Goal: Task Accomplishment & Management: Use online tool/utility

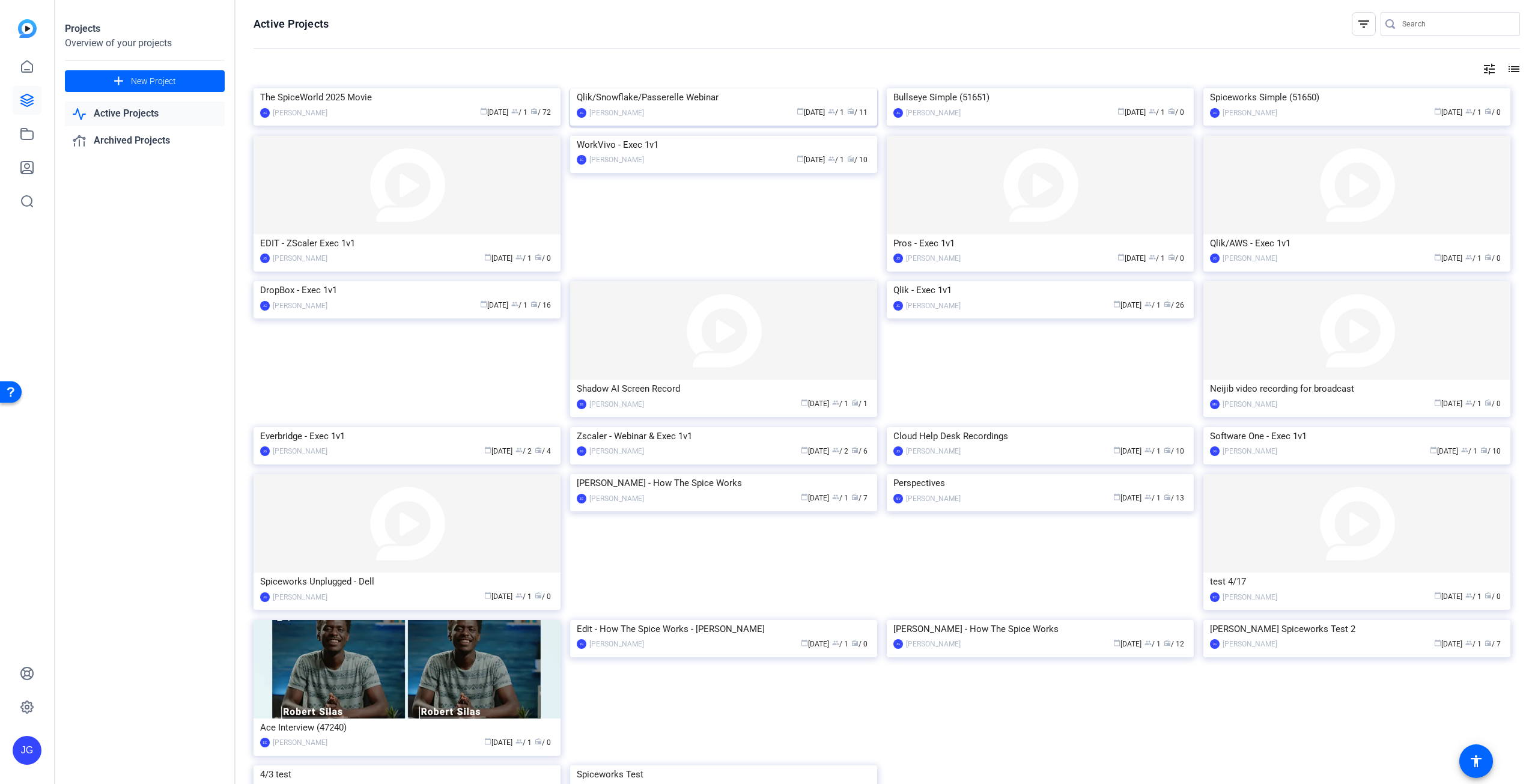
click at [768, 89] on img at bounding box center [723, 89] width 307 height 0
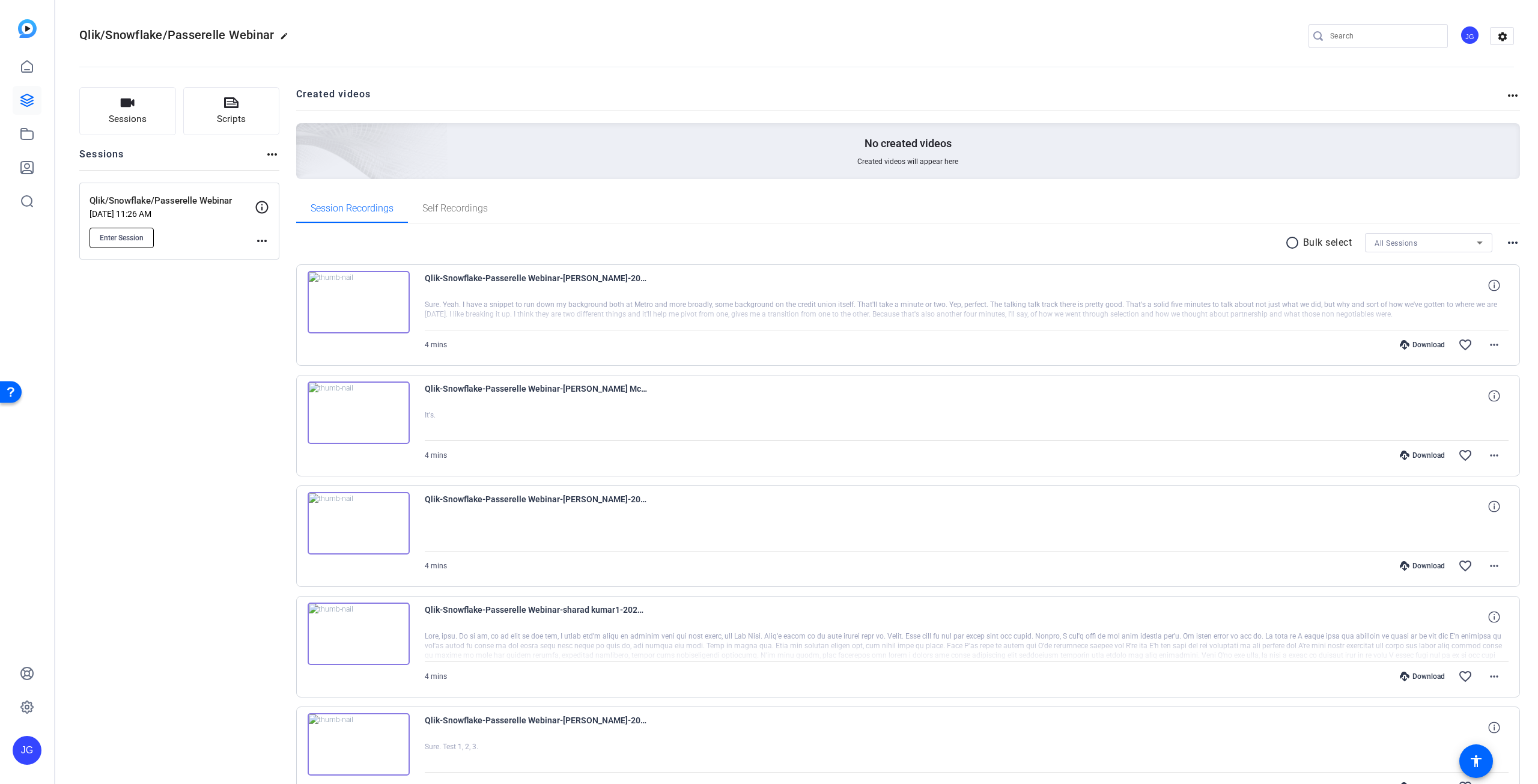
click at [111, 231] on button "Enter Session" at bounding box center [121, 237] width 65 height 21
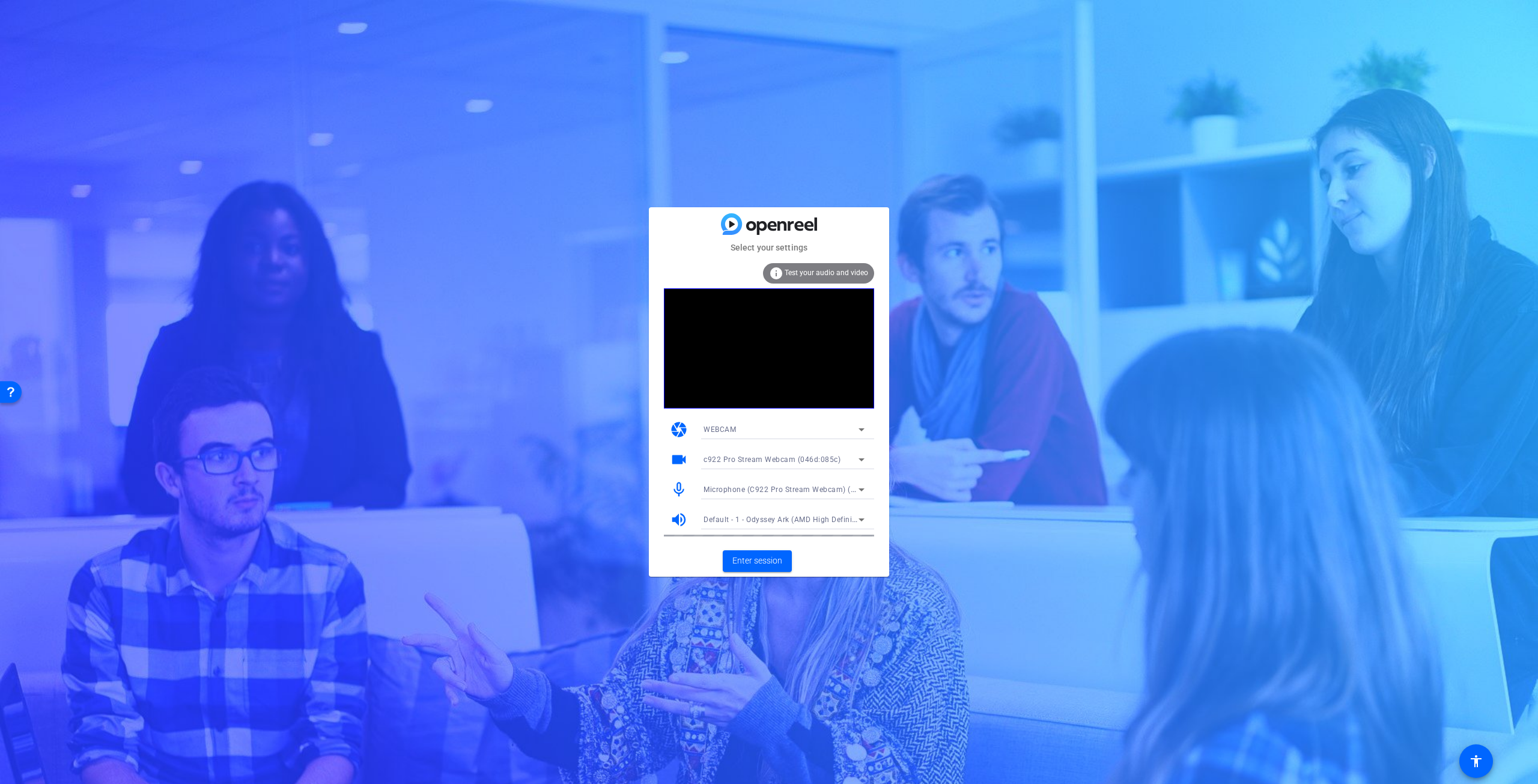
click at [852, 491] on span "Microphone (C922 Pro Stream Webcam) (046d:085c)" at bounding box center [797, 489] width 187 height 10
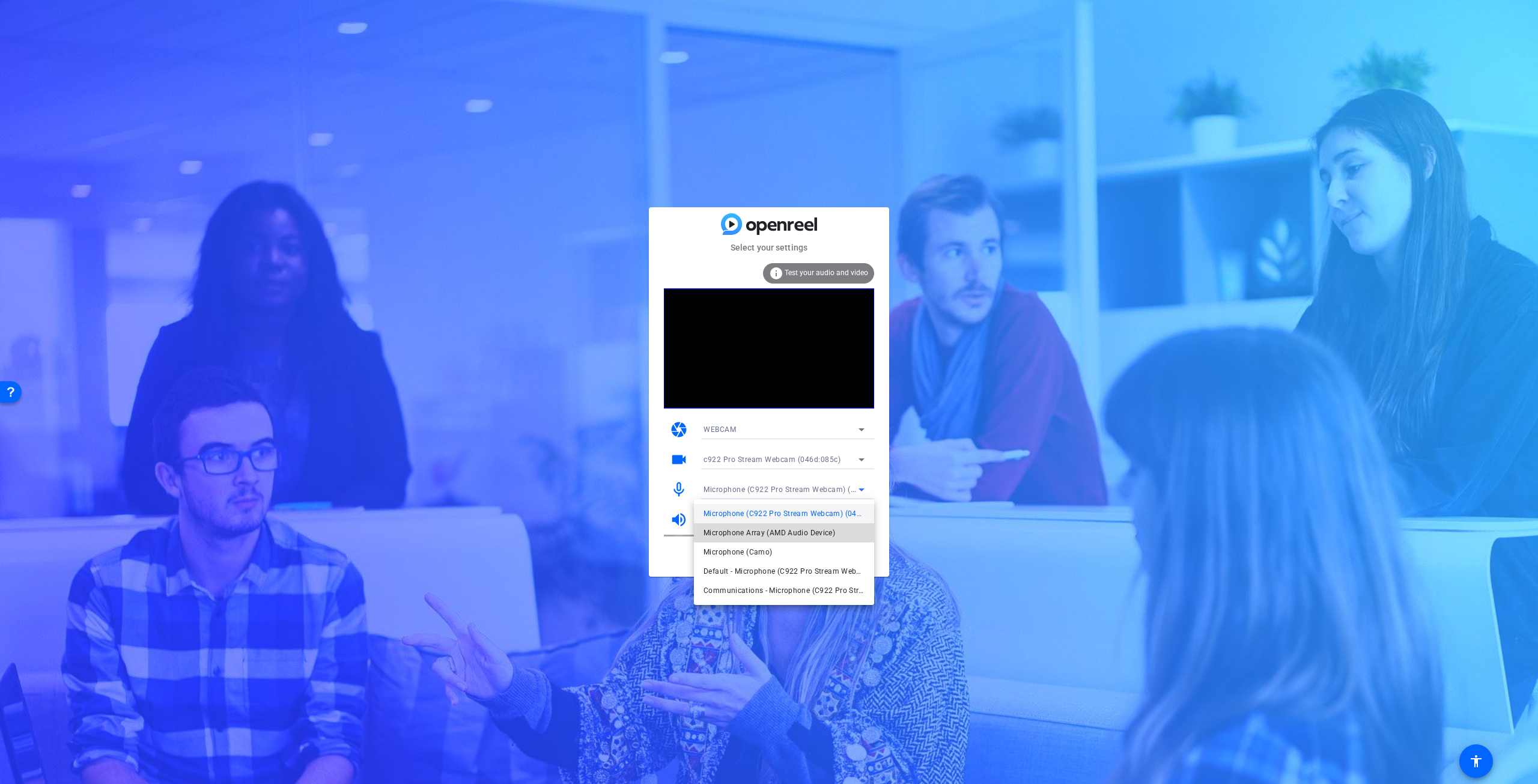
click at [811, 530] on span "Microphone Array (AMD Audio Device)" at bounding box center [769, 532] width 132 height 14
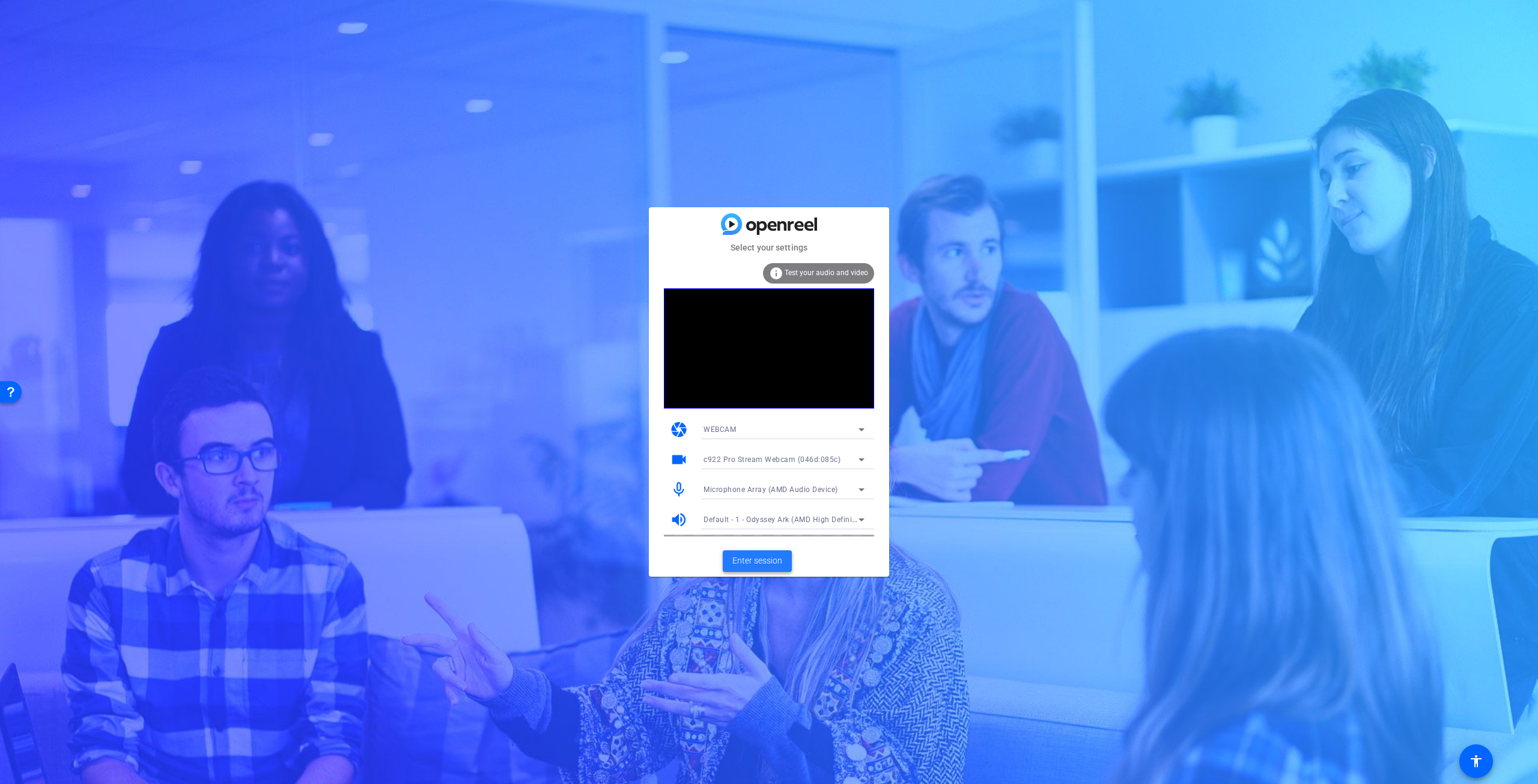
click at [778, 561] on span "Enter session" at bounding box center [757, 561] width 50 height 13
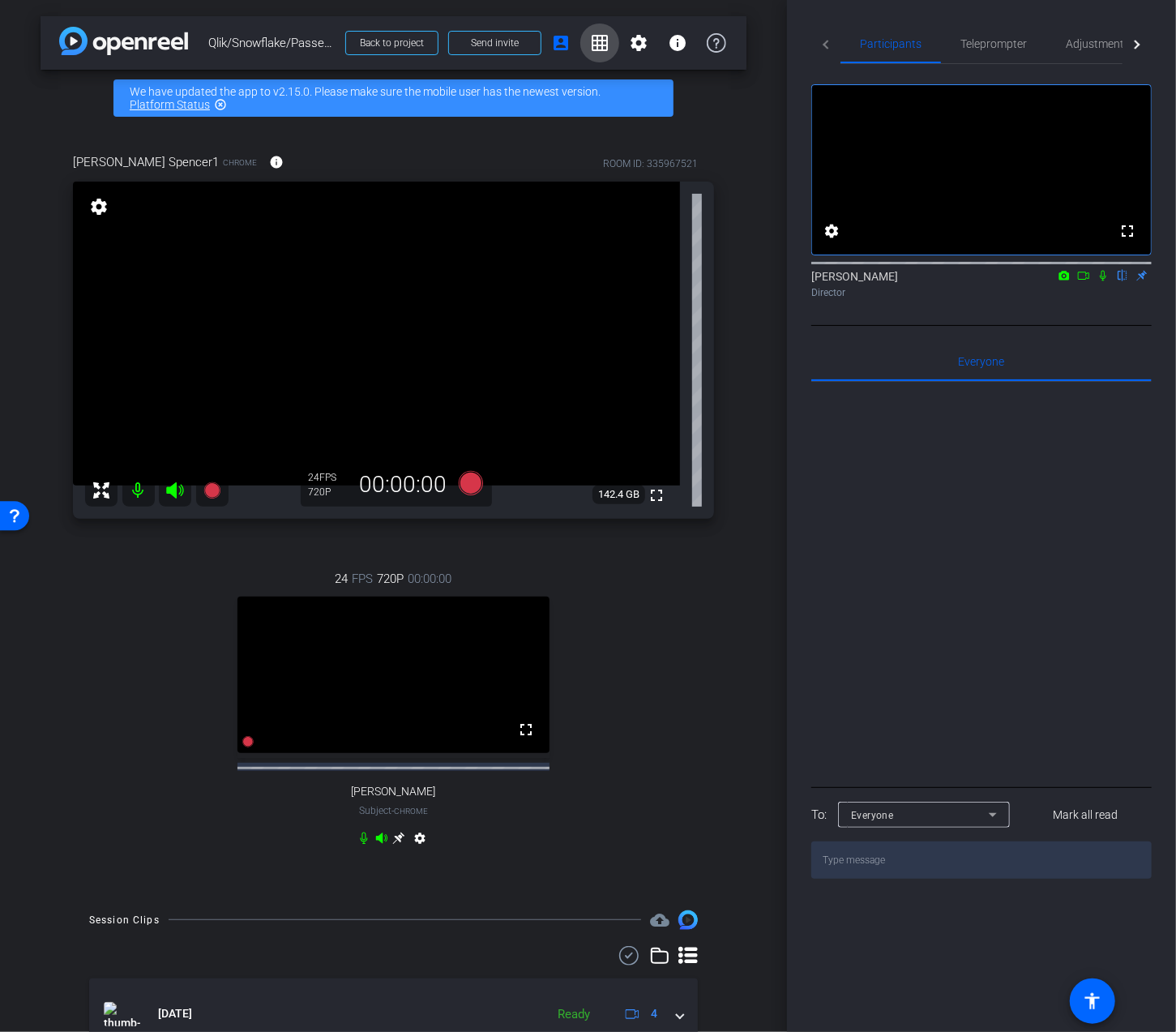
click at [593, 48] on mat-icon "grid_on" at bounding box center [599, 43] width 19 height 19
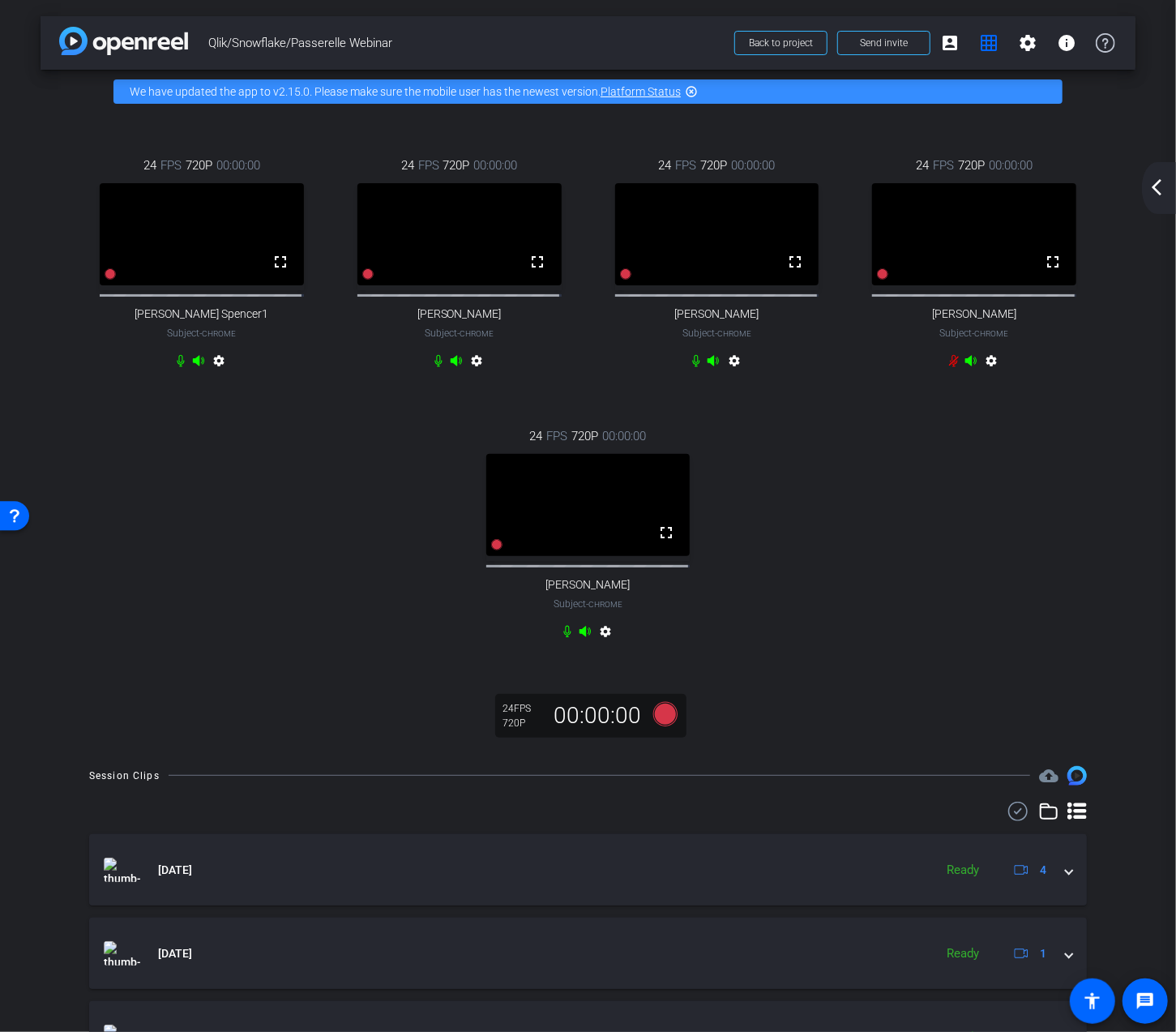
click at [1152, 181] on mat-icon "arrow_back_ios_new" at bounding box center [1156, 187] width 19 height 19
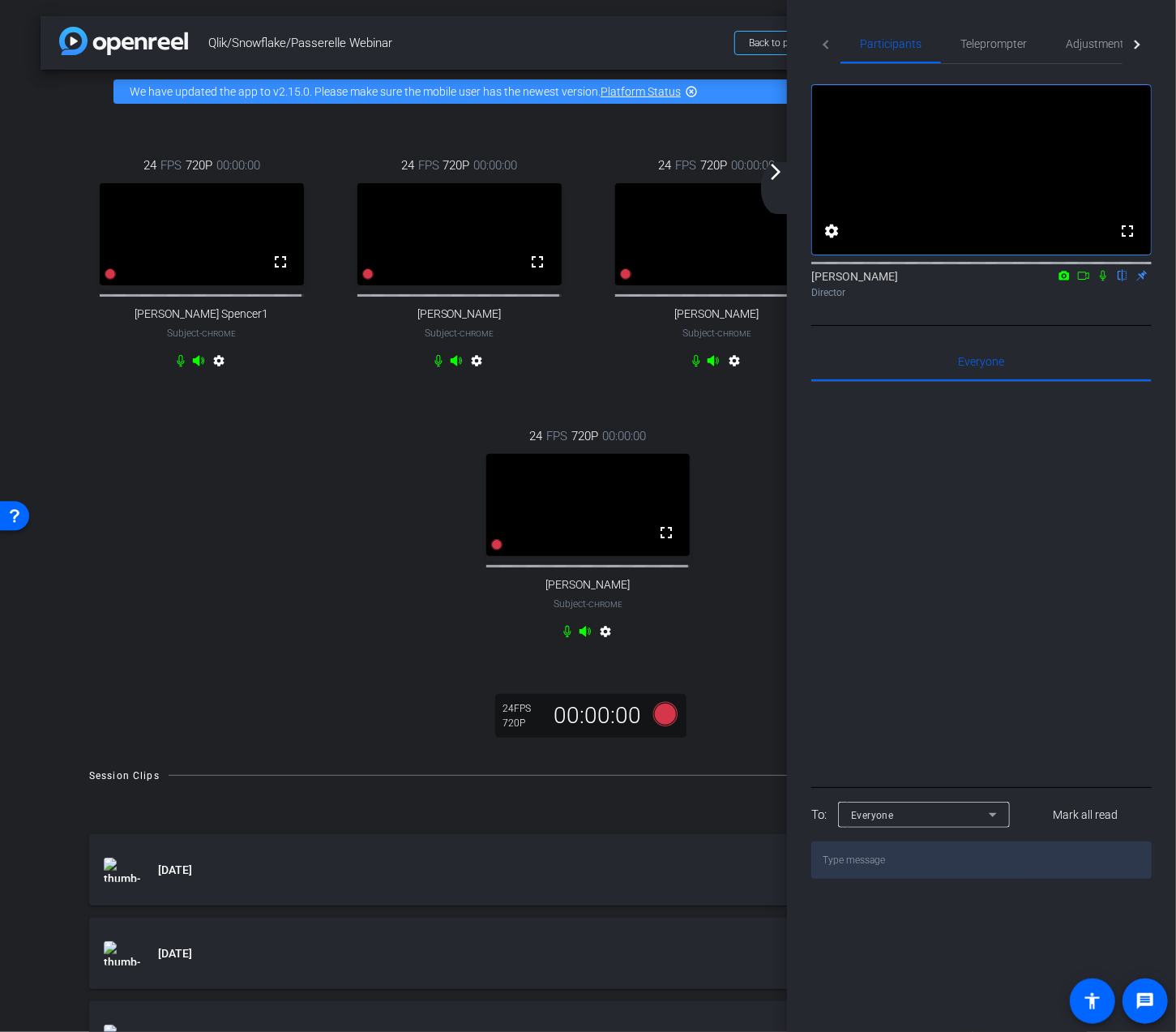
click at [779, 165] on mat-icon "arrow_forward_ios" at bounding box center [775, 171] width 19 height 19
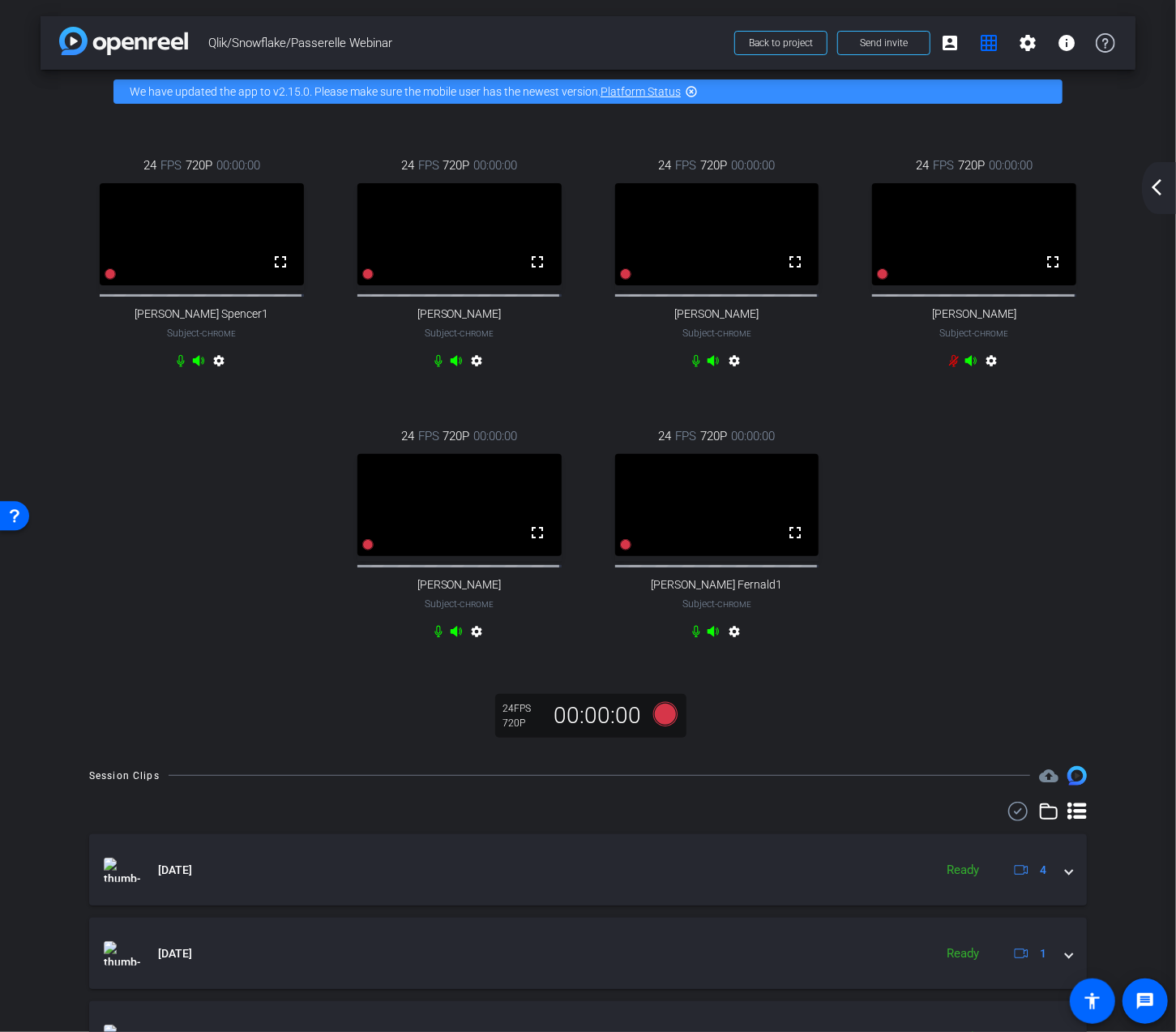
click at [247, 500] on div "24 FPS 720P 00:00:00 fullscreen Greg Spencer1 Subject - Chrome settings 24 FPS …" at bounding box center [587, 401] width 1030 height 541
click at [1155, 187] on mat-icon "arrow_back_ios_new" at bounding box center [1156, 187] width 19 height 19
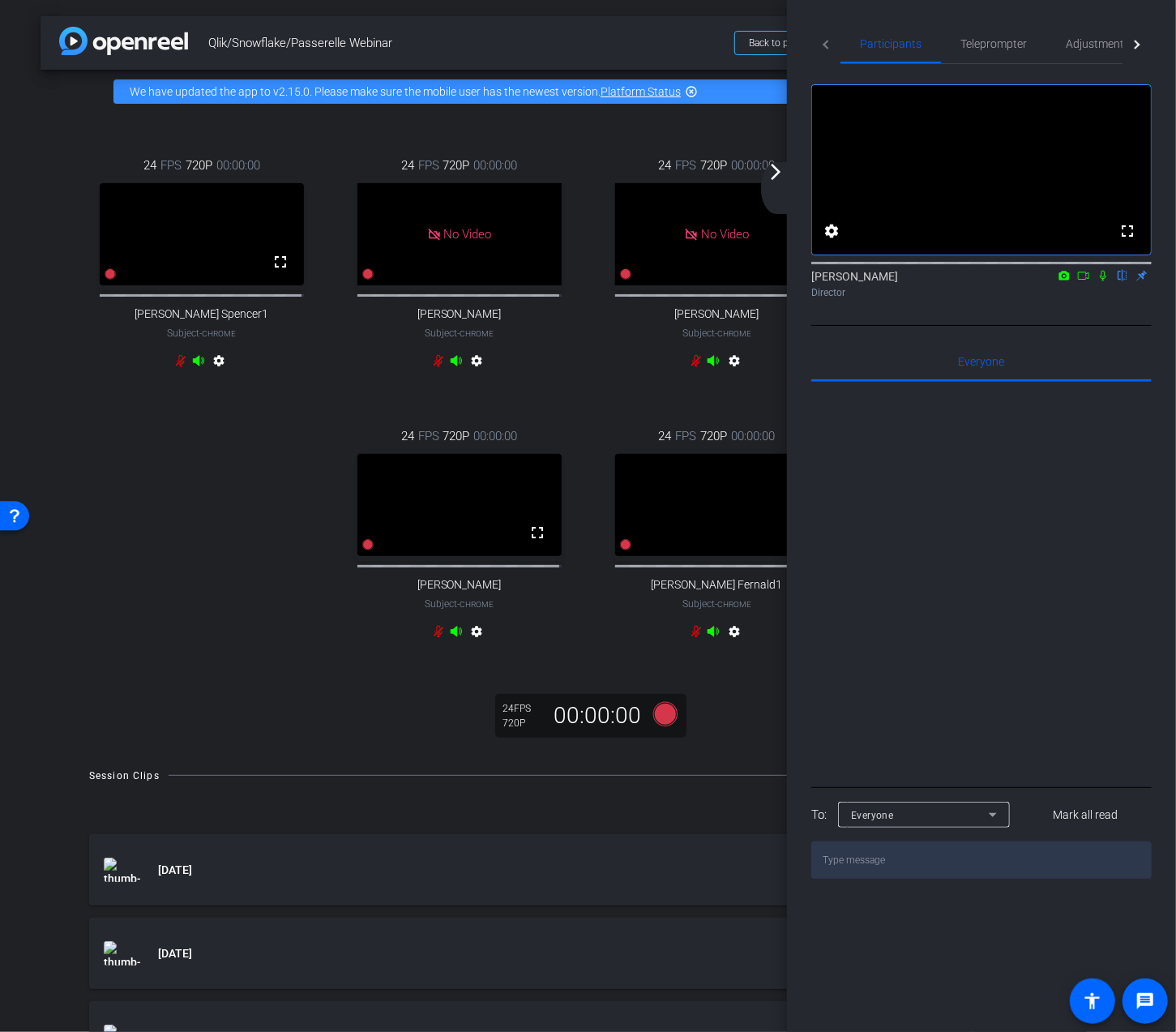
click at [1099, 281] on icon at bounding box center [1103, 275] width 13 height 11
click at [1080, 281] on icon at bounding box center [1083, 275] width 13 height 11
click at [778, 172] on mat-icon "arrow_forward_ios" at bounding box center [775, 171] width 19 height 19
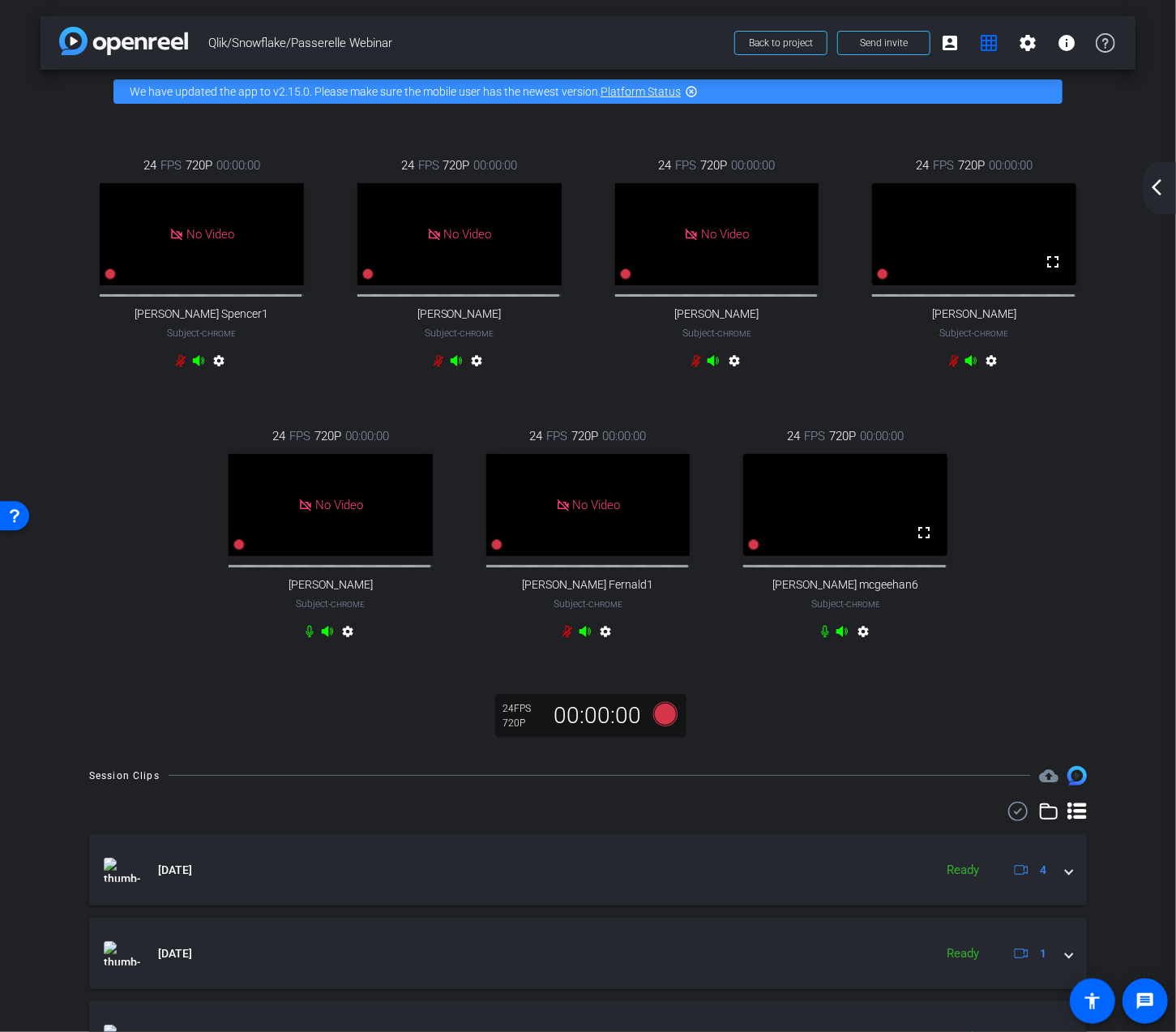
click at [1152, 187] on mat-icon "arrow_back_ios_new" at bounding box center [1156, 187] width 19 height 19
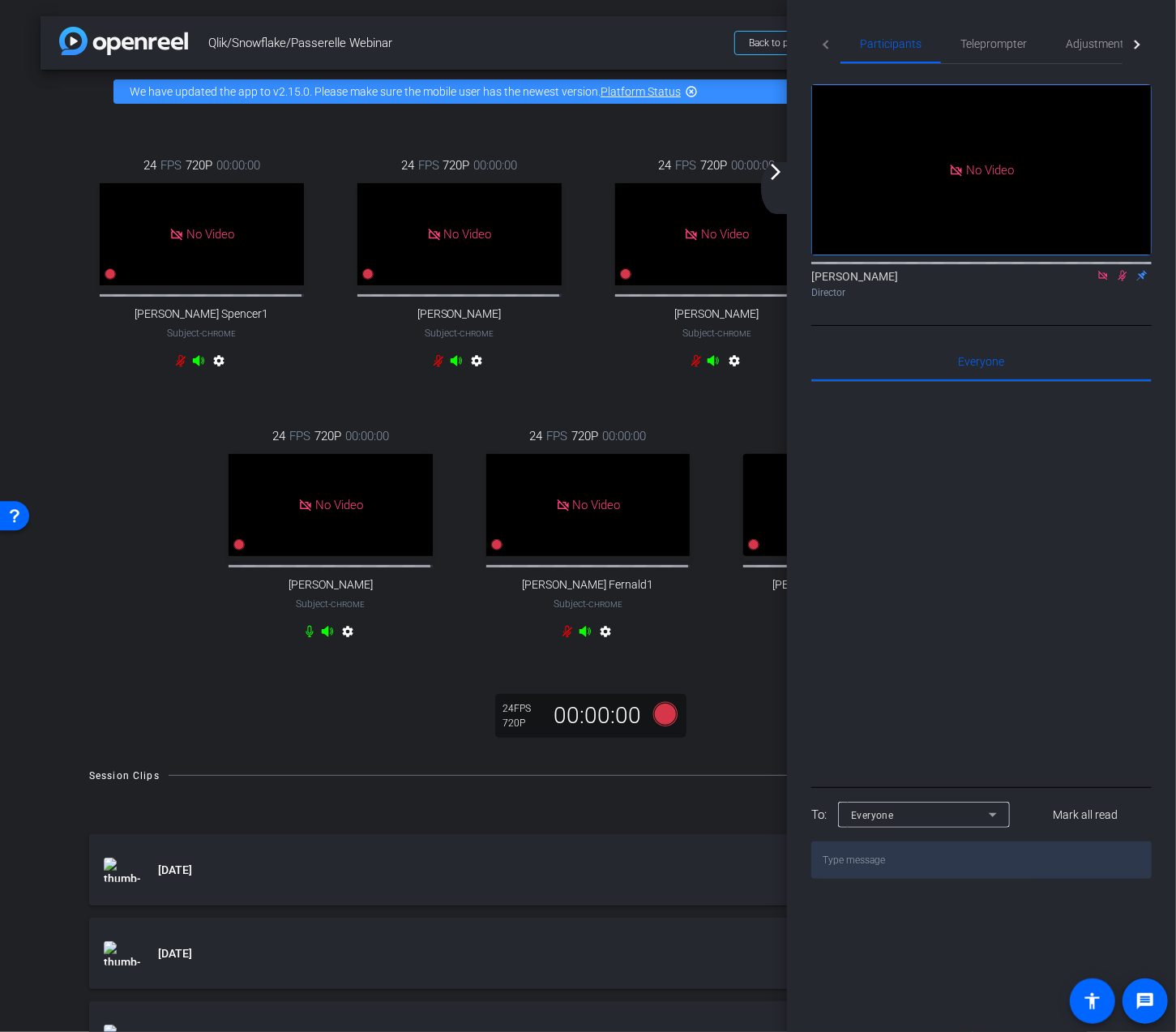
click at [1100, 281] on icon at bounding box center [1103, 275] width 13 height 11
click at [1107, 281] on icon at bounding box center [1103, 275] width 13 height 11
click at [779, 177] on mat-icon "arrow_forward_ios" at bounding box center [775, 171] width 19 height 19
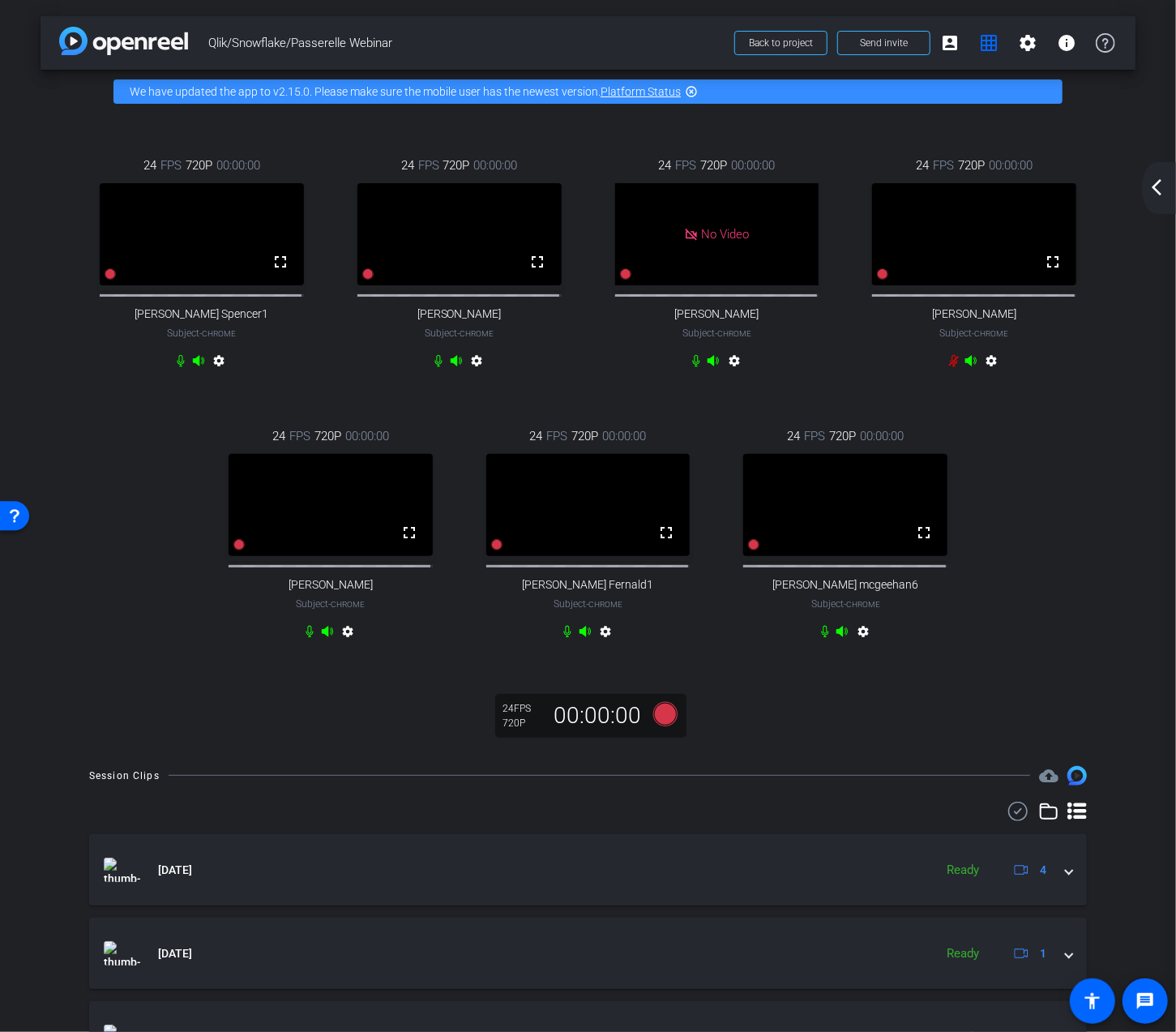
click at [1162, 186] on mat-icon "arrow_back_ios_new" at bounding box center [1156, 187] width 19 height 19
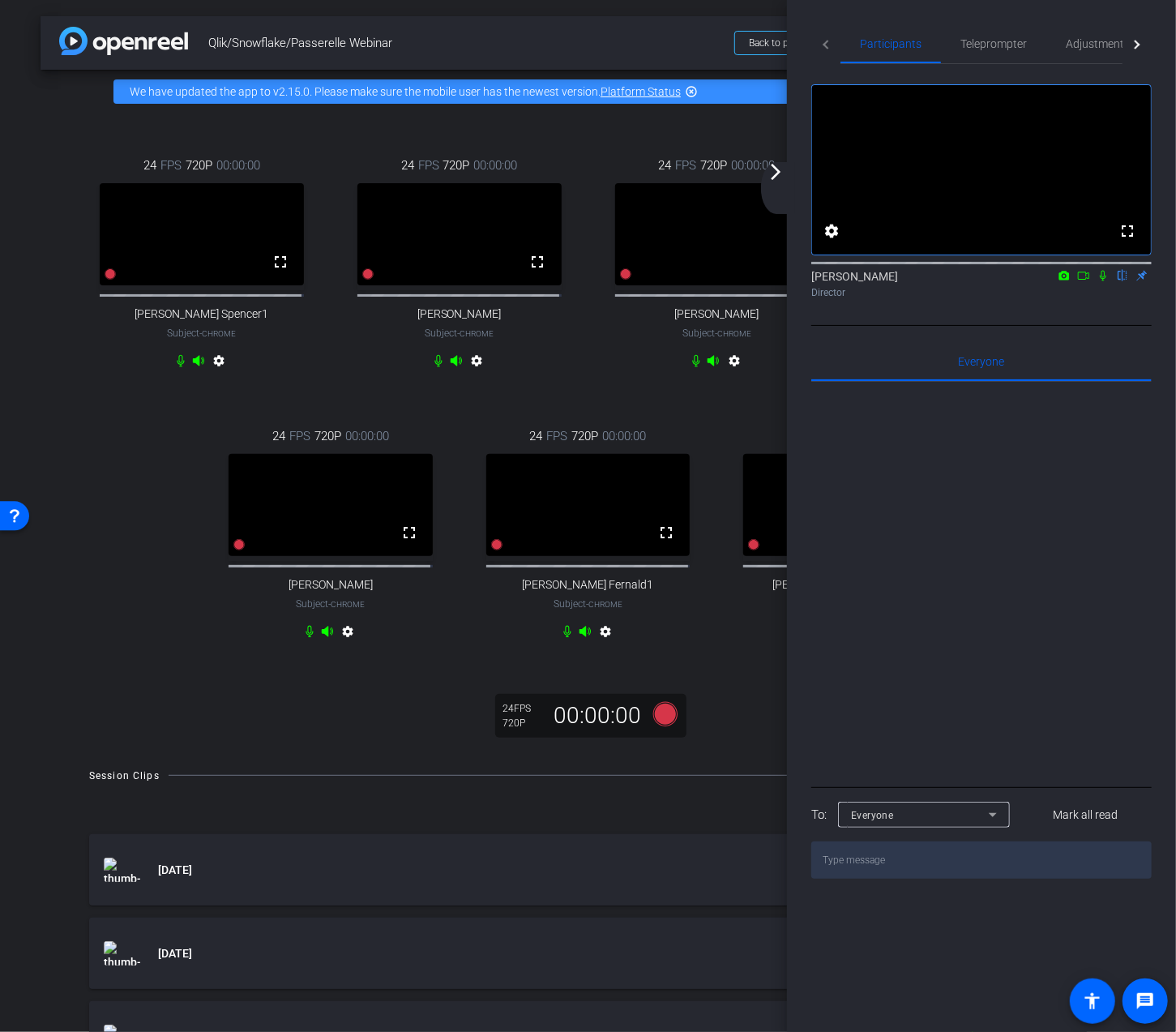
click at [774, 172] on mat-icon "arrow_forward_ios" at bounding box center [775, 171] width 19 height 19
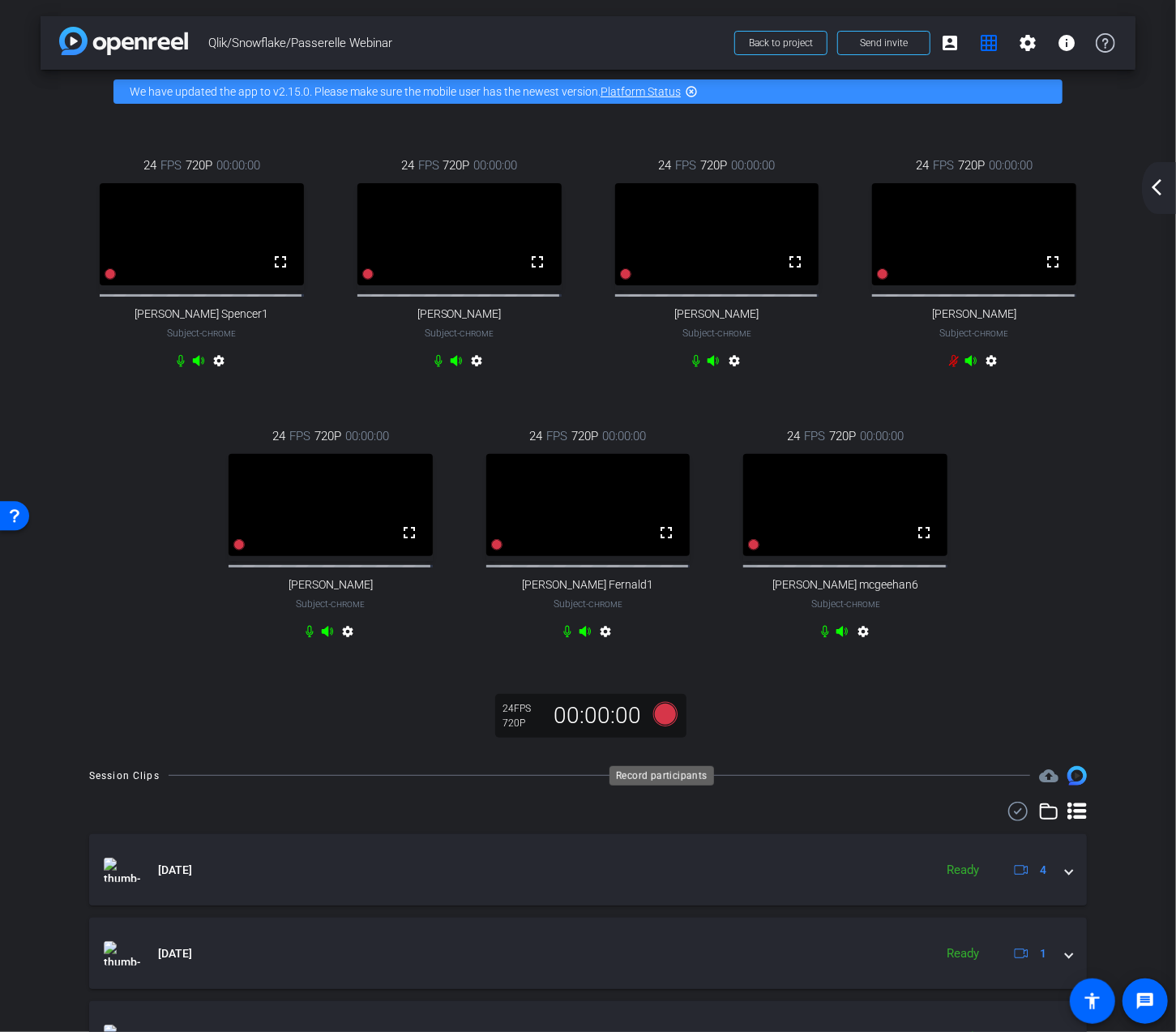
click at [663, 726] on icon at bounding box center [664, 714] width 24 height 24
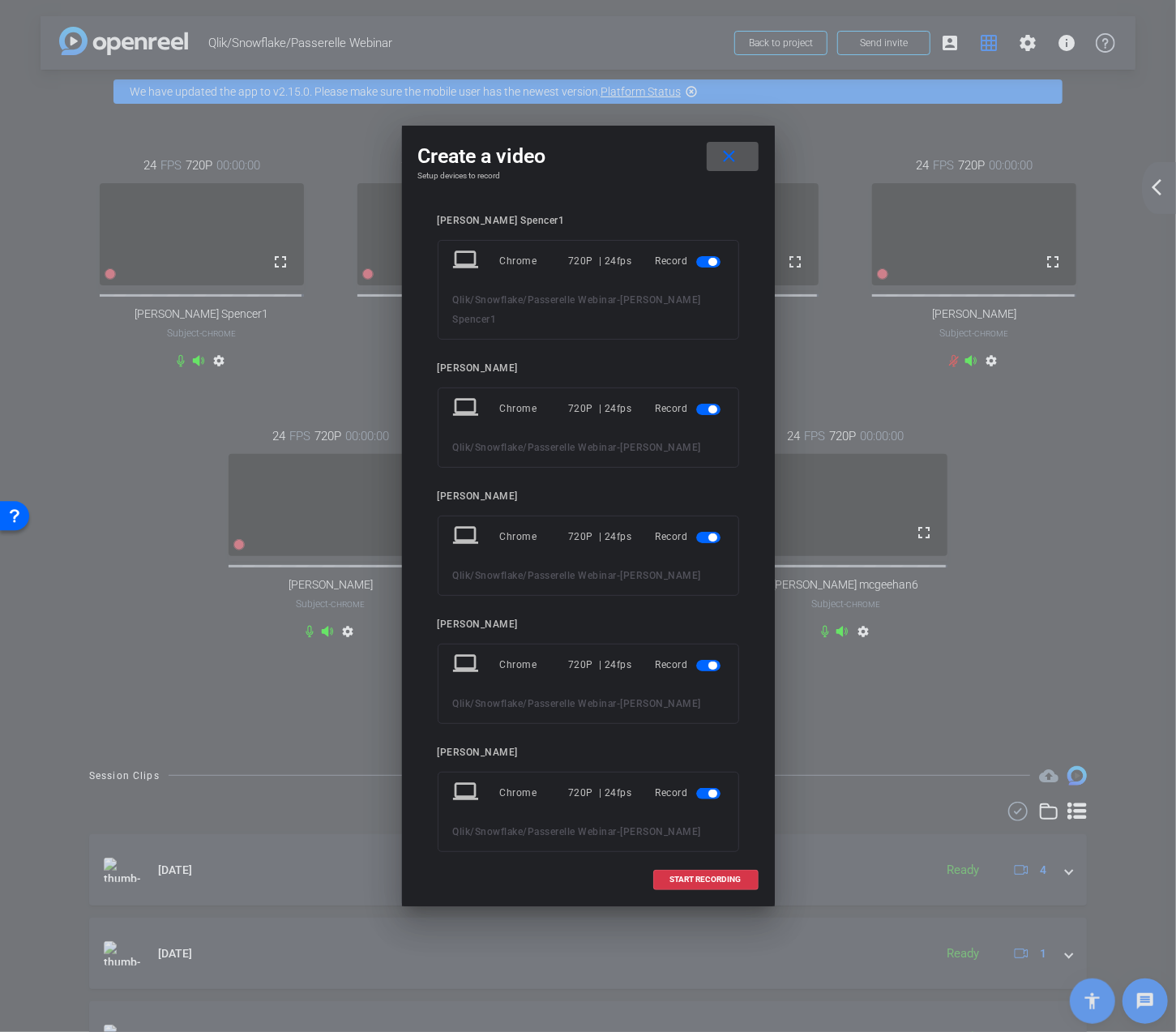
click at [742, 161] on span at bounding box center [732, 156] width 52 height 39
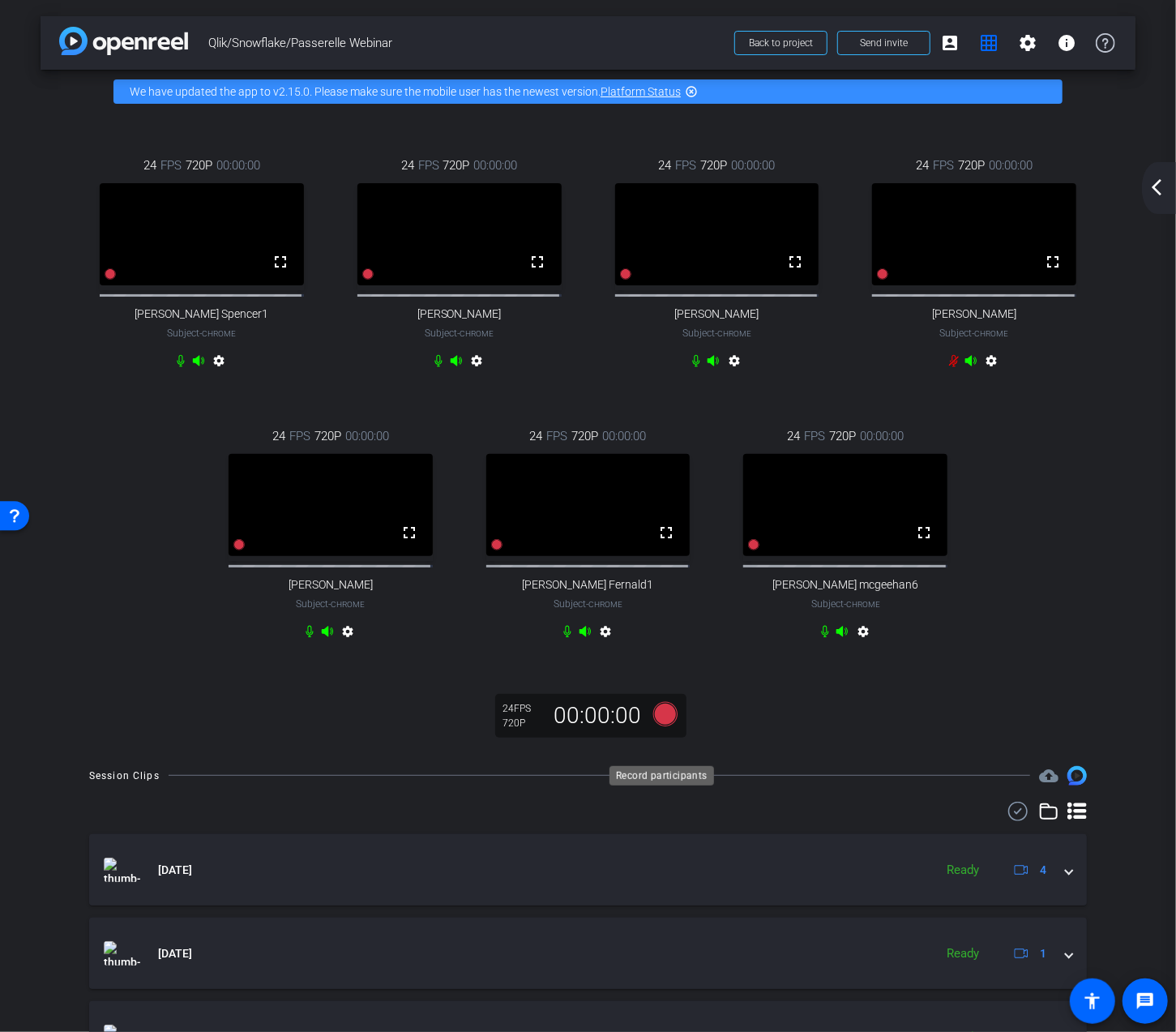
click at [666, 726] on icon at bounding box center [664, 714] width 24 height 24
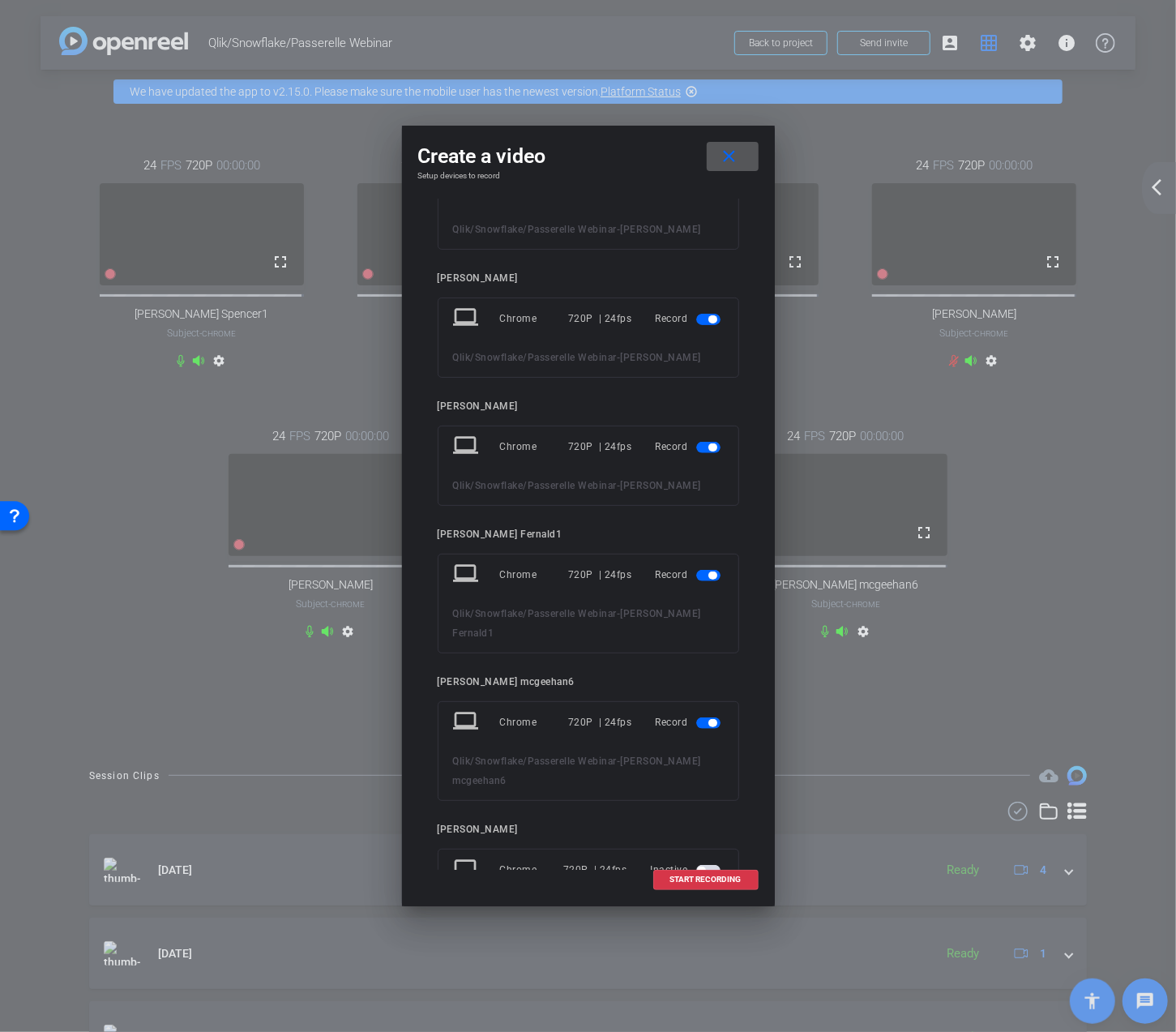
scroll to position [347, 0]
click at [688, 881] on span "START RECORDING" at bounding box center [706, 879] width 72 height 8
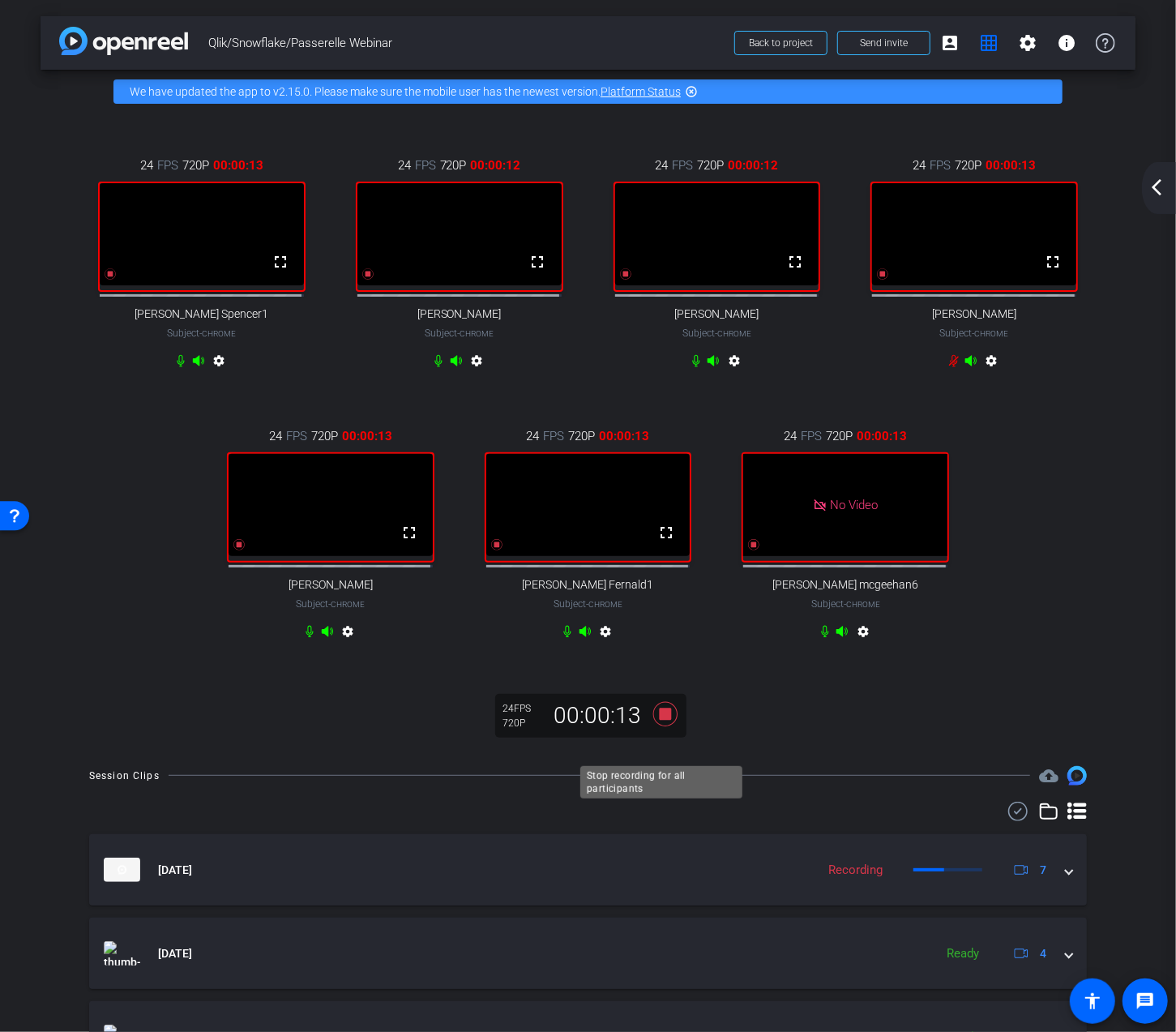
click at [660, 726] on icon at bounding box center [664, 714] width 24 height 24
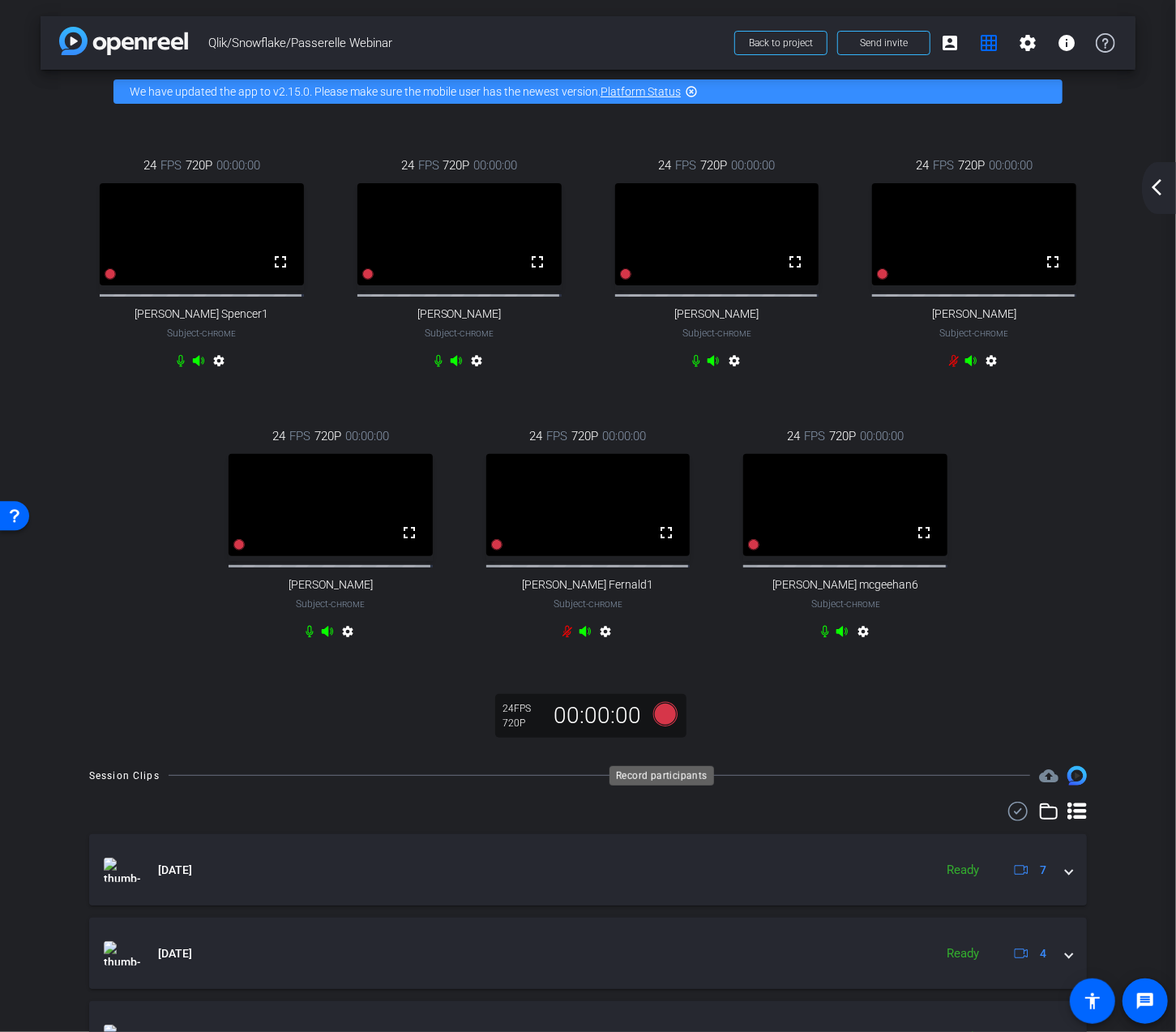
click at [661, 726] on icon at bounding box center [664, 714] width 24 height 24
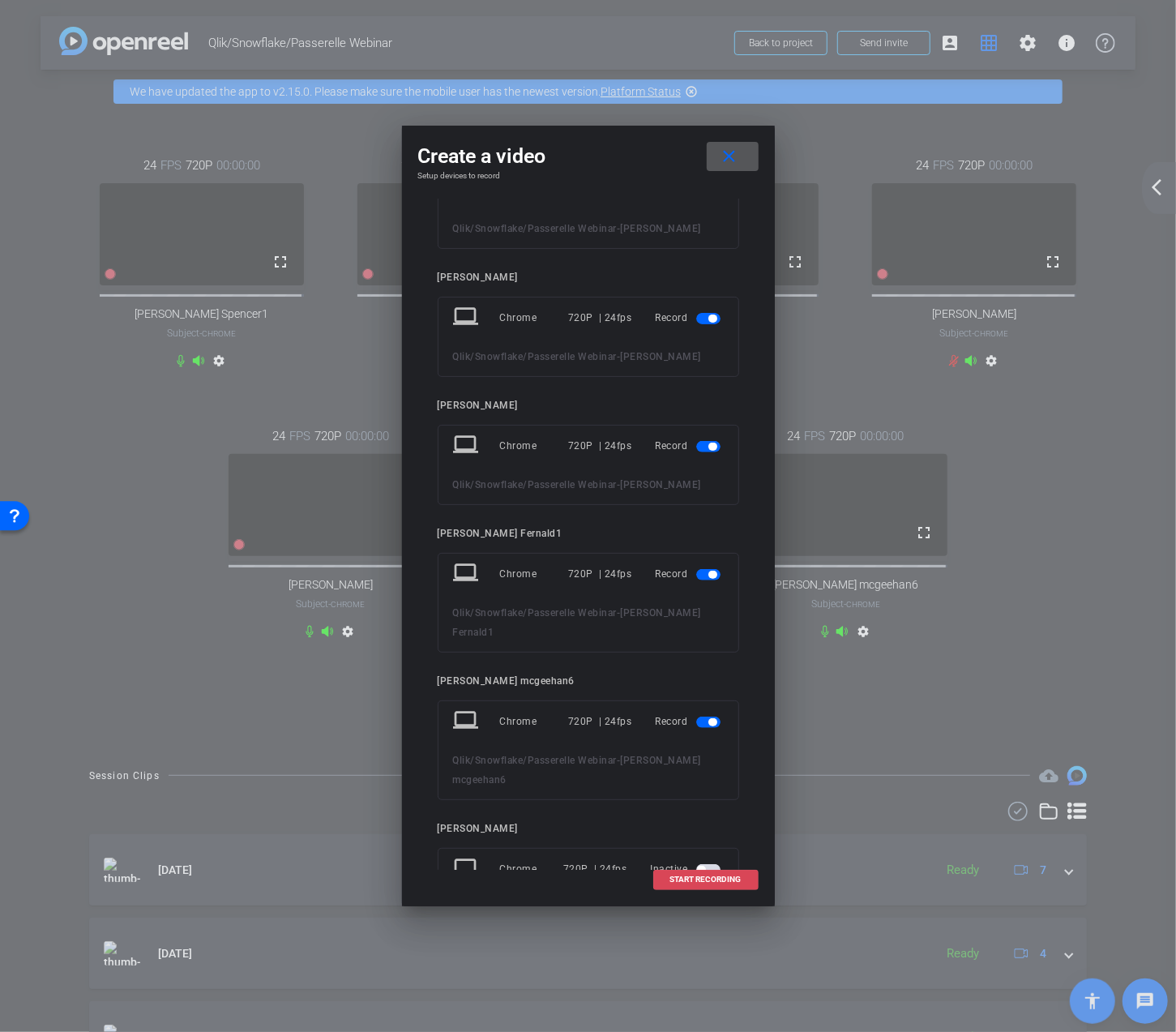
click at [704, 883] on span "START RECORDING" at bounding box center [706, 879] width 72 height 8
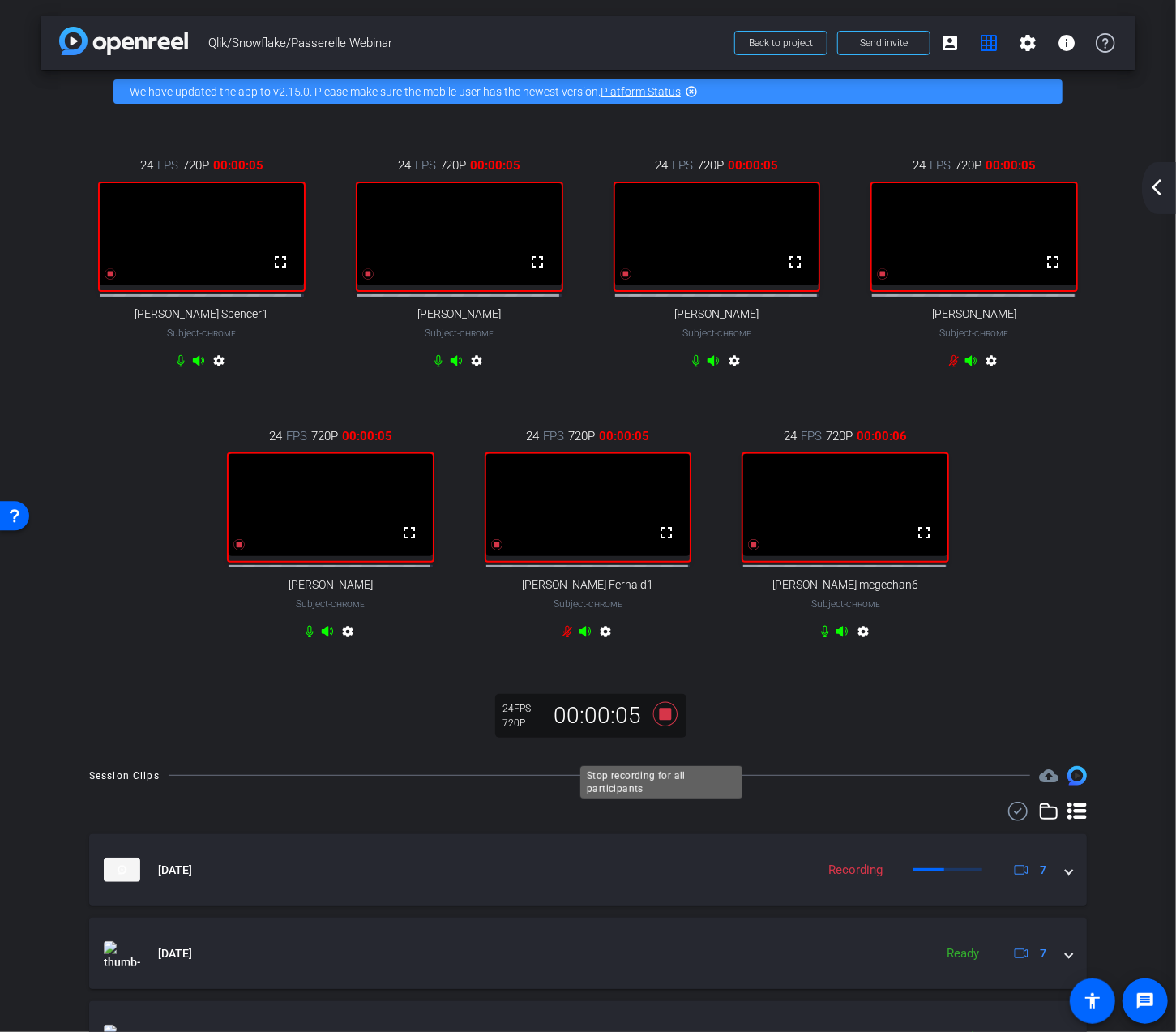
click at [669, 729] on icon at bounding box center [664, 714] width 39 height 30
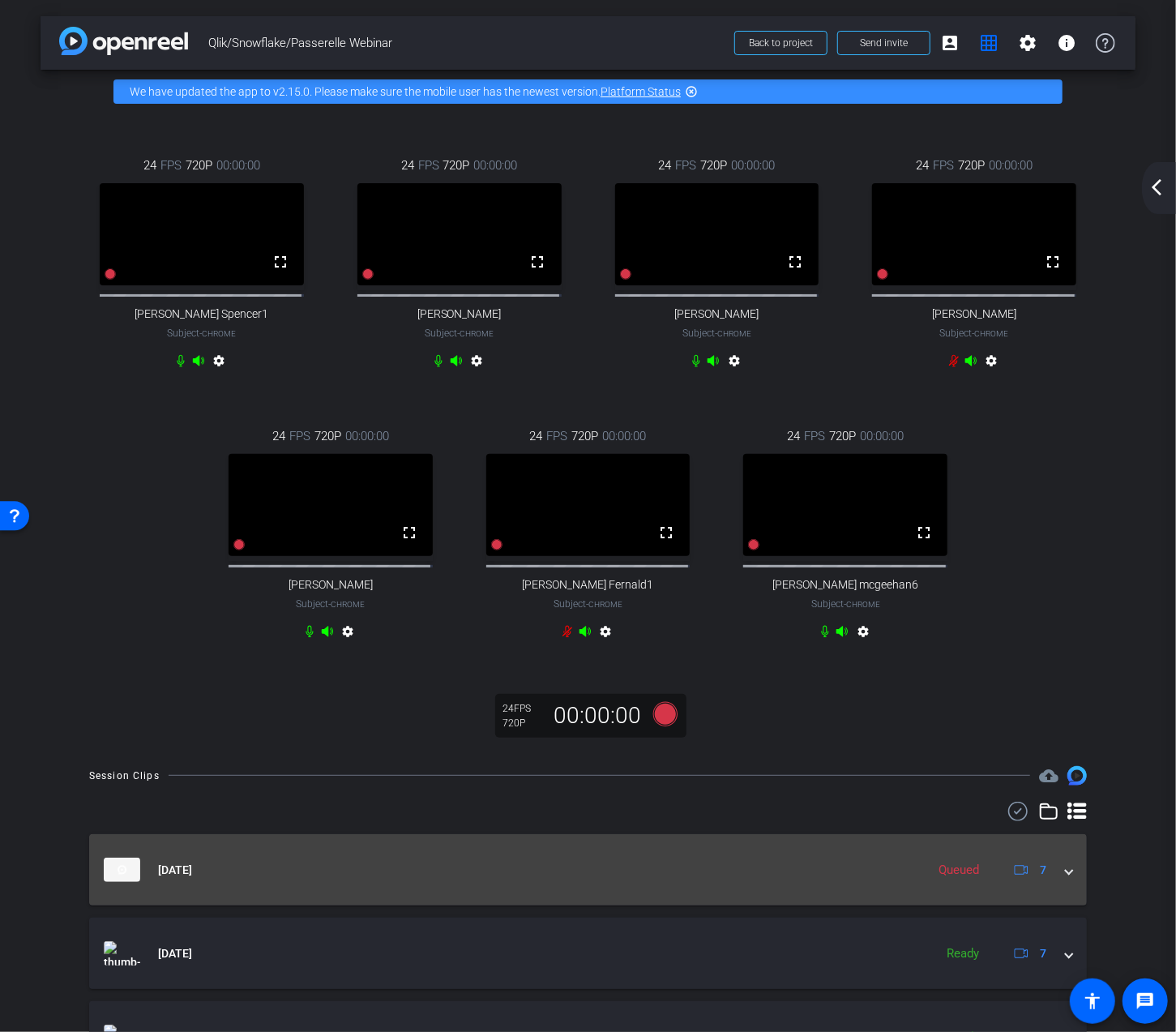
click at [1065, 879] on span at bounding box center [1068, 870] width 7 height 17
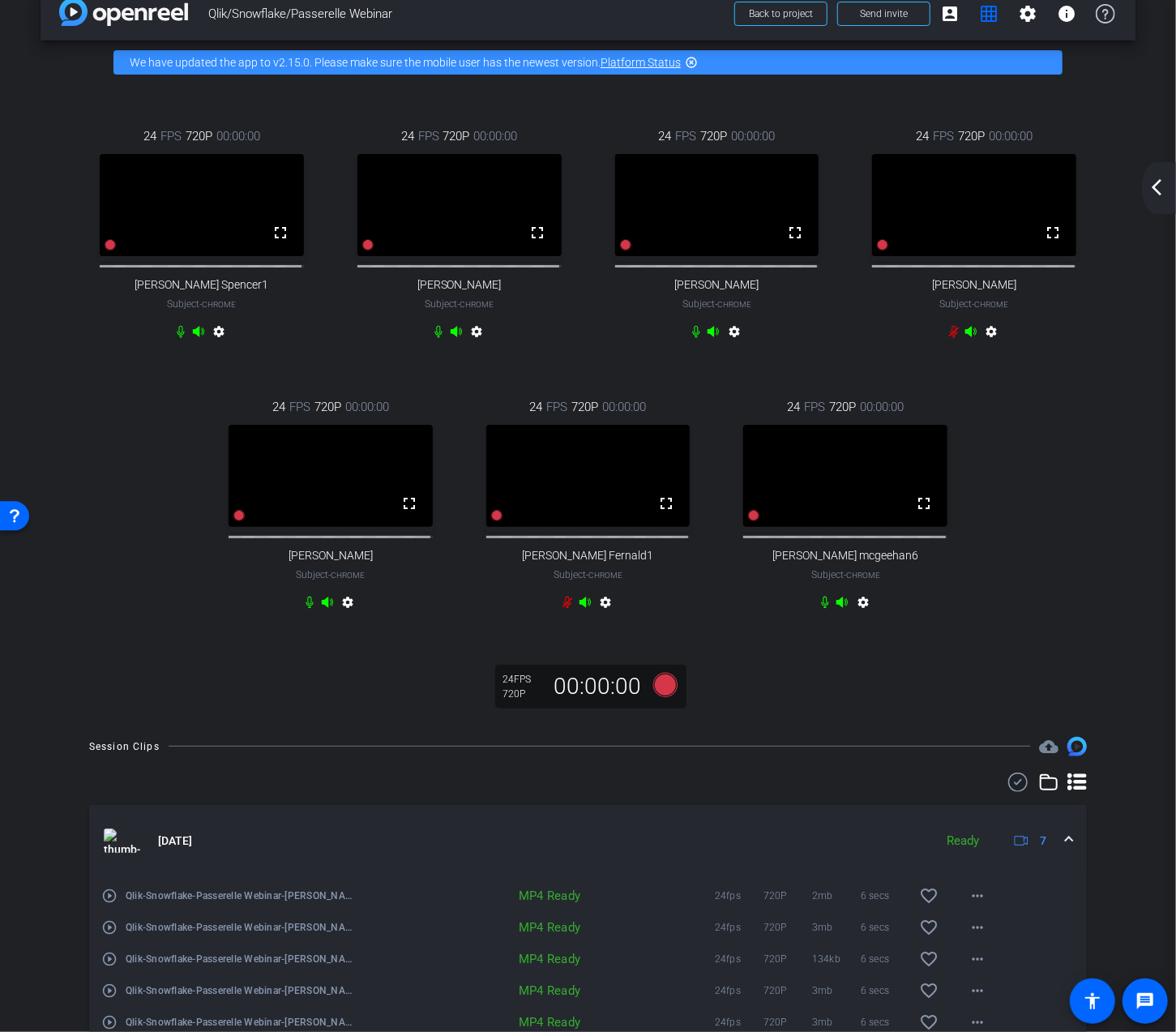
scroll to position [0, 0]
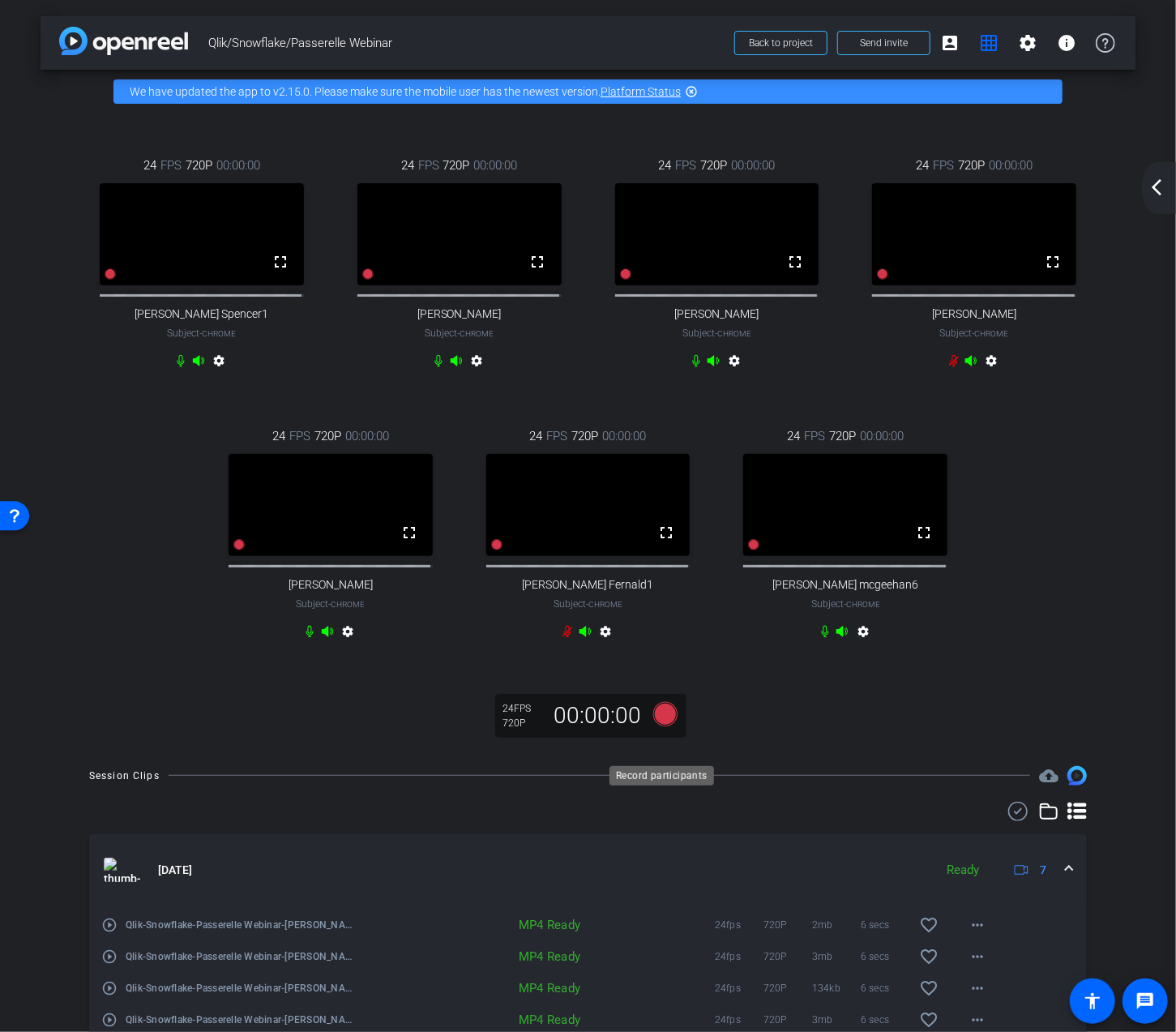
click at [669, 726] on icon at bounding box center [664, 714] width 24 height 24
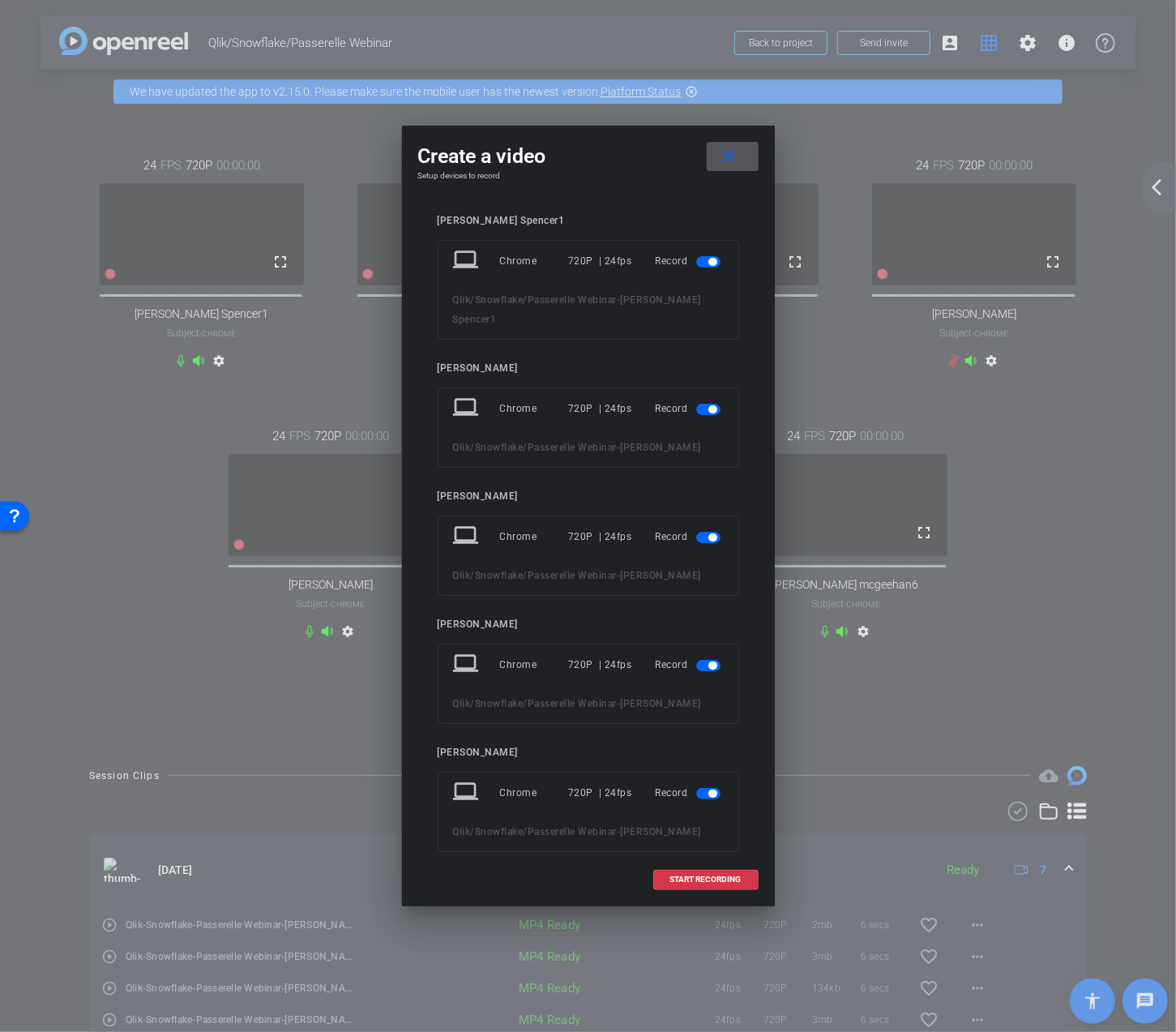
click at [696, 655] on mat-slide-toggle at bounding box center [709, 665] width 28 height 19
click at [696, 660] on span "button" at bounding box center [708, 666] width 24 height 11
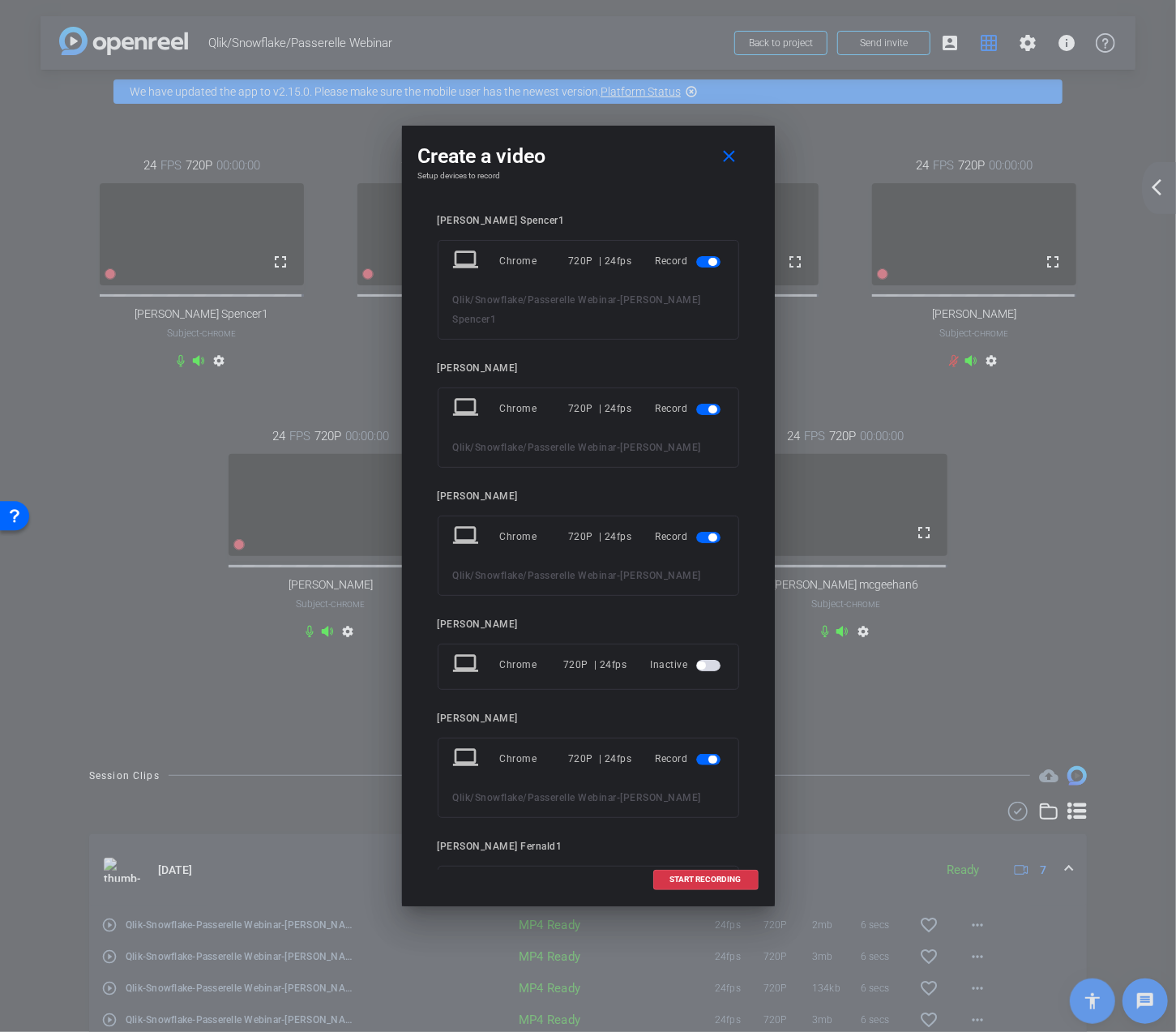
click at [698, 749] on mat-slide-toggle at bounding box center [709, 758] width 28 height 19
click at [697, 754] on span "button" at bounding box center [708, 759] width 24 height 11
click at [696, 847] on span "button" at bounding box center [708, 853] width 24 height 11
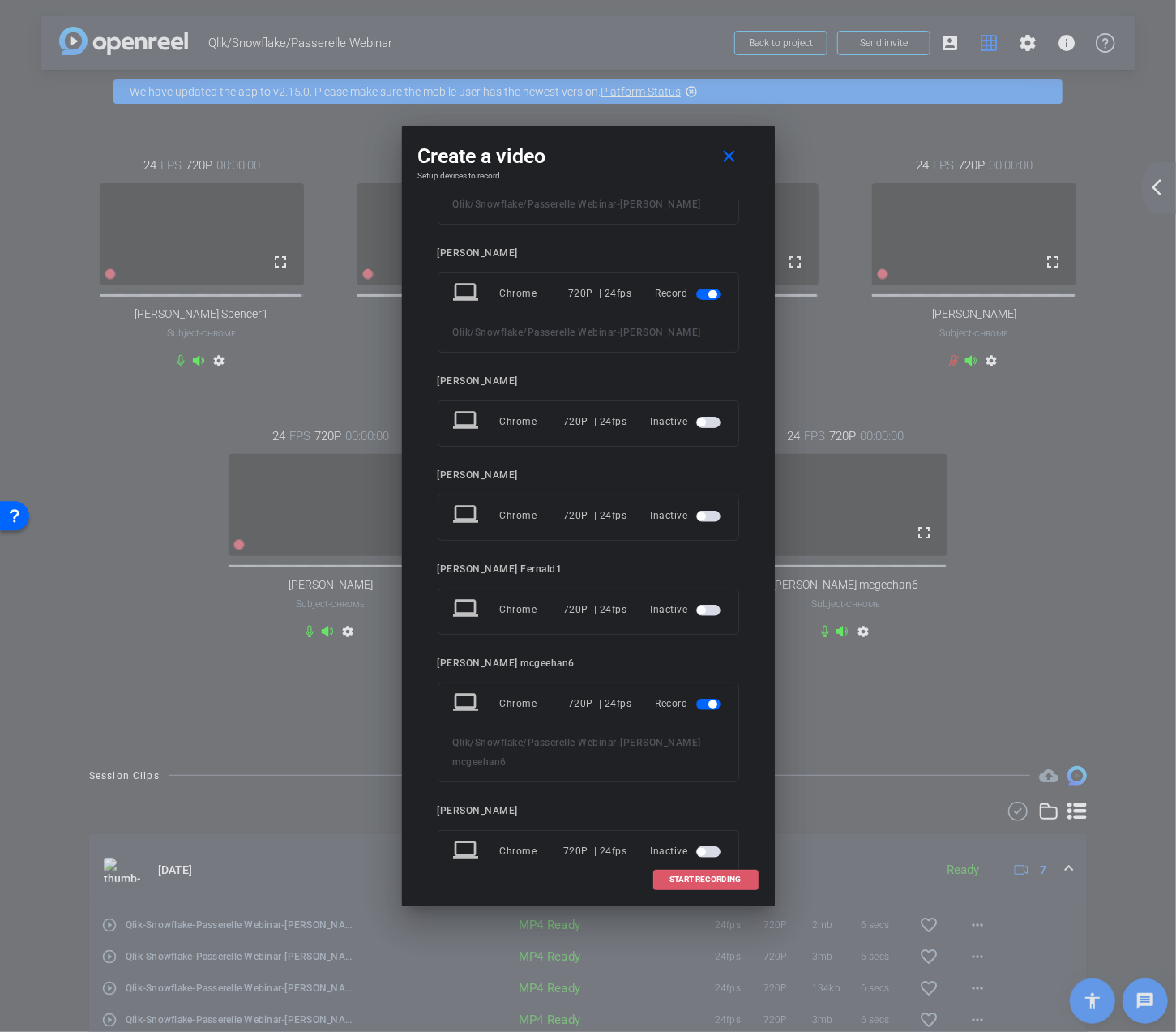
click at [707, 880] on span "START RECORDING" at bounding box center [706, 879] width 72 height 8
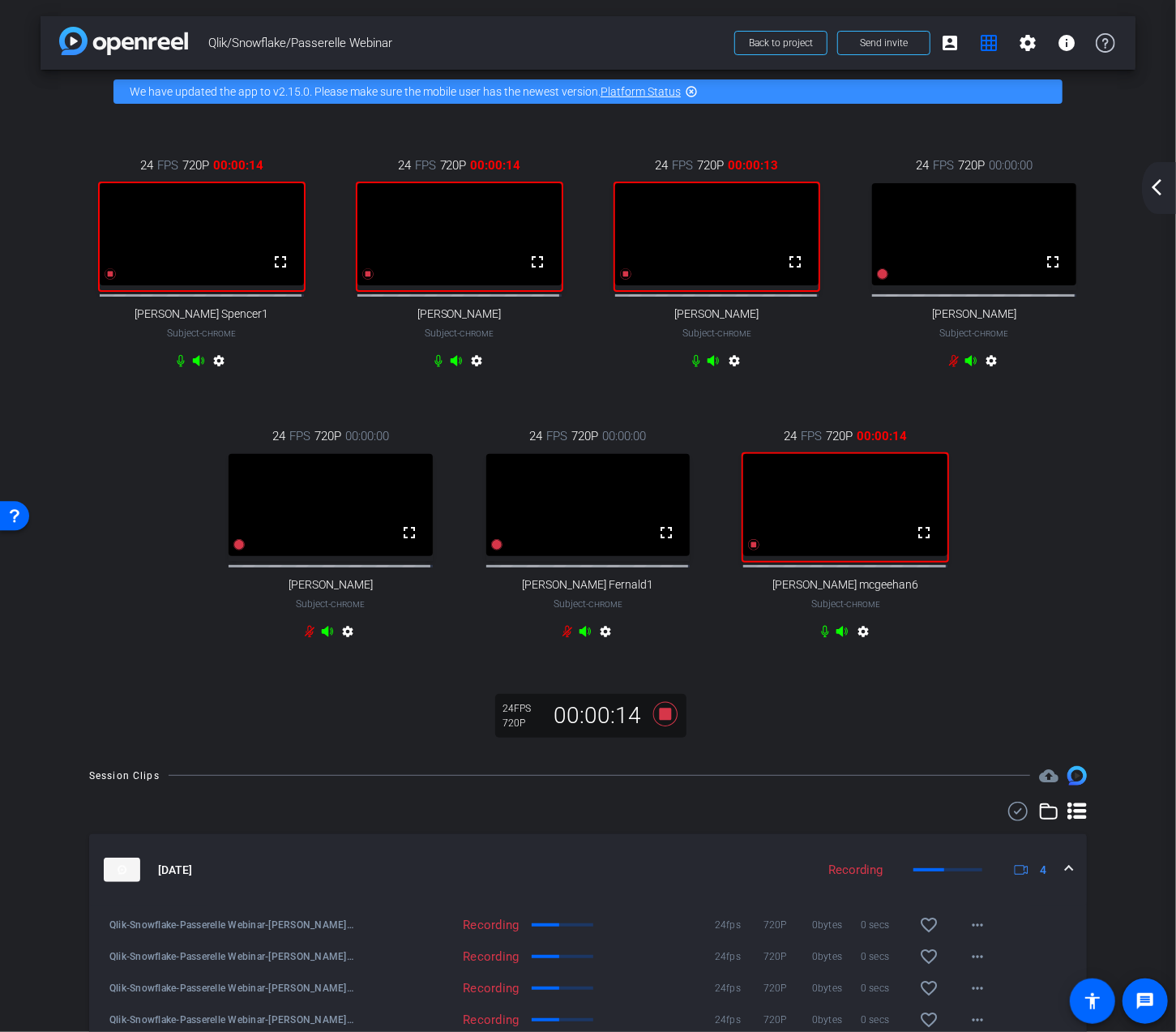
click at [1151, 184] on mat-icon "arrow_back_ios_new" at bounding box center [1156, 187] width 19 height 19
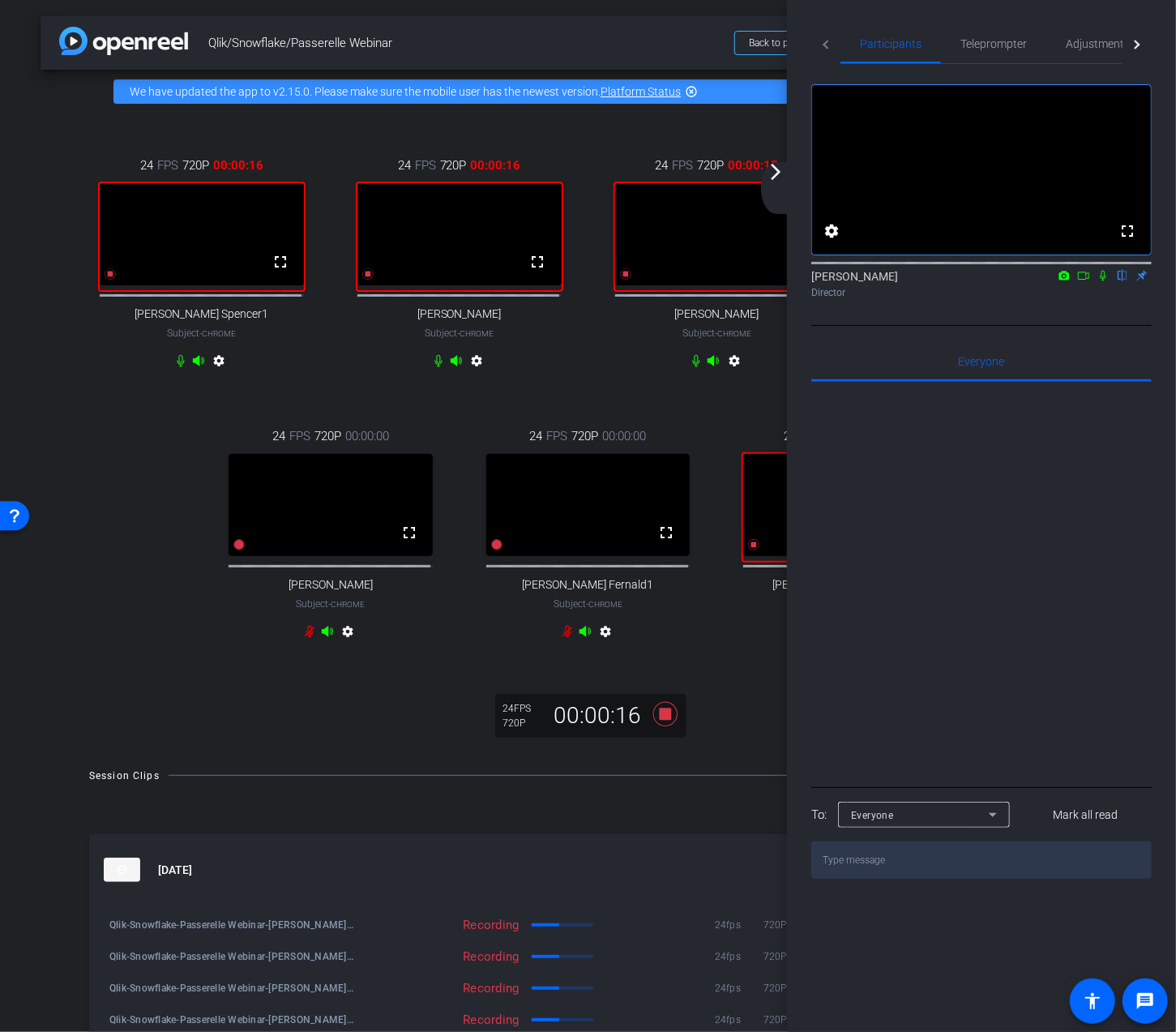
click at [1101, 281] on icon at bounding box center [1102, 275] width 7 height 11
click at [779, 174] on mat-icon "arrow_forward_ios" at bounding box center [775, 171] width 19 height 19
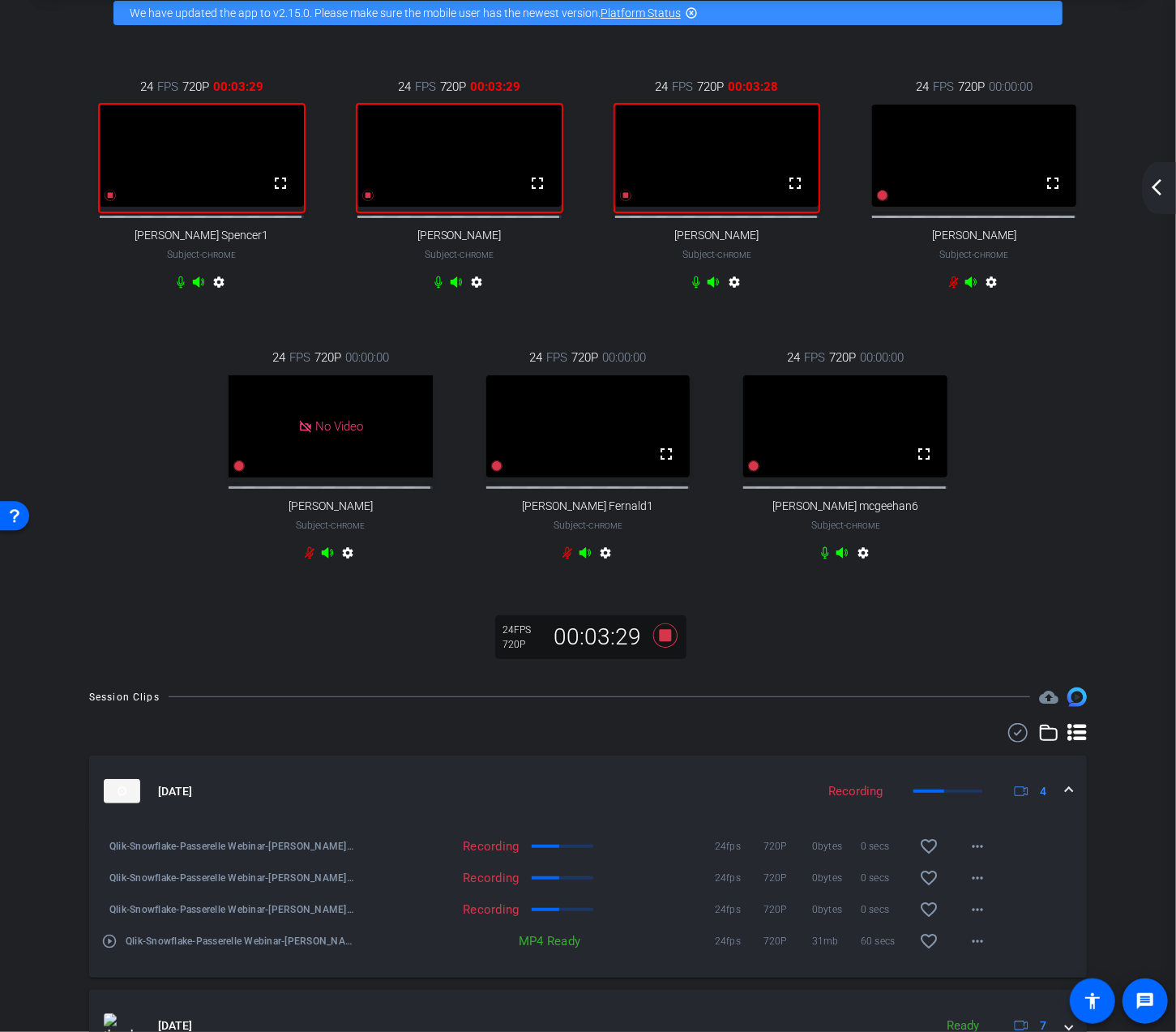
scroll to position [81, 0]
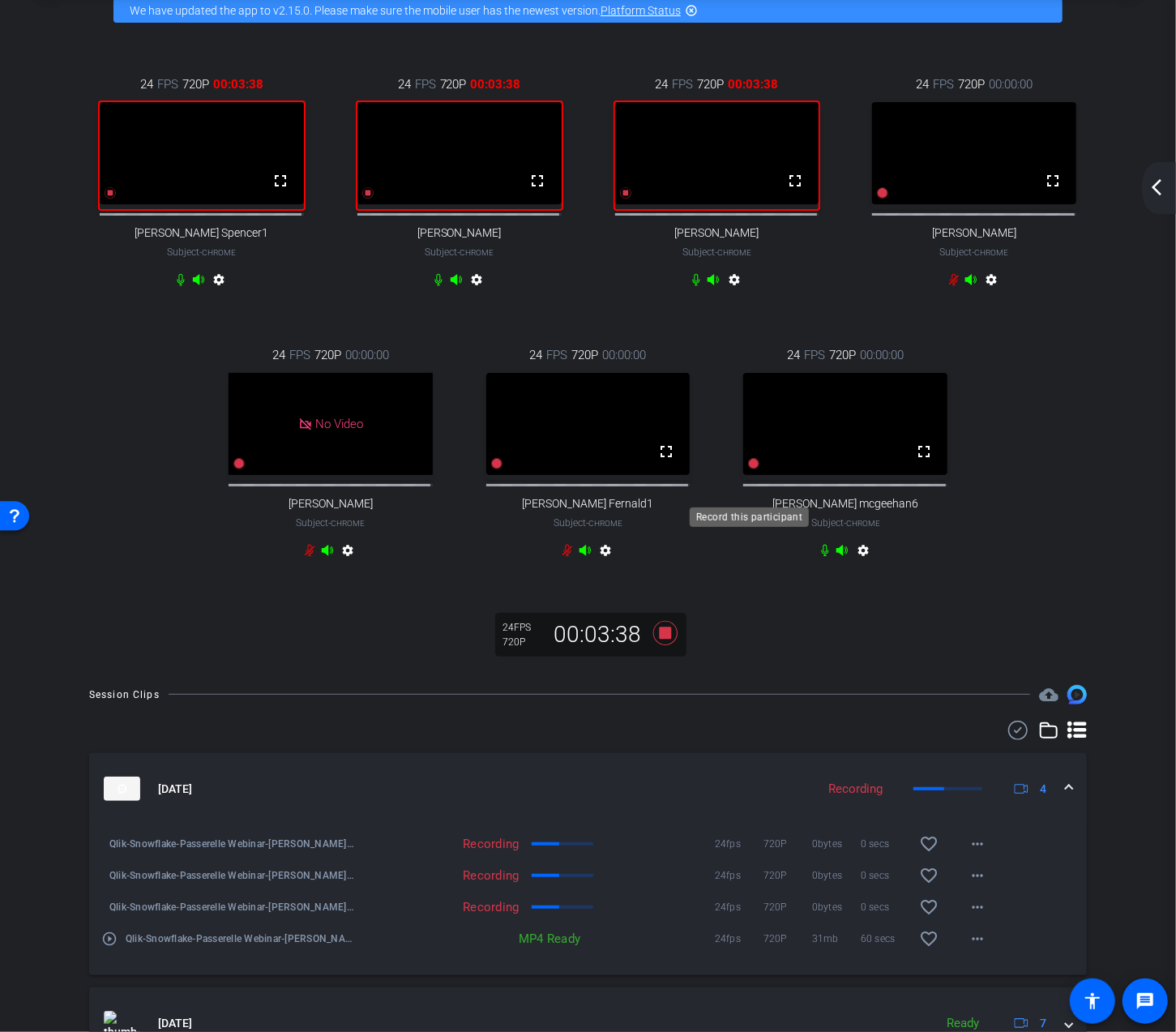
click at [750, 470] on icon at bounding box center [754, 464] width 11 height 11
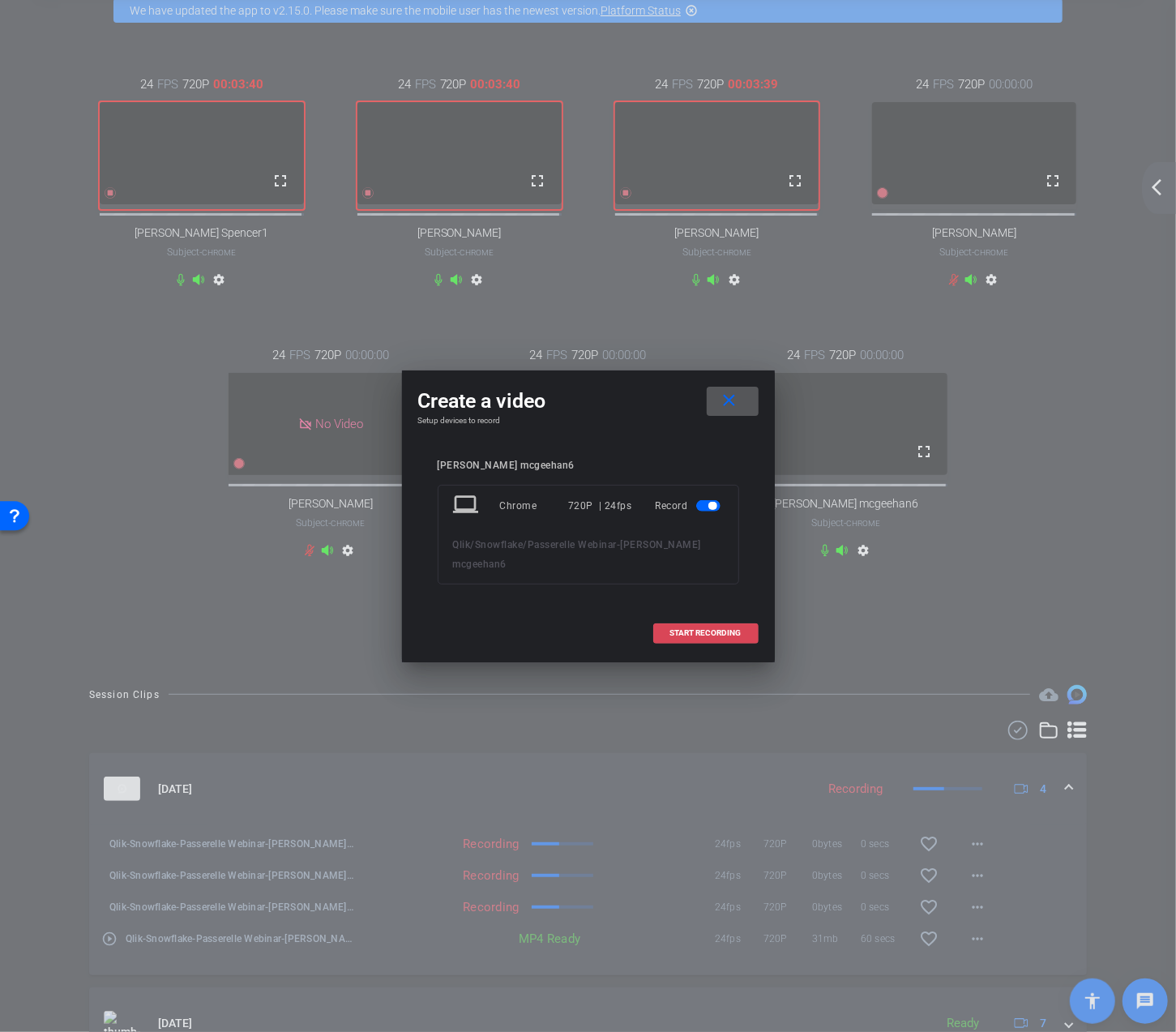
click at [714, 629] on span "START RECORDING" at bounding box center [706, 633] width 72 height 8
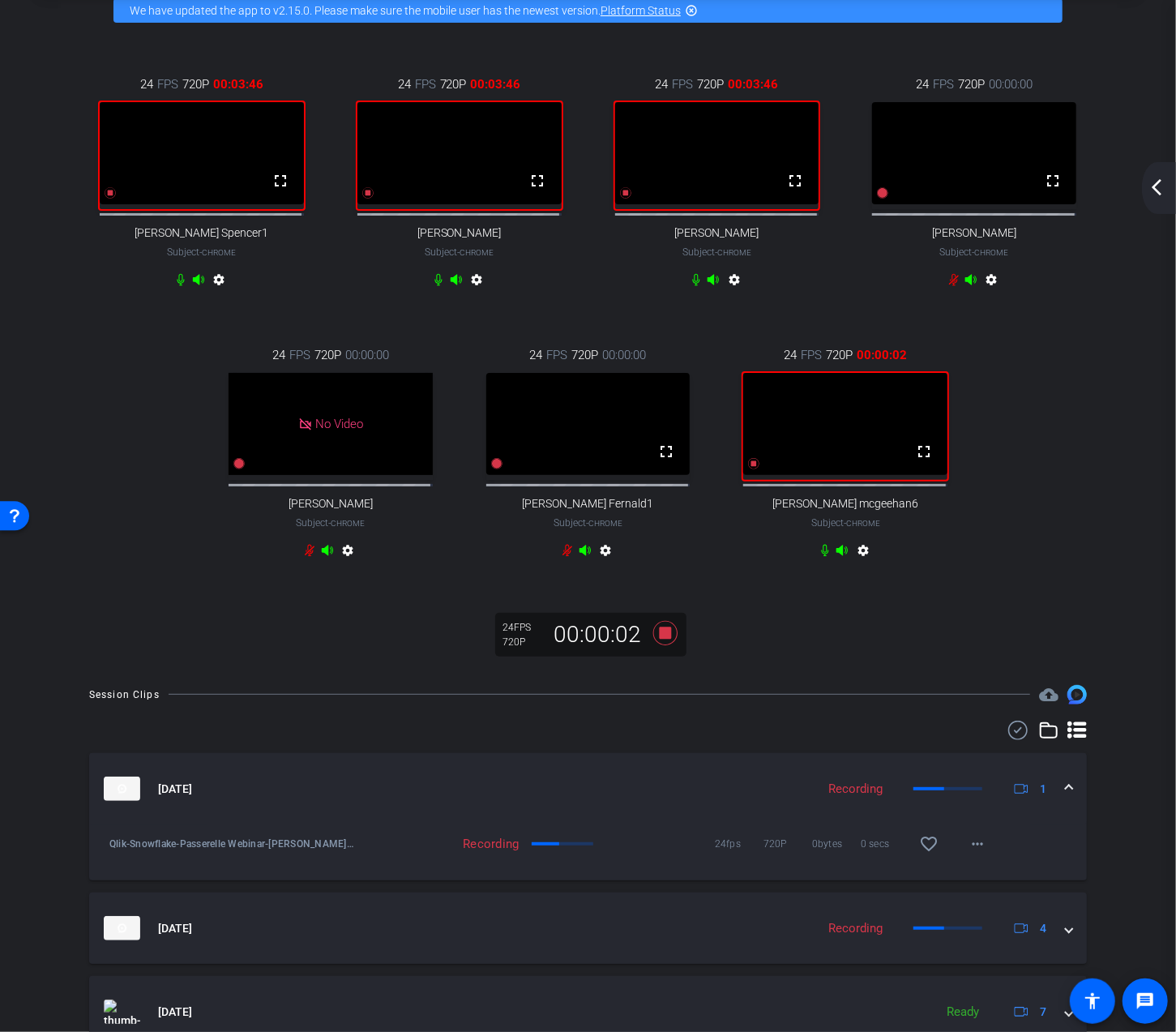
click at [1155, 186] on mat-icon "arrow_back_ios_new" at bounding box center [1156, 187] width 19 height 19
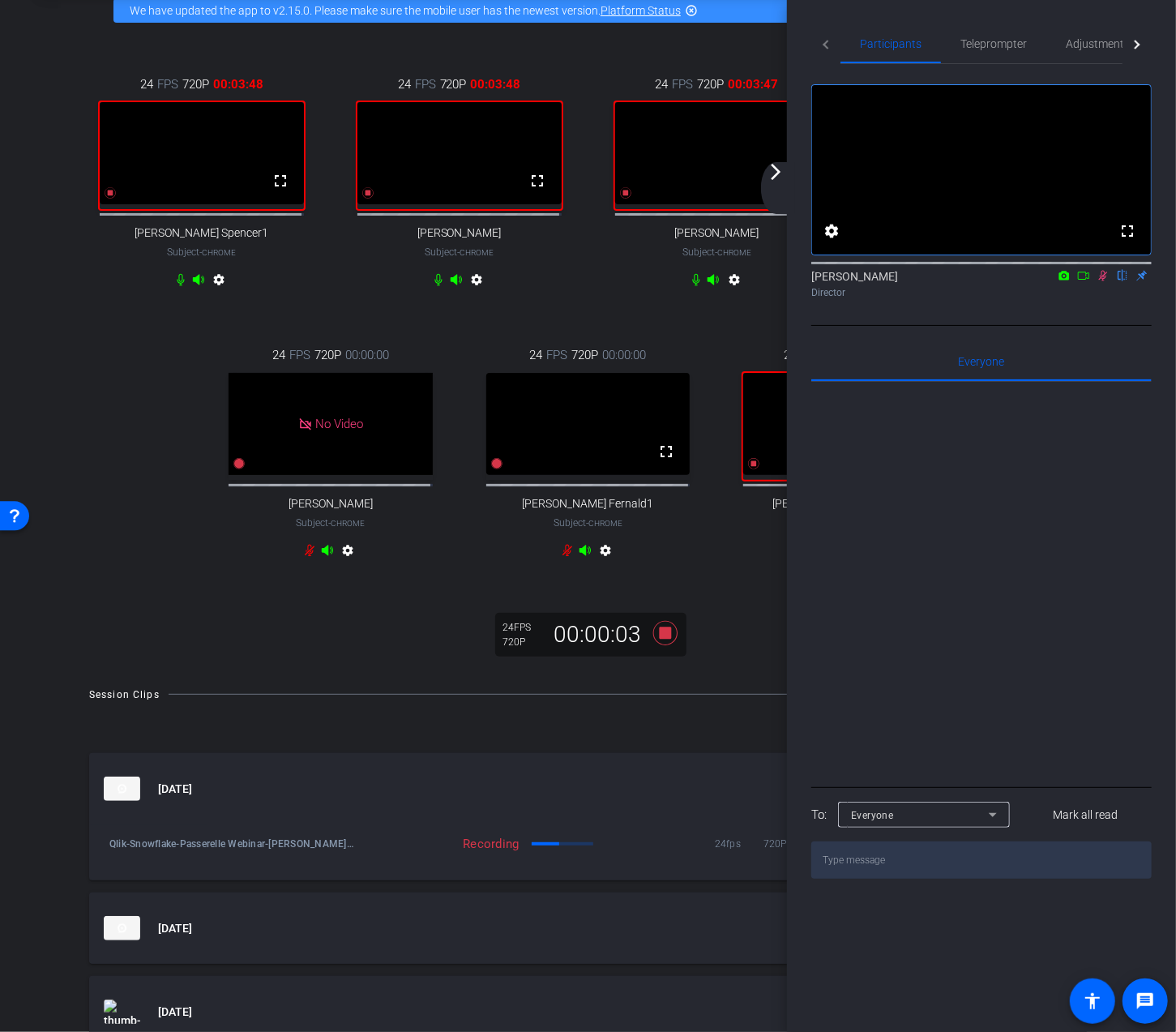
click at [1103, 283] on mat-icon at bounding box center [1102, 274] width 19 height 14
click at [781, 170] on mat-icon "arrow_forward_ios" at bounding box center [775, 171] width 19 height 19
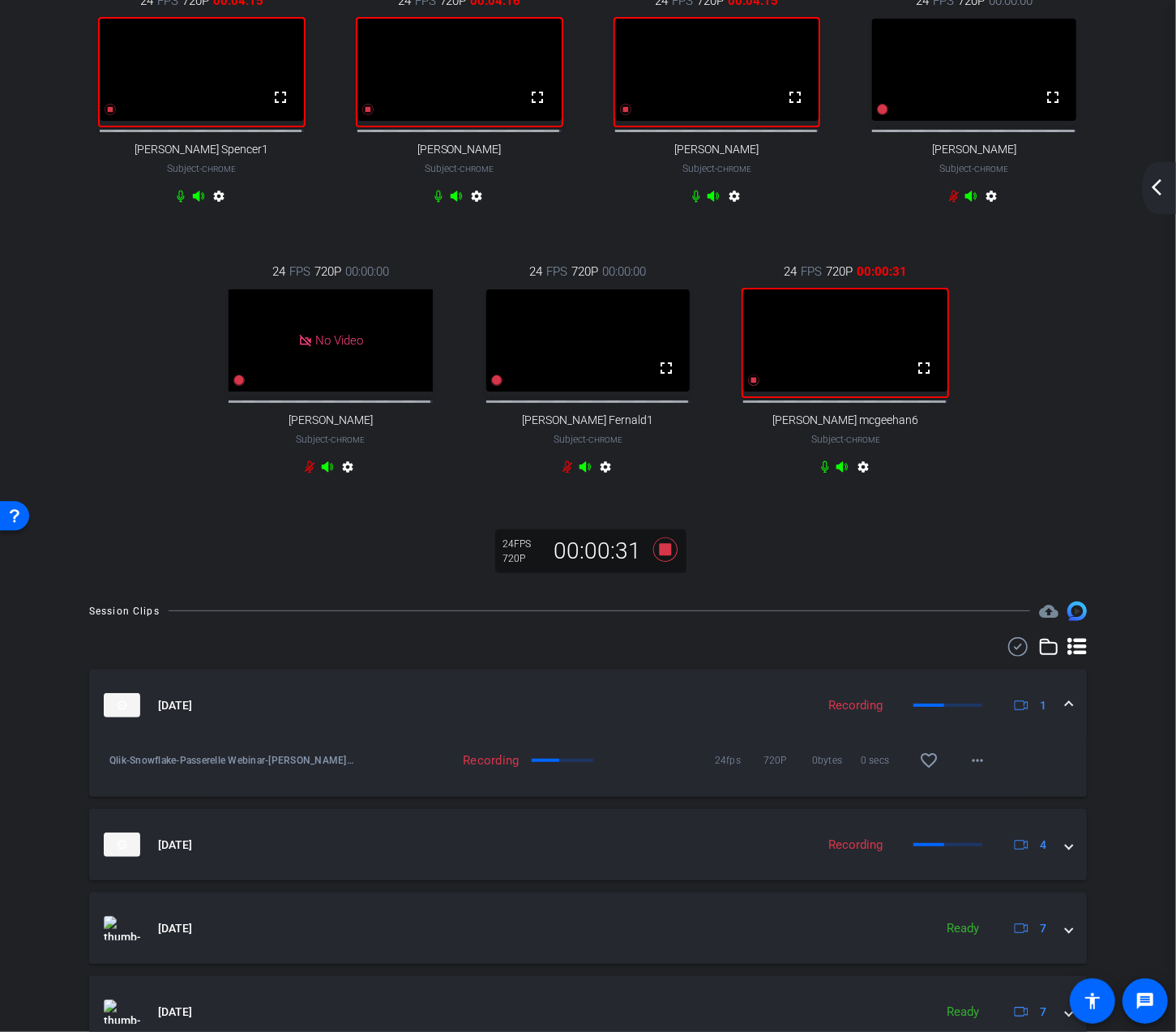
scroll to position [162, 0]
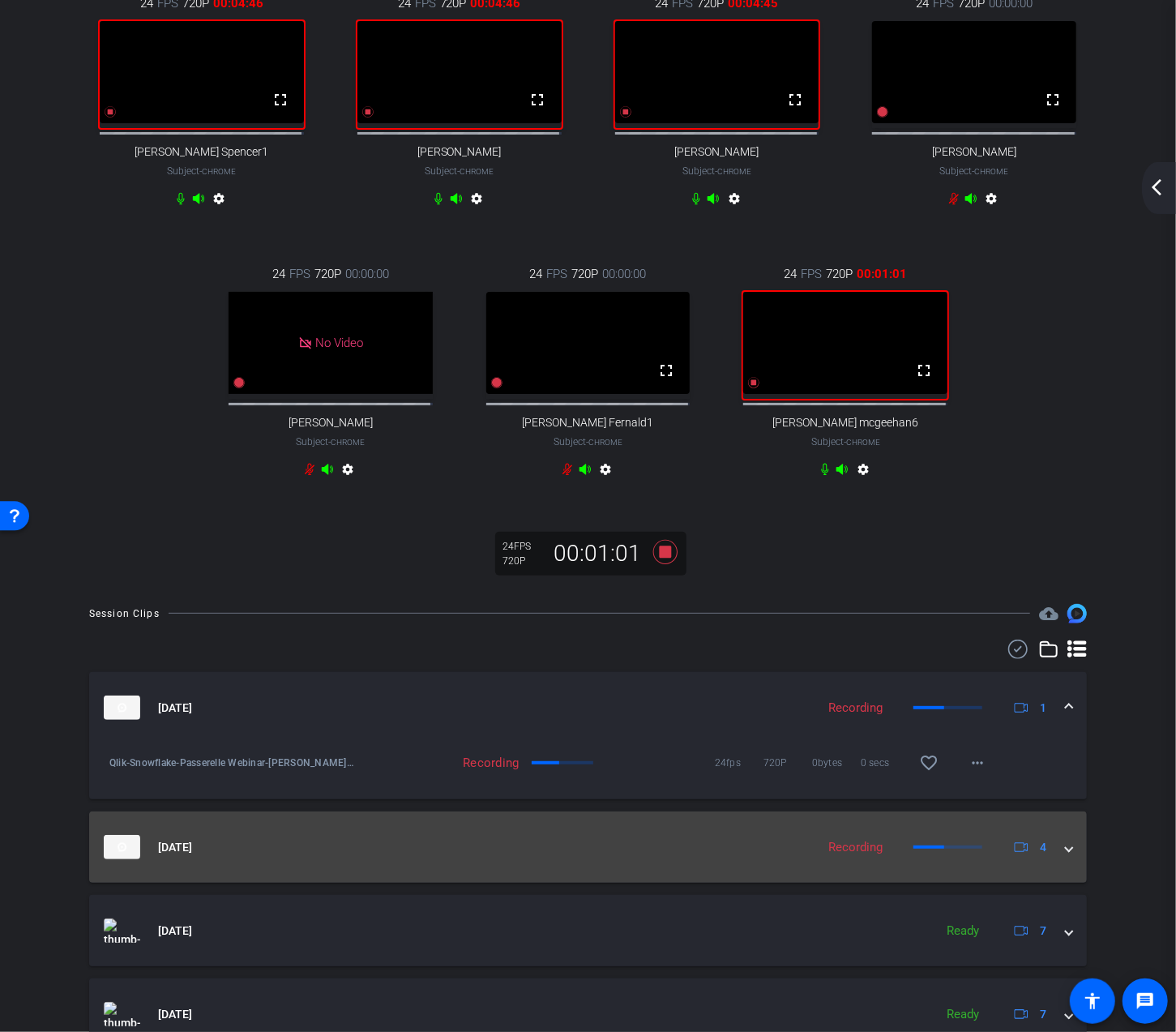
click at [1065, 856] on span at bounding box center [1068, 847] width 7 height 17
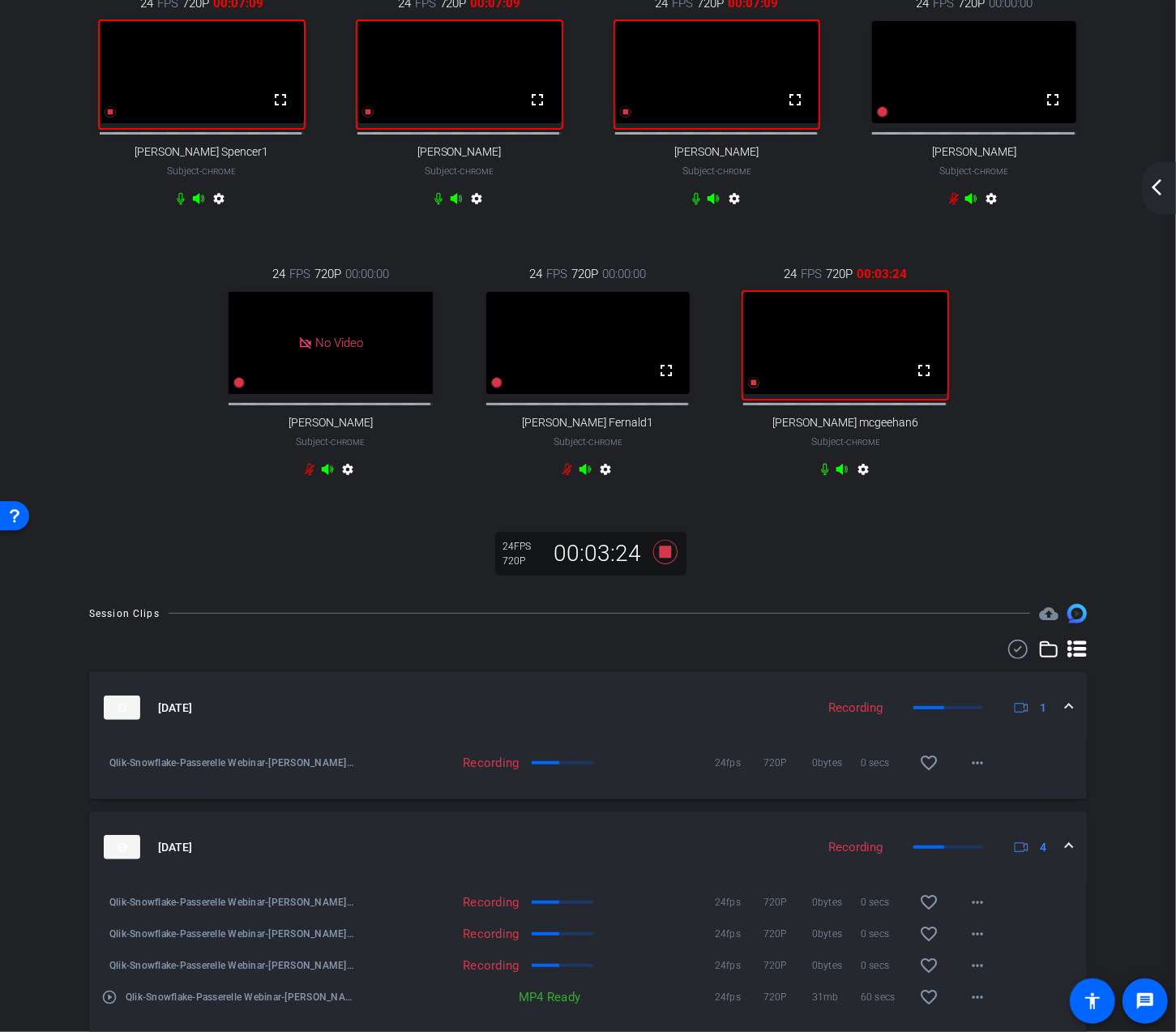
click at [1156, 175] on div "arrow_back_ios_new arrow_forward_ios" at bounding box center [1159, 187] width 34 height 52
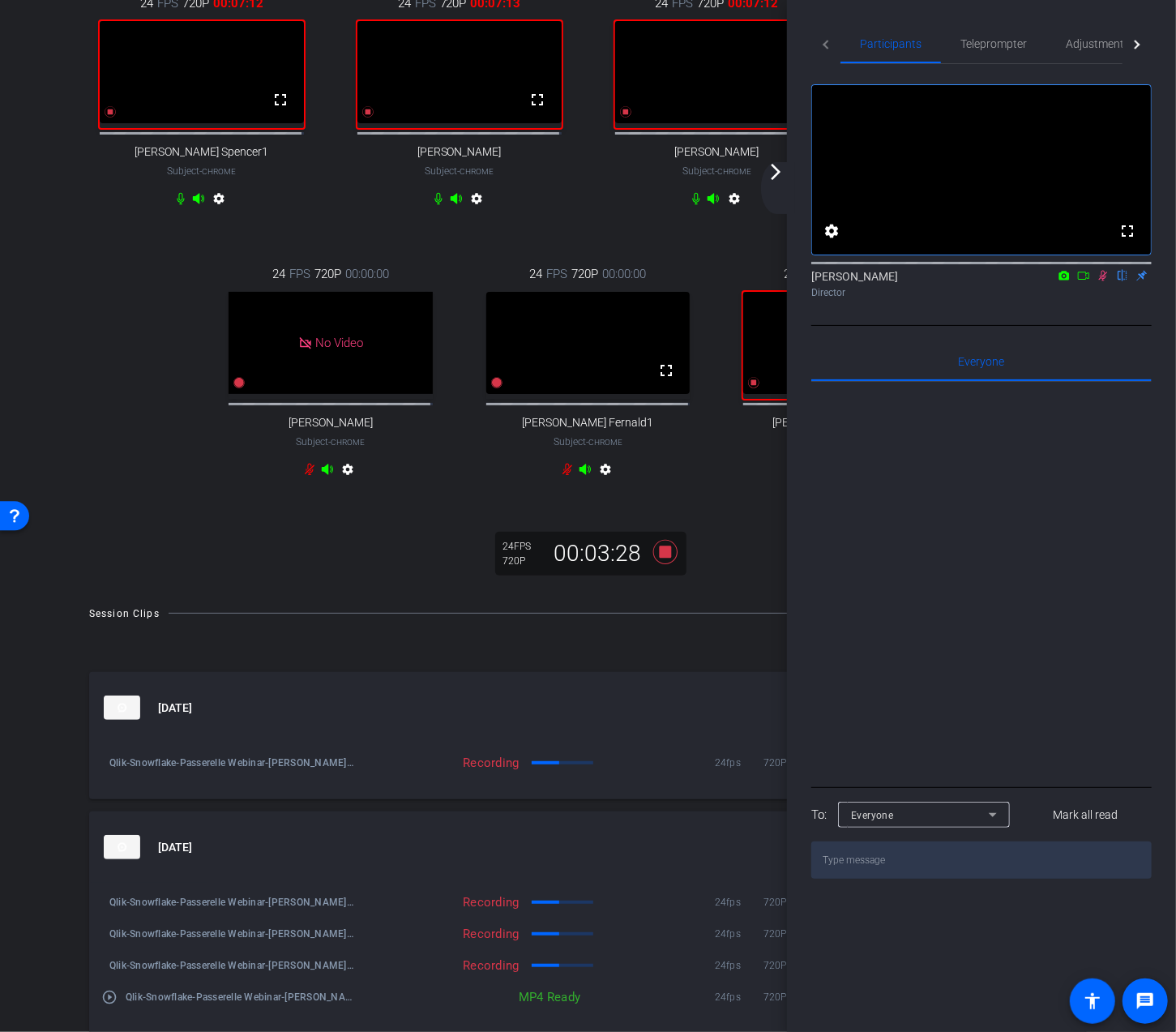
click at [787, 173] on div "arrow_back_ios_new arrow_forward_ios" at bounding box center [778, 187] width 34 height 52
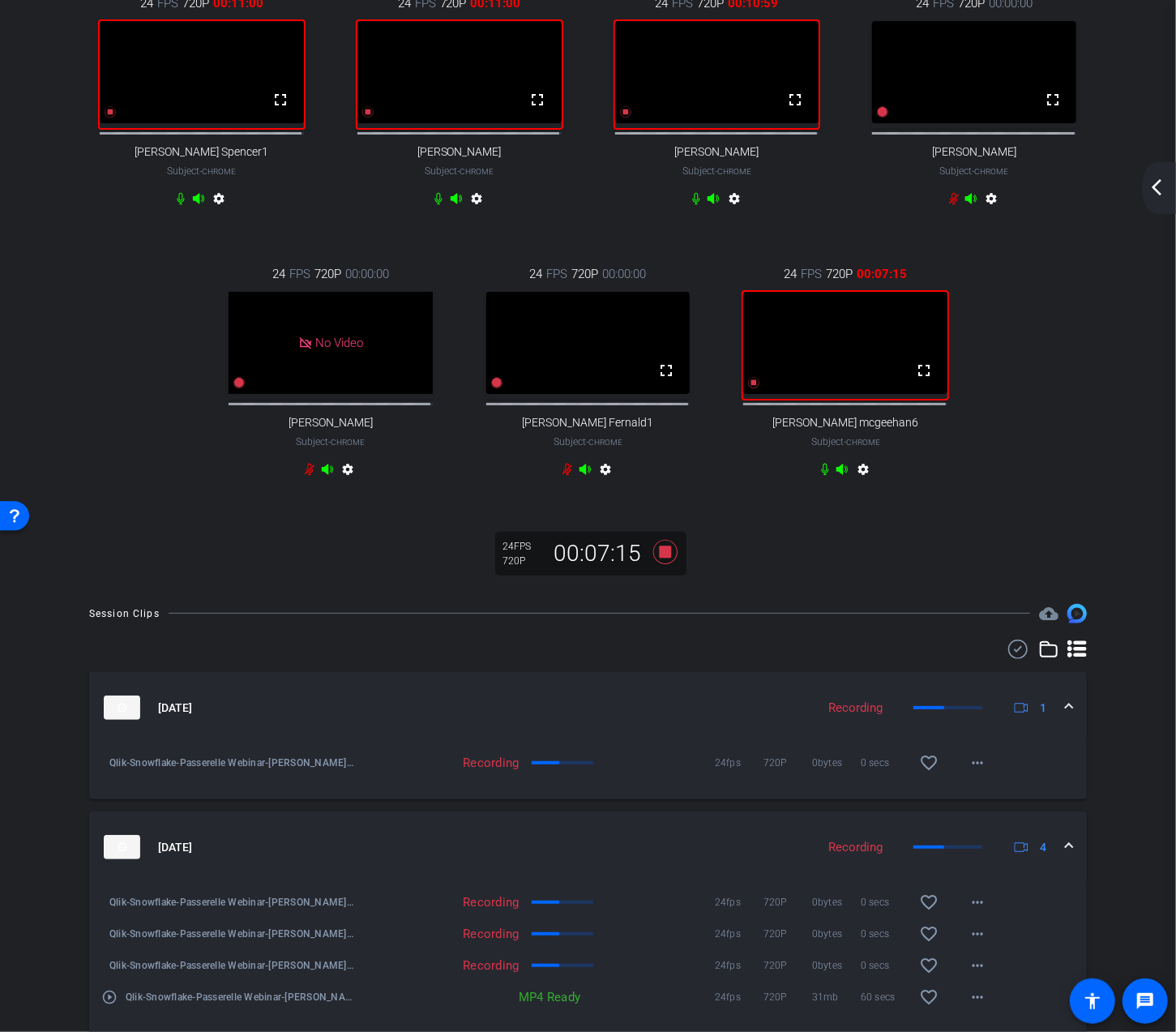
click at [1158, 188] on mat-icon "arrow_back_ios_new" at bounding box center [1156, 187] width 19 height 19
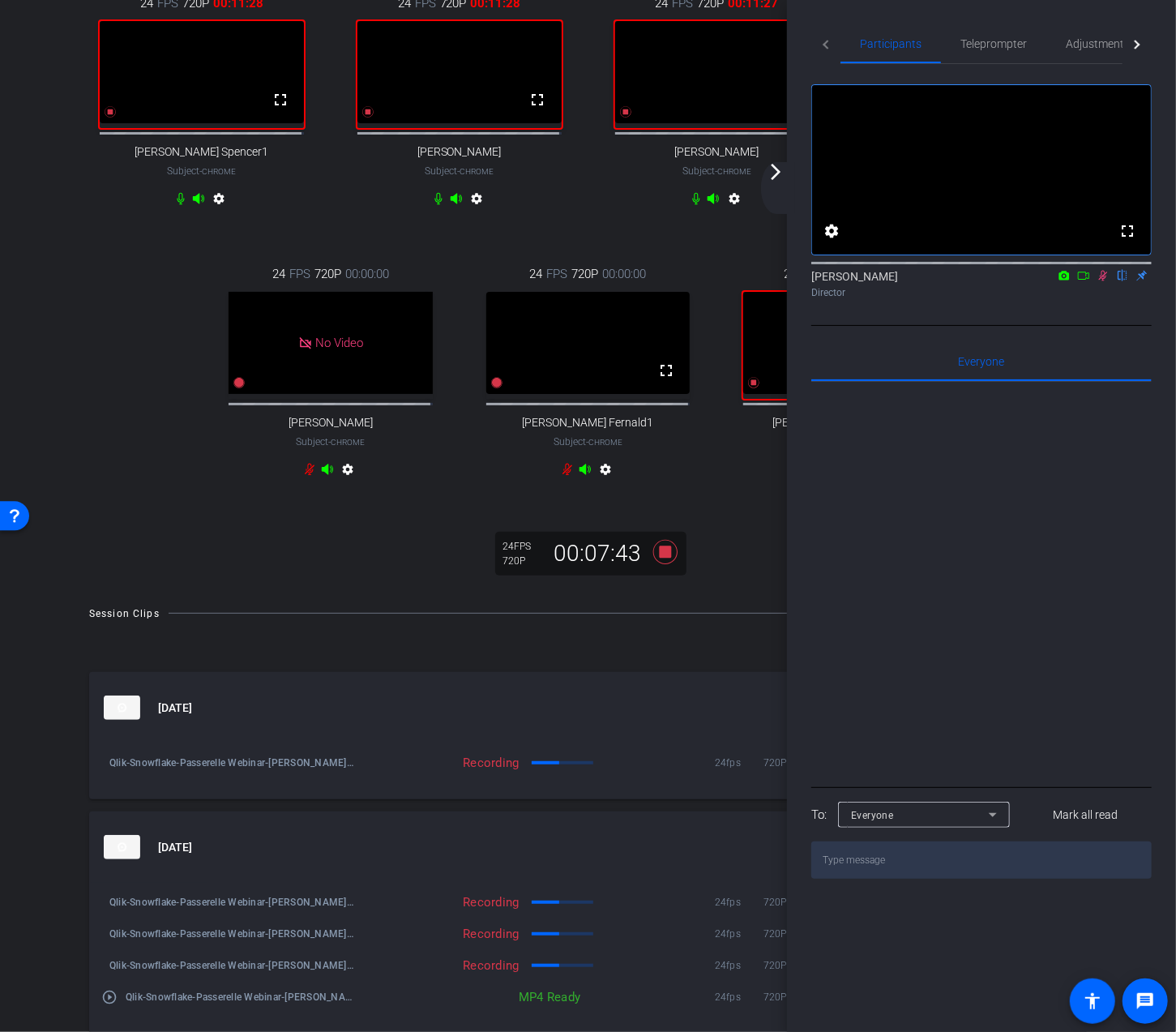
click at [773, 174] on mat-icon "arrow_forward_ios" at bounding box center [775, 171] width 19 height 19
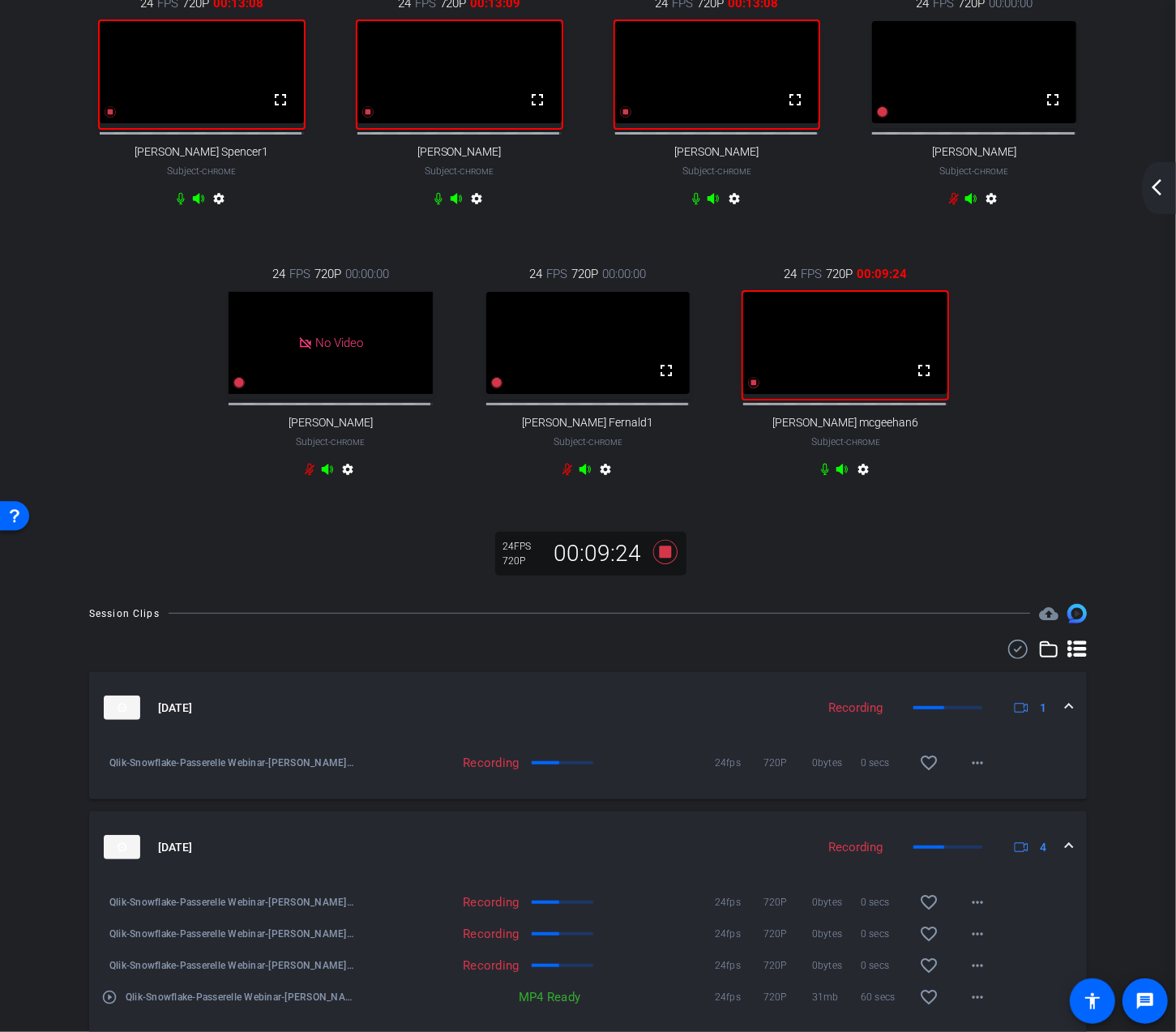
click at [1162, 187] on mat-icon "arrow_back_ios_new" at bounding box center [1156, 187] width 19 height 19
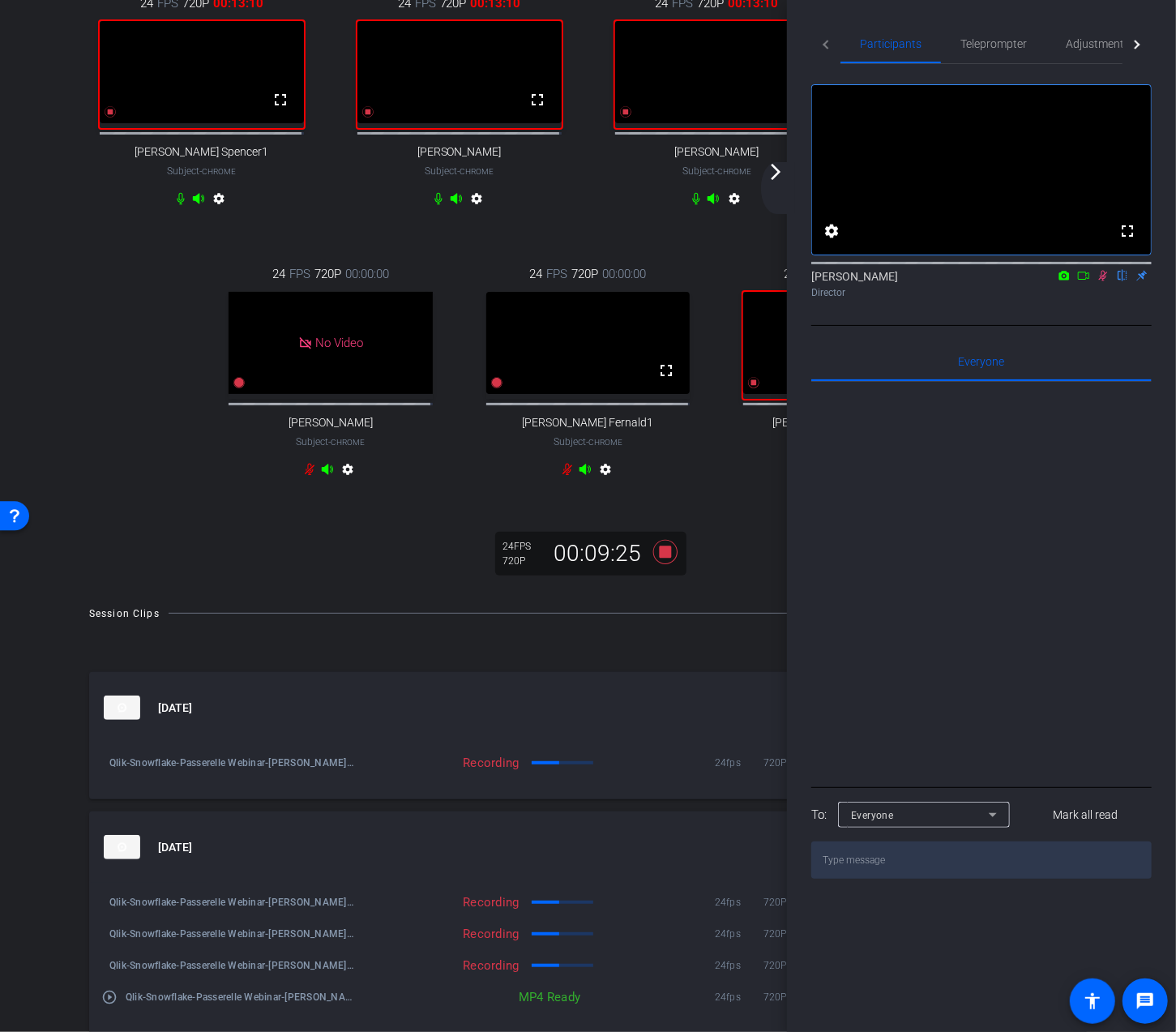
click at [1100, 281] on icon at bounding box center [1102, 275] width 9 height 11
click at [778, 177] on mat-icon "arrow_forward_ios" at bounding box center [775, 171] width 19 height 19
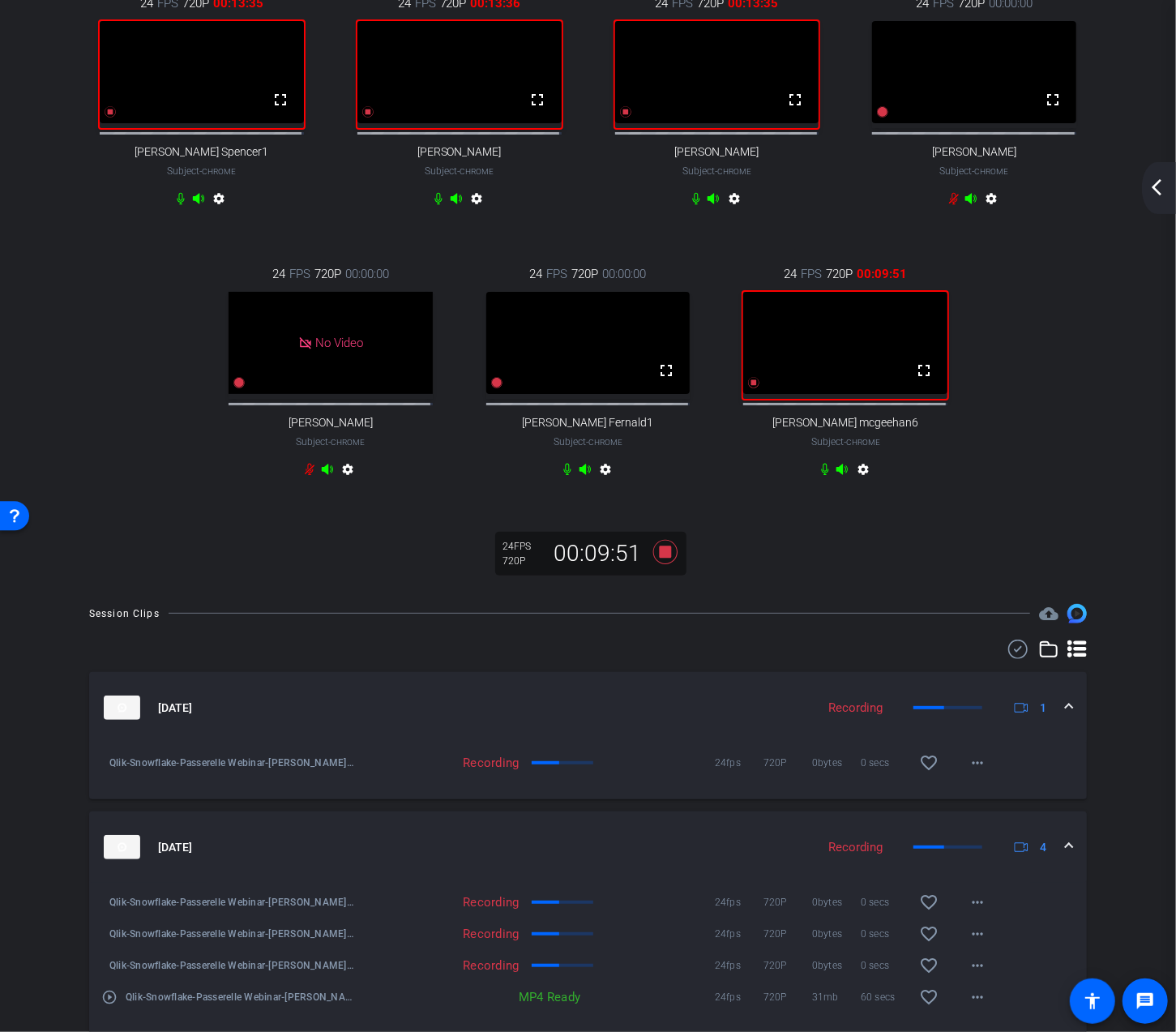
click at [1154, 194] on mat-icon "arrow_back_ios_new" at bounding box center [1156, 187] width 19 height 19
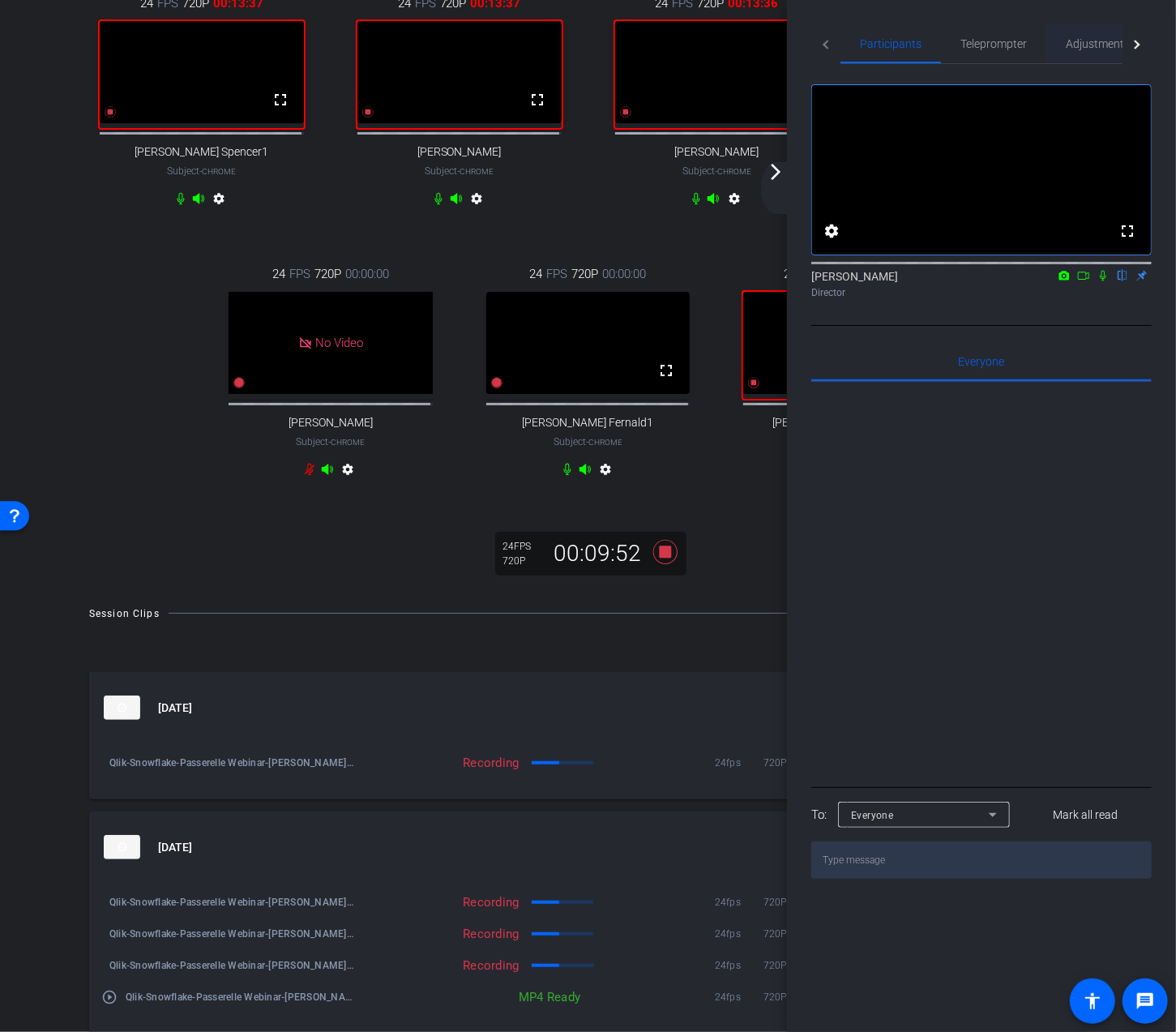
click at [1092, 40] on span "Adjustments" at bounding box center [1097, 44] width 64 height 11
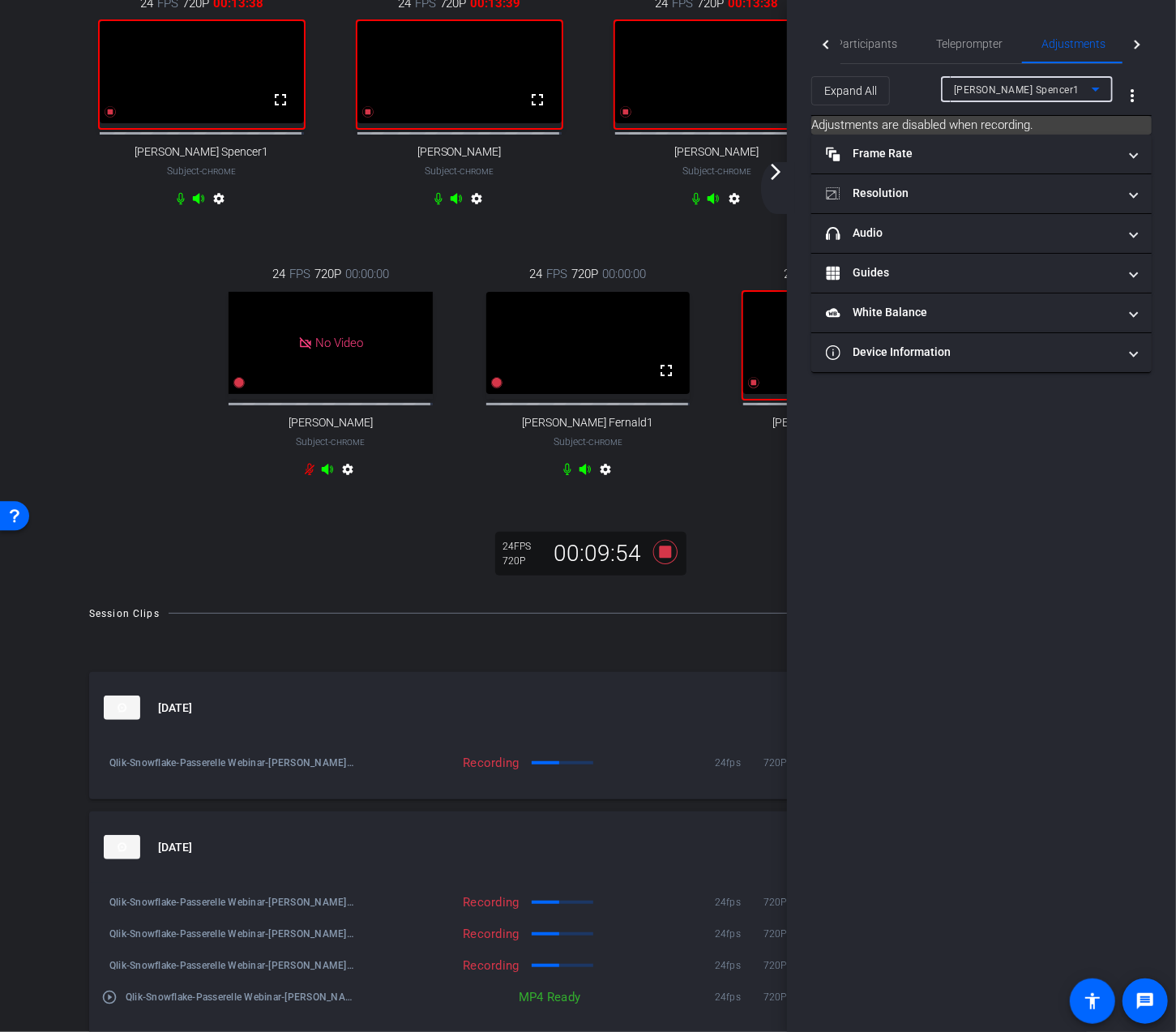
click at [1101, 82] on icon at bounding box center [1096, 89] width 19 height 19
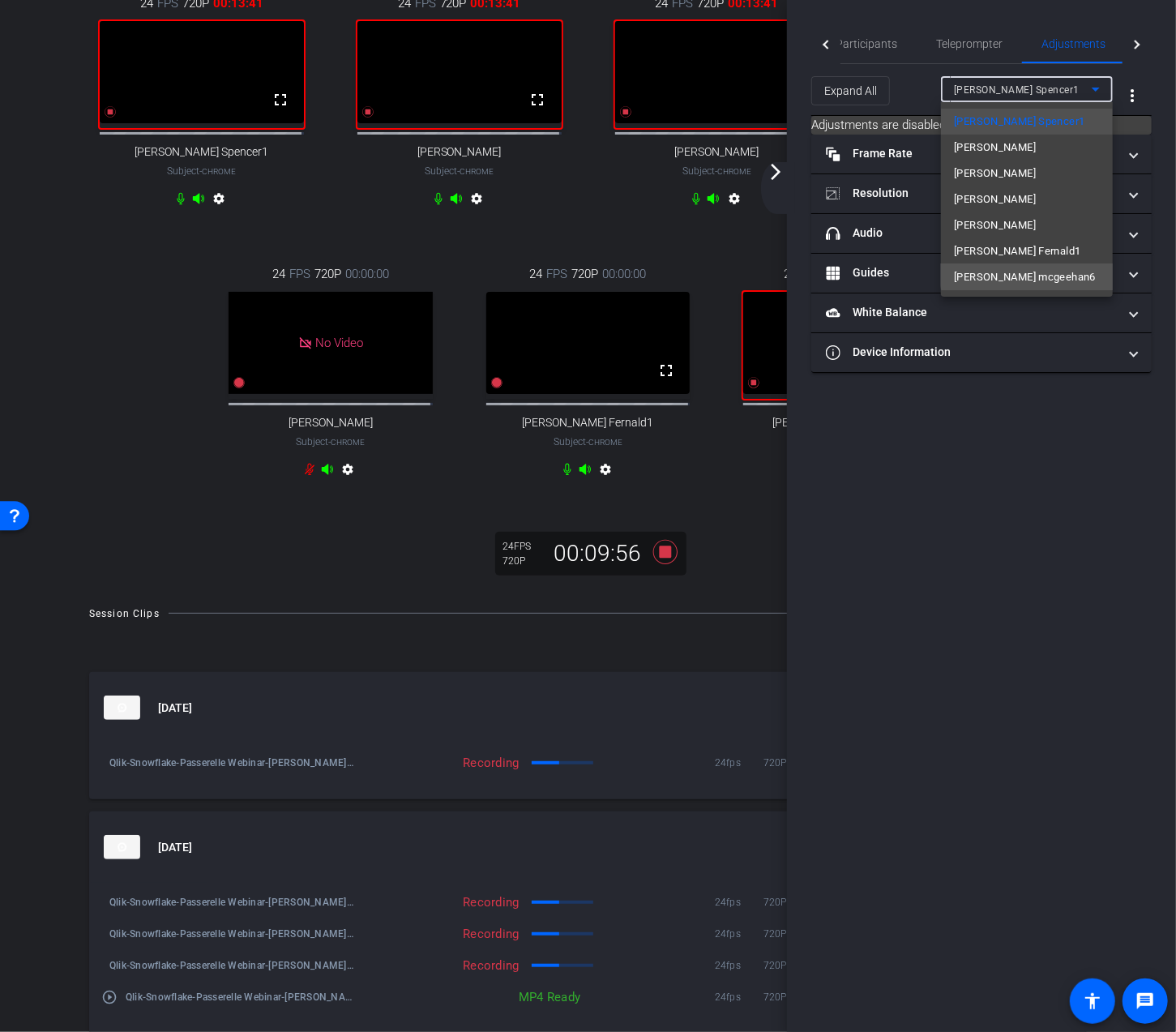
click at [1033, 268] on span "james mcgeehan6" at bounding box center [1024, 277] width 142 height 19
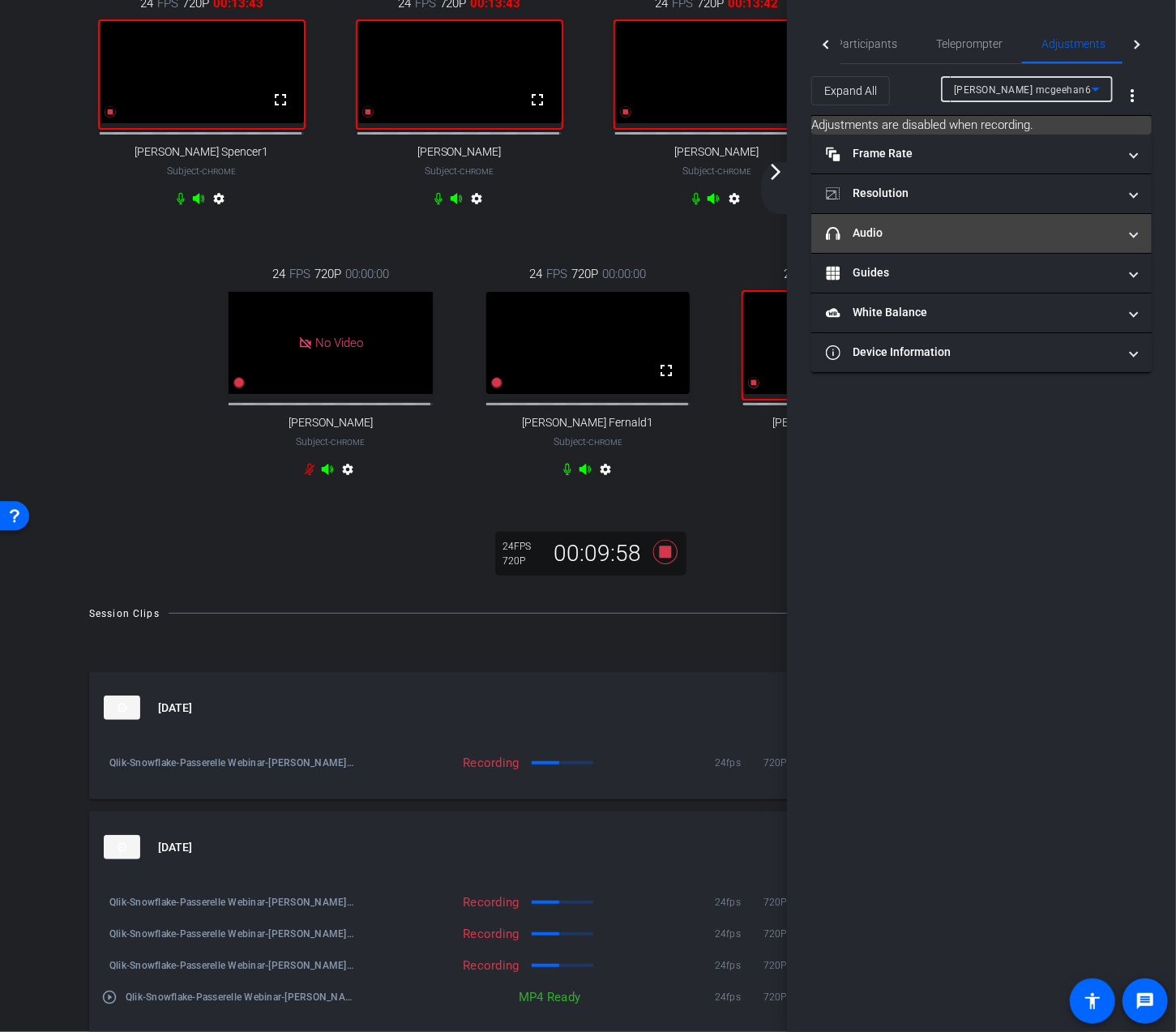
click at [1129, 235] on span "headphone icon Audio" at bounding box center [978, 233] width 305 height 17
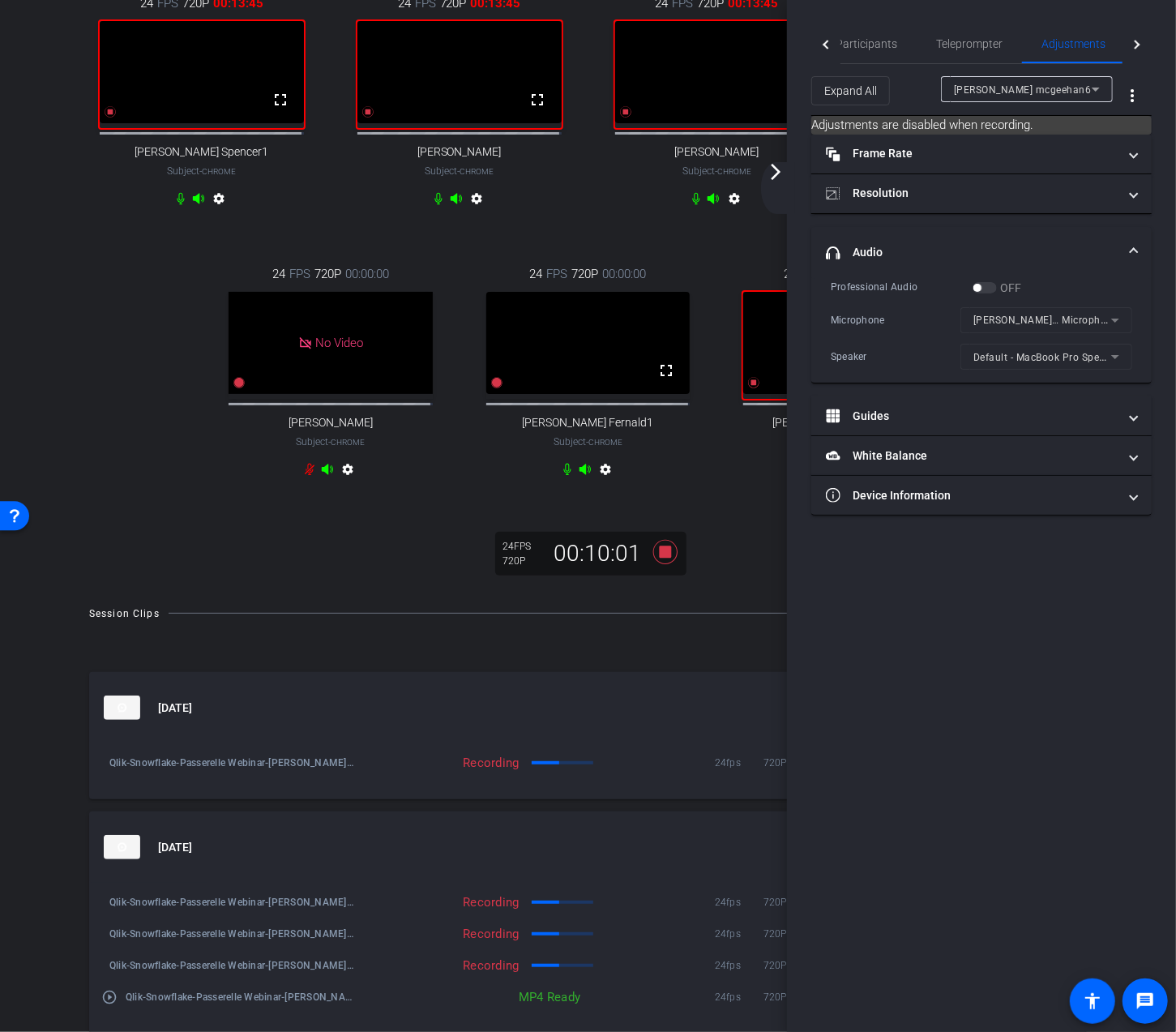
click at [1118, 319] on mat-form-field "James M… Microphone" at bounding box center [1046, 319] width 172 height 26
click at [1113, 316] on mat-form-field "James M… Microphone" at bounding box center [1046, 319] width 172 height 26
click at [1113, 317] on mat-form-field "James M… Microphone" at bounding box center [1046, 319] width 172 height 26
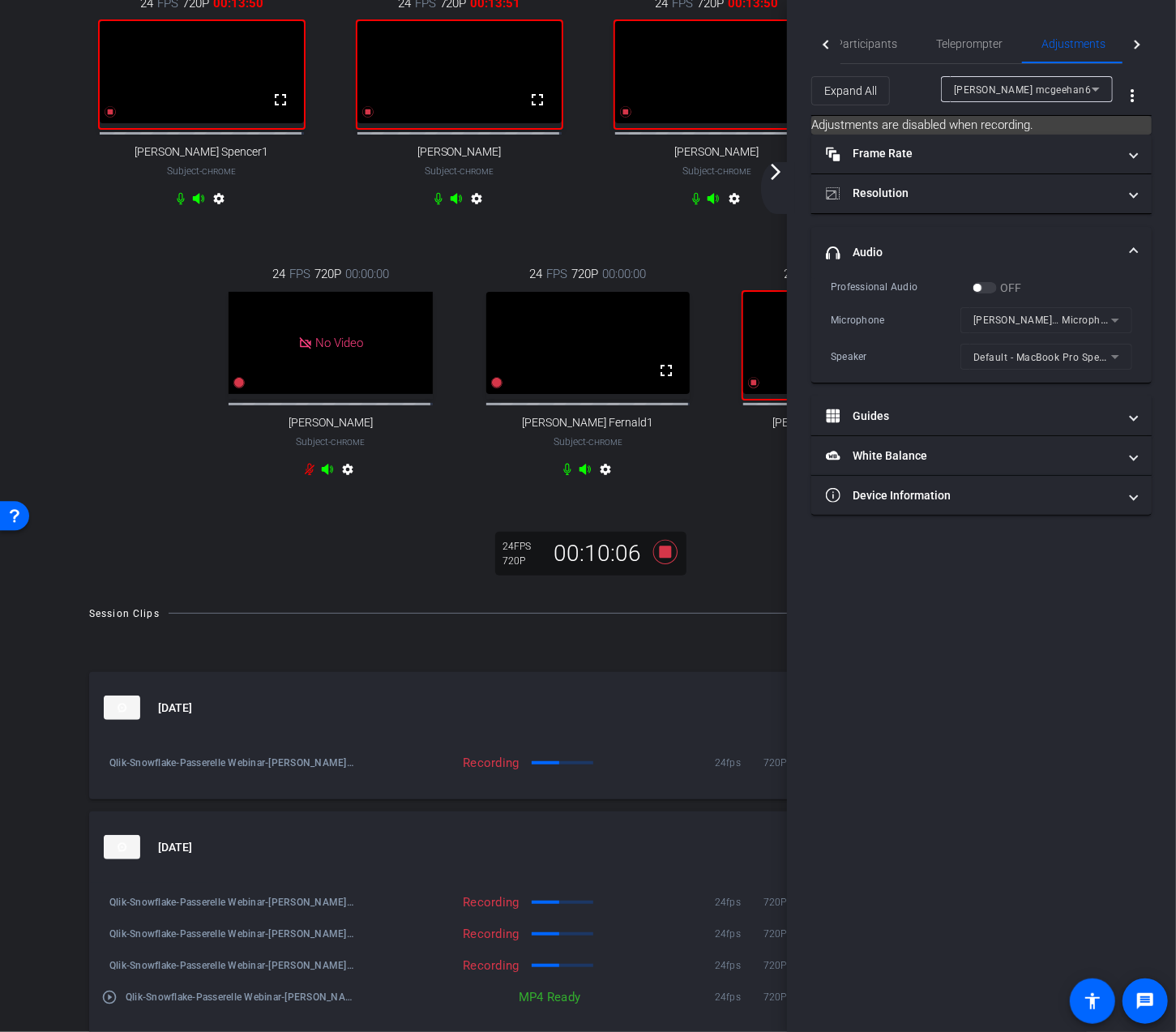
click at [776, 173] on mat-icon "arrow_forward_ios" at bounding box center [775, 171] width 19 height 19
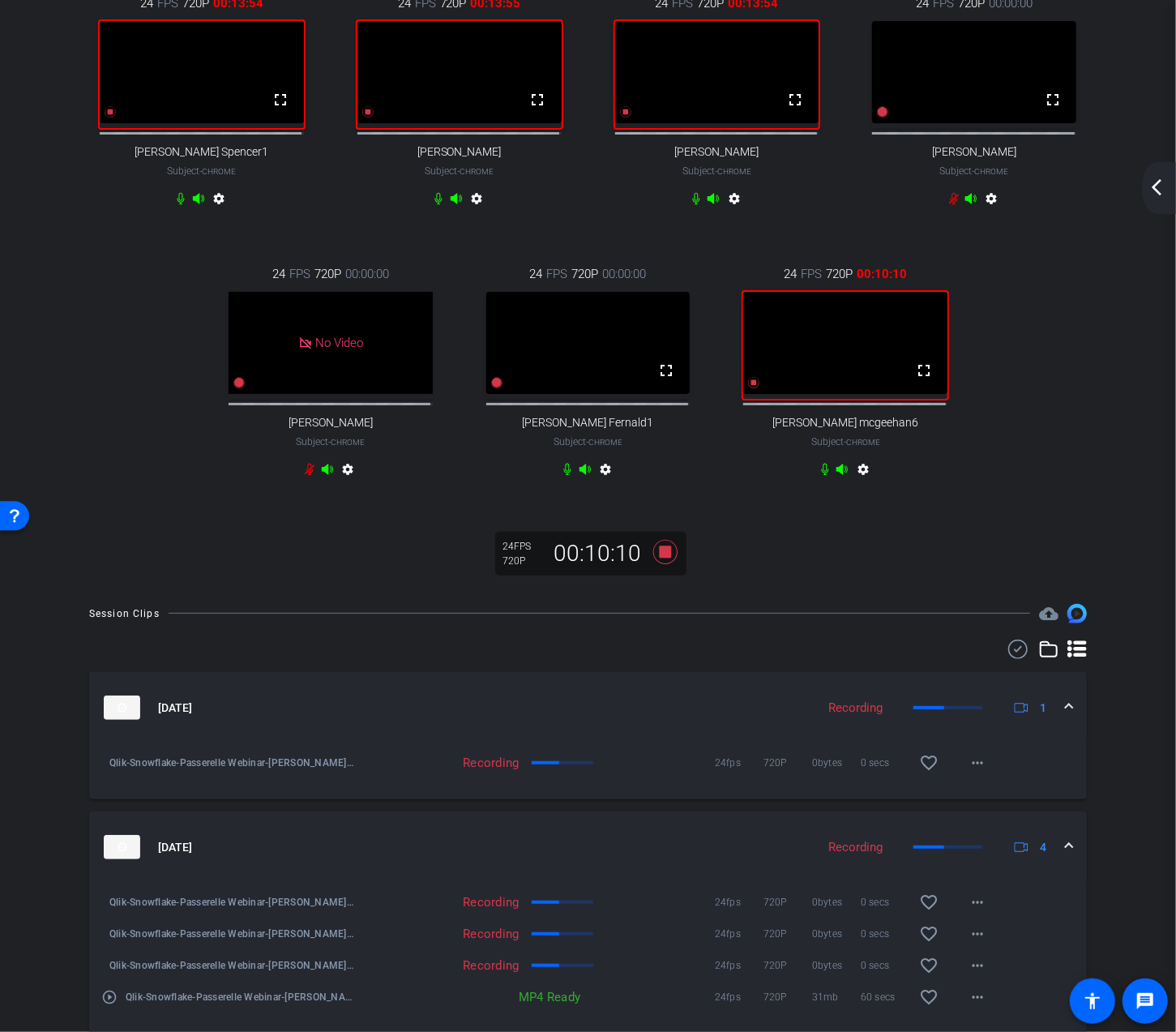
click at [819, 475] on icon at bounding box center [825, 470] width 13 height 13
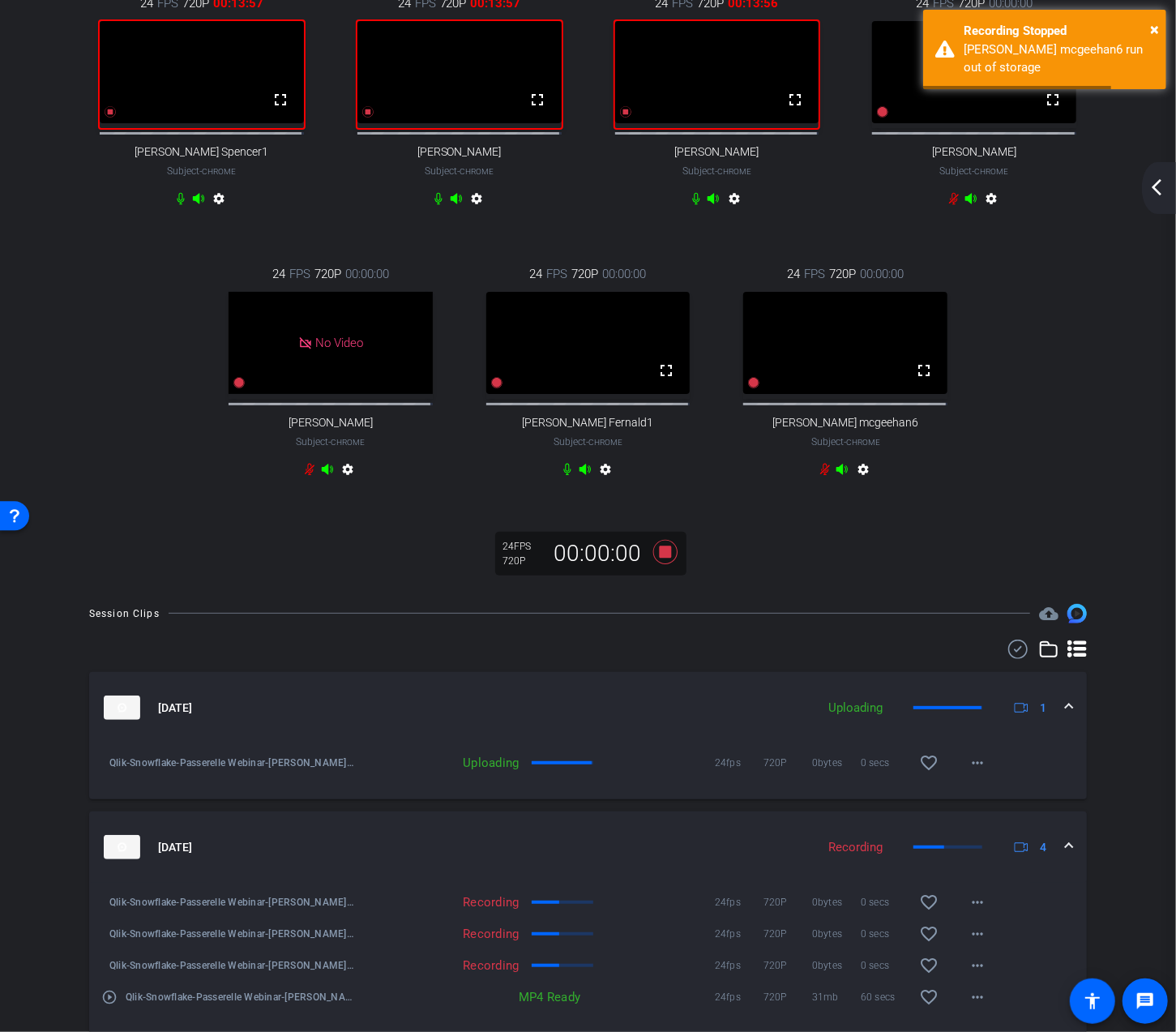
click at [821, 475] on icon at bounding box center [825, 470] width 13 height 13
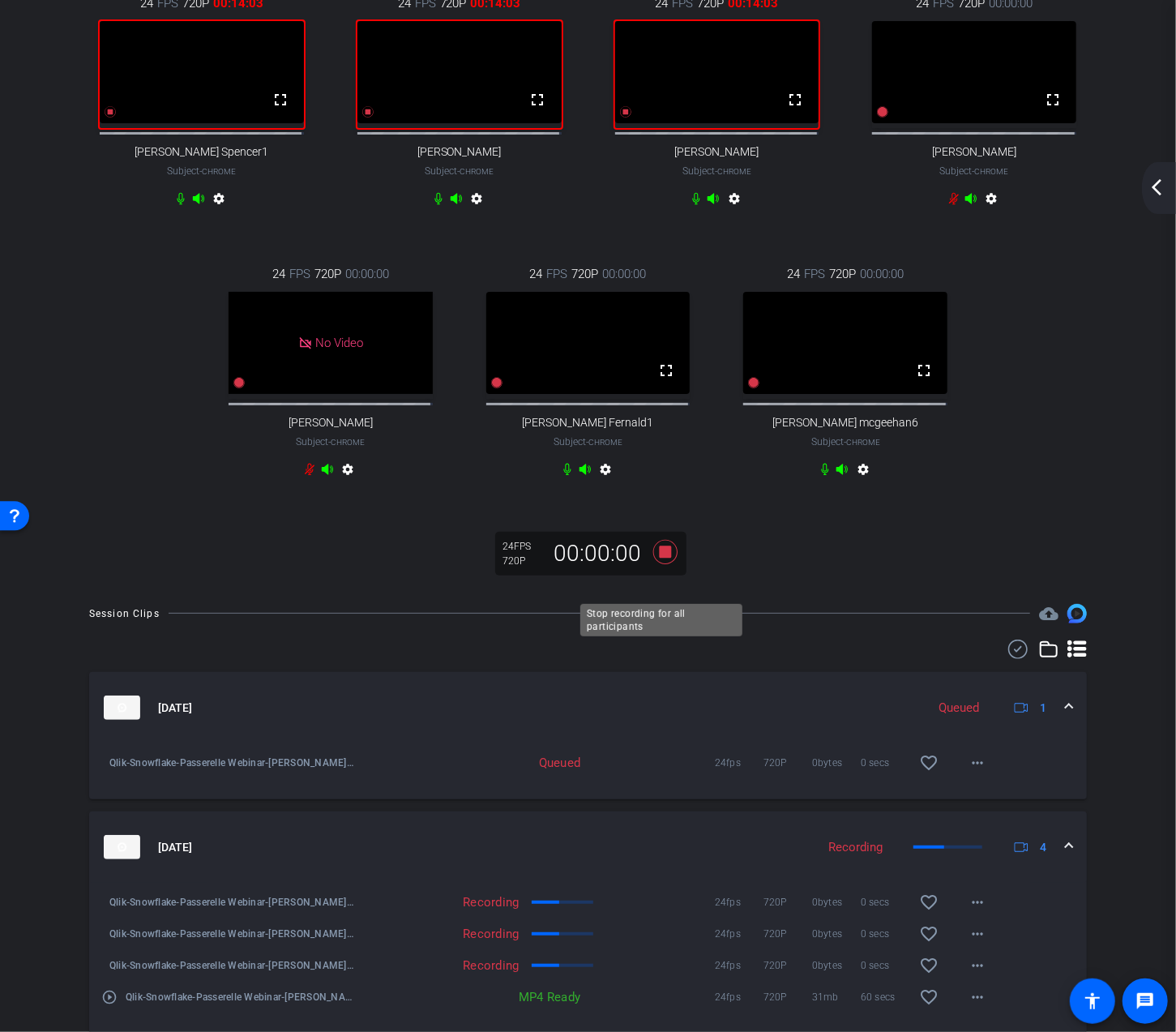
click at [666, 564] on icon at bounding box center [664, 551] width 24 height 24
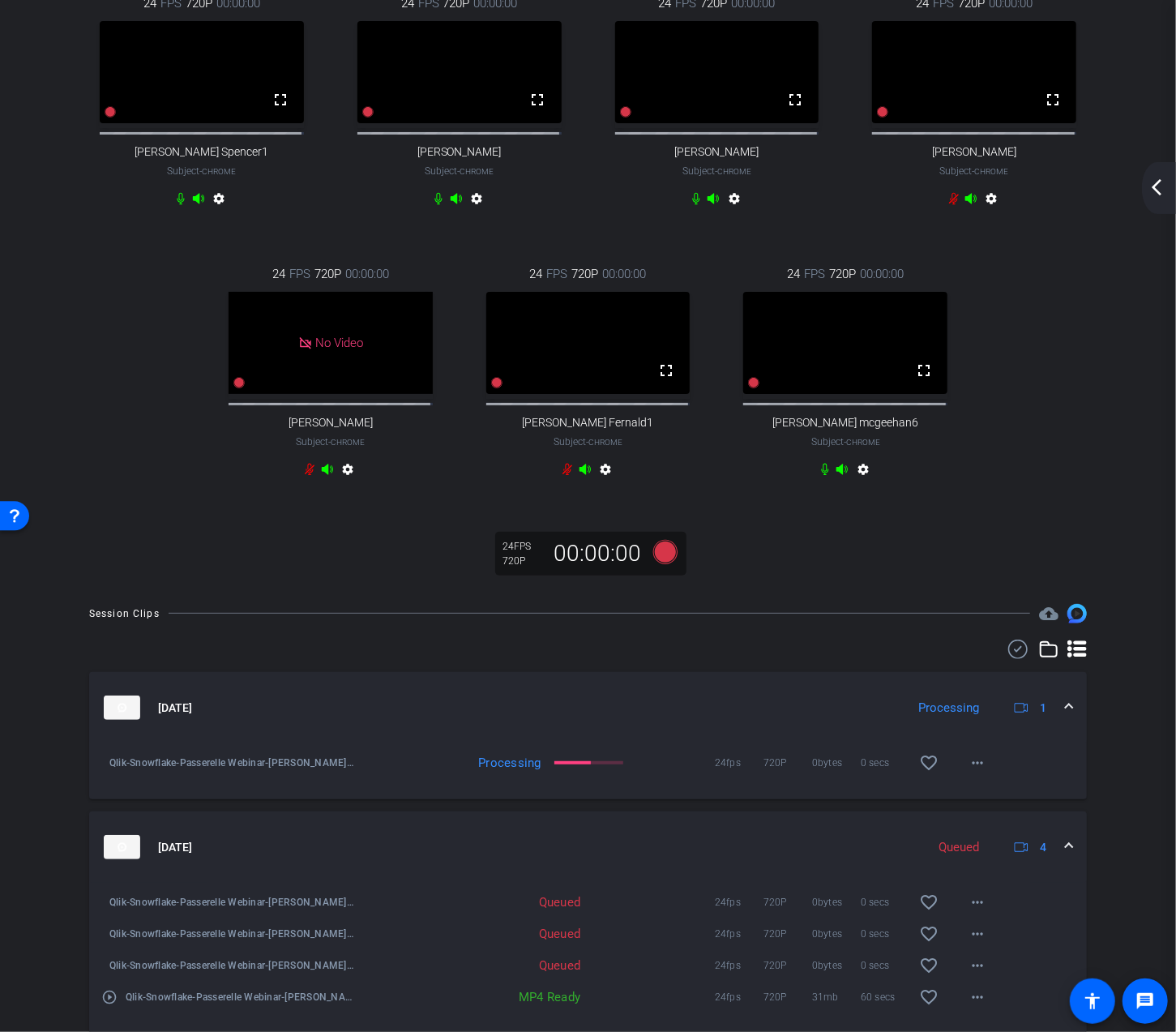
click at [1159, 181] on mat-icon "arrow_back_ios_new" at bounding box center [1156, 187] width 19 height 19
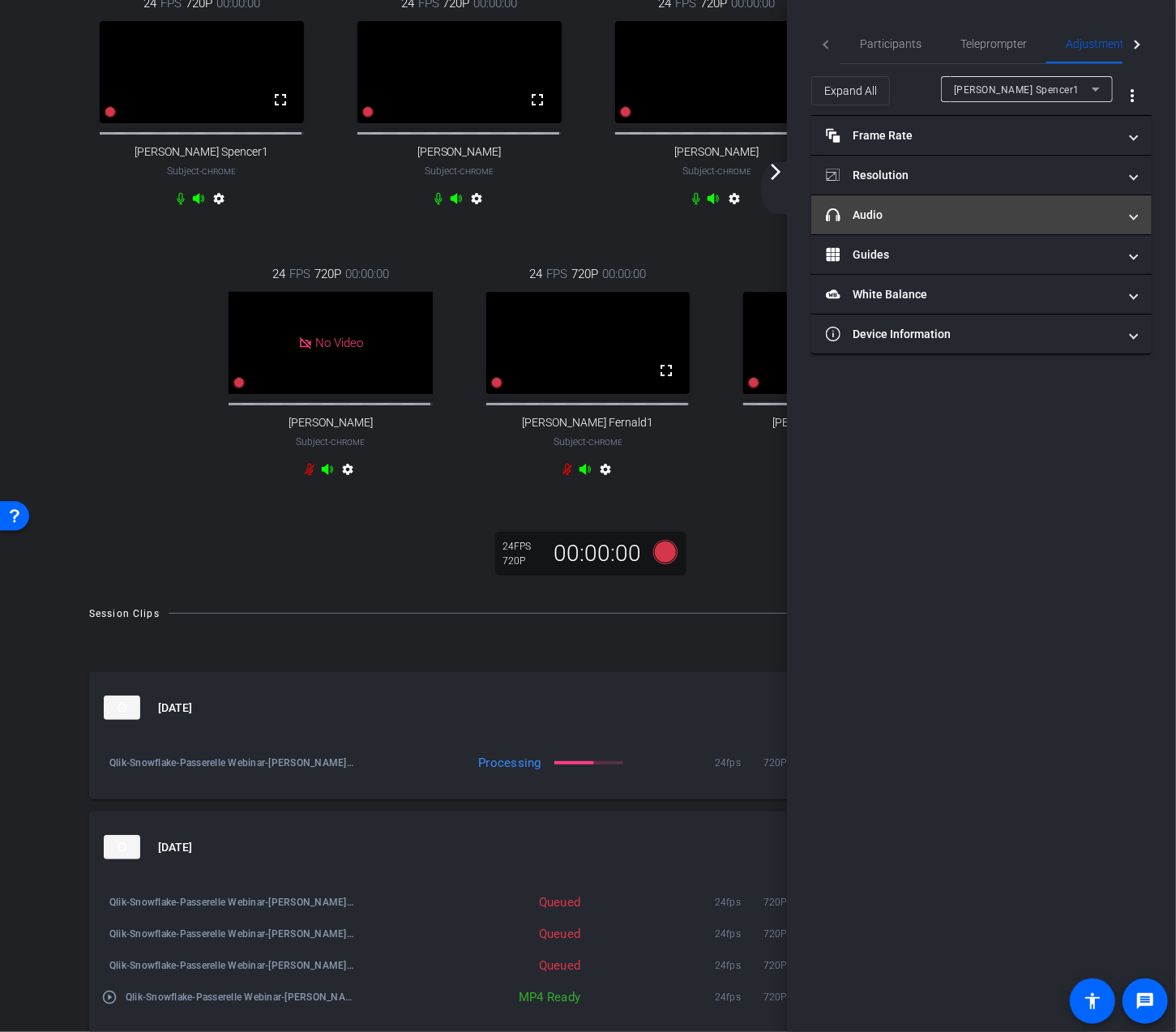
click at [1131, 217] on span at bounding box center [1133, 215] width 7 height 17
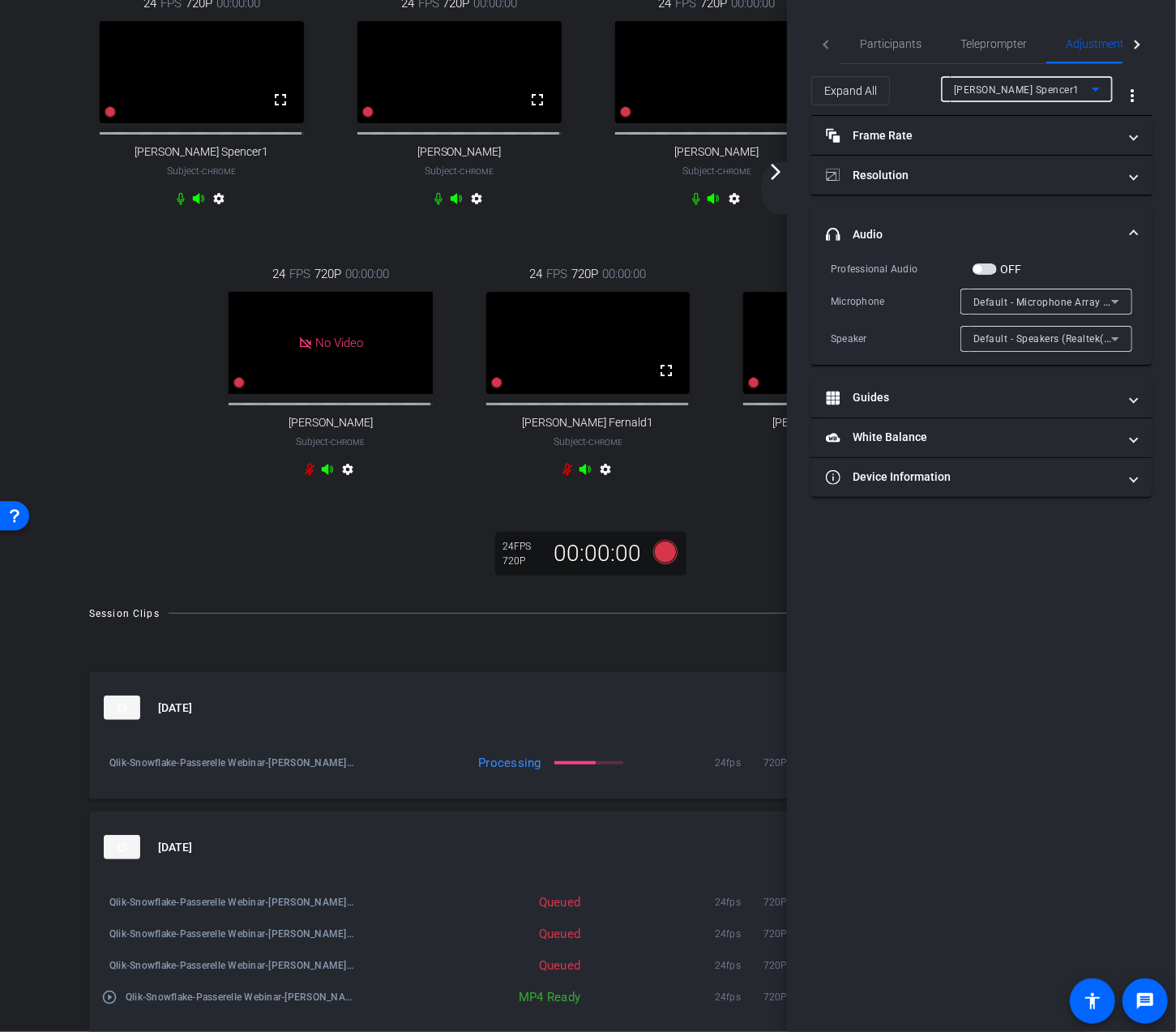
click at [1104, 85] on icon at bounding box center [1096, 89] width 19 height 19
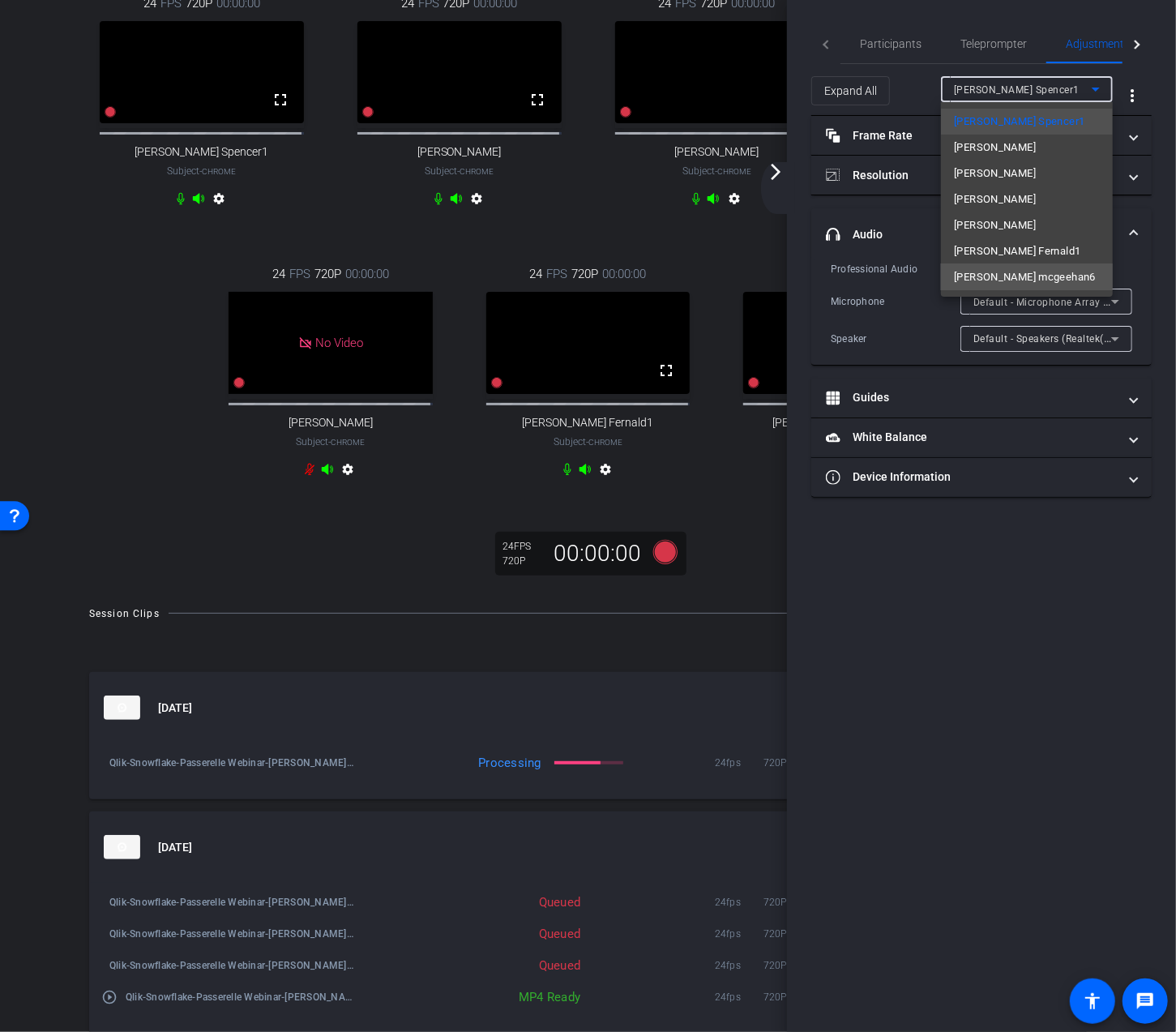
click at [1012, 281] on span "james mcgeehan6" at bounding box center [1024, 277] width 142 height 19
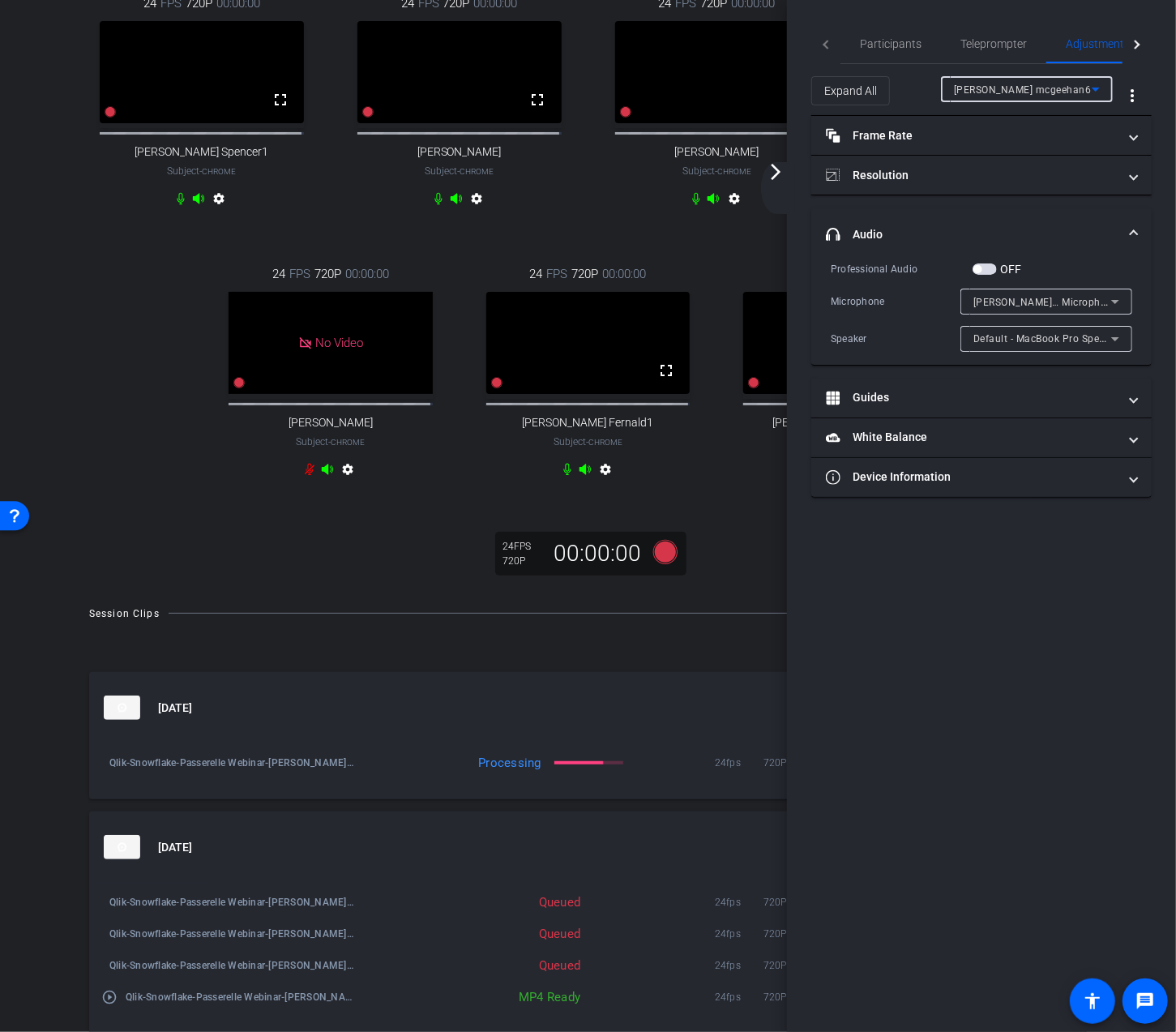
click at [756, 484] on div "24 FPS 720P 00:00:00 fullscreen james mcgeehan6 Subject - Chrome settings" at bounding box center [844, 373] width 257 height 271
click at [1115, 340] on icon at bounding box center [1115, 339] width 19 height 19
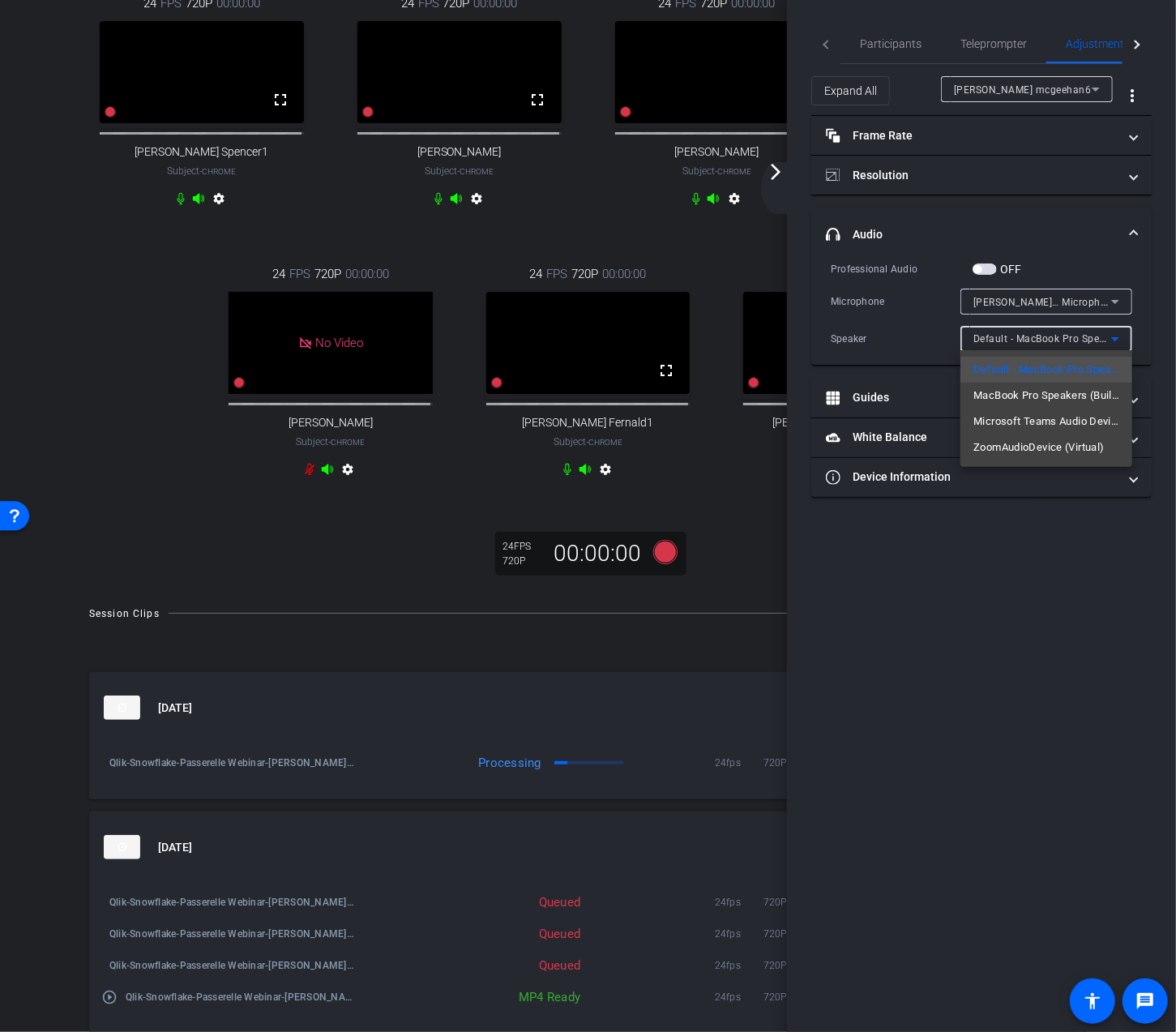
click at [1115, 340] on div at bounding box center [588, 516] width 1176 height 1032
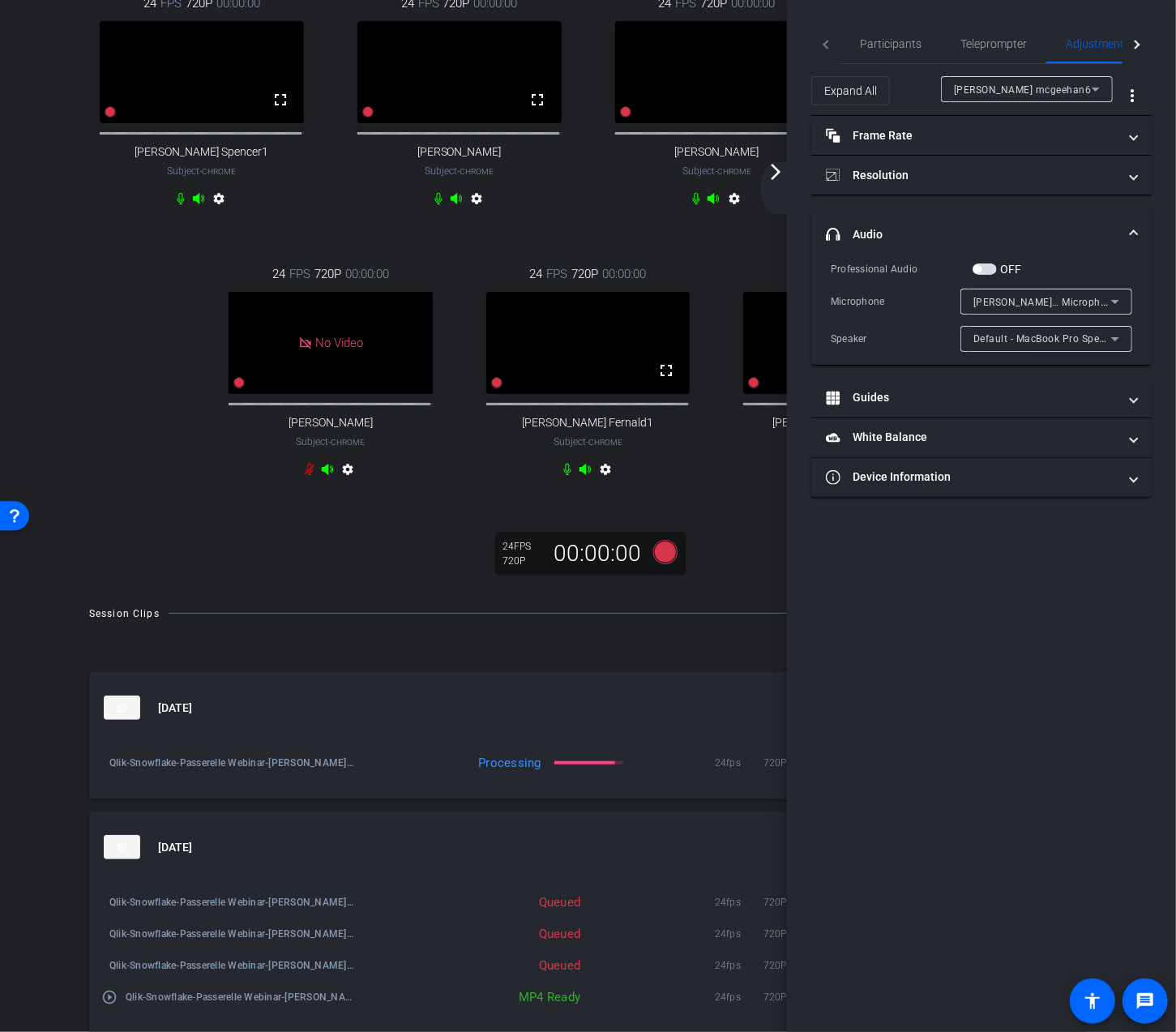
click at [1118, 296] on icon at bounding box center [1115, 301] width 19 height 19
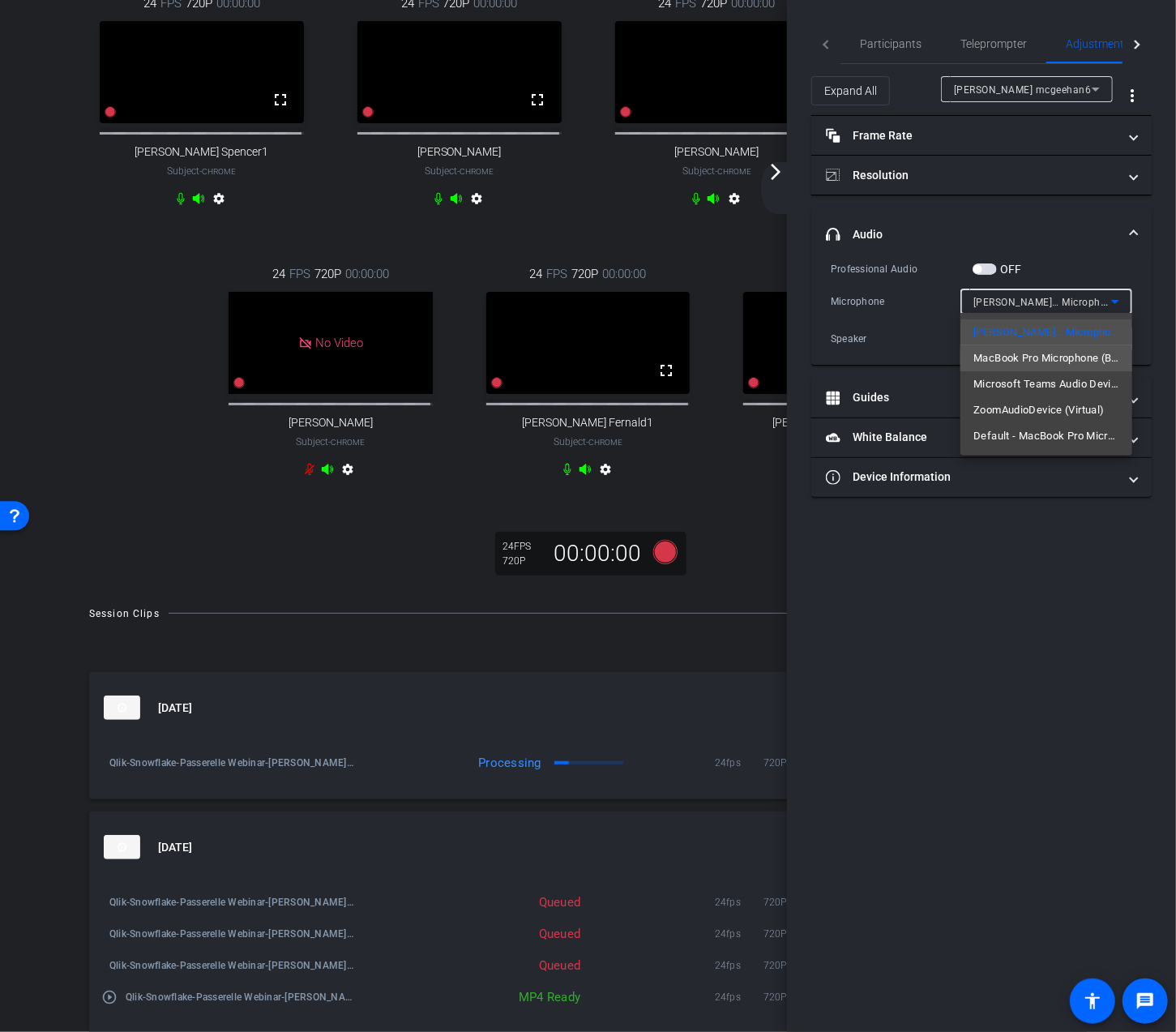
click at [1101, 358] on span "MacBook Pro Microphone (Built-in)" at bounding box center [1046, 358] width 146 height 19
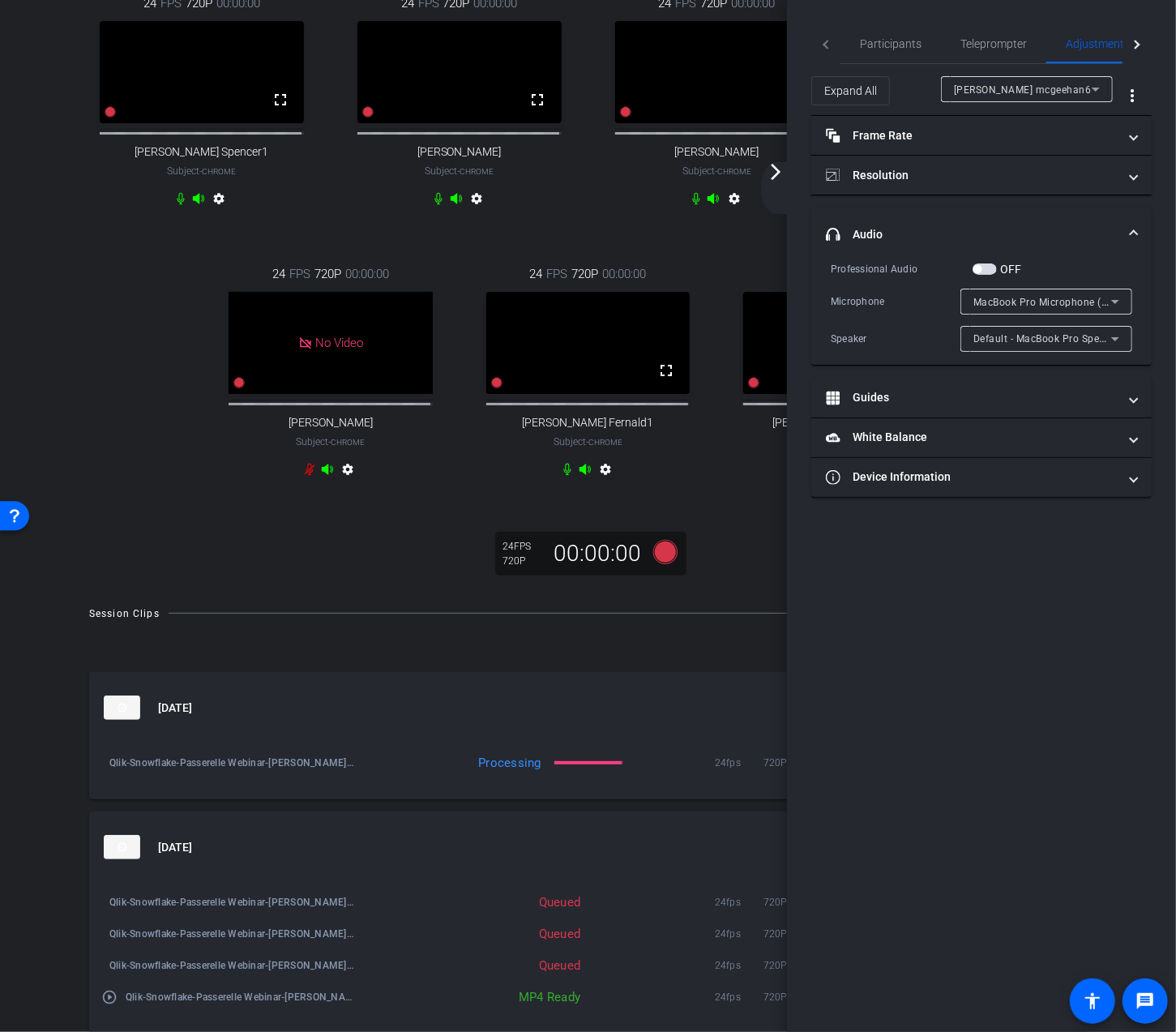
click at [751, 499] on div "24 FPS 720P 00:00:00 fullscreen james mcgeehan6 Subject - Chrome settings" at bounding box center [844, 373] width 257 height 271
click at [773, 173] on mat-icon "arrow_forward_ios" at bounding box center [775, 171] width 19 height 19
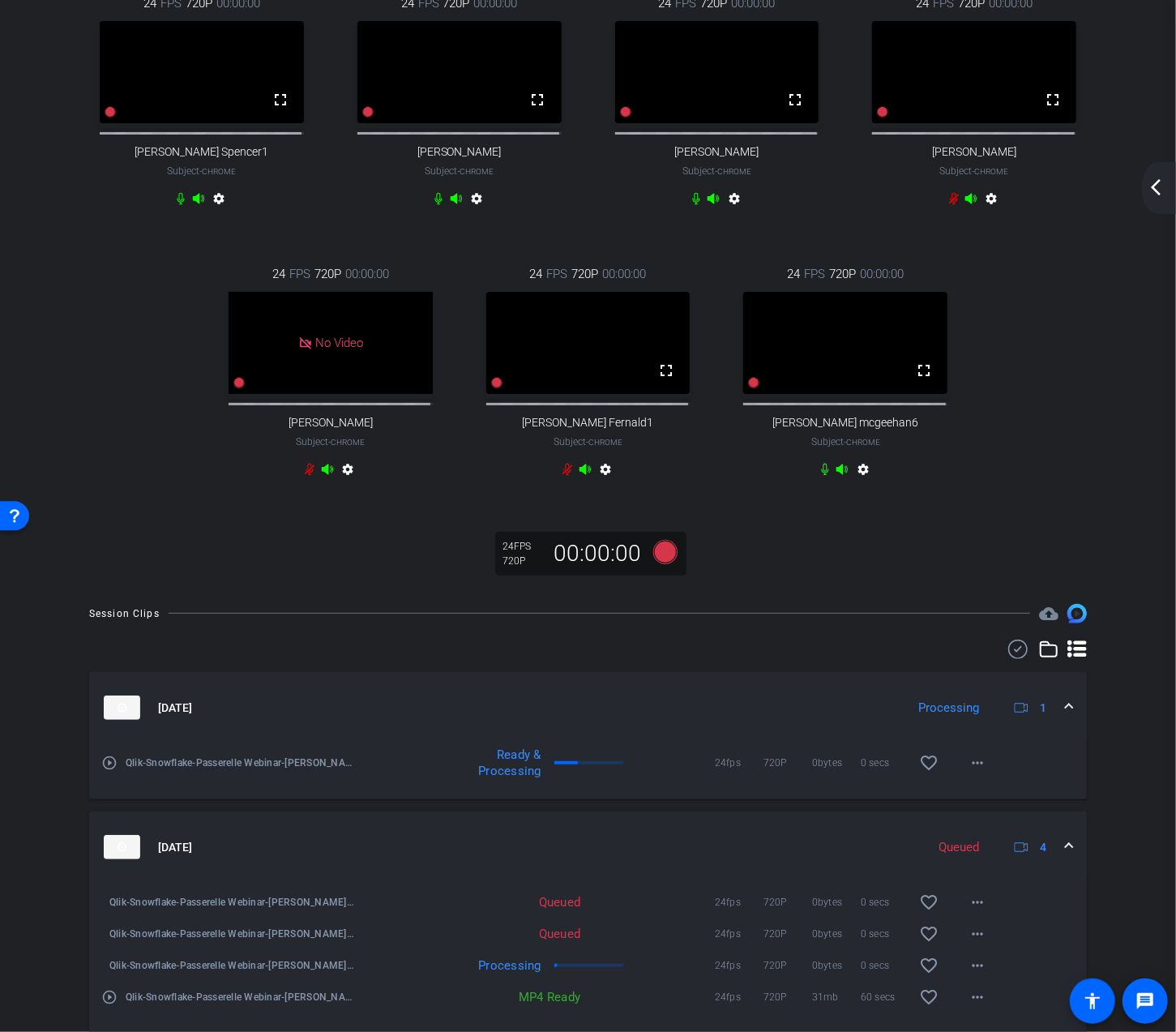
click at [1151, 186] on mat-icon "arrow_back_ios_new" at bounding box center [1156, 187] width 19 height 19
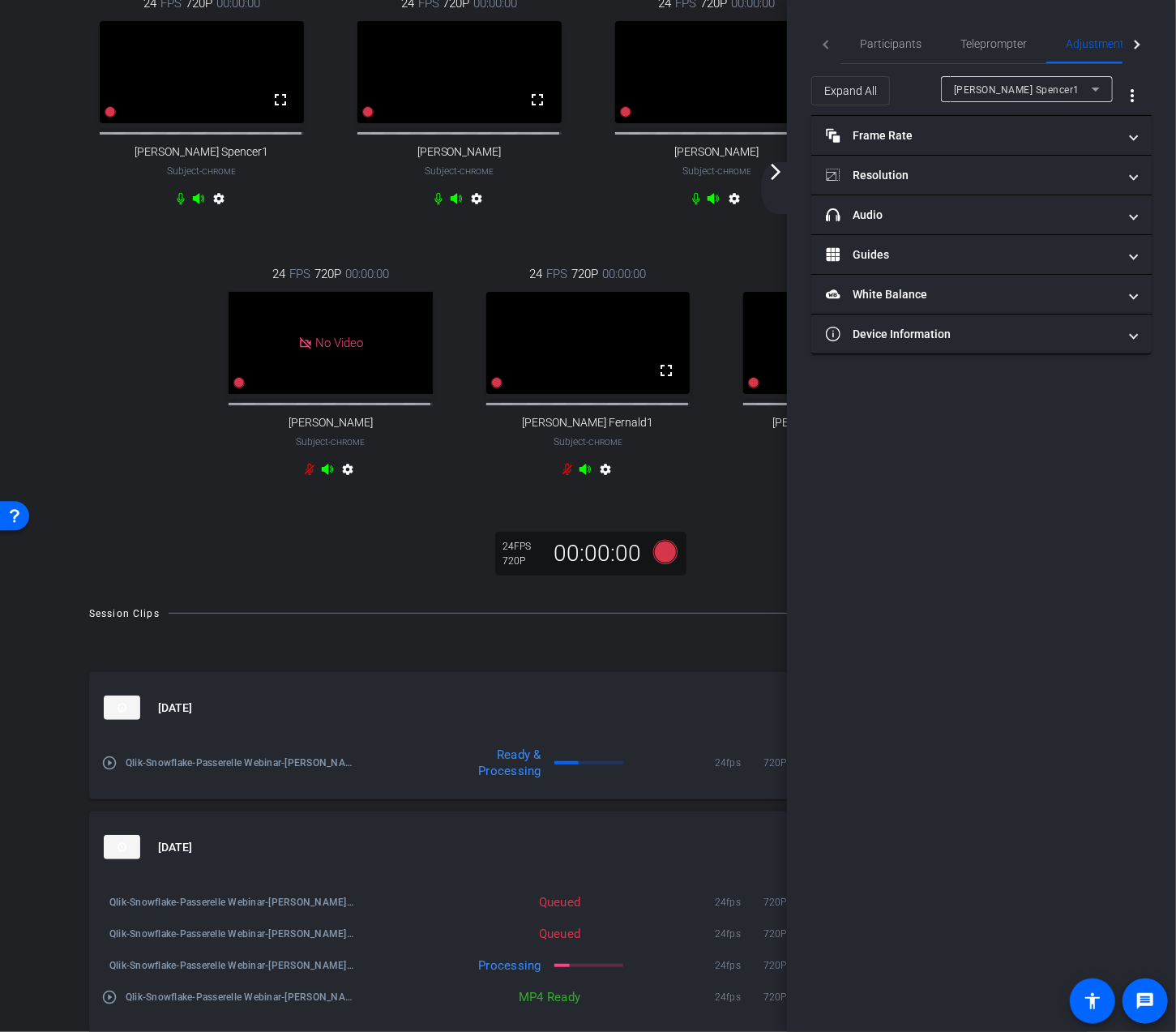
click at [779, 172] on mat-icon "arrow_forward_ios" at bounding box center [775, 171] width 19 height 19
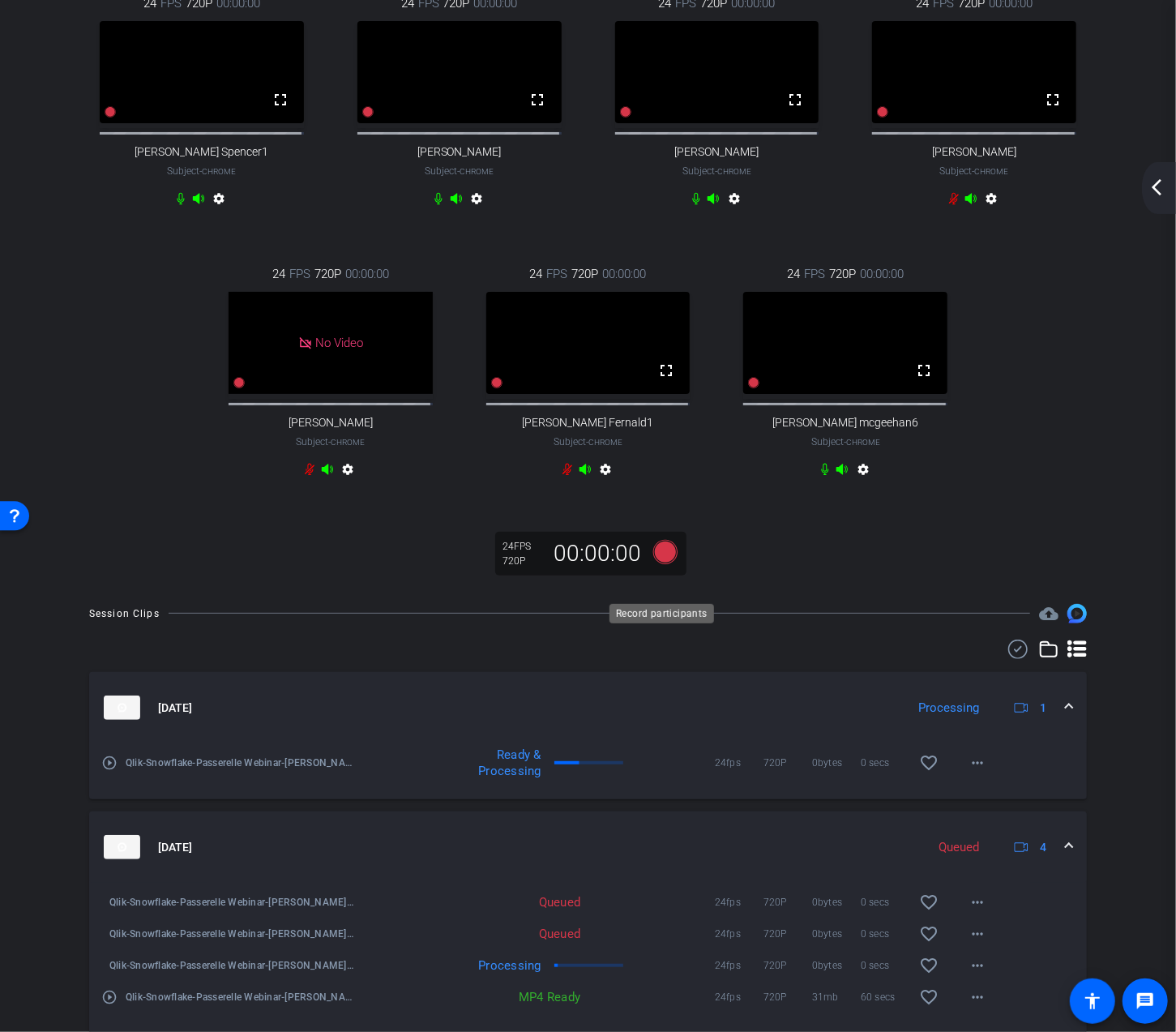
click at [666, 566] on icon at bounding box center [664, 552] width 39 height 30
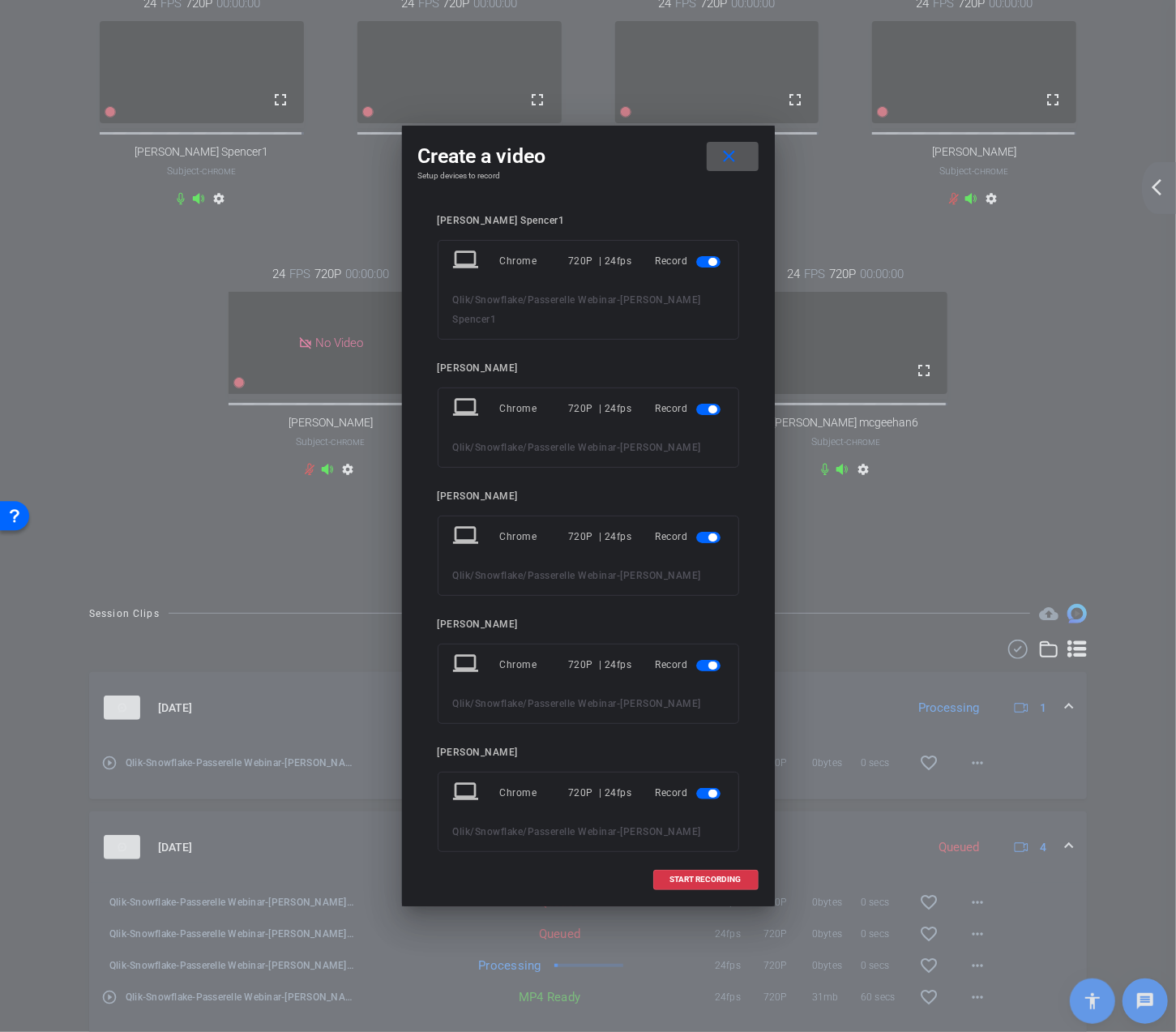
click at [697, 660] on span "button" at bounding box center [708, 666] width 24 height 11
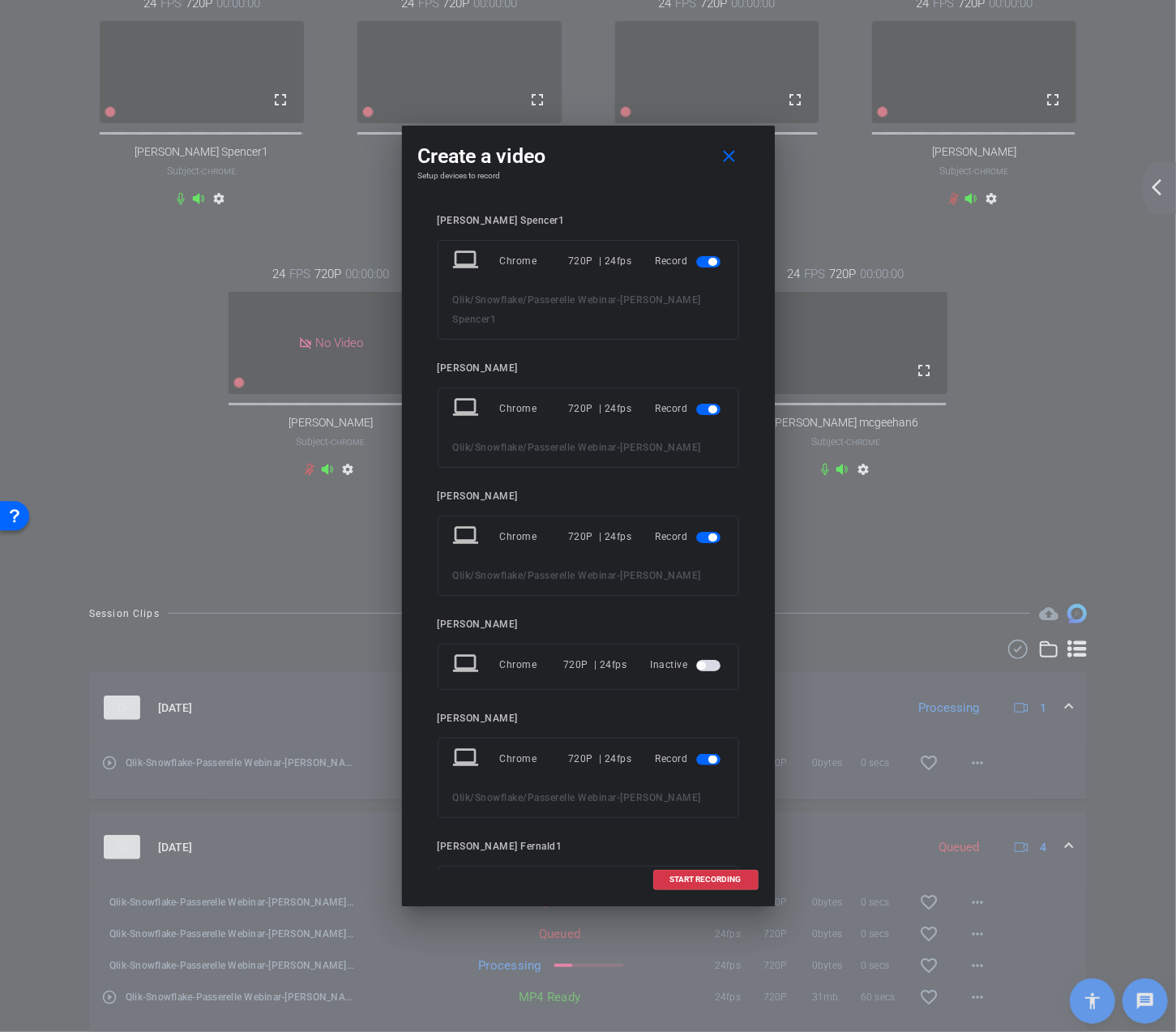
click at [695, 748] on div "Record" at bounding box center [689, 758] width 68 height 30
click at [696, 754] on span "button" at bounding box center [708, 759] width 24 height 11
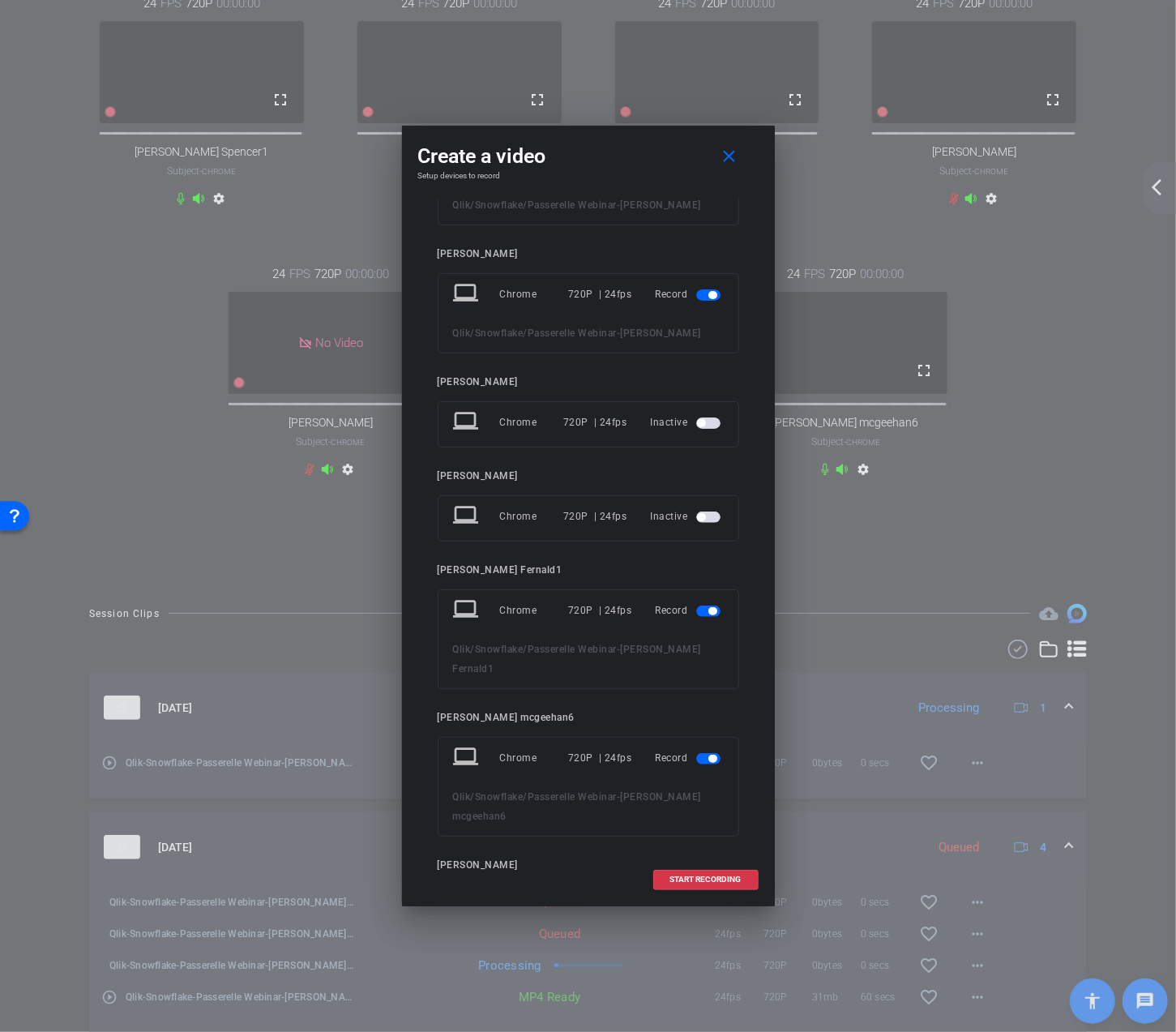
scroll to position [243, 0]
click at [696, 604] on span "button" at bounding box center [708, 610] width 24 height 11
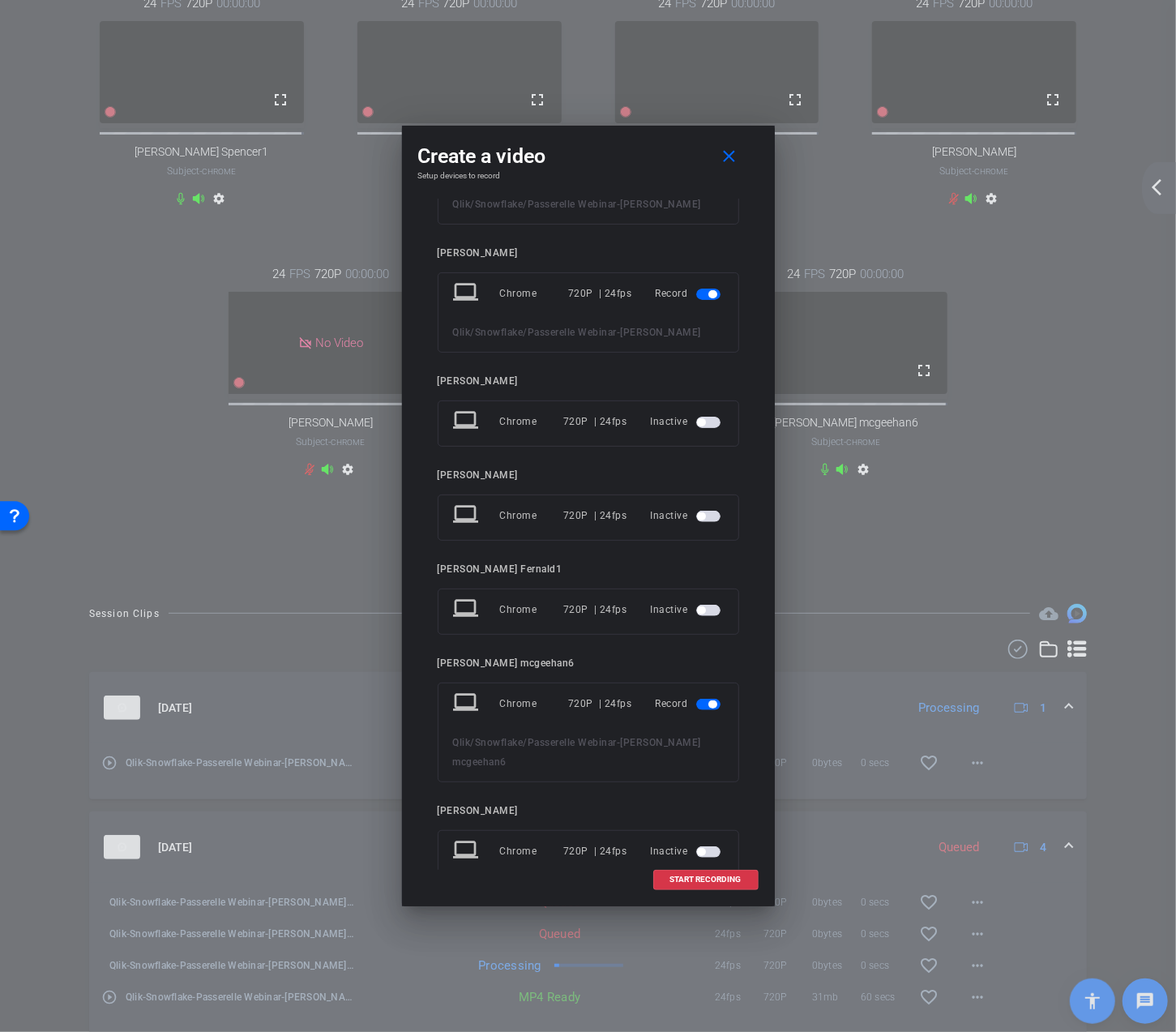
scroll to position [245, 0]
click at [694, 886] on span at bounding box center [706, 879] width 103 height 39
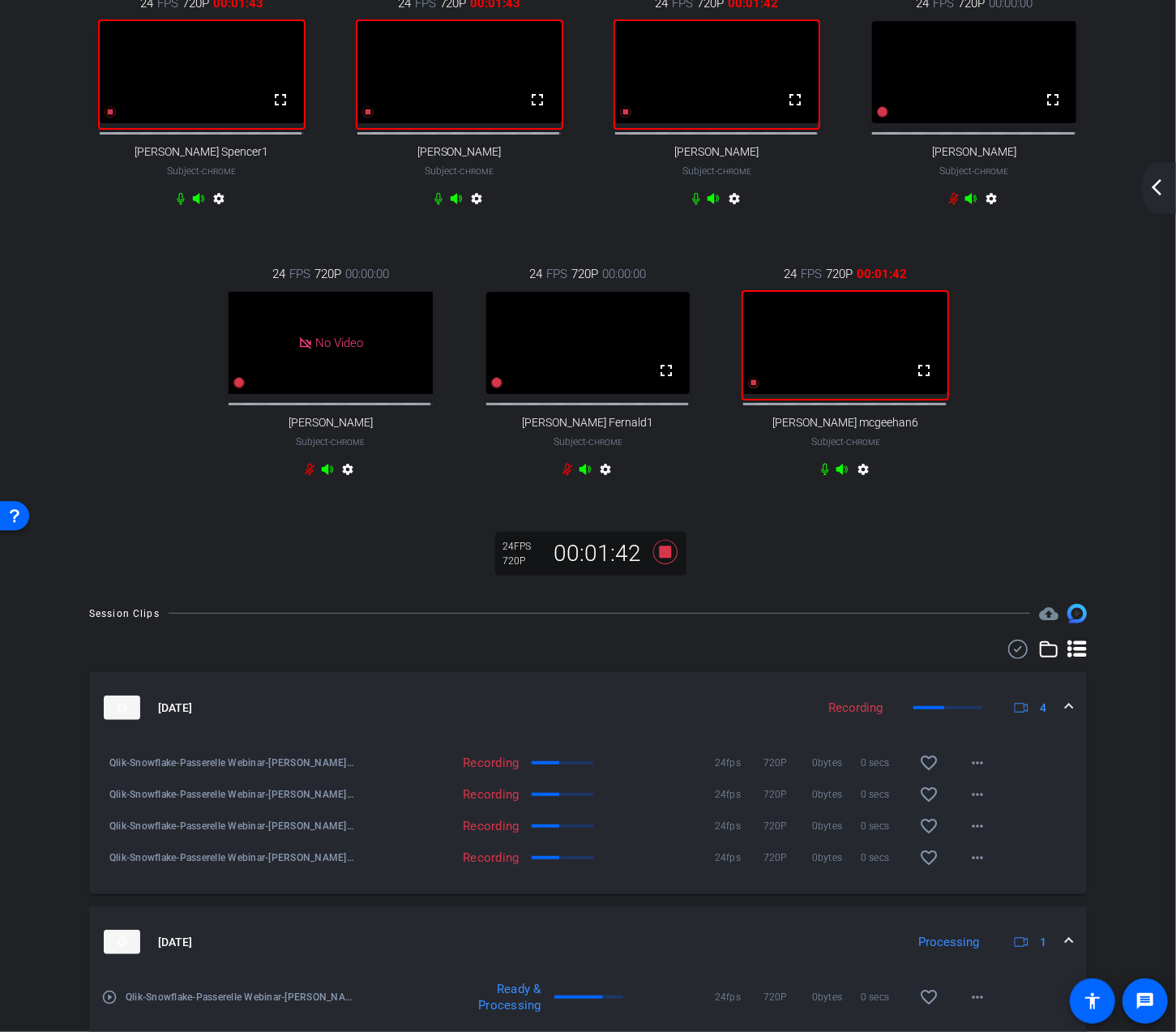
click at [1143, 186] on div "arrow_back_ios_new arrow_forward_ios" at bounding box center [1159, 187] width 34 height 52
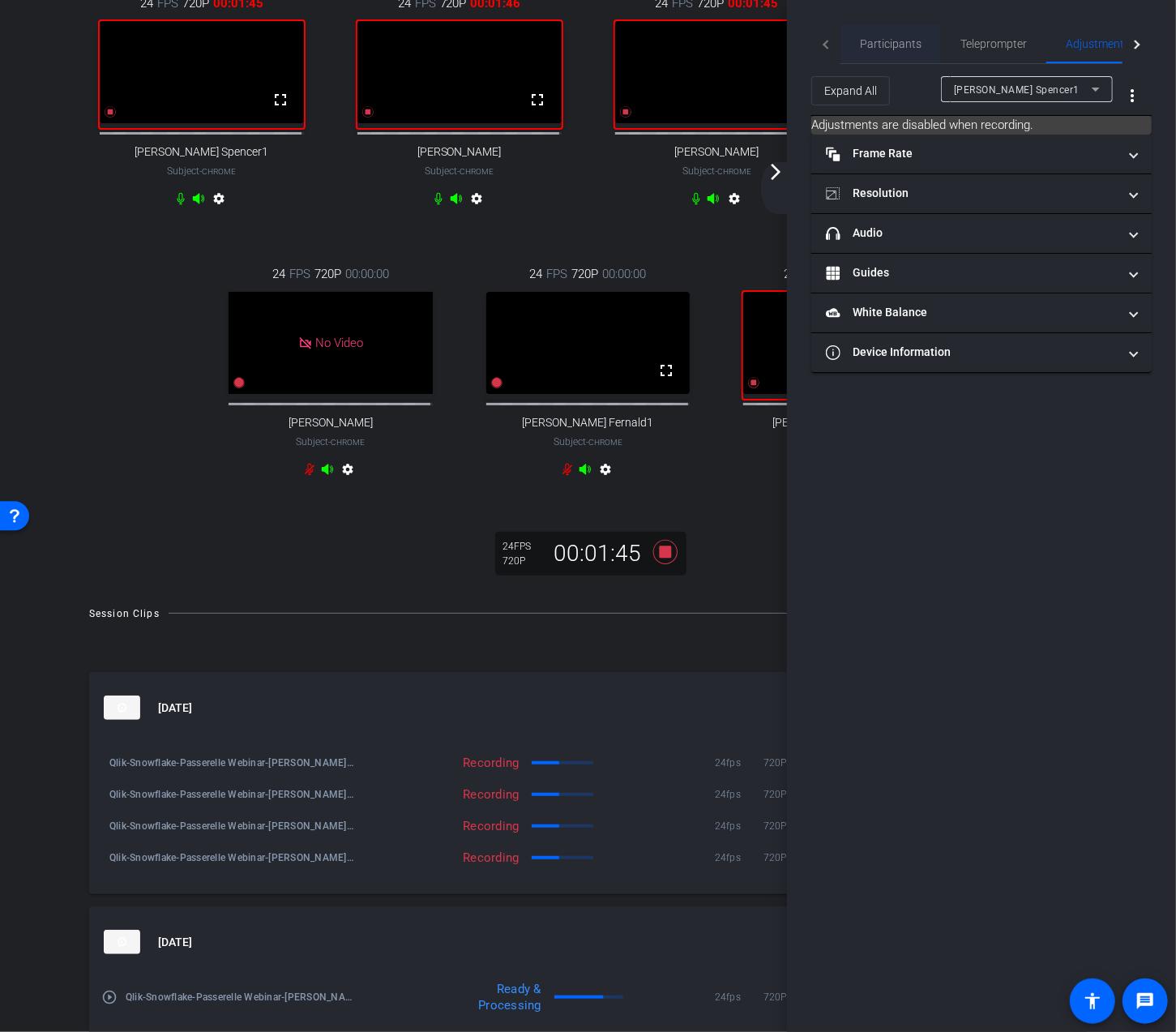
click at [873, 39] on span "Participants" at bounding box center [890, 44] width 61 height 11
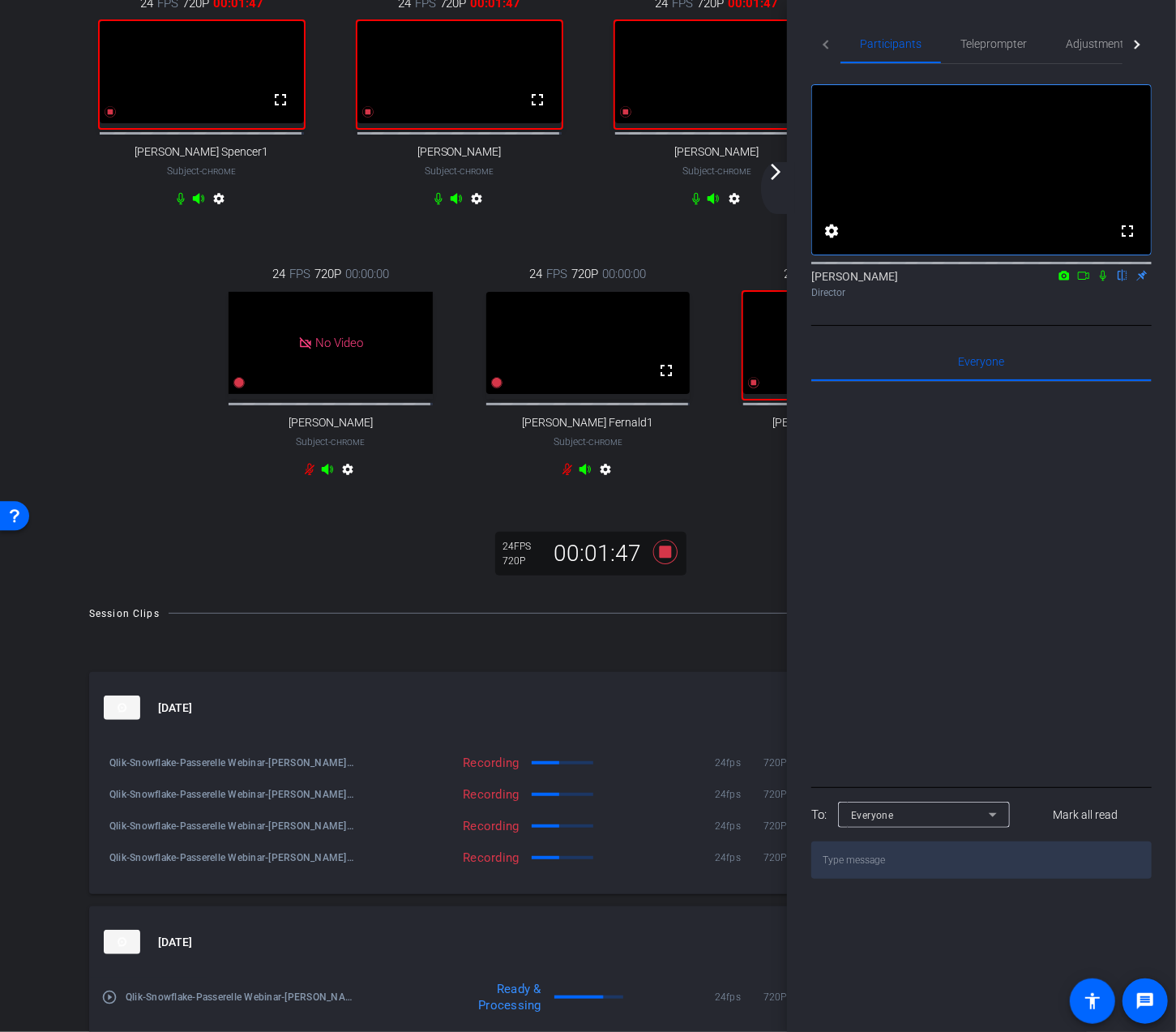
click at [1106, 281] on icon at bounding box center [1103, 275] width 13 height 11
click at [774, 176] on mat-icon "arrow_forward_ios" at bounding box center [775, 171] width 19 height 19
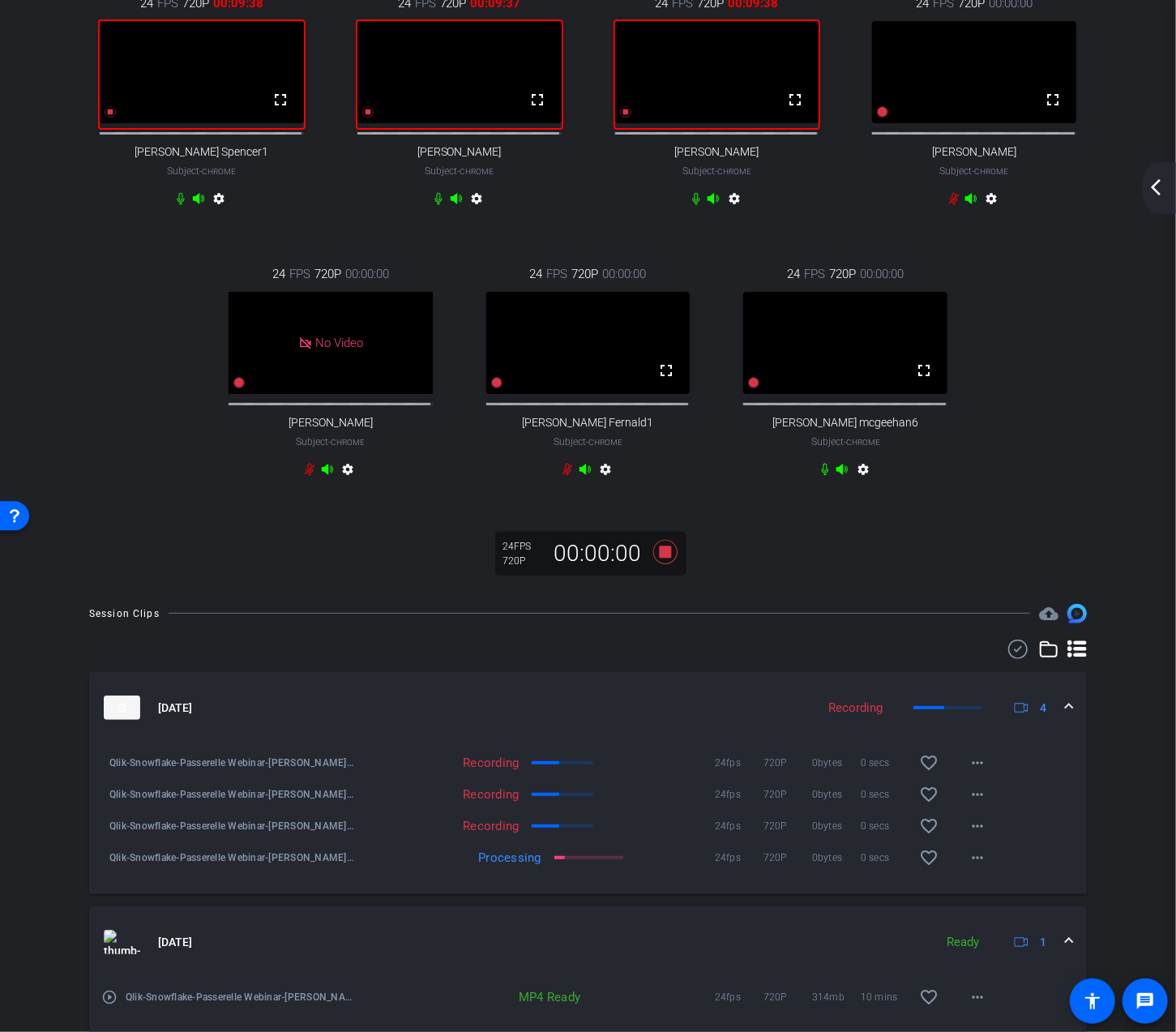
click at [1146, 194] on mat-icon "arrow_back_ios_new" at bounding box center [1156, 187] width 19 height 19
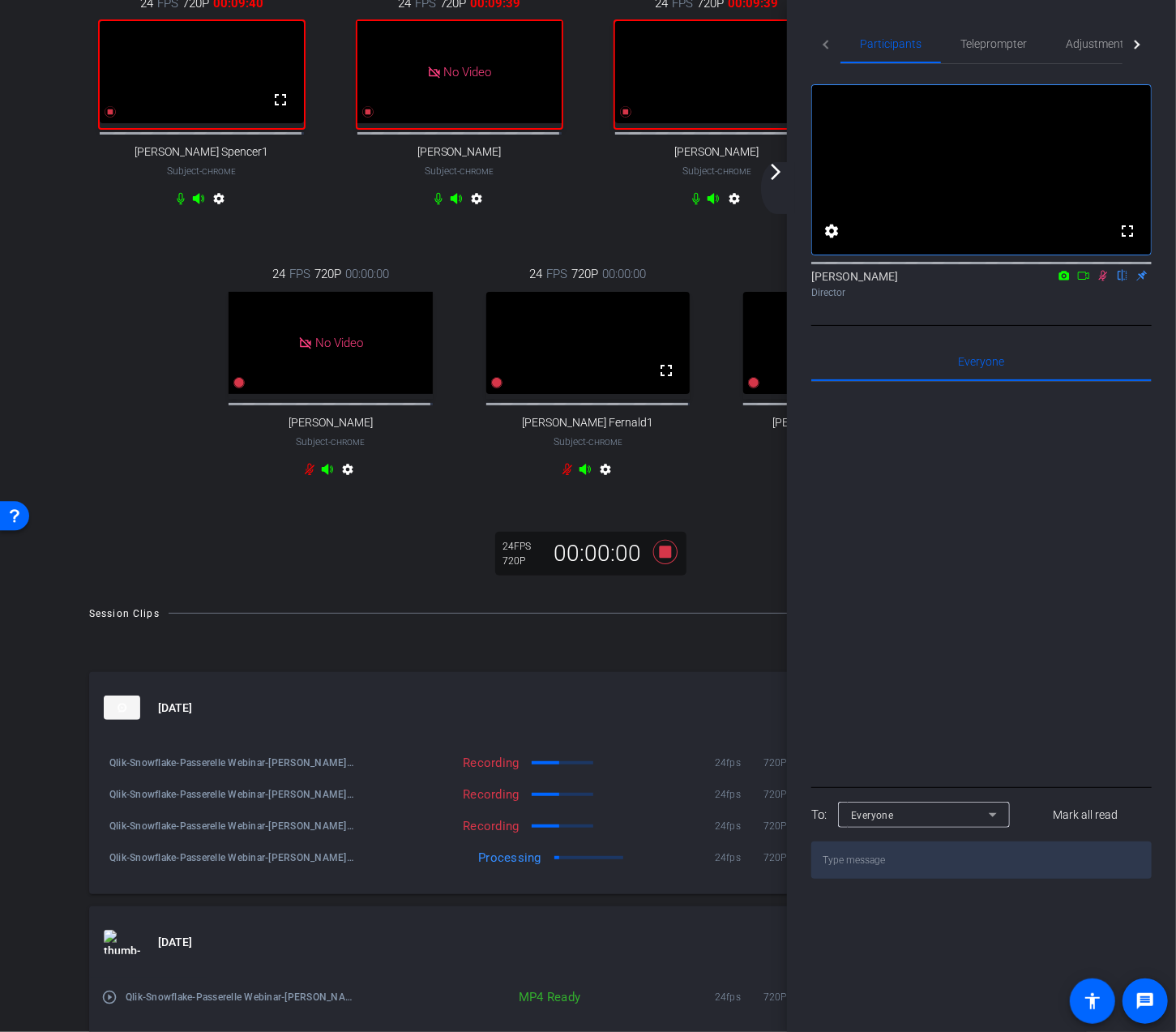
click at [1107, 281] on icon at bounding box center [1103, 275] width 13 height 11
click at [783, 171] on mat-icon "arrow_forward_ios" at bounding box center [775, 171] width 19 height 19
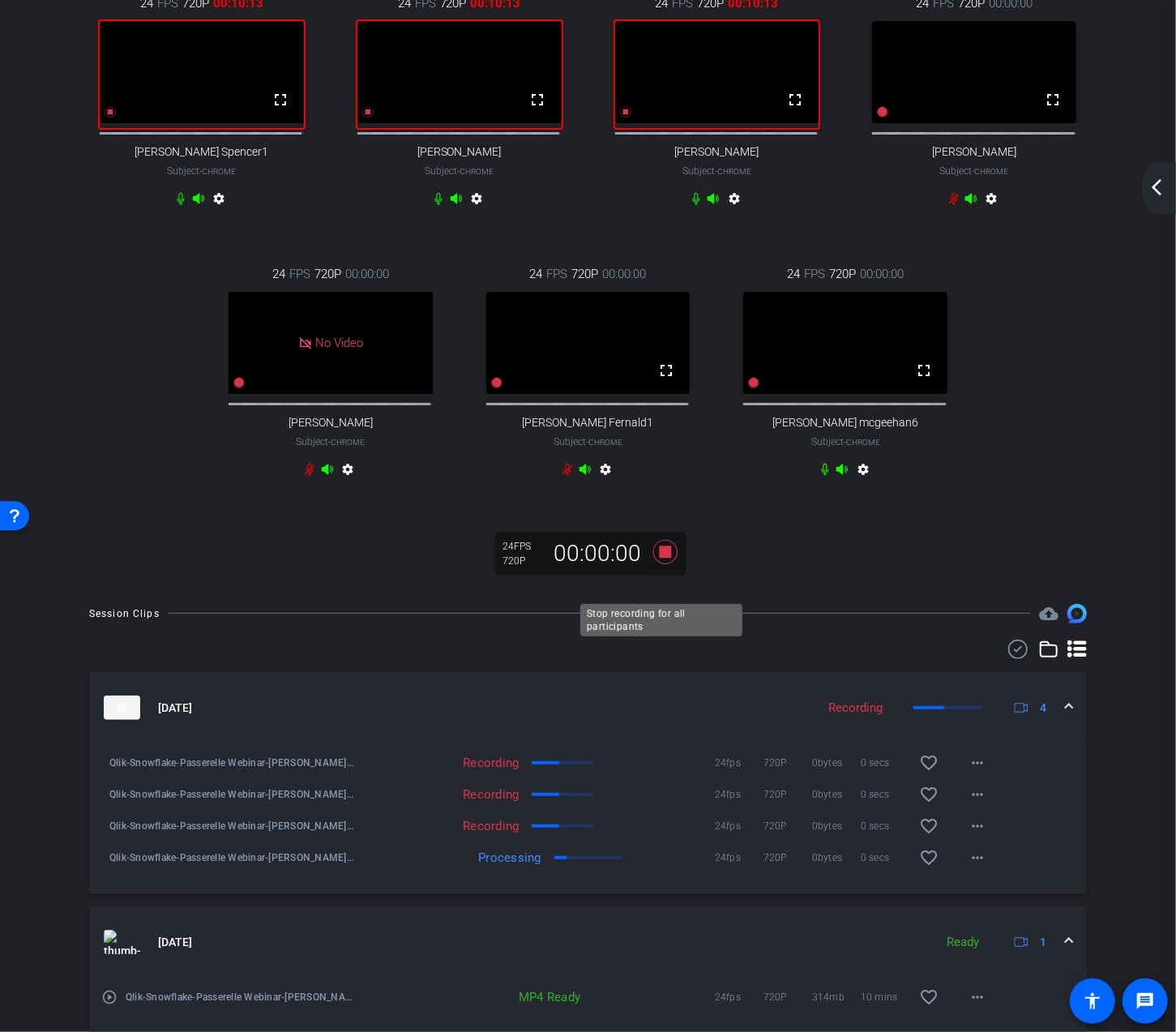
click at [670, 566] on icon at bounding box center [664, 552] width 39 height 30
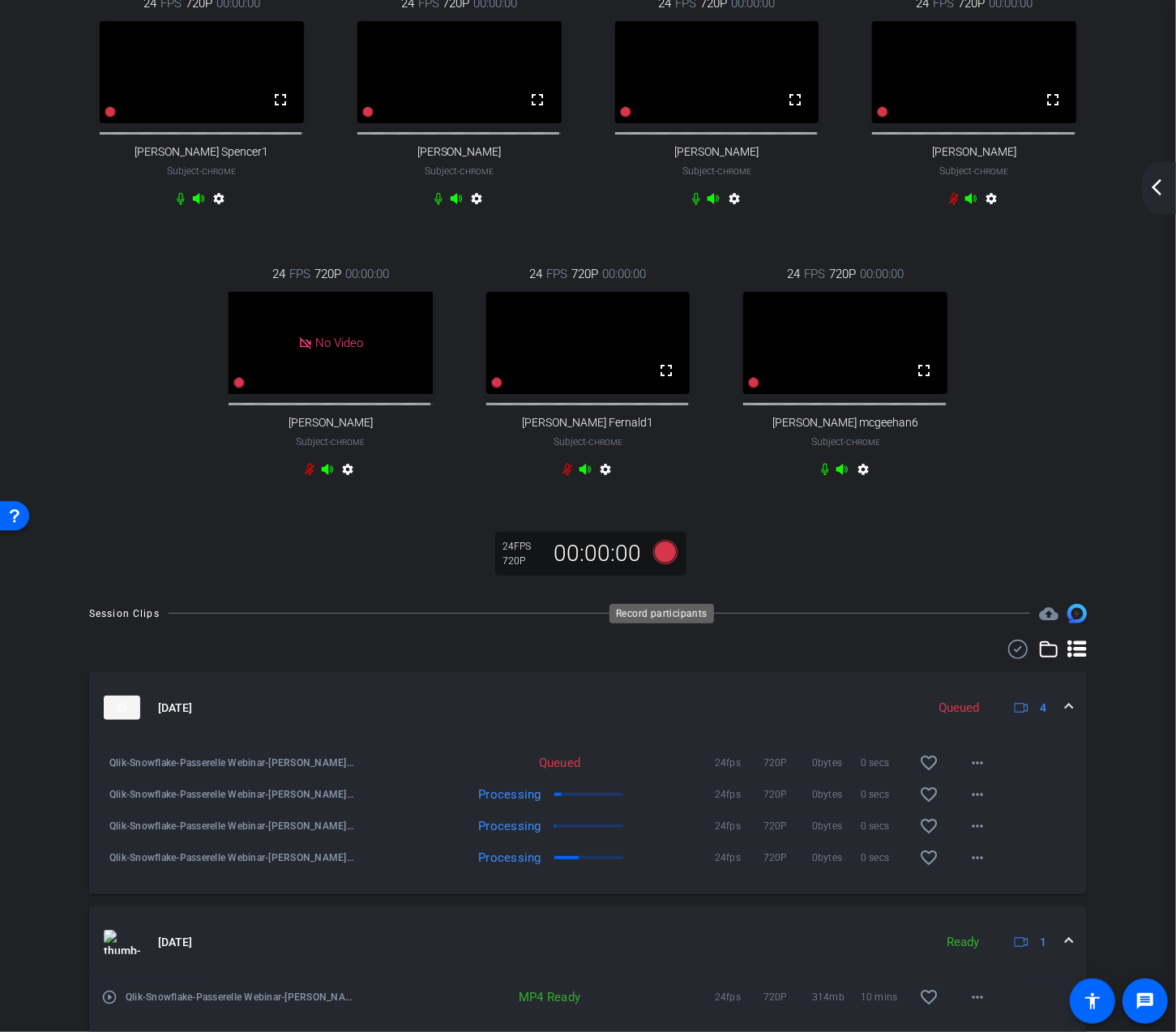
click at [673, 566] on icon at bounding box center [664, 552] width 39 height 30
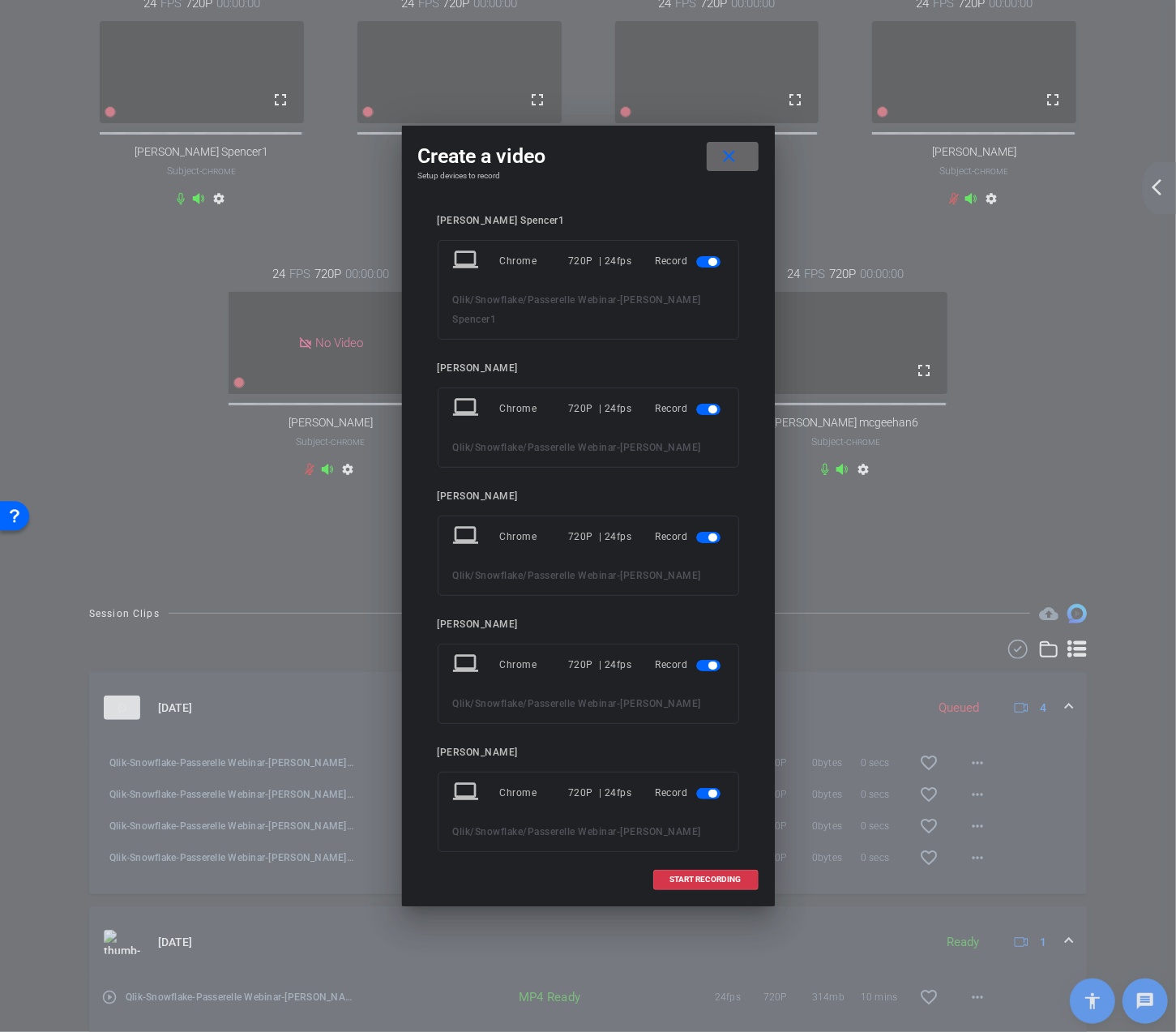
click at [742, 151] on span at bounding box center [732, 156] width 52 height 39
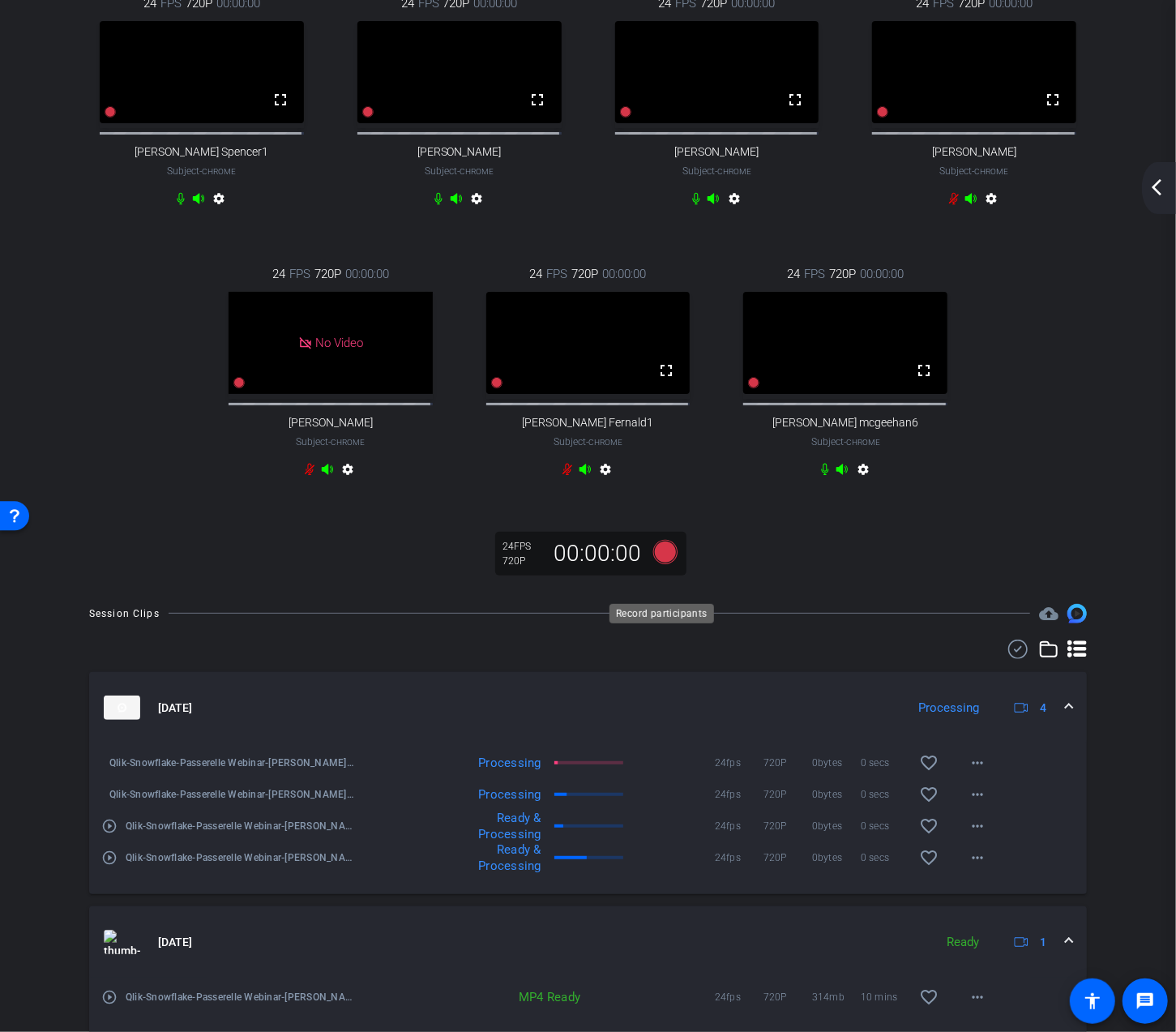
click at [672, 566] on icon at bounding box center [664, 552] width 39 height 30
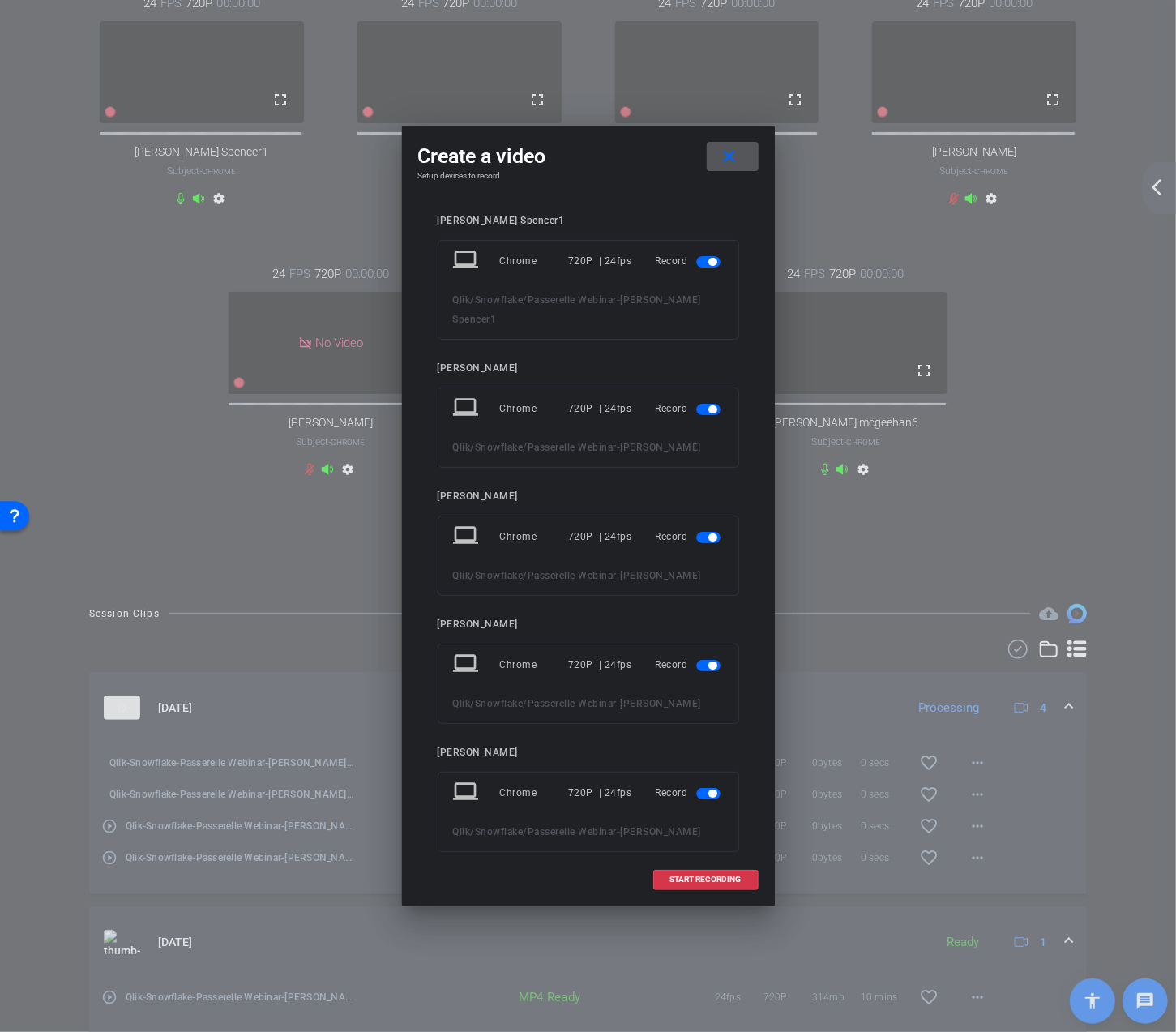
click at [698, 660] on span "button" at bounding box center [708, 666] width 24 height 11
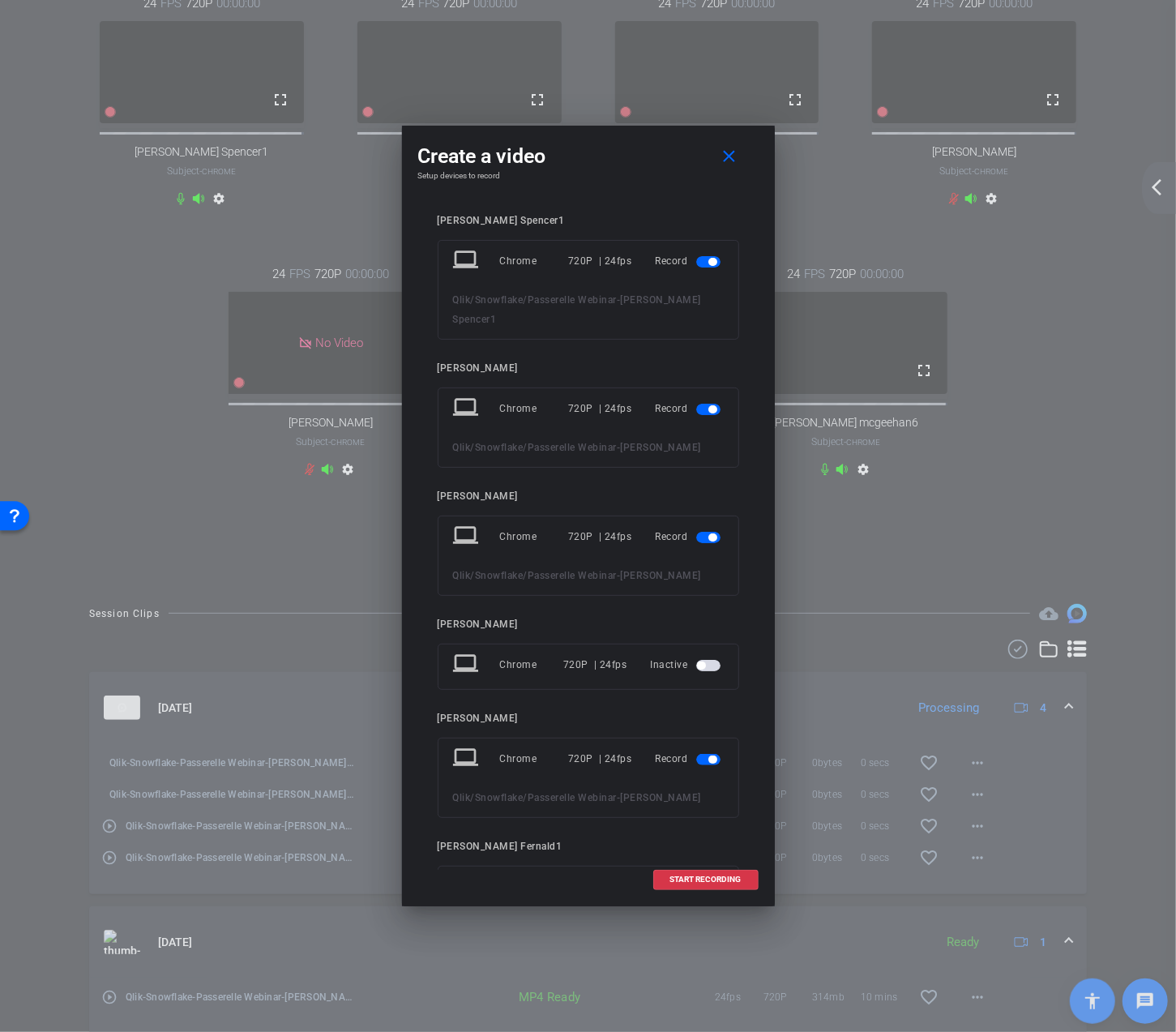
click at [696, 754] on span "button" at bounding box center [708, 759] width 24 height 11
click at [696, 847] on span "button" at bounding box center [708, 853] width 24 height 11
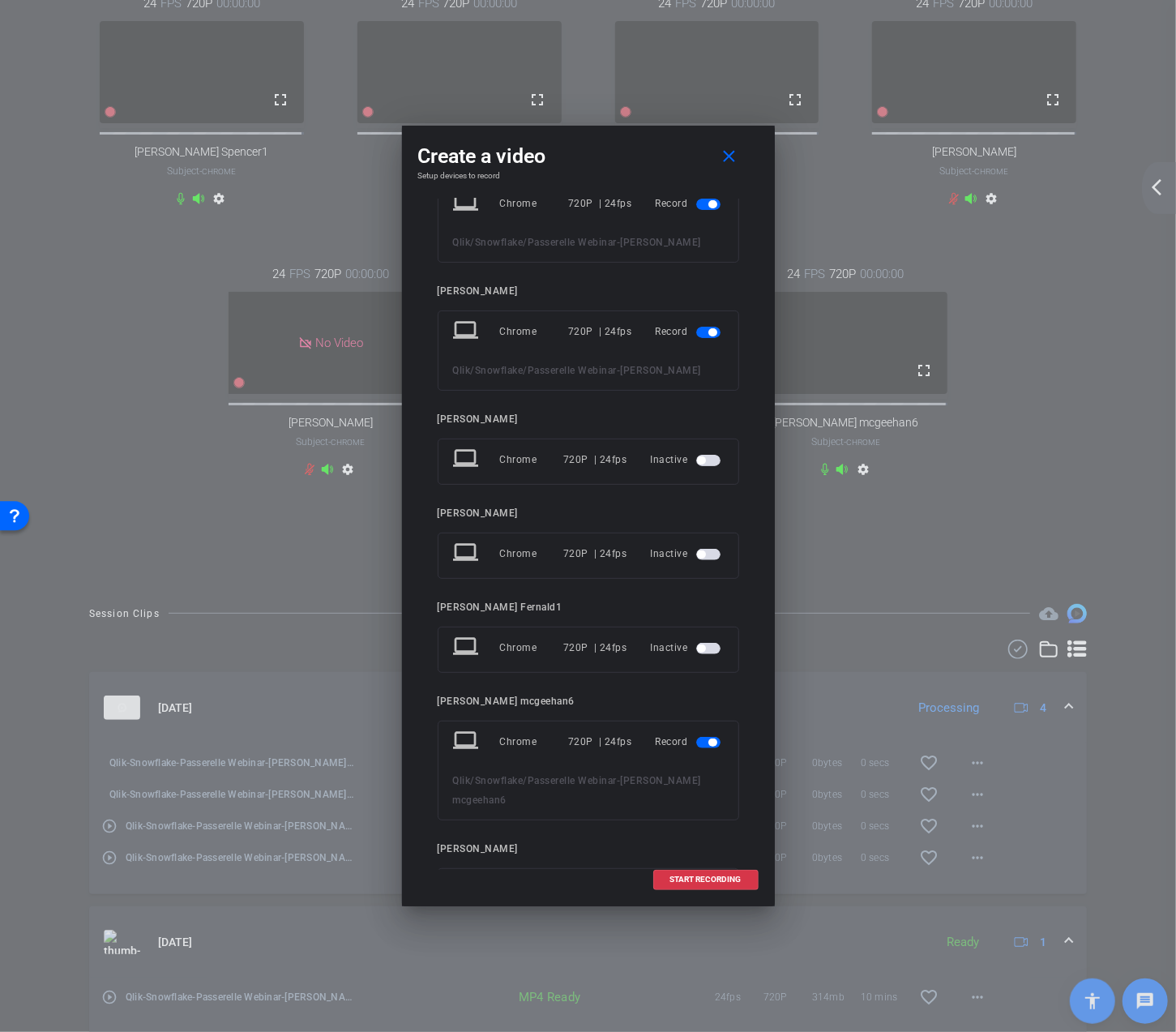
scroll to position [243, 0]
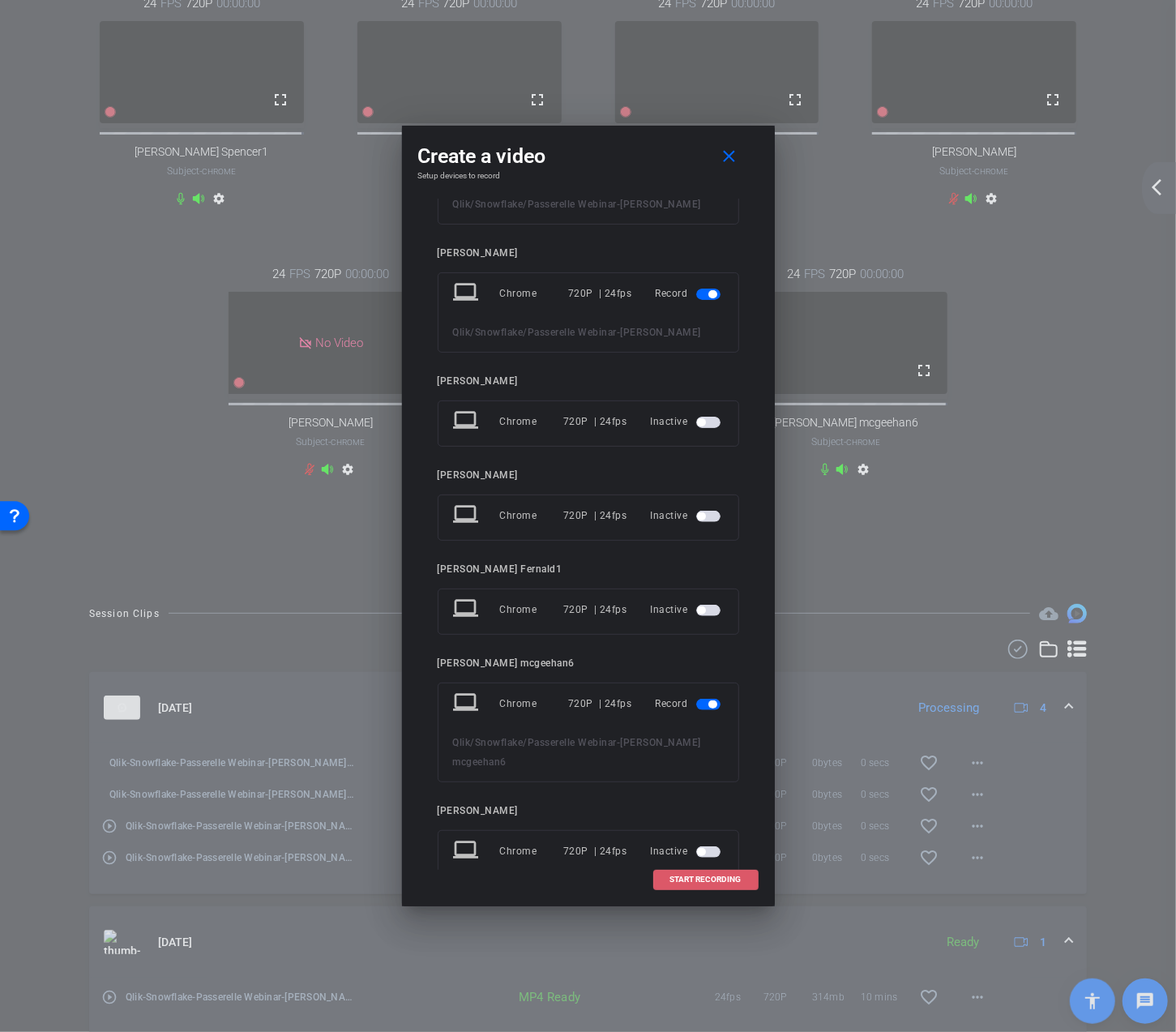
click at [708, 876] on span "START RECORDING" at bounding box center [706, 879] width 72 height 8
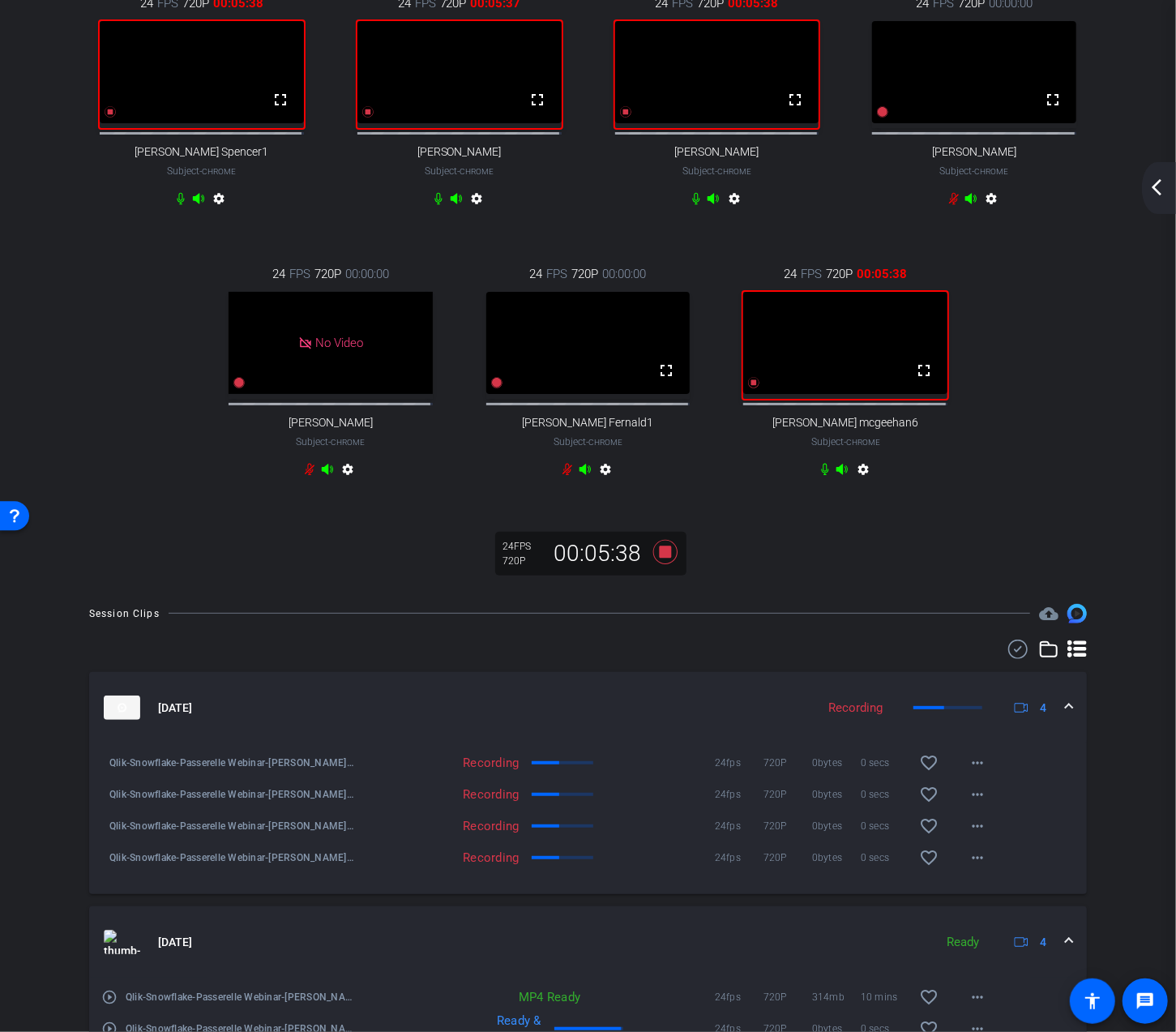
click at [1155, 184] on mat-icon "arrow_back_ios_new" at bounding box center [1156, 187] width 19 height 19
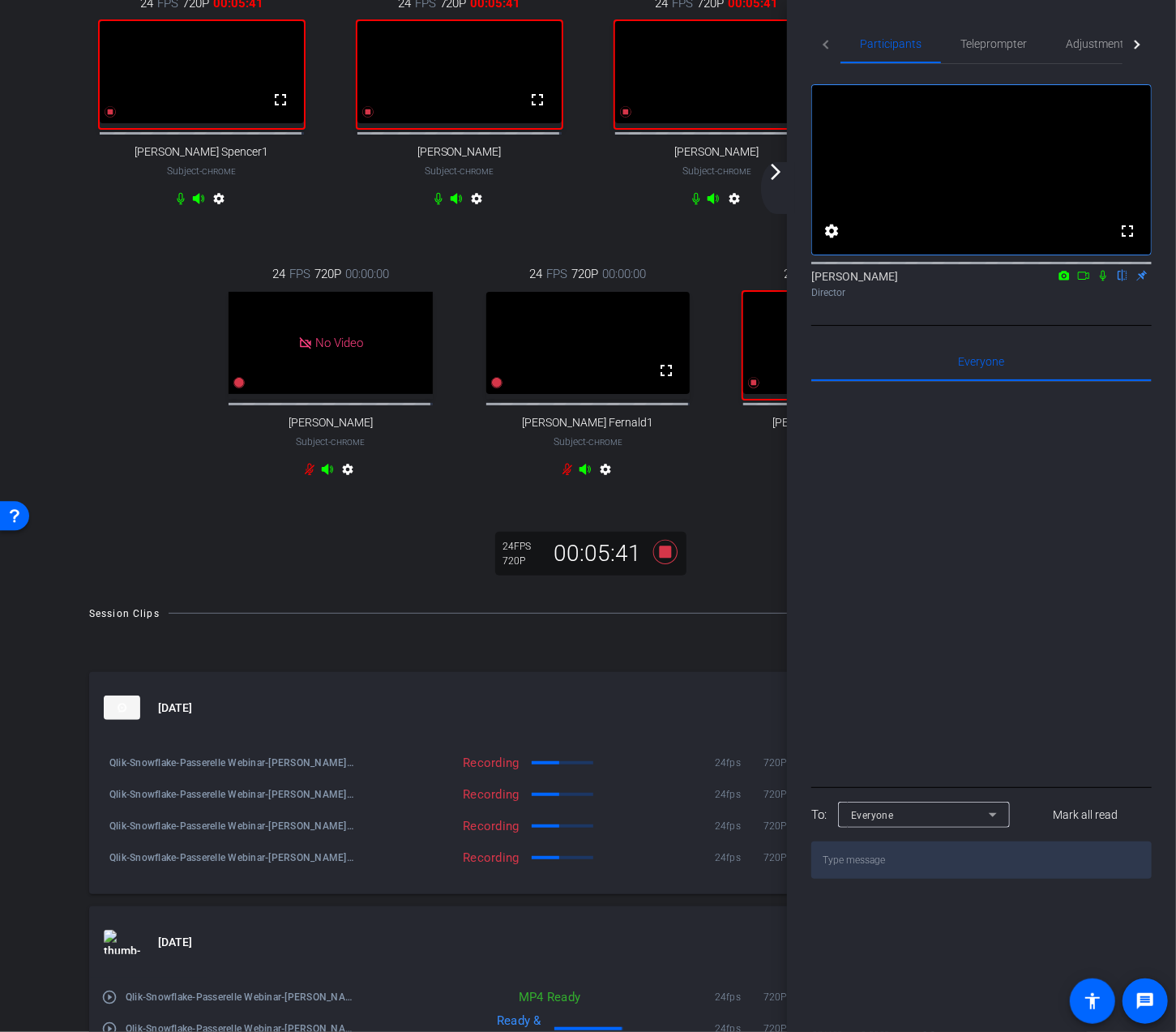
click at [773, 166] on mat-icon "arrow_forward_ios" at bounding box center [775, 171] width 19 height 19
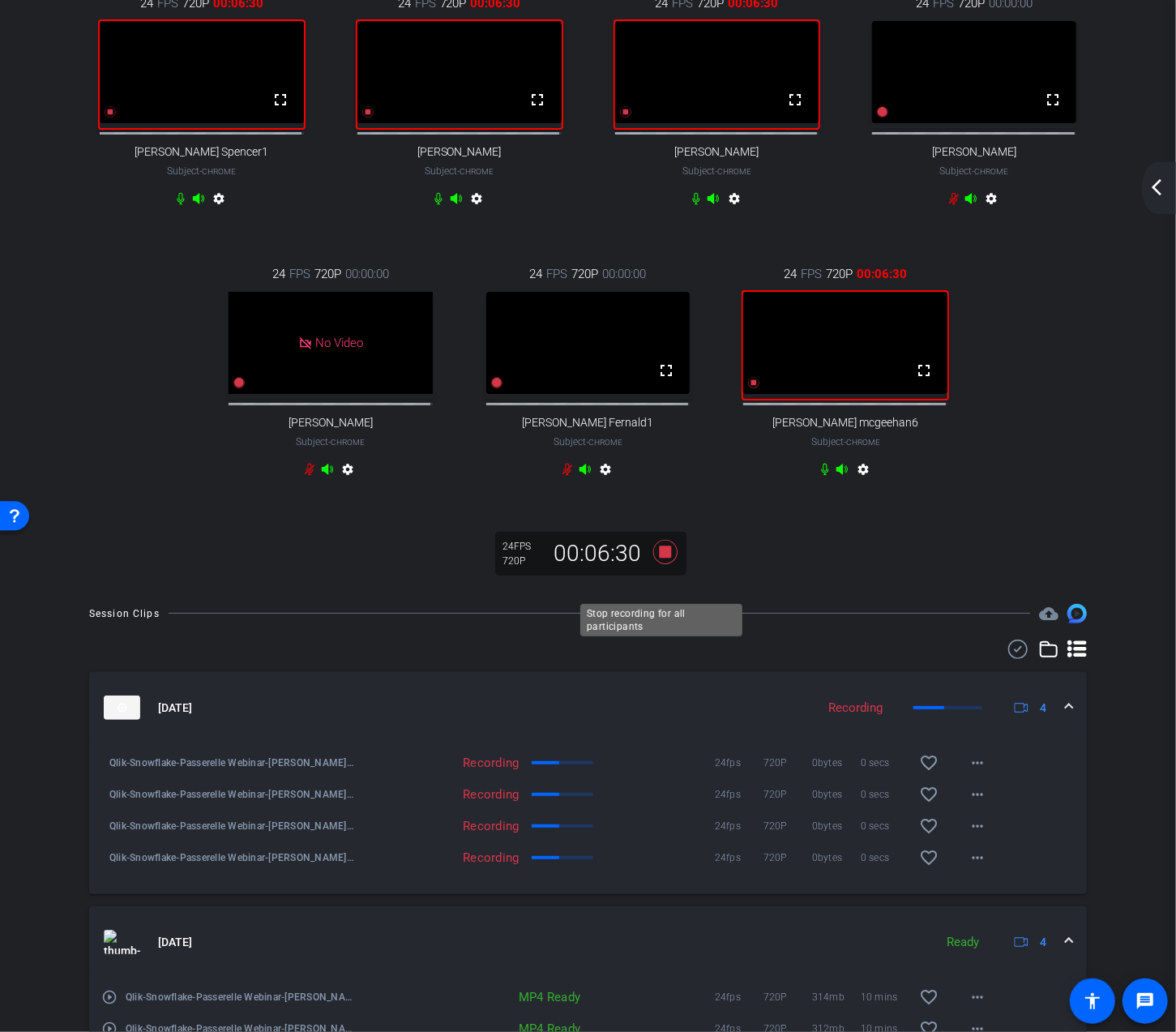
click at [671, 566] on icon at bounding box center [664, 552] width 39 height 30
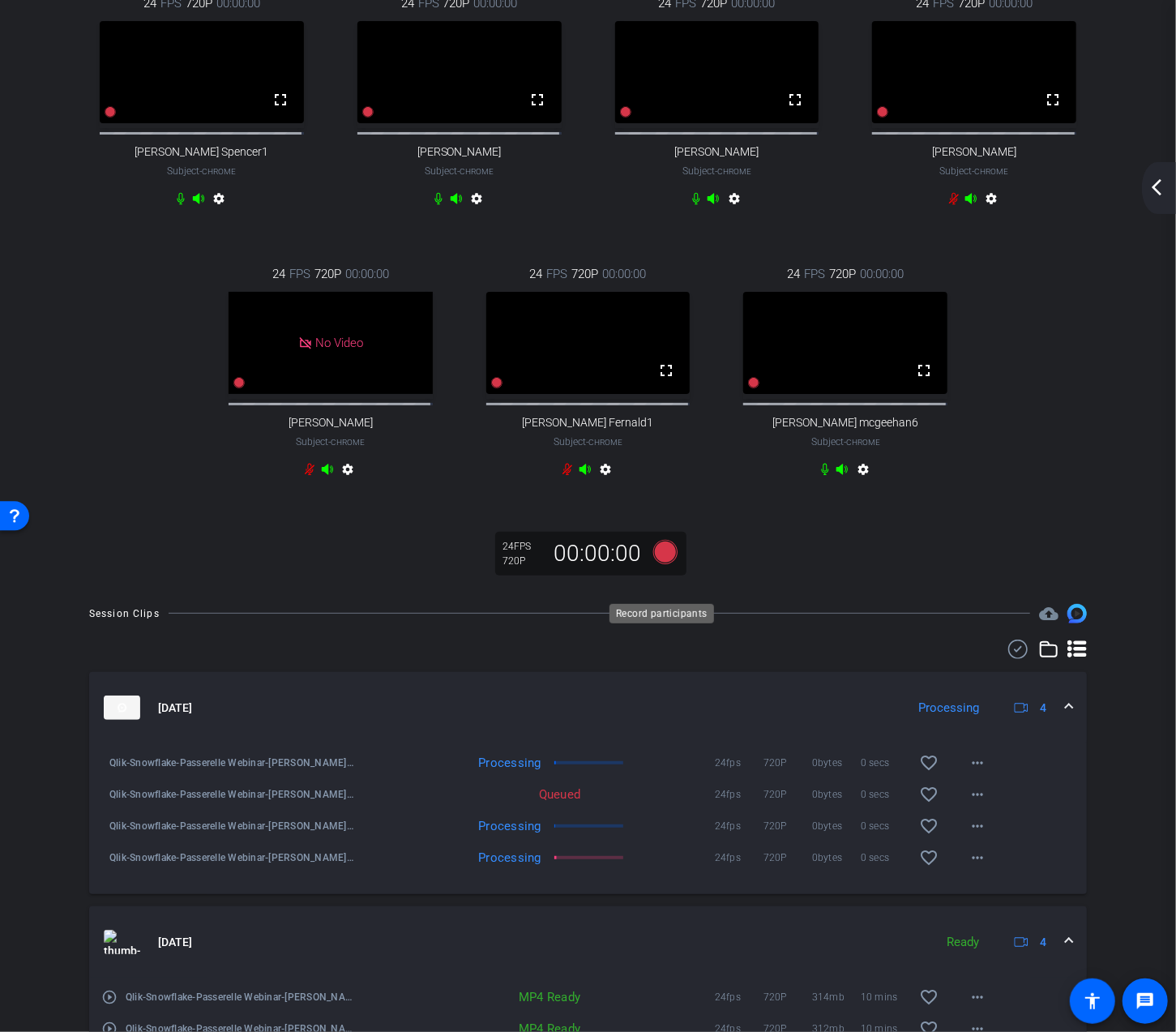
click at [668, 564] on icon at bounding box center [664, 551] width 24 height 24
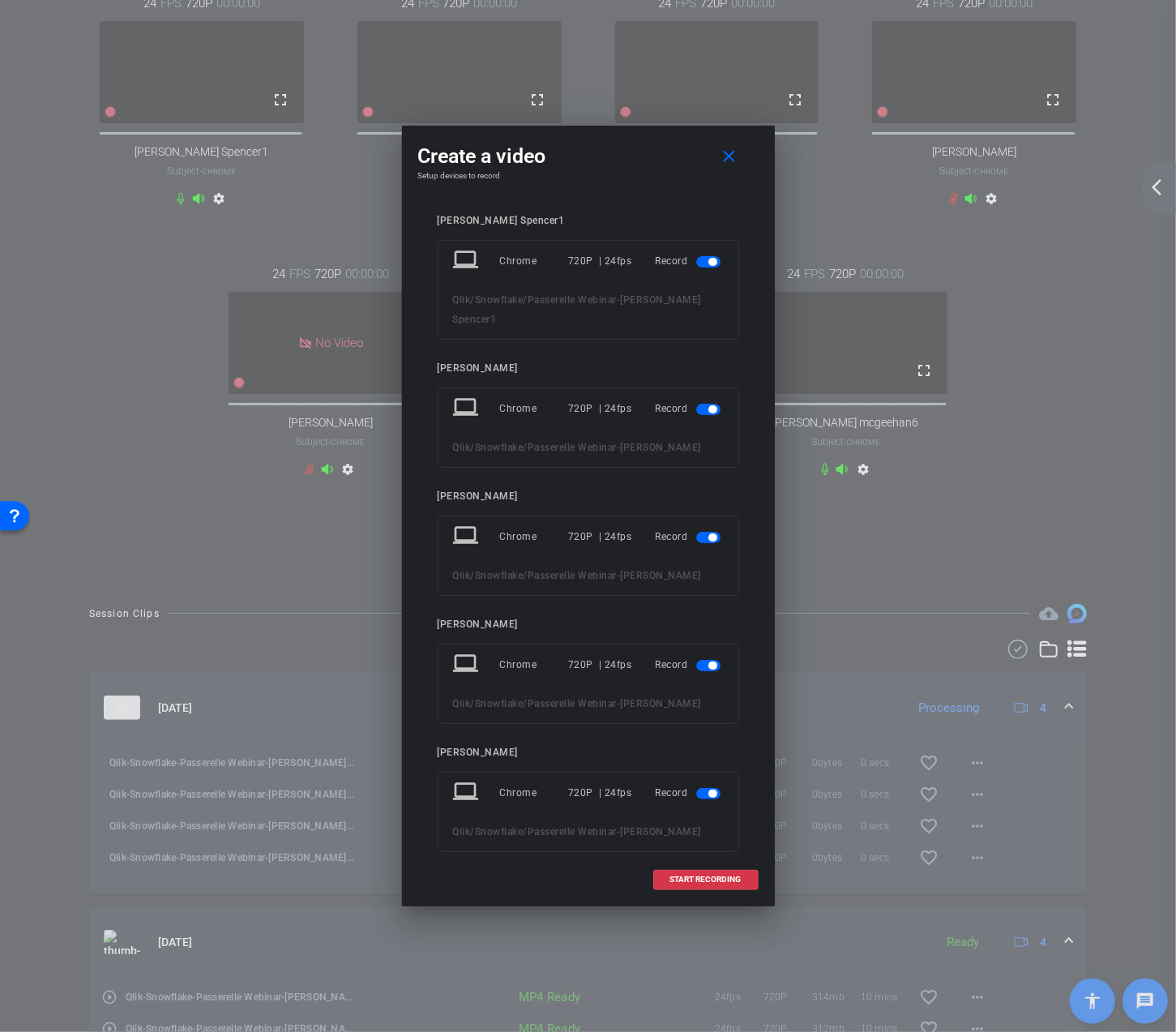
click at [698, 660] on span "button" at bounding box center [708, 666] width 24 height 11
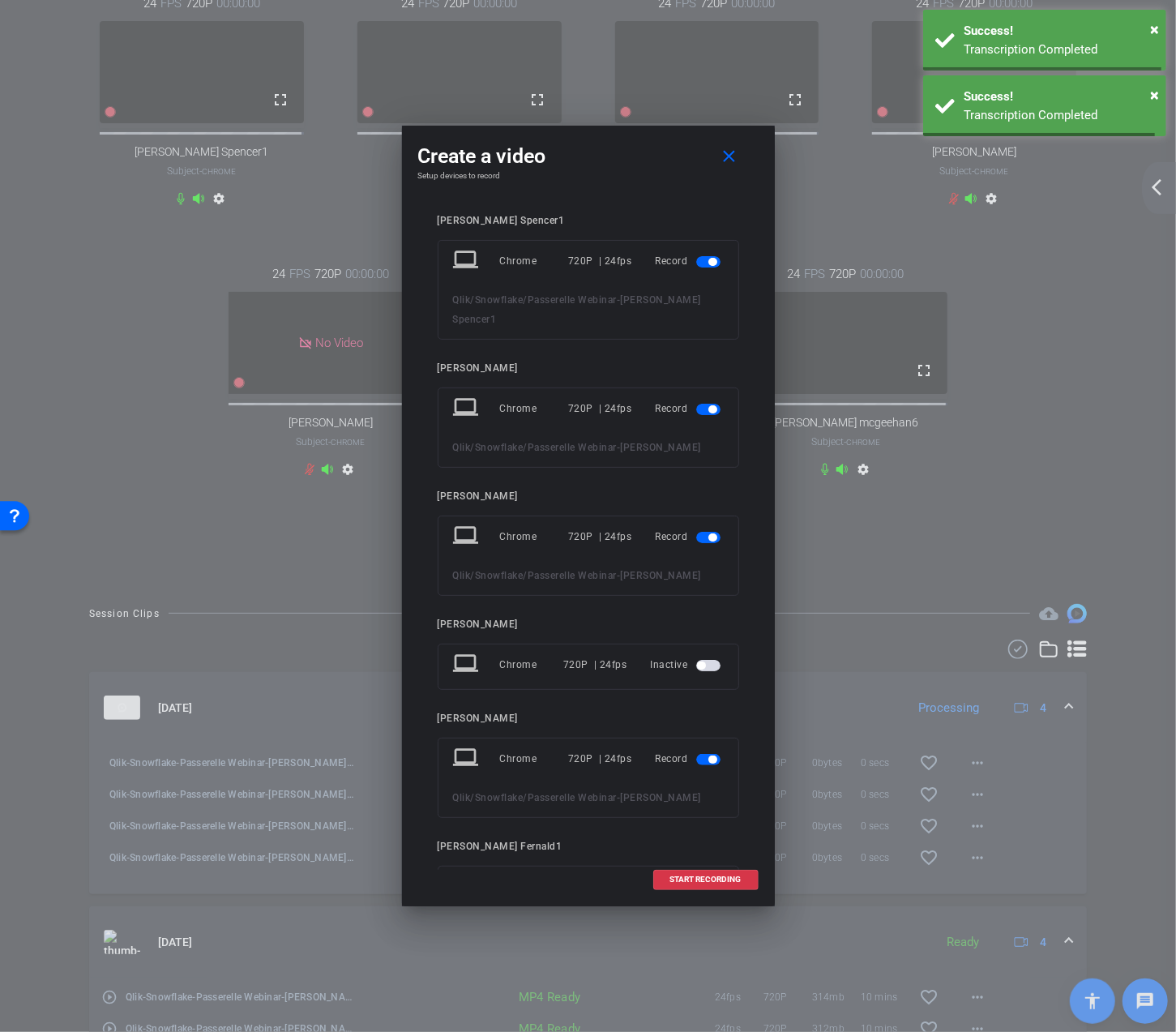
click at [697, 754] on span "button" at bounding box center [708, 759] width 24 height 11
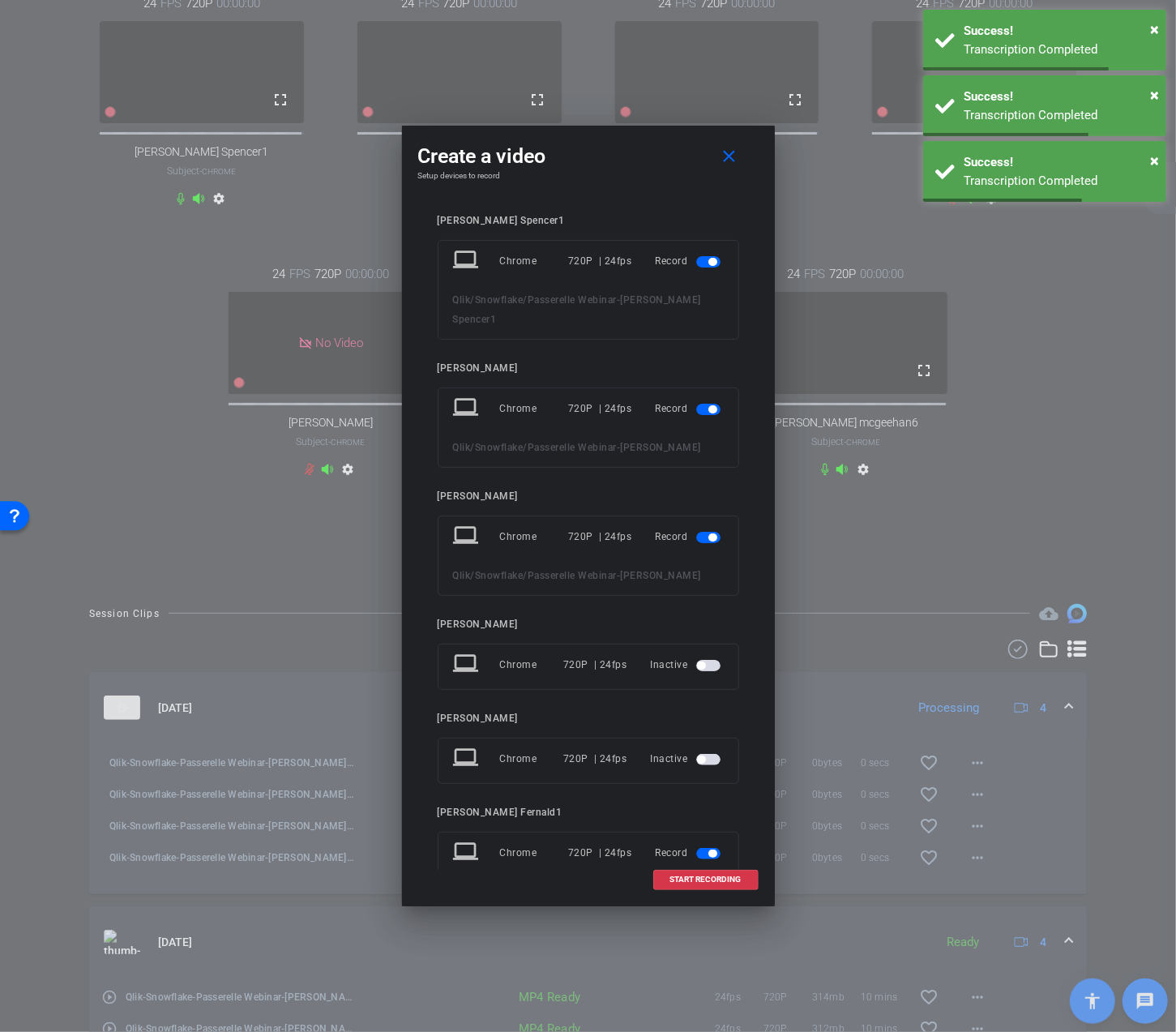
click at [696, 847] on span "button" at bounding box center [708, 853] width 24 height 11
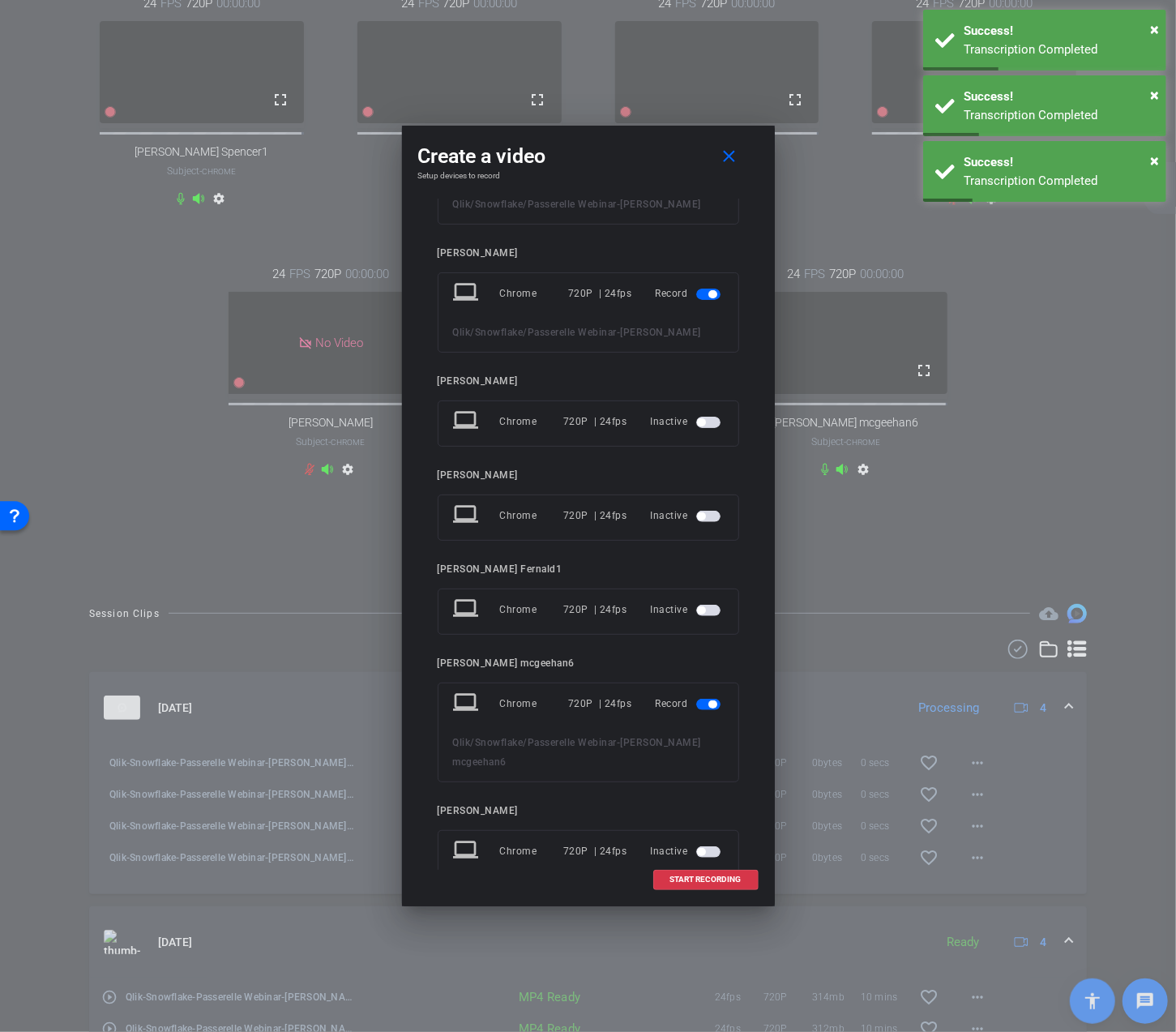
scroll to position [245, 0]
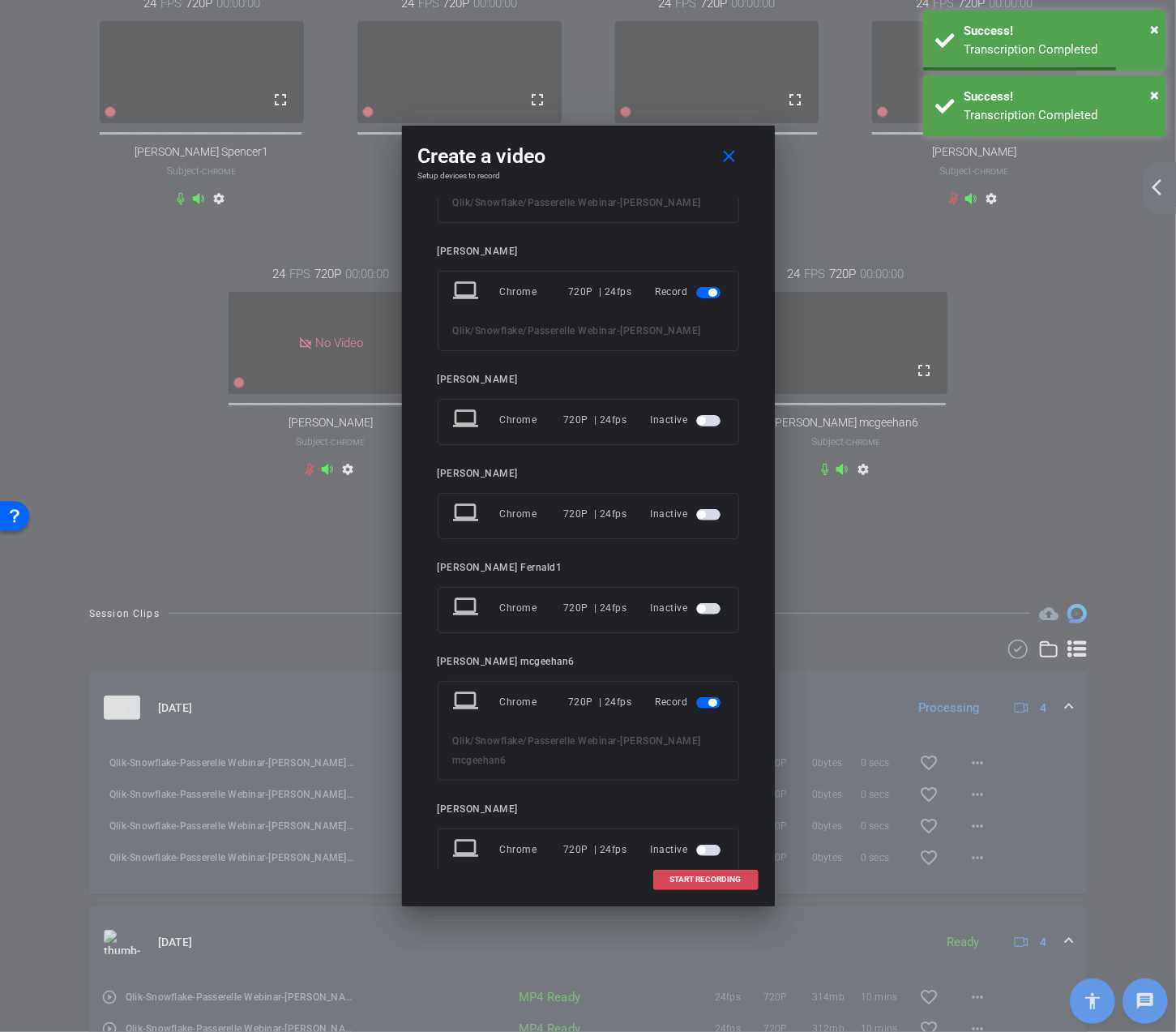
click at [720, 876] on span "START RECORDING" at bounding box center [706, 879] width 72 height 8
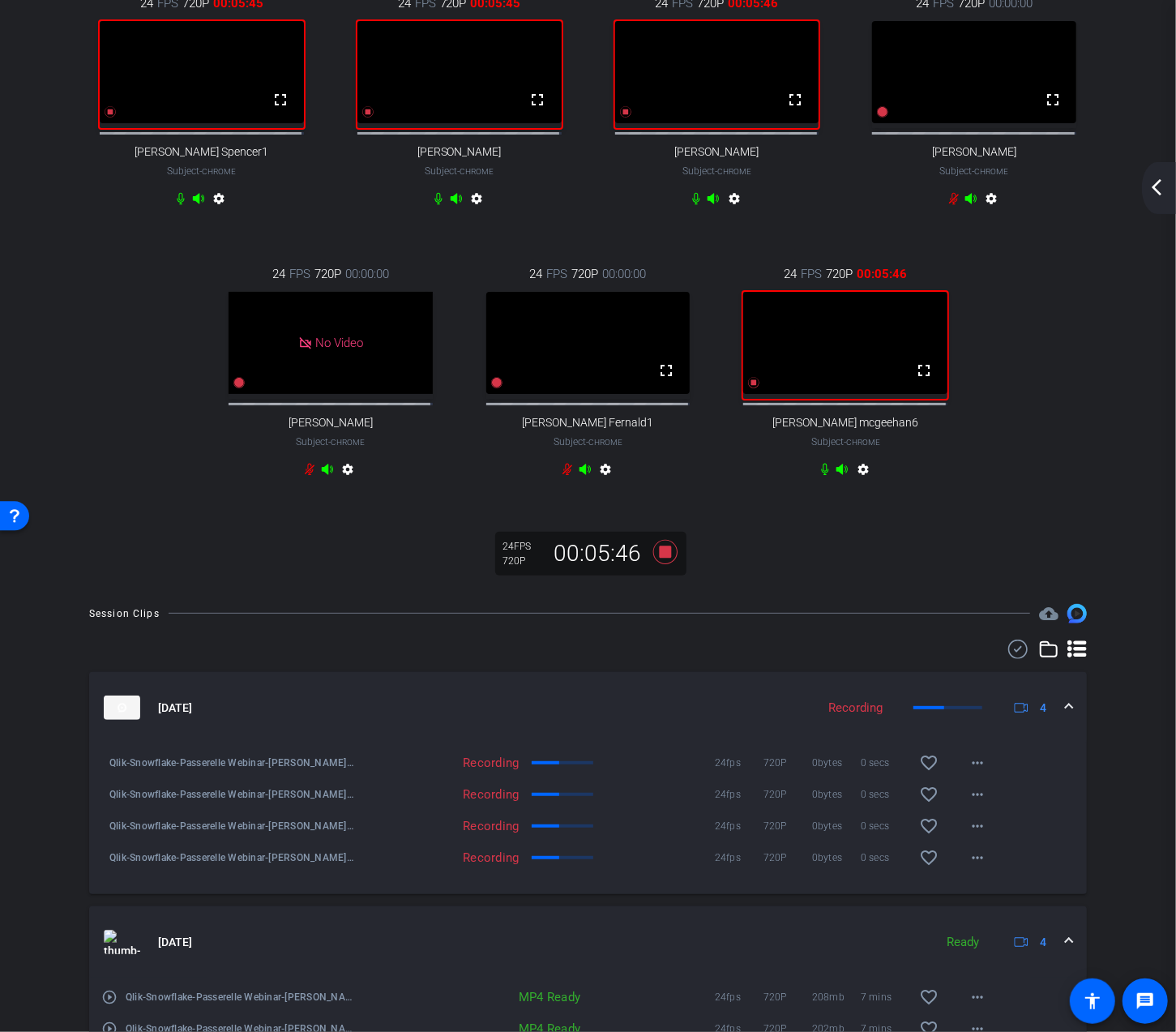
click at [1161, 184] on mat-icon "arrow_back_ios_new" at bounding box center [1156, 187] width 19 height 19
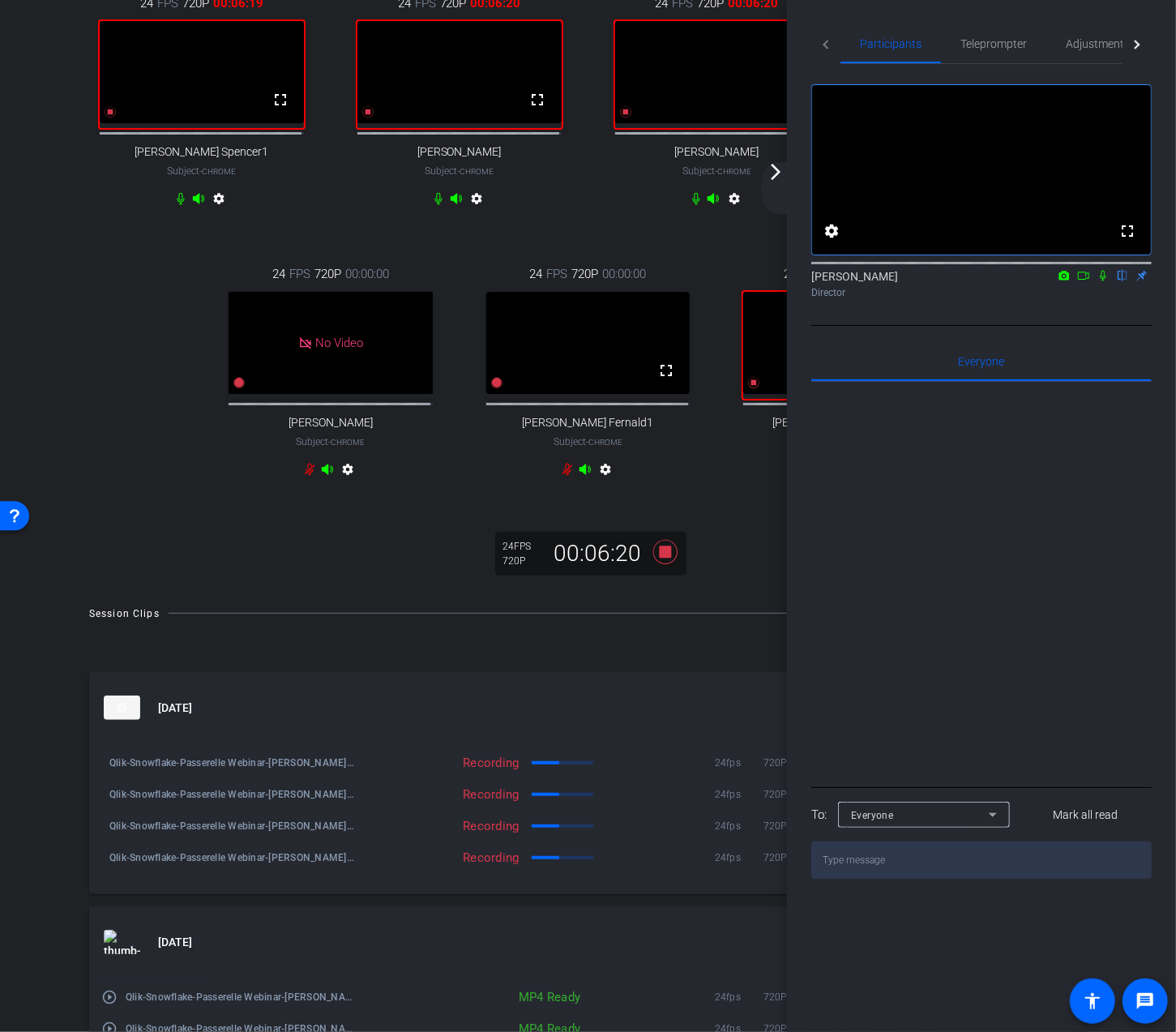
click at [773, 169] on mat-icon "arrow_forward_ios" at bounding box center [775, 171] width 19 height 19
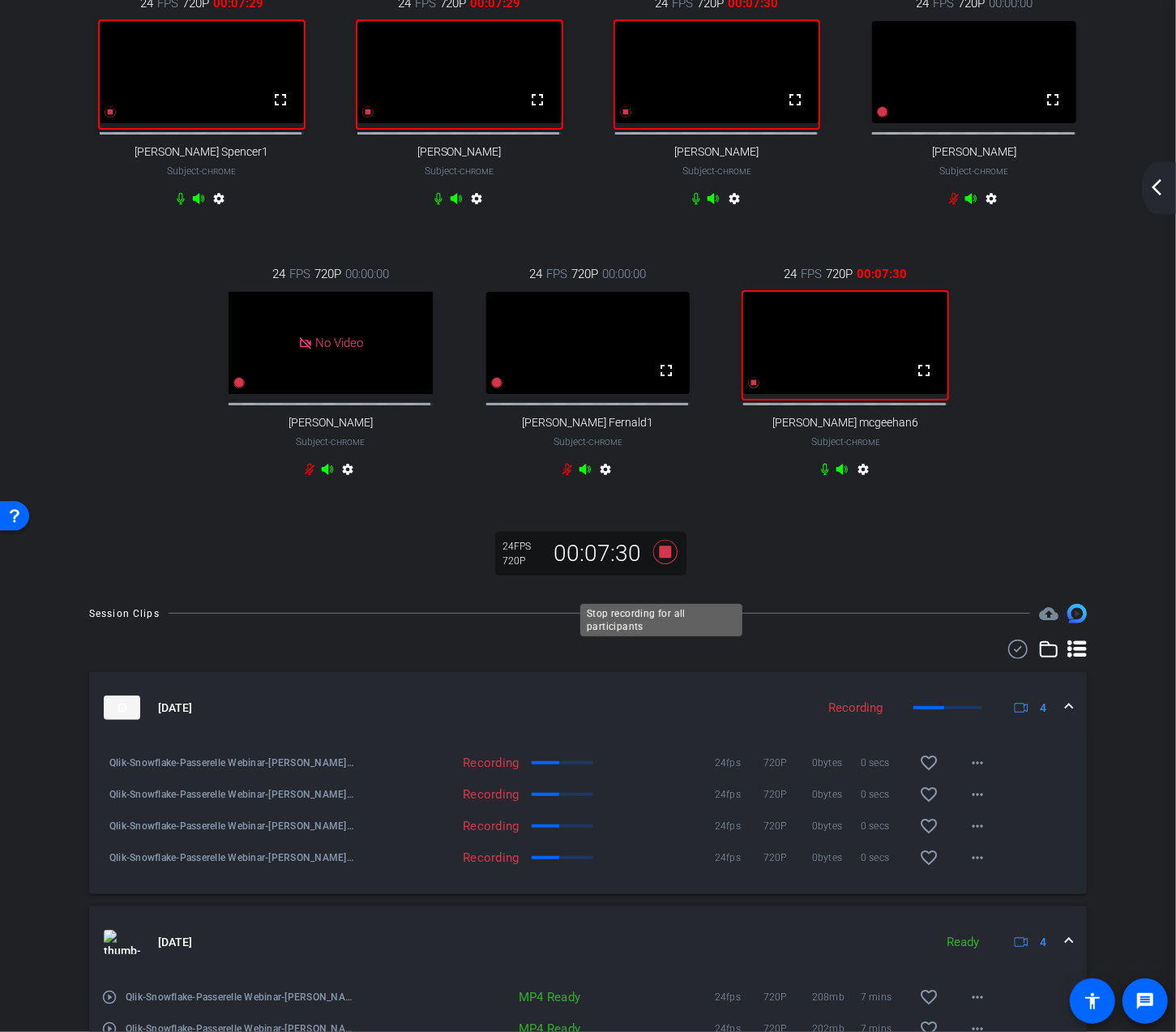
click at [661, 564] on icon at bounding box center [664, 551] width 24 height 24
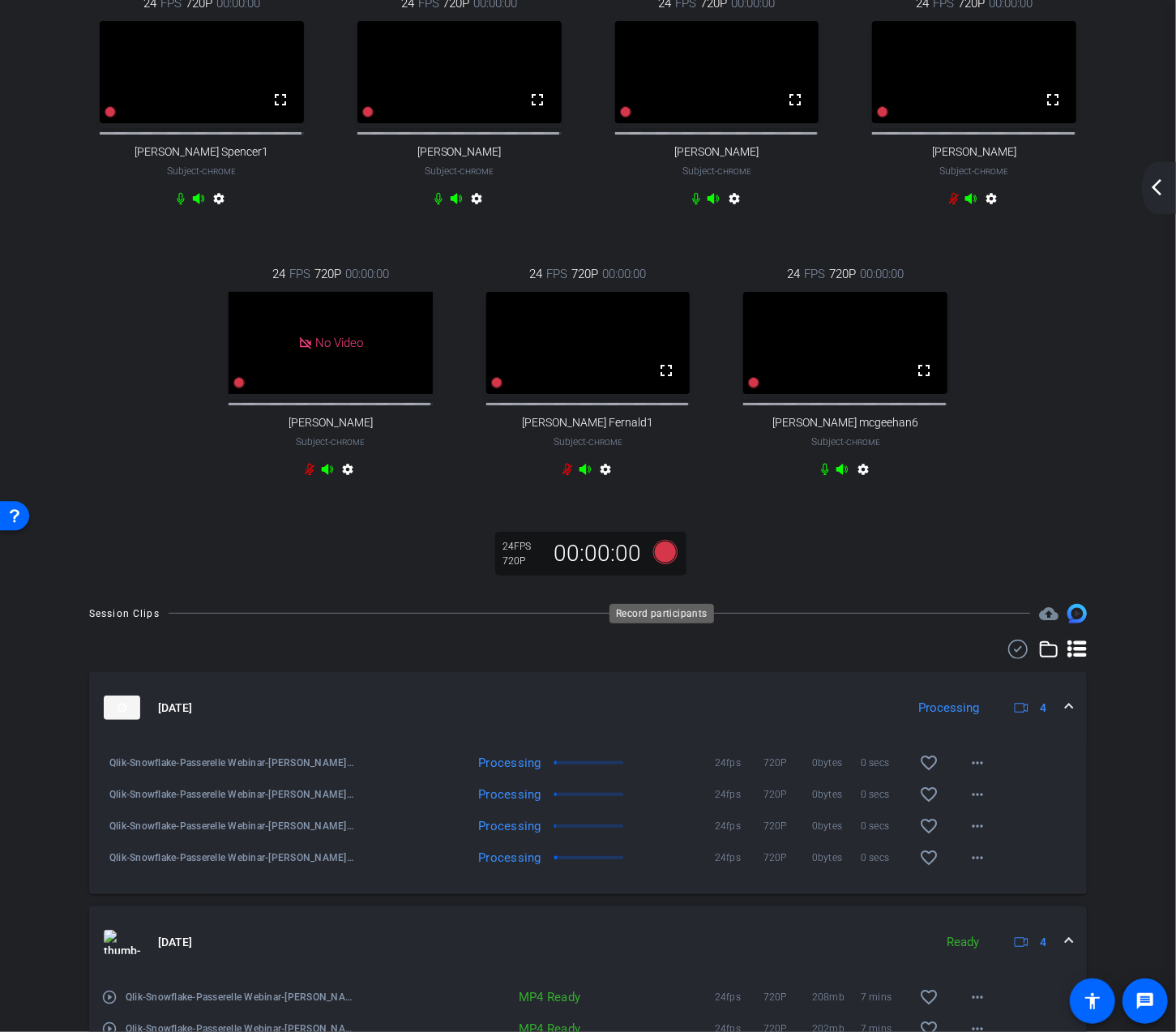
click at [667, 564] on icon at bounding box center [664, 551] width 24 height 24
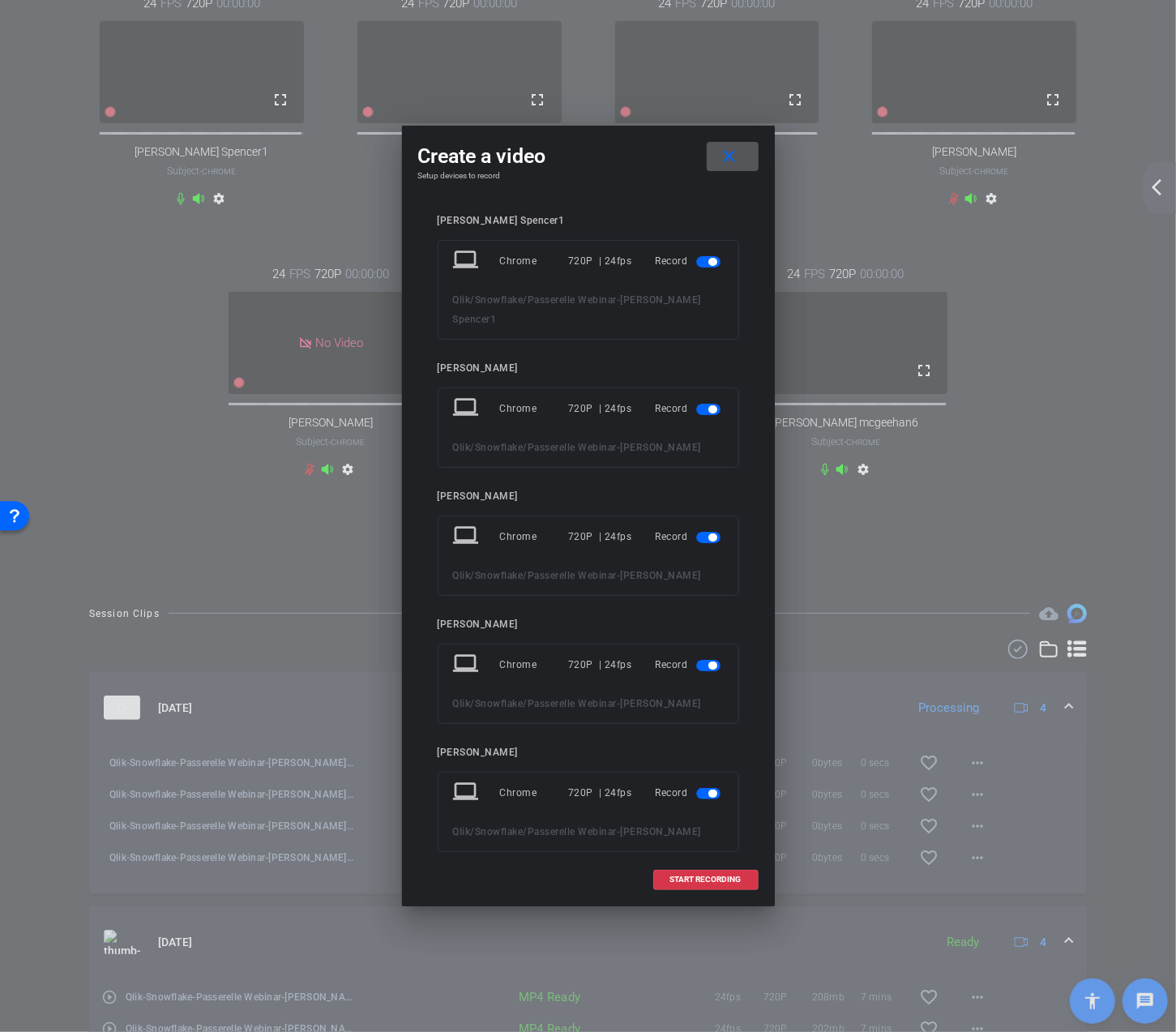
drag, startPoint x: 697, startPoint y: 641, endPoint x: 690, endPoint y: 652, distance: 13.0
click at [696, 660] on span "button" at bounding box center [708, 666] width 24 height 11
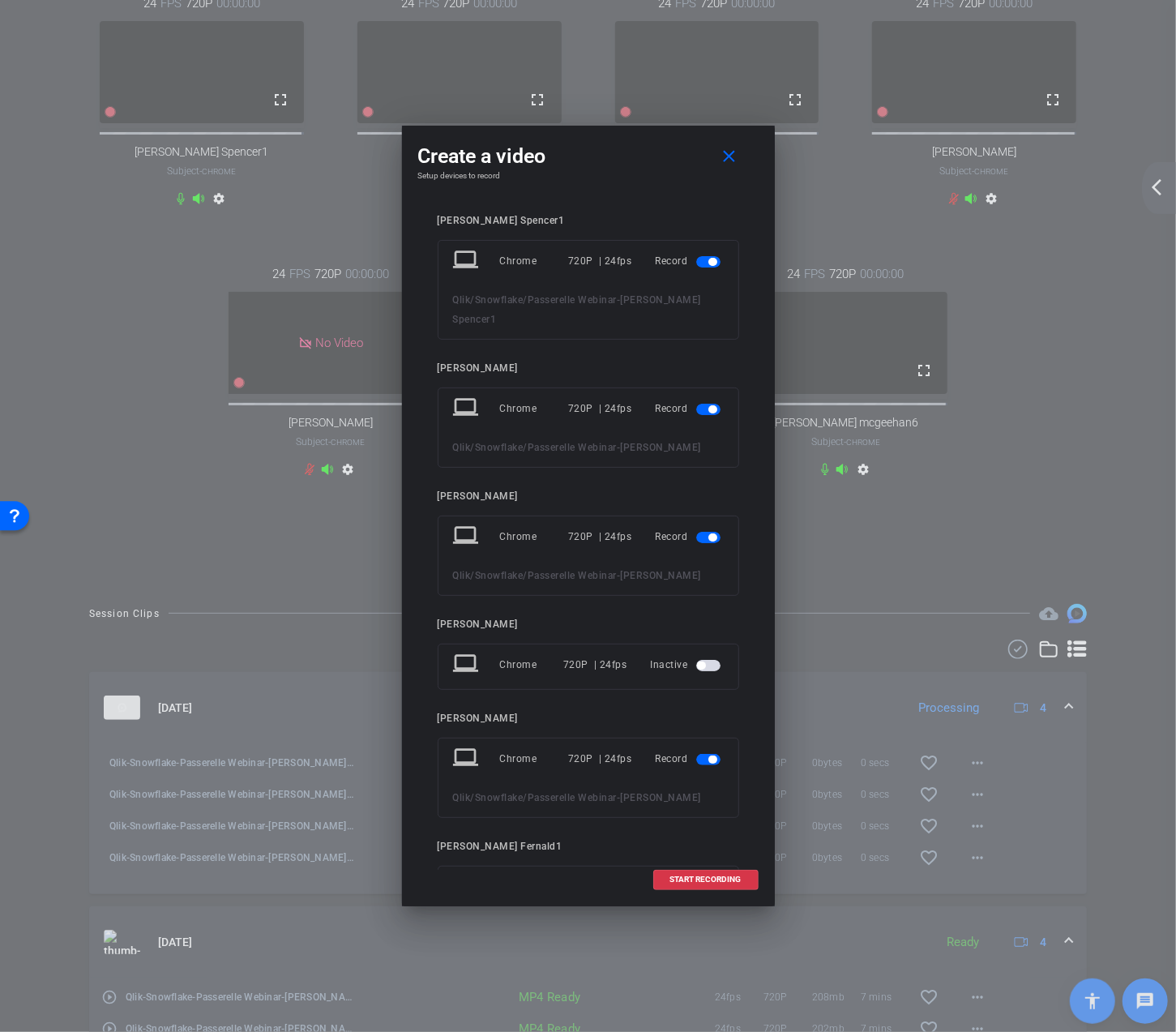
click at [696, 754] on span "button" at bounding box center [708, 759] width 24 height 11
click at [696, 847] on span "button" at bounding box center [708, 853] width 24 height 11
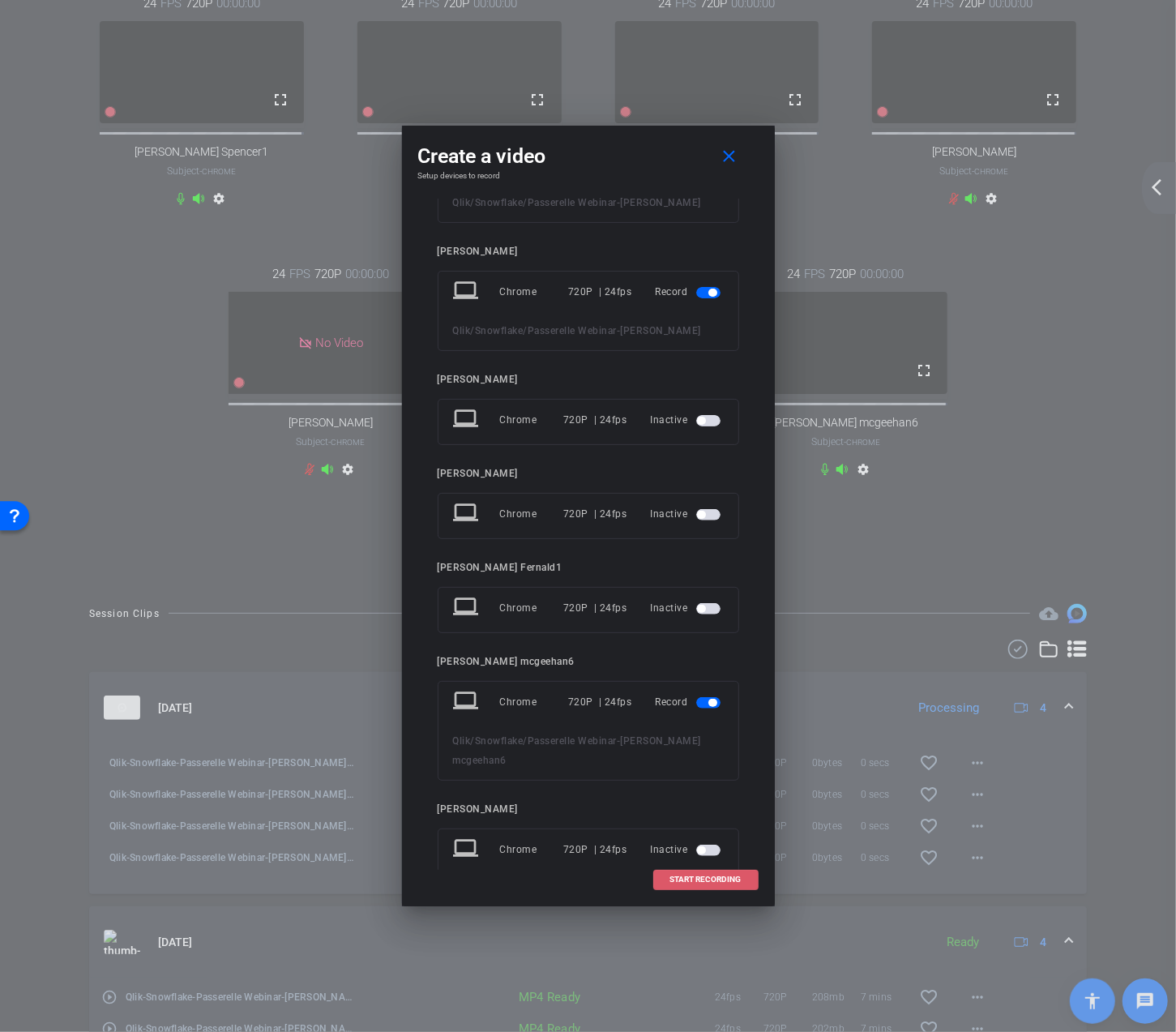
click at [683, 879] on span "START RECORDING" at bounding box center [706, 879] width 72 height 8
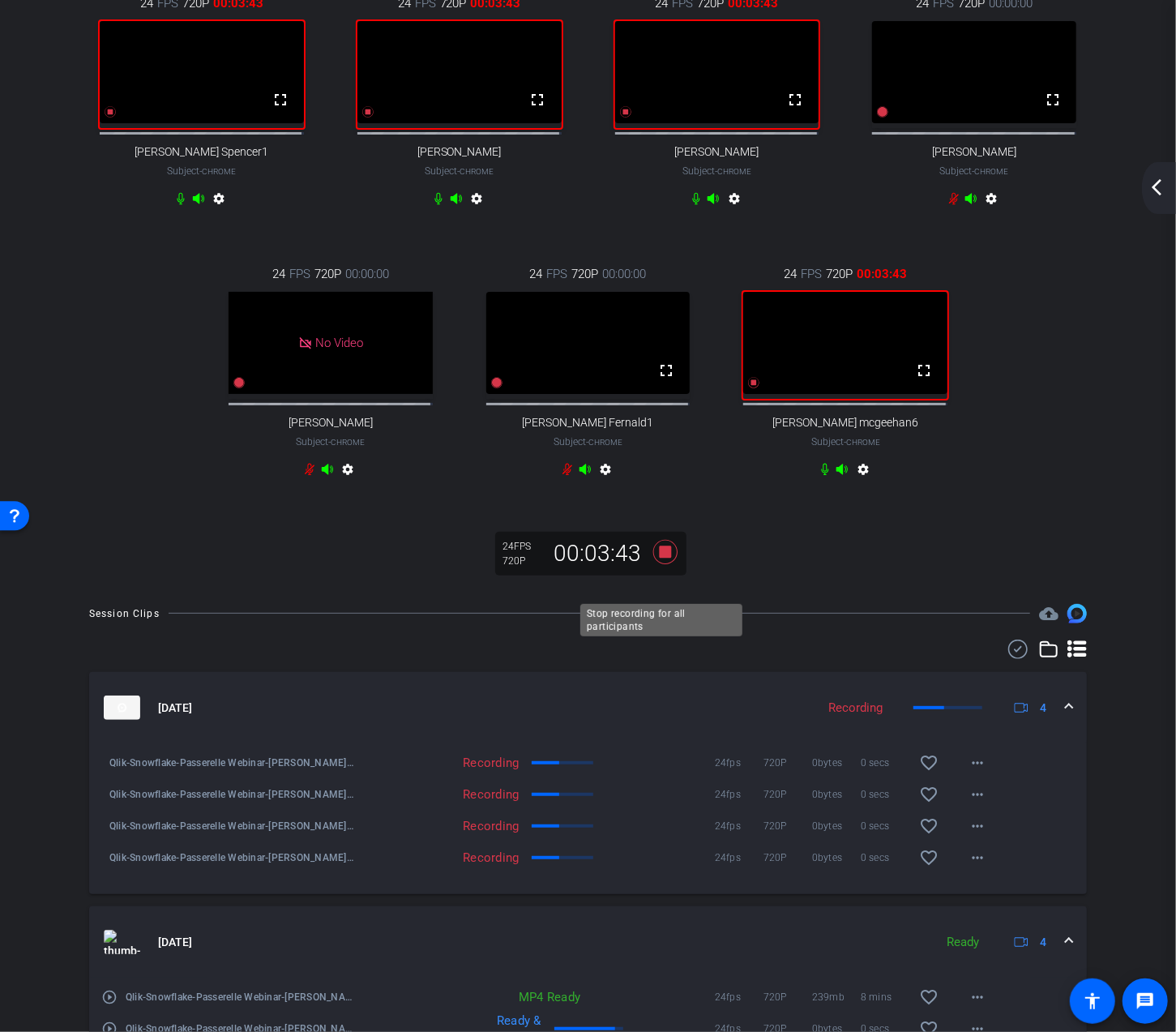
click at [668, 566] on icon at bounding box center [664, 552] width 39 height 30
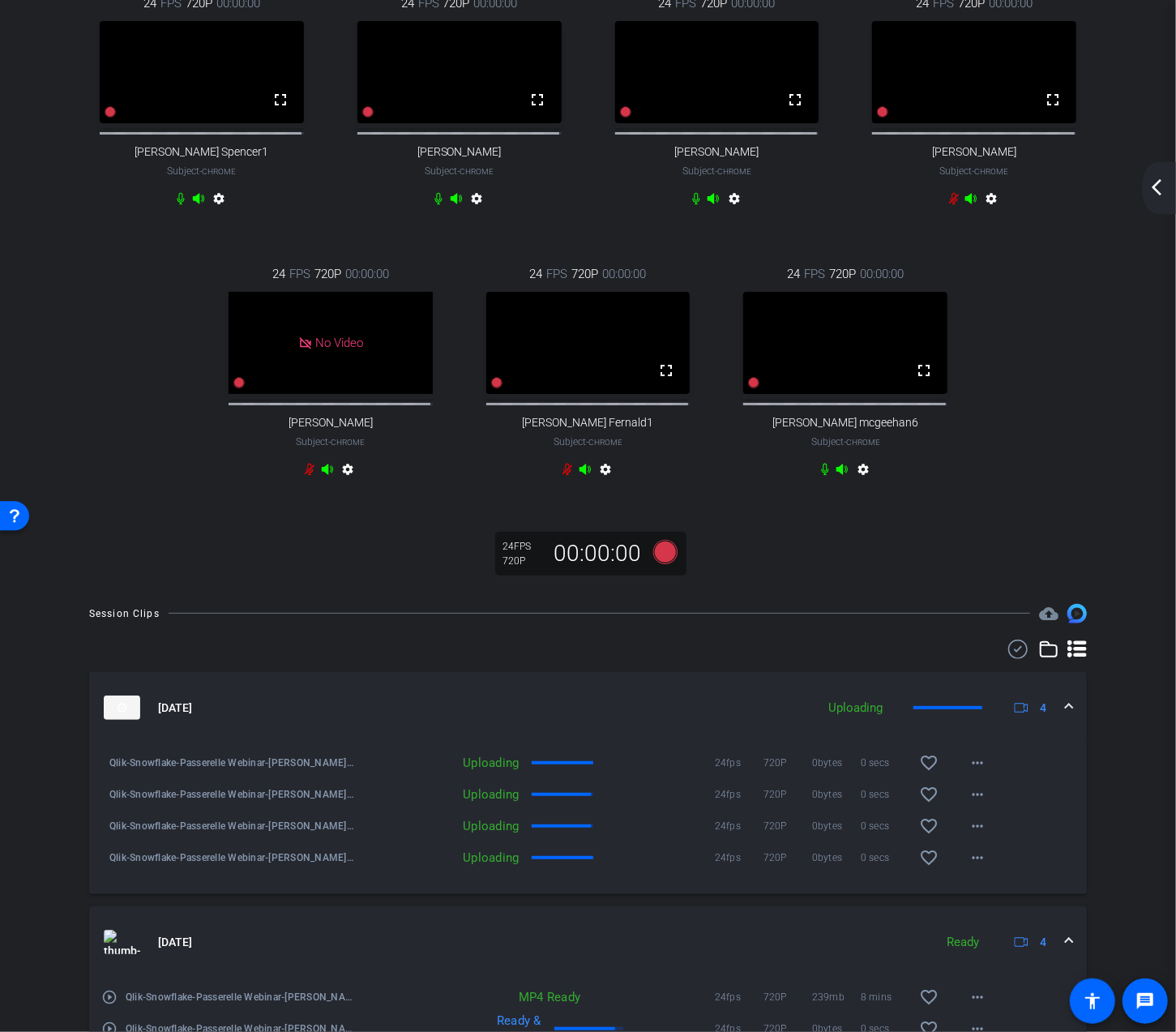
click at [1165, 184] on mat-icon "arrow_back_ios_new" at bounding box center [1156, 187] width 19 height 19
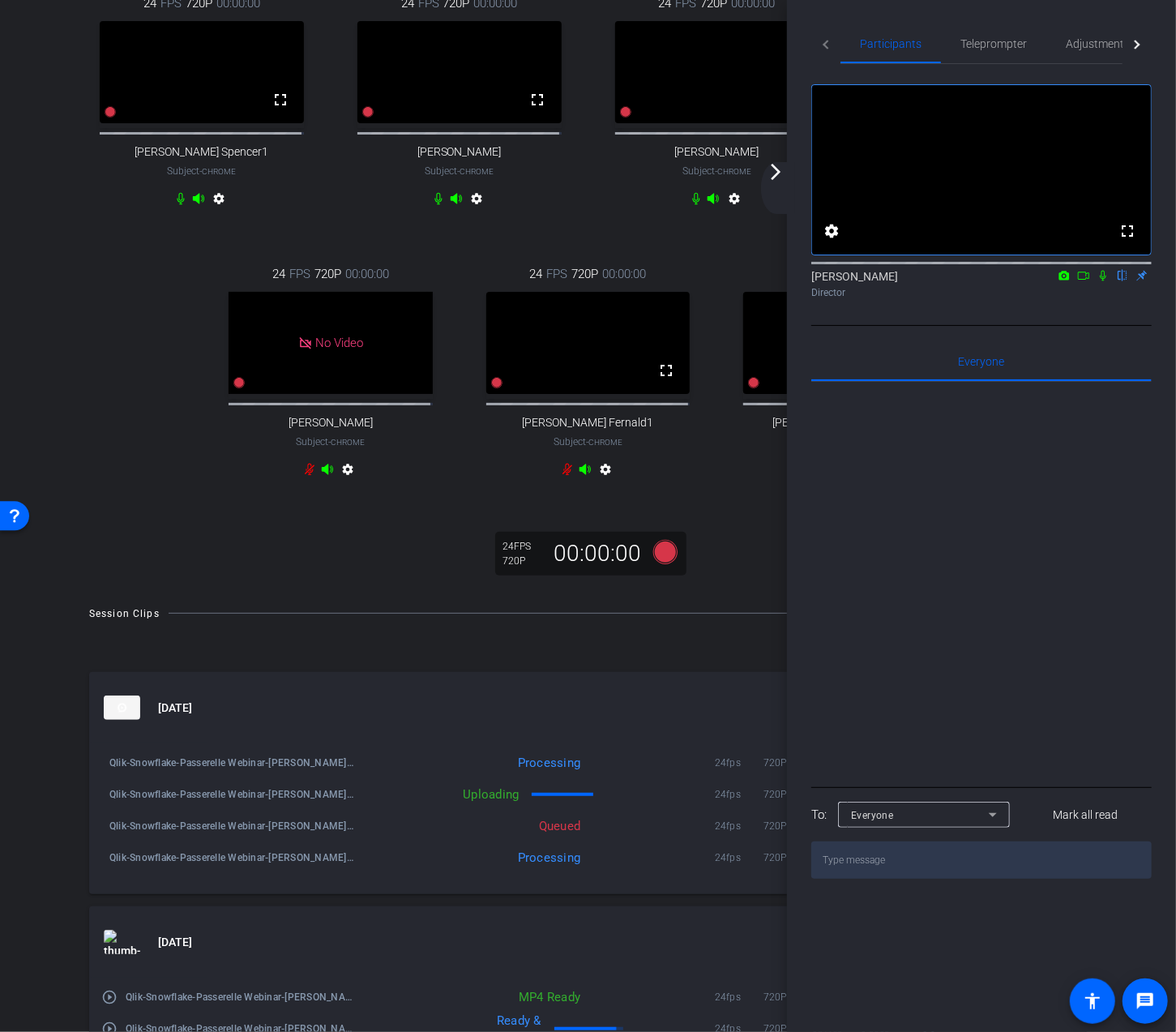
click at [781, 167] on mat-icon "arrow_forward_ios" at bounding box center [775, 171] width 19 height 19
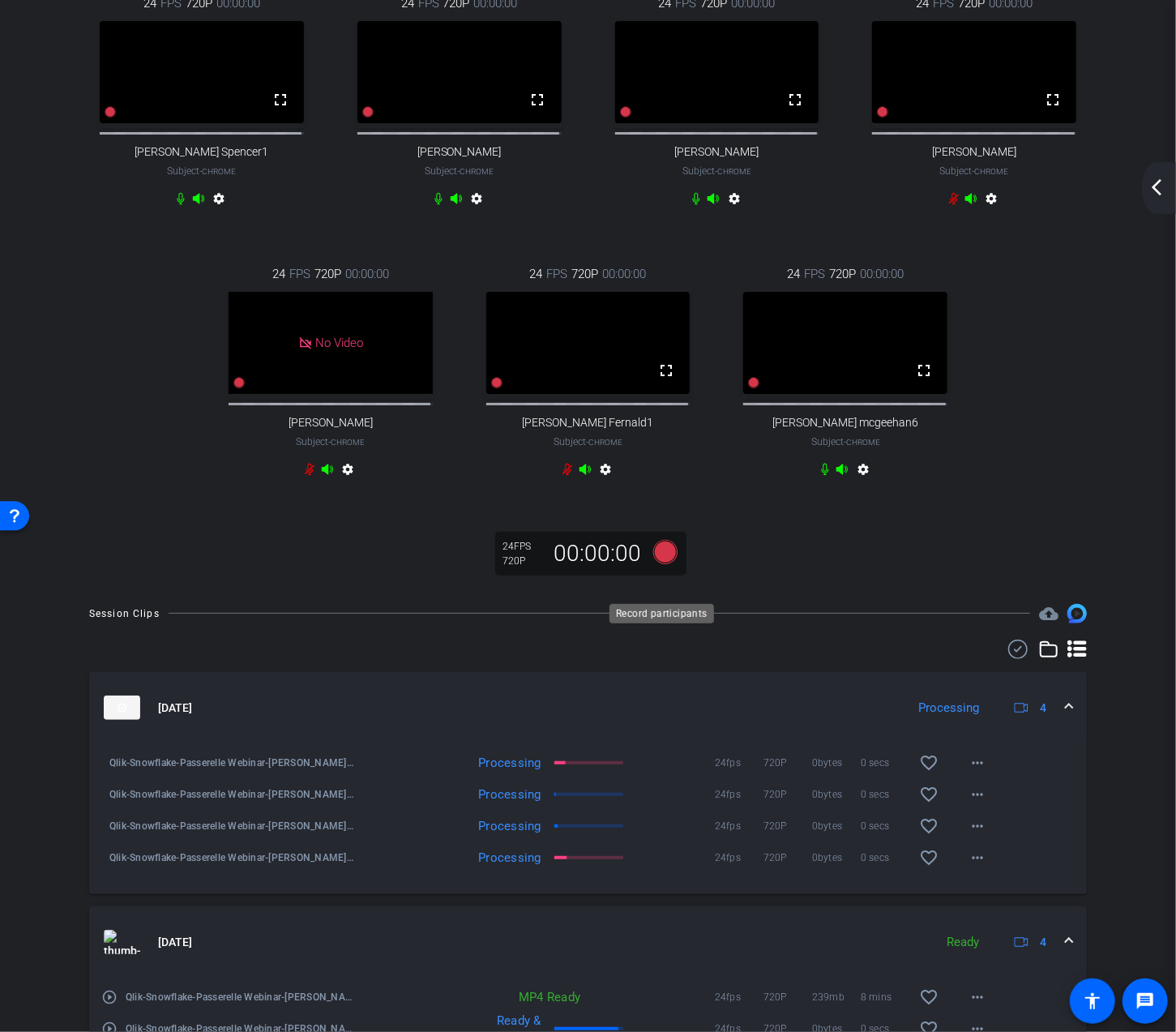
click at [671, 564] on icon at bounding box center [664, 551] width 24 height 24
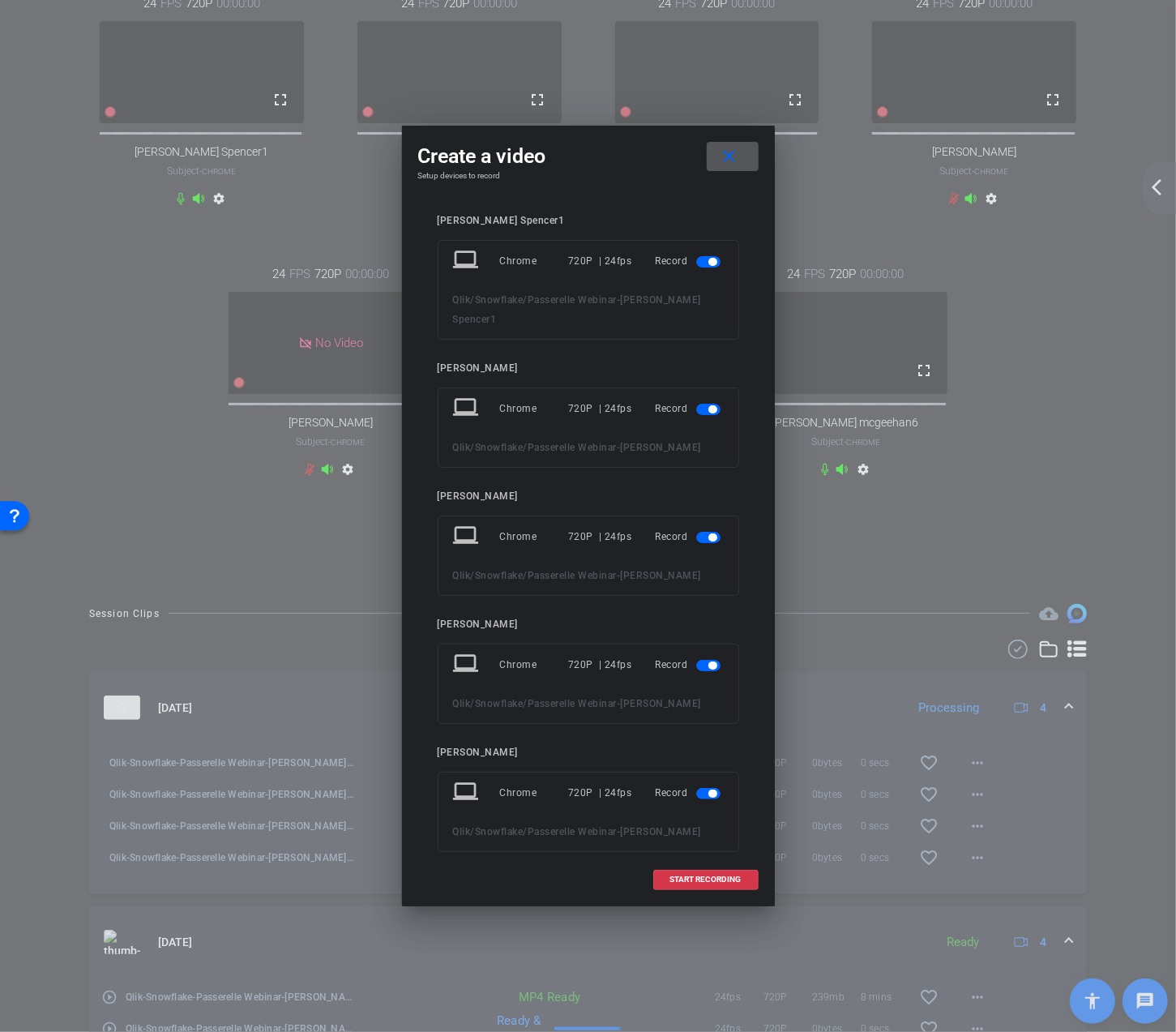
click at [698, 660] on span "button" at bounding box center [708, 666] width 24 height 11
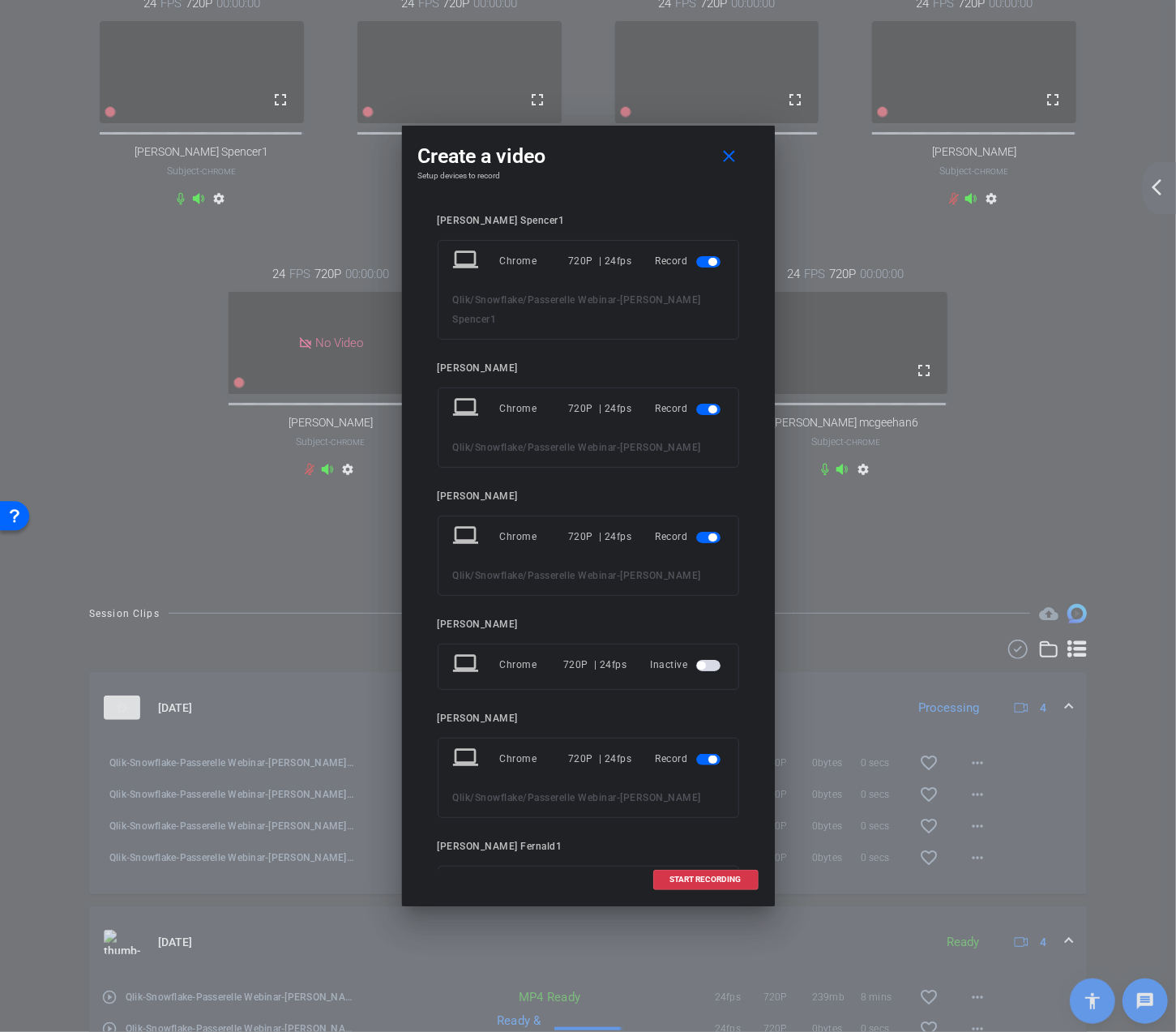
click at [697, 754] on span "button" at bounding box center [708, 759] width 24 height 11
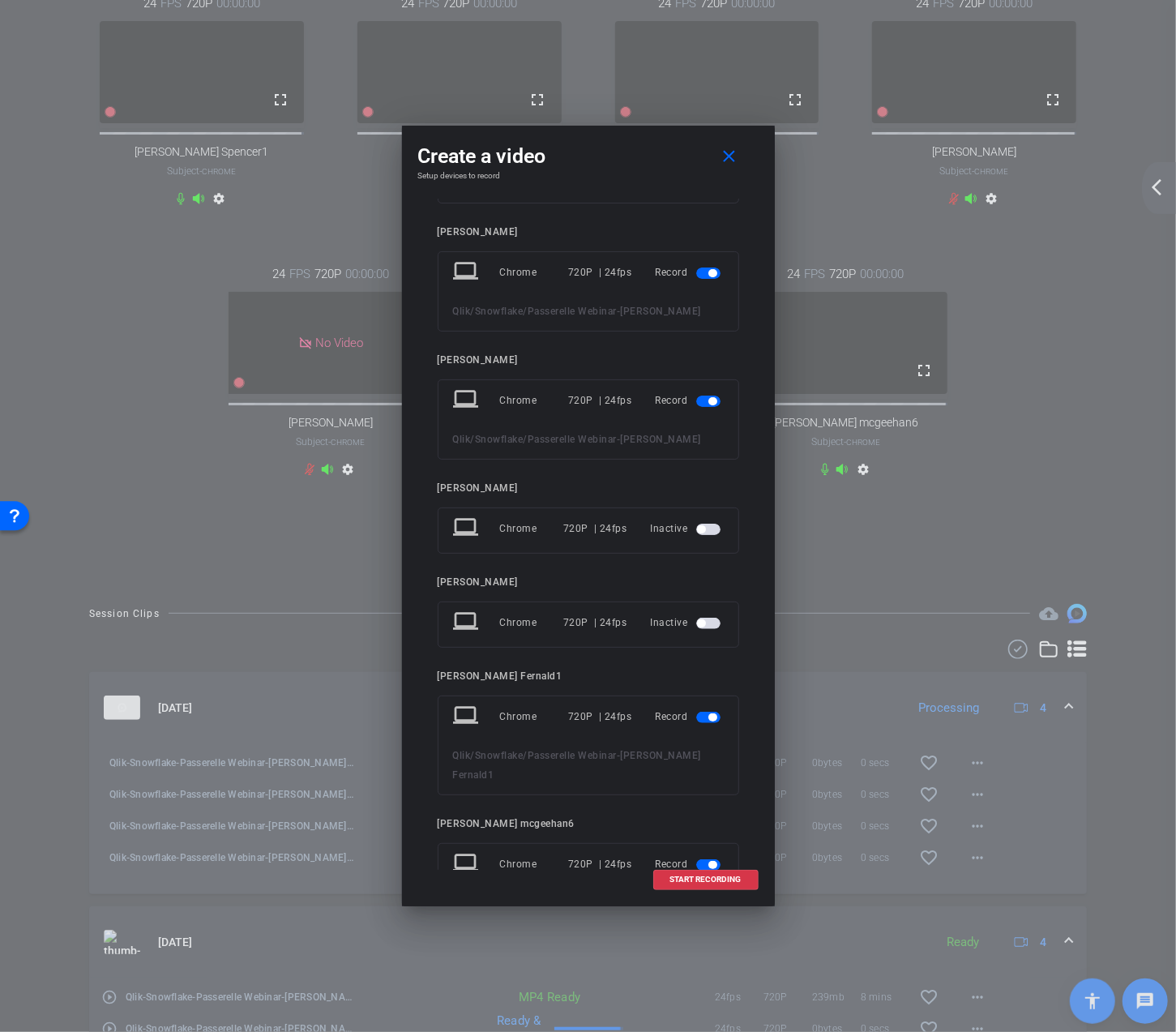
scroll to position [162, 0]
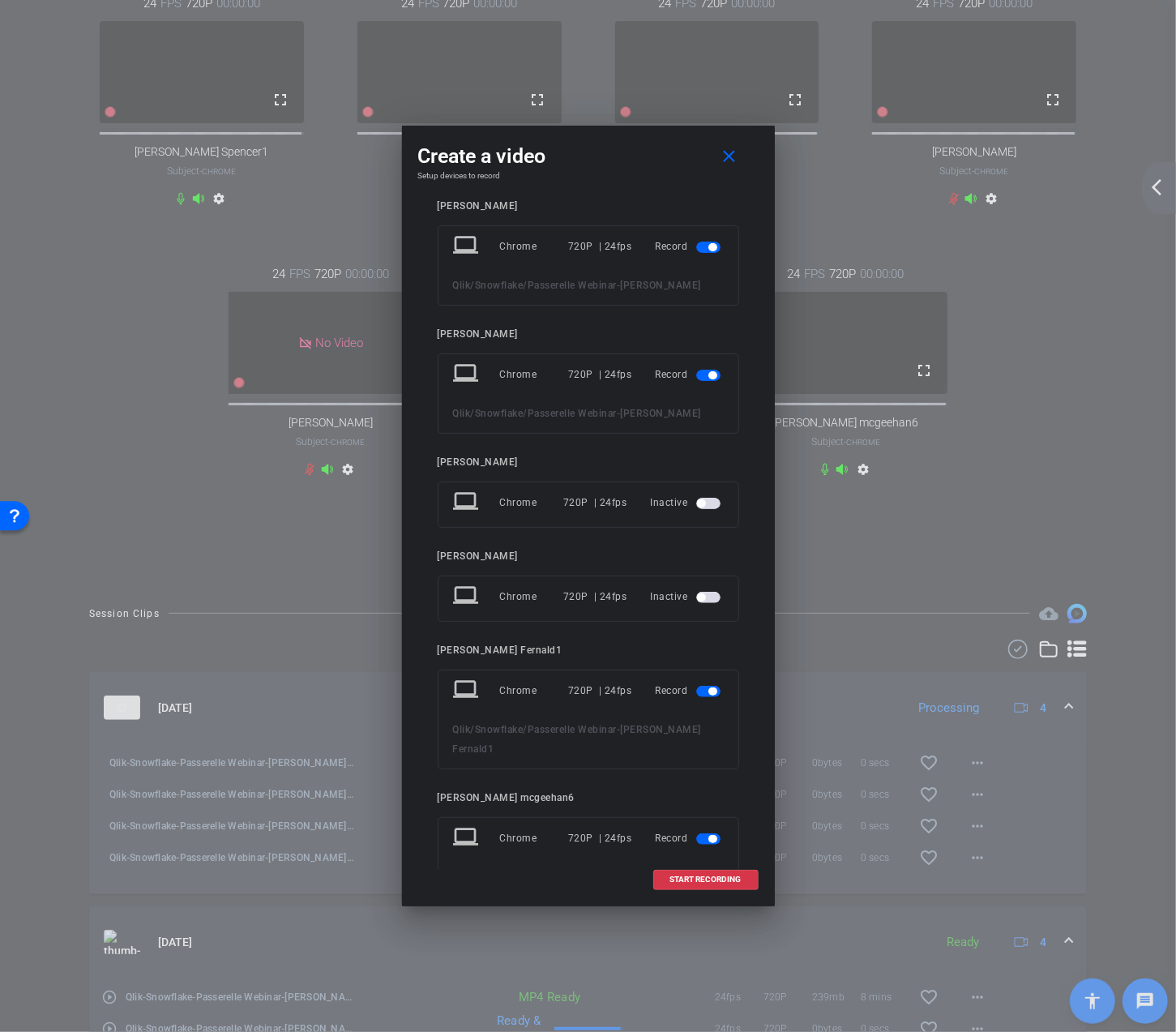
click at [696, 686] on span "button" at bounding box center [708, 692] width 24 height 11
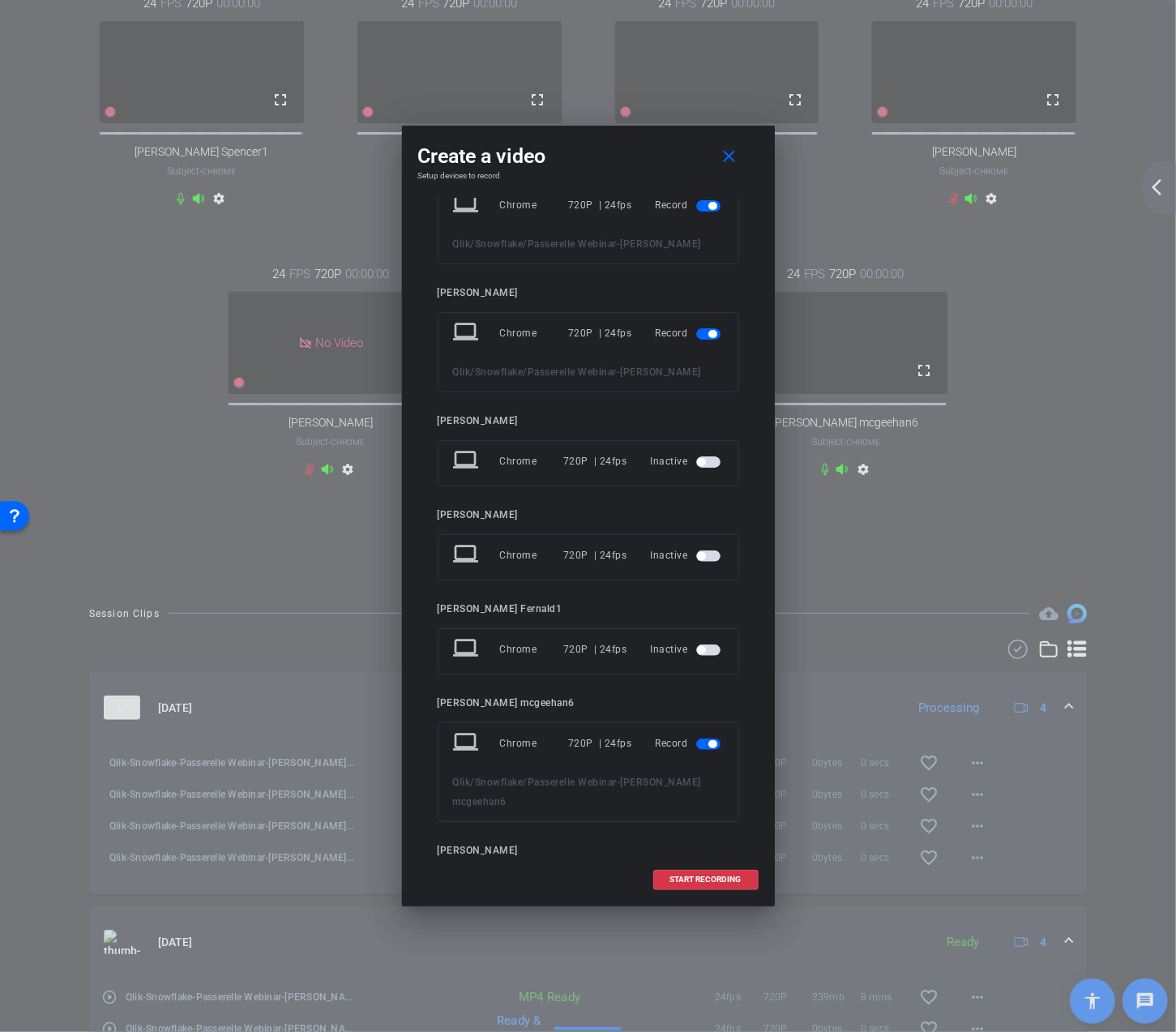
scroll to position [245, 0]
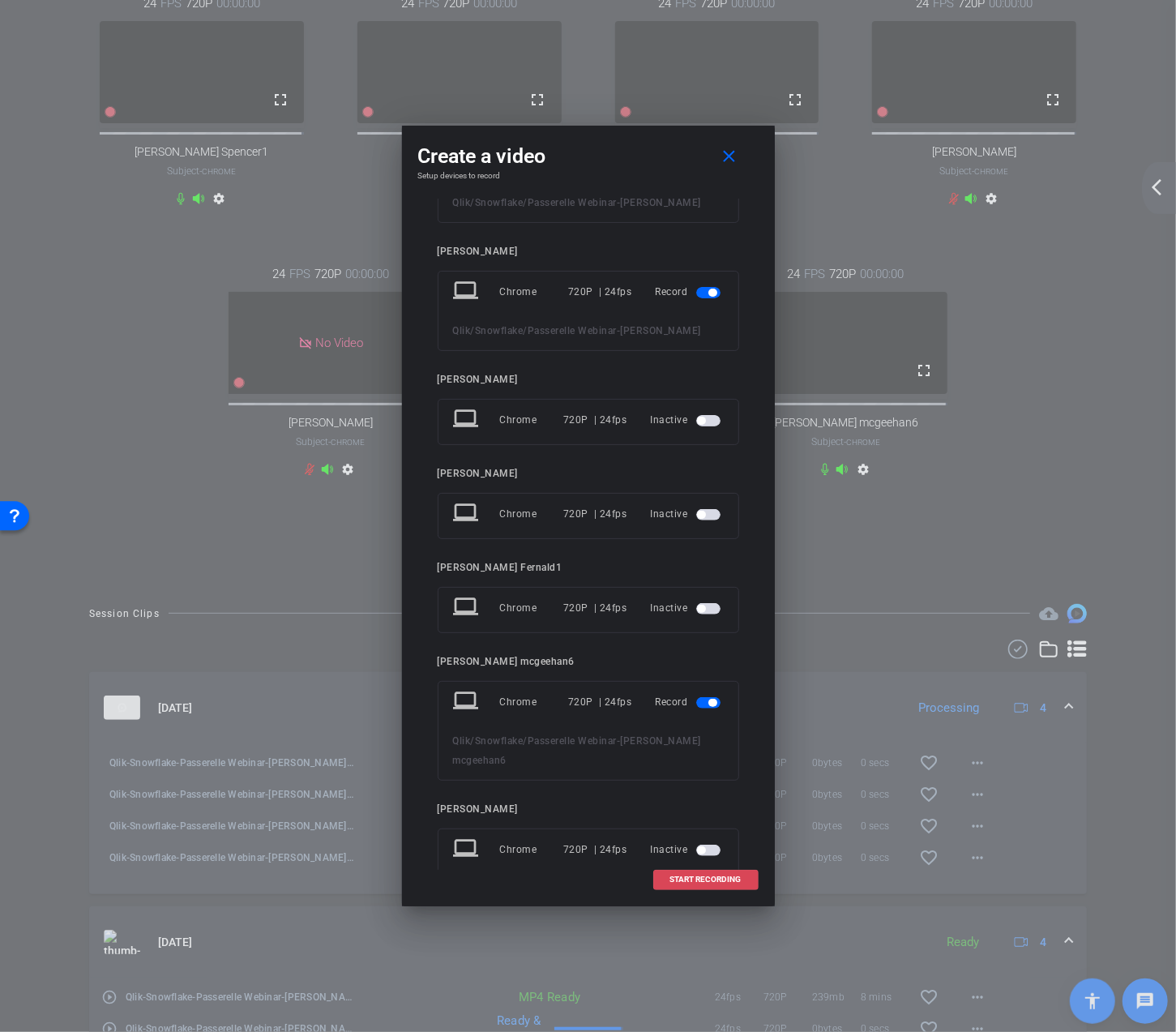
click at [703, 881] on span "START RECORDING" at bounding box center [706, 879] width 72 height 8
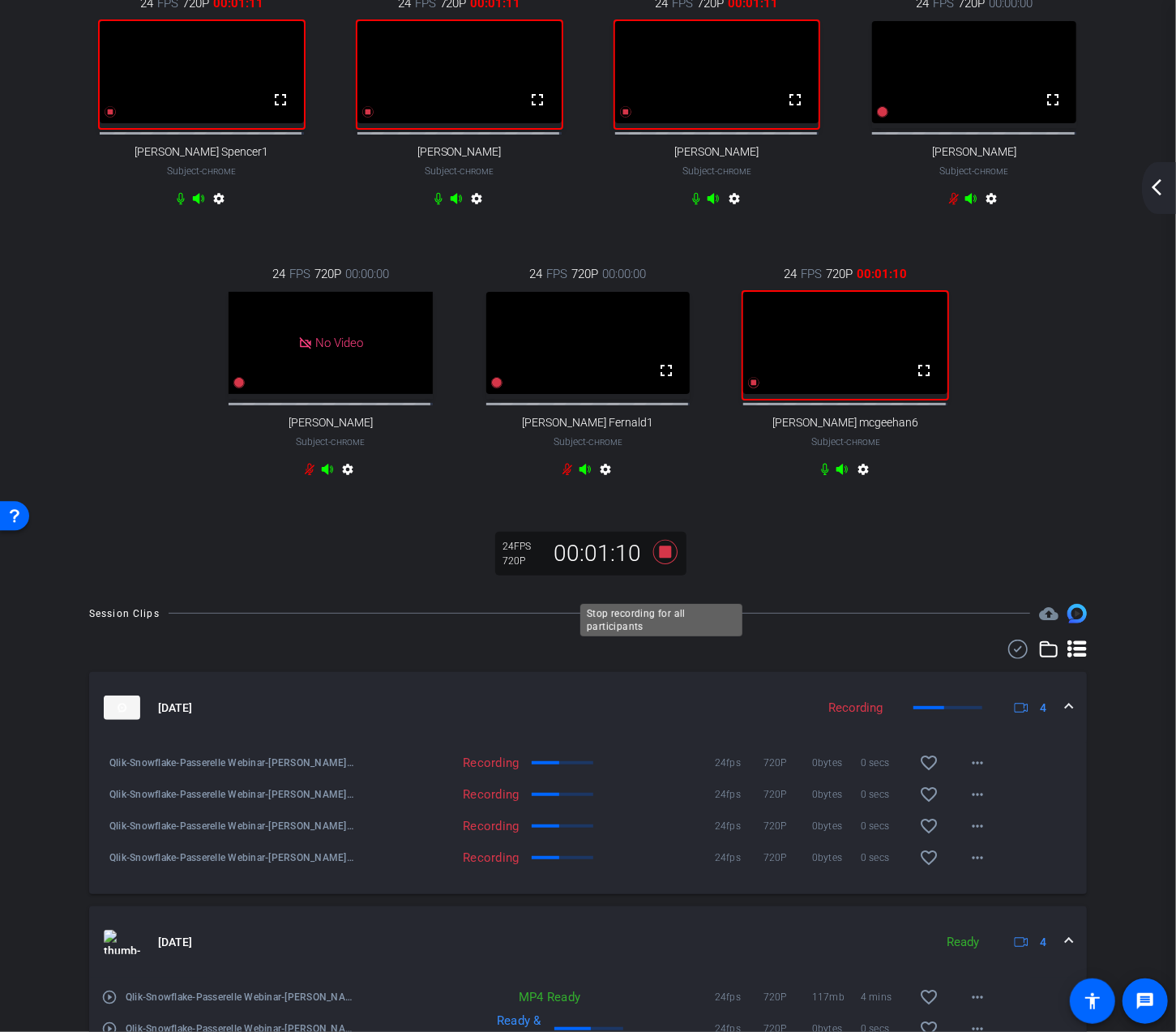
click at [670, 566] on icon at bounding box center [664, 552] width 39 height 30
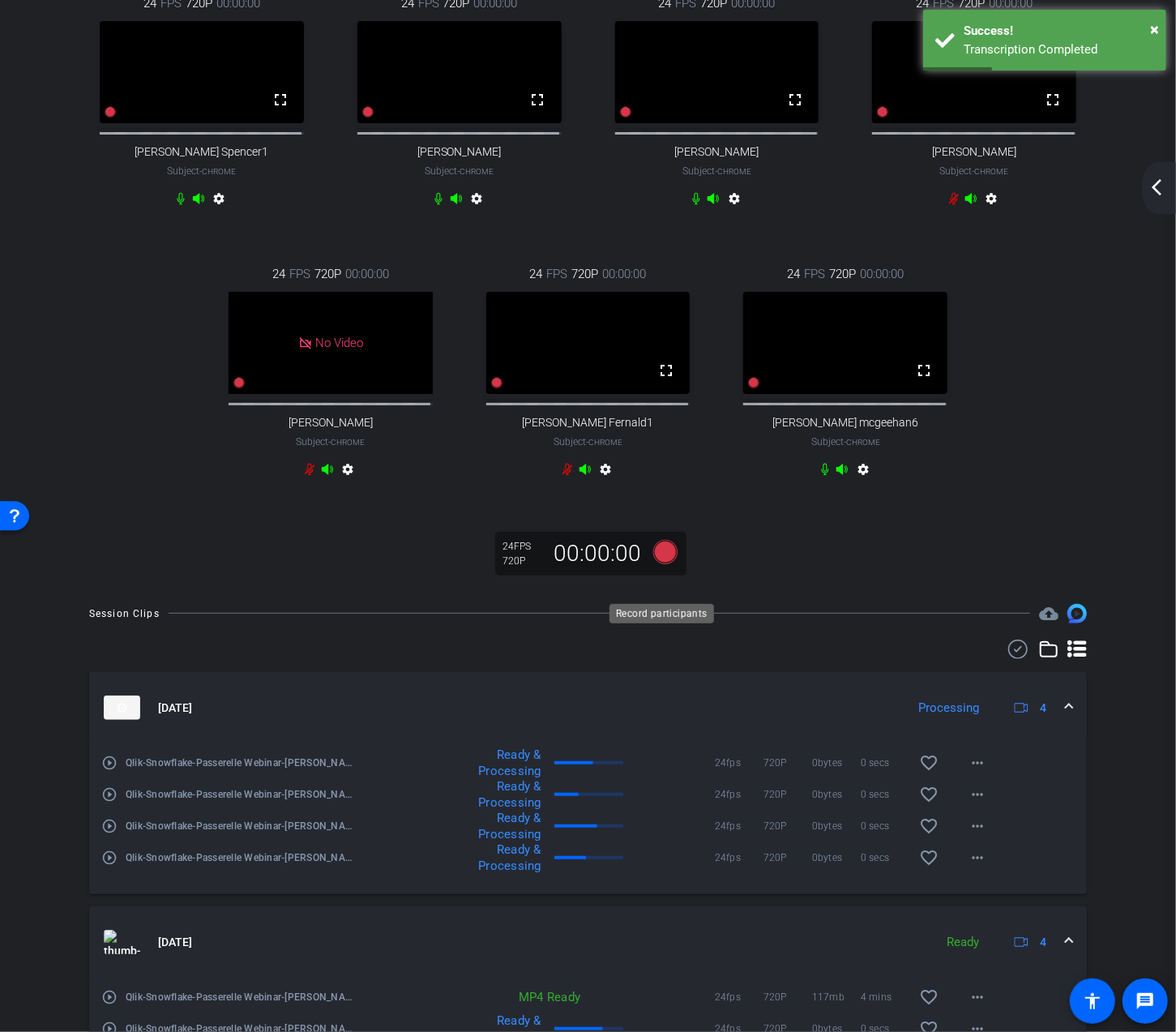
click at [665, 564] on icon at bounding box center [664, 551] width 24 height 24
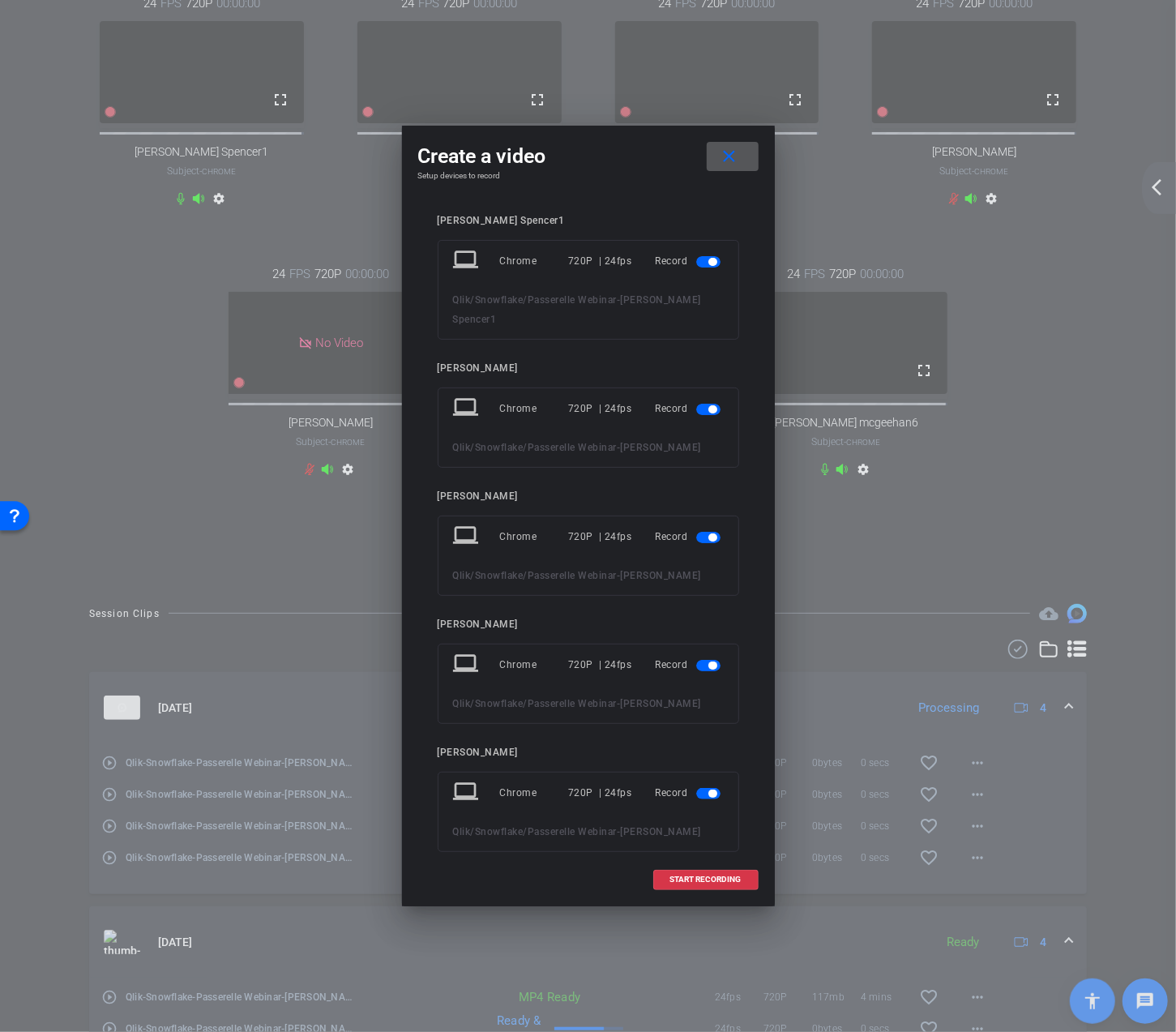
click at [698, 660] on span "button" at bounding box center [708, 666] width 24 height 11
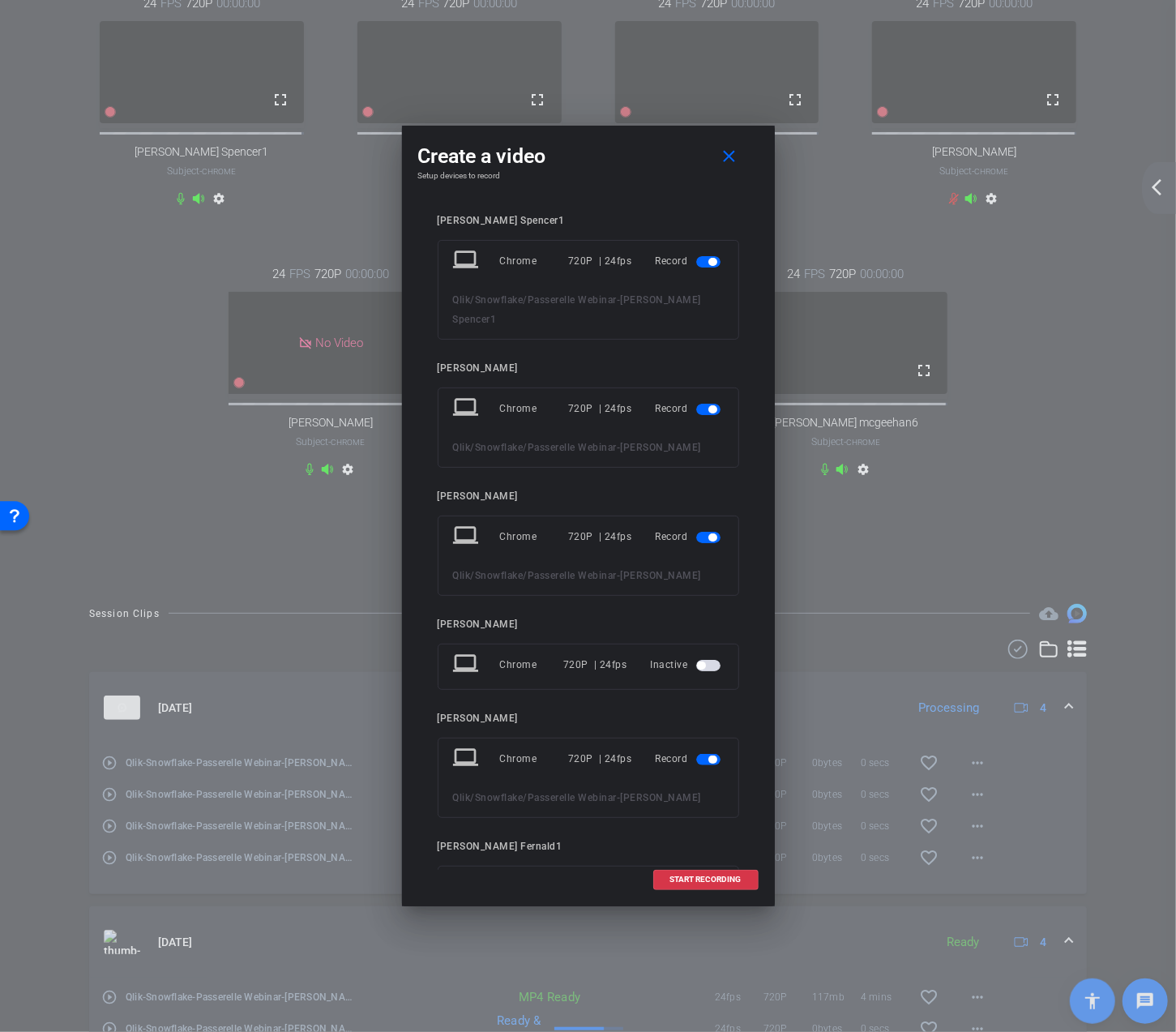
click at [696, 754] on span "button" at bounding box center [708, 759] width 24 height 11
click at [696, 847] on span "button" at bounding box center [708, 853] width 24 height 11
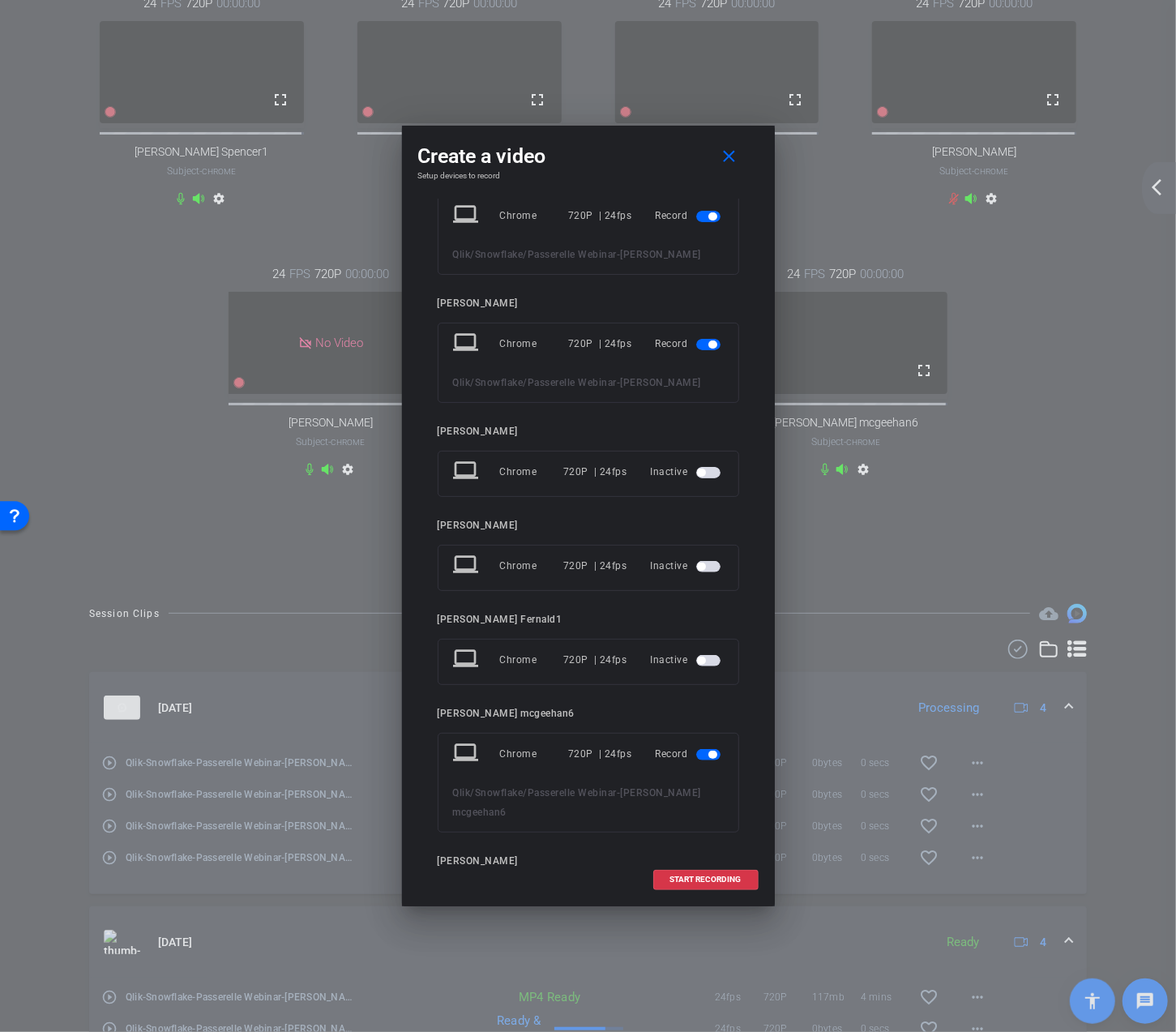
scroll to position [243, 0]
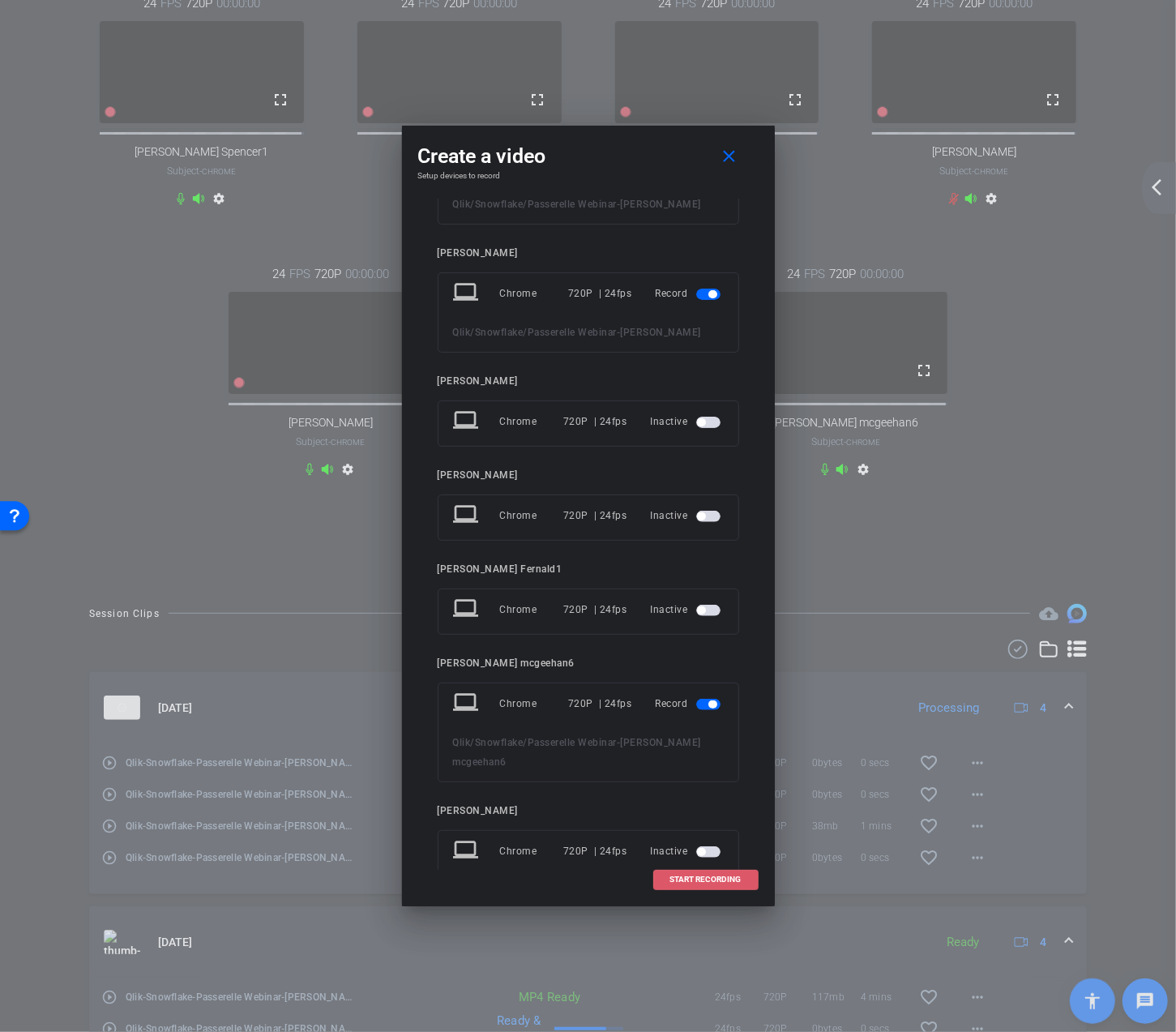
click at [709, 867] on span at bounding box center [706, 879] width 103 height 39
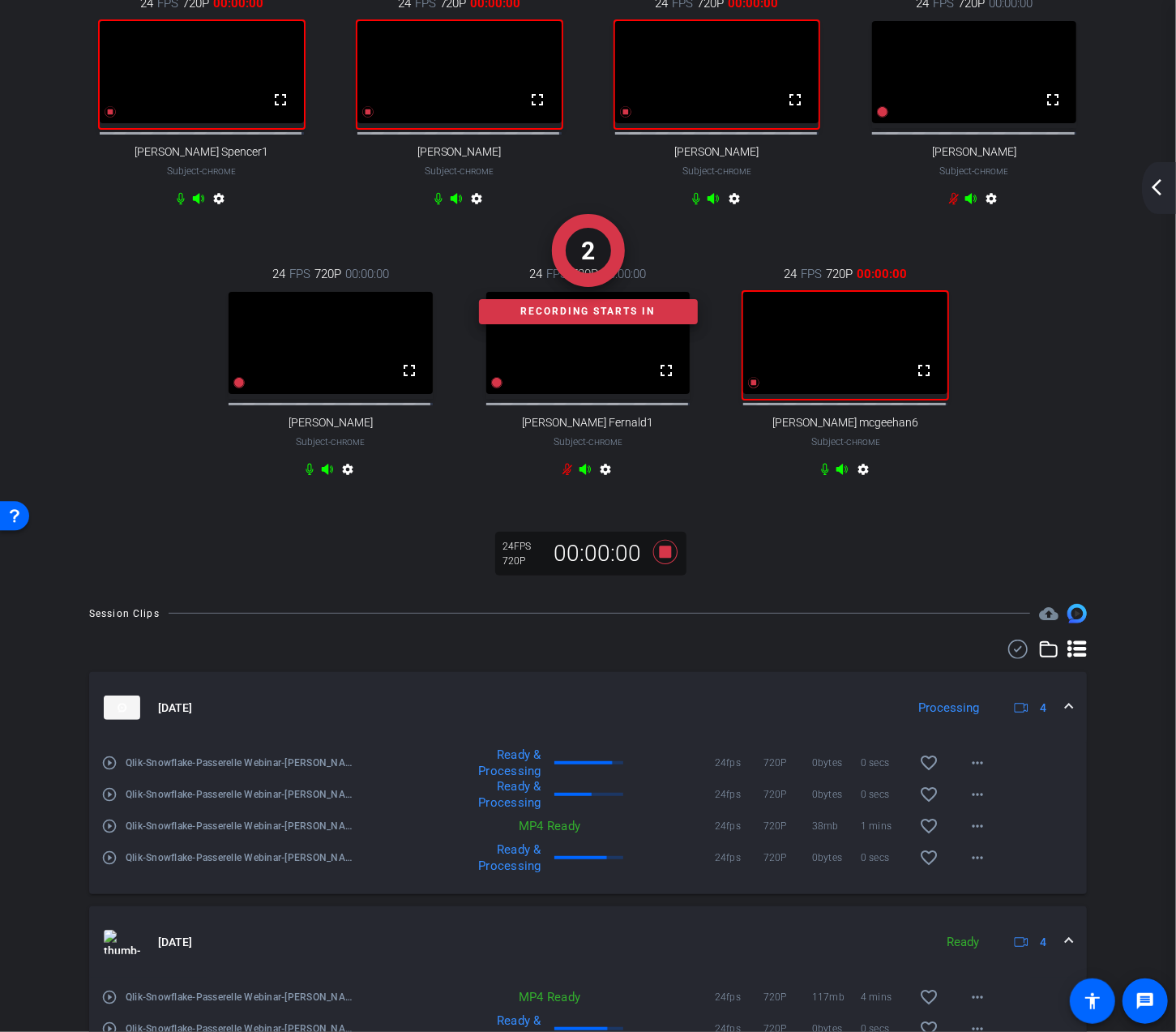
click at [661, 583] on div "2 Recording starts in" at bounding box center [587, 269] width 1095 height 636
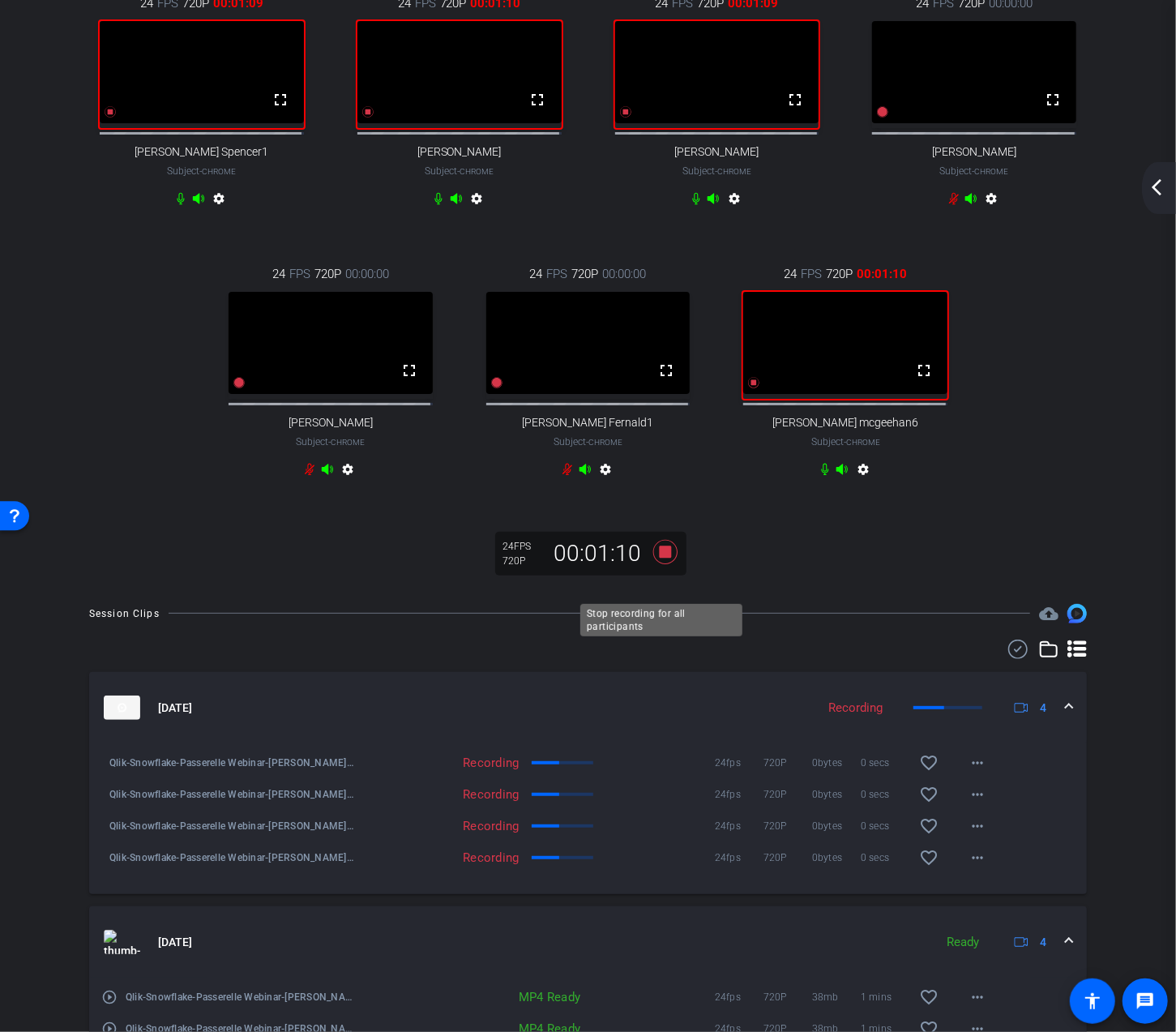
click at [661, 564] on icon at bounding box center [664, 551] width 24 height 24
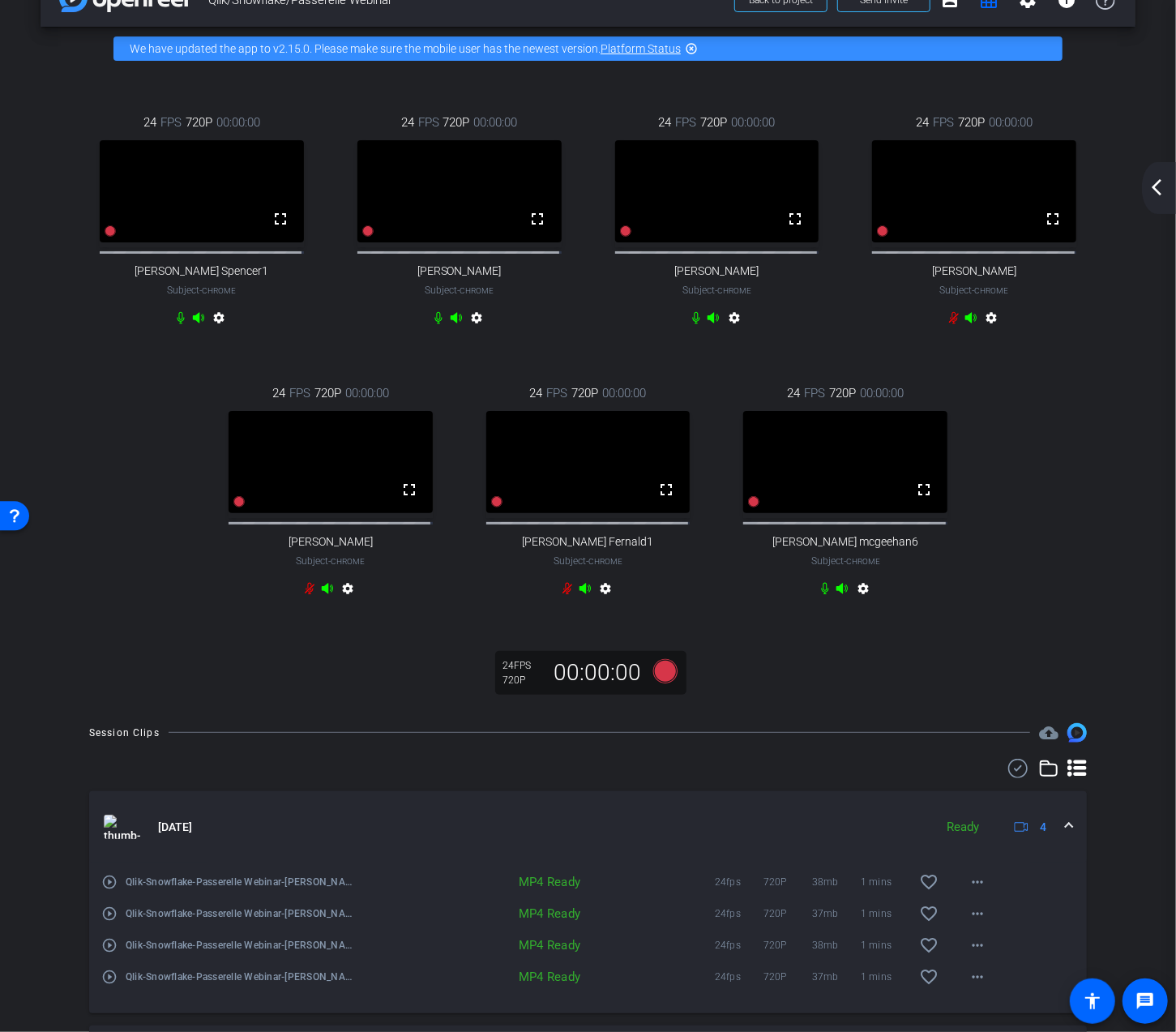
scroll to position [0, 0]
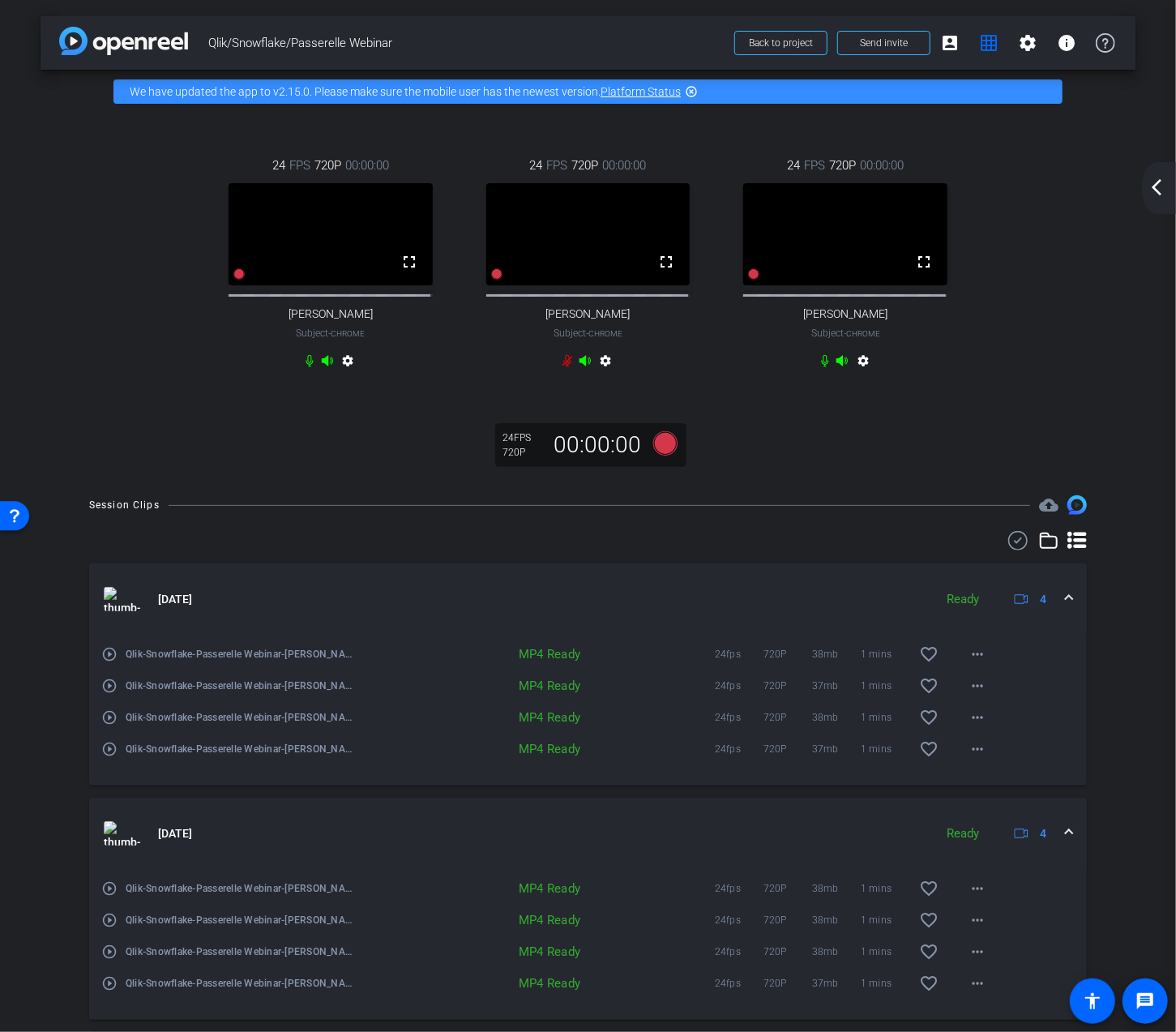
click at [1065, 608] on span at bounding box center [1068, 600] width 7 height 17
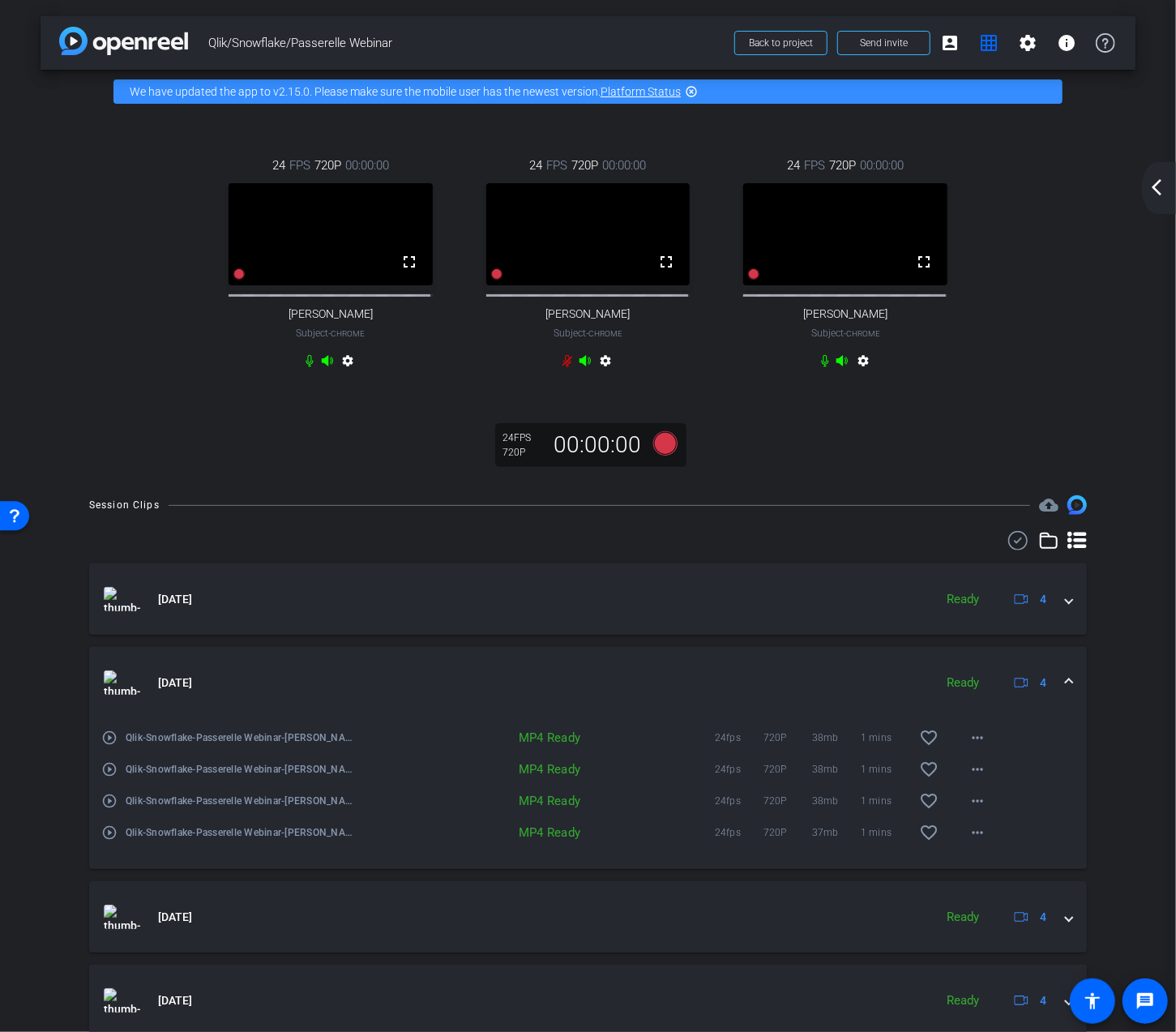
click at [1061, 693] on mat-expansion-panel-header "Oct 14, 2025 Ready 4" at bounding box center [587, 682] width 997 height 72
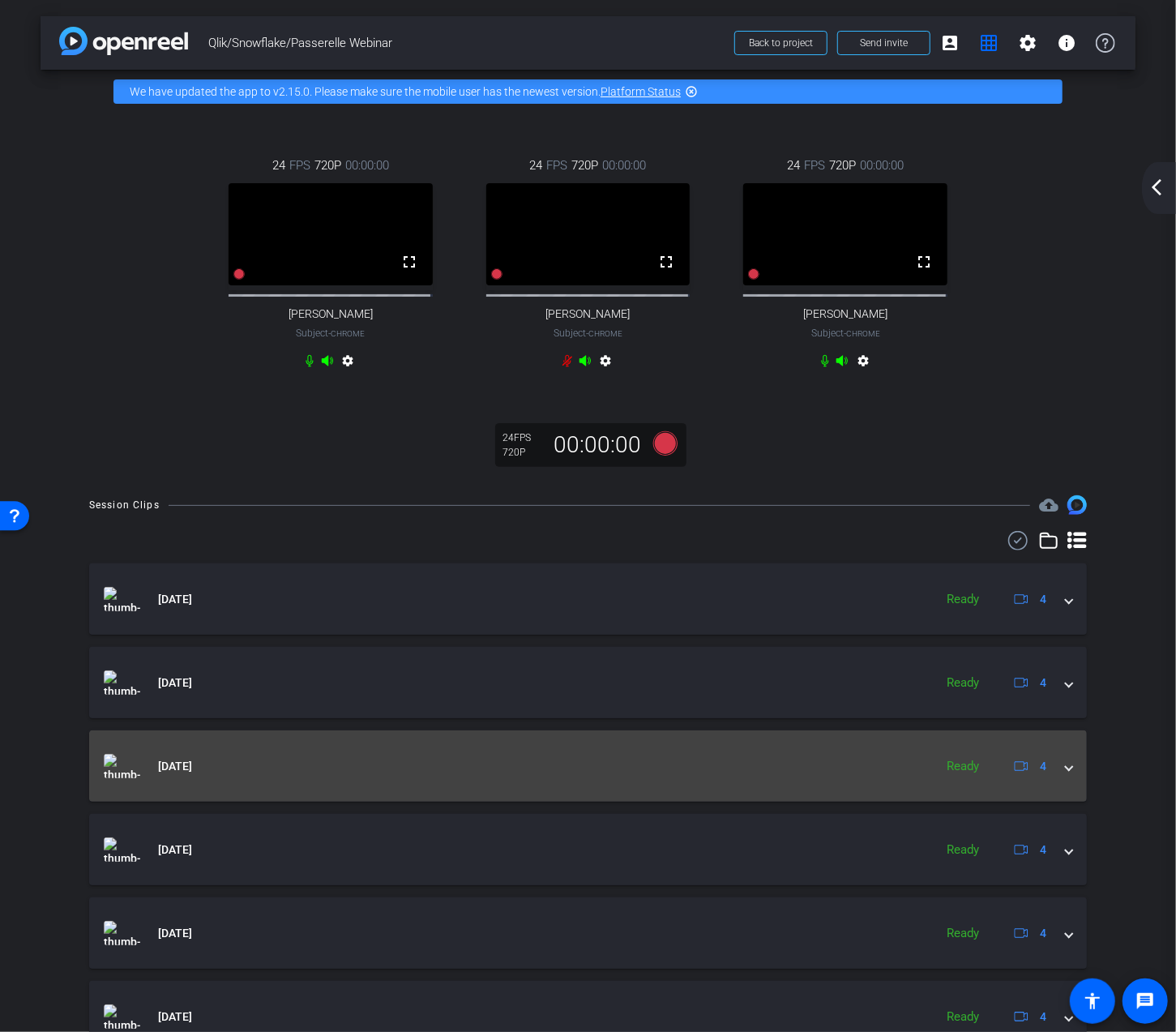
click at [1065, 775] on span at bounding box center [1068, 766] width 7 height 17
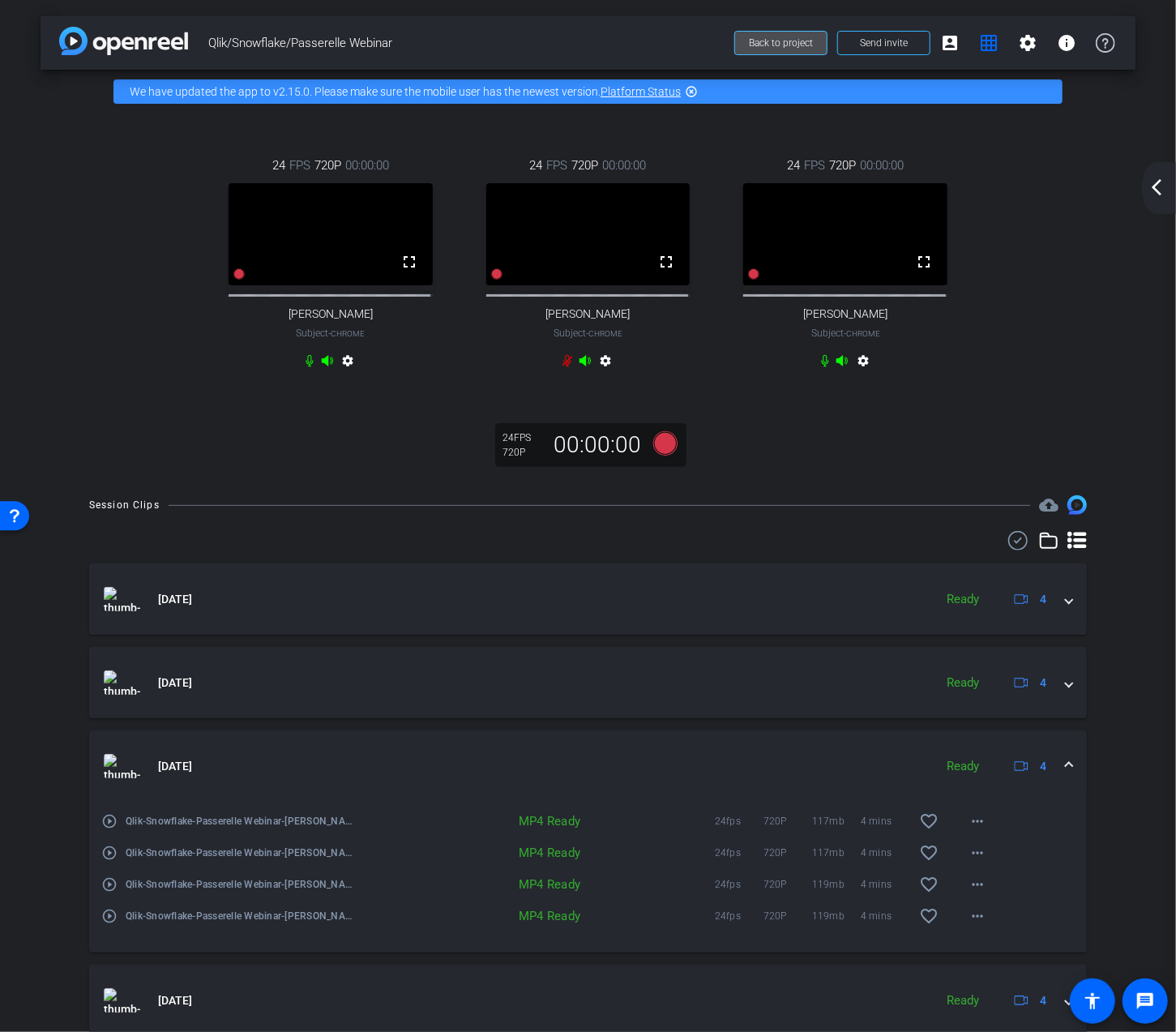
click at [794, 45] on span "Back to project" at bounding box center [780, 43] width 64 height 11
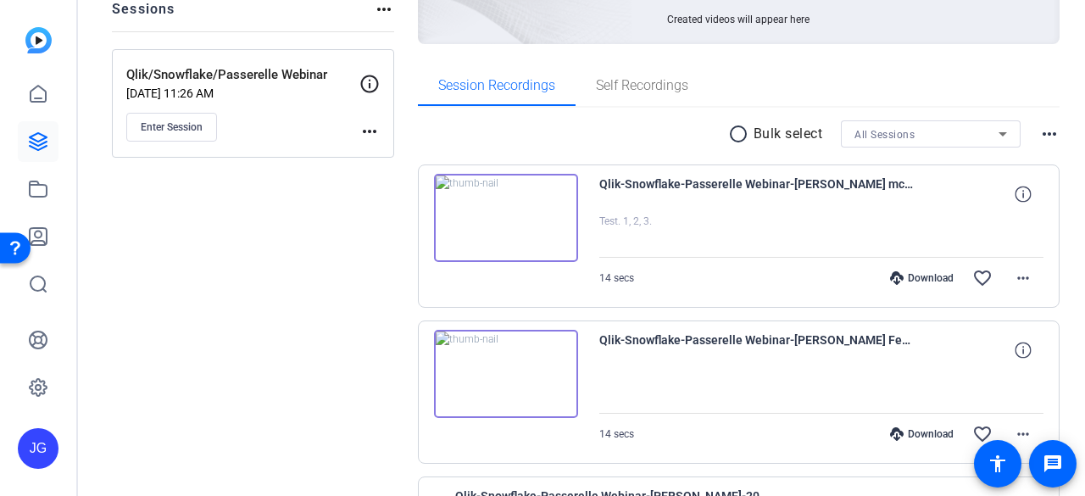
scroll to position [254, 0]
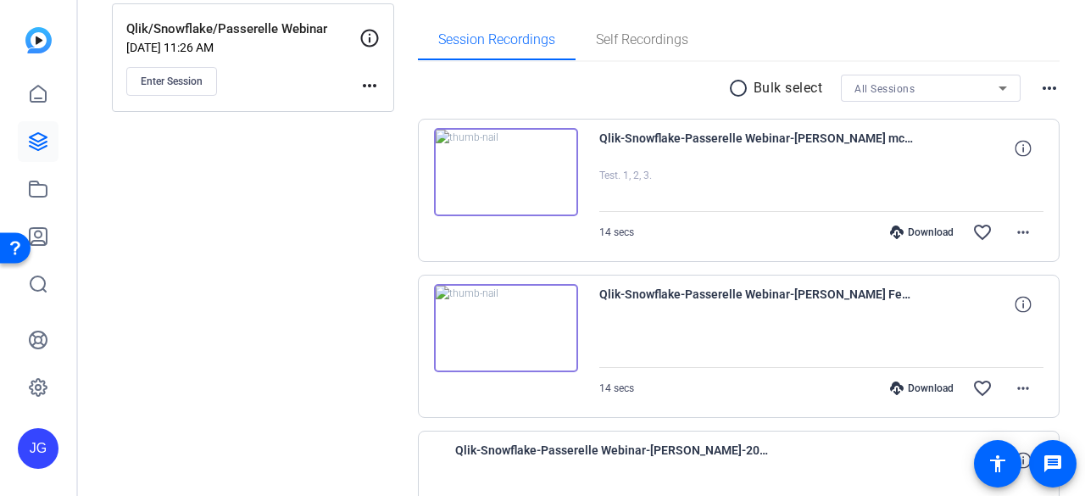
click at [488, 161] on img at bounding box center [506, 172] width 144 height 88
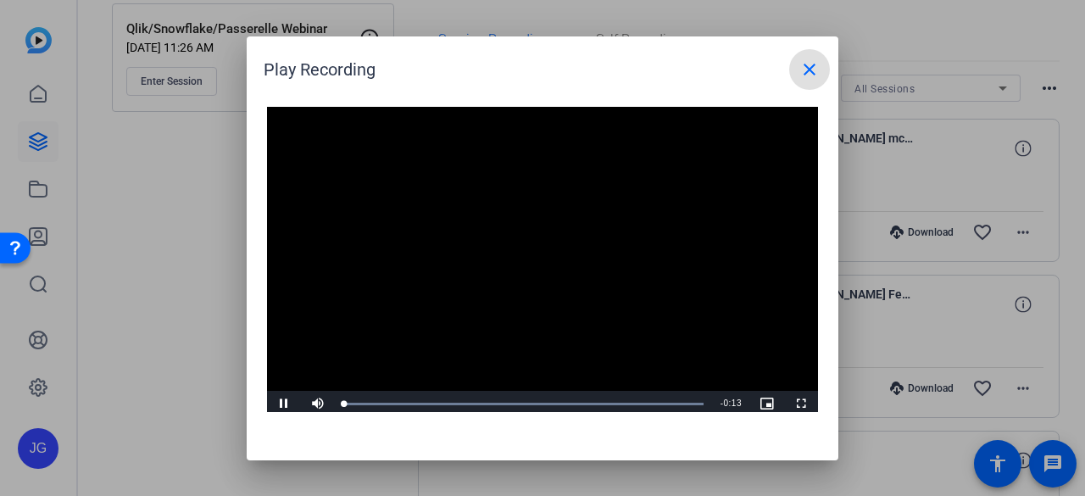
click at [537, 253] on video "Video Player" at bounding box center [542, 262] width 551 height 310
click at [800, 73] on mat-icon "close" at bounding box center [809, 69] width 20 height 20
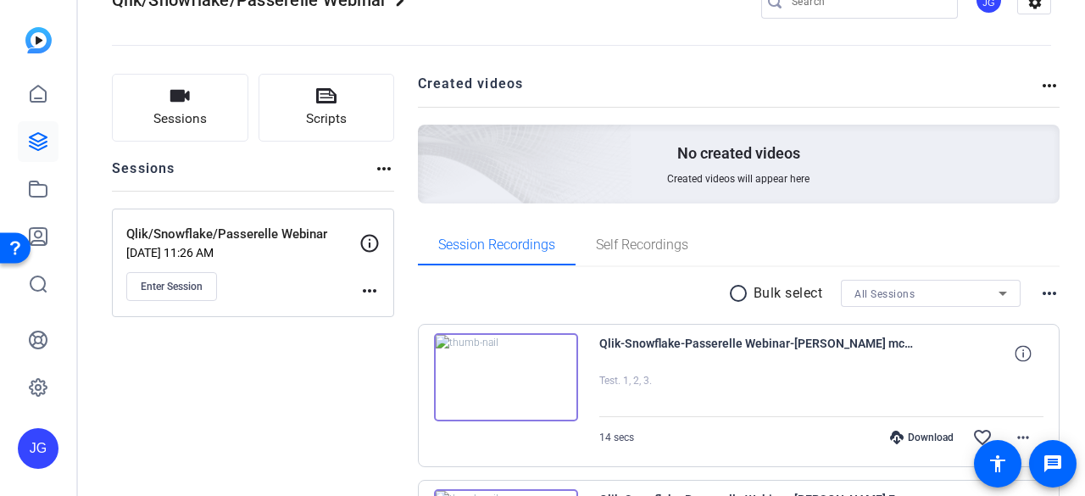
scroll to position [0, 0]
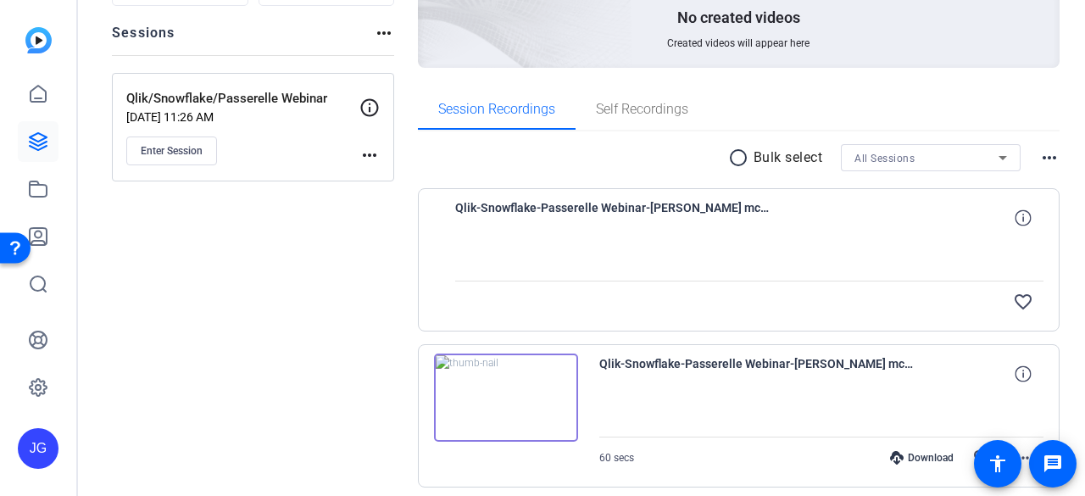
scroll to position [169, 0]
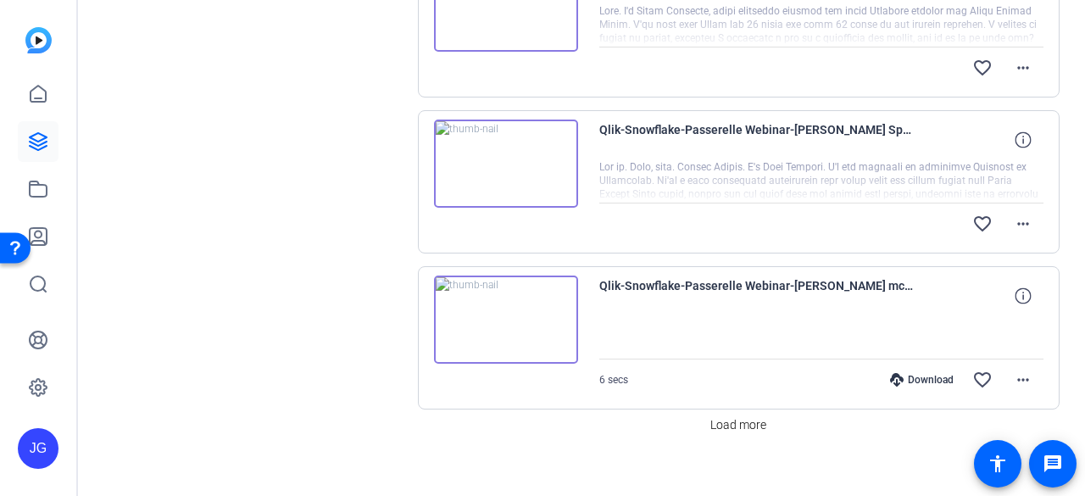
scroll to position [1520, 0]
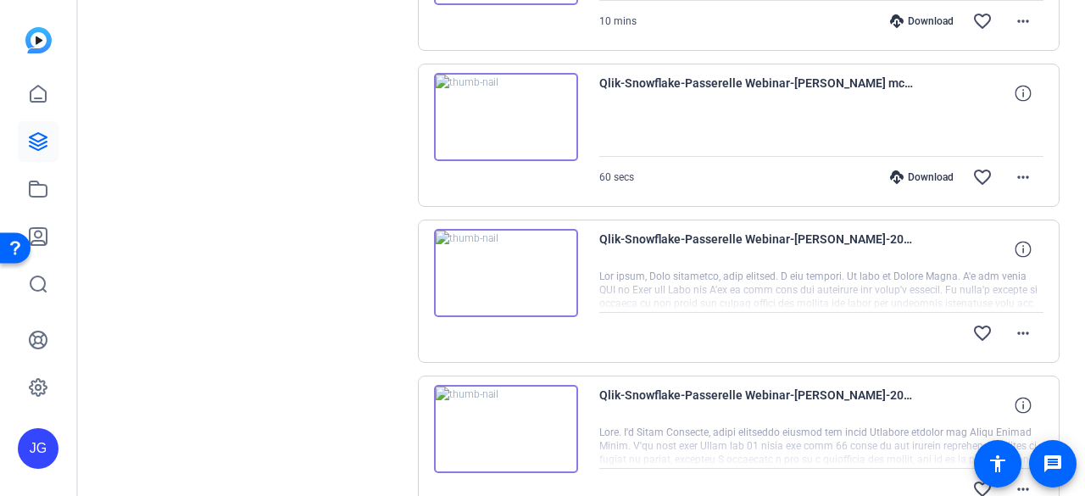
scroll to position [1102, 0]
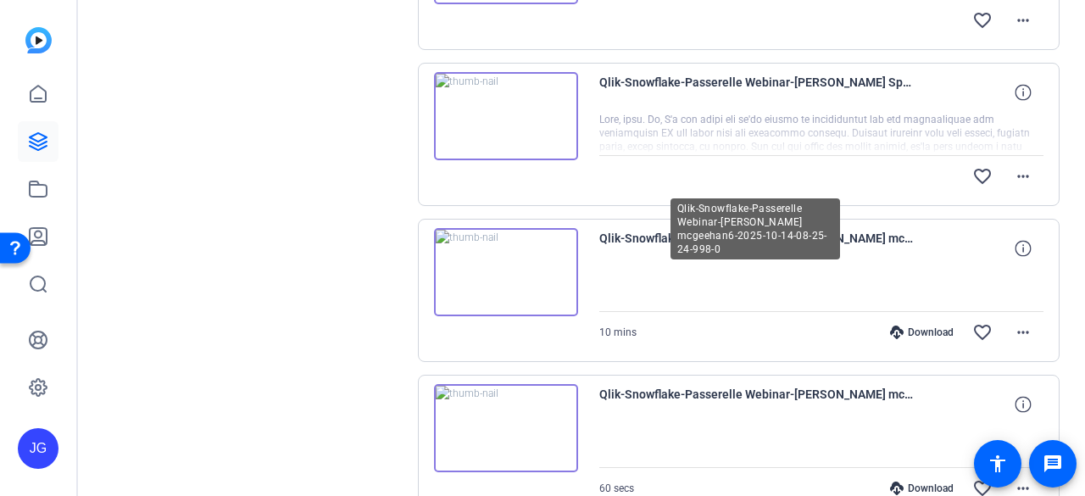
scroll to position [1441, 0]
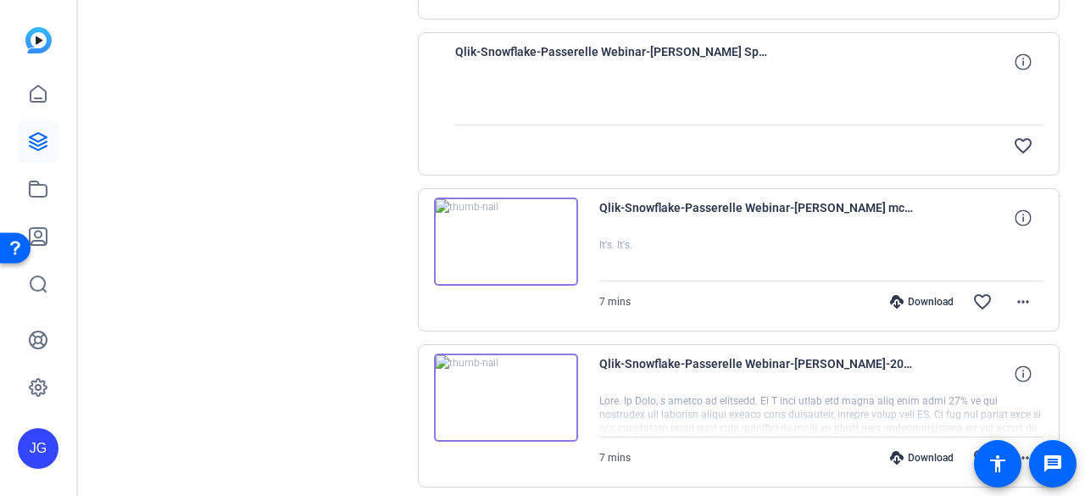
scroll to position [847, 0]
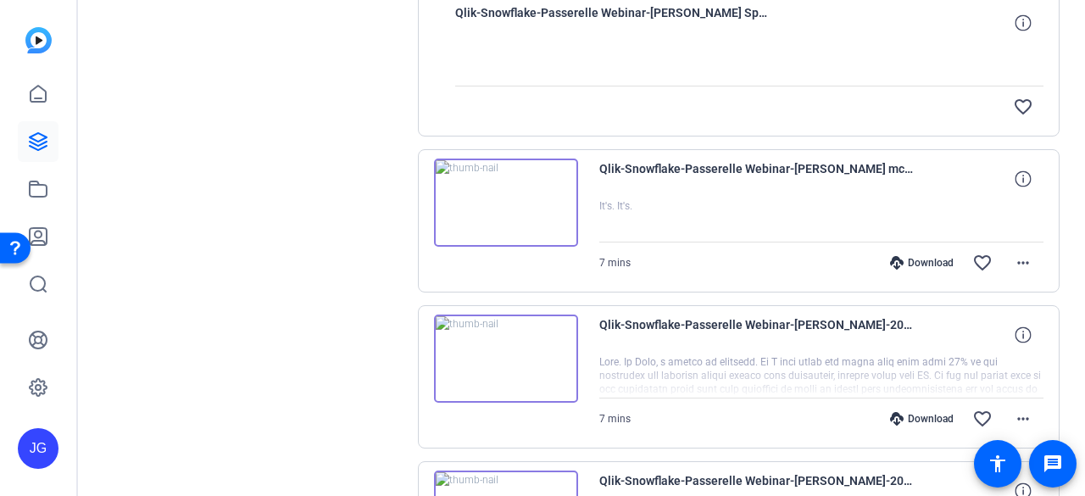
click at [575, 211] on img at bounding box center [506, 202] width 144 height 88
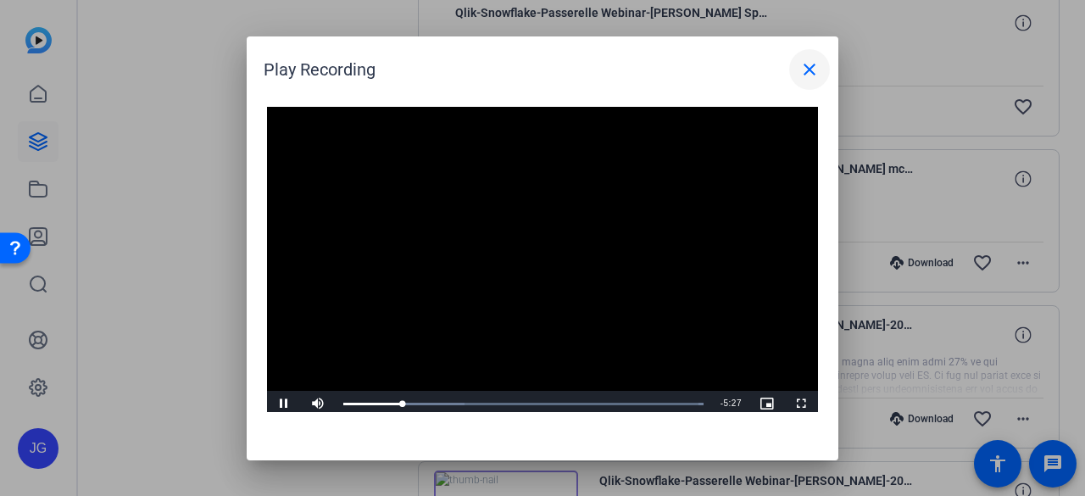
click at [815, 67] on mat-icon "close" at bounding box center [809, 69] width 20 height 20
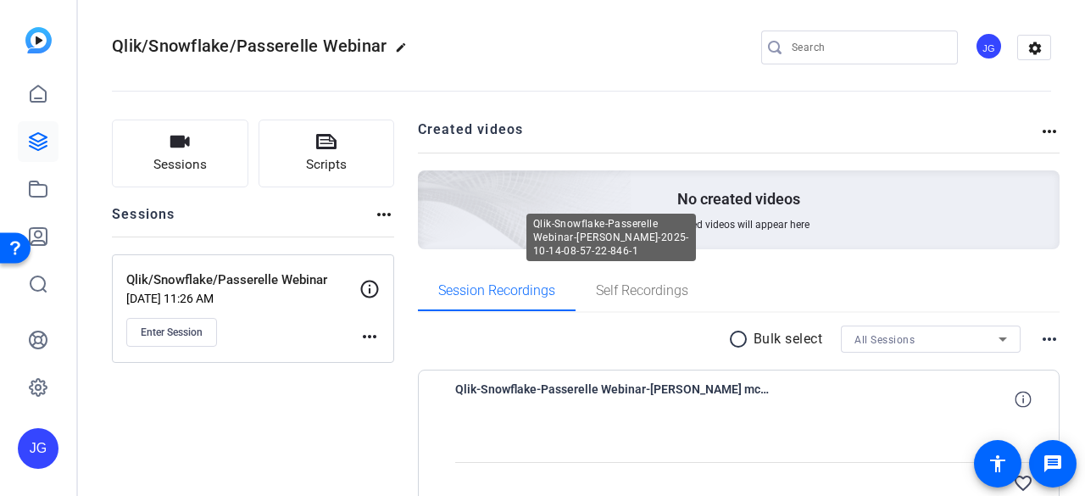
scroll to position [0, 0]
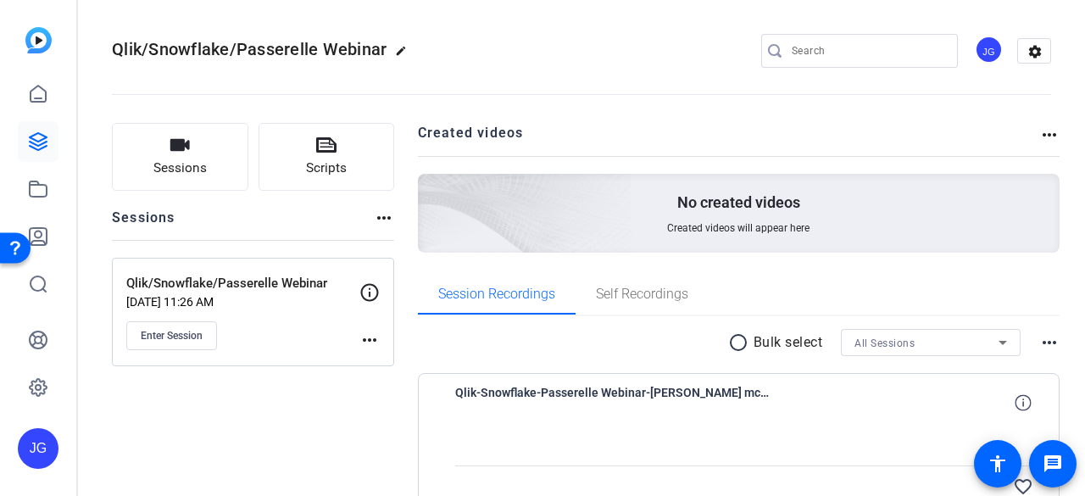
drag, startPoint x: 830, startPoint y: 179, endPoint x: 826, endPoint y: 169, distance: 11.0
click at [828, 171] on div "Created videos more_horiz No created videos Created videos will appear here" at bounding box center [739, 188] width 642 height 130
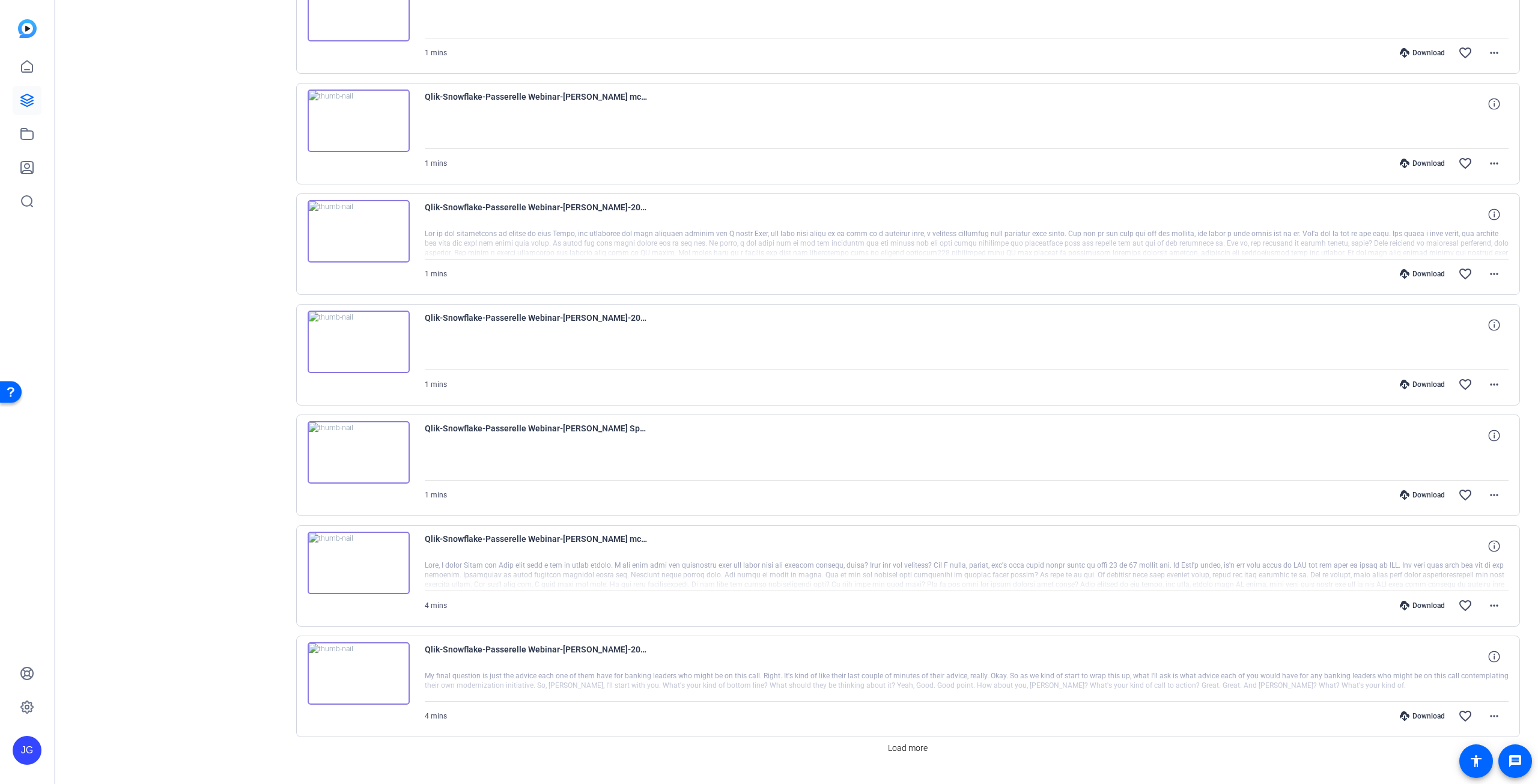
scroll to position [645, 0]
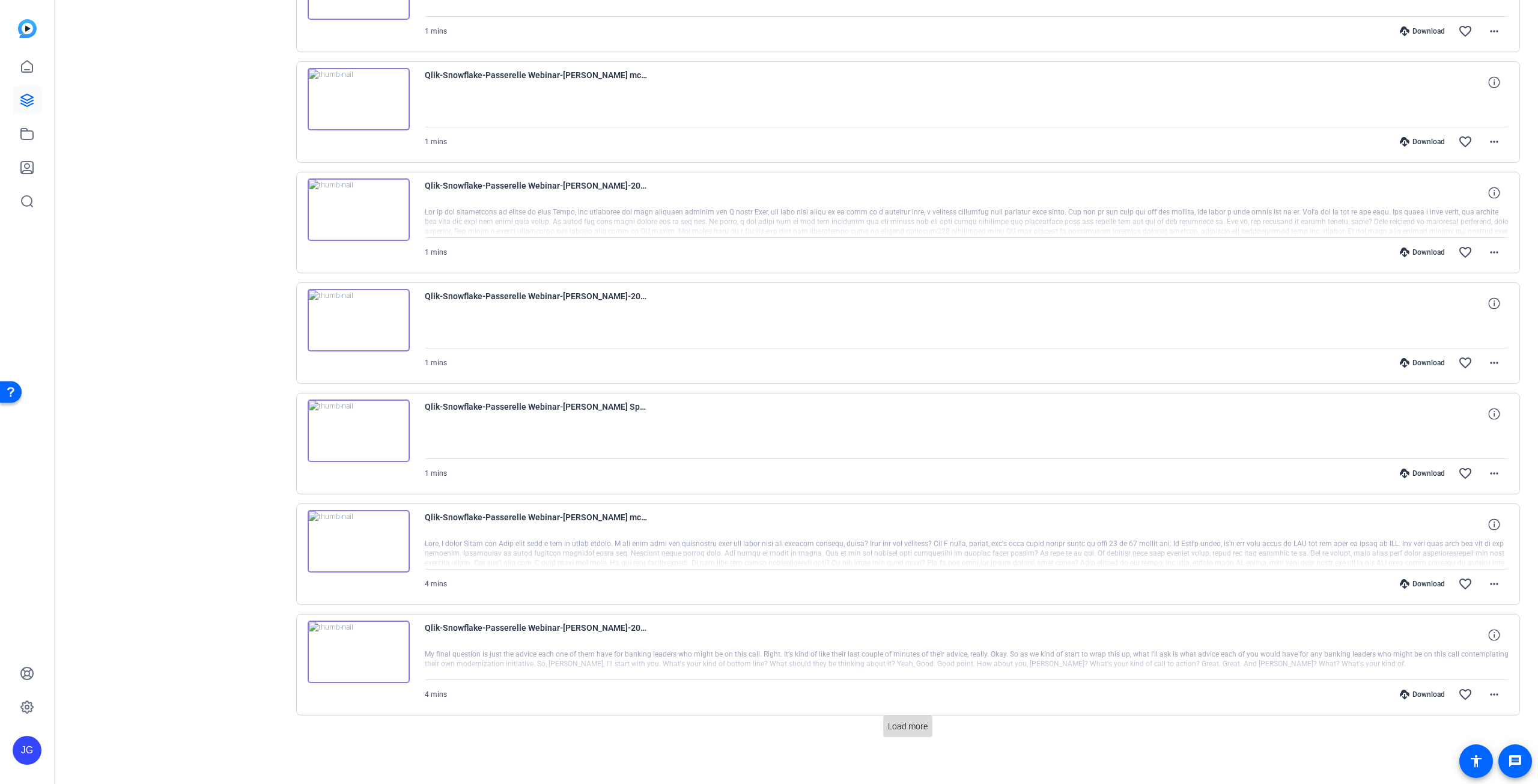
click at [888, 720] on span "Load more" at bounding box center [908, 727] width 40 height 13
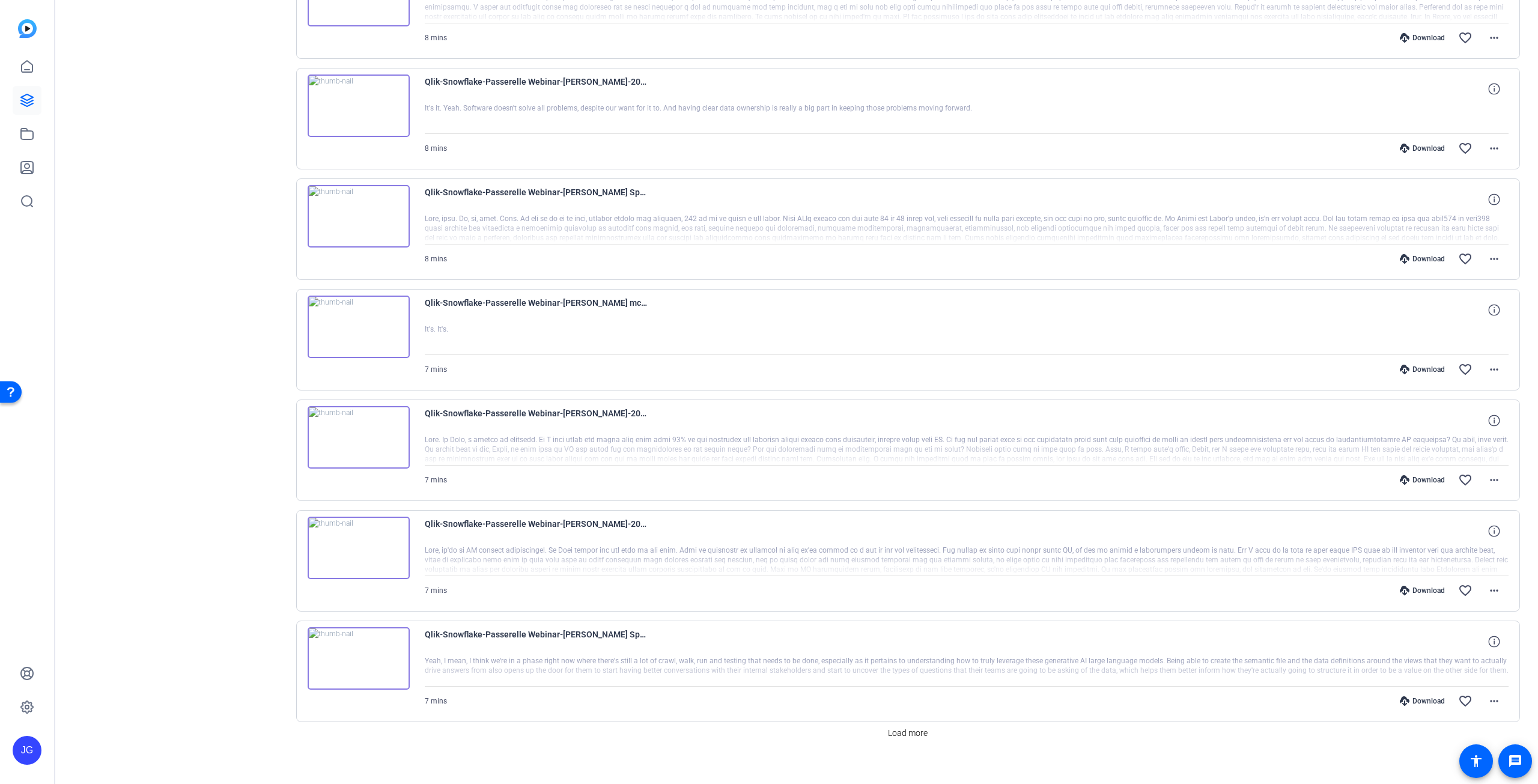
scroll to position [1745, 0]
click at [893, 727] on span "Load more" at bounding box center [908, 733] width 40 height 13
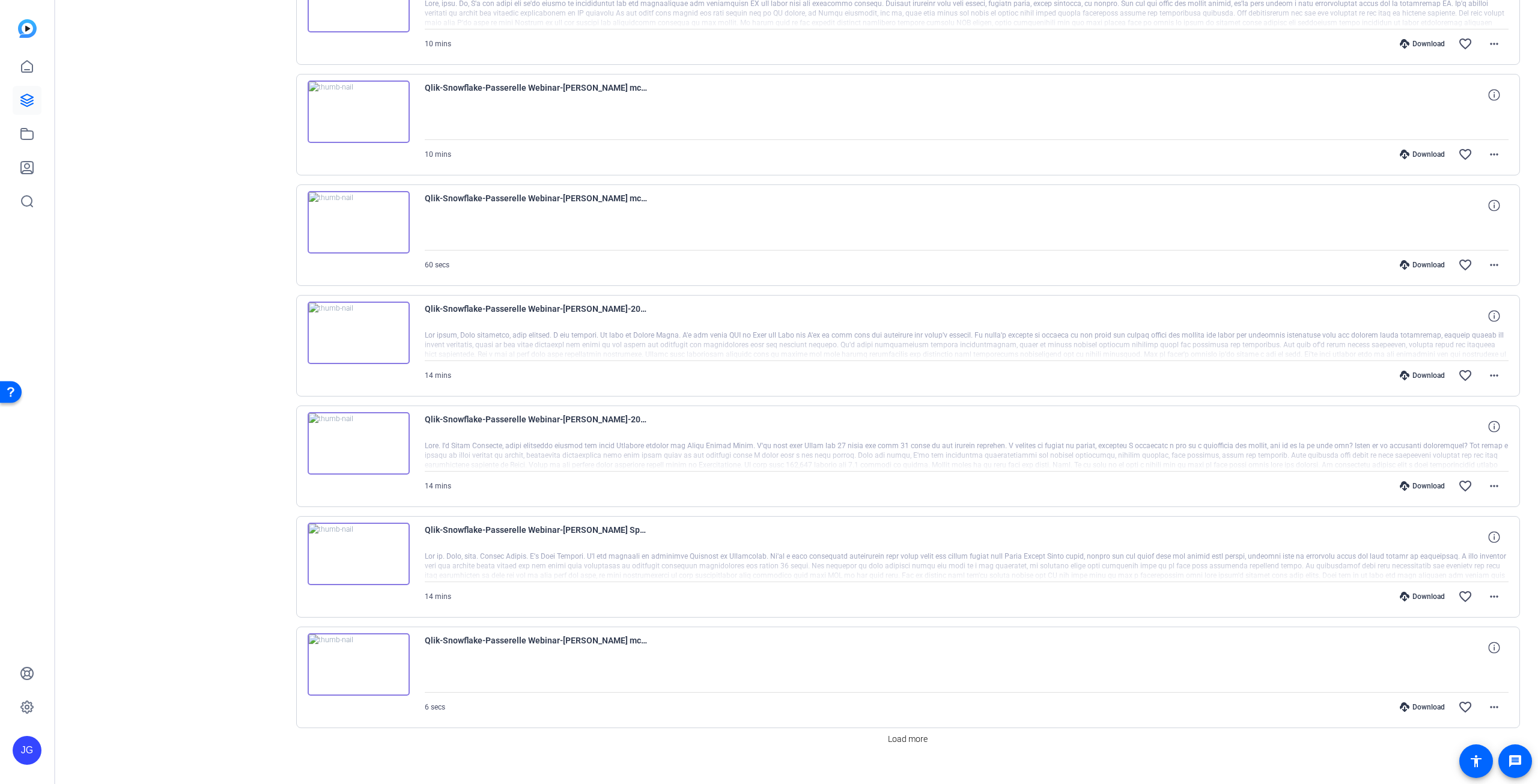
scroll to position [2844, 0]
click at [900, 732] on span "Load more" at bounding box center [908, 739] width 40 height 13
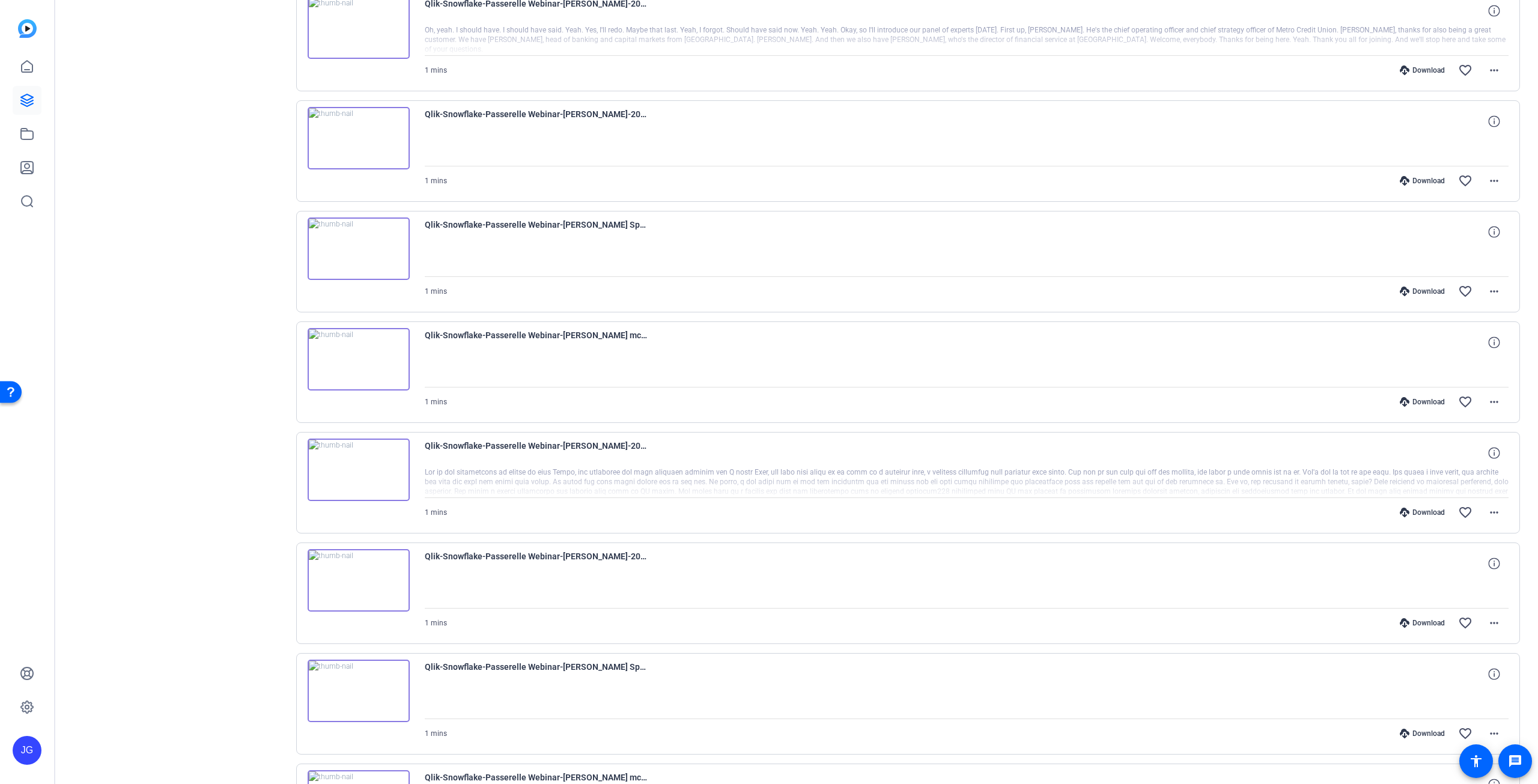
scroll to position [0, 0]
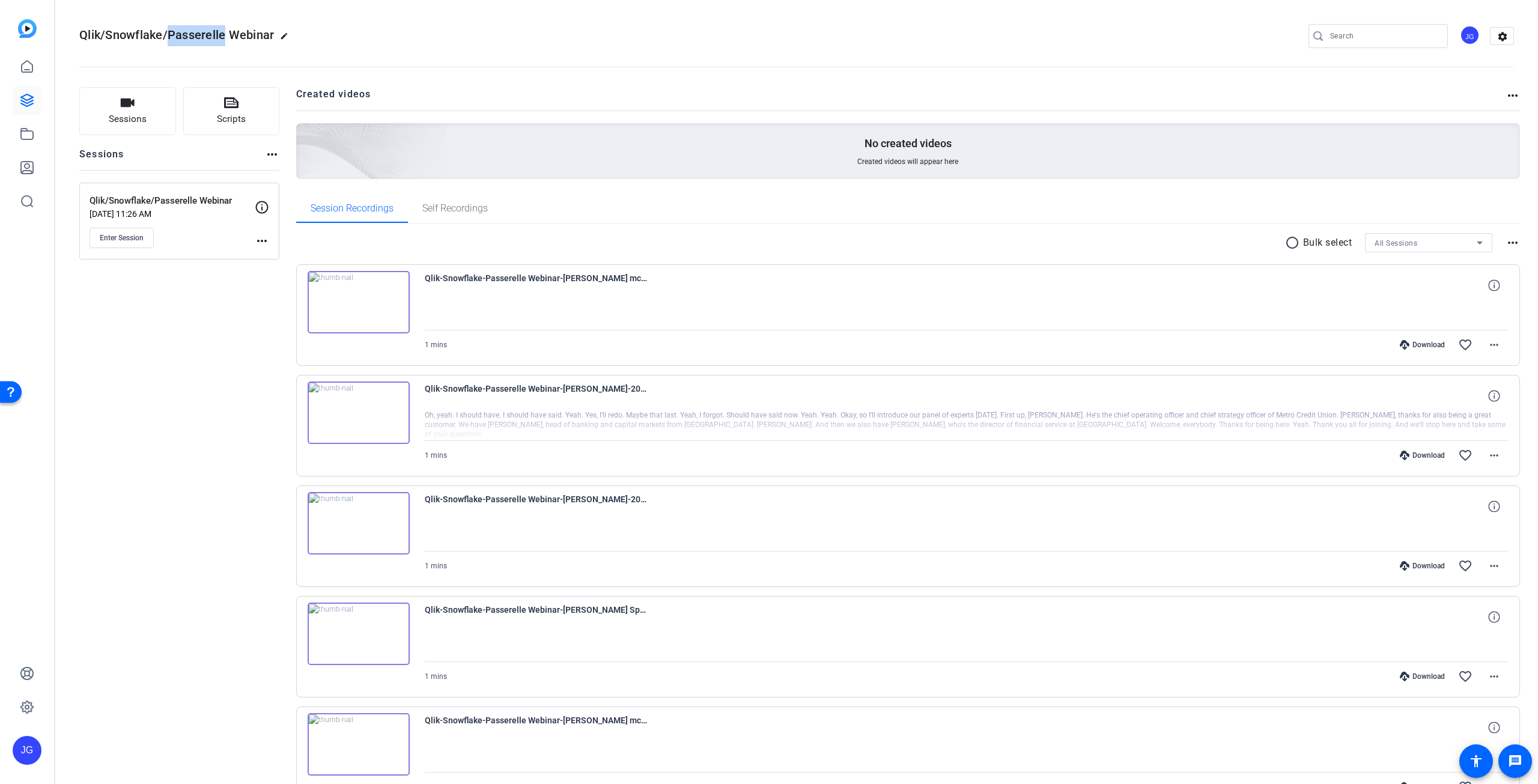
drag, startPoint x: 224, startPoint y: 35, endPoint x: 170, endPoint y: 31, distance: 54.1
click at [170, 31] on span "Qlik/Snowflake/Passerelle Webinar" at bounding box center [177, 35] width 195 height 14
copy span "Passerelle"
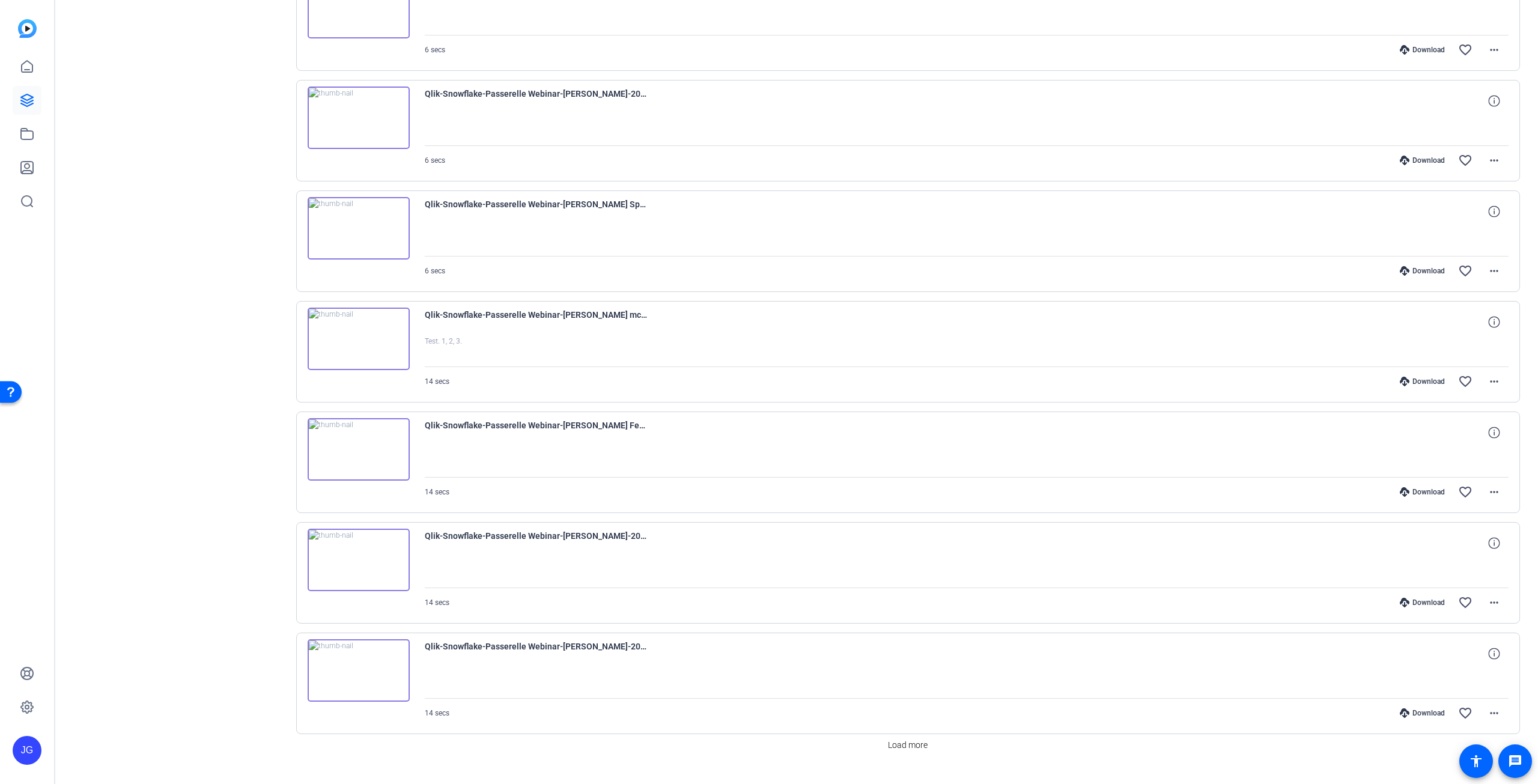
scroll to position [3943, 0]
click at [906, 730] on span at bounding box center [908, 744] width 49 height 29
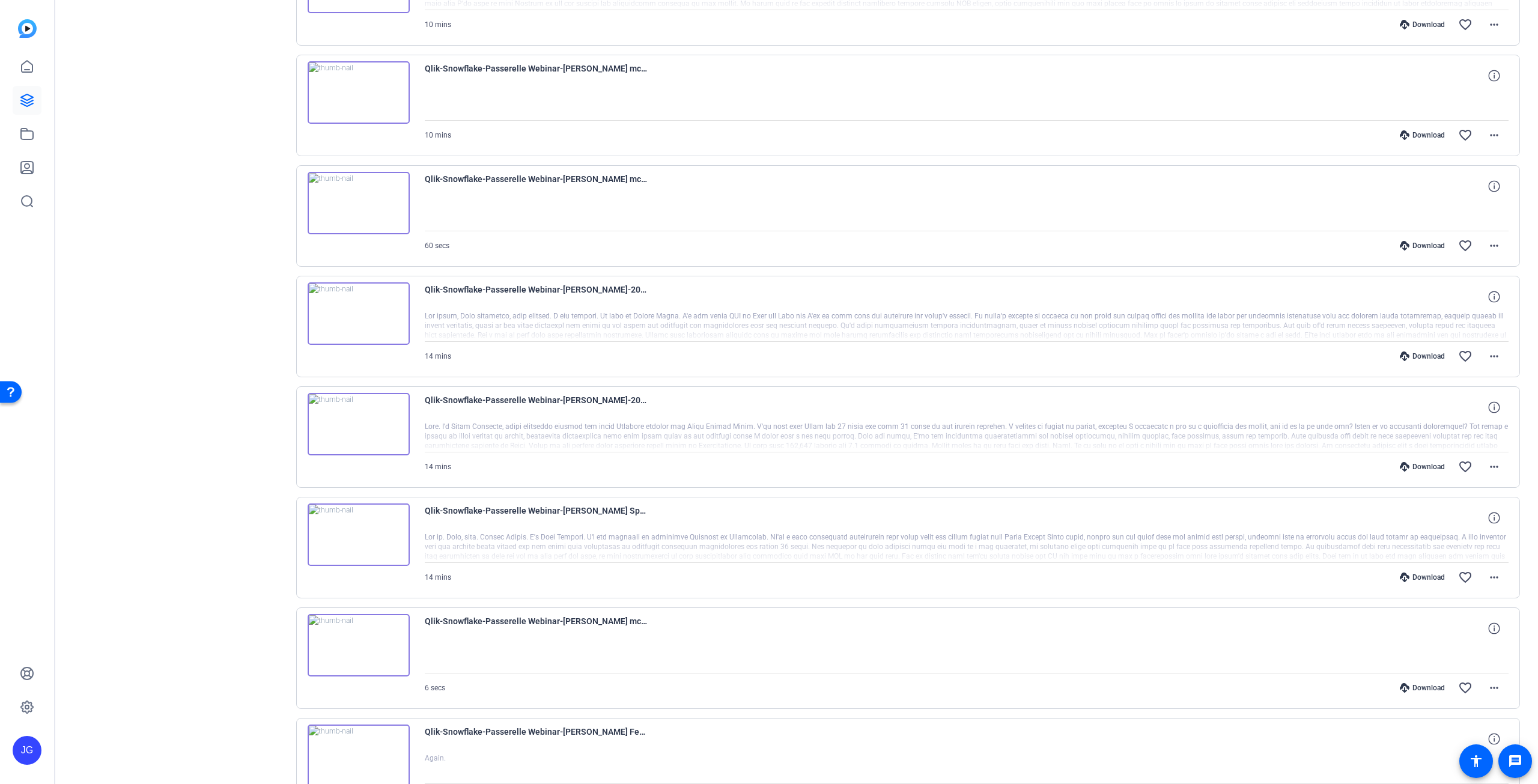
scroll to position [2862, 0]
click at [1493, 571] on mat-icon "more_horiz" at bounding box center [1494, 578] width 14 height 14
click at [1470, 613] on span "Download MP4" at bounding box center [1457, 615] width 72 height 14
click at [1490, 460] on mat-icon "more_horiz" at bounding box center [1494, 467] width 14 height 14
click at [1471, 501] on span "Download MP4" at bounding box center [1457, 505] width 72 height 14
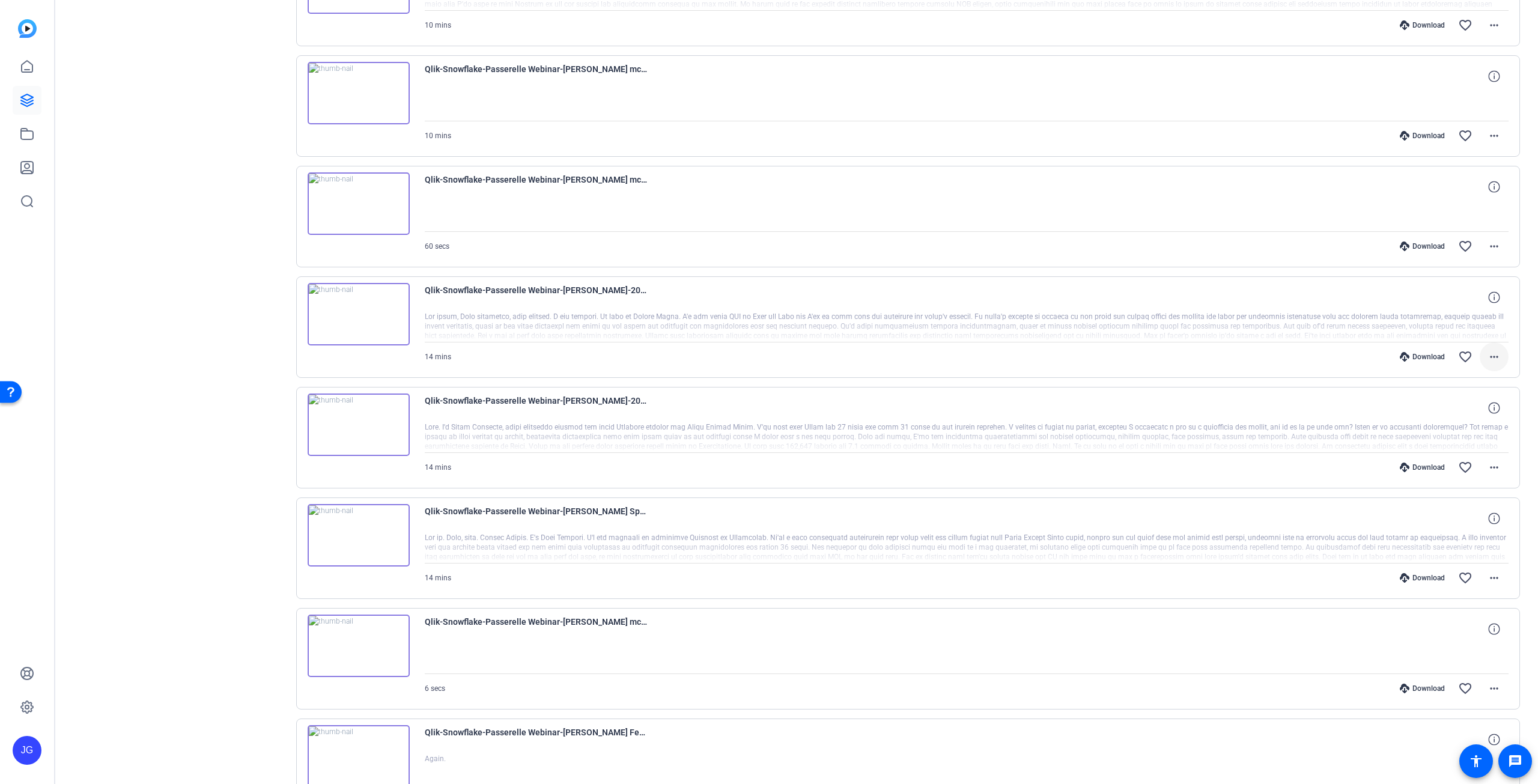
click at [1492, 349] on mat-icon "more_horiz" at bounding box center [1494, 357] width 14 height 14
click at [1469, 390] on span "Download MP4" at bounding box center [1457, 395] width 72 height 14
click at [1493, 349] on mat-icon "more_horiz" at bounding box center [1494, 357] width 14 height 14
click at [1470, 392] on span "Download MP4" at bounding box center [1457, 395] width 72 height 14
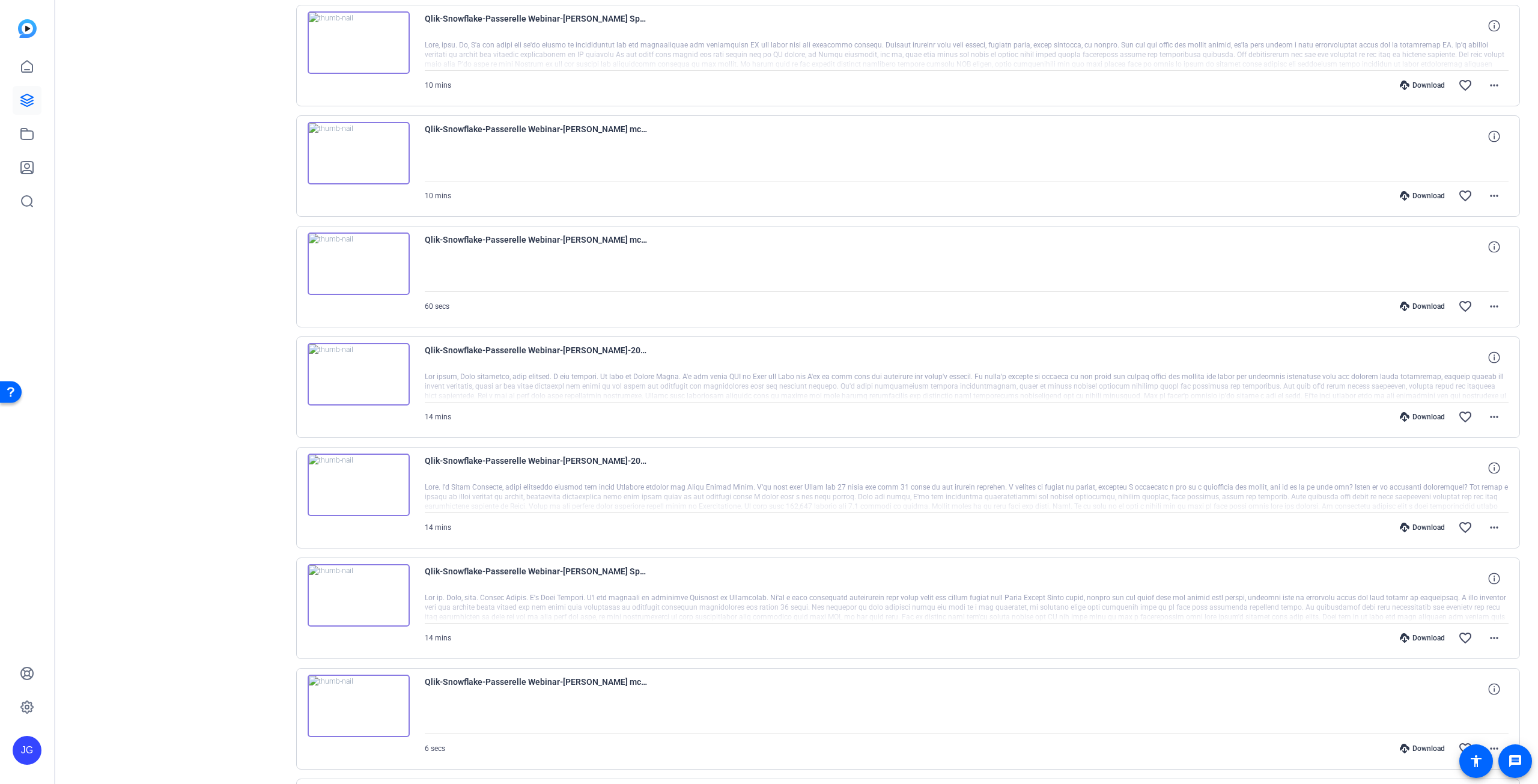
scroll to position [2742, 0]
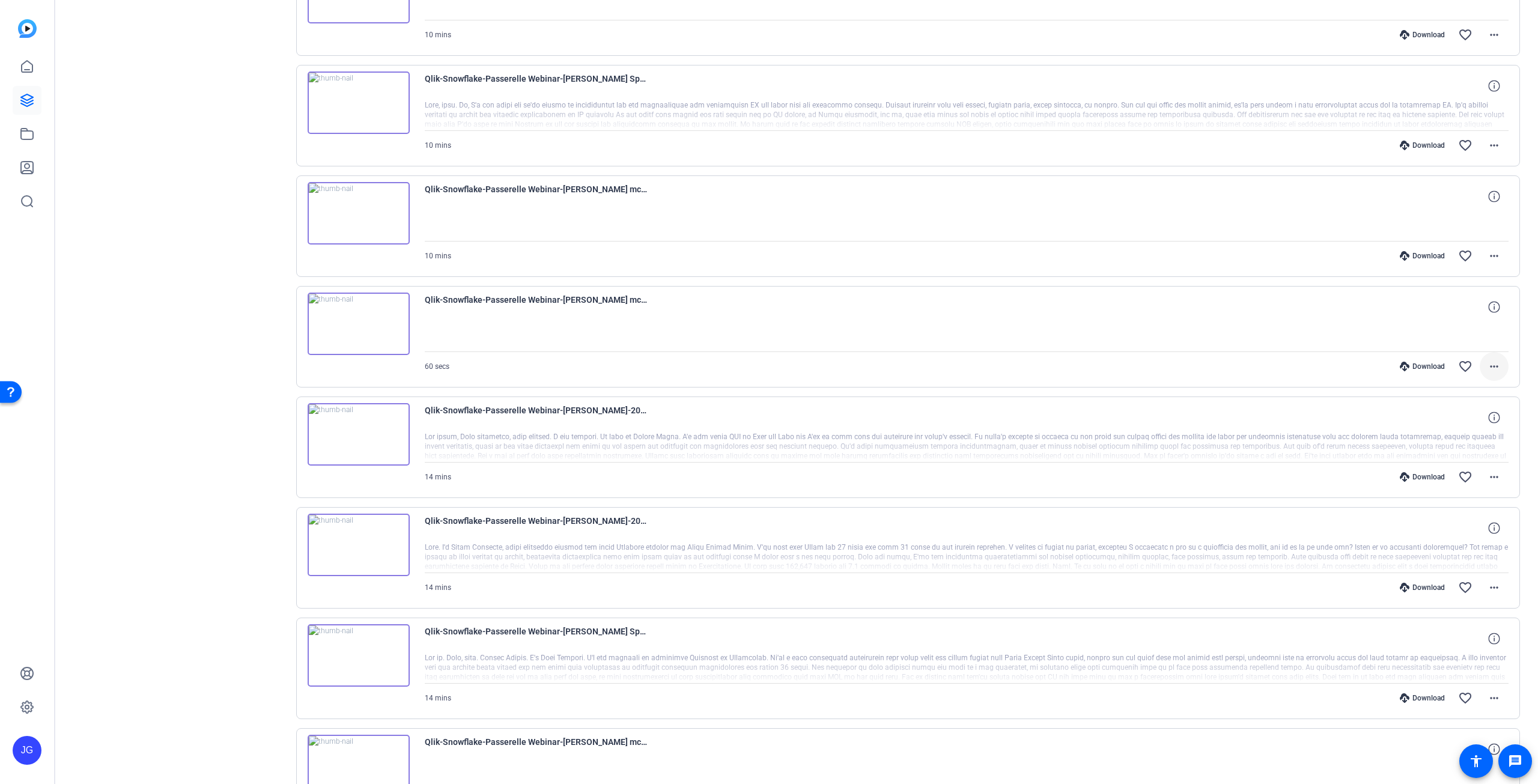
click at [1490, 359] on mat-icon "more_horiz" at bounding box center [1494, 366] width 14 height 14
click at [1477, 401] on span "Download MP4" at bounding box center [1457, 405] width 72 height 14
click at [1493, 249] on mat-icon "more_horiz" at bounding box center [1494, 256] width 14 height 14
click at [1456, 296] on span "Download MP4" at bounding box center [1450, 296] width 84 height 14
click at [230, 605] on div "Sessions Scripts Sessions more_horiz Qlik/Snowflake/Passerelle Webinar Oct 01, …" at bounding box center [179, 223] width 200 height 5755
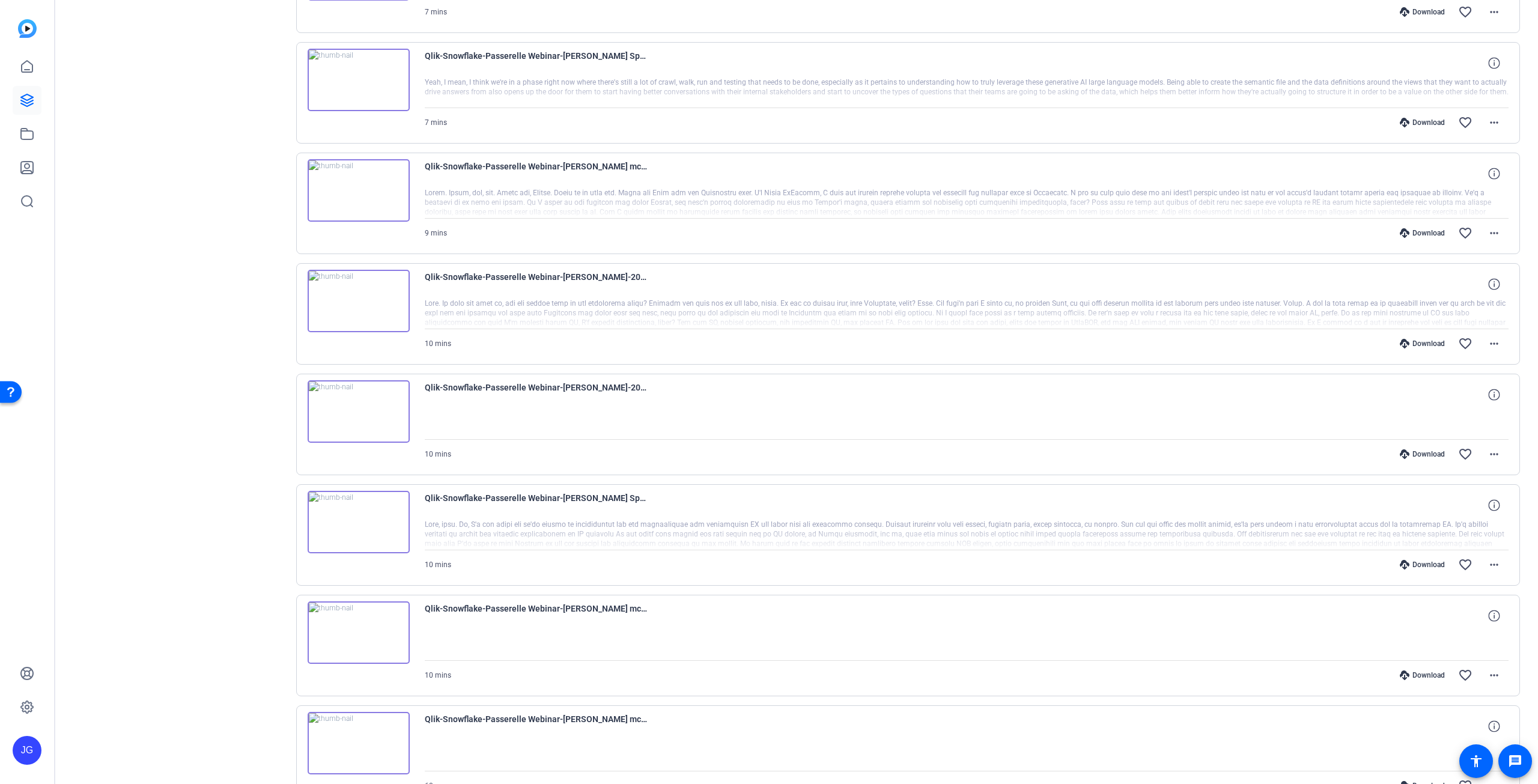
scroll to position [2321, 0]
click at [1489, 669] on mat-icon "more_horiz" at bounding box center [1494, 676] width 14 height 14
click at [1447, 547] on span "Download MP4" at bounding box center [1450, 546] width 84 height 14
click at [1490, 559] on mat-icon "more_horiz" at bounding box center [1494, 566] width 14 height 14
click at [1465, 605] on span "Download MP4" at bounding box center [1457, 606] width 72 height 14
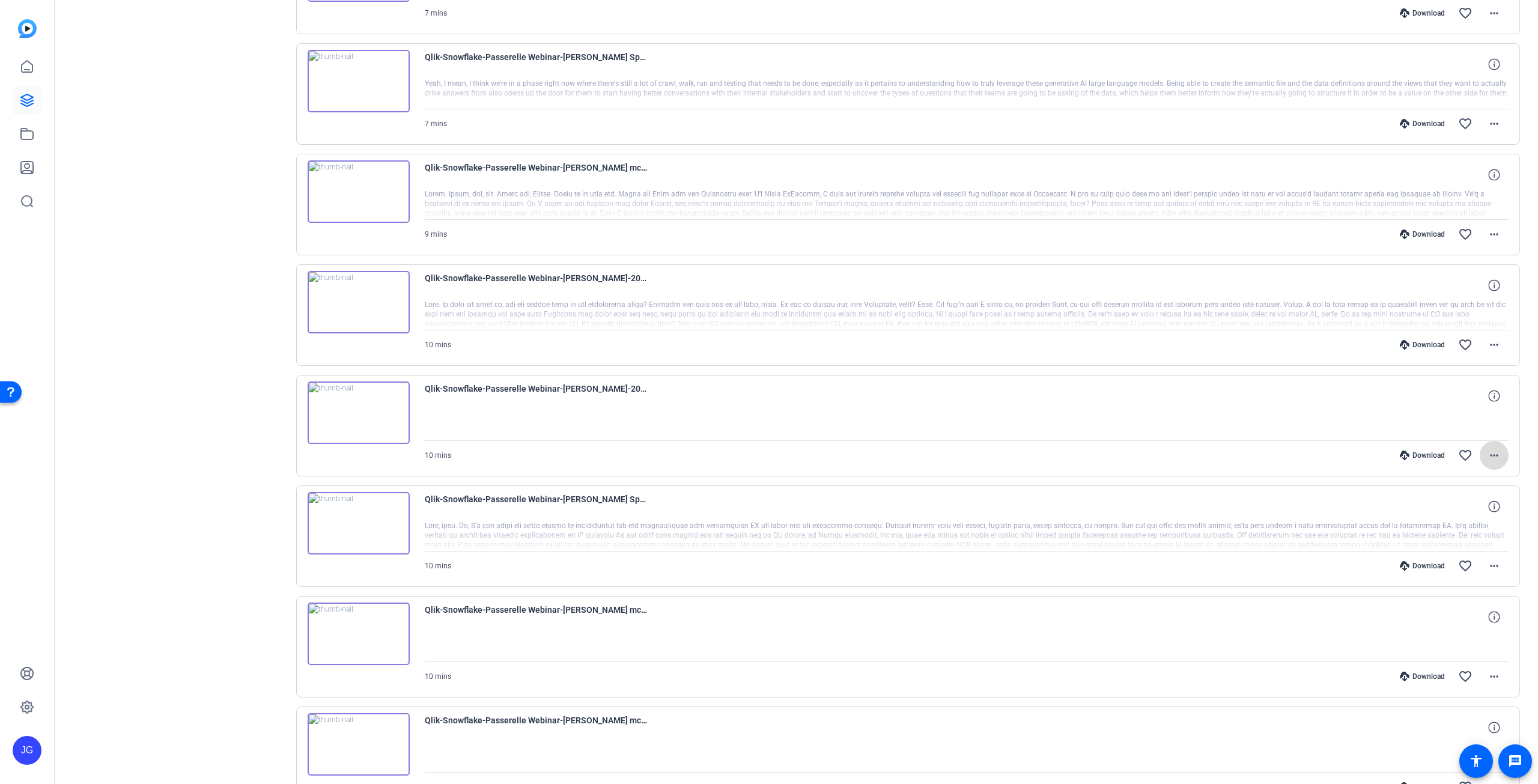
click at [1488, 448] on mat-icon "more_horiz" at bounding box center [1494, 455] width 14 height 14
click at [1458, 497] on span "Download MP4" at bounding box center [1457, 496] width 72 height 14
click at [1487, 337] on mat-icon "more_horiz" at bounding box center [1494, 345] width 14 height 14
click at [1460, 383] on span "Download MP4" at bounding box center [1457, 386] width 72 height 14
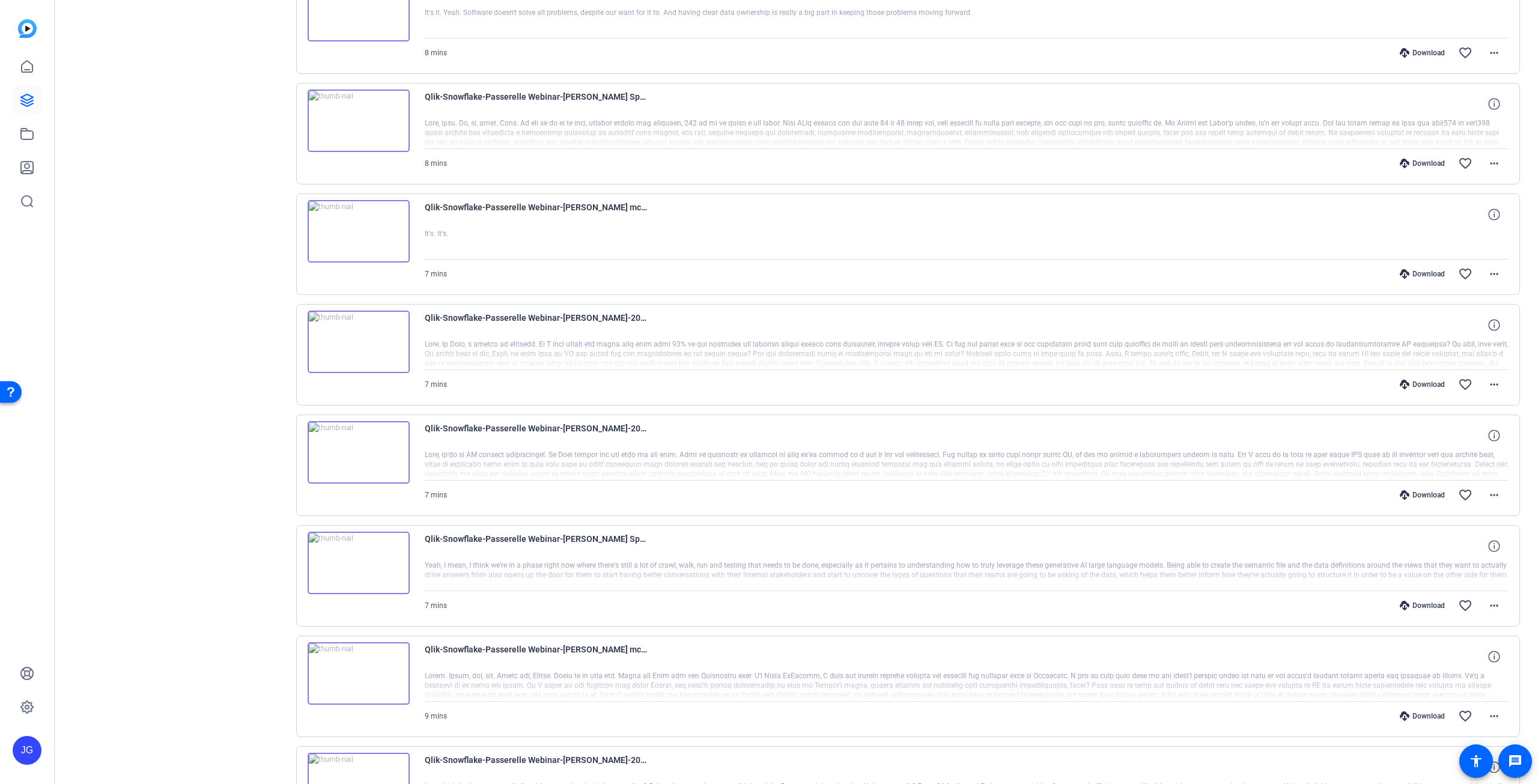
scroll to position [1840, 0]
click at [1493, 707] on mat-icon "more_horiz" at bounding box center [1494, 715] width 14 height 14
click at [1473, 587] on span "Download MP4" at bounding box center [1457, 587] width 72 height 14
click at [1490, 597] on mat-icon "more_horiz" at bounding box center [1494, 604] width 14 height 14
click at [1475, 646] on span "Download MP4" at bounding box center [1457, 647] width 72 height 14
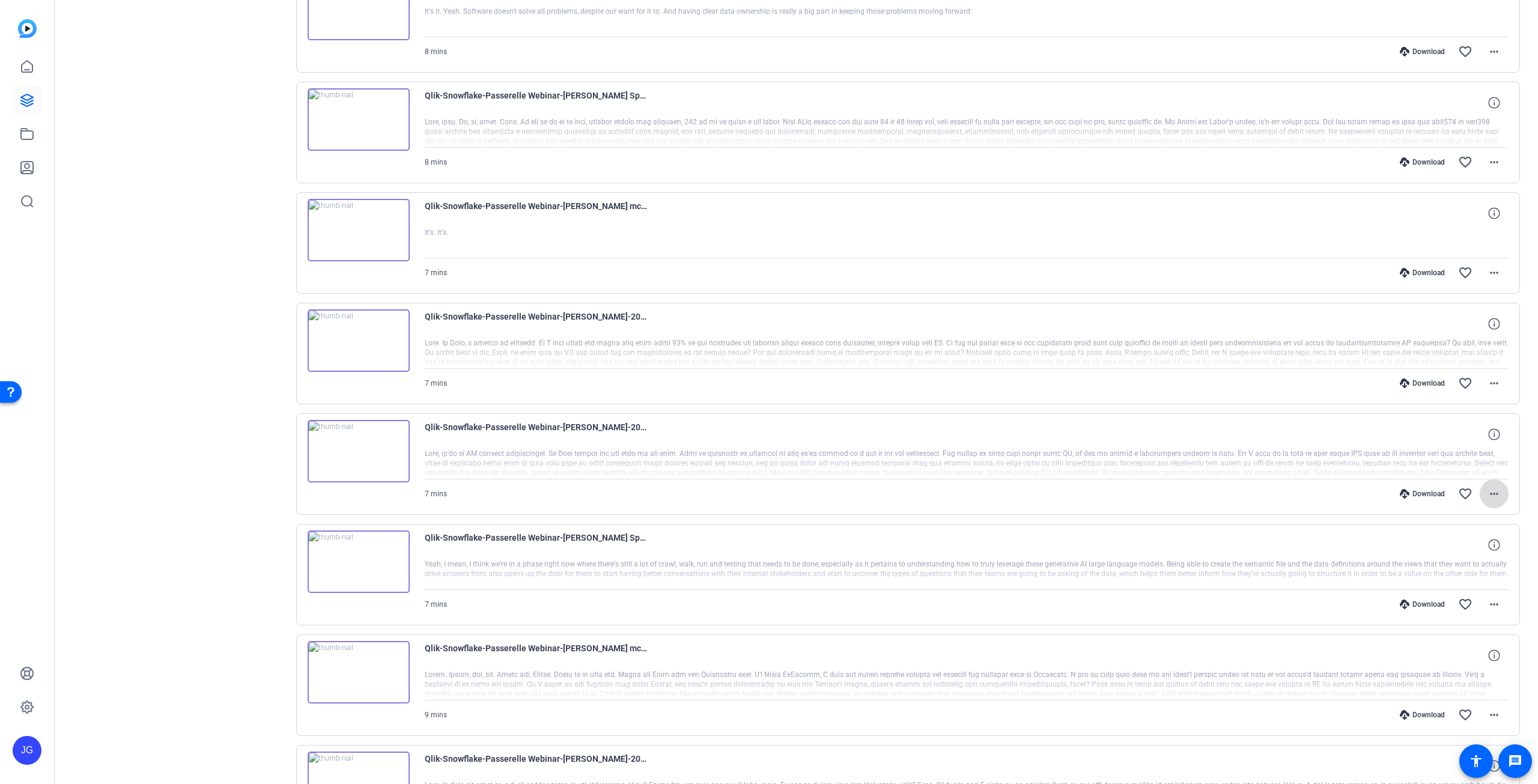
click at [1493, 486] on mat-icon "more_horiz" at bounding box center [1494, 493] width 14 height 14
click at [1469, 537] on span "Download MP4" at bounding box center [1457, 537] width 72 height 14
click at [1487, 376] on mat-icon "more_horiz" at bounding box center [1494, 383] width 14 height 14
click at [1471, 422] on span "Download MP4" at bounding box center [1457, 427] width 72 height 14
click at [1488, 266] on mat-icon "more_horiz" at bounding box center [1494, 273] width 14 height 14
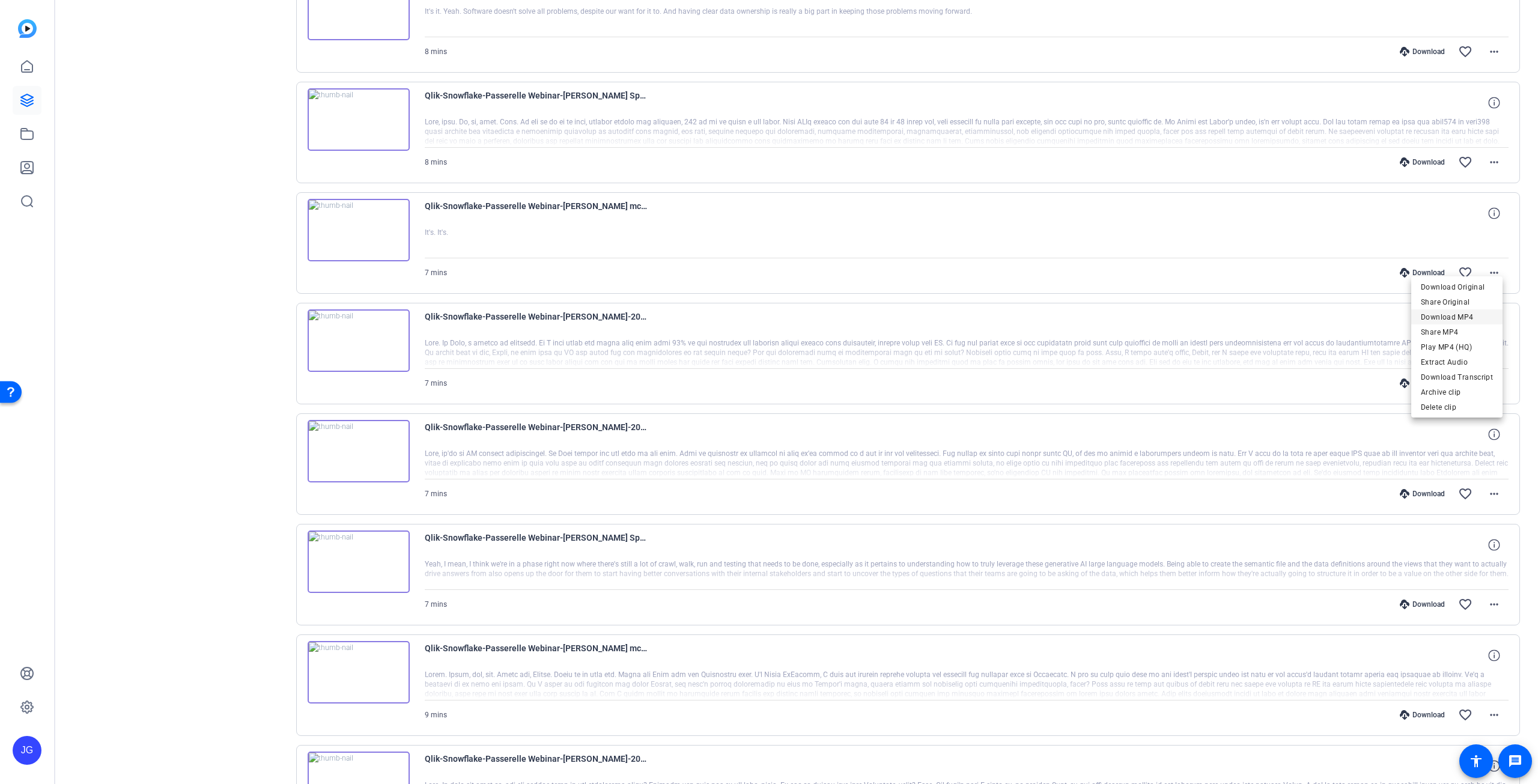
click at [1459, 318] on span "Download MP4" at bounding box center [1457, 317] width 72 height 14
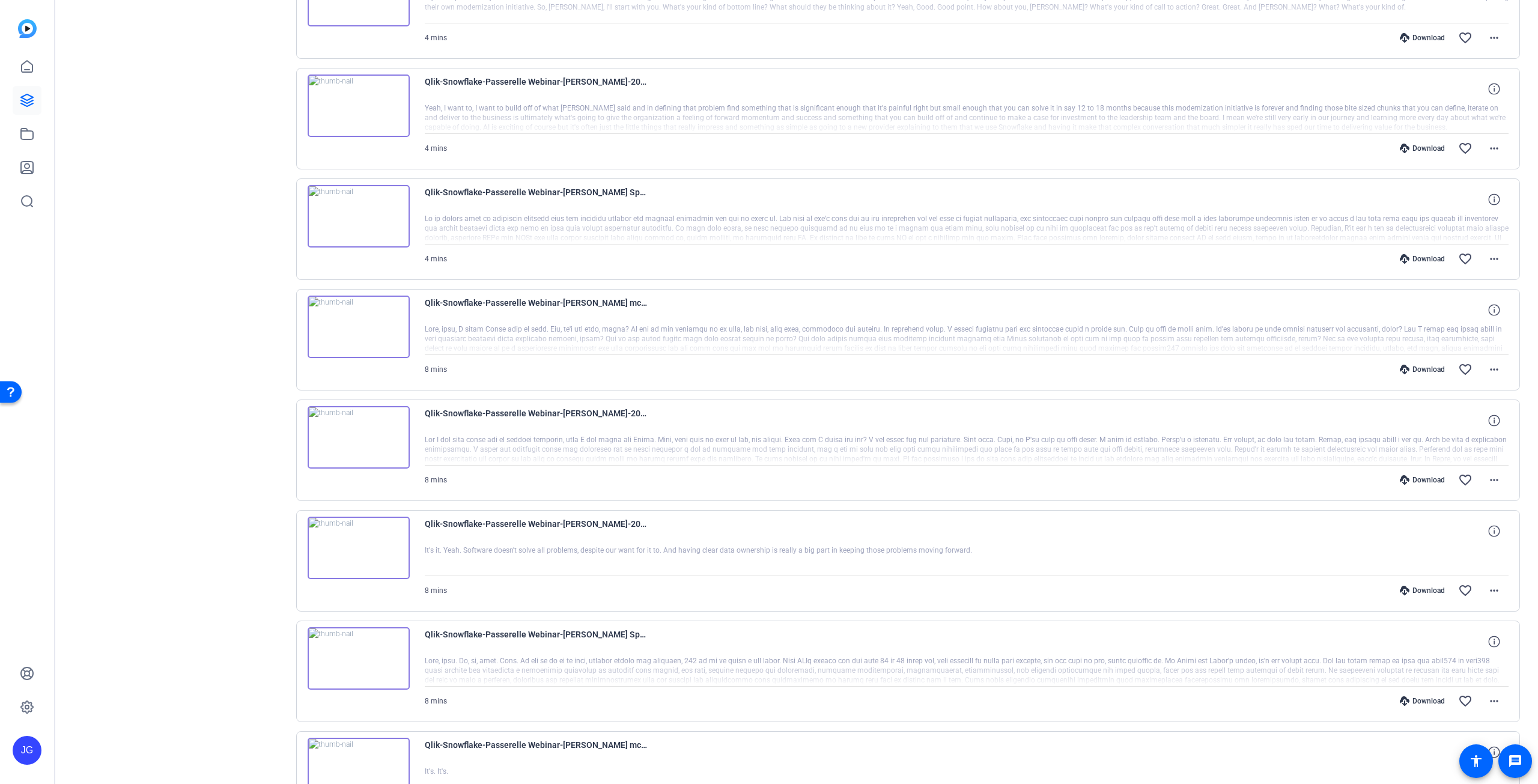
scroll to position [1300, 0]
click at [1493, 695] on mat-icon "more_horiz" at bounding box center [1494, 702] width 14 height 14
click at [1460, 577] on span "Download MP4" at bounding box center [1457, 578] width 72 height 14
click at [1490, 474] on mat-icon "more_horiz" at bounding box center [1494, 481] width 14 height 14
drag, startPoint x: 1472, startPoint y: 525, endPoint x: 1473, endPoint y: 511, distance: 14.0
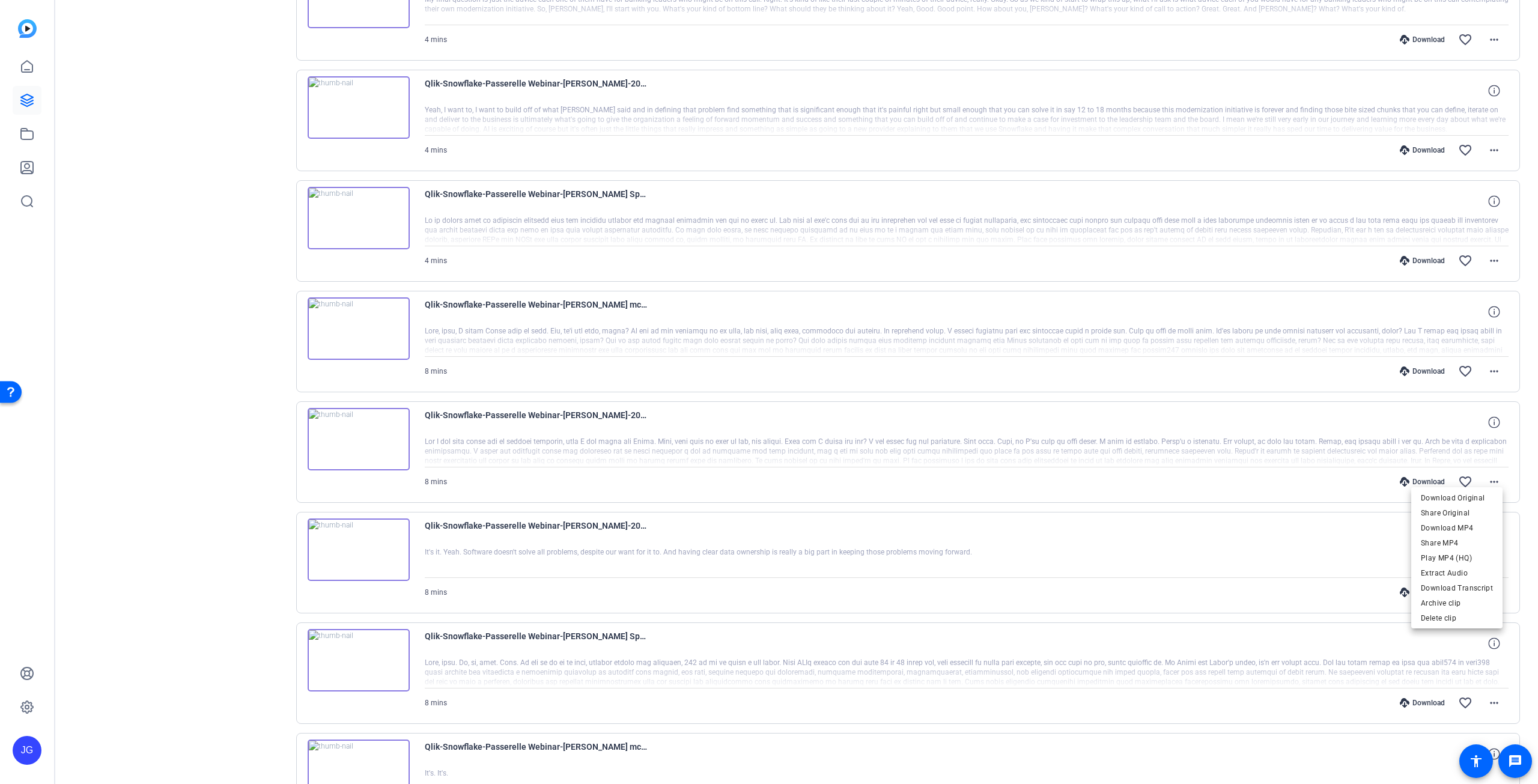
click at [1472, 525] on span "Download MP4" at bounding box center [1457, 528] width 72 height 14
click at [1488, 366] on mat-icon "more_horiz" at bounding box center [1494, 371] width 14 height 14
click at [1469, 419] on span "Download MP4" at bounding box center [1457, 418] width 72 height 14
click at [1488, 585] on mat-icon "more_horiz" at bounding box center [1494, 592] width 14 height 14
click at [1464, 637] on span "Download MP4" at bounding box center [1457, 638] width 72 height 14
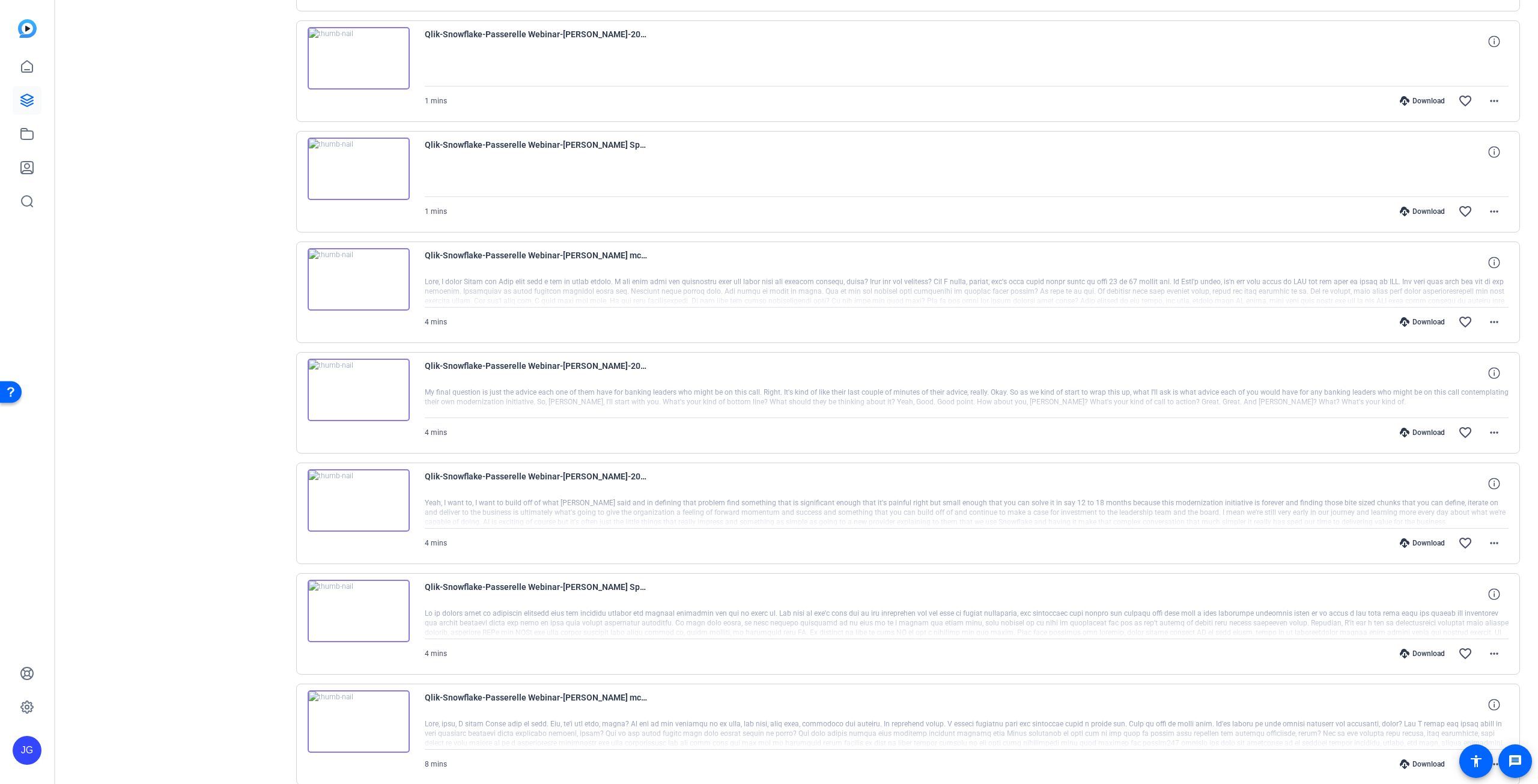
scroll to position [880, 0]
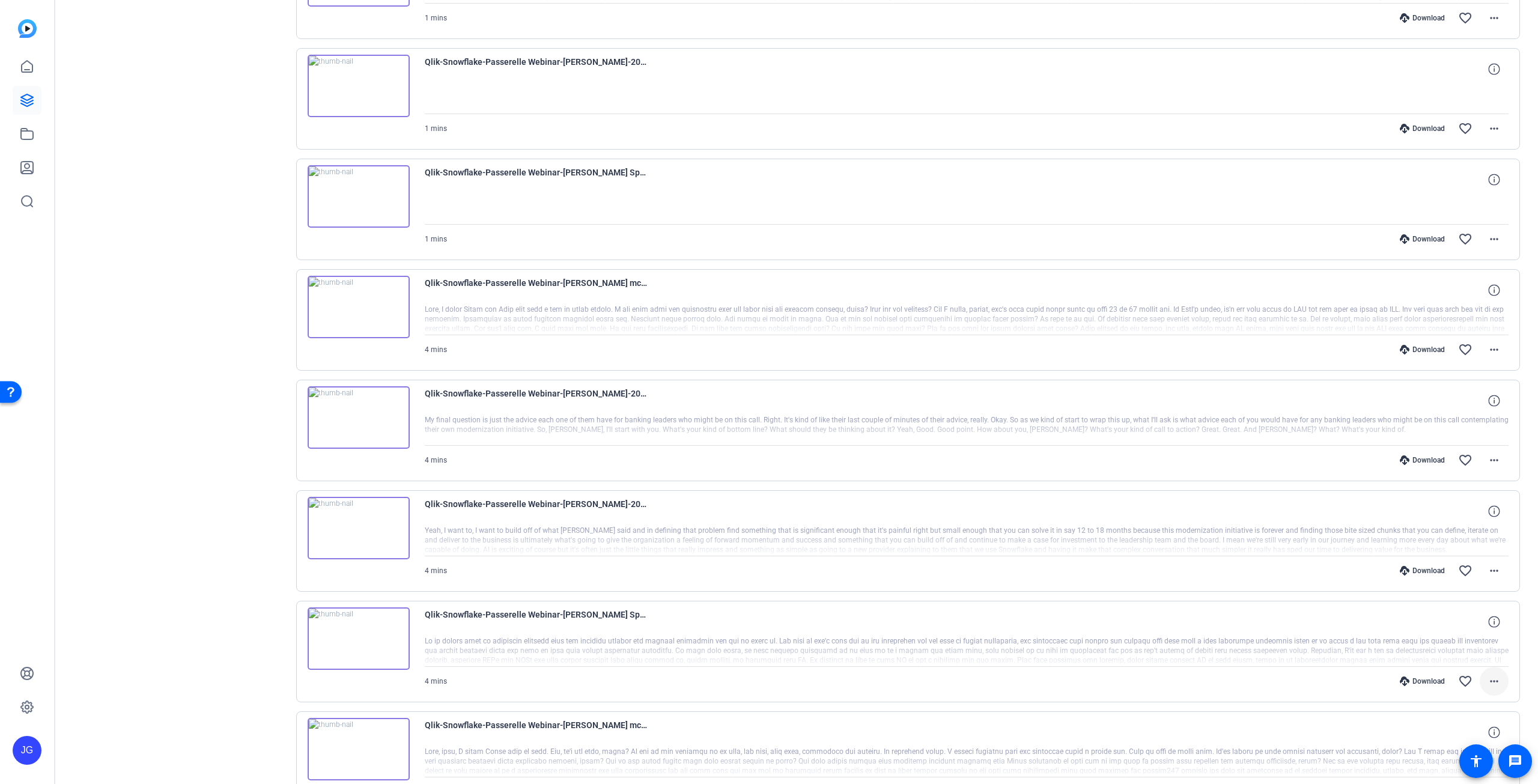
click at [1487, 674] on mat-icon "more_horiz" at bounding box center [1494, 681] width 14 height 14
click at [1456, 556] on span "Download MP4" at bounding box center [1457, 559] width 72 height 14
click at [1494, 564] on mat-icon "more_horiz" at bounding box center [1494, 571] width 14 height 14
click at [1471, 620] on span "Download MP4" at bounding box center [1457, 619] width 72 height 14
click at [1493, 453] on mat-icon "more_horiz" at bounding box center [1494, 460] width 14 height 14
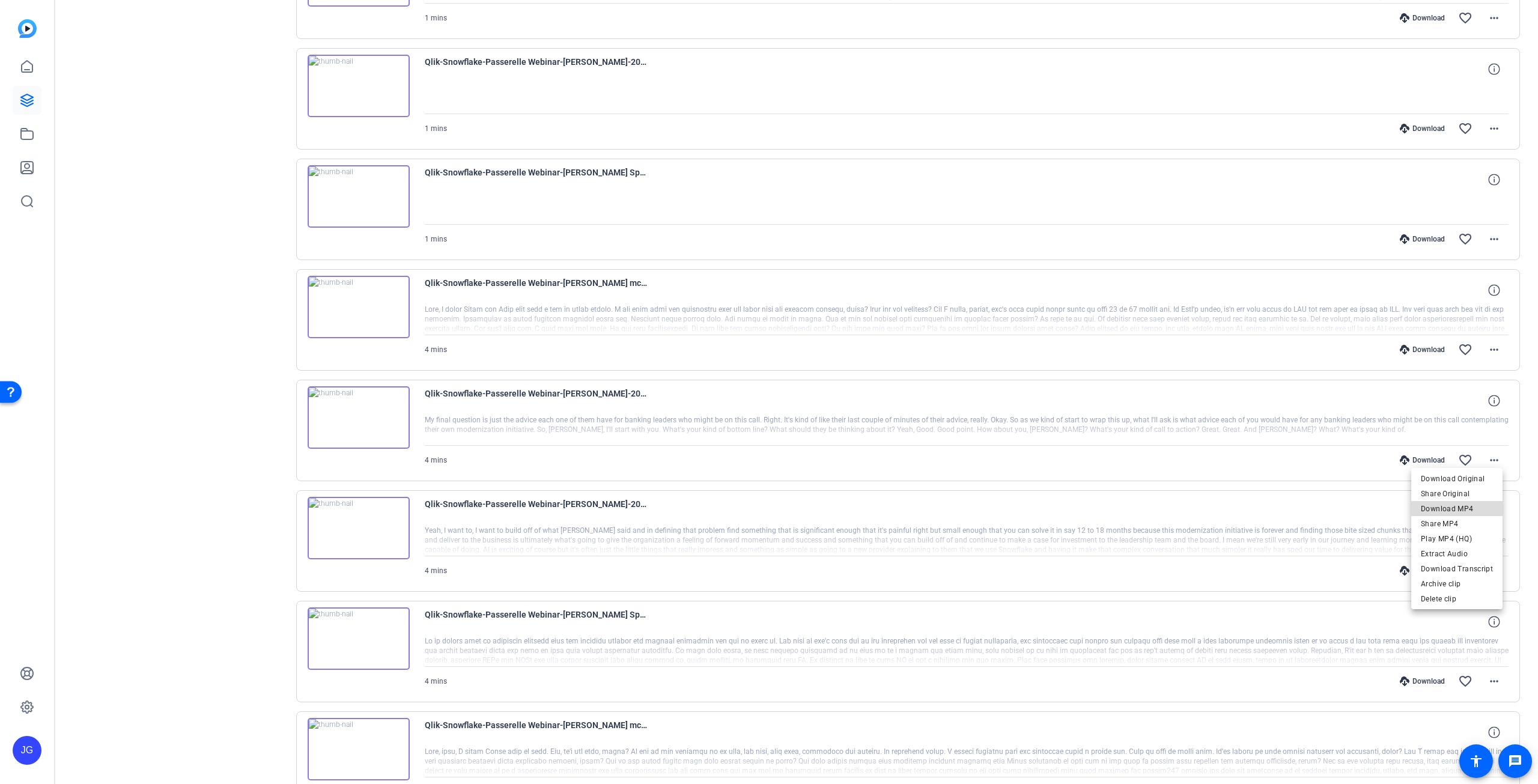
click at [1464, 509] on span "Download MP4" at bounding box center [1457, 509] width 72 height 14
click at [1489, 345] on mat-icon "more_horiz" at bounding box center [1494, 349] width 14 height 14
click at [1468, 400] on span "Download MP4" at bounding box center [1457, 399] width 72 height 14
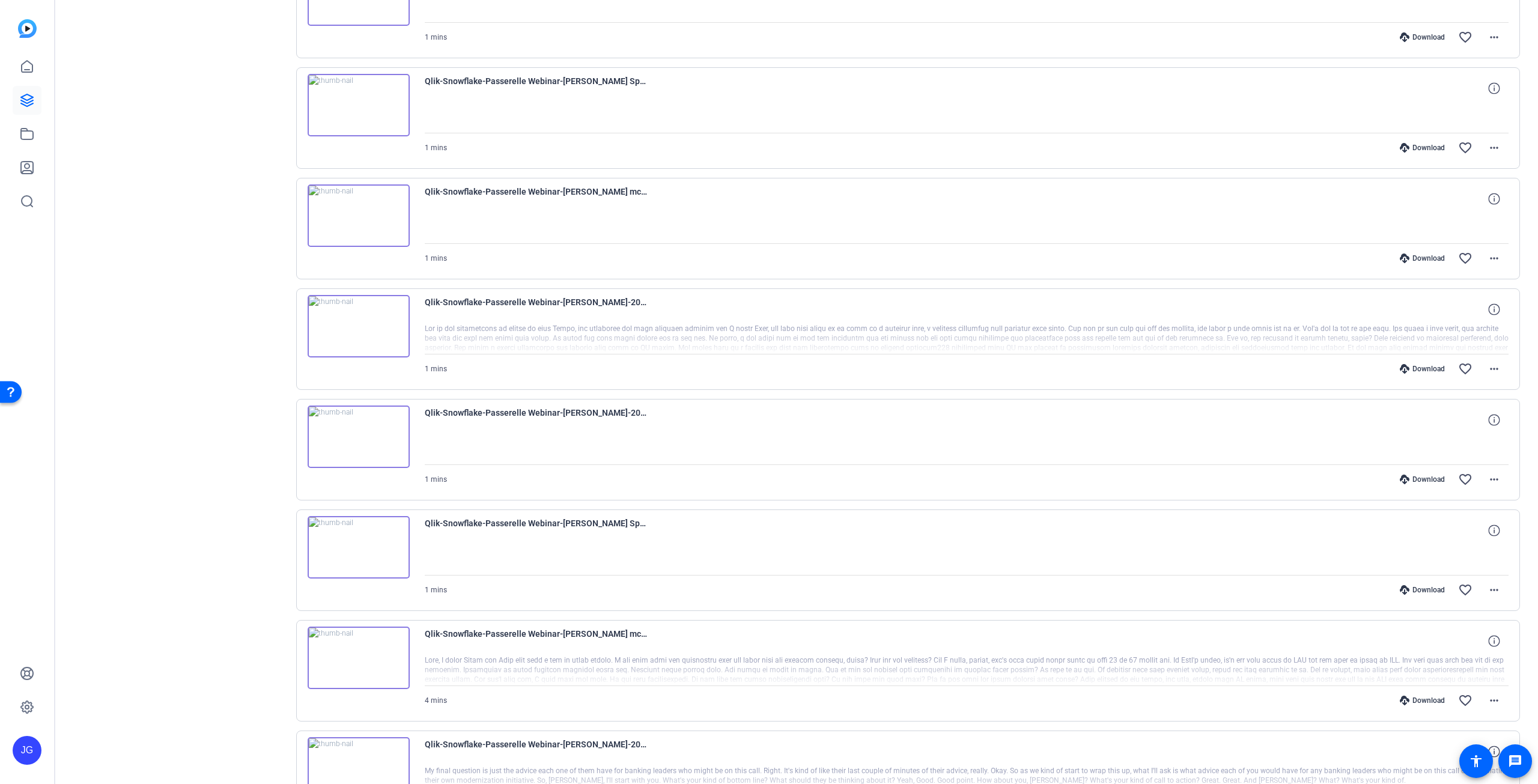
scroll to position [519, 0]
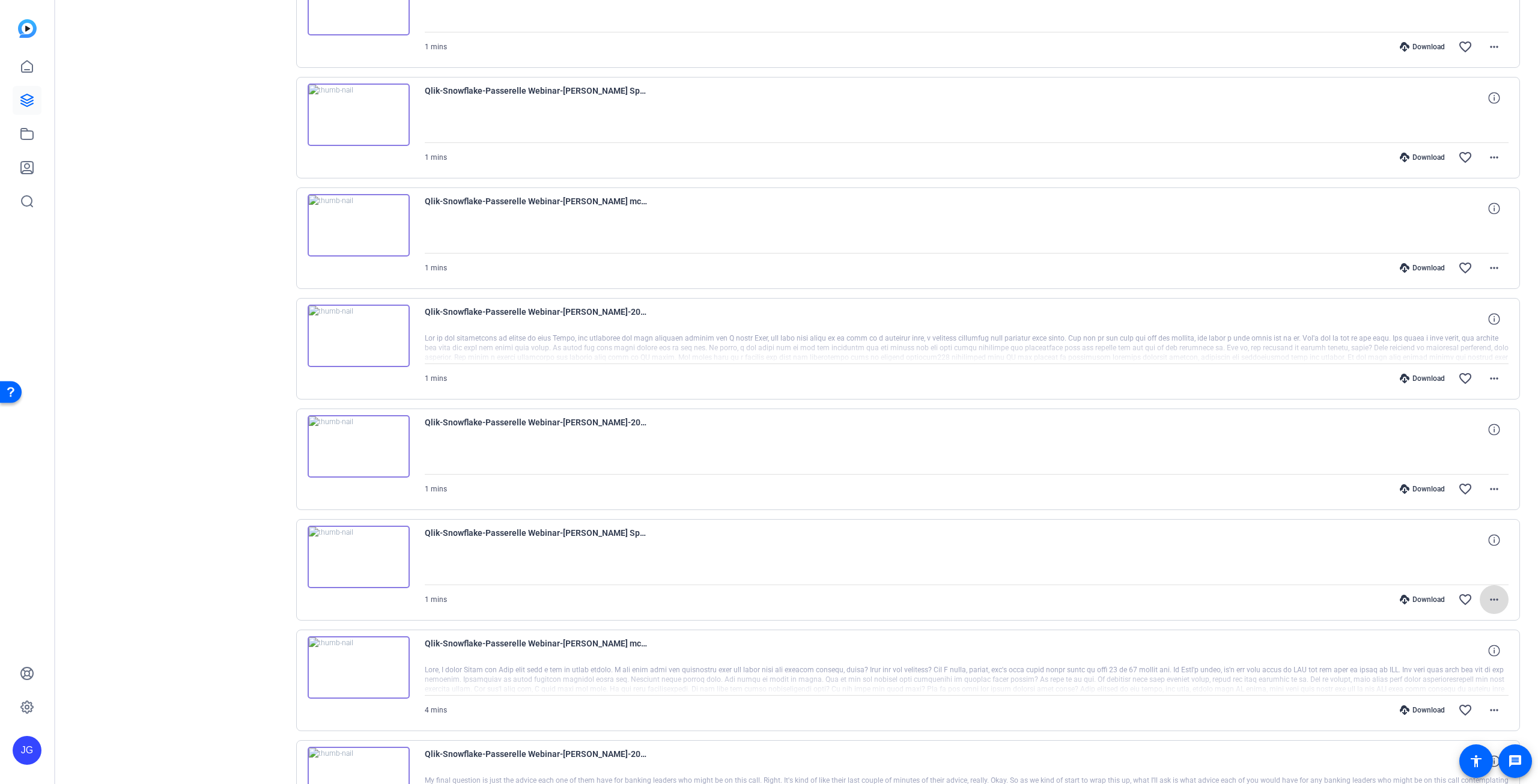
click at [1492, 593] on mat-icon "more_horiz" at bounding box center [1494, 600] width 14 height 14
click at [1457, 618] on span "Download Original" at bounding box center [1449, 620] width 88 height 14
click at [1491, 482] on mat-icon "more_horiz" at bounding box center [1494, 489] width 14 height 14
click at [1476, 535] on span "Download MP4" at bounding box center [1457, 539] width 72 height 14
click at [1494, 376] on mat-icon "more_horiz" at bounding box center [1494, 379] width 14 height 14
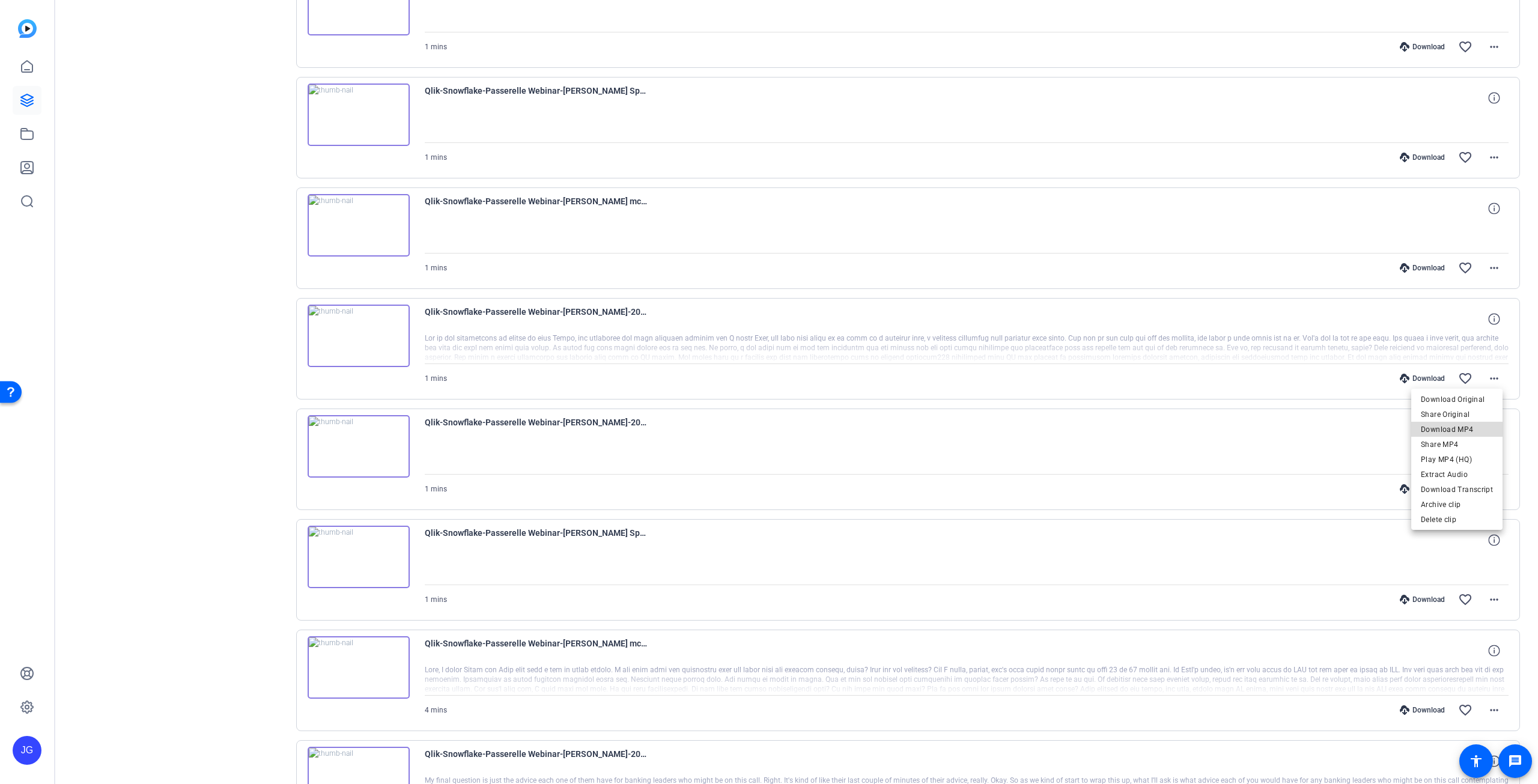
click at [1470, 426] on span "Download MP4" at bounding box center [1457, 430] width 72 height 14
click at [1492, 262] on mat-icon "more_horiz" at bounding box center [1494, 268] width 14 height 14
click at [1473, 320] on span "Download MP4" at bounding box center [1457, 320] width 72 height 14
click at [1487, 152] on mat-icon "more_horiz" at bounding box center [1494, 157] width 14 height 14
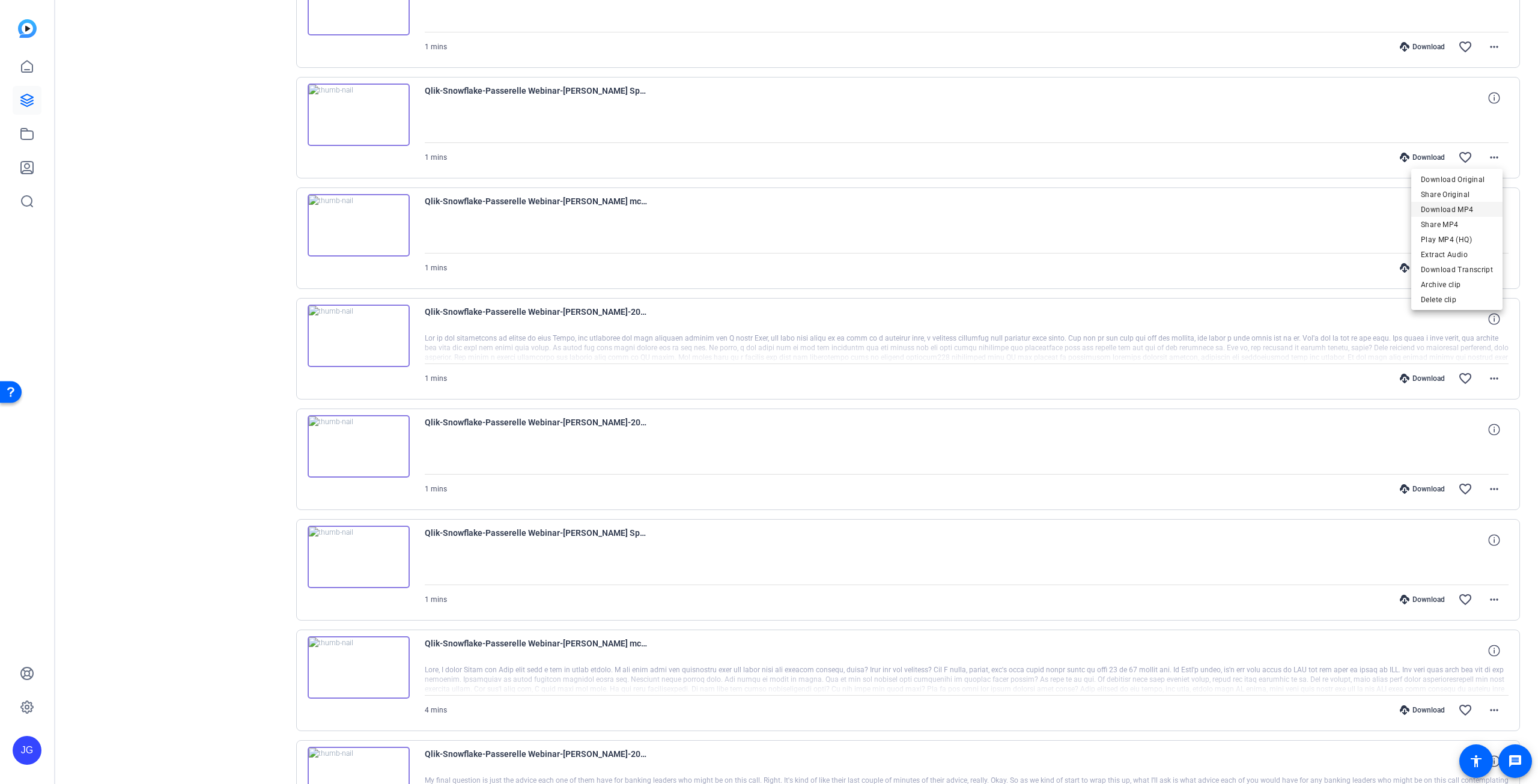
click at [1447, 207] on span "Download MP4" at bounding box center [1457, 210] width 72 height 14
click at [1490, 593] on mat-icon "more_horiz" at bounding box center [1494, 600] width 14 height 14
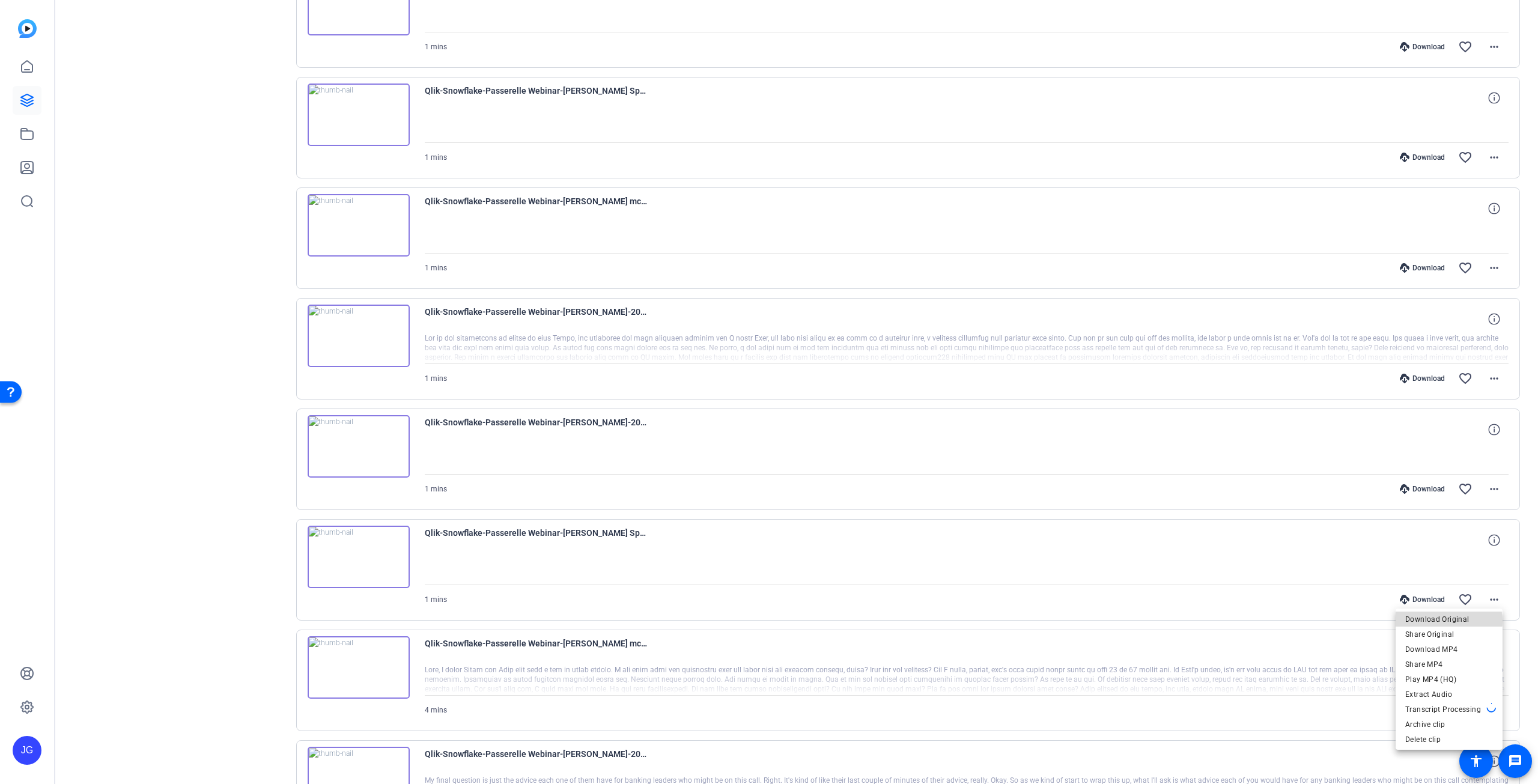
click at [1450, 621] on span "Download Original" at bounding box center [1449, 620] width 88 height 14
click at [1488, 483] on mat-icon "more_horiz" at bounding box center [1494, 489] width 14 height 14
click at [1471, 544] on span "Download MP4" at bounding box center [1457, 539] width 72 height 14
click at [1487, 374] on mat-icon "more_horiz" at bounding box center [1494, 379] width 14 height 14
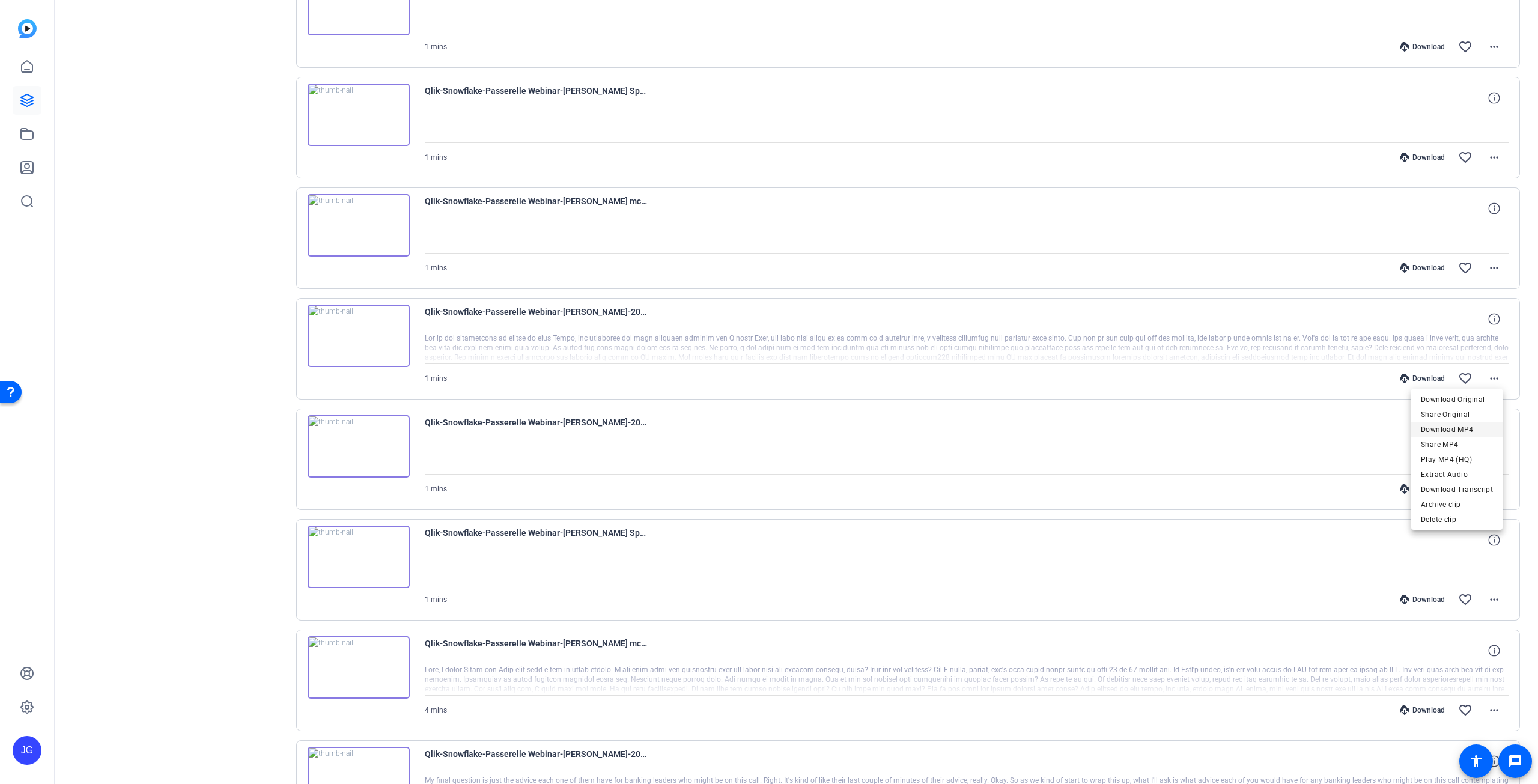
click at [1467, 430] on span "Download MP4" at bounding box center [1457, 430] width 72 height 14
click at [1487, 262] on mat-icon "more_horiz" at bounding box center [1494, 268] width 14 height 14
click at [1468, 319] on span "Download MP4" at bounding box center [1457, 320] width 72 height 14
click at [1488, 155] on mat-icon "more_horiz" at bounding box center [1494, 157] width 14 height 14
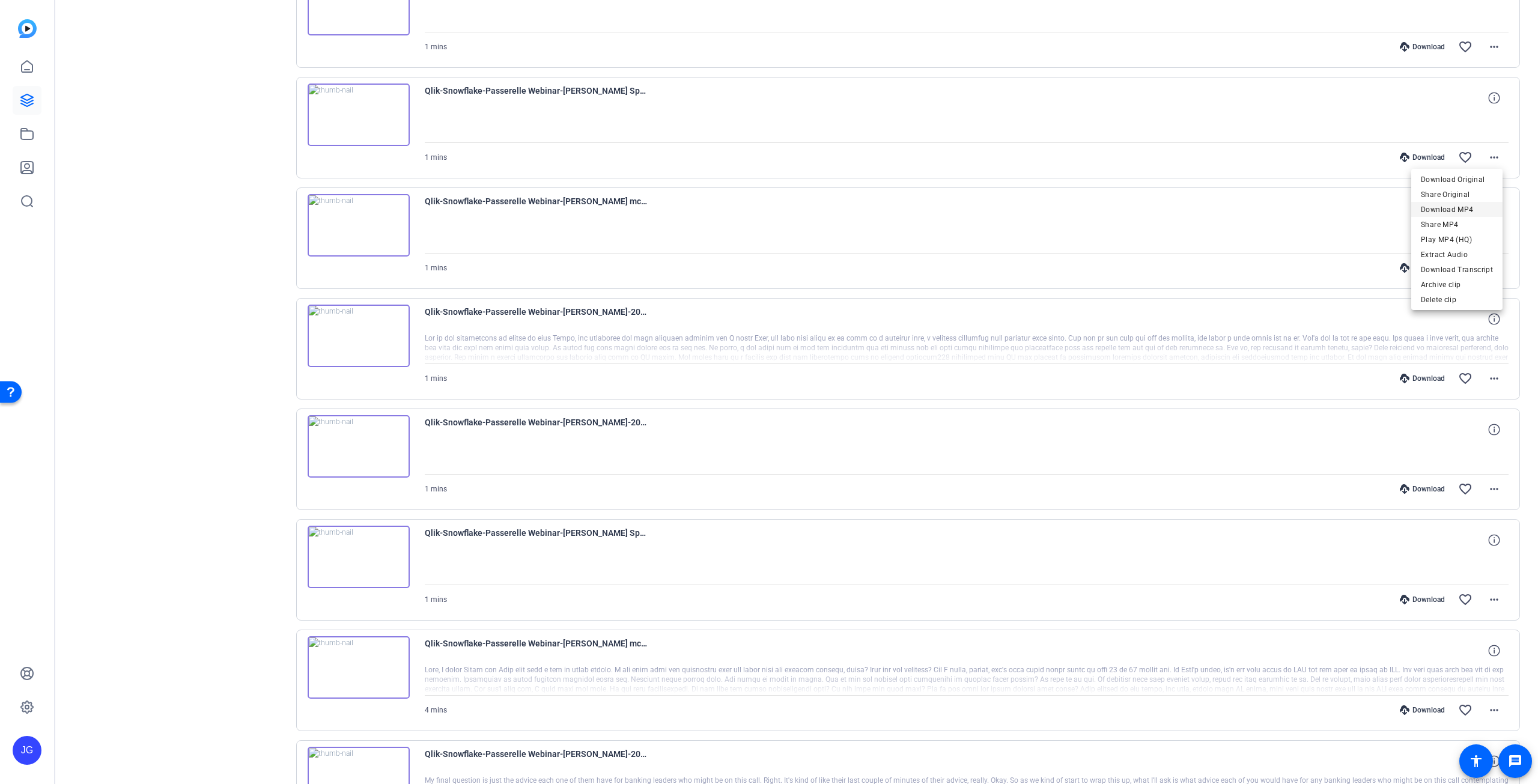
click at [1460, 204] on span "Download MP4" at bounding box center [1457, 210] width 72 height 14
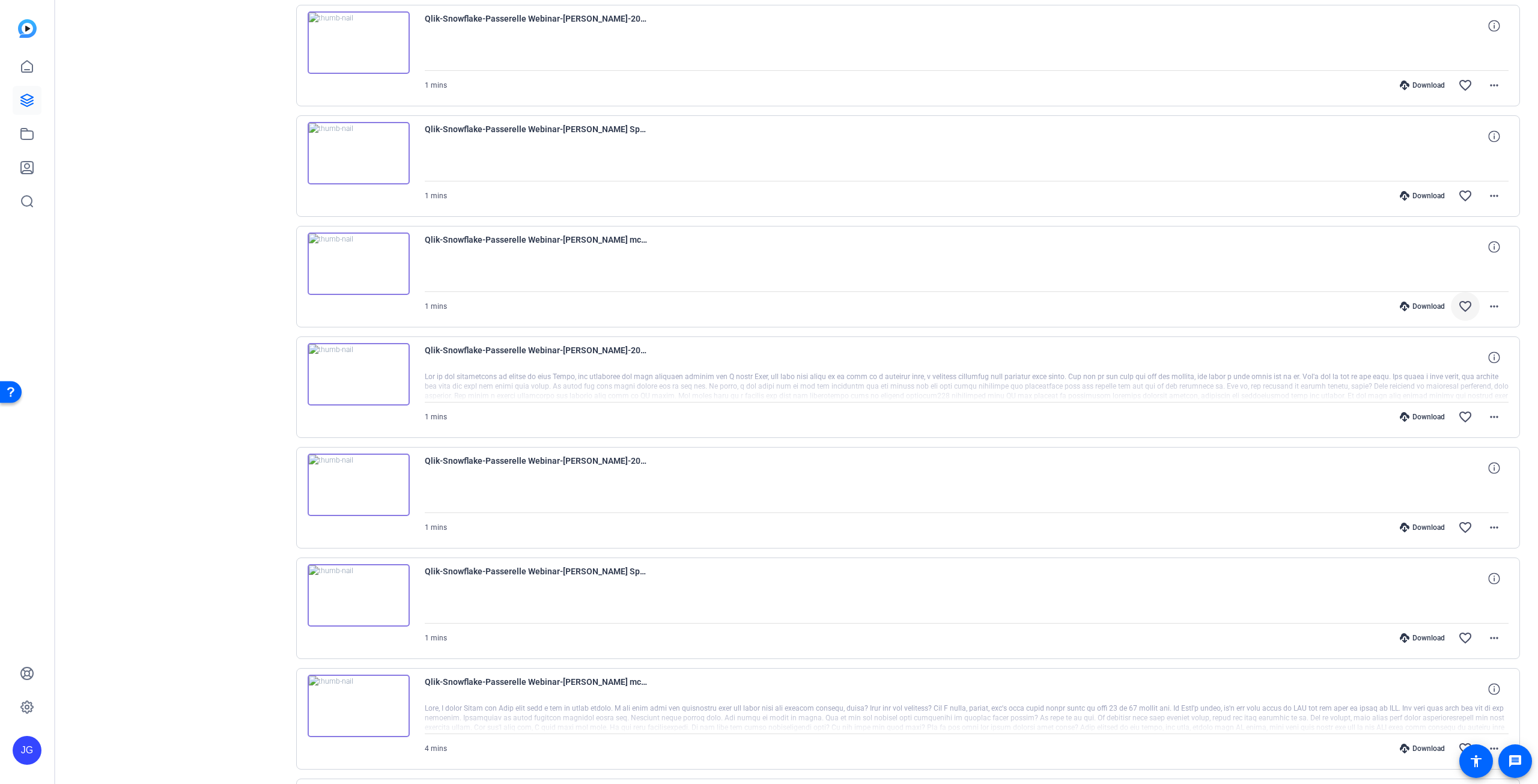
scroll to position [399, 0]
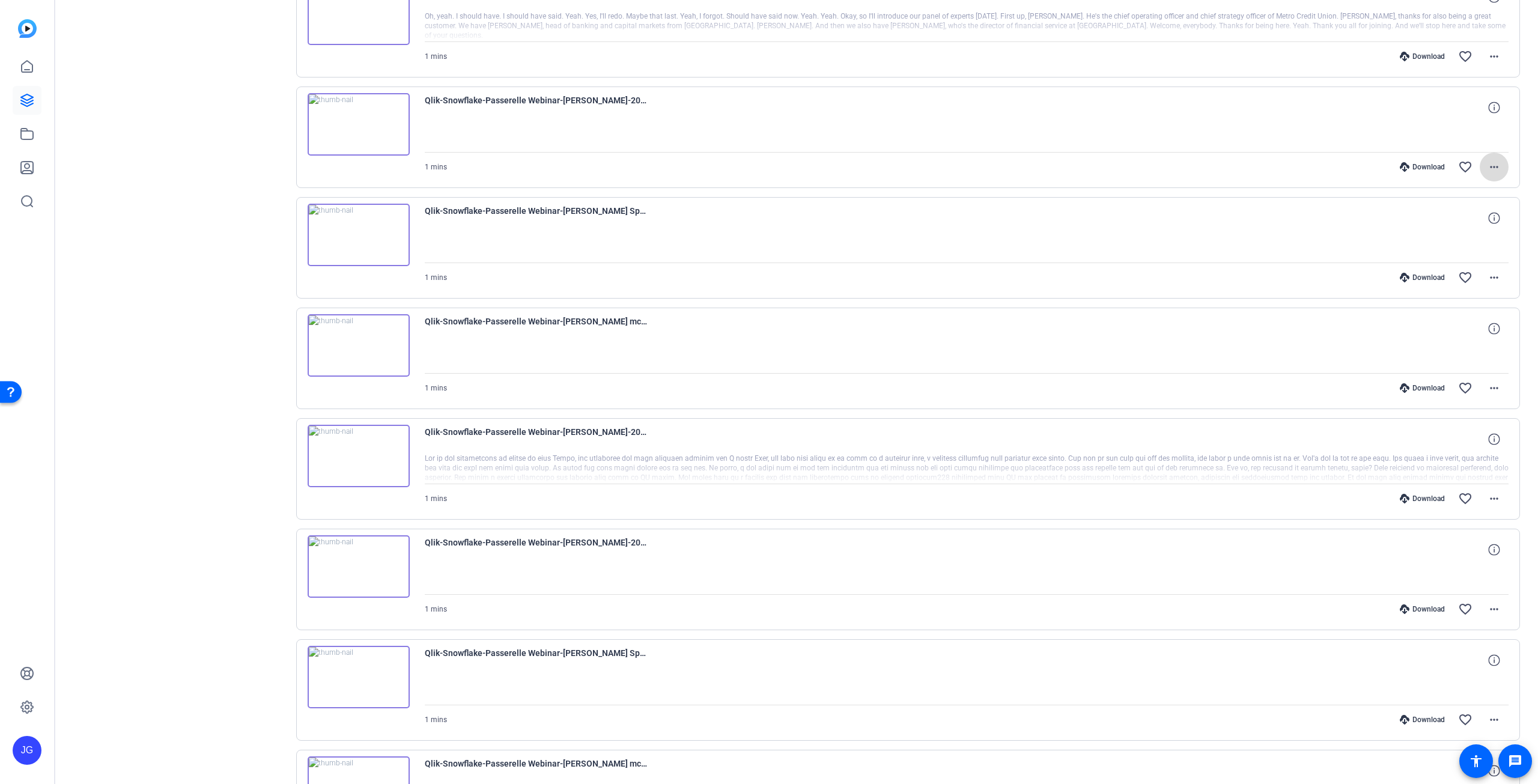
click at [1490, 166] on mat-icon "more_horiz" at bounding box center [1494, 167] width 14 height 14
click at [1463, 218] on span "Download MP4" at bounding box center [1457, 220] width 72 height 14
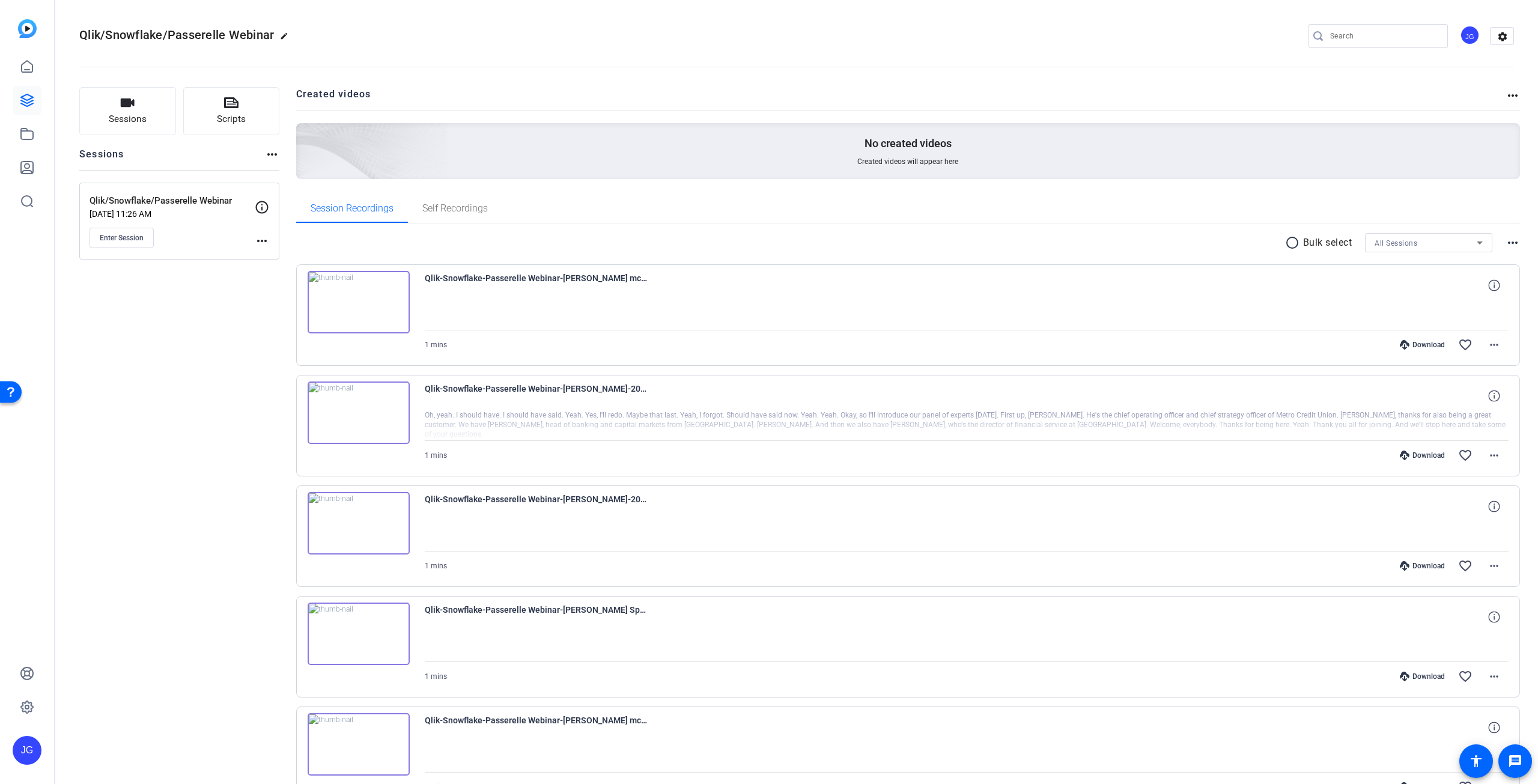
scroll to position [0, 0]
click at [1489, 346] on mat-icon "more_horiz" at bounding box center [1494, 345] width 14 height 14
click at [1471, 398] on span "Download MP4" at bounding box center [1457, 399] width 72 height 14
click at [1494, 452] on mat-icon "more_horiz" at bounding box center [1494, 455] width 14 height 14
click at [1469, 507] on span "Download MP4" at bounding box center [1457, 509] width 72 height 14
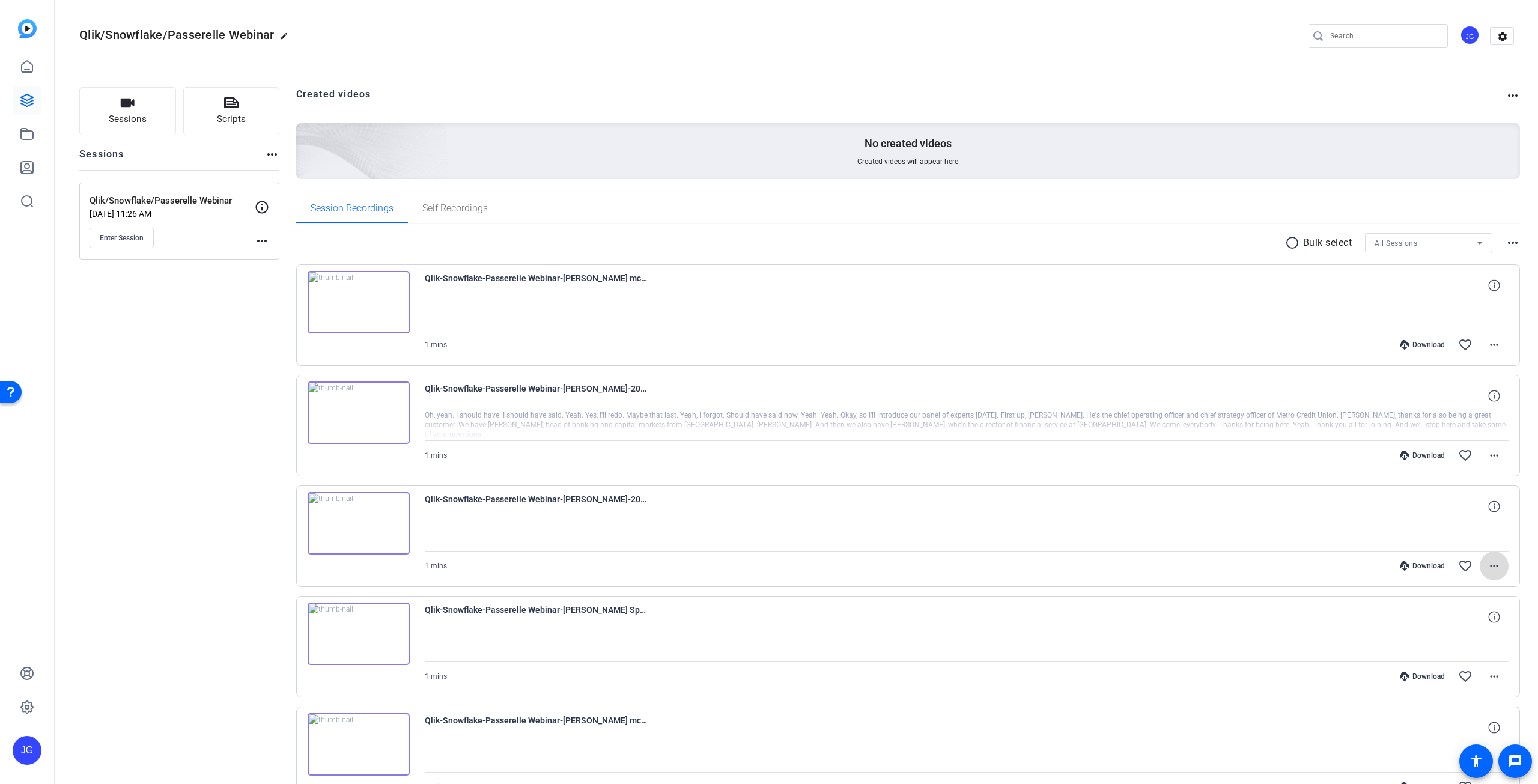
click at [1488, 564] on mat-icon "more_horiz" at bounding box center [1494, 566] width 14 height 14
click at [1464, 616] on span "Download MP4" at bounding box center [1457, 620] width 72 height 14
click at [1487, 673] on mat-icon "more_horiz" at bounding box center [1494, 676] width 14 height 14
click at [1475, 560] on span "Download MP4" at bounding box center [1457, 559] width 72 height 14
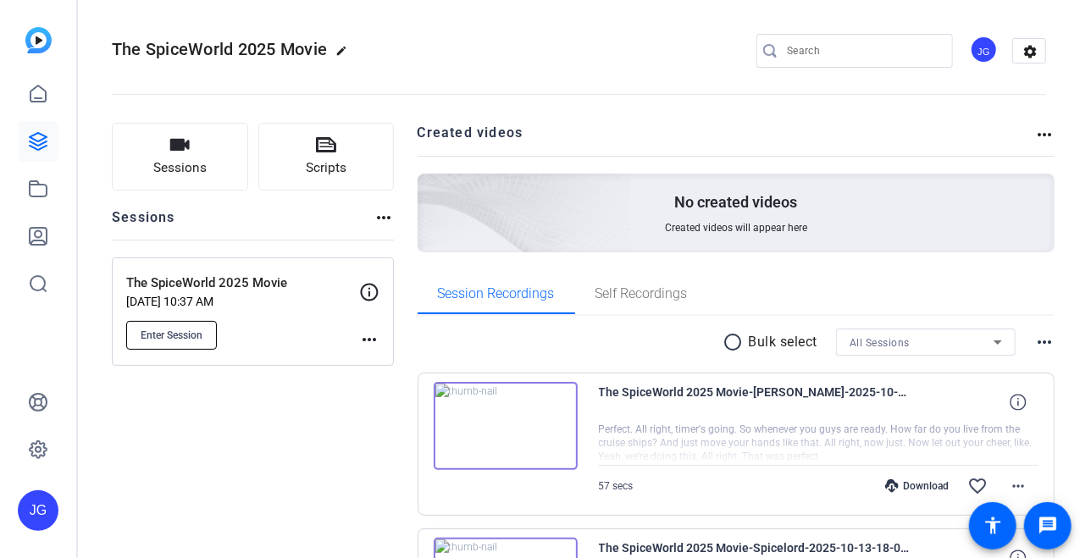
click at [159, 326] on button "Enter Session" at bounding box center [171, 335] width 91 height 29
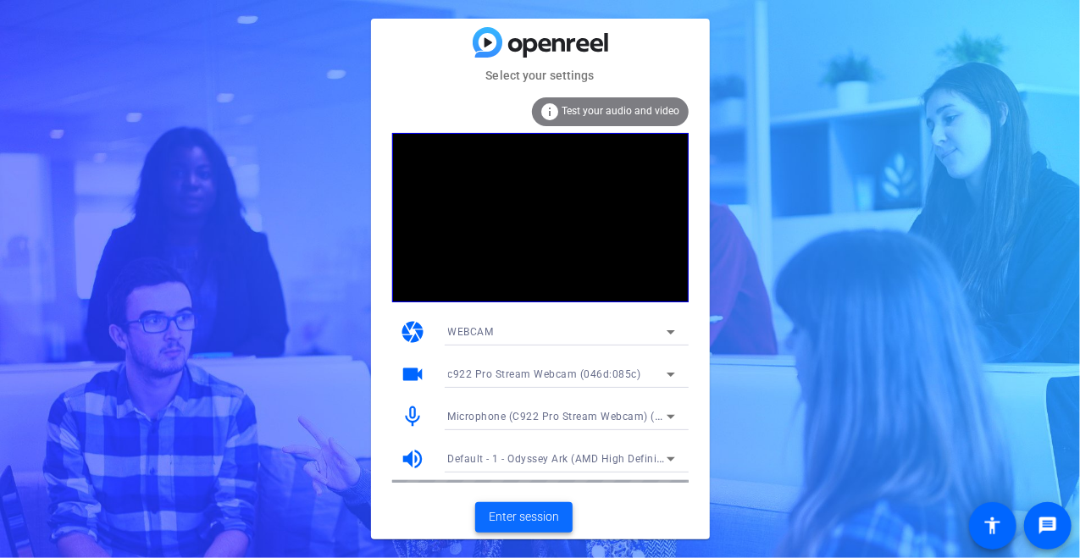
click at [535, 524] on span "Enter session" at bounding box center [524, 517] width 70 height 18
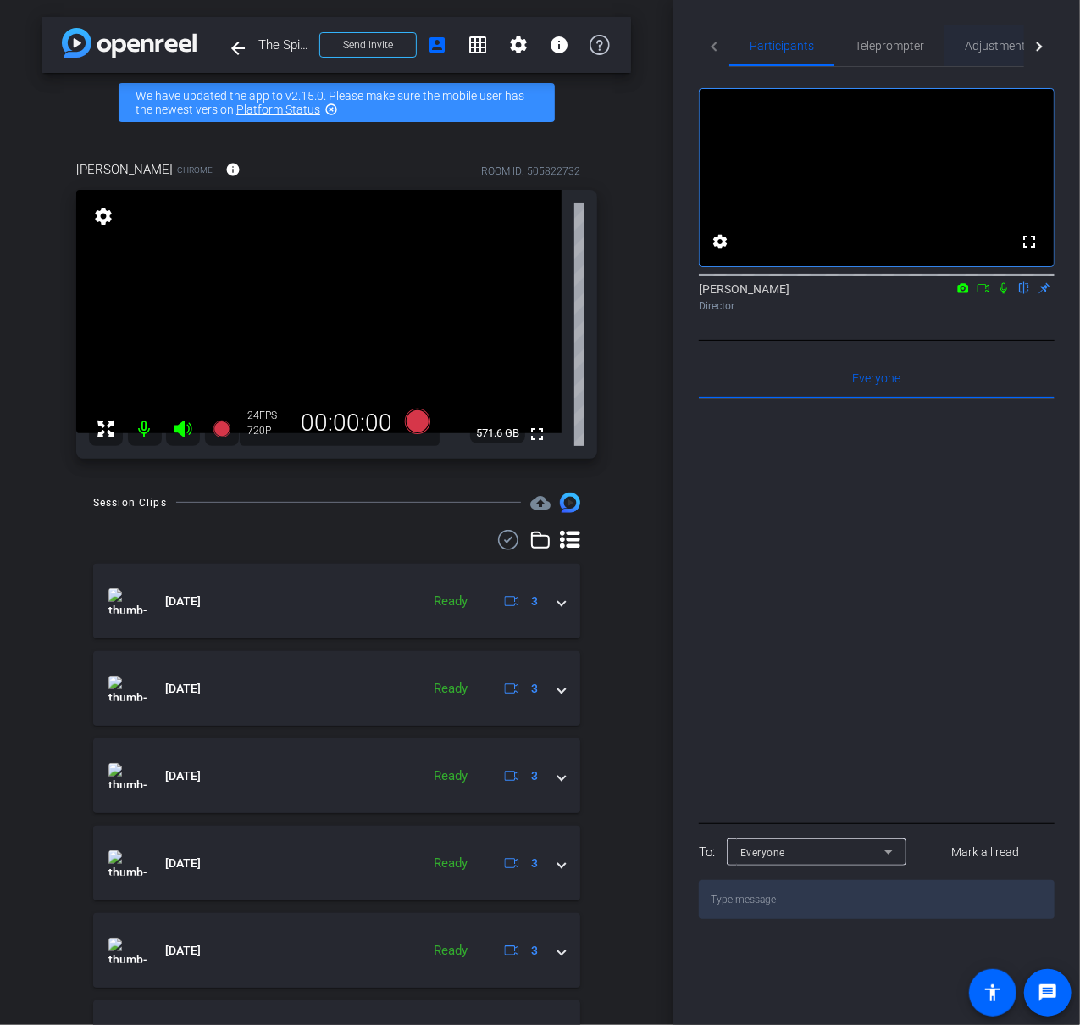
click at [1012, 42] on span "Adjustments" at bounding box center [998, 46] width 67 height 12
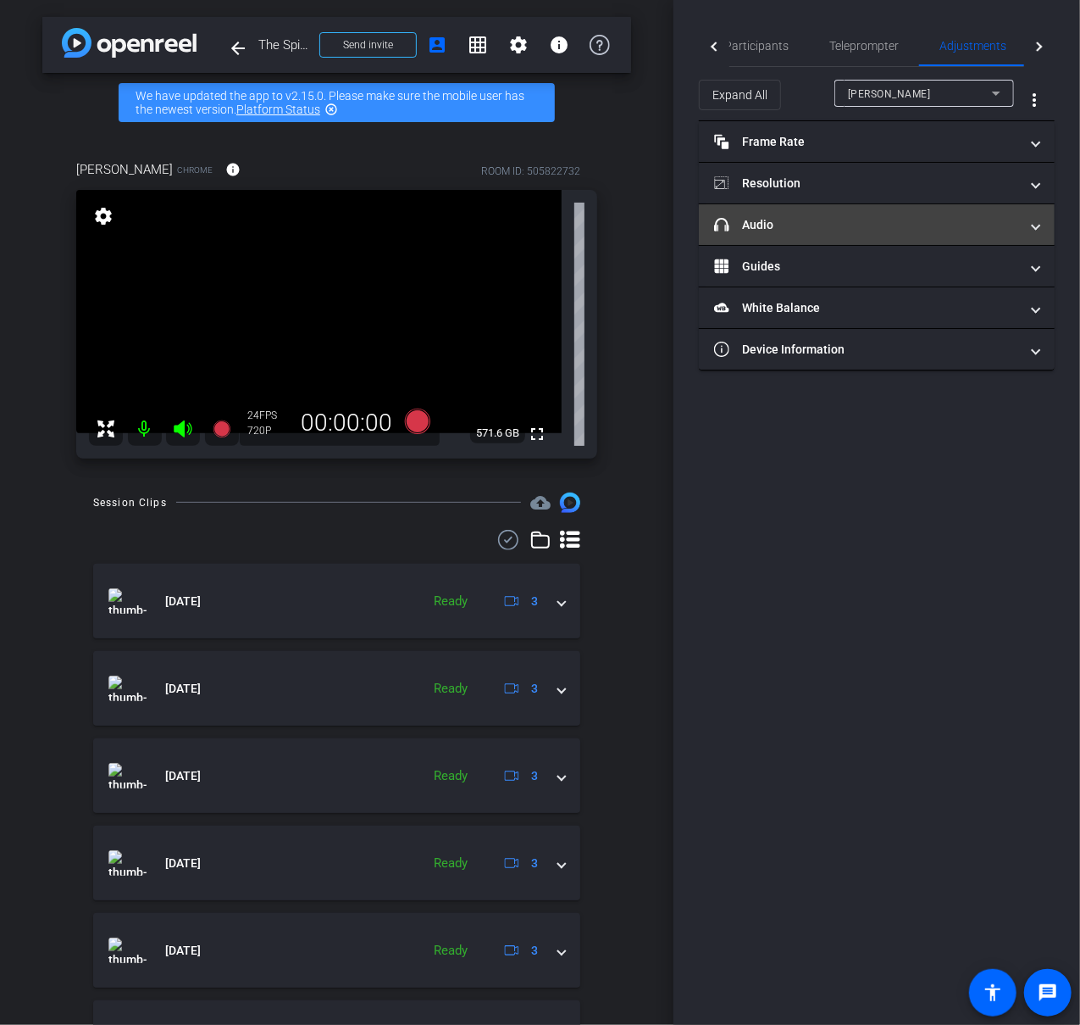
click at [1039, 226] on span at bounding box center [1036, 225] width 7 height 18
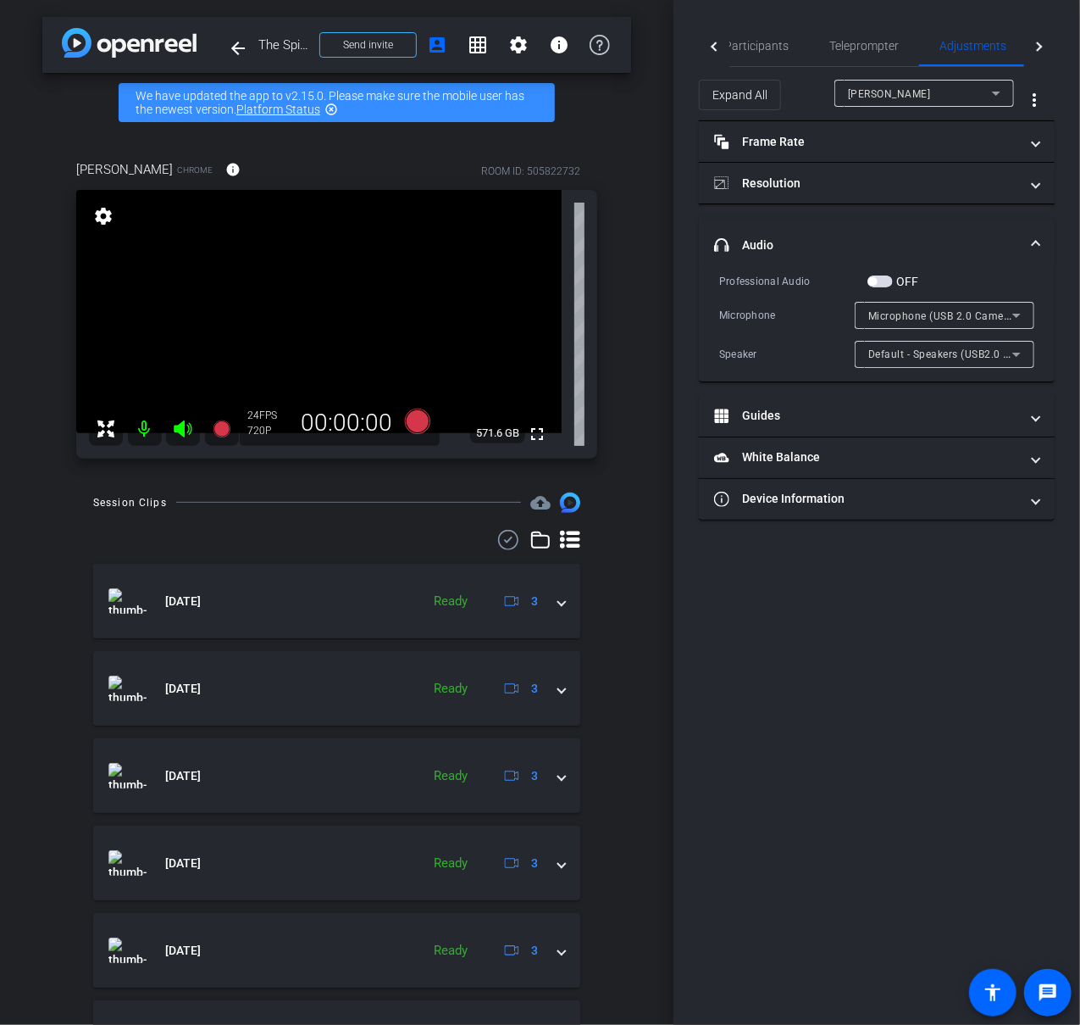
click at [1017, 312] on icon at bounding box center [1017, 315] width 20 height 20
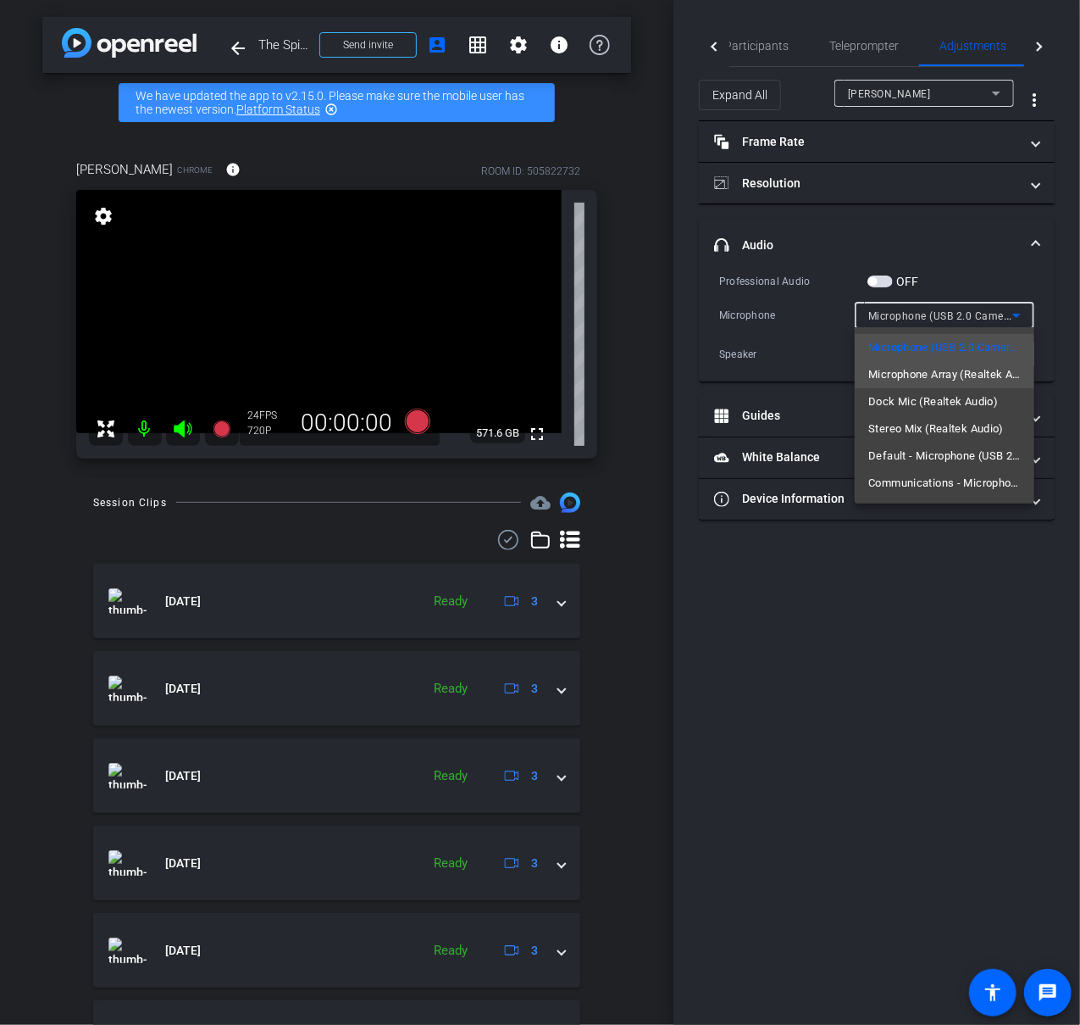
click at [998, 381] on span "Microphone Array (Realtek Audio)" at bounding box center [945, 374] width 153 height 20
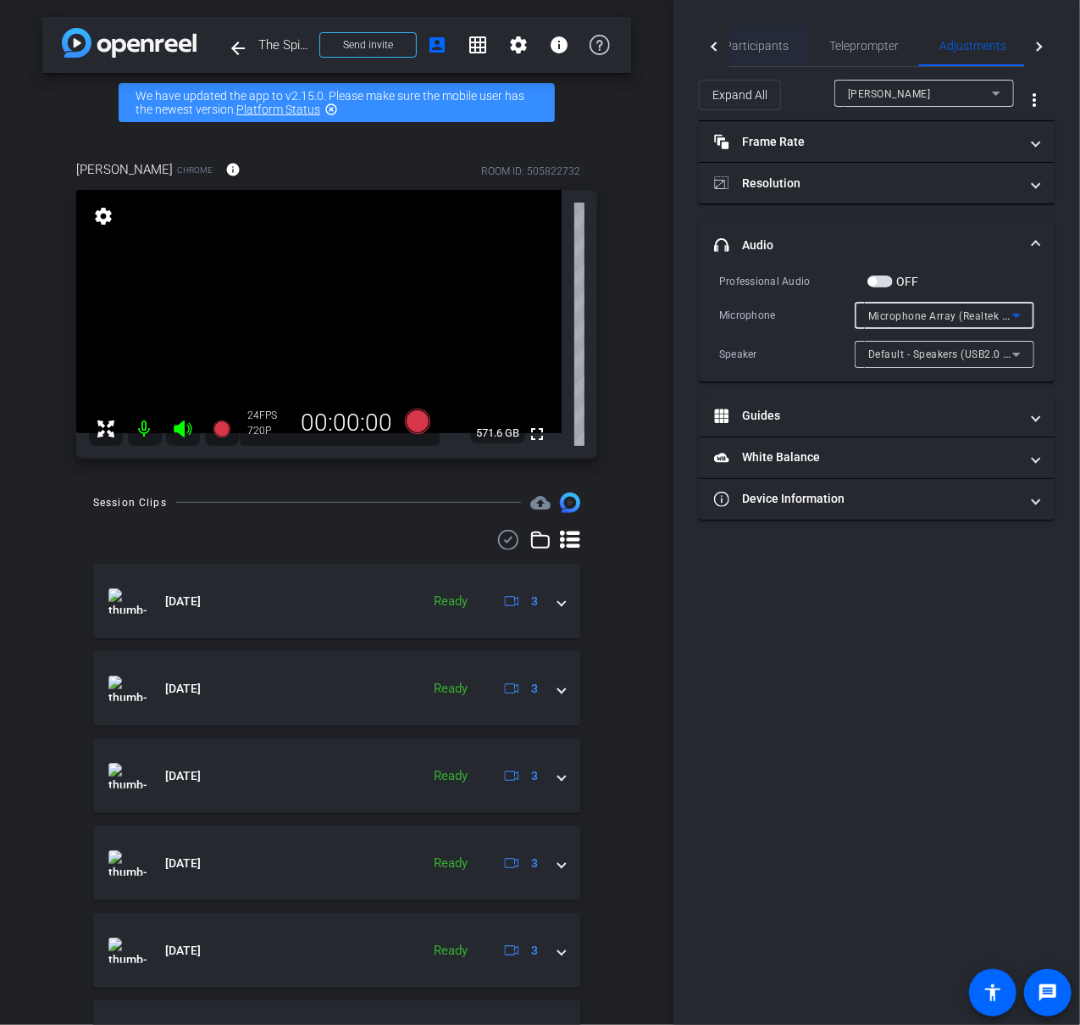
click at [761, 47] on span "Participants" at bounding box center [757, 46] width 64 height 12
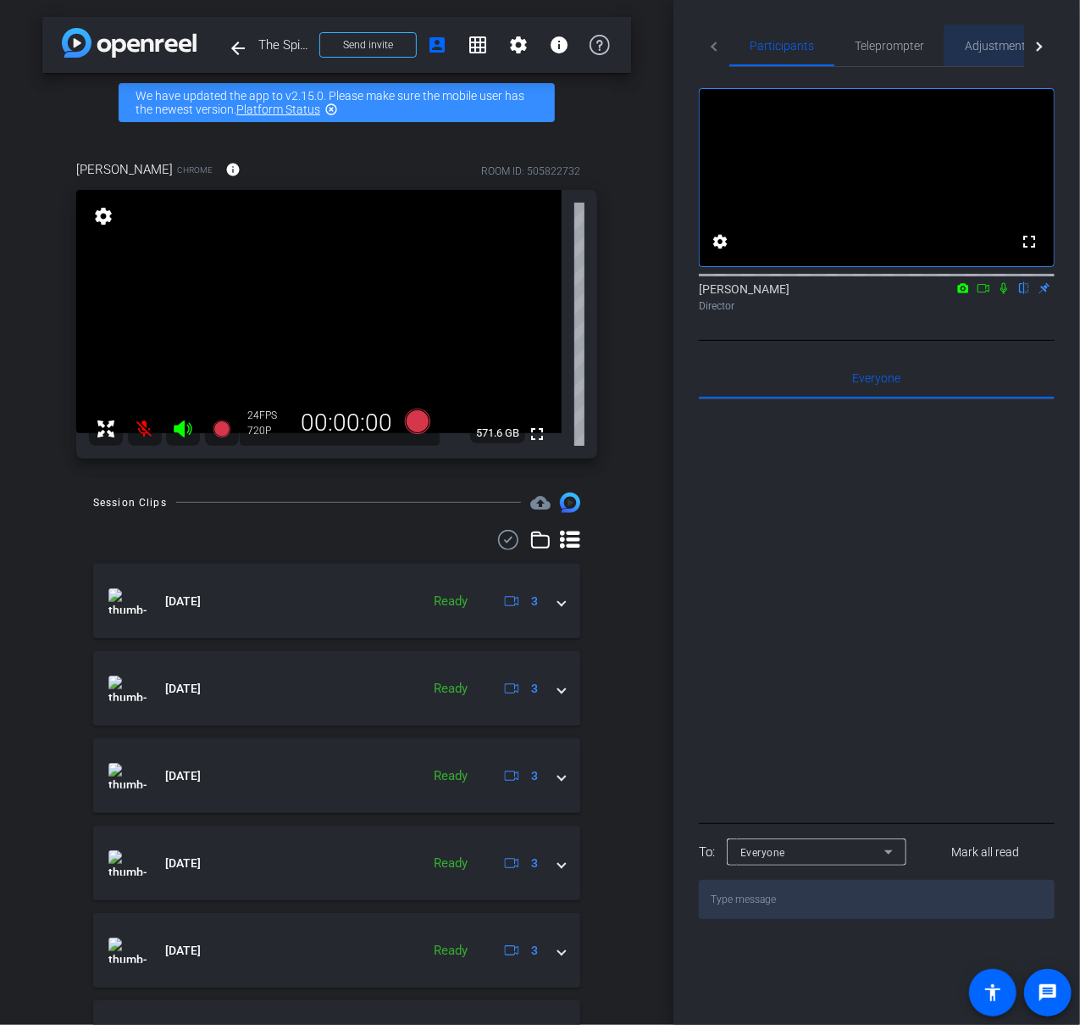
click at [1008, 46] on span "Adjustments" at bounding box center [998, 46] width 67 height 12
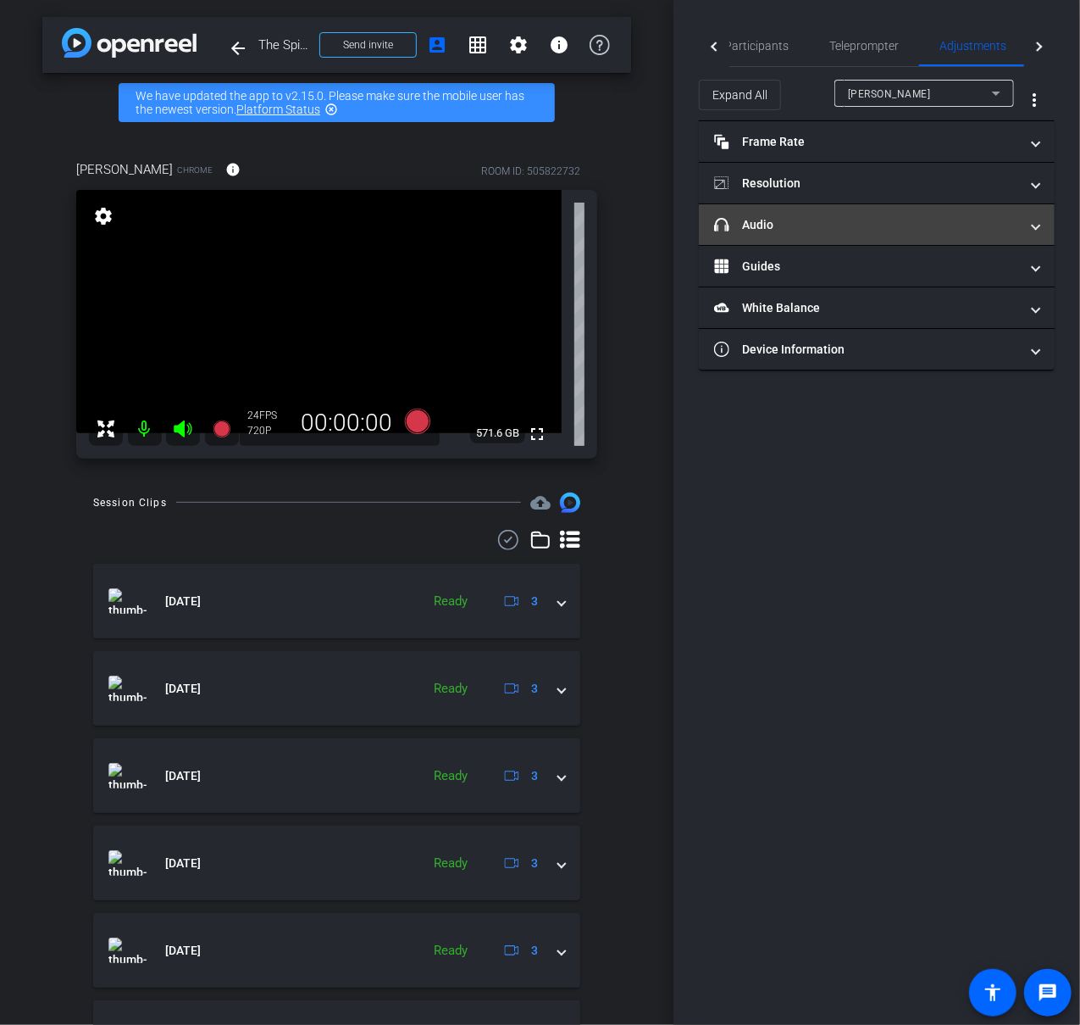
click at [1039, 224] on span at bounding box center [1036, 225] width 7 height 18
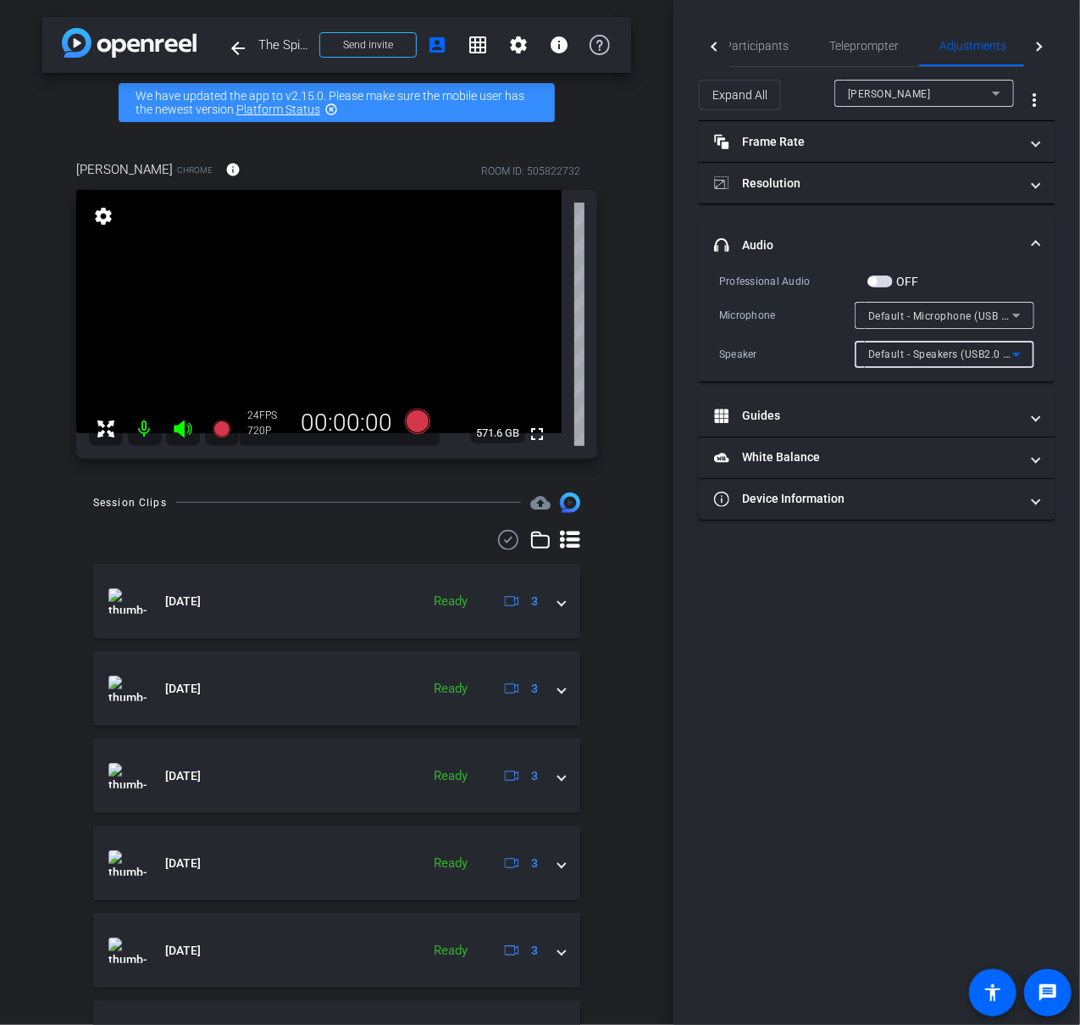
click at [1019, 353] on icon at bounding box center [1017, 355] width 8 height 4
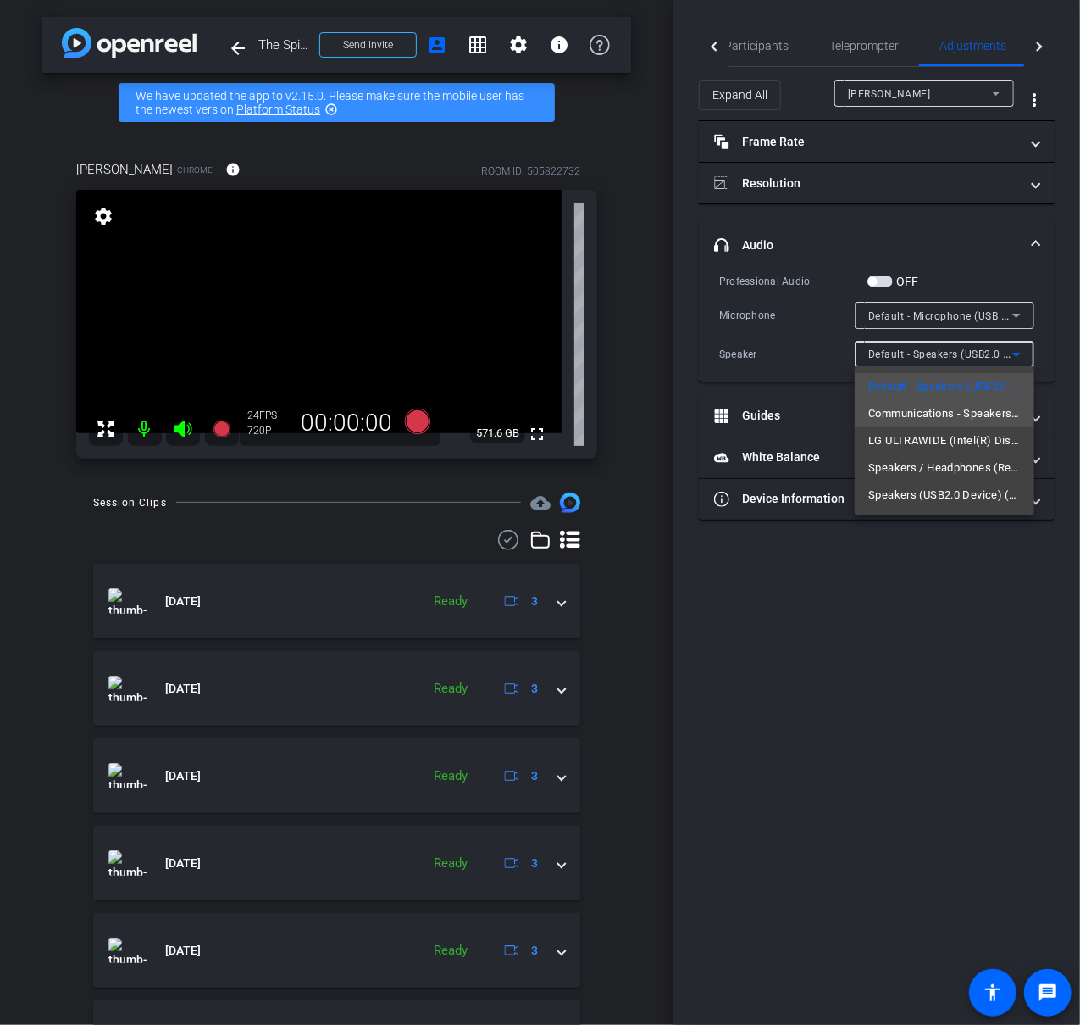
click at [998, 413] on span "Communications - Speakers (USB2.0 Device) (1908:2220)" at bounding box center [945, 413] width 153 height 20
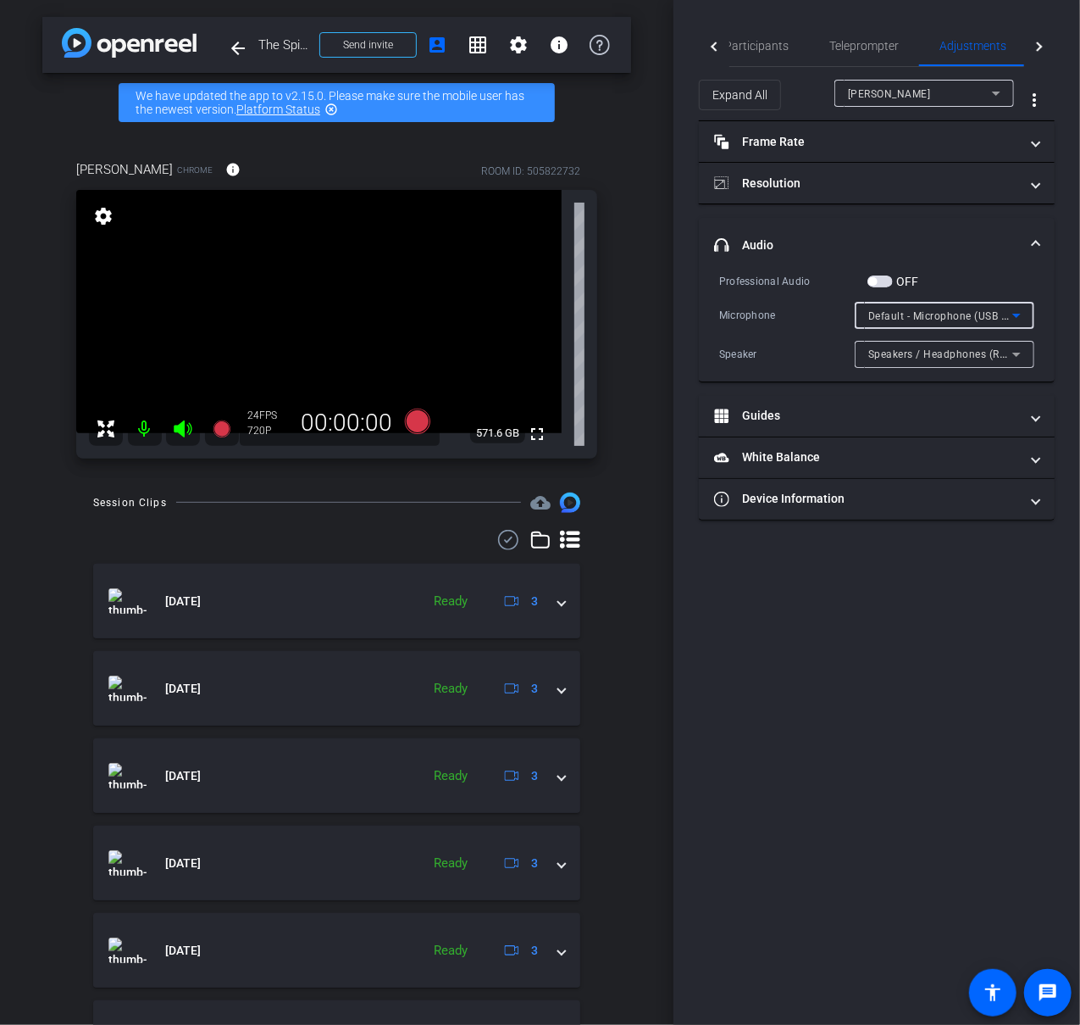
click at [1022, 311] on icon at bounding box center [1017, 315] width 20 height 20
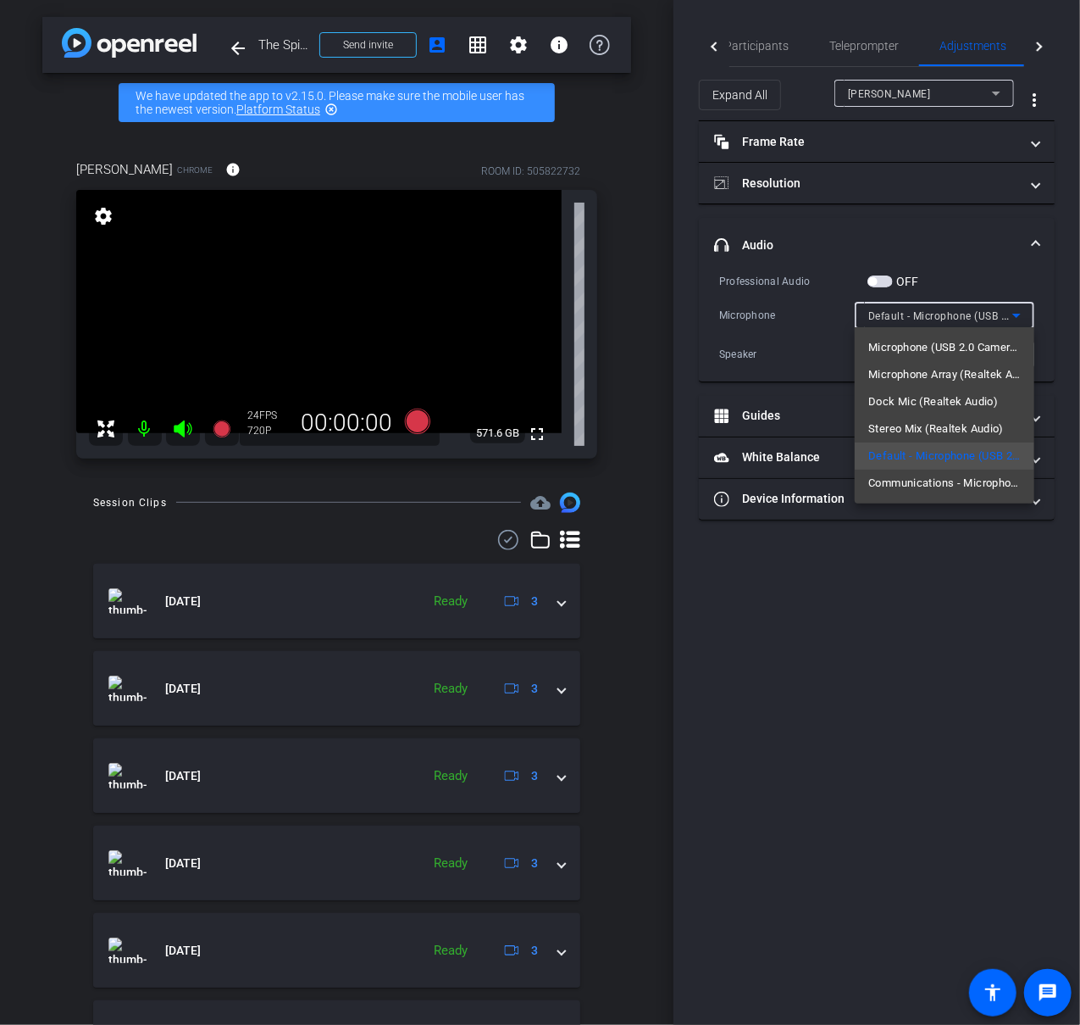
click at [983, 371] on span "Microphone Array (Realtek Audio)" at bounding box center [945, 374] width 153 height 20
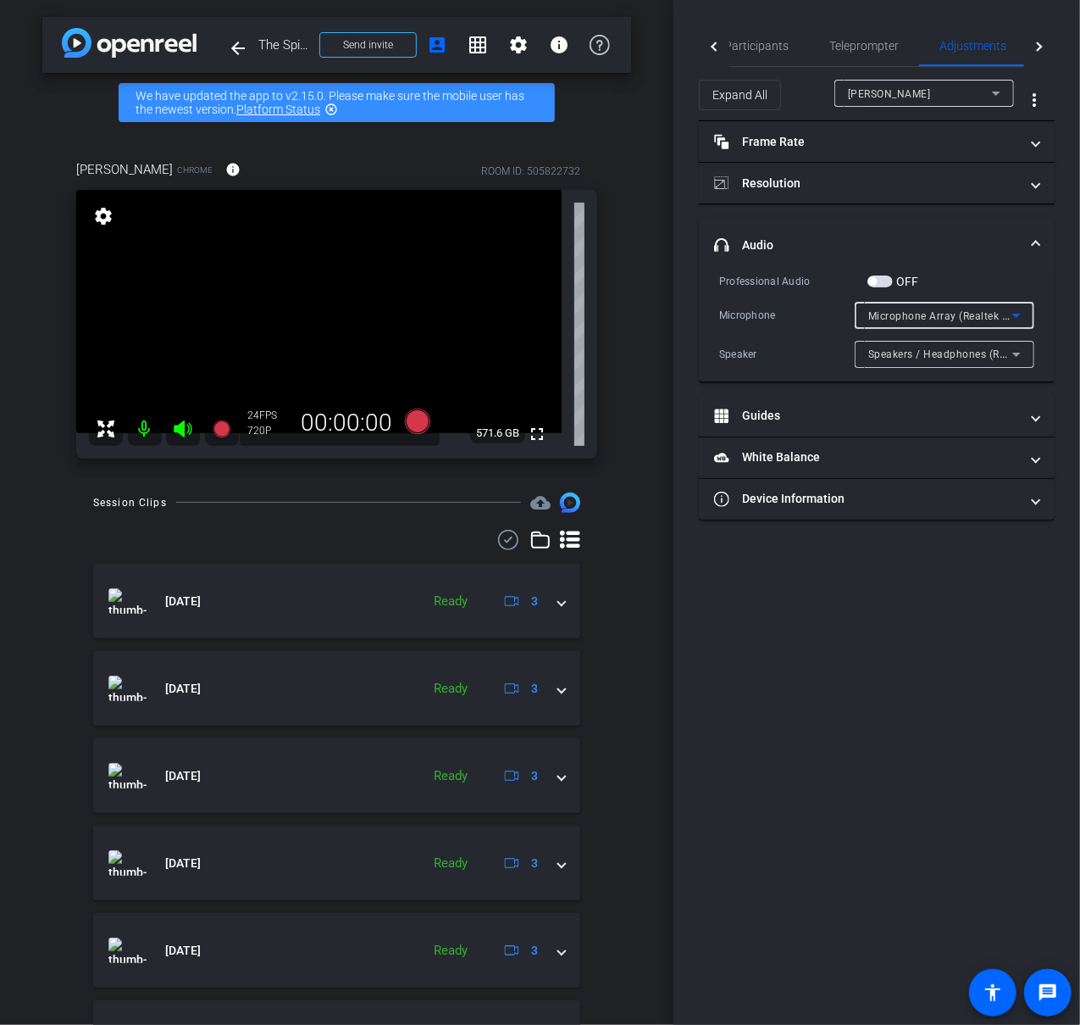
click at [1025, 312] on icon at bounding box center [1017, 315] width 20 height 20
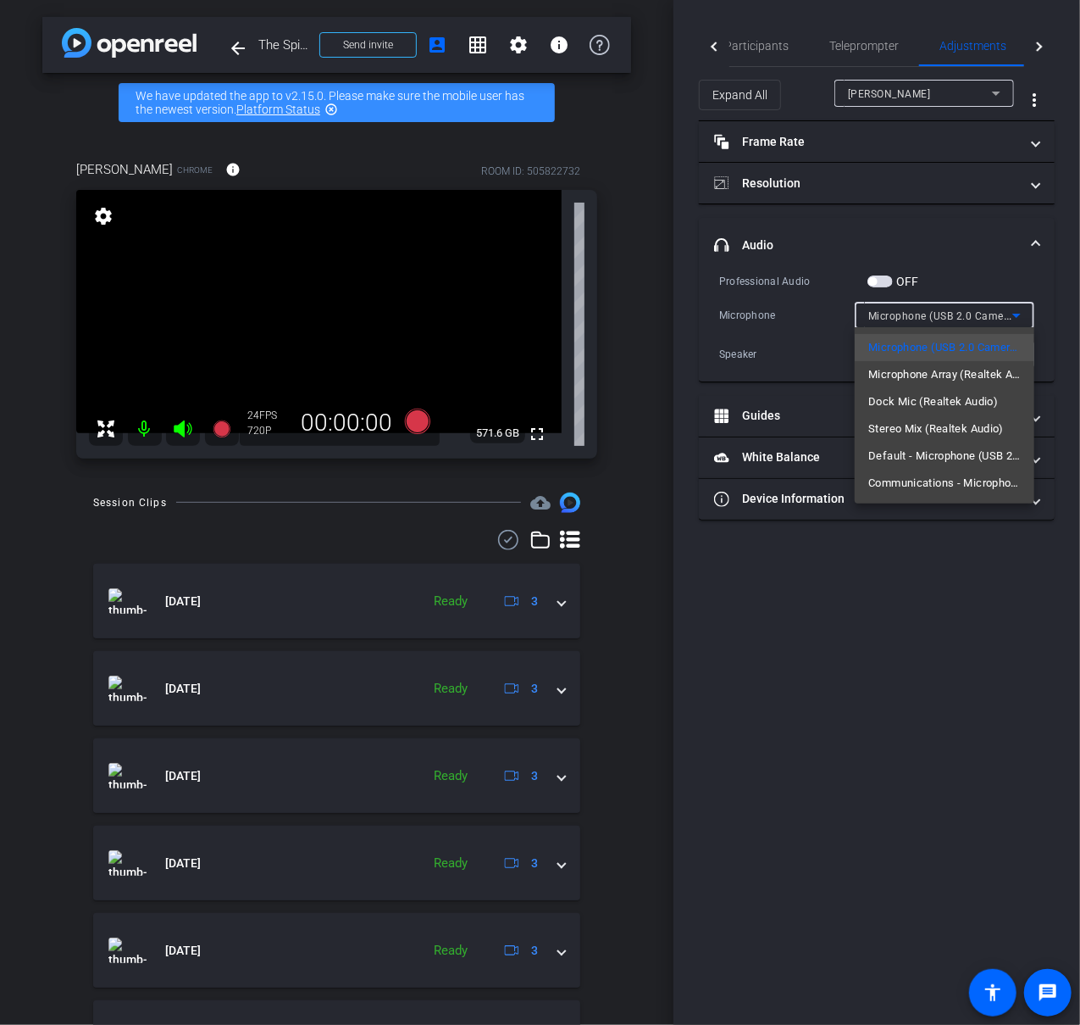
click at [947, 558] on div at bounding box center [540, 512] width 1080 height 1025
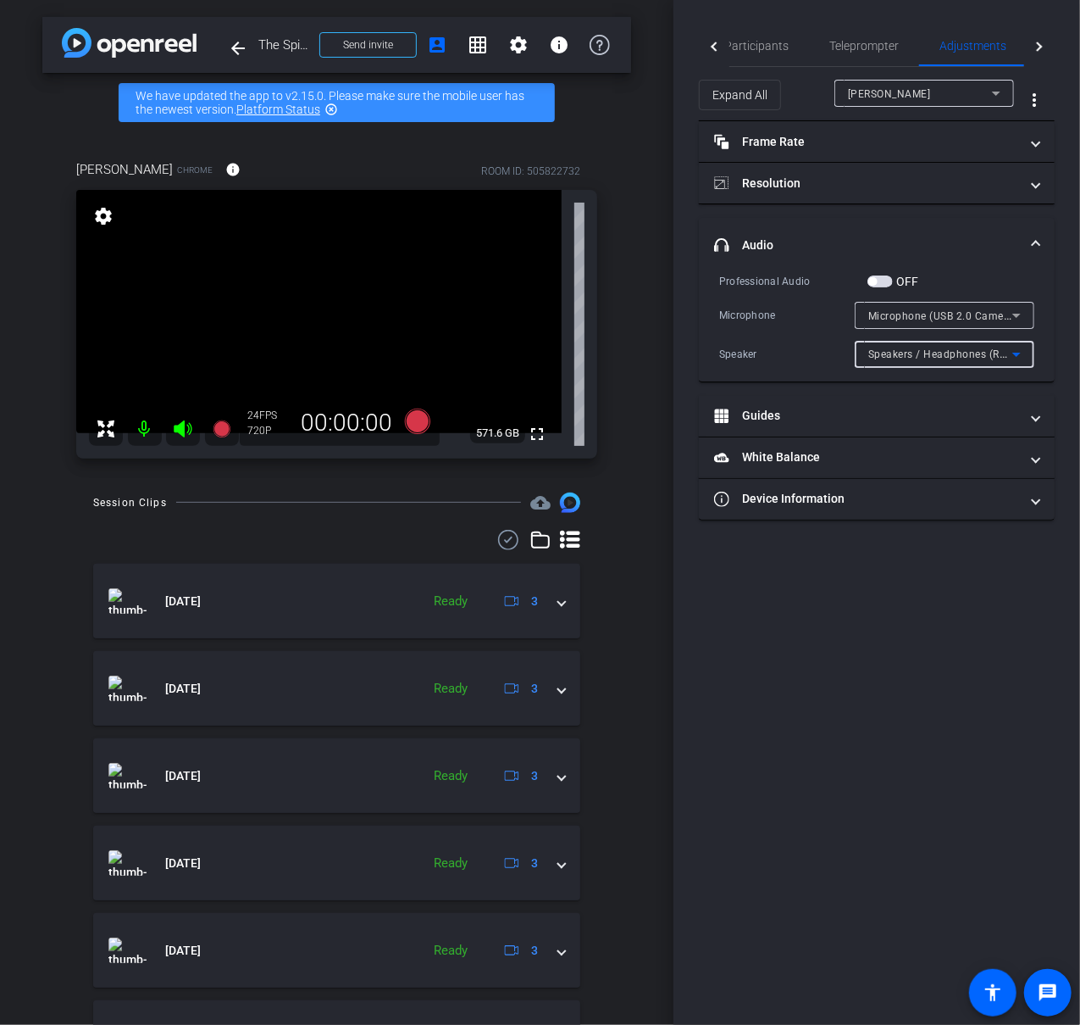
click at [1025, 355] on icon at bounding box center [1017, 354] width 20 height 20
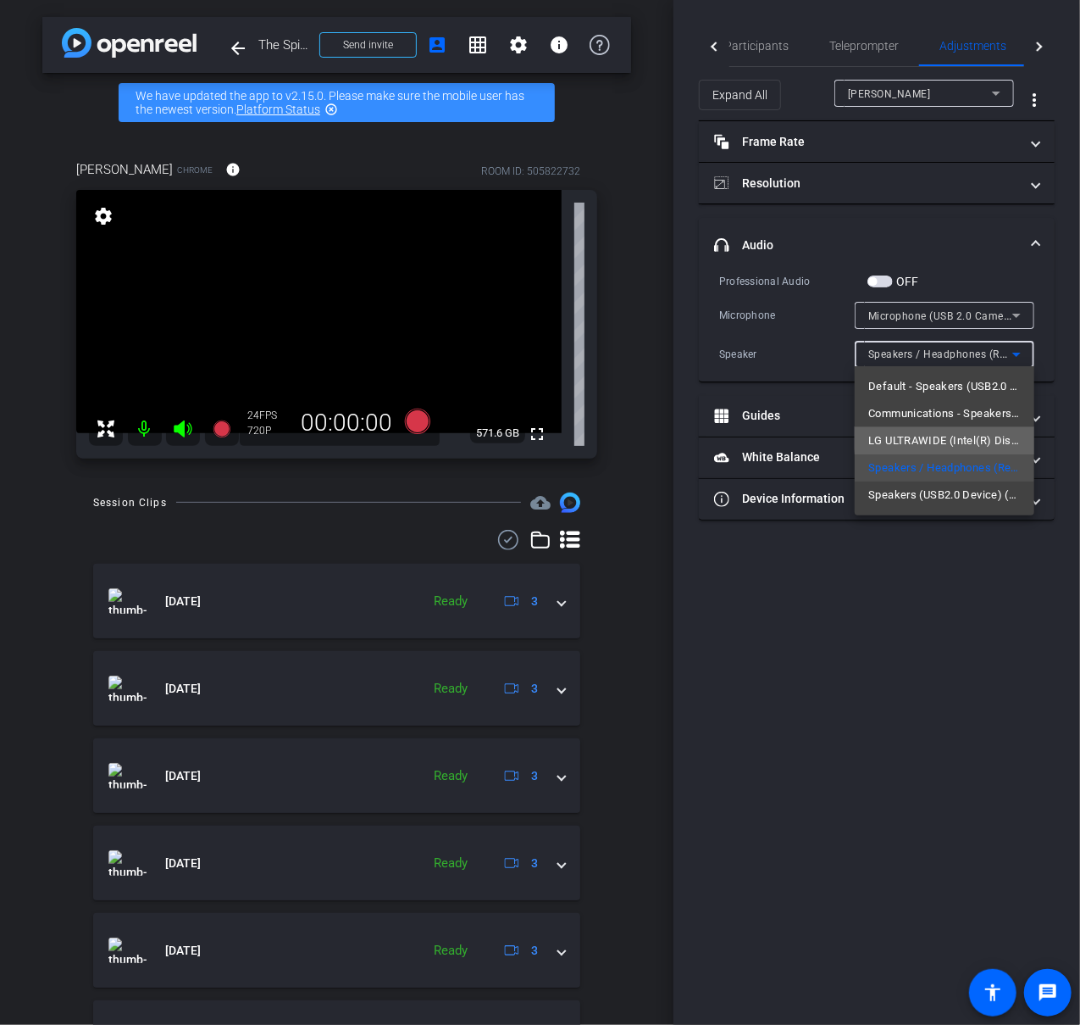
click at [986, 434] on span "LG ULTRAWIDE (Intel(R) Display Audio)" at bounding box center [945, 440] width 153 height 20
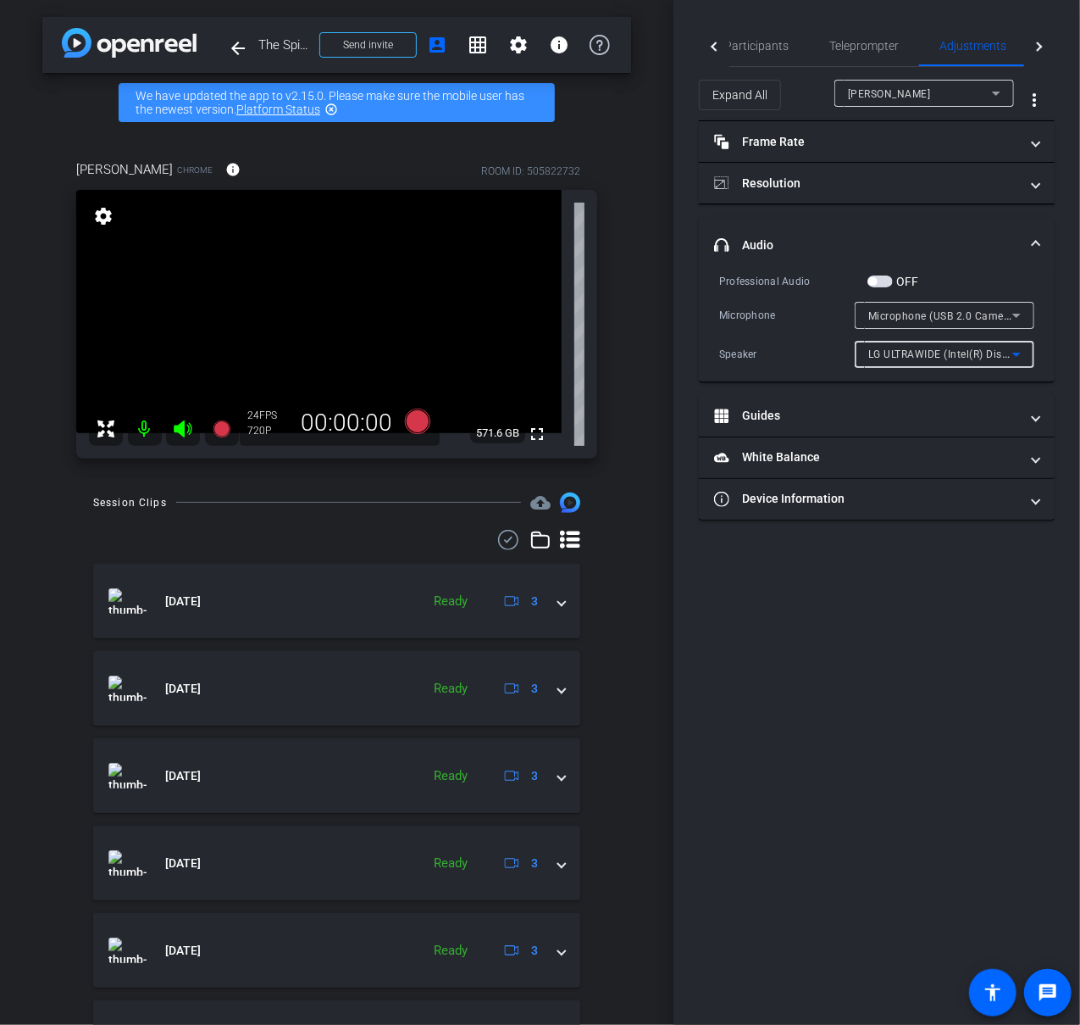
click at [1021, 358] on icon at bounding box center [1017, 354] width 20 height 20
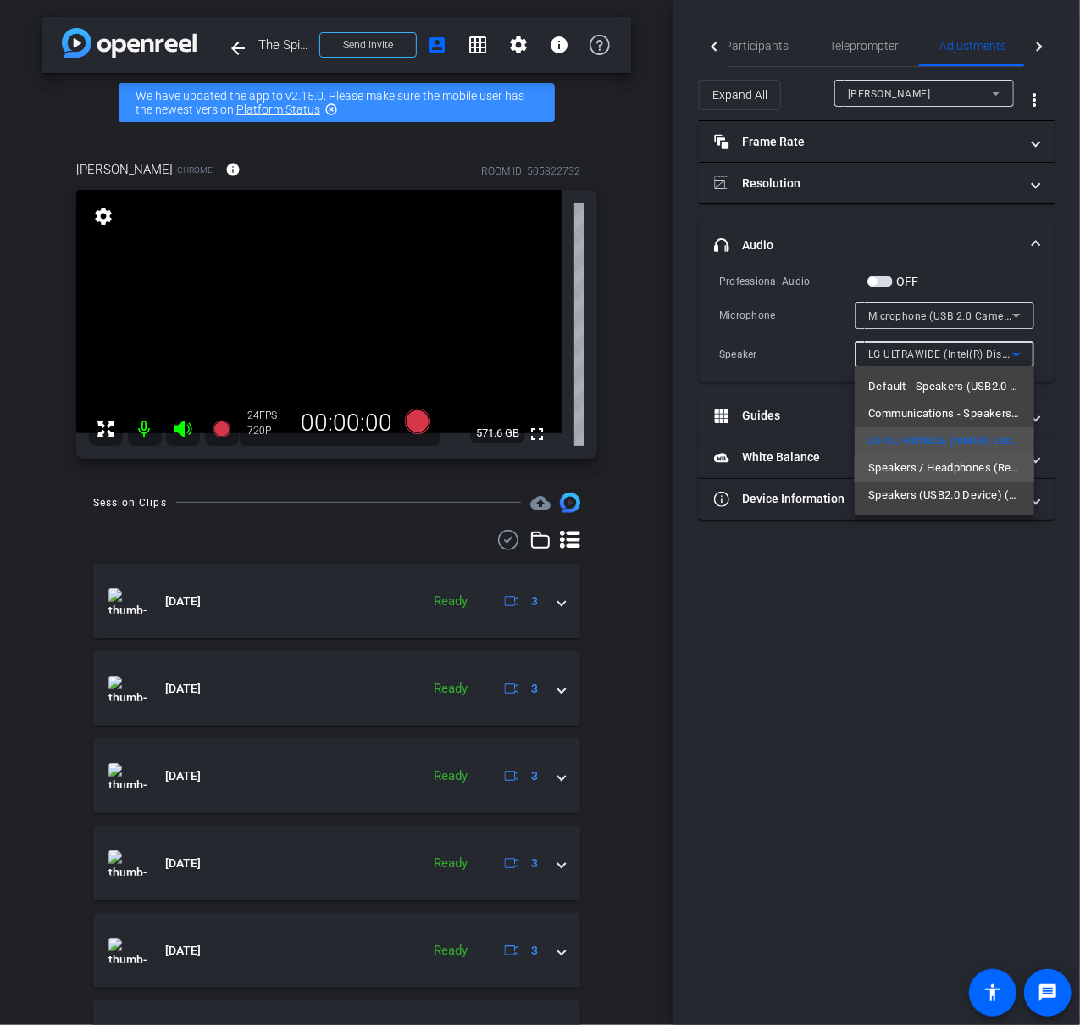
click at [966, 475] on span "Speakers / Headphones (Realtek Audio)" at bounding box center [945, 468] width 153 height 20
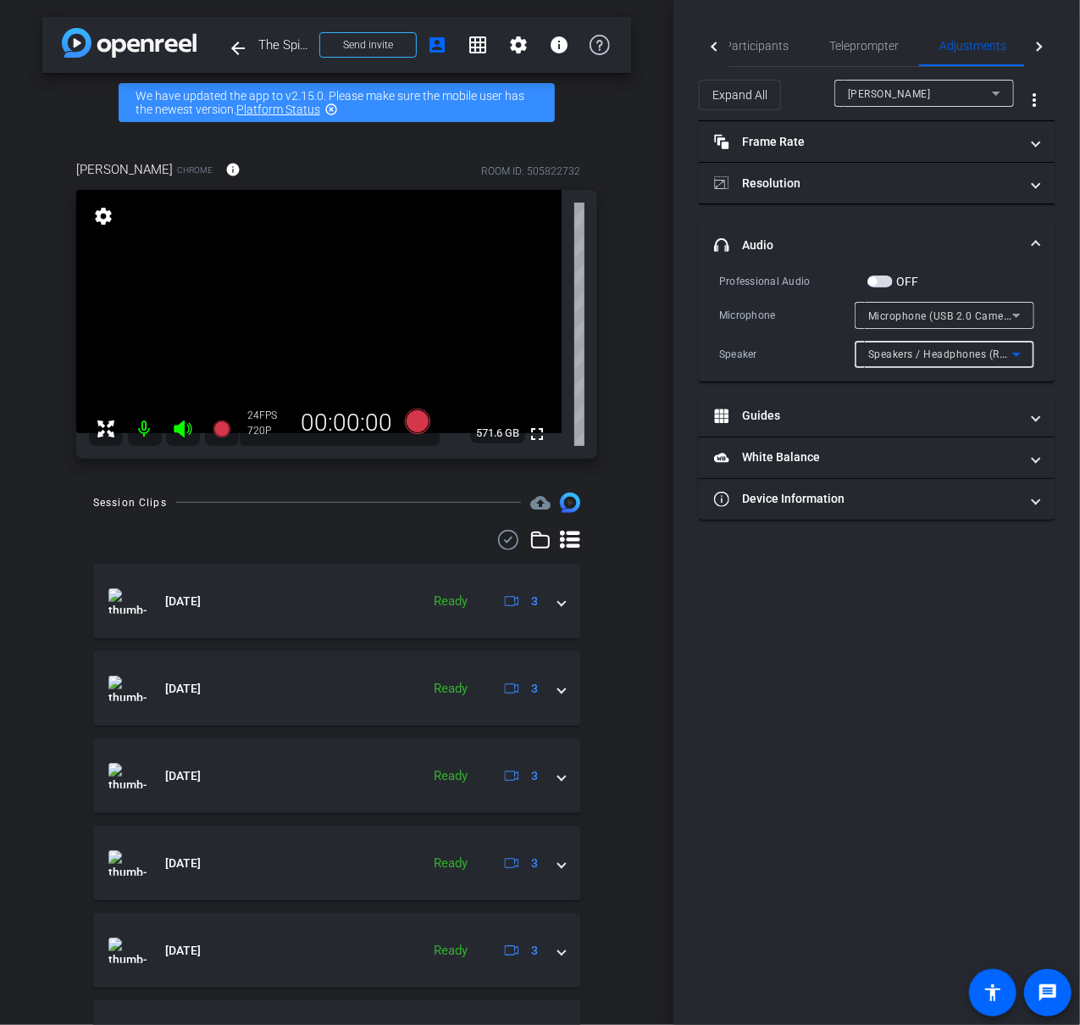
click at [1019, 356] on icon at bounding box center [1017, 354] width 20 height 20
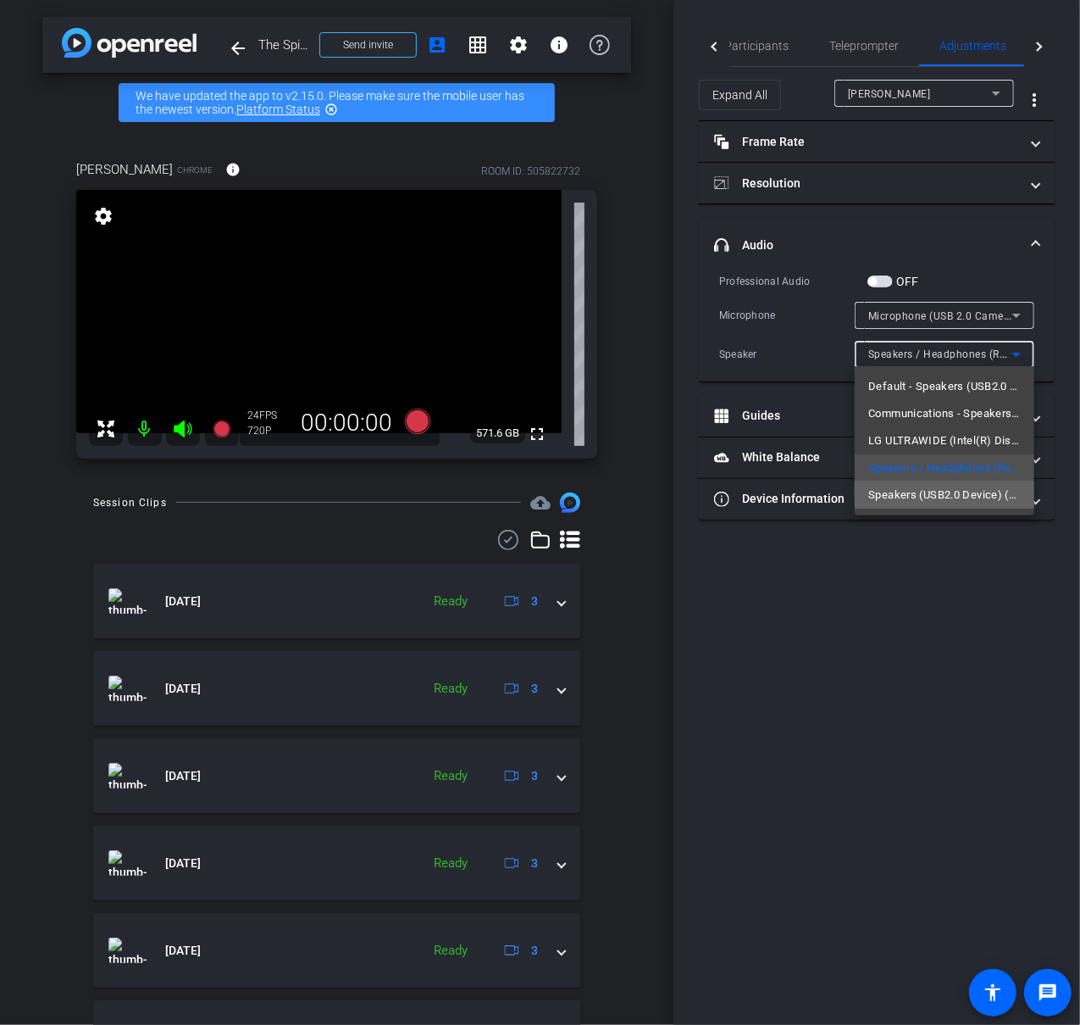
click at [973, 491] on span "Speakers (USB2.0 Device) (1908:2220)" at bounding box center [945, 495] width 153 height 20
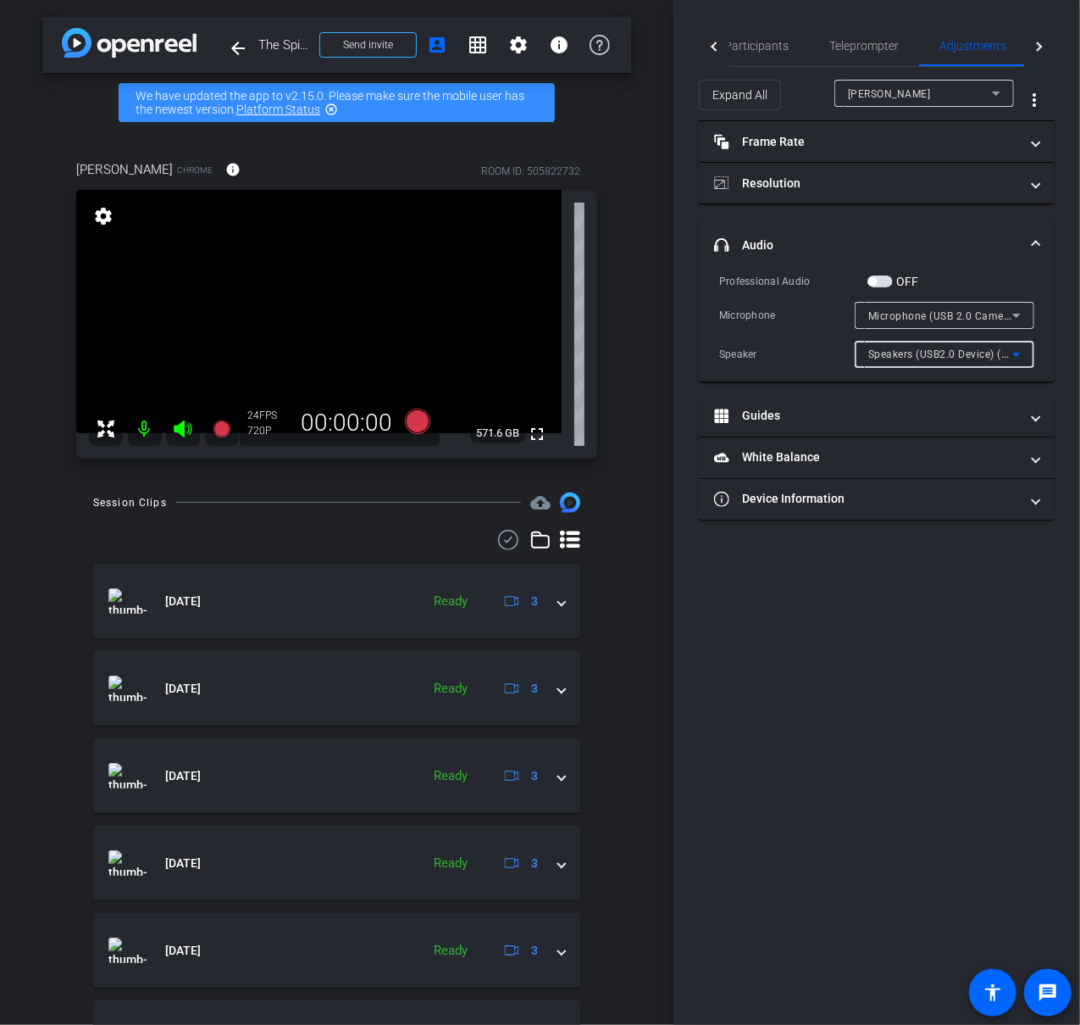
click at [1024, 314] on icon at bounding box center [1017, 315] width 20 height 20
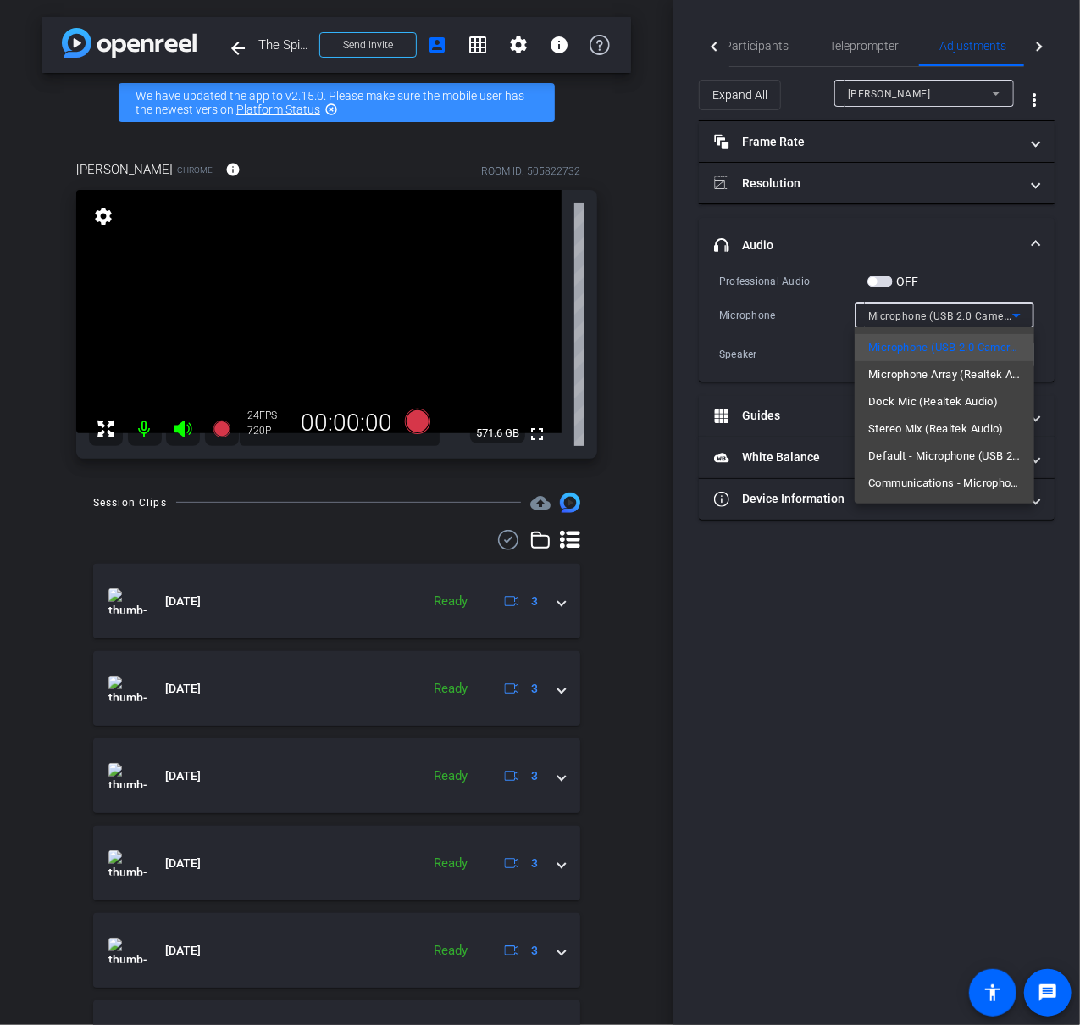
click at [977, 558] on div at bounding box center [540, 512] width 1080 height 1025
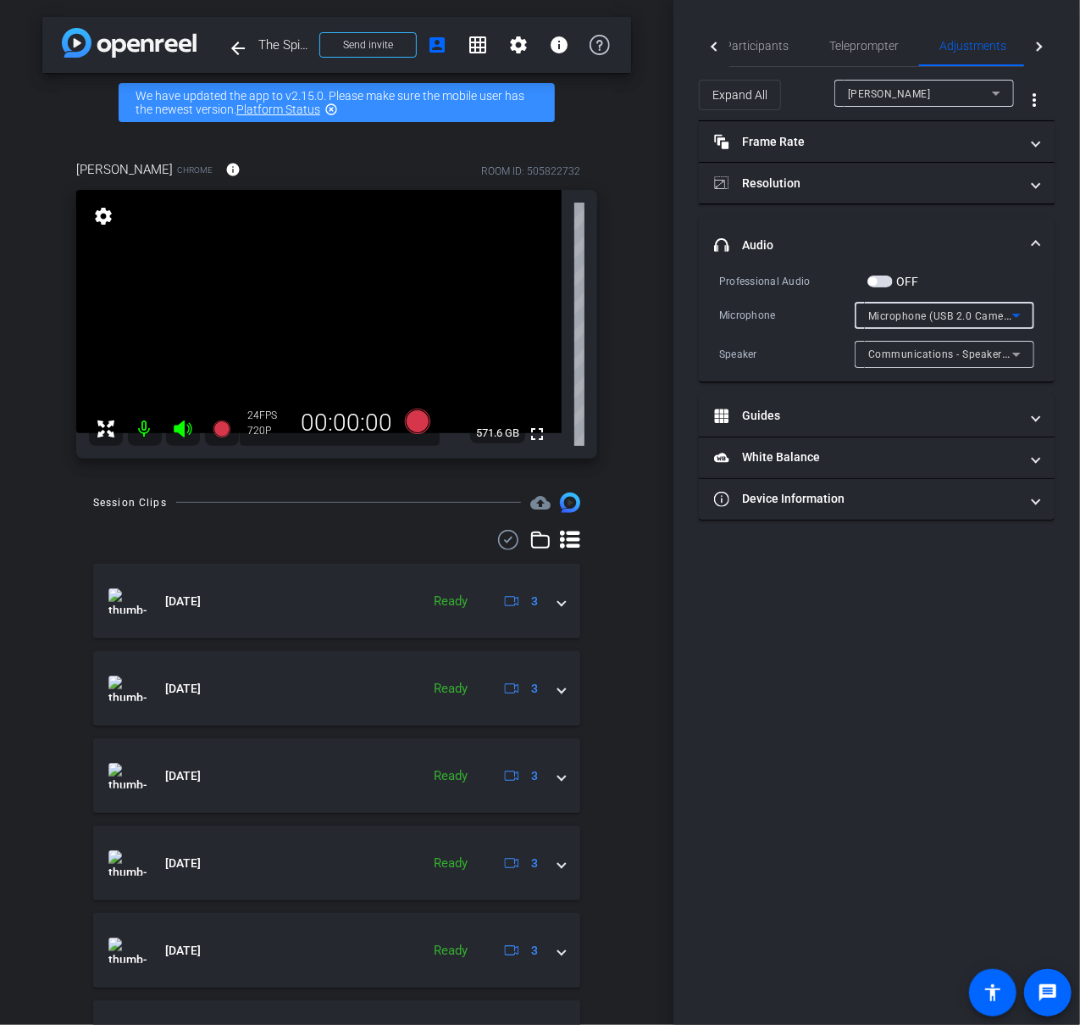
click at [1020, 318] on icon at bounding box center [1017, 315] width 20 height 20
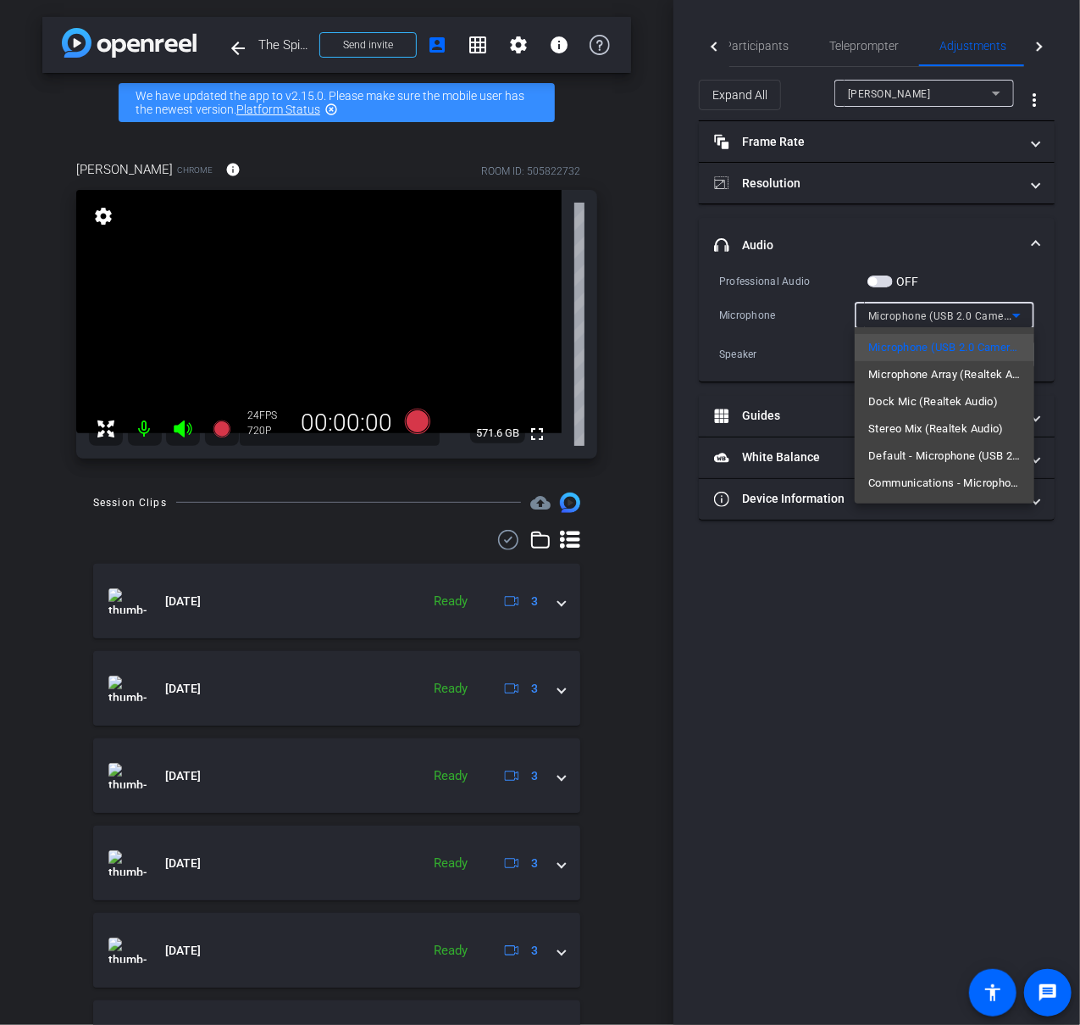
click at [1020, 317] on div at bounding box center [540, 512] width 1080 height 1025
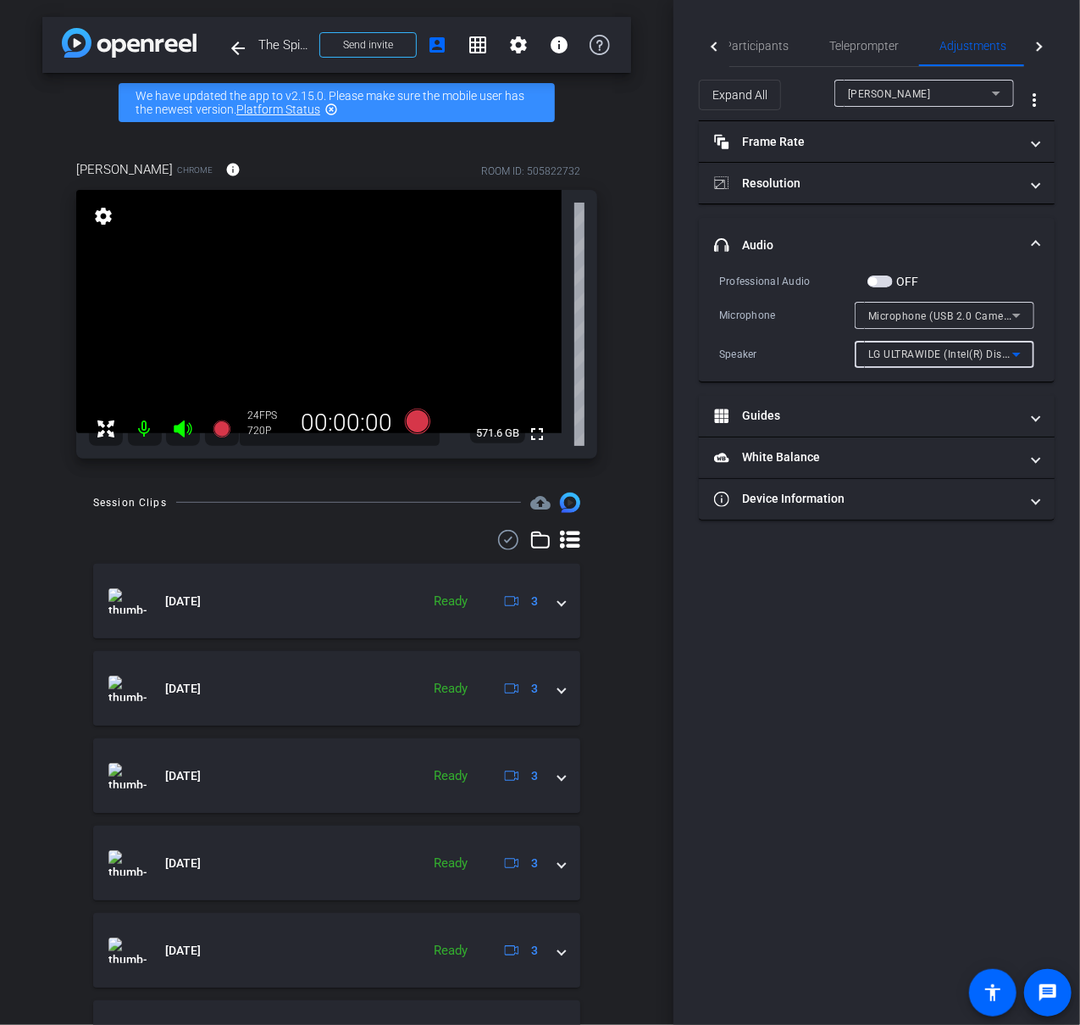
click at [1025, 351] on icon at bounding box center [1017, 354] width 20 height 20
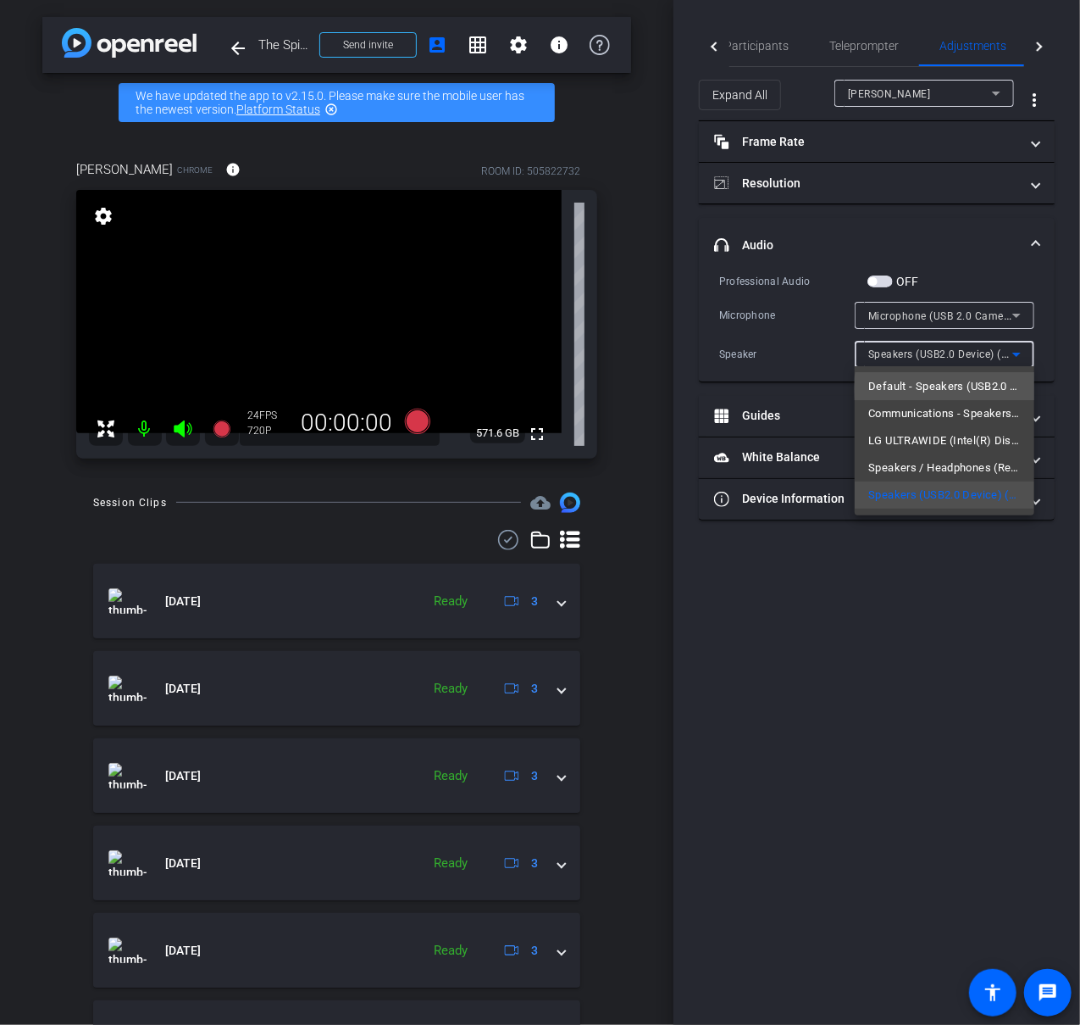
click at [970, 389] on span "Default - Speakers (USB2.0 Device) (1908:2220)" at bounding box center [945, 386] width 153 height 20
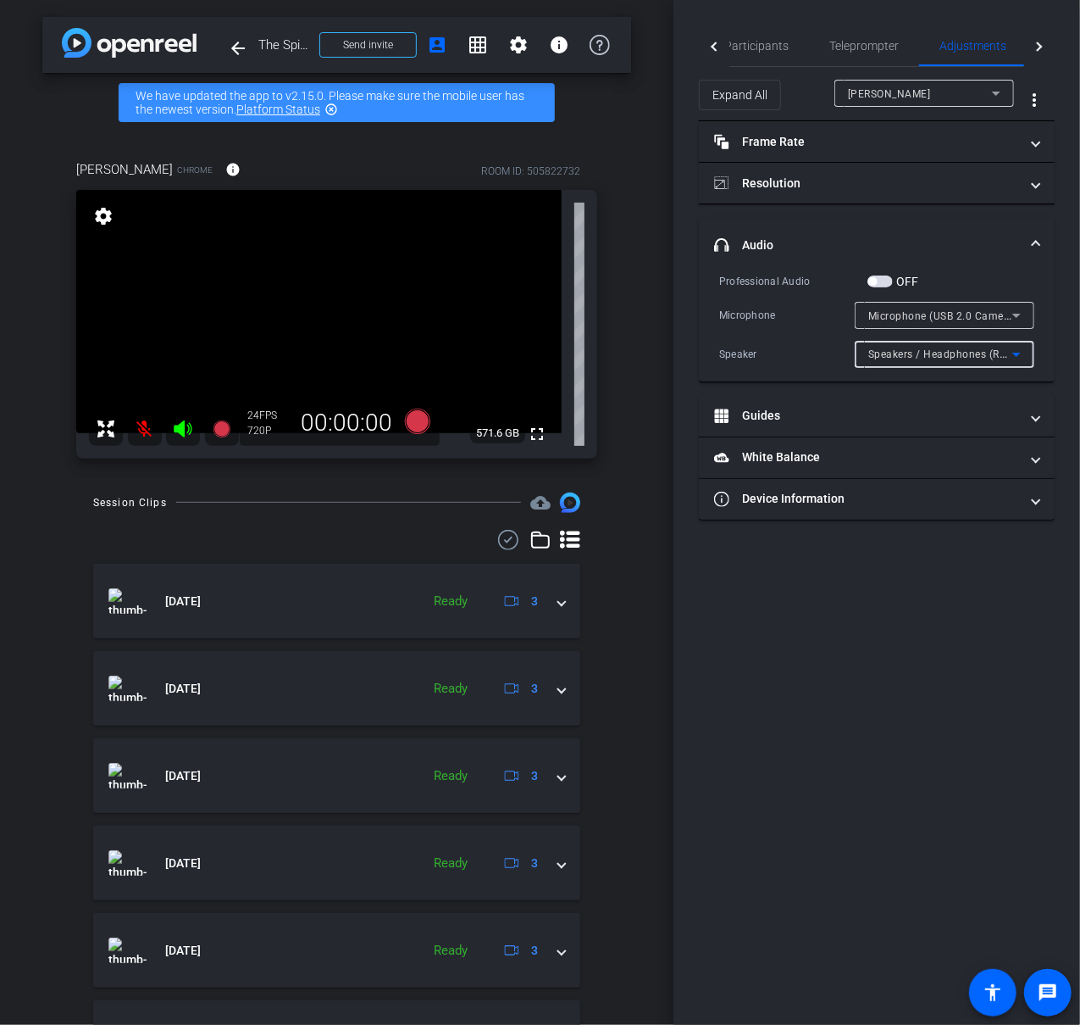
click at [1021, 352] on icon at bounding box center [1017, 354] width 20 height 20
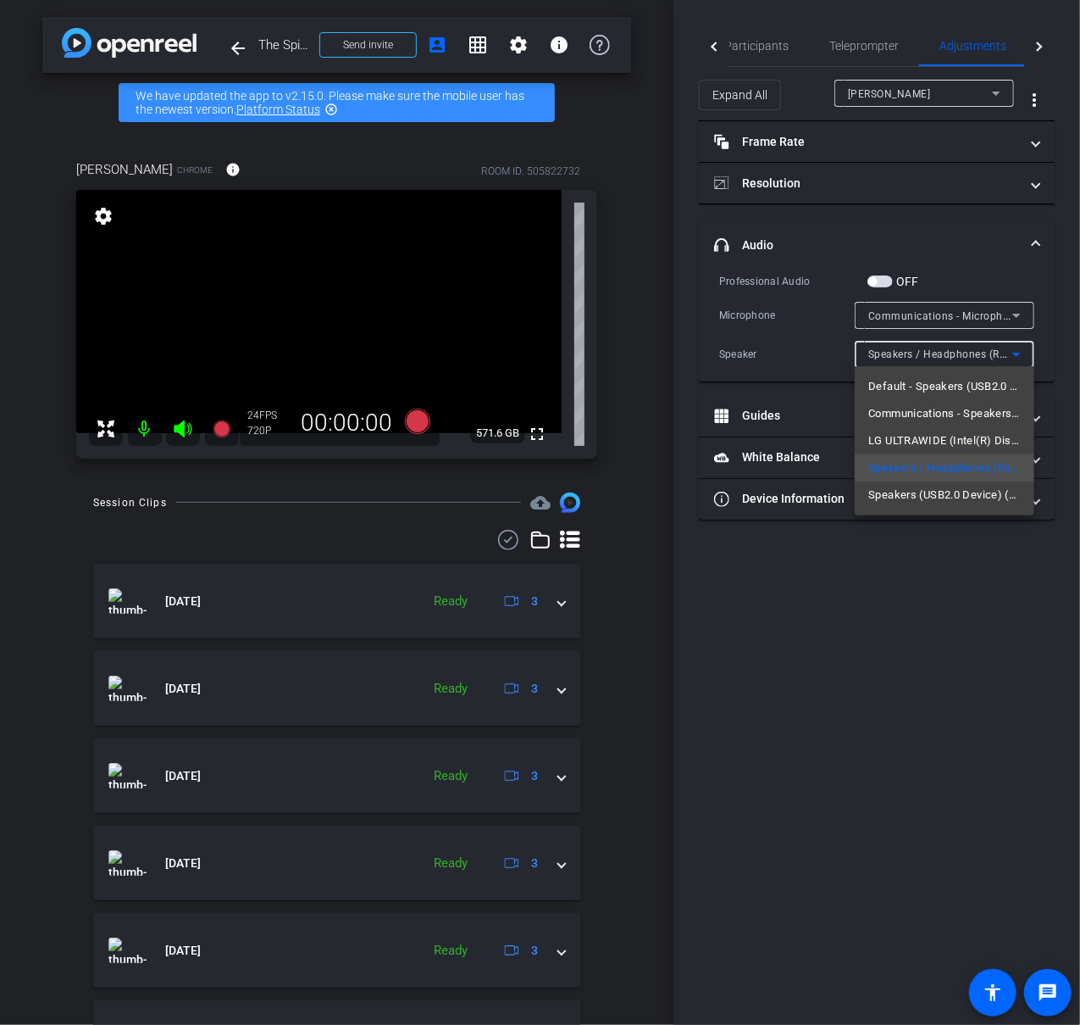
click at [137, 430] on div at bounding box center [540, 512] width 1080 height 1025
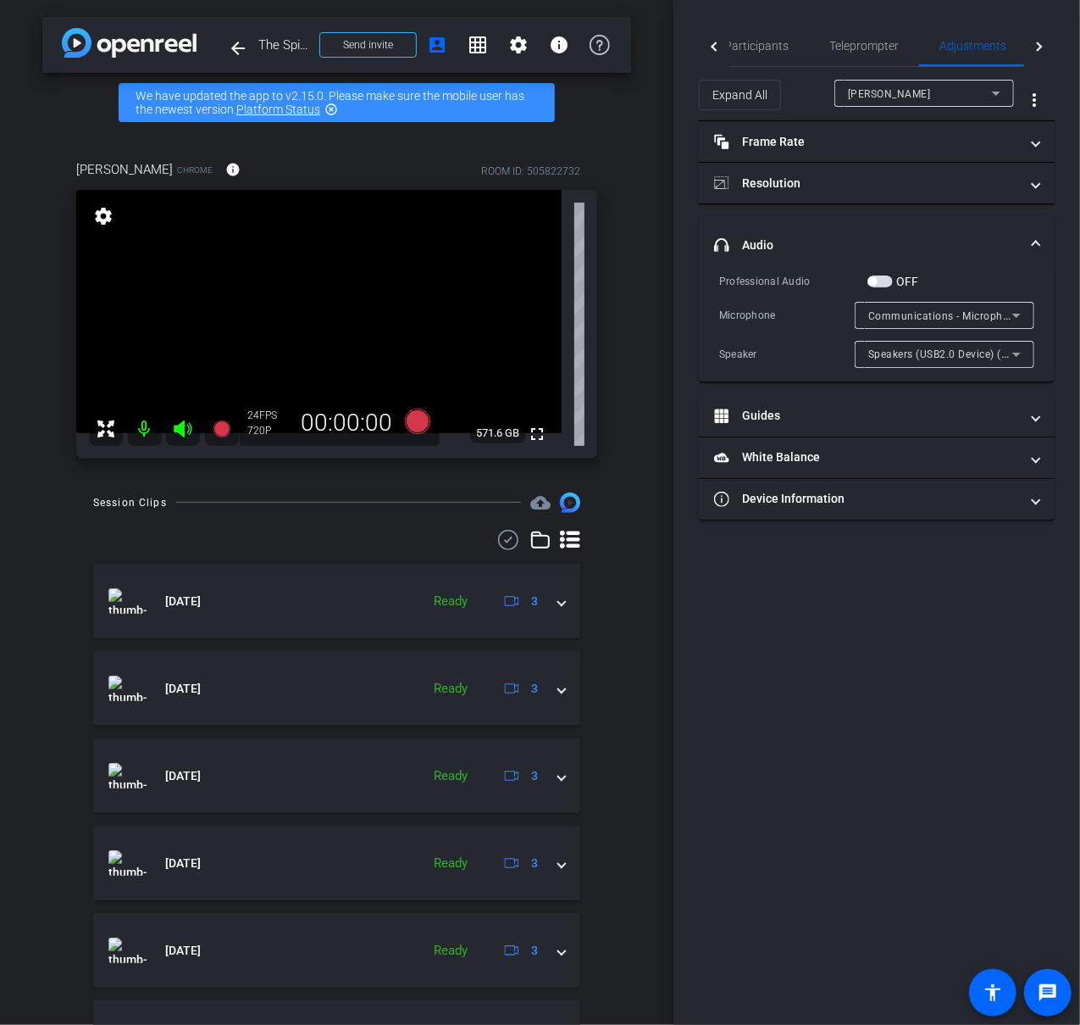
click at [1025, 318] on icon at bounding box center [1017, 315] width 20 height 20
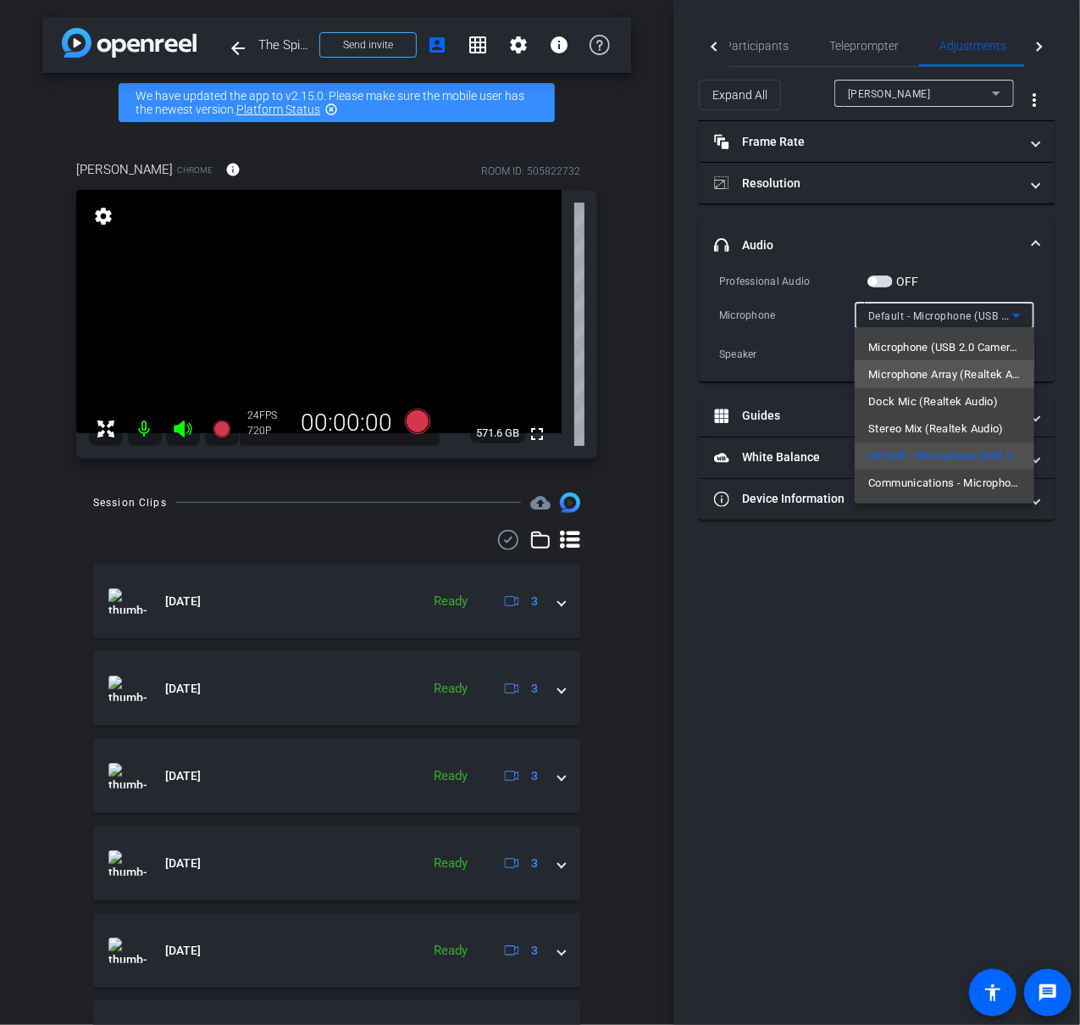
click at [1003, 370] on span "Microphone Array (Realtek Audio)" at bounding box center [945, 374] width 153 height 20
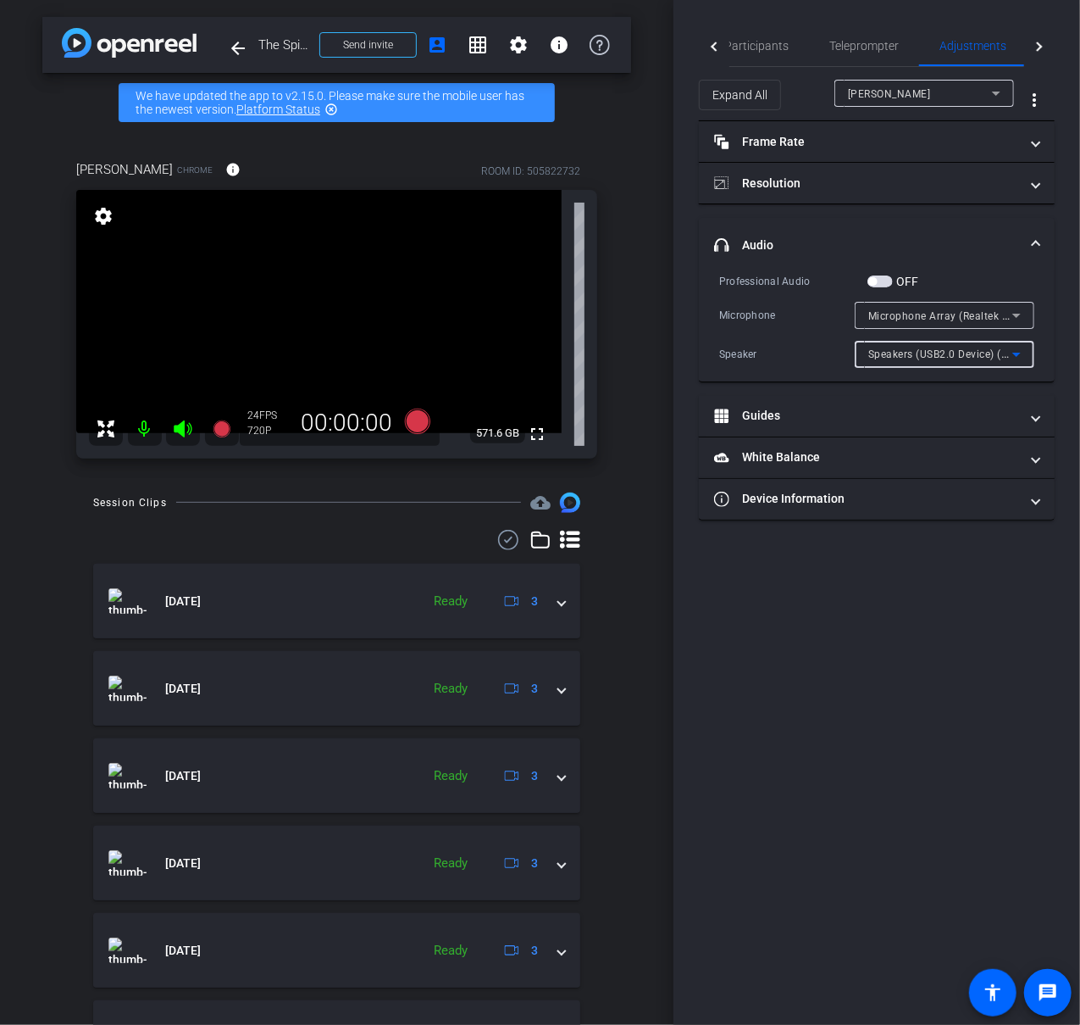
click at [1020, 355] on icon at bounding box center [1017, 354] width 20 height 20
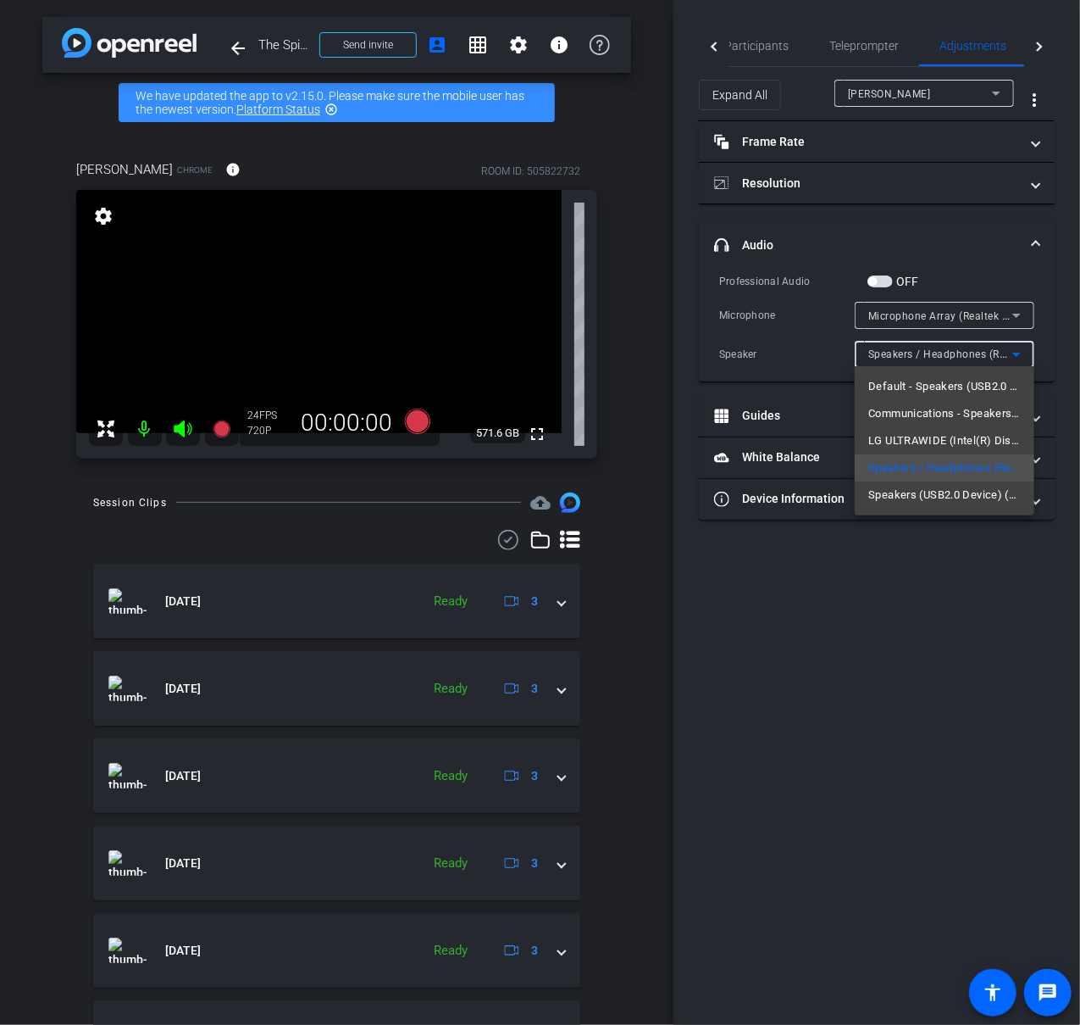
click at [1000, 419] on span "Communications - Speakers (USB2.0 Device) (1908:2220)" at bounding box center [945, 413] width 153 height 20
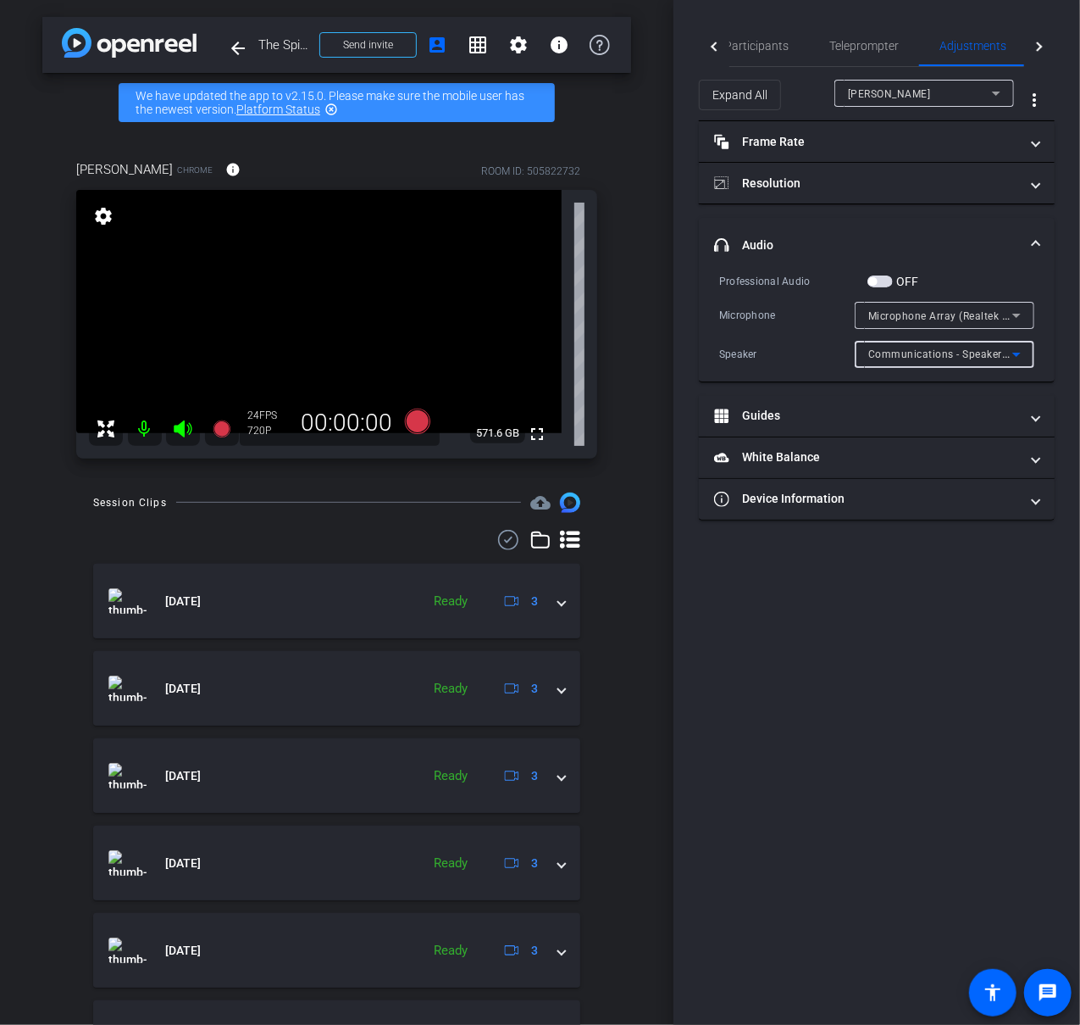
click at [1023, 348] on icon at bounding box center [1017, 354] width 20 height 20
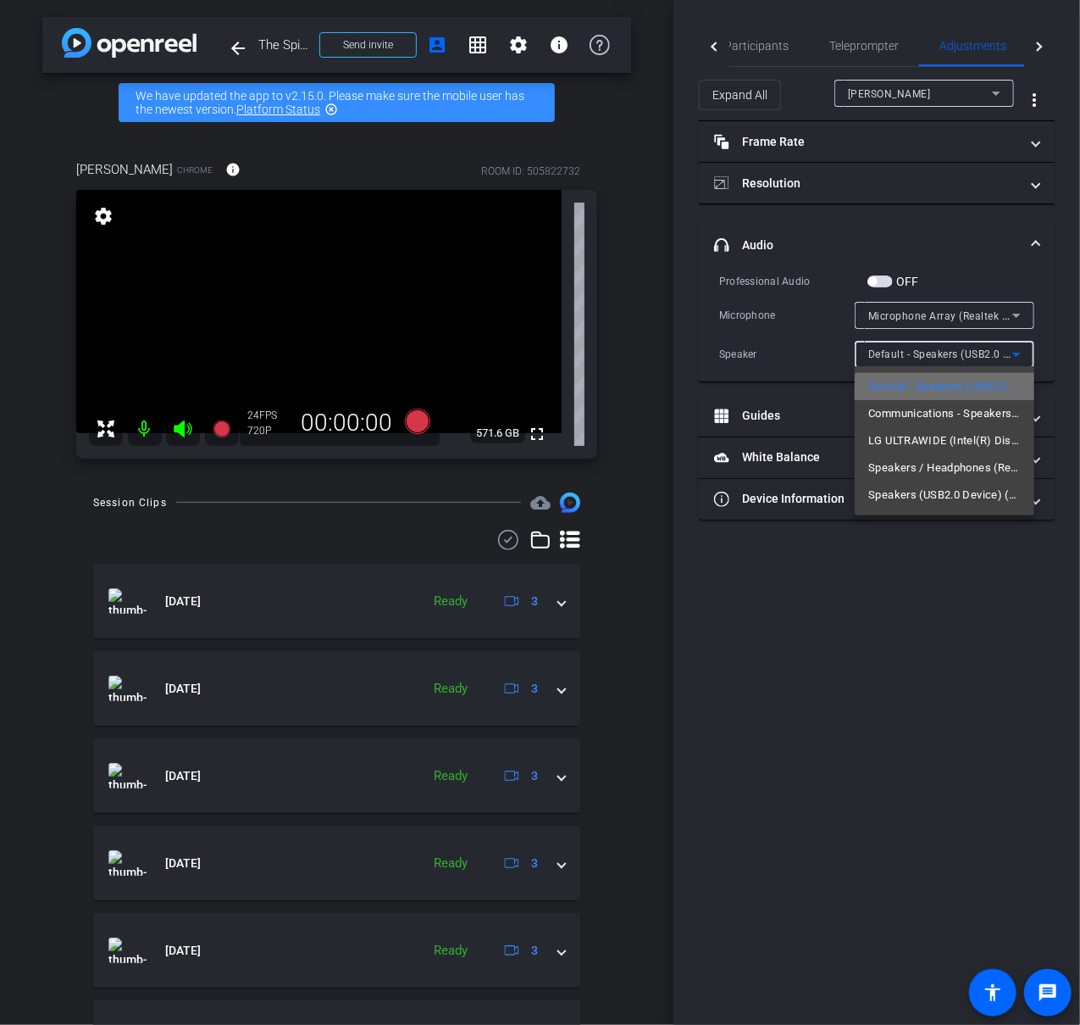
click at [997, 393] on span "Default - Speakers (USB2.0 Device) (1908:2220)" at bounding box center [945, 386] width 153 height 20
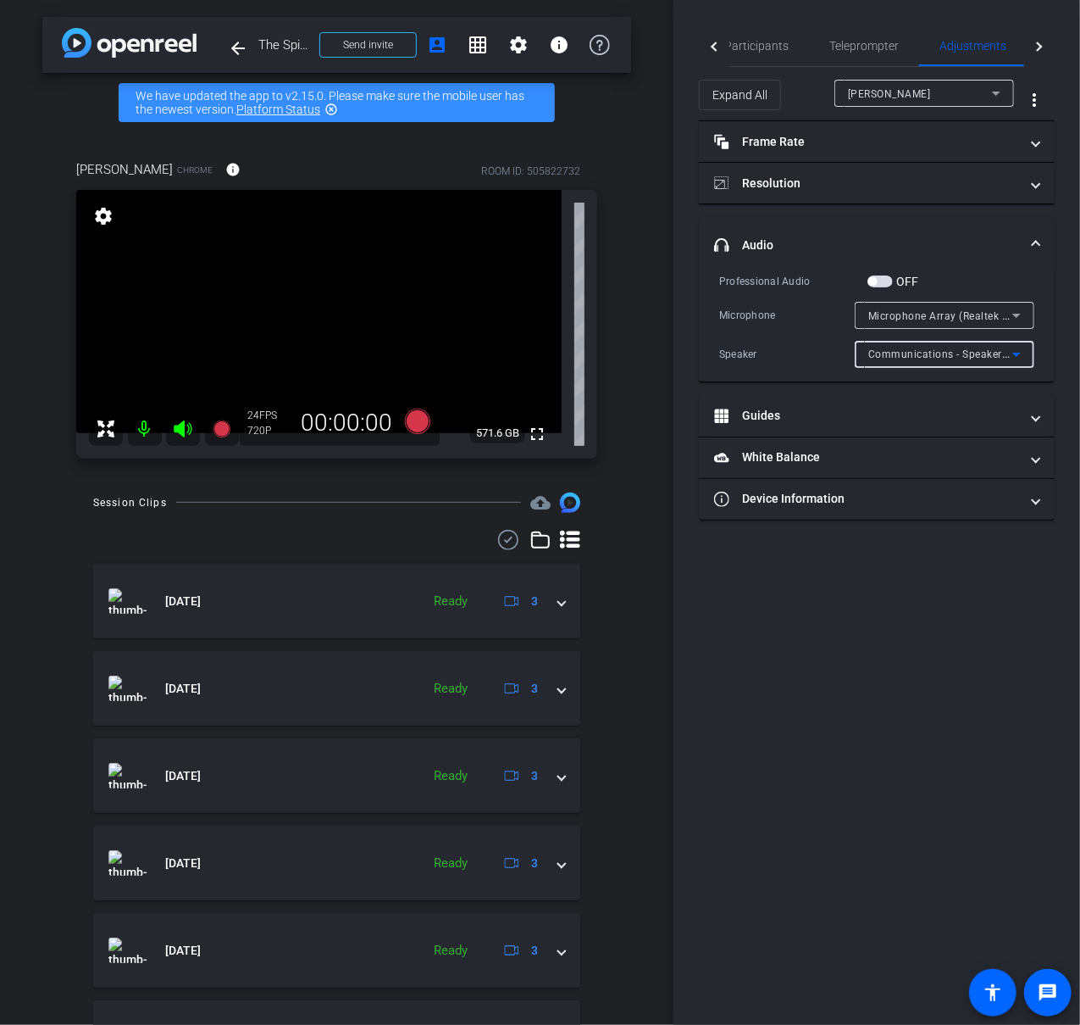
click at [1016, 358] on icon at bounding box center [1017, 354] width 20 height 20
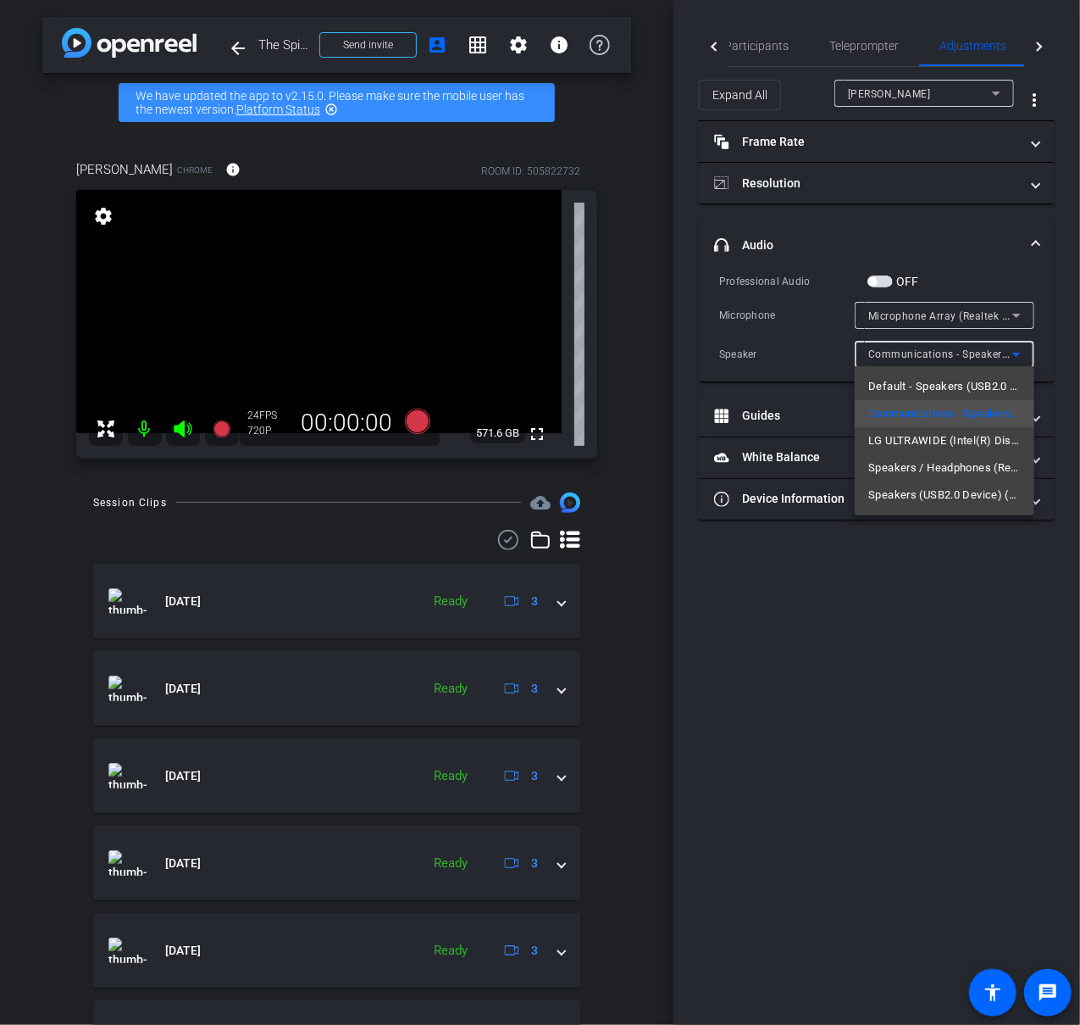
click at [916, 558] on div at bounding box center [540, 512] width 1080 height 1025
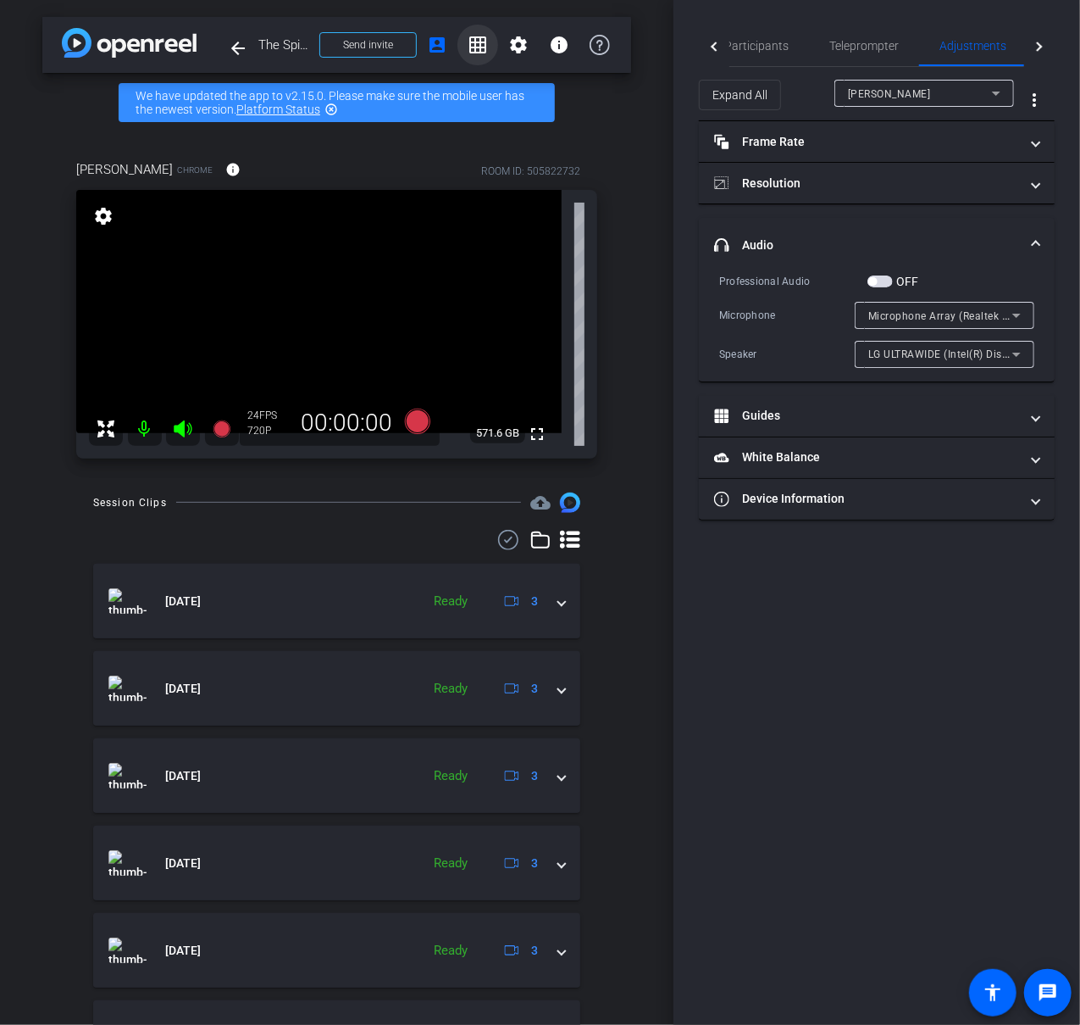
click at [458, 47] on span at bounding box center [478, 45] width 41 height 41
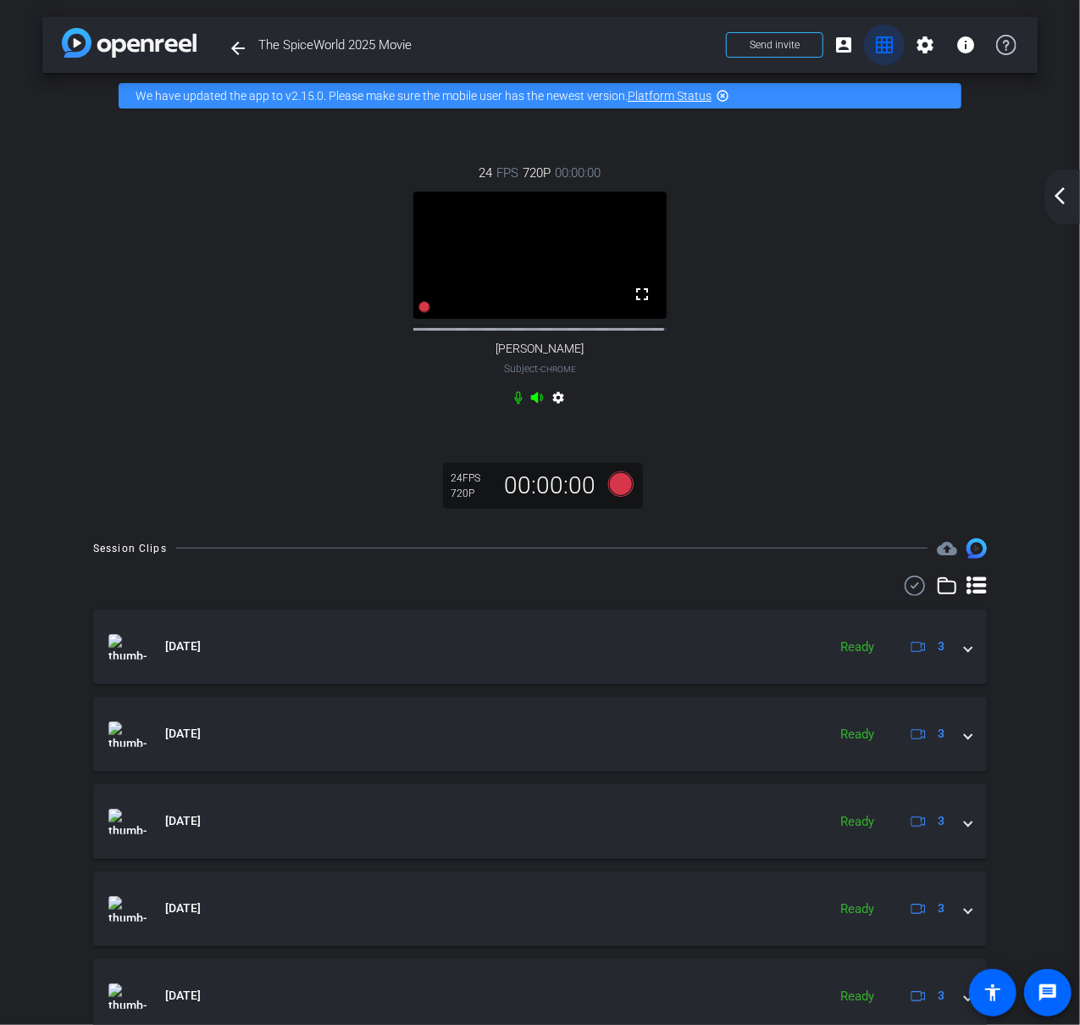
click at [875, 52] on mat-icon "grid_on" at bounding box center [885, 45] width 20 height 20
click at [840, 51] on mat-icon "account_box" at bounding box center [844, 45] width 20 height 20
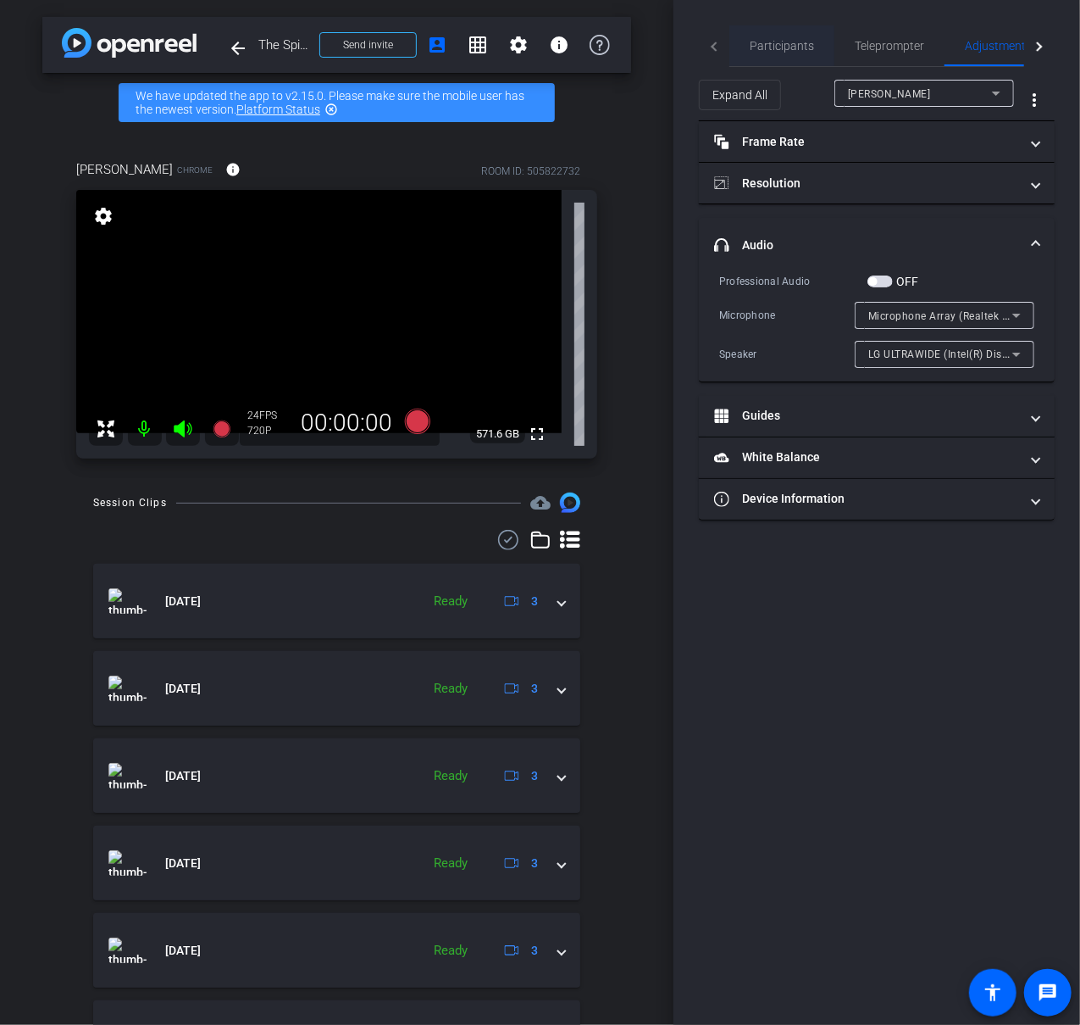
click at [786, 47] on span "Participants" at bounding box center [782, 46] width 64 height 12
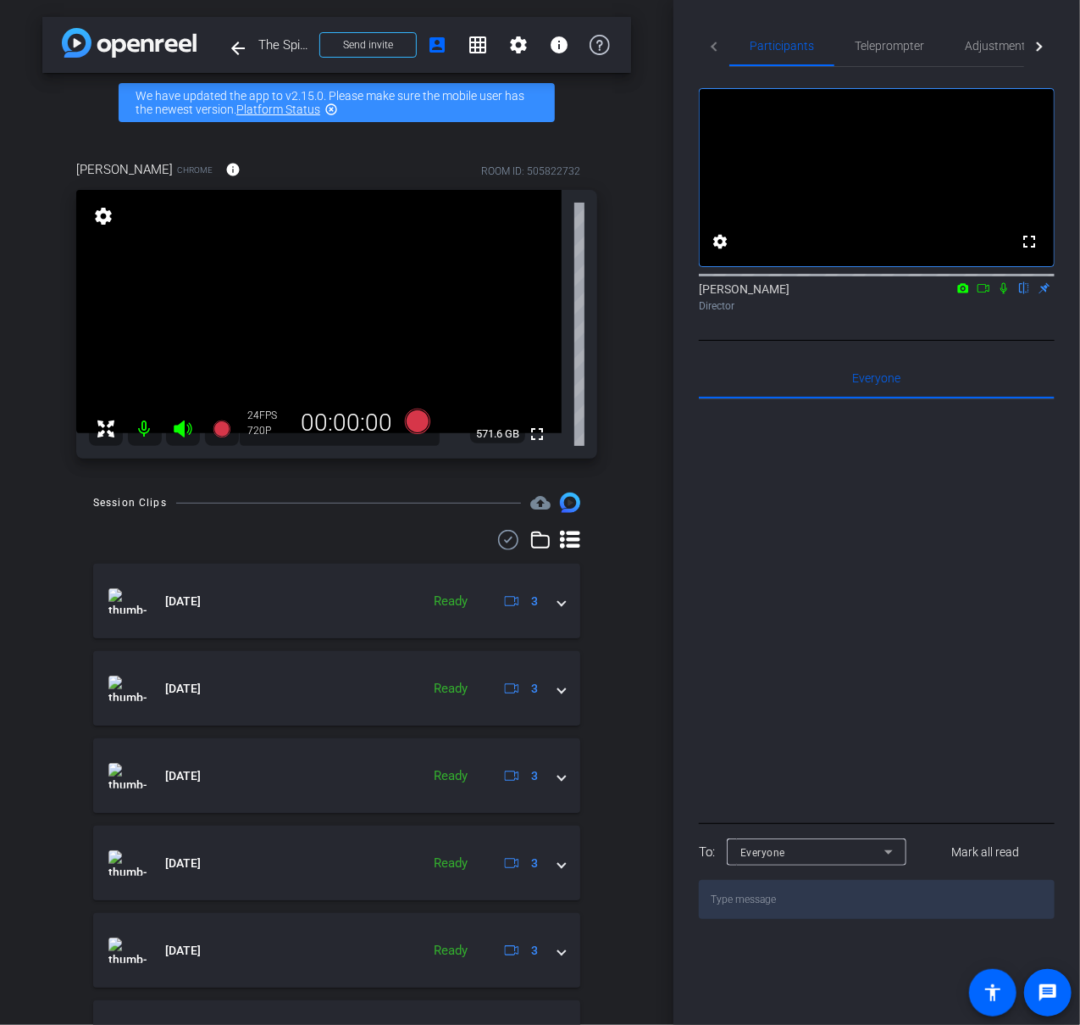
click at [719, 52] on mat-tab-header "Participants Teleprompter Adjustments Live" at bounding box center [877, 46] width 356 height 42
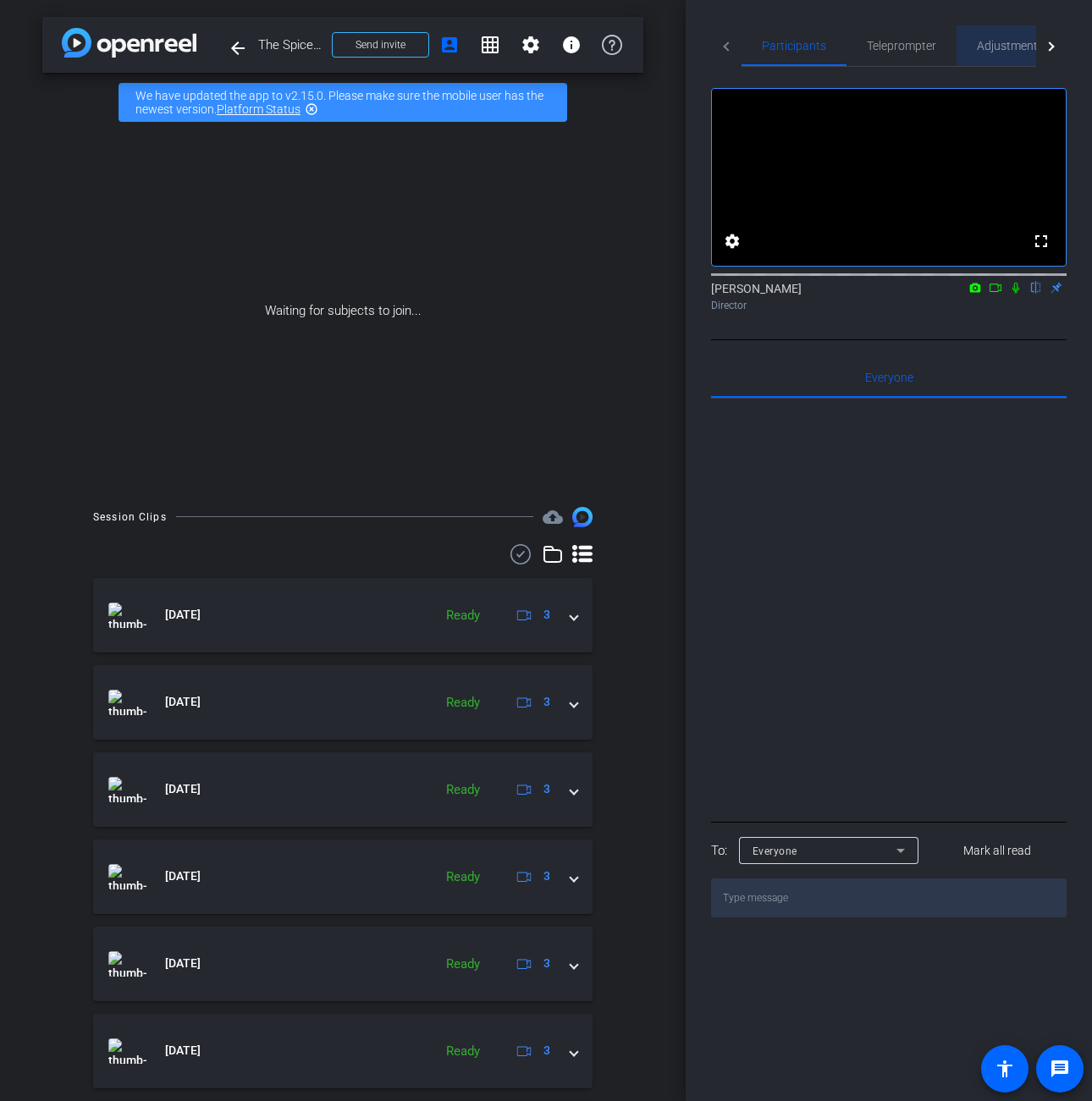
click at [991, 49] on span "Adjustments" at bounding box center [1010, 46] width 67 height 12
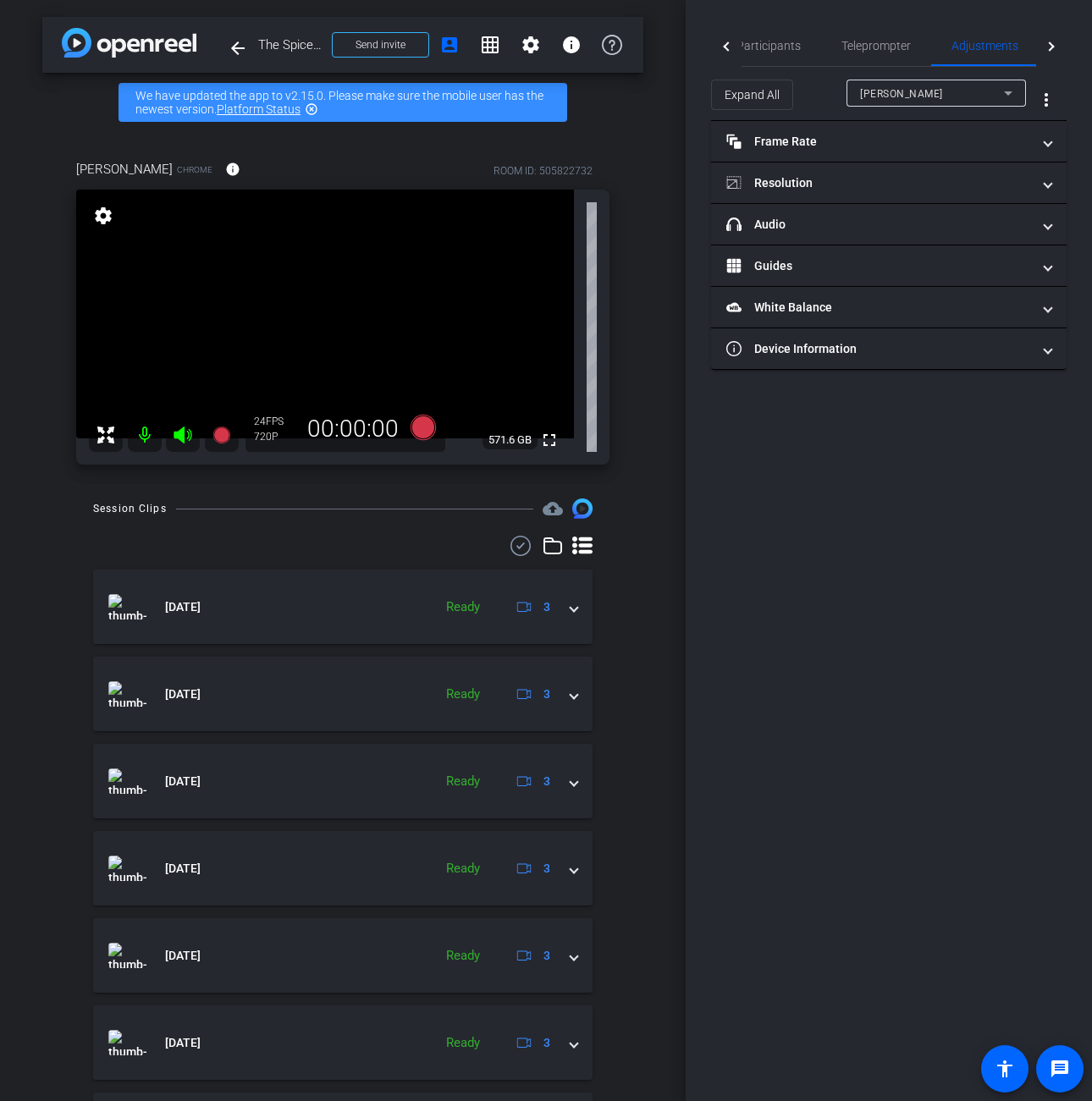
type input "11000"
click at [791, 45] on span "Participants" at bounding box center [768, 46] width 64 height 12
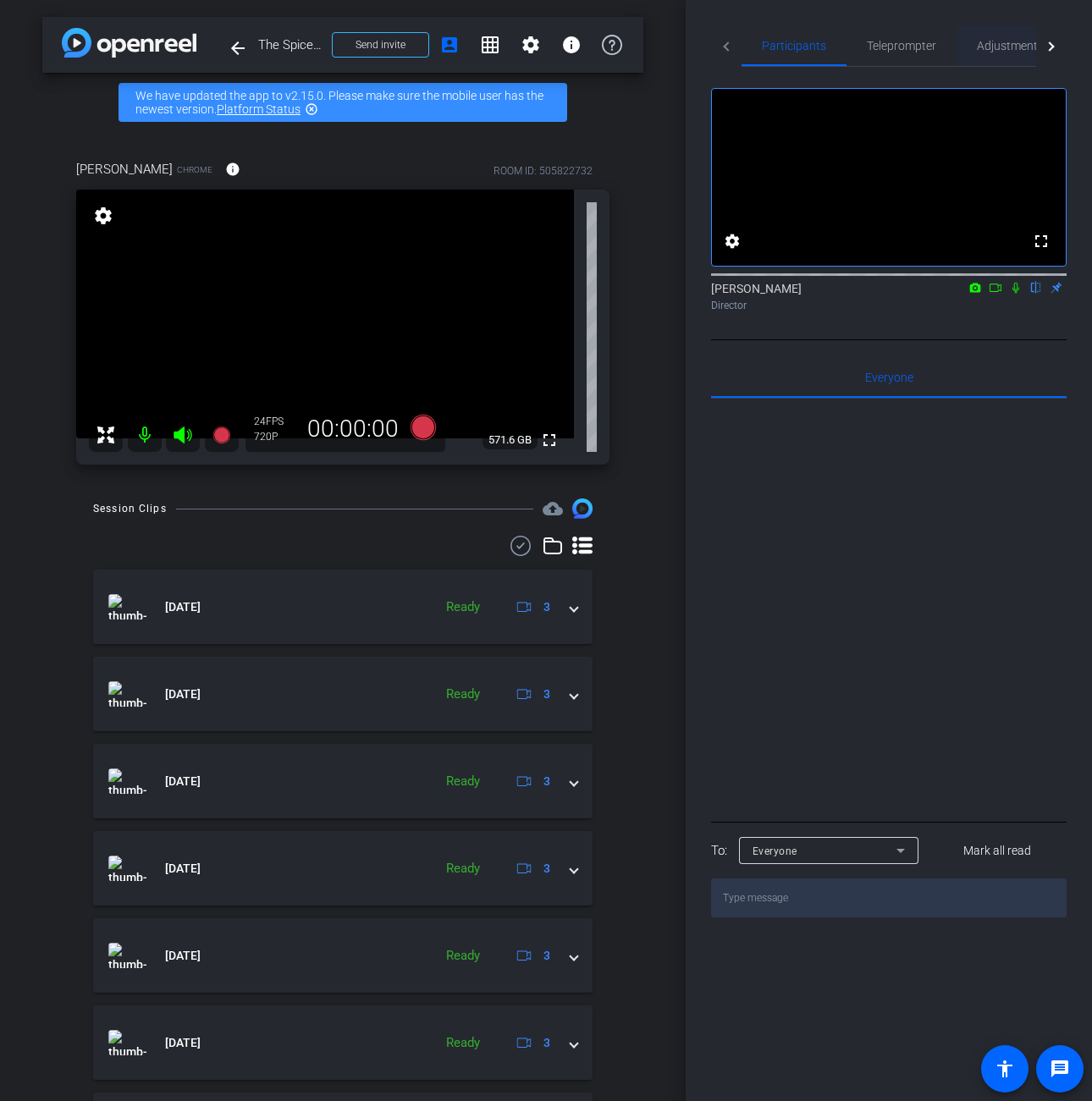
click at [1009, 44] on span "Adjustments" at bounding box center [1010, 46] width 67 height 12
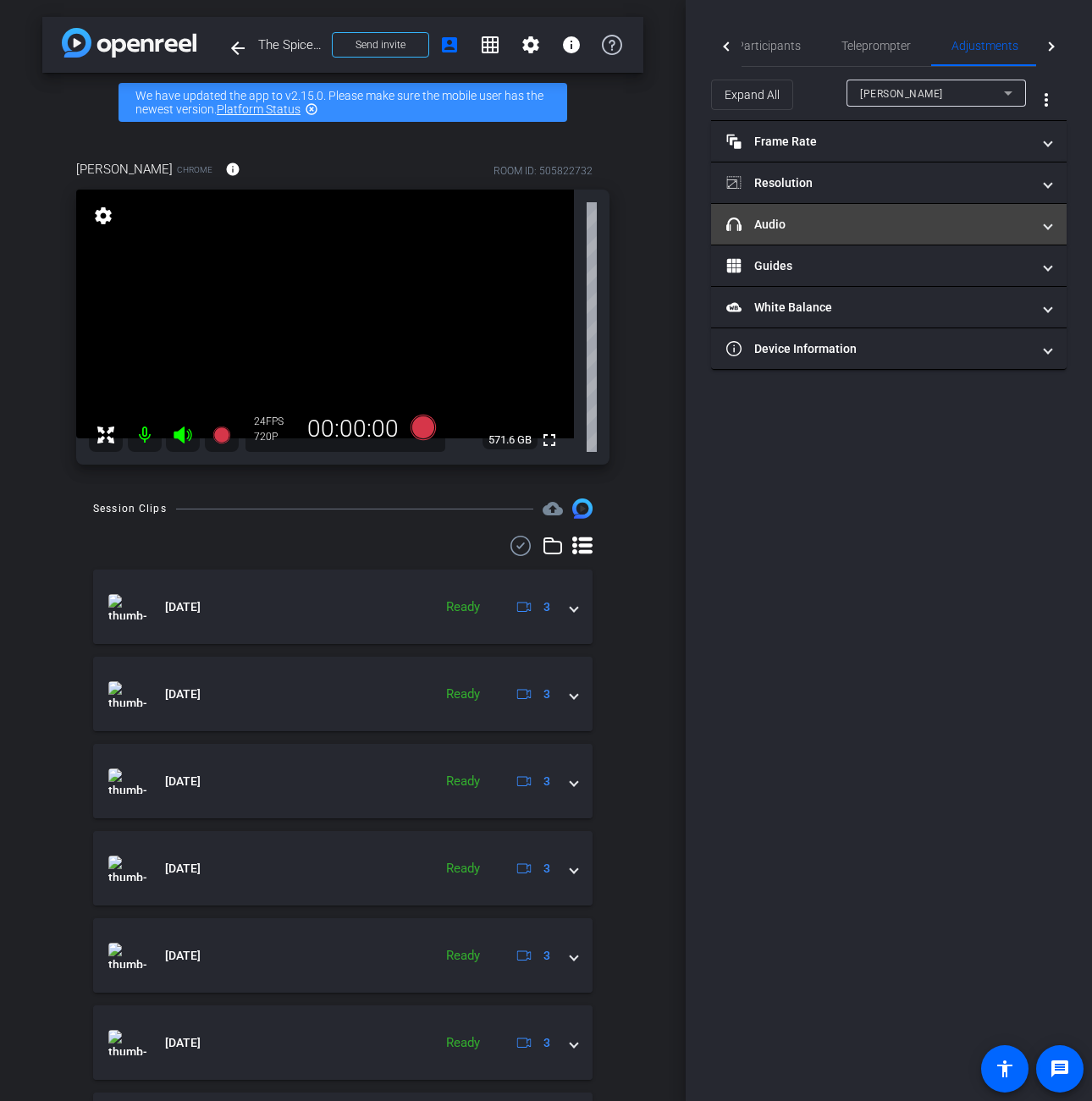
click at [1051, 230] on mat-expansion-panel-header "headphone icon Audio" at bounding box center [889, 224] width 356 height 41
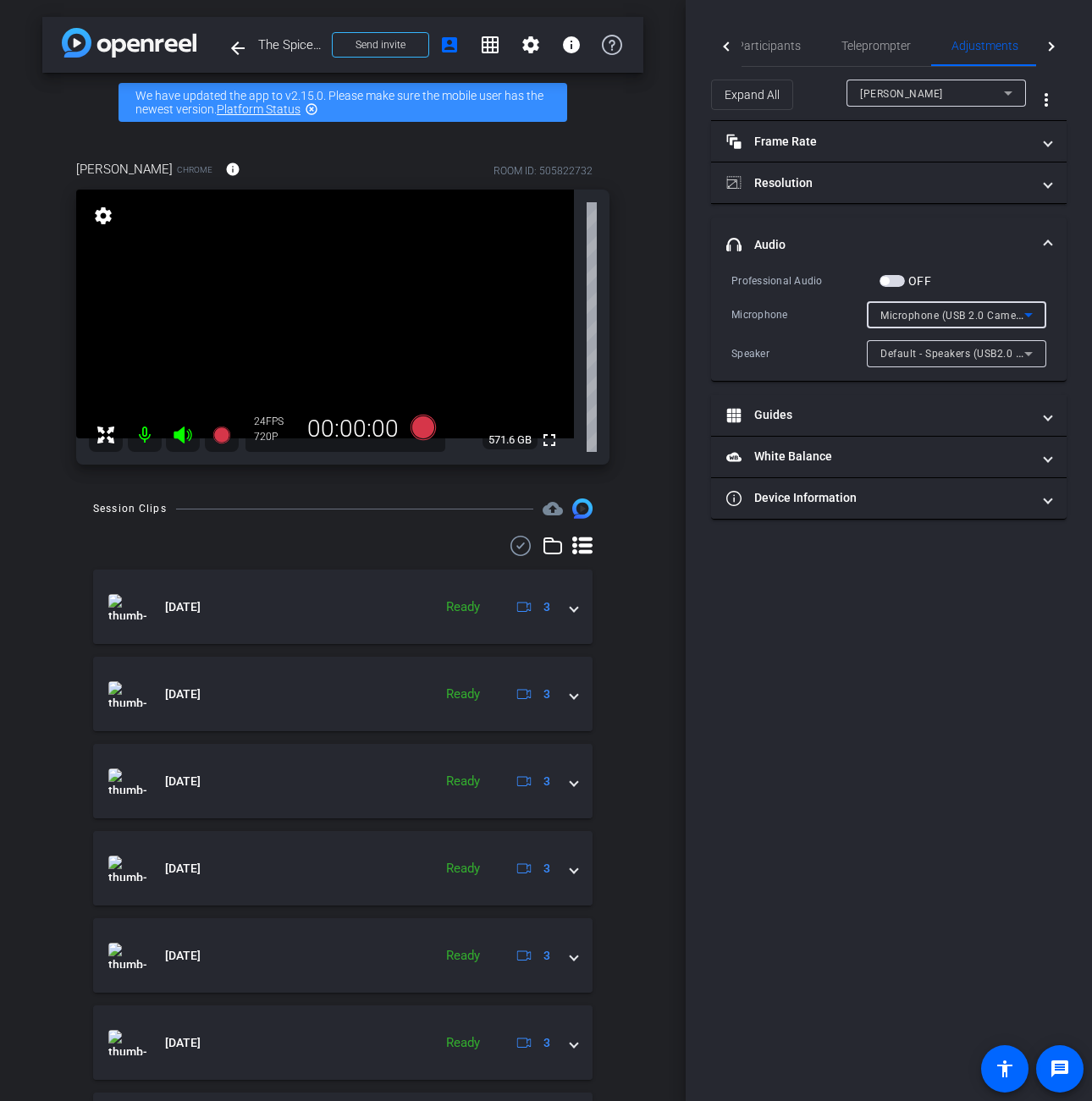
click at [1032, 307] on icon at bounding box center [1028, 315] width 20 height 20
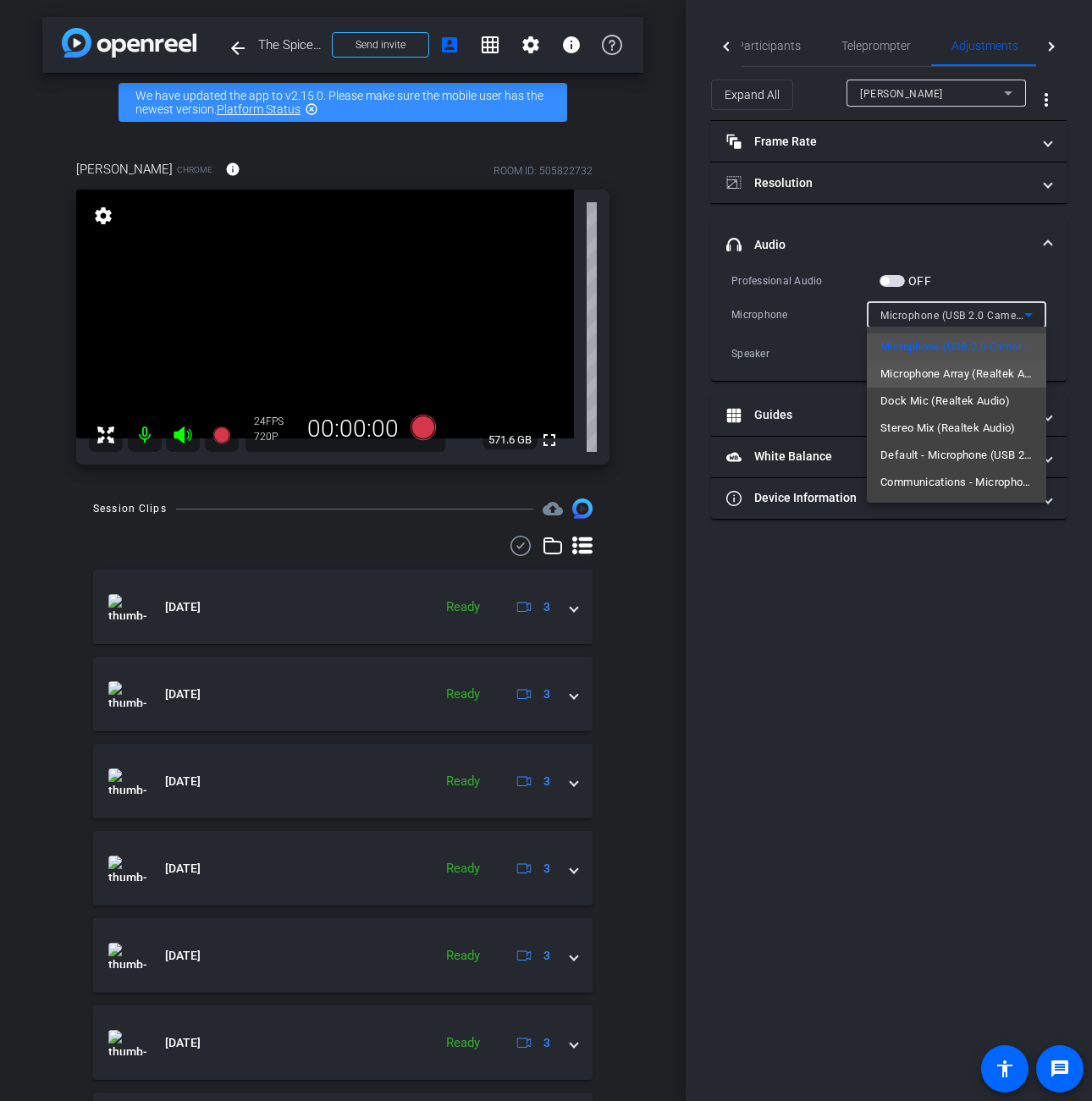
click at [987, 374] on span "Microphone Array (Realtek Audio)" at bounding box center [956, 374] width 153 height 20
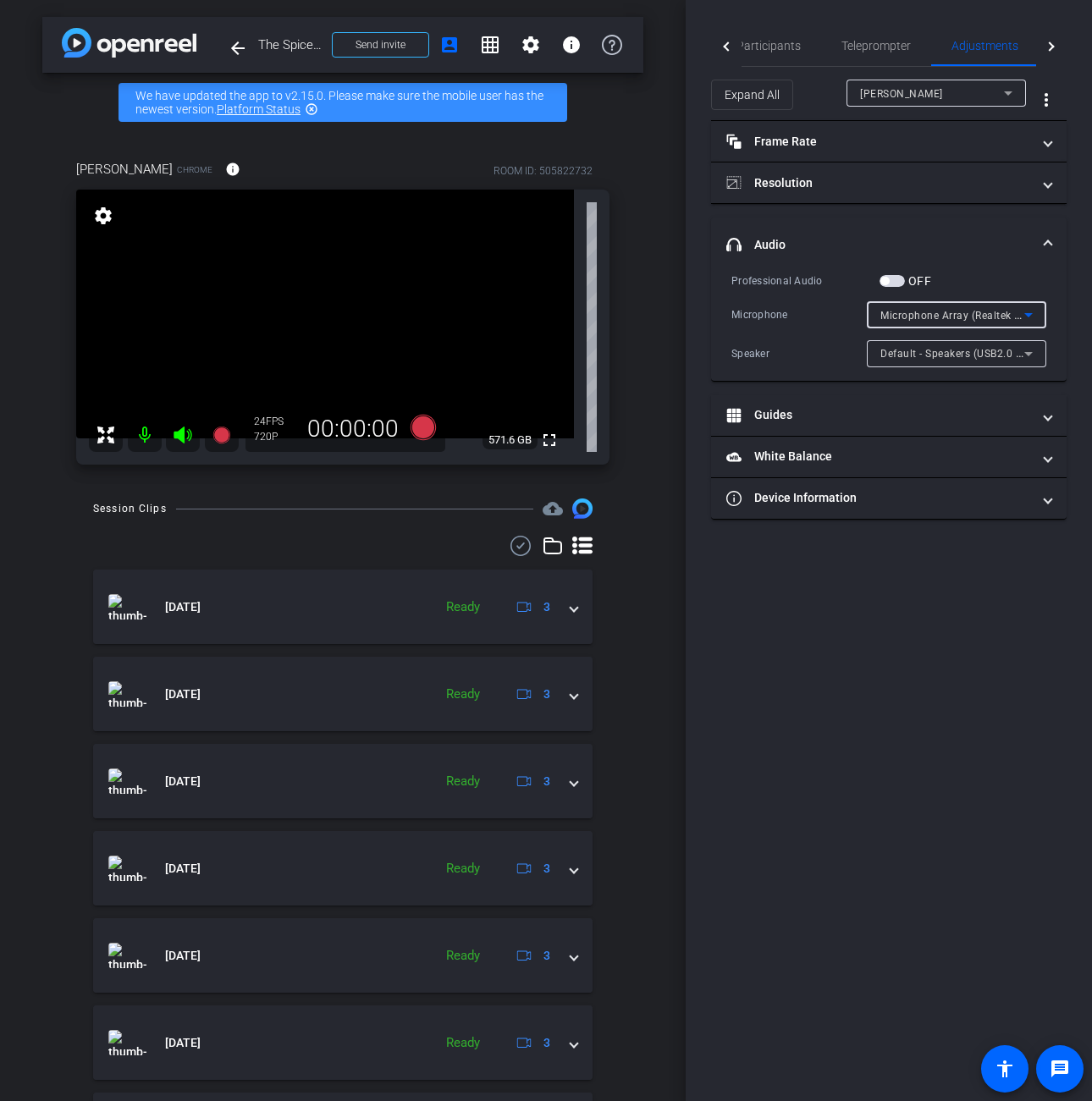
click at [1032, 314] on icon at bounding box center [1028, 316] width 8 height 4
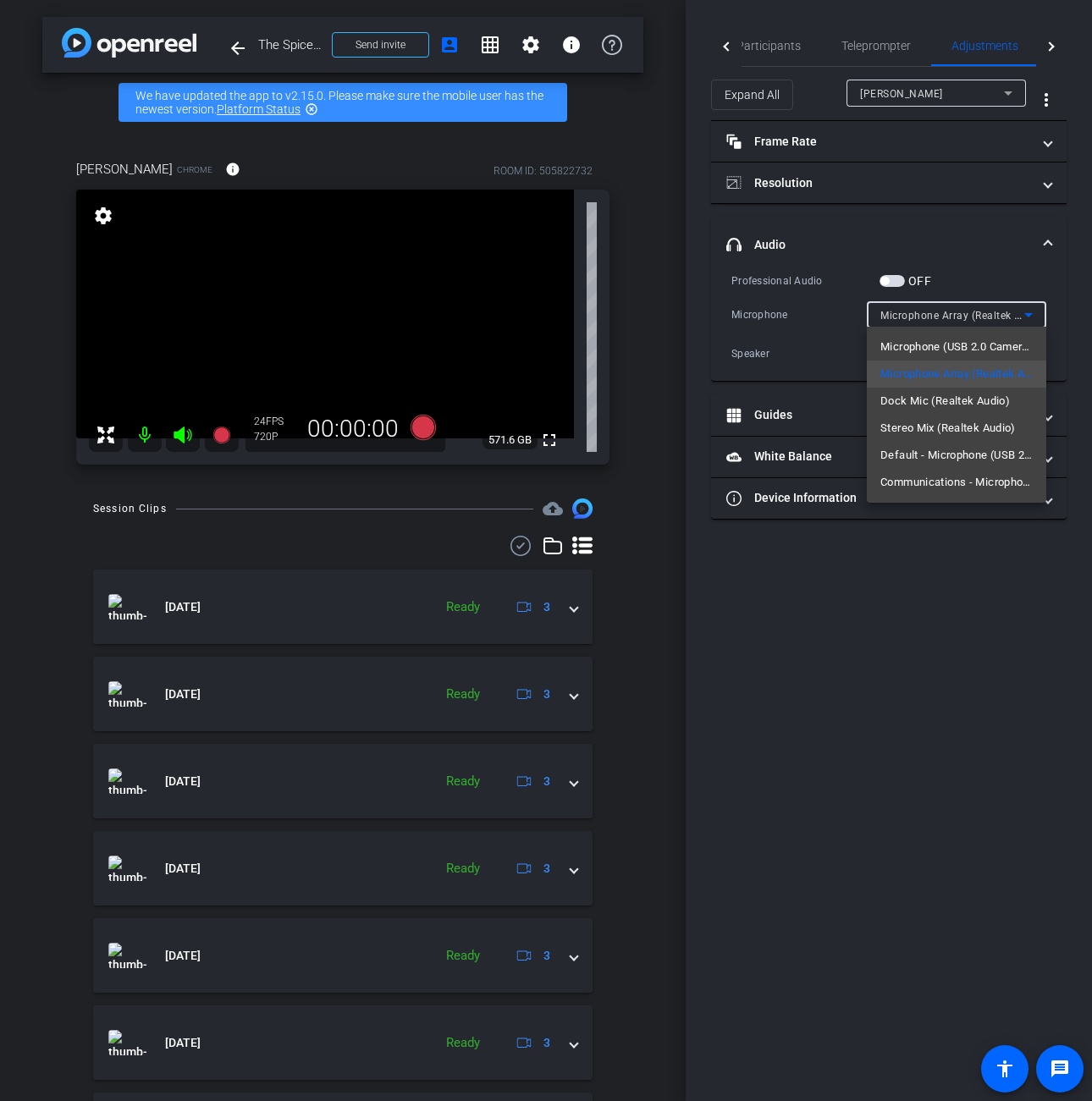
click at [979, 453] on span "Default - Microphone (USB 2.0 Camera) (0c45:6366)" at bounding box center [956, 456] width 153 height 20
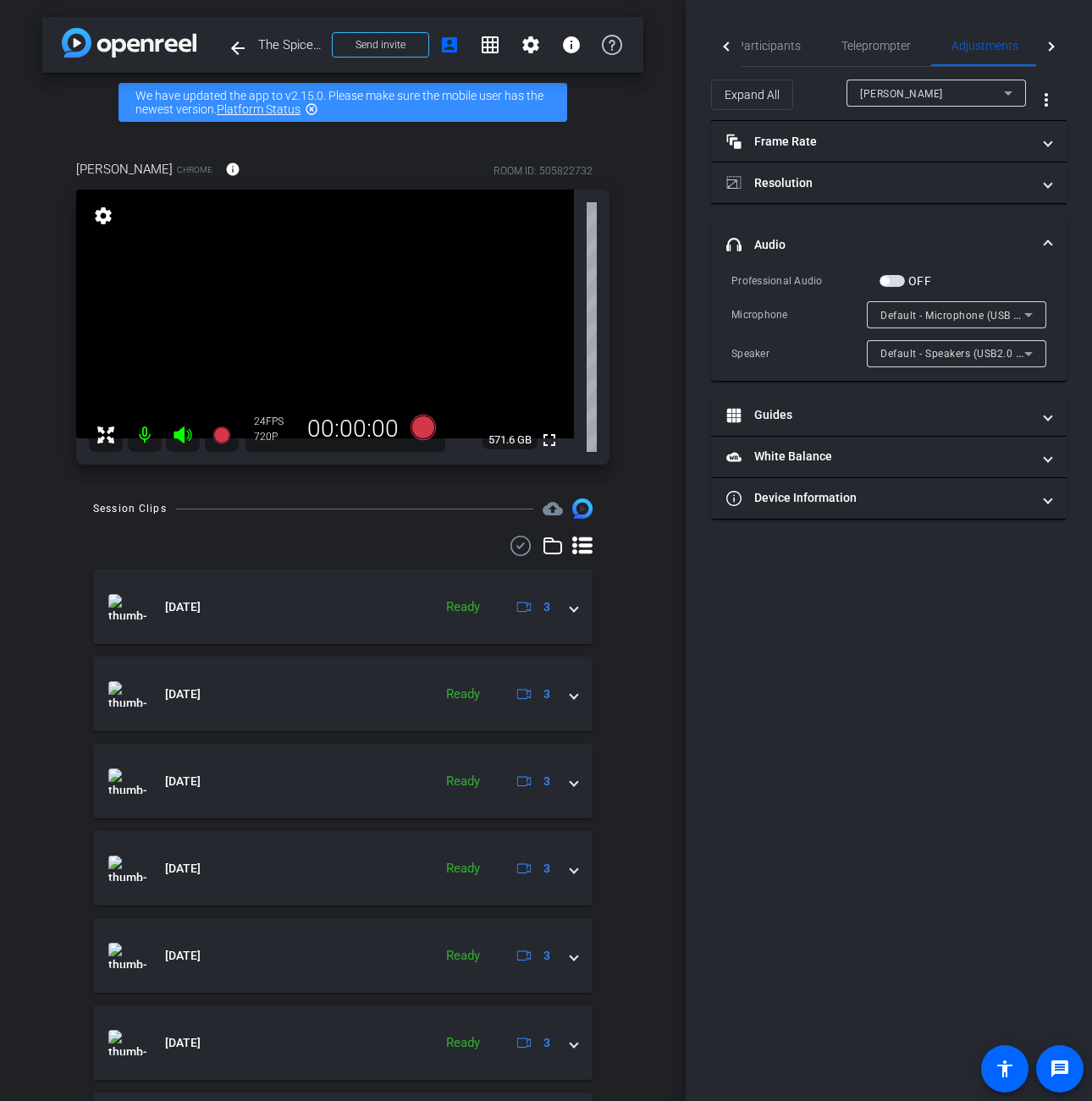
click at [875, 557] on div "Participants Teleprompter Adjustments Live settings Jeff Grettler flip Director…" at bounding box center [888, 550] width 407 height 1101
click at [54, 157] on div "Cynthia Chrome info ROOM ID: 505822732 fullscreen settings 571.6 GB 24 FPS 720P…" at bounding box center [343, 307] width 601 height 350
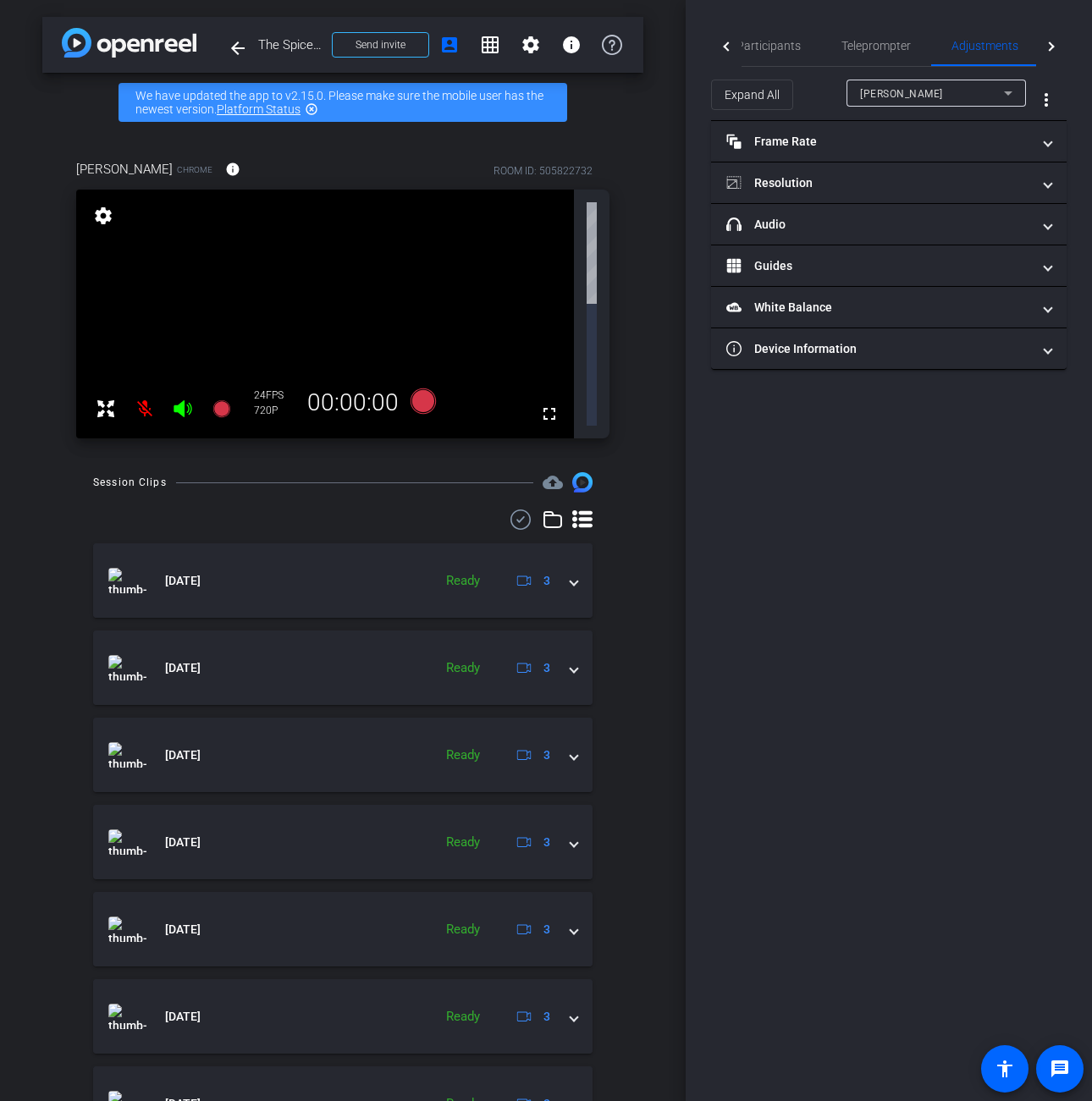
type input "11000"
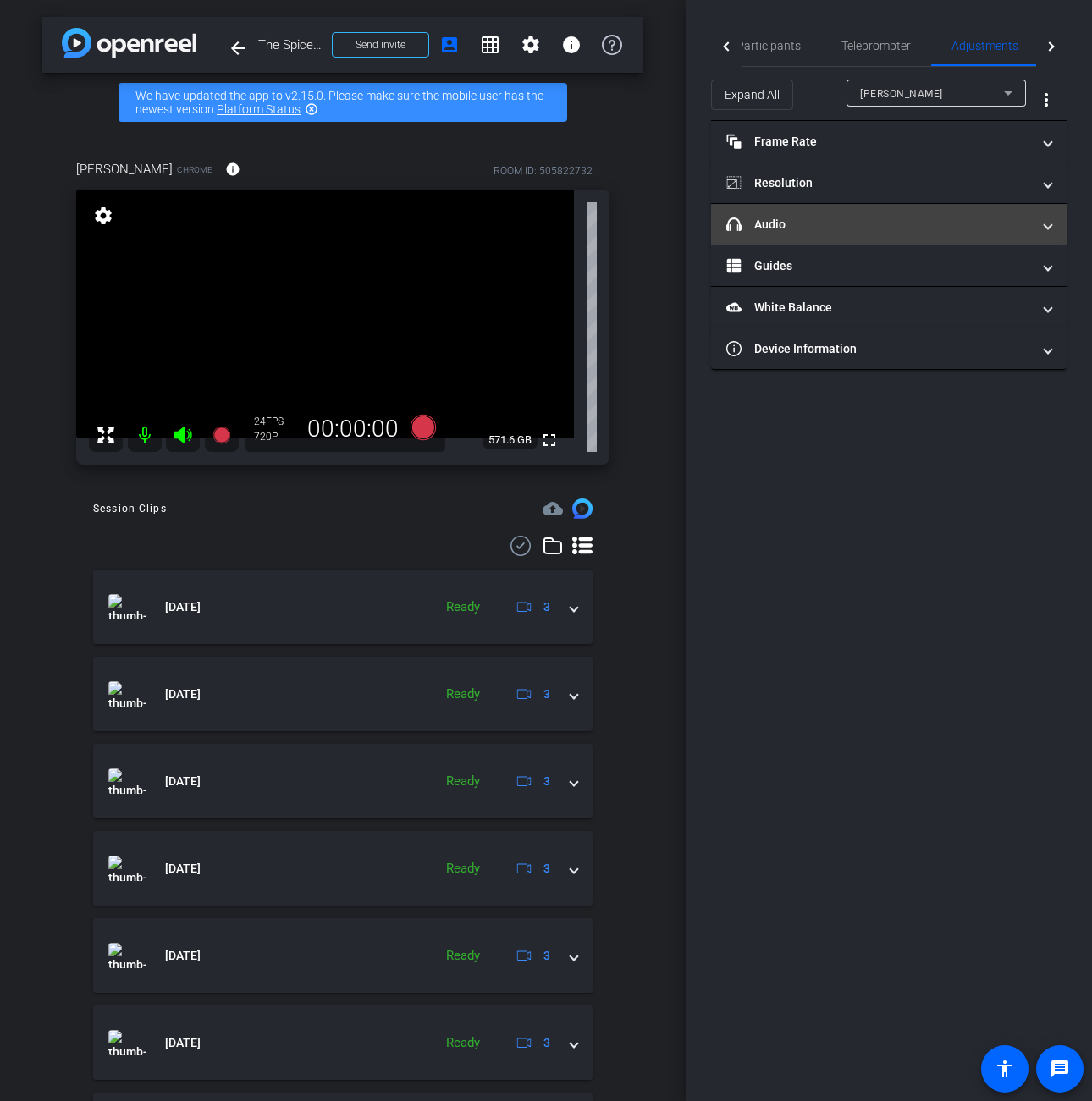
click at [1039, 223] on span "headphone icon Audio" at bounding box center [885, 225] width 319 height 18
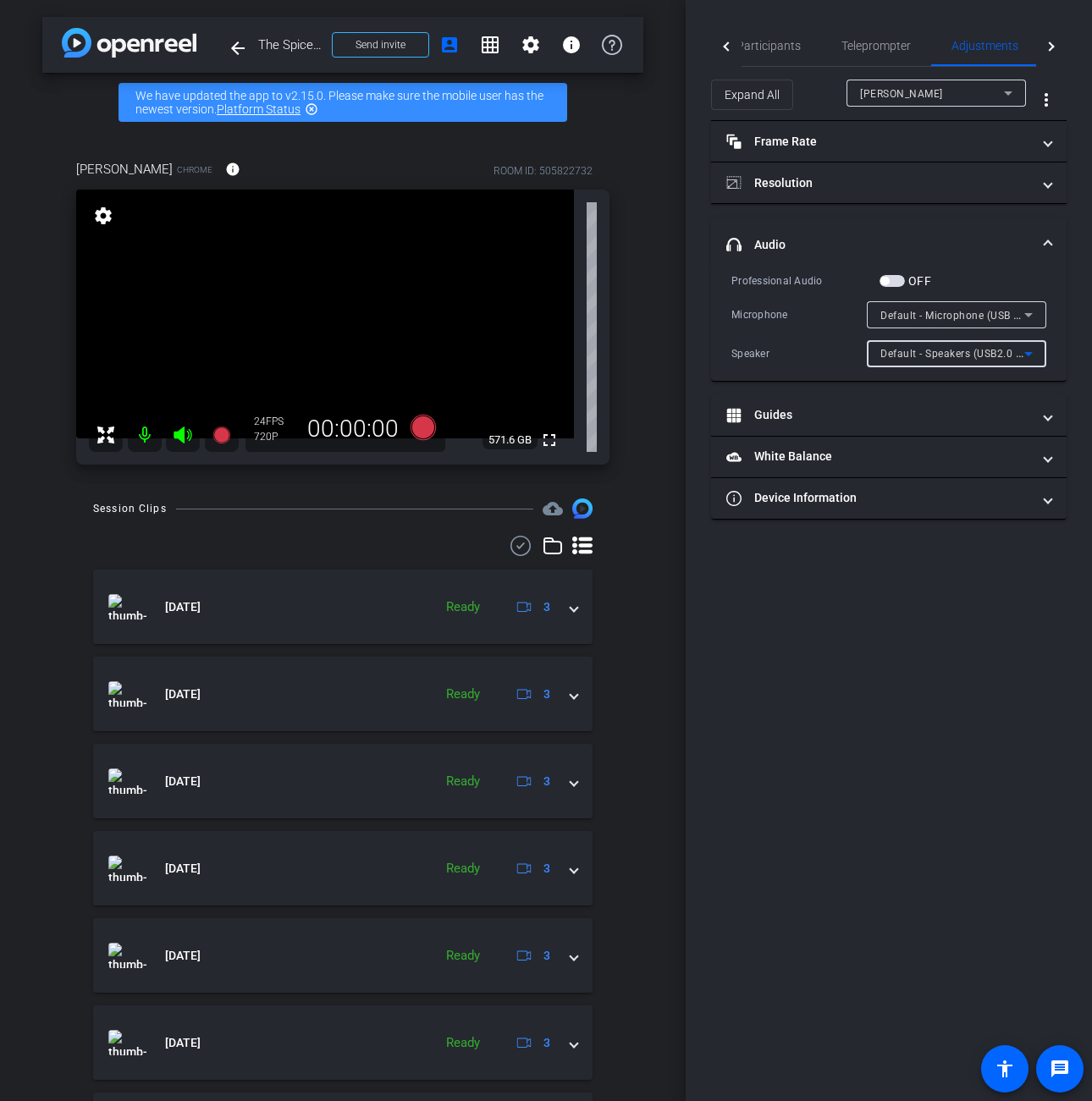
click at [1030, 353] on icon at bounding box center [1028, 355] width 8 height 4
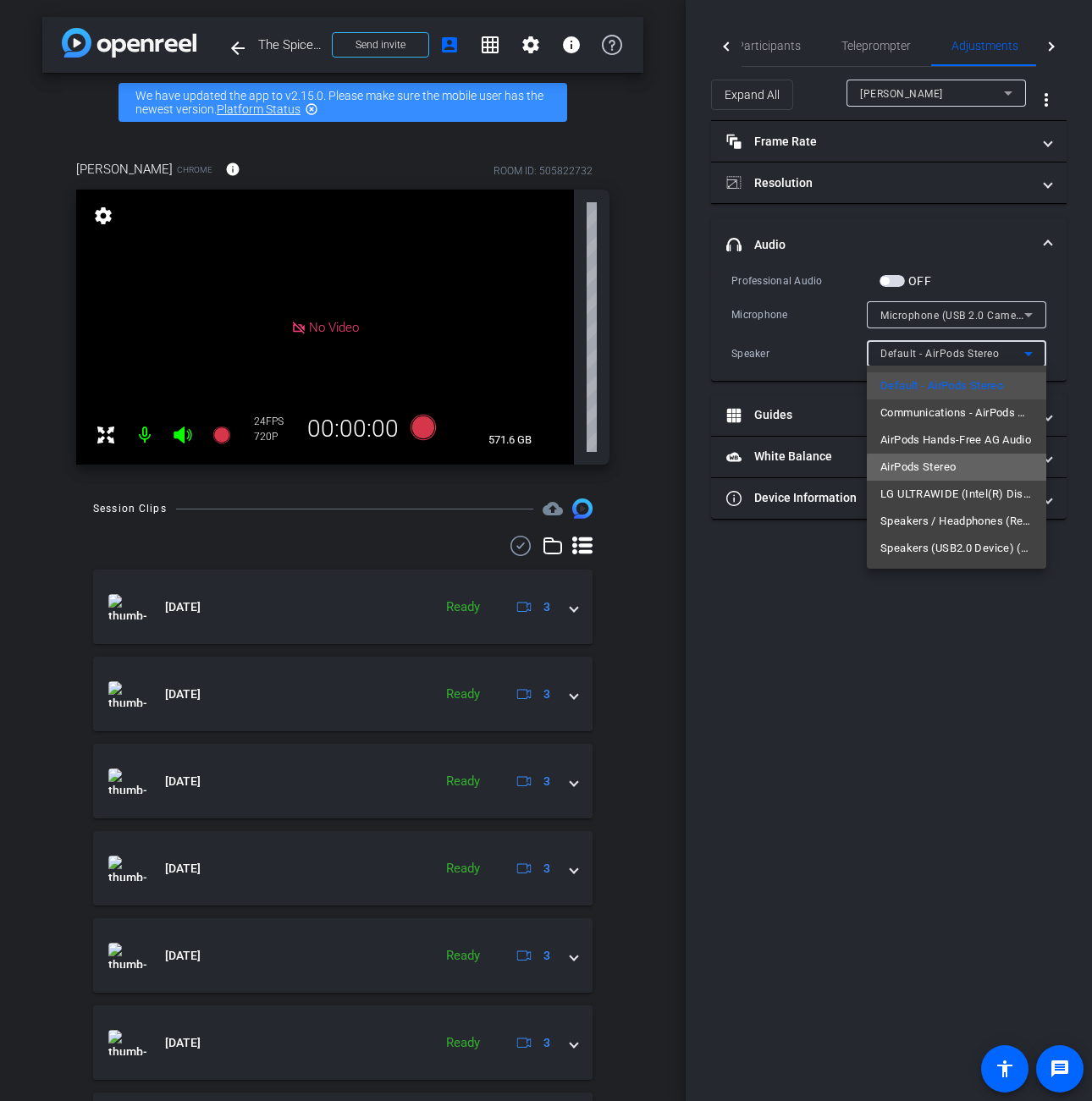
click at [964, 469] on mat-option "AirPods Stereo" at bounding box center [957, 467] width 180 height 27
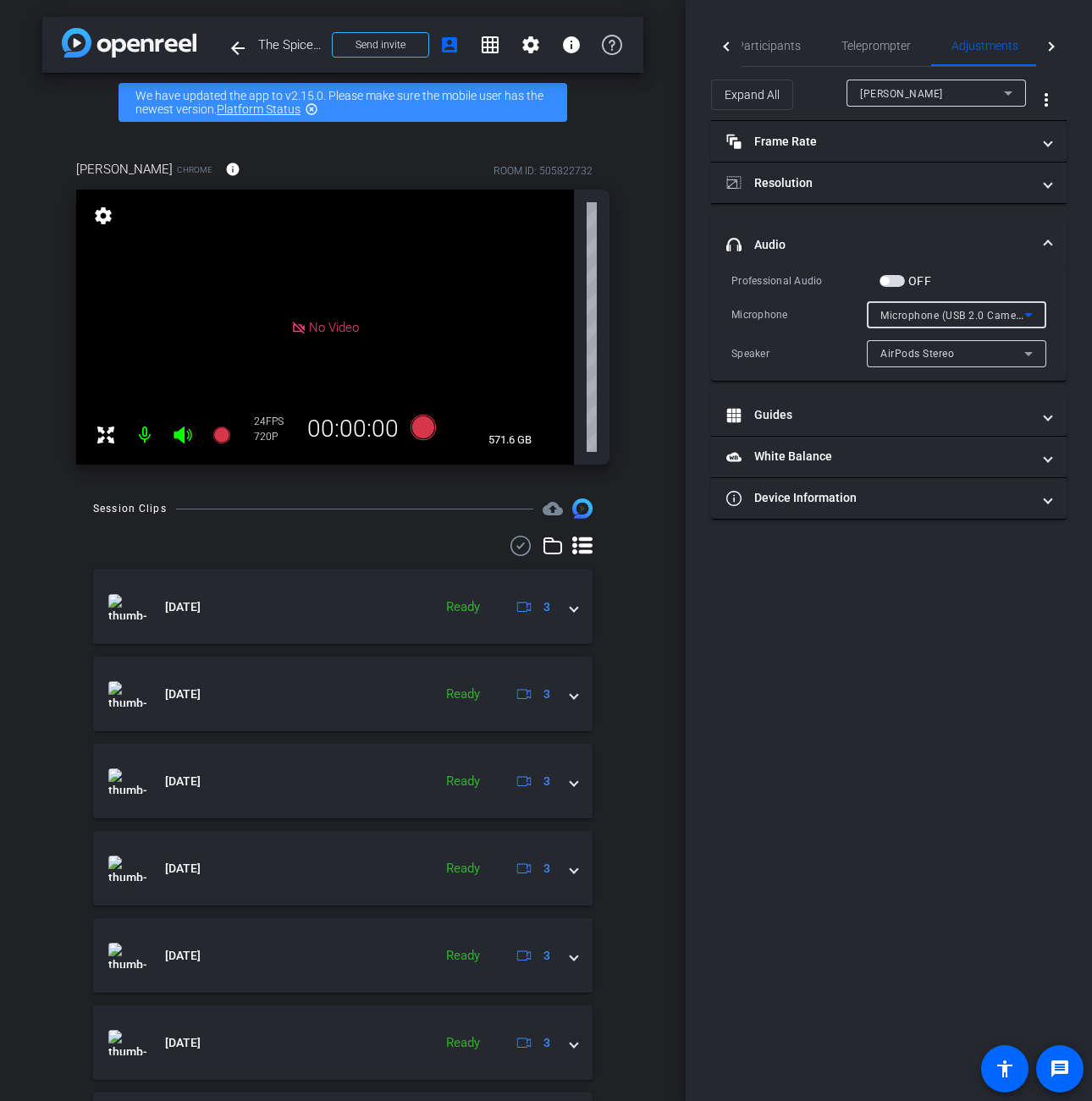
click at [1035, 308] on icon at bounding box center [1028, 315] width 20 height 20
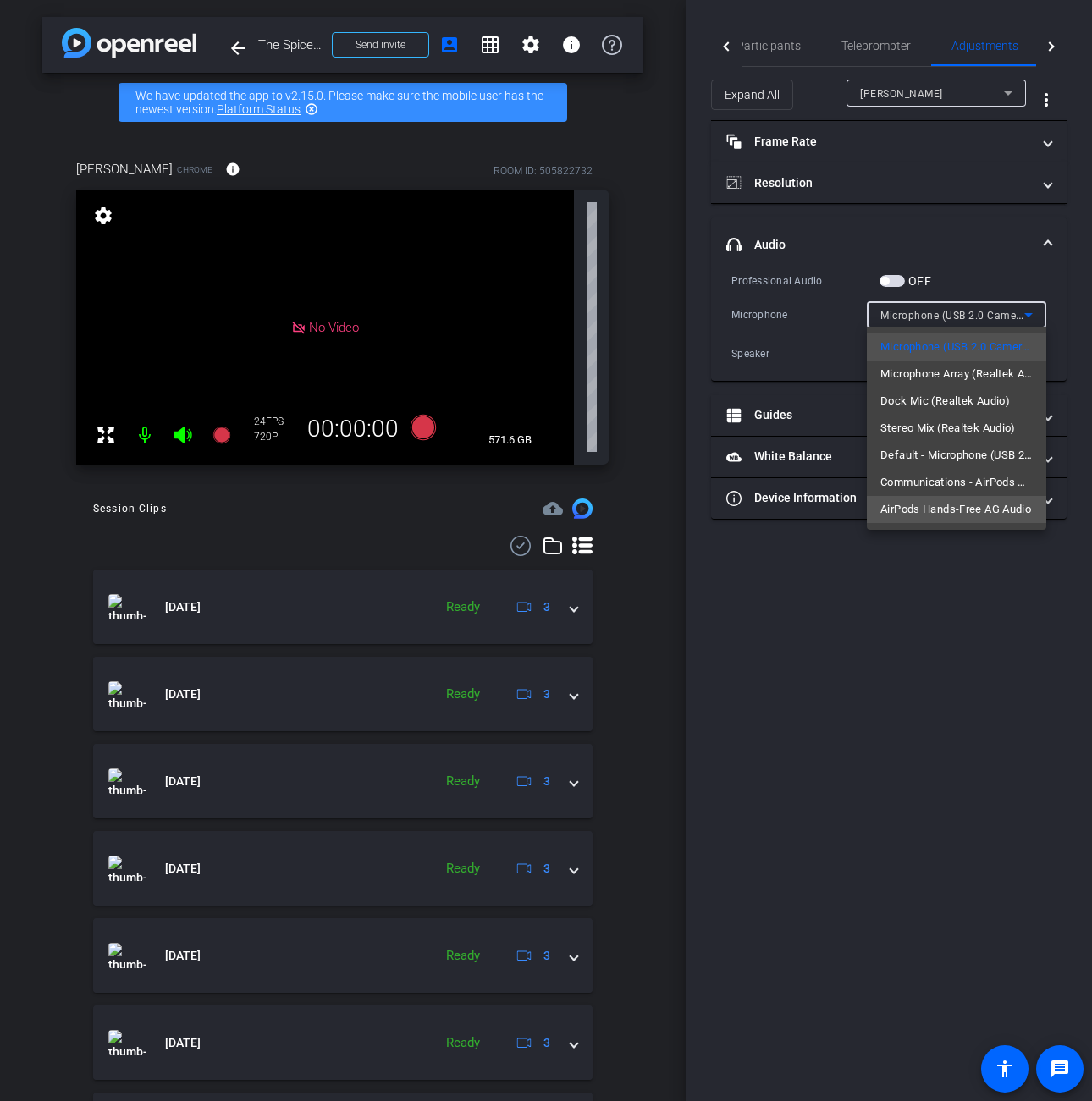
click at [980, 516] on span "AirPods Hands-Free AG Audio" at bounding box center [955, 510] width 151 height 20
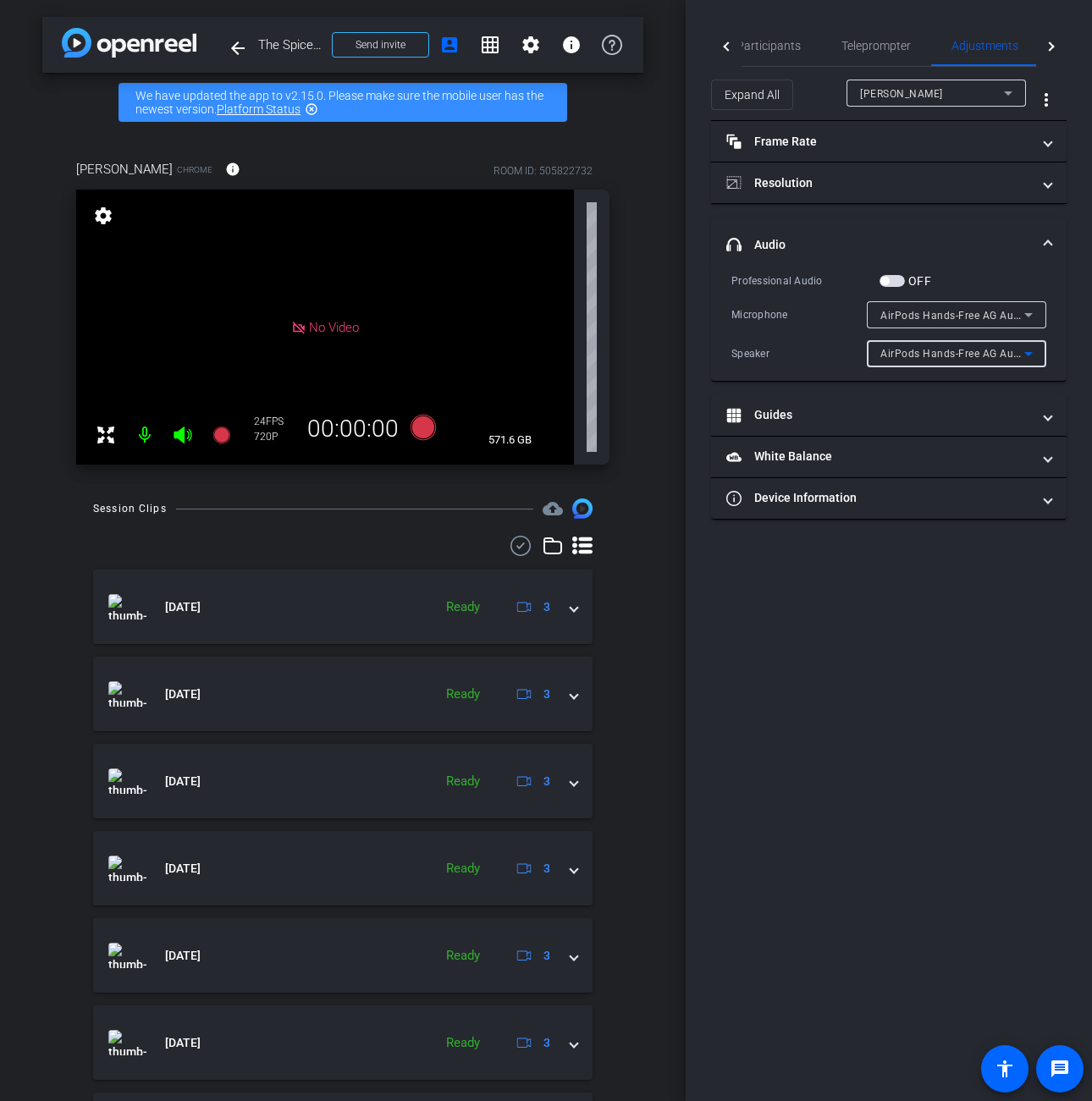
click at [1024, 353] on icon at bounding box center [1028, 354] width 20 height 20
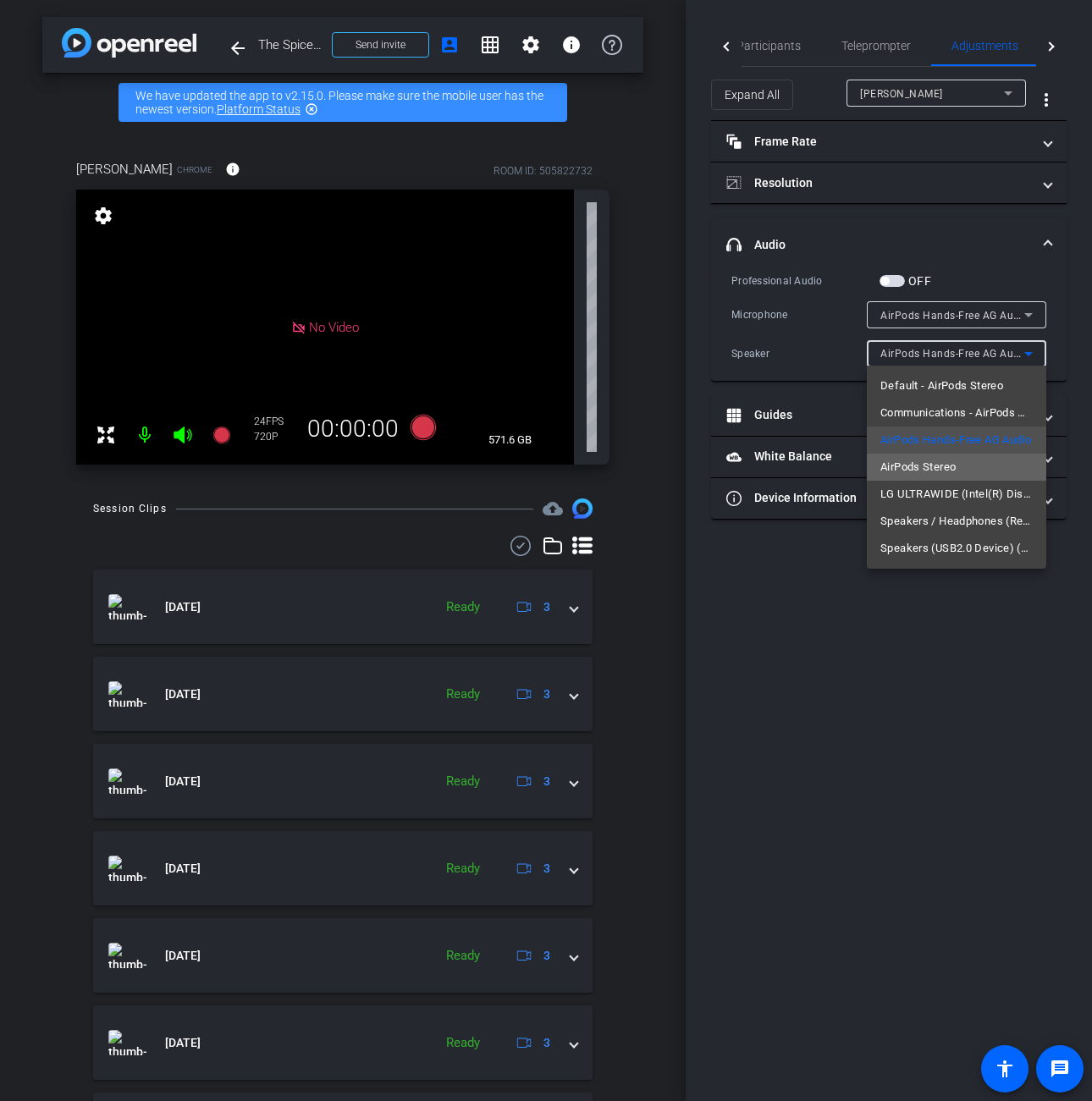
click at [956, 462] on span "AirPods Stereo" at bounding box center [917, 468] width 75 height 20
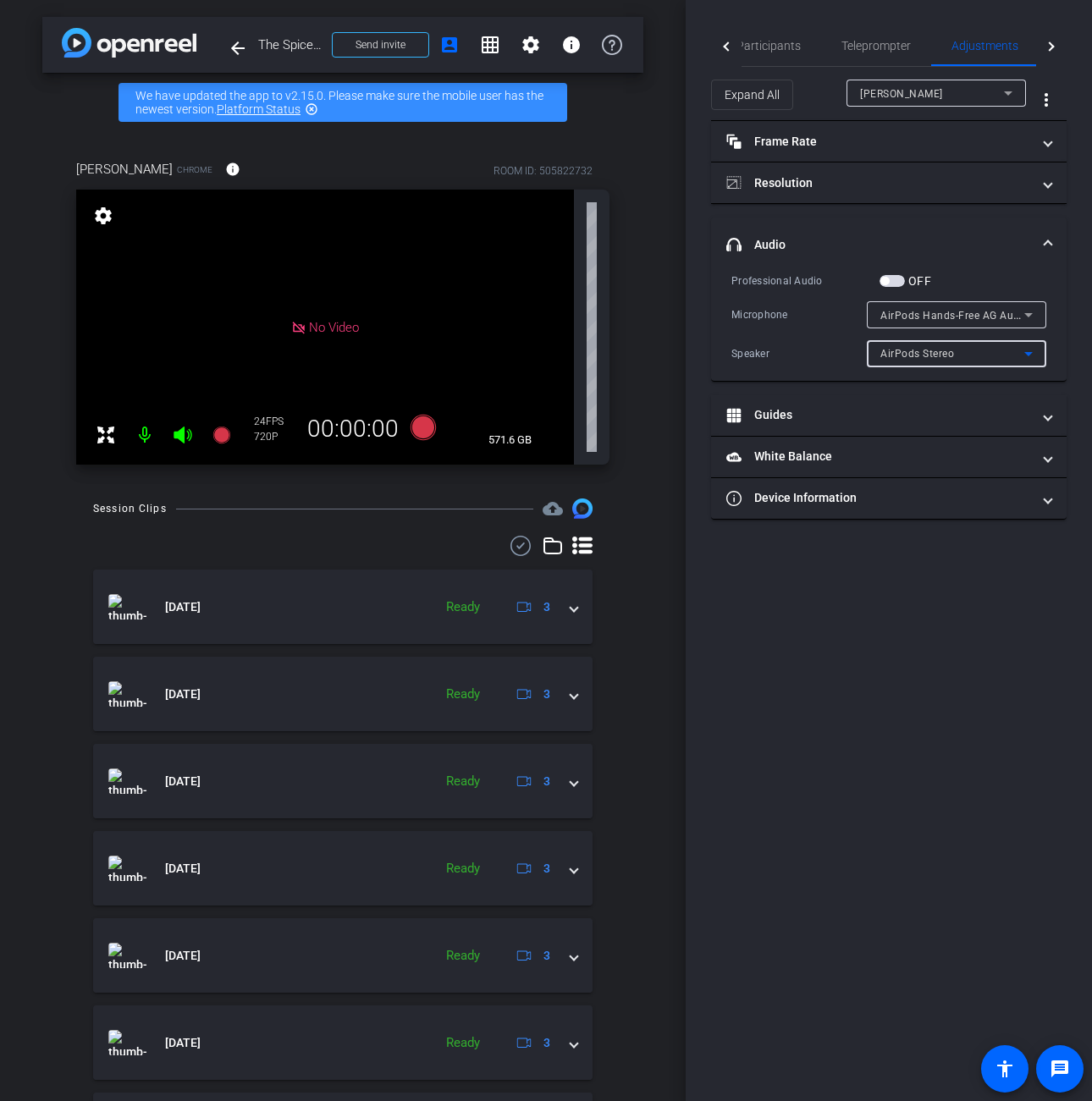
click at [1035, 357] on icon at bounding box center [1028, 354] width 20 height 20
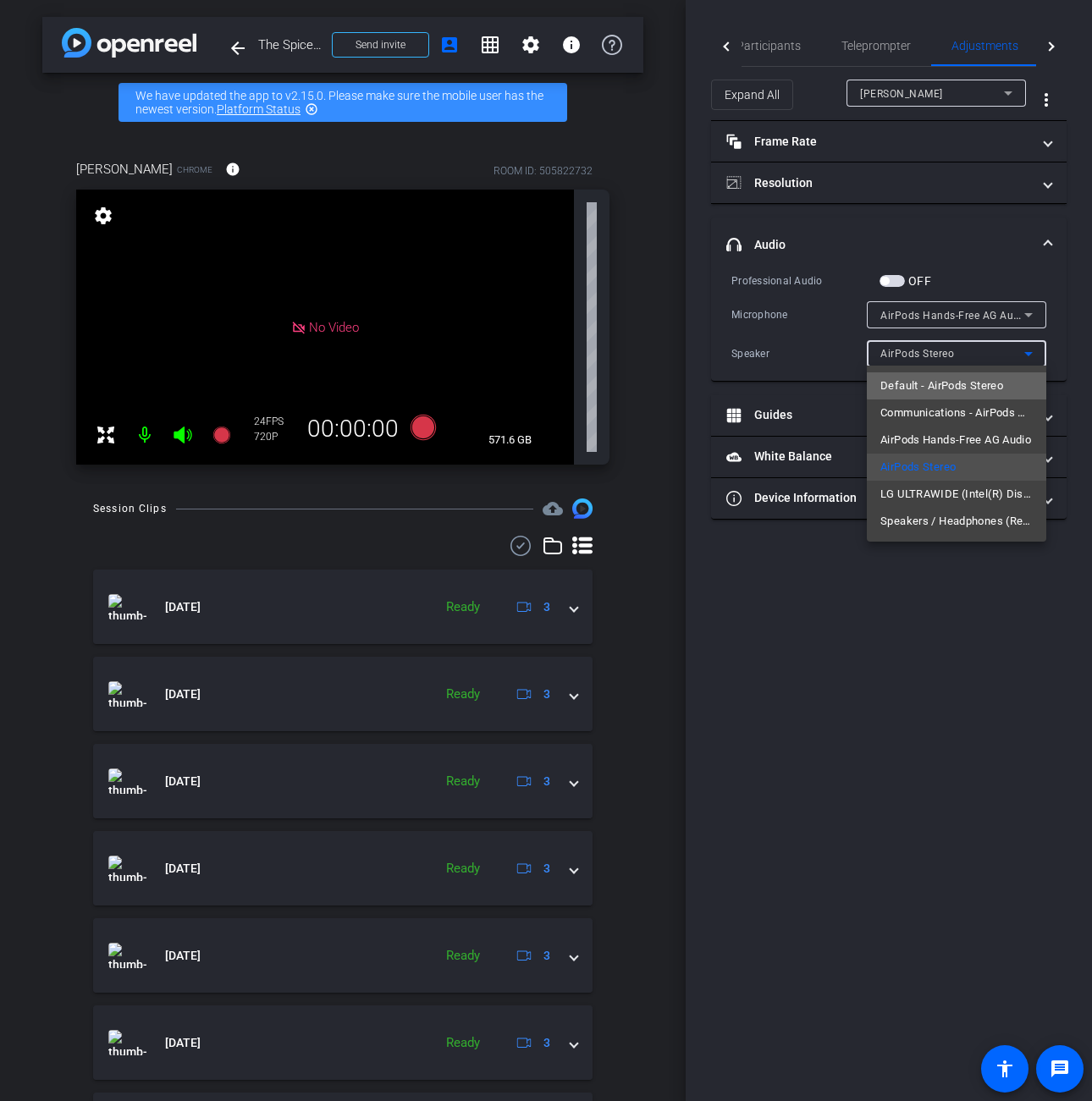
click at [985, 379] on span "Default - AirPods Stereo" at bounding box center [941, 386] width 123 height 20
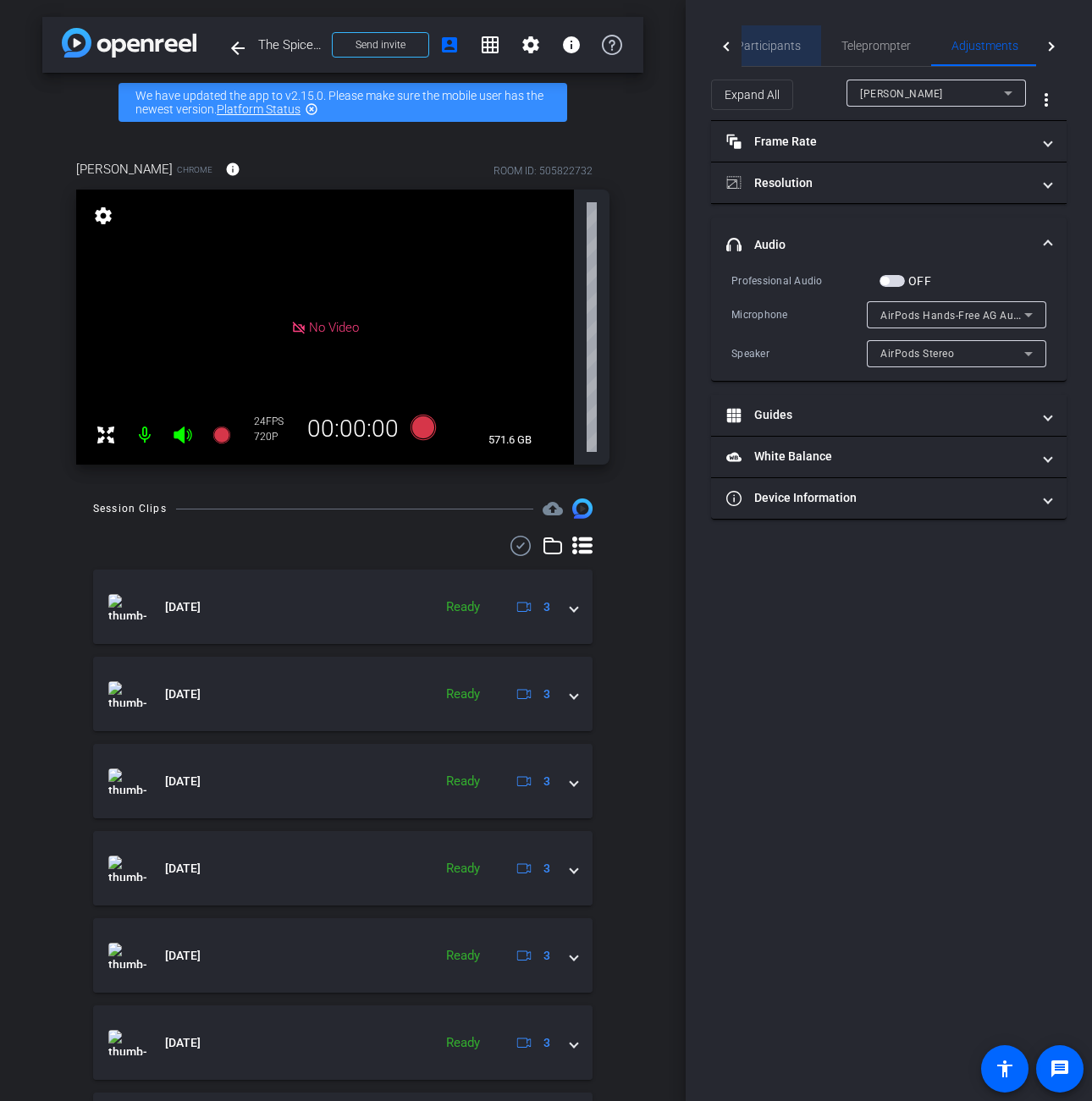
click at [779, 53] on span "Participants" at bounding box center [768, 45] width 64 height 41
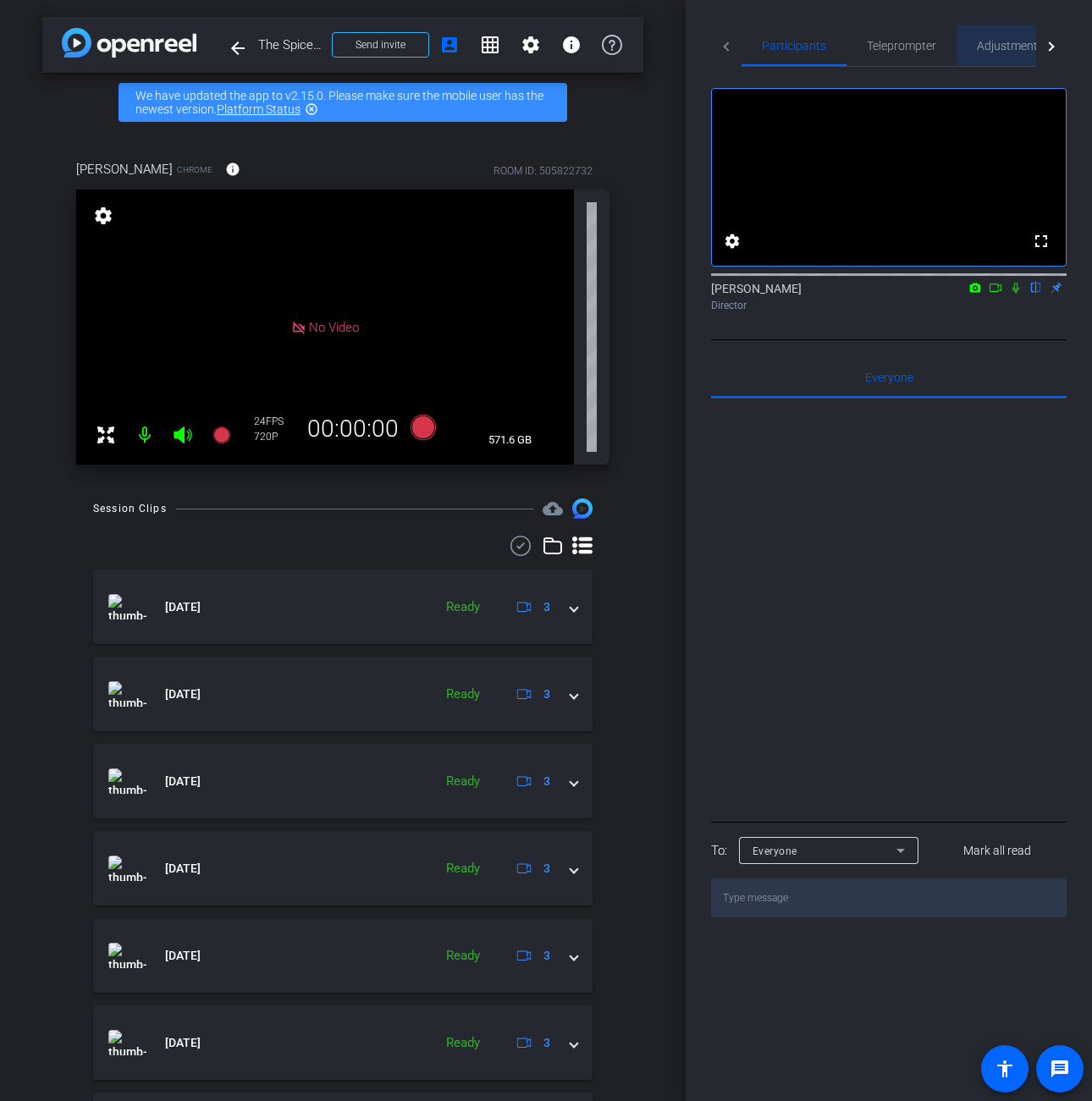
click at [999, 49] on span "Adjustments" at bounding box center [1010, 46] width 67 height 12
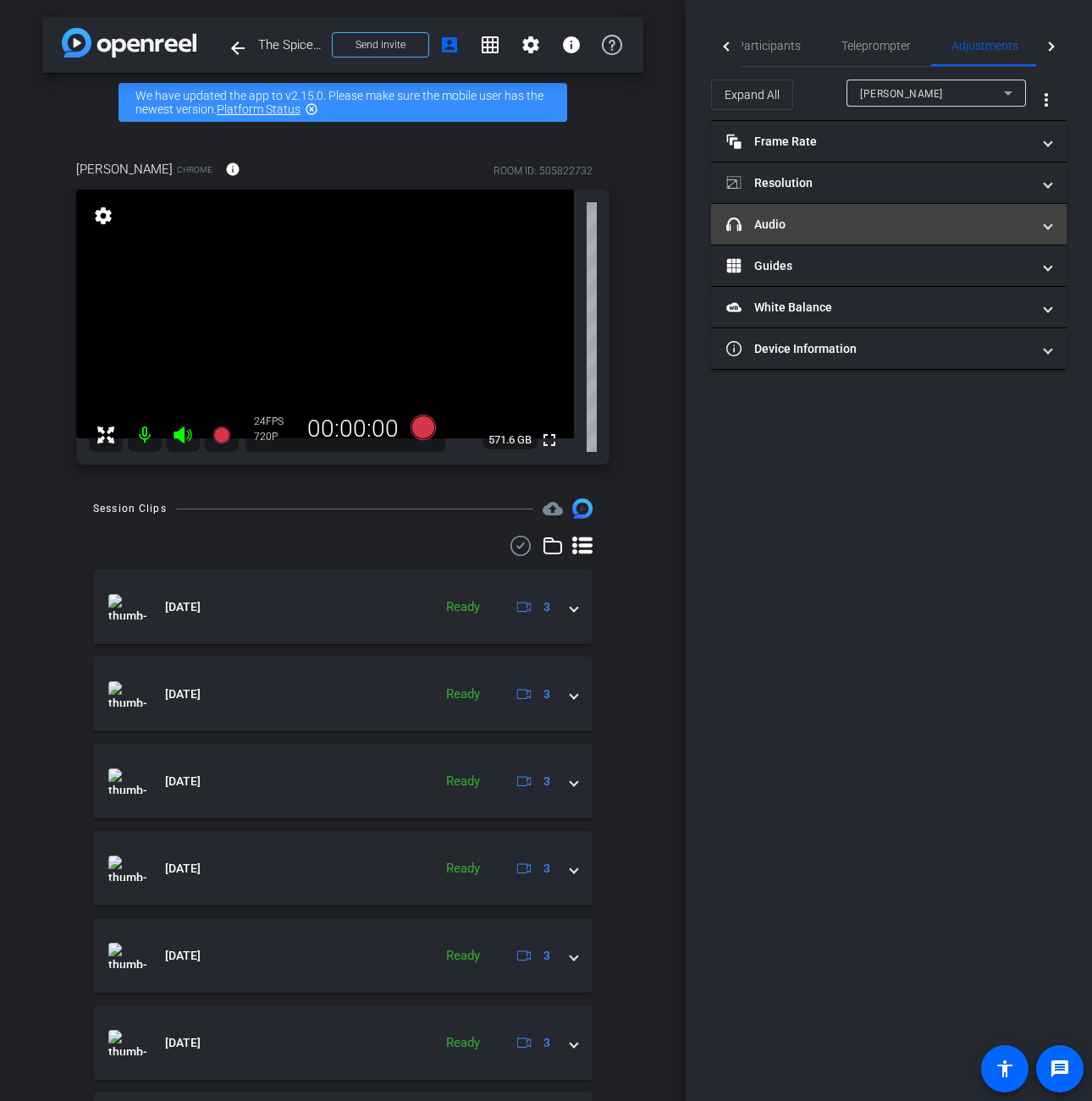
click at [1016, 219] on mat-panel-title "headphone icon Audio" at bounding box center [878, 225] width 305 height 18
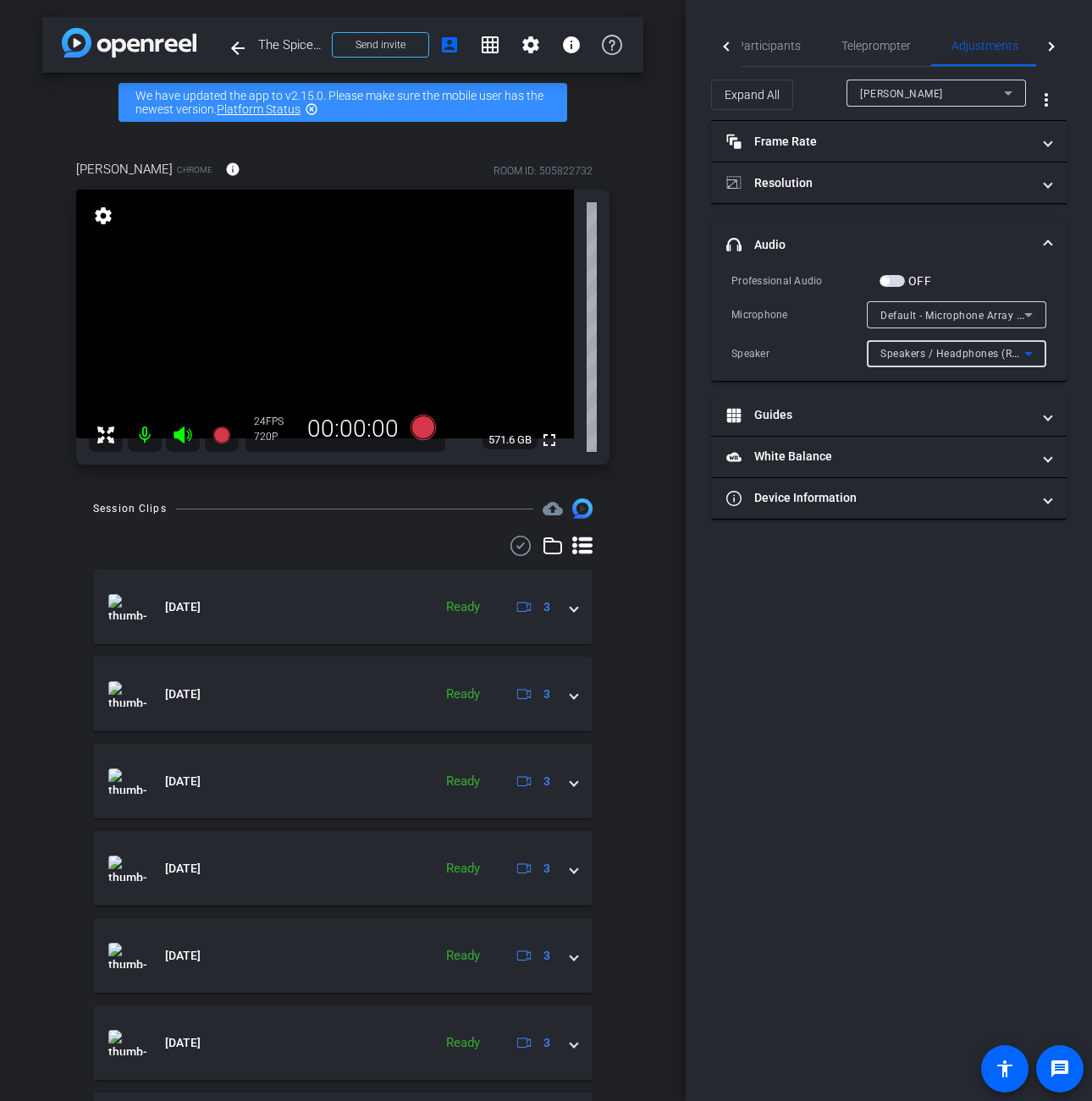
click at [1030, 348] on icon at bounding box center [1028, 354] width 20 height 20
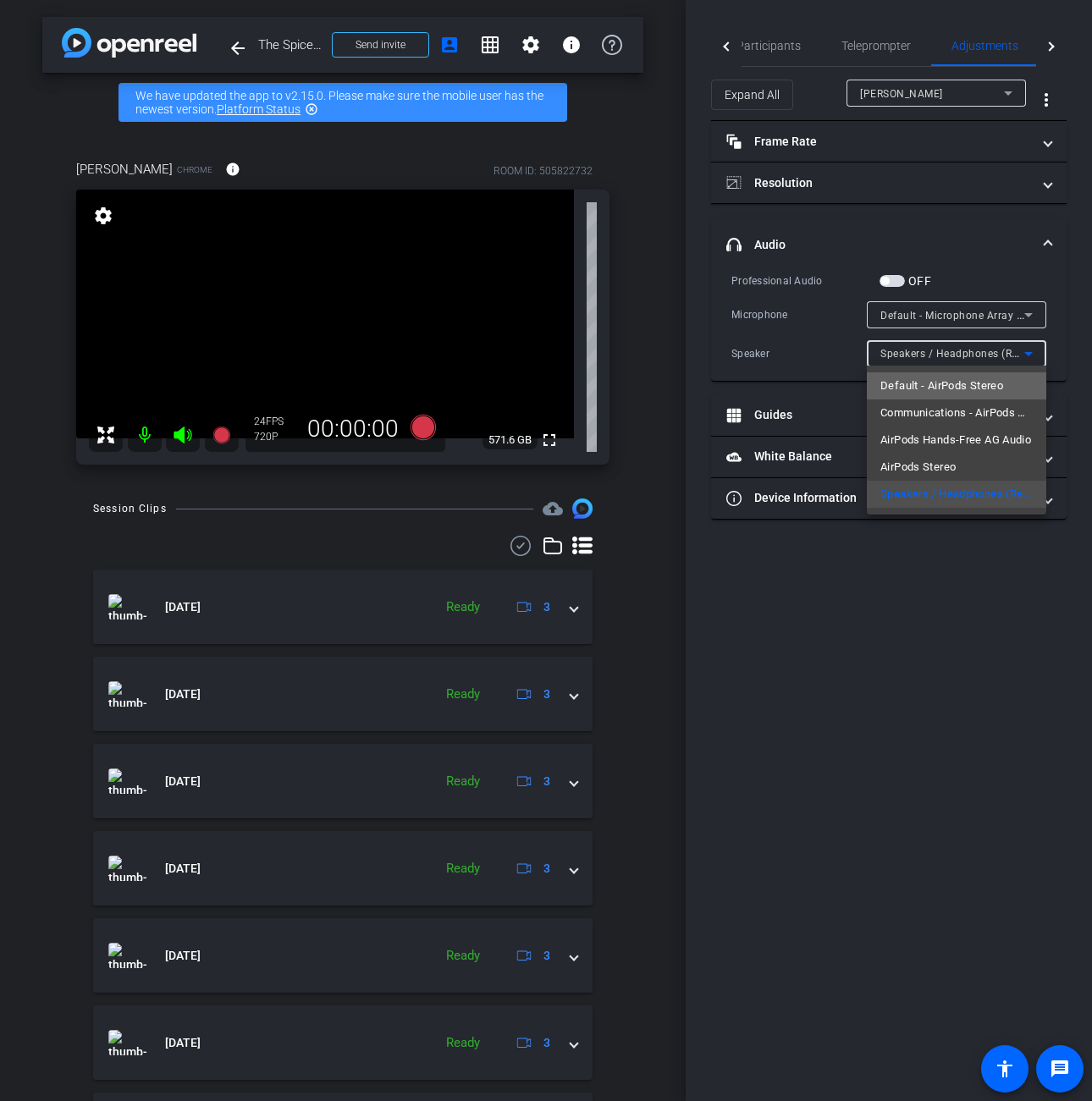
click at [1003, 383] on span "Default - AirPods Stereo" at bounding box center [941, 386] width 123 height 20
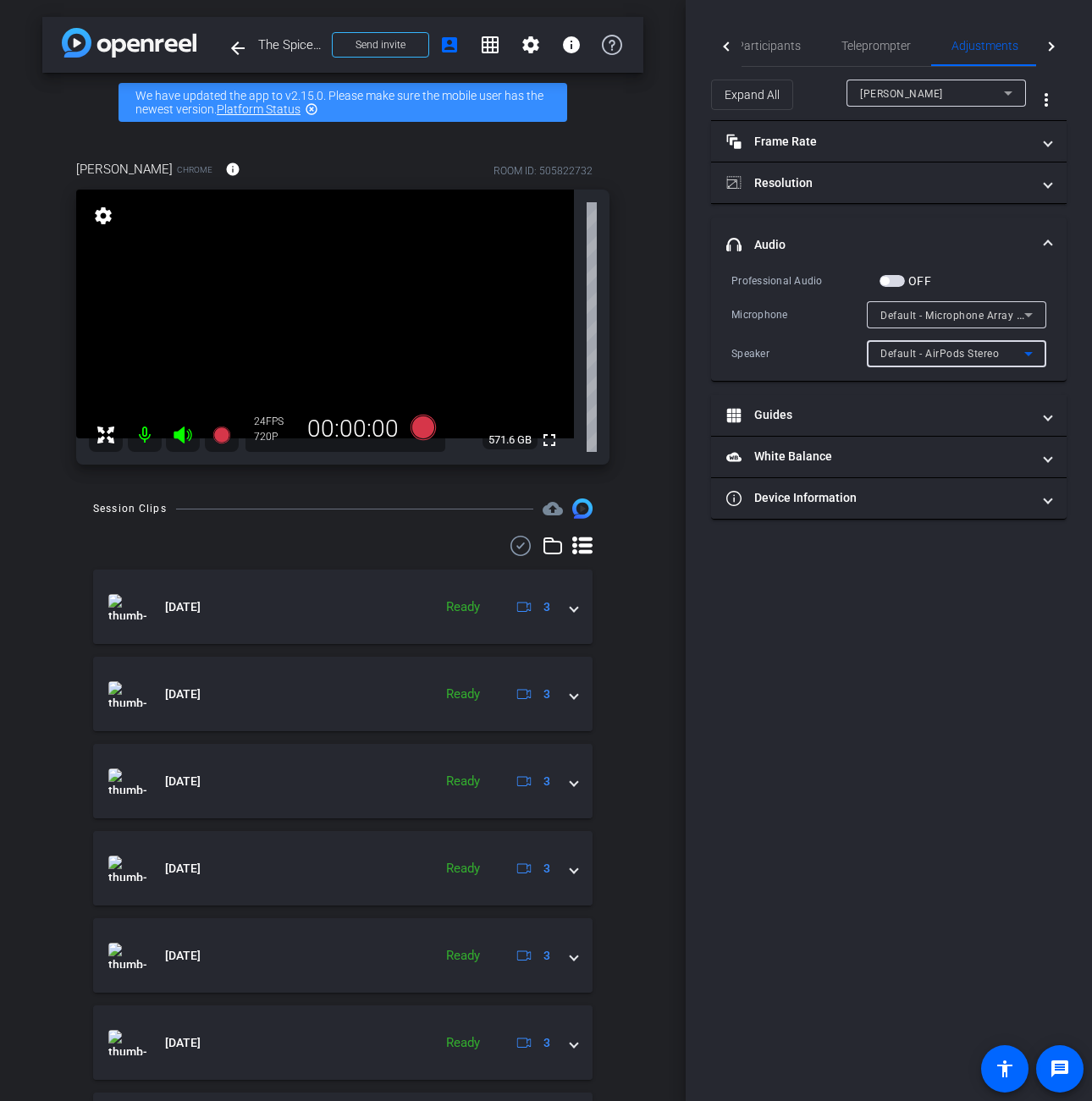
click at [1033, 352] on icon at bounding box center [1028, 354] width 20 height 20
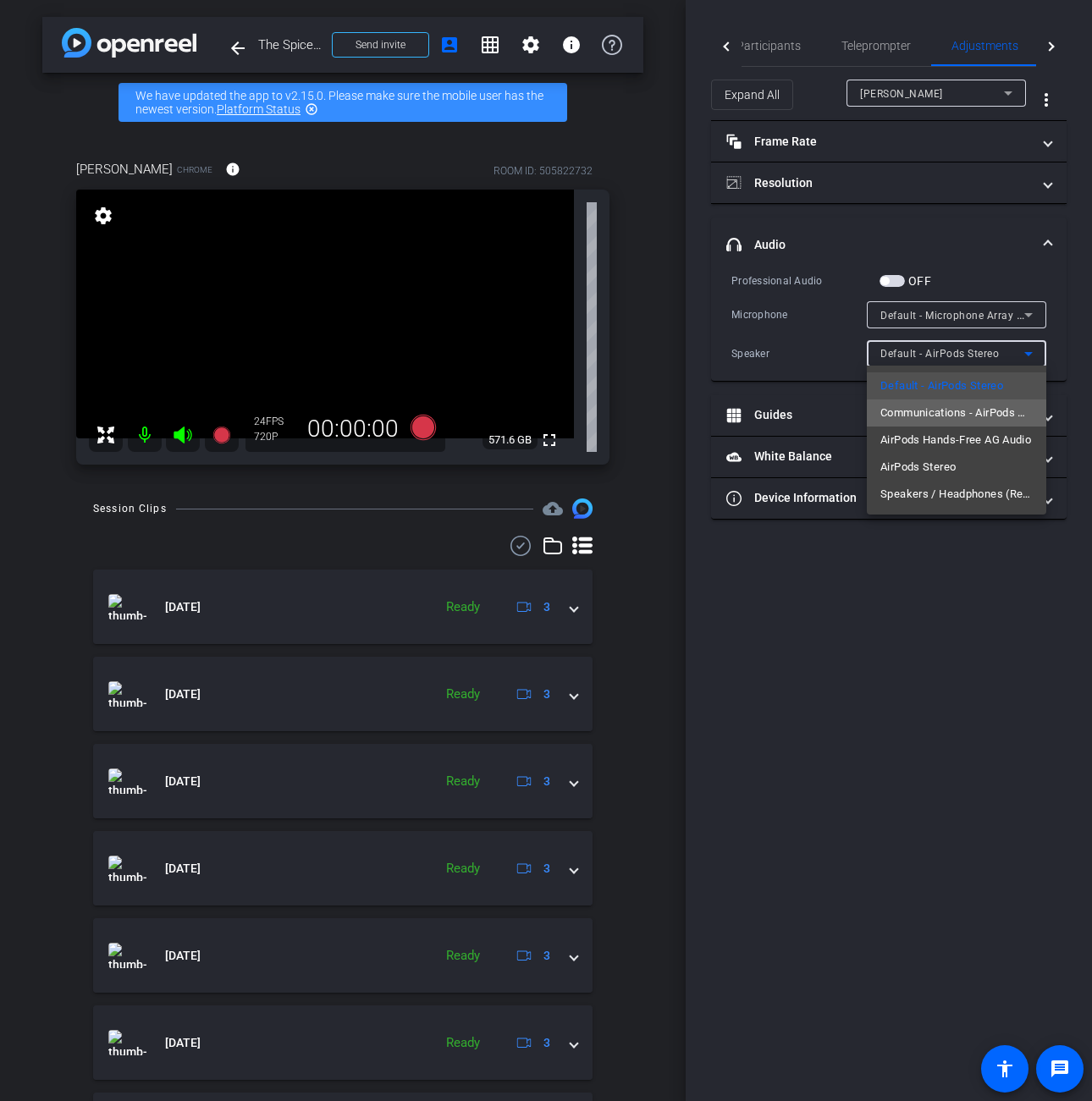
click at [996, 415] on span "Communications - AirPods Hands-Free AG Audio" at bounding box center [956, 413] width 153 height 20
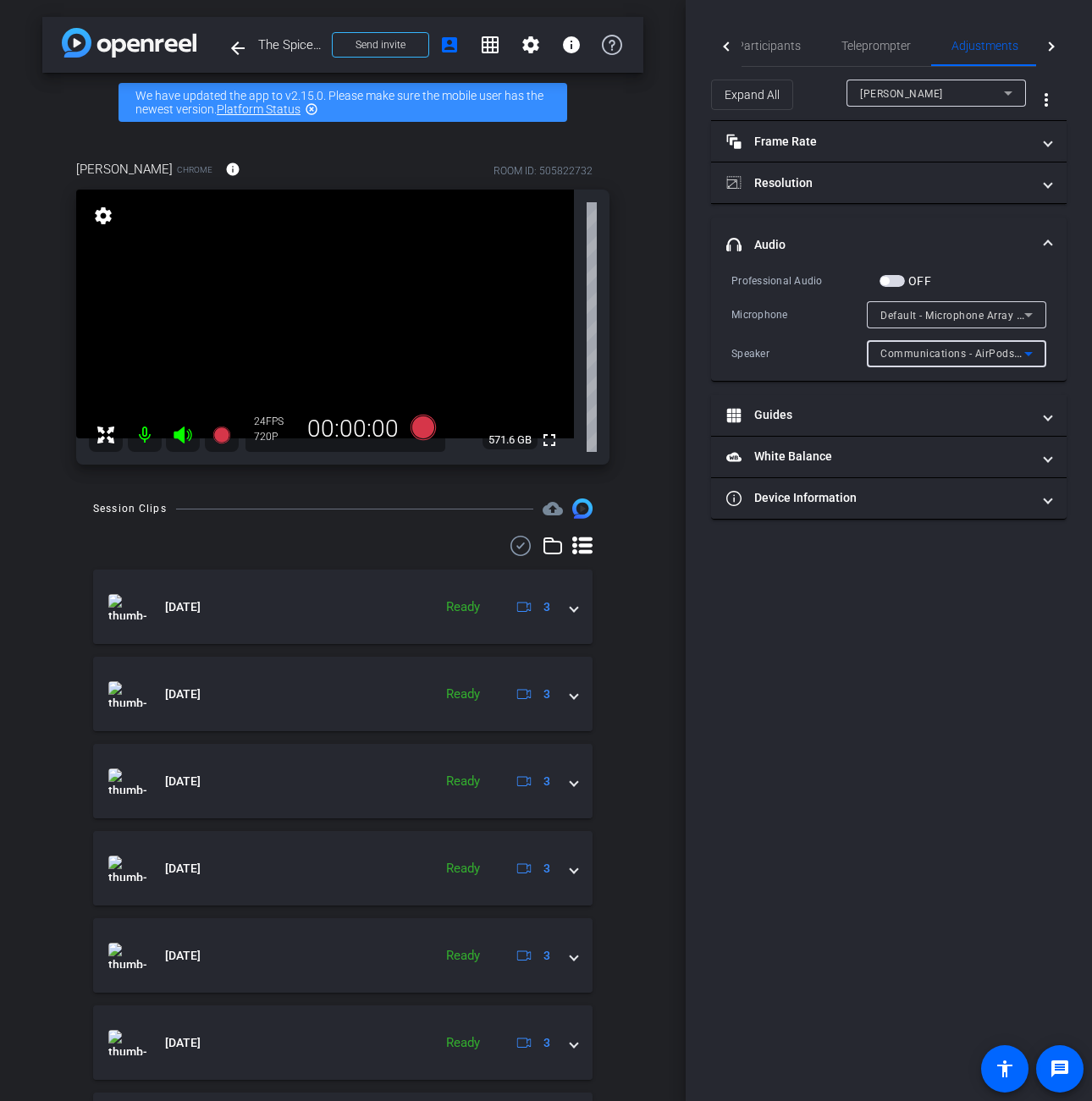
click at [1023, 353] on icon at bounding box center [1028, 354] width 20 height 20
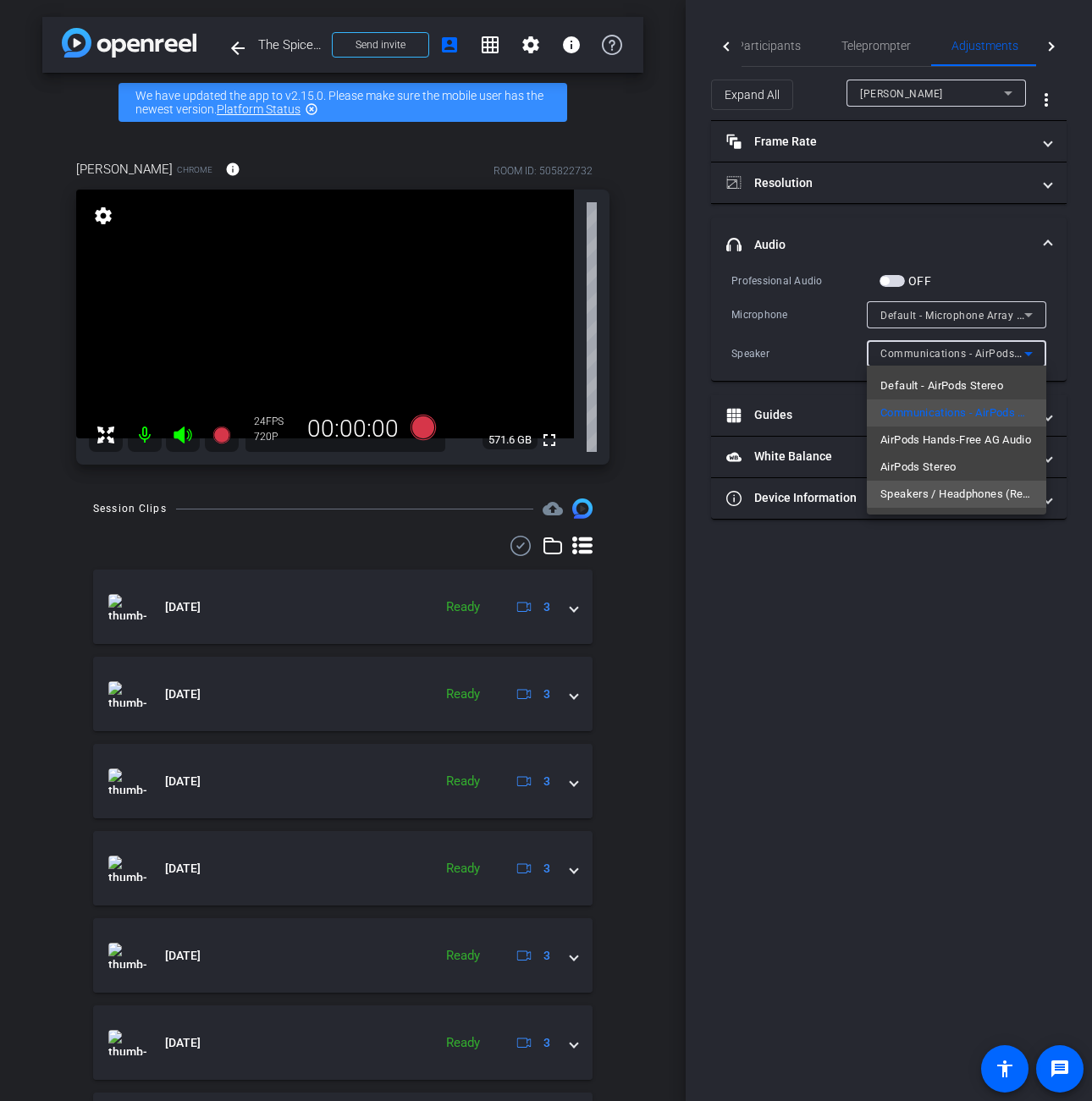
click at [971, 492] on span "Speakers / Headphones (Realtek Audio)" at bounding box center [956, 495] width 153 height 20
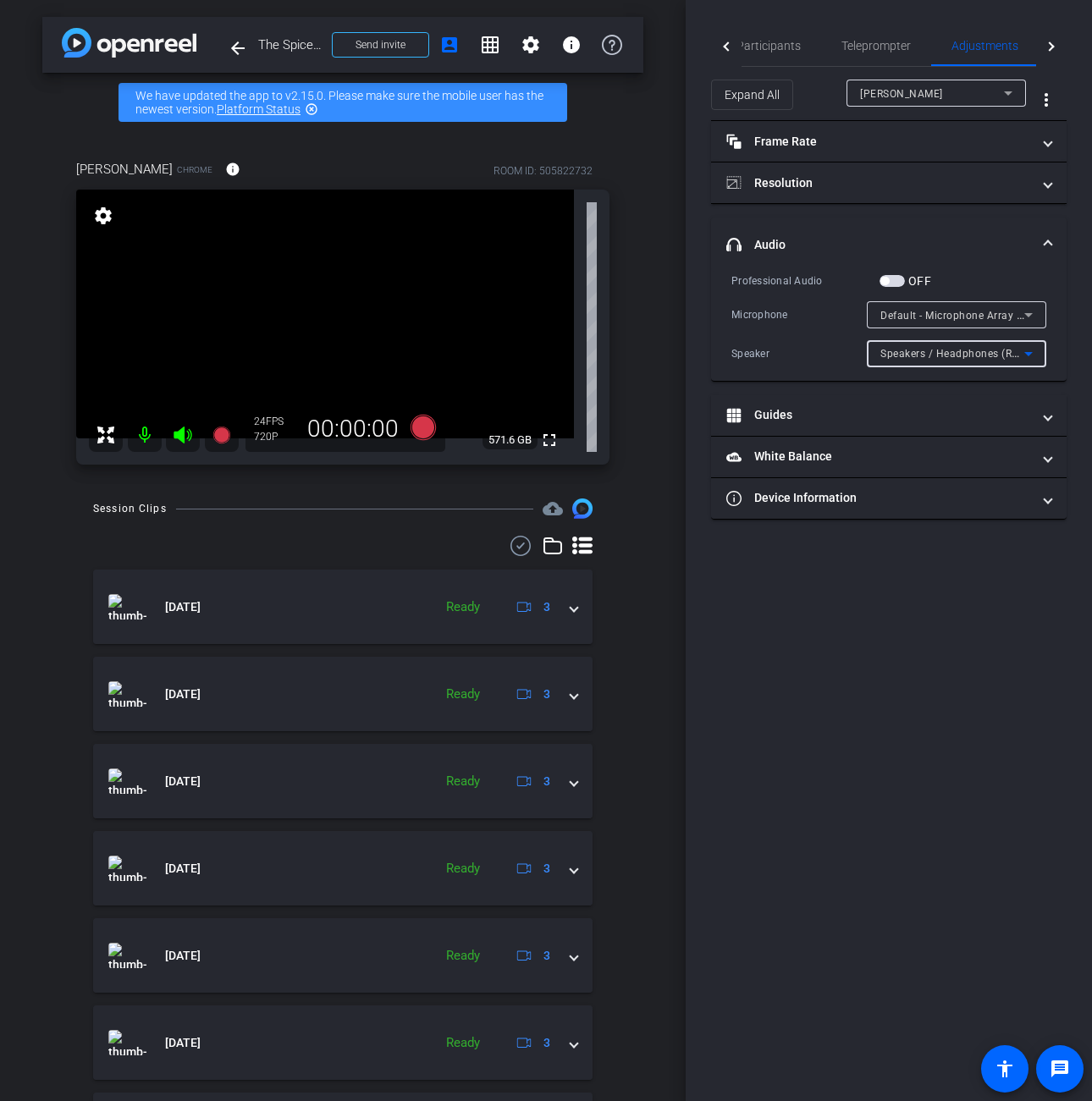
click at [1033, 356] on icon at bounding box center [1028, 354] width 20 height 20
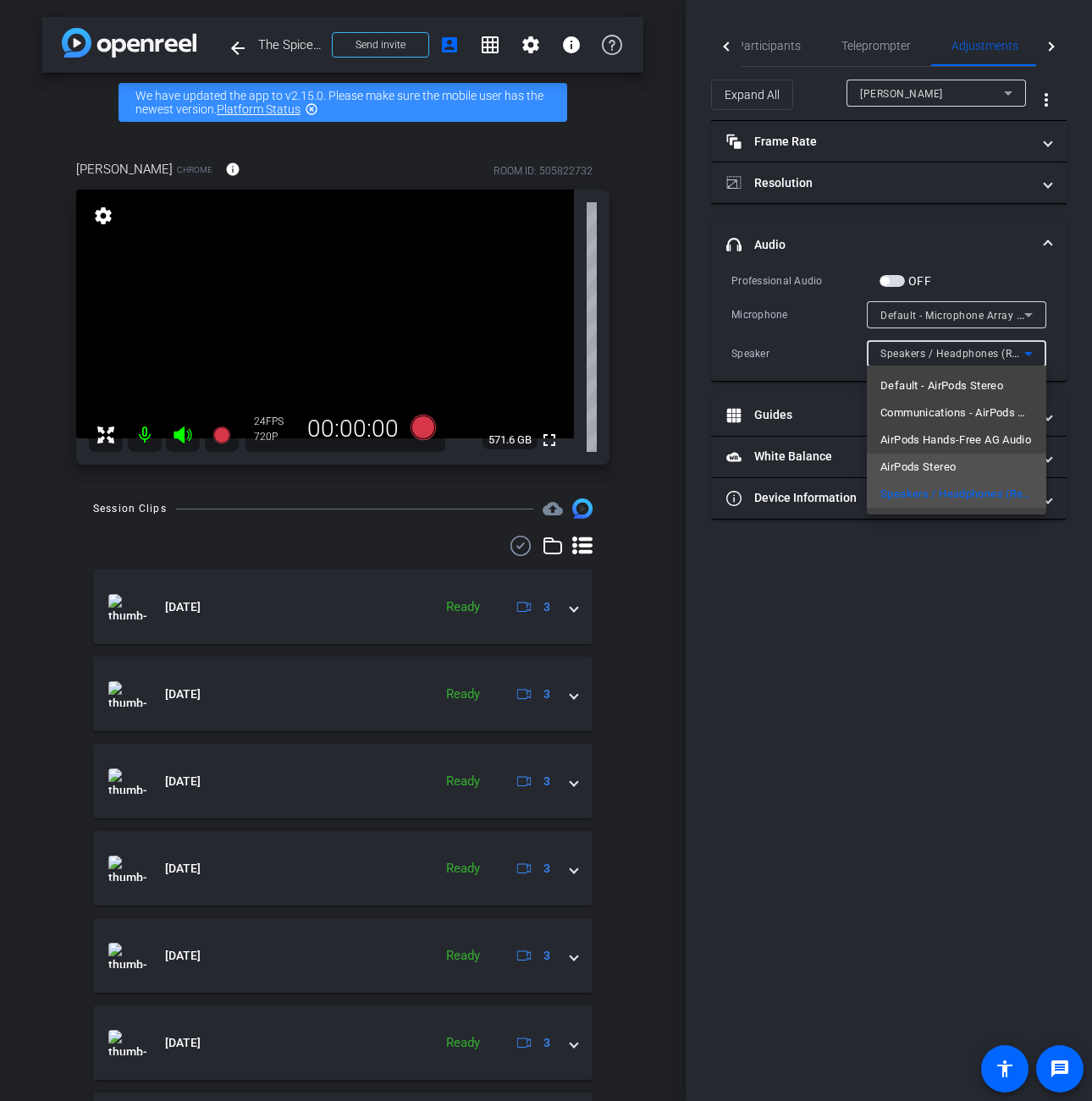
click at [946, 466] on span "AirPods Stereo" at bounding box center [917, 468] width 75 height 20
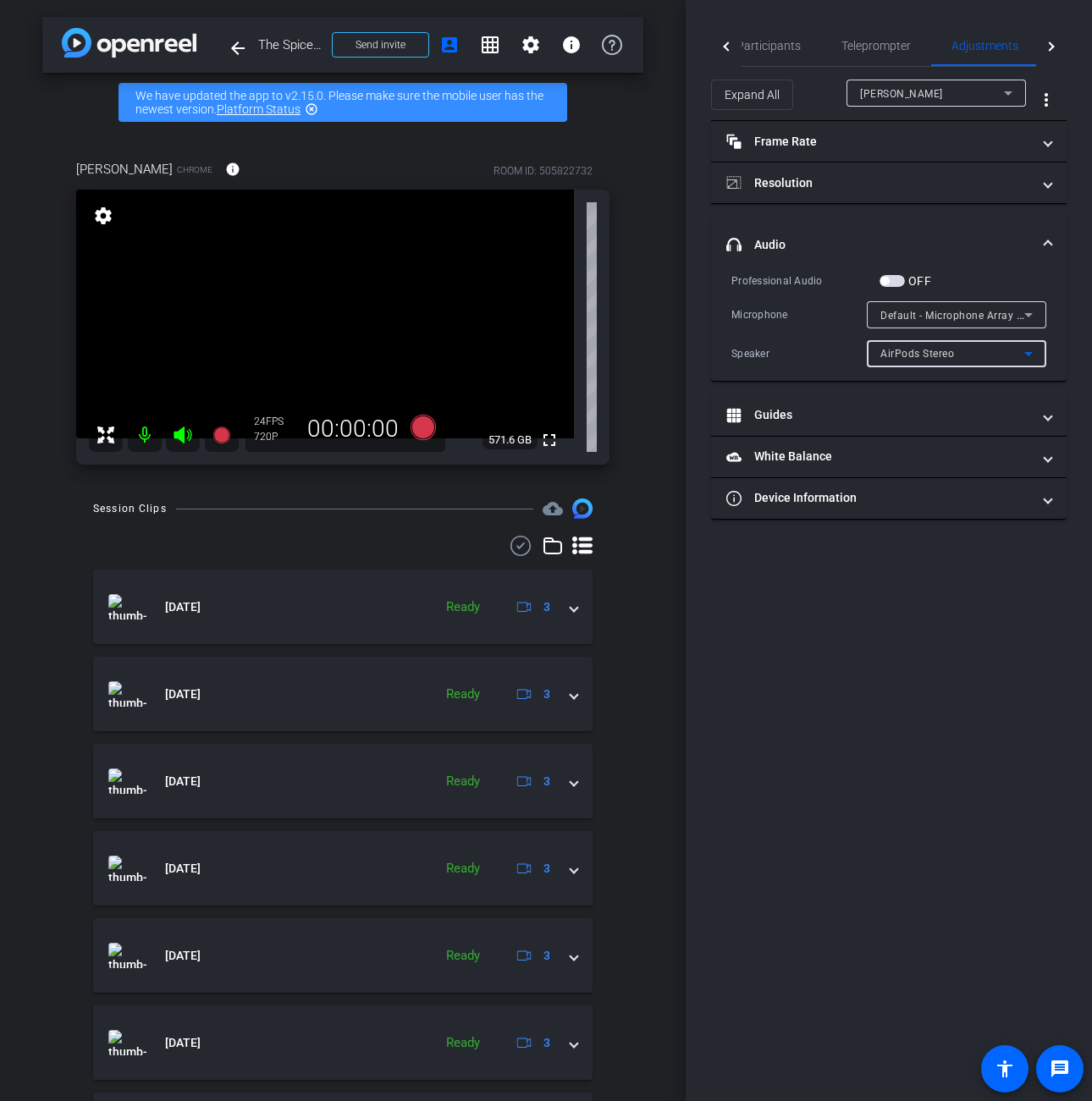
click at [1035, 352] on icon at bounding box center [1028, 354] width 20 height 20
click at [1038, 350] on icon at bounding box center [1028, 354] width 20 height 20
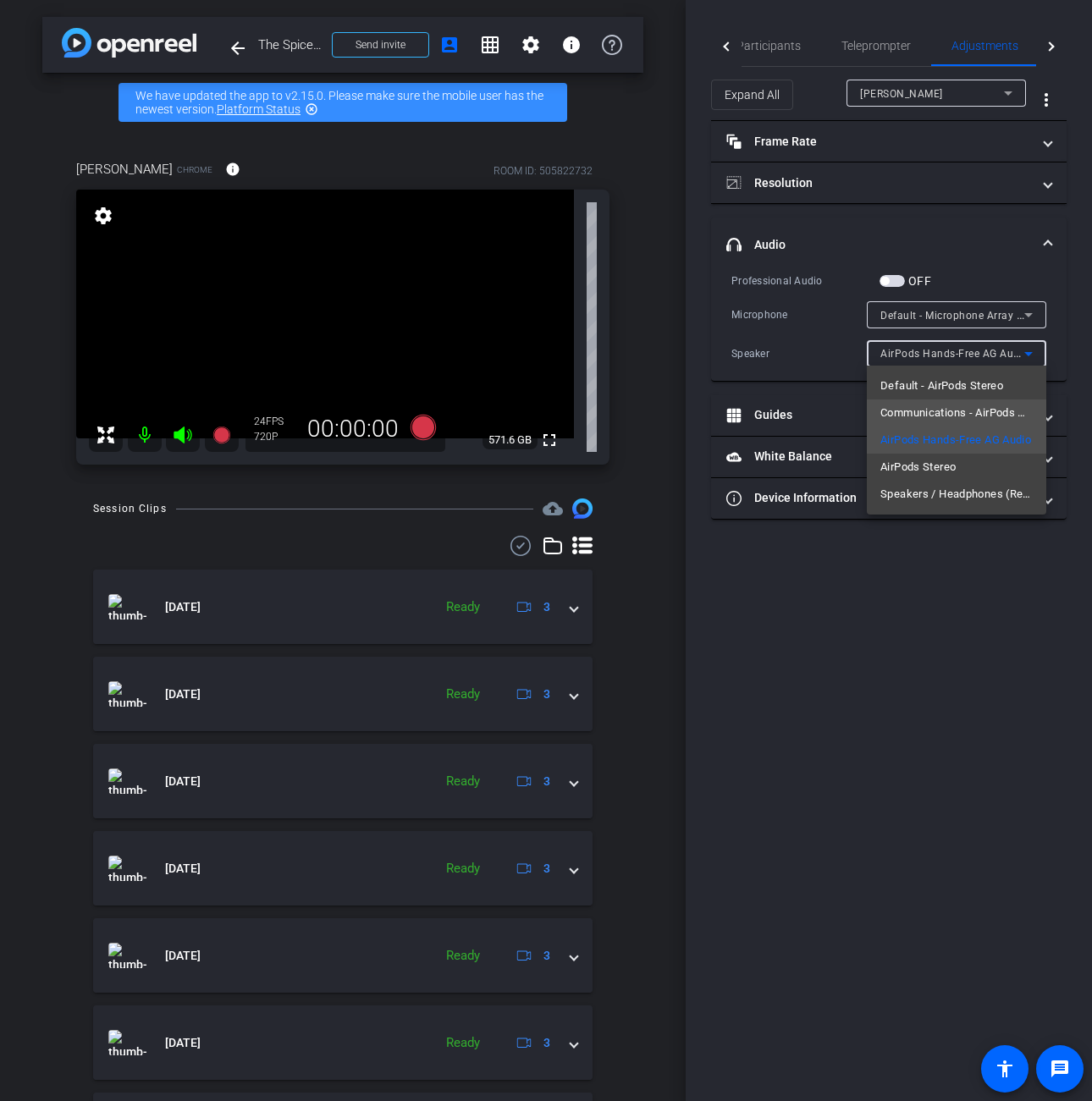
click at [974, 413] on span "Communications - AirPods Hands-Free AG Audio" at bounding box center [956, 413] width 153 height 20
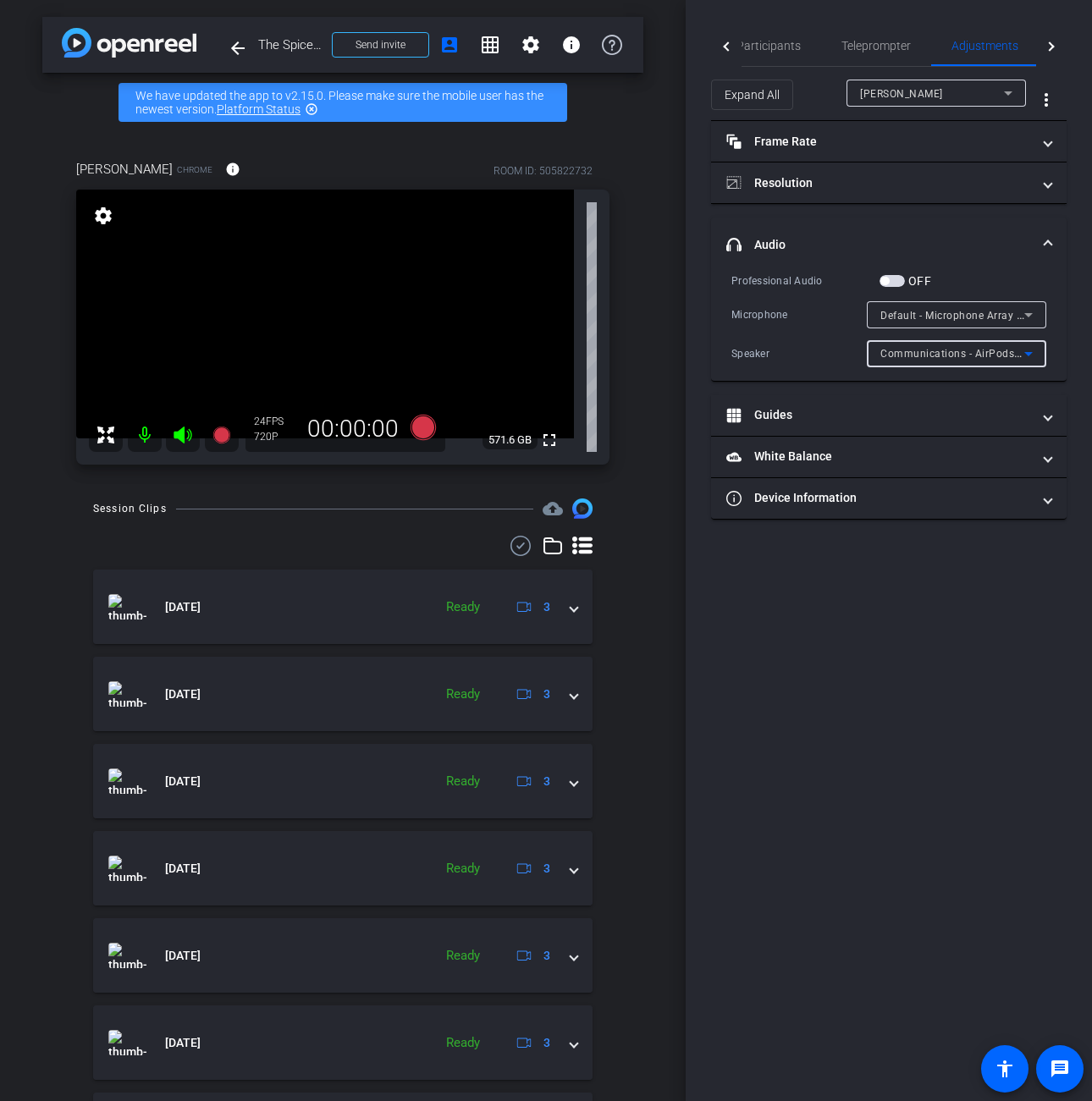
click at [1035, 356] on icon at bounding box center [1028, 354] width 20 height 20
click at [726, 44] on div at bounding box center [727, 46] width 9 height 9
click at [1018, 315] on icon at bounding box center [1028, 315] width 20 height 20
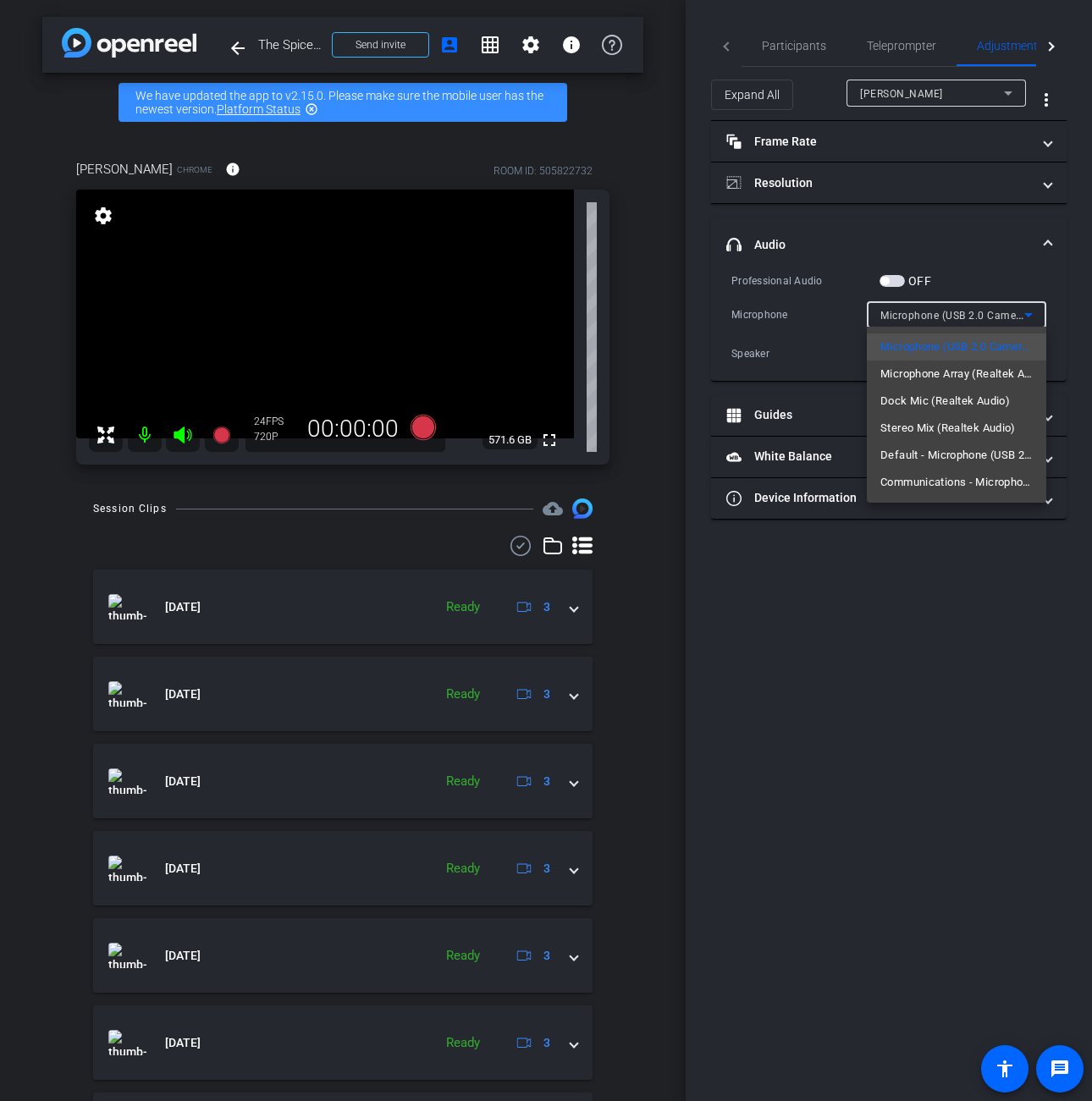
click at [1003, 278] on div at bounding box center [546, 550] width 1092 height 1101
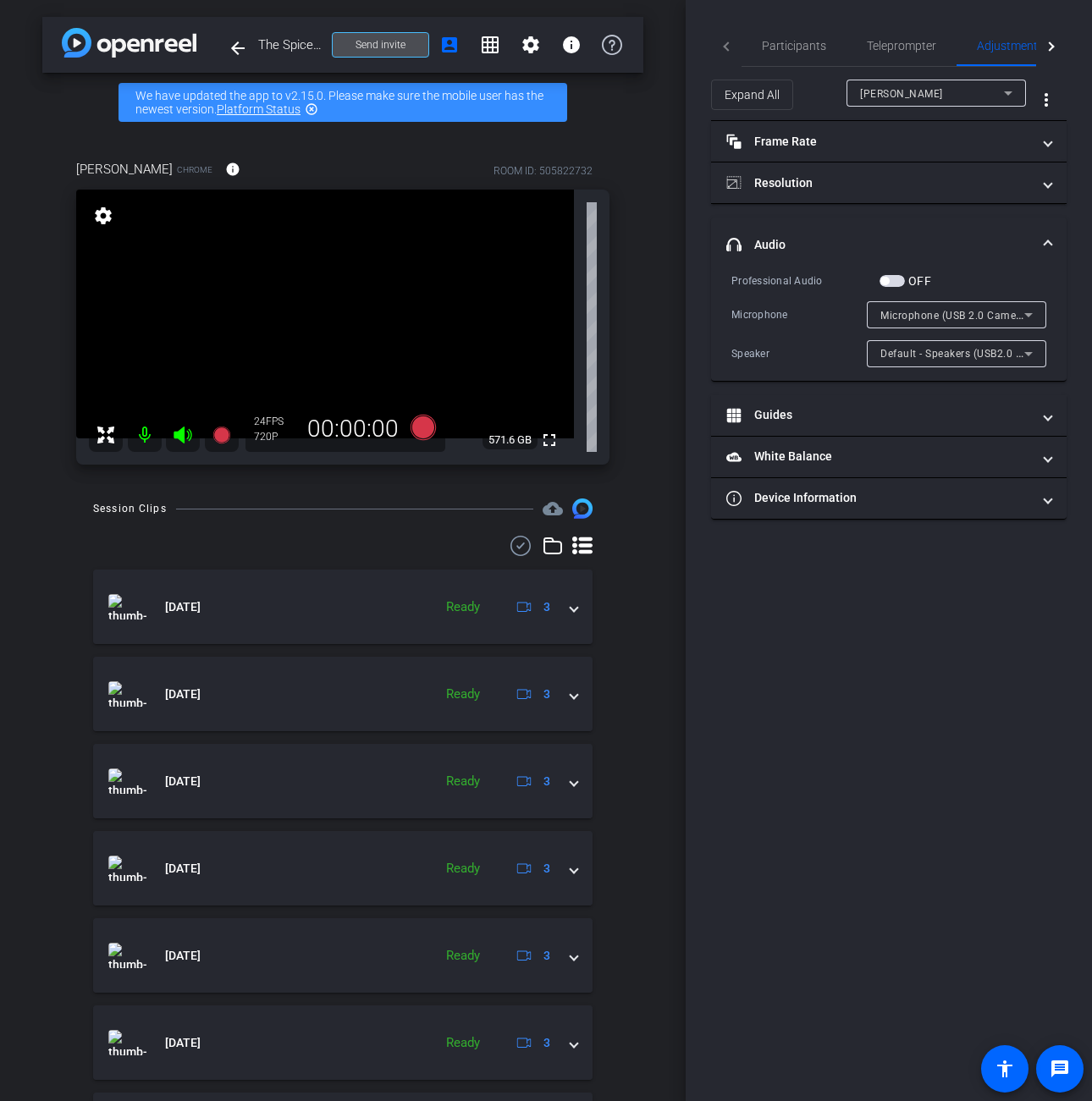
click at [400, 48] on span at bounding box center [381, 45] width 96 height 41
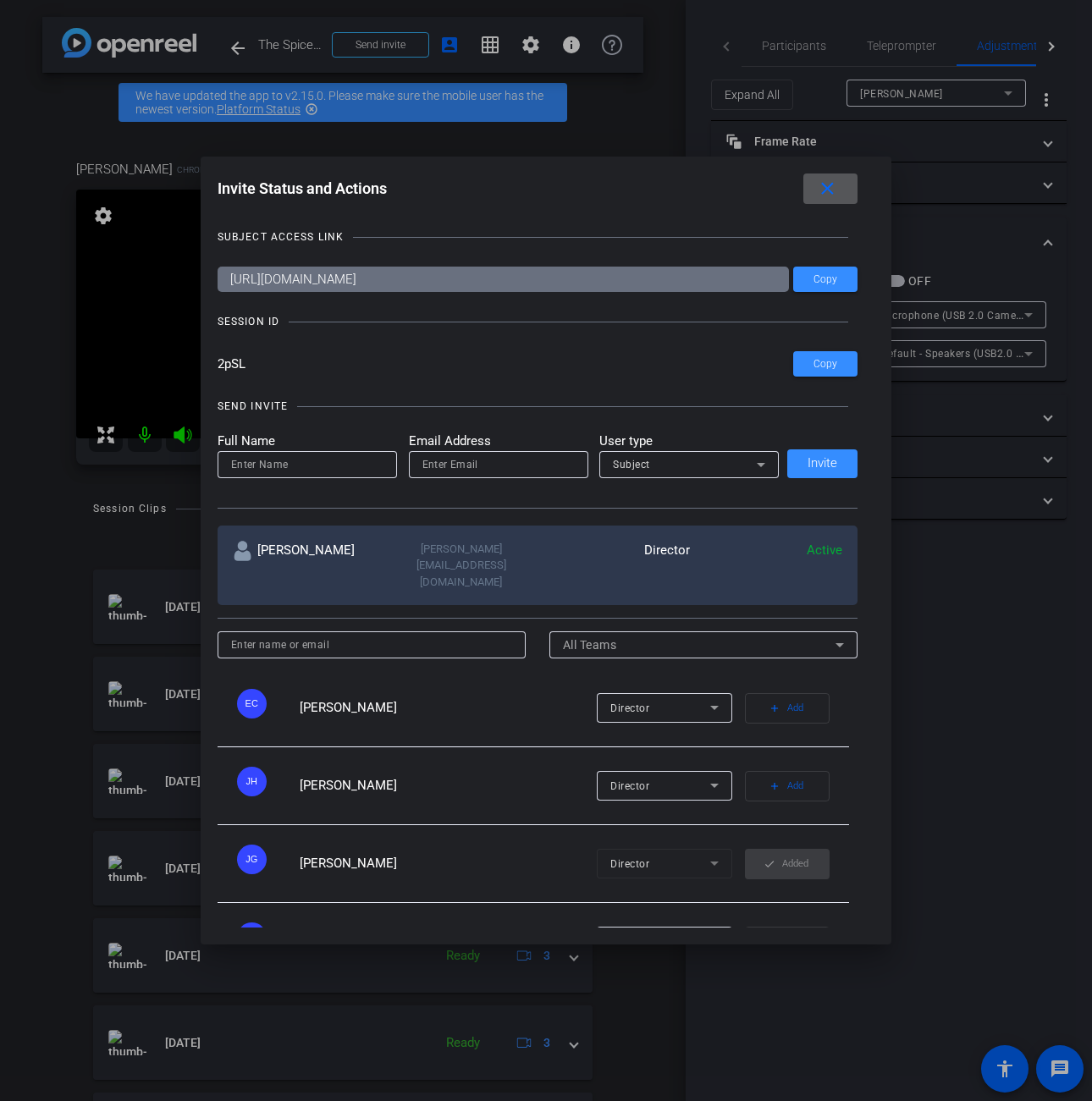
click at [838, 177] on span at bounding box center [830, 189] width 54 height 41
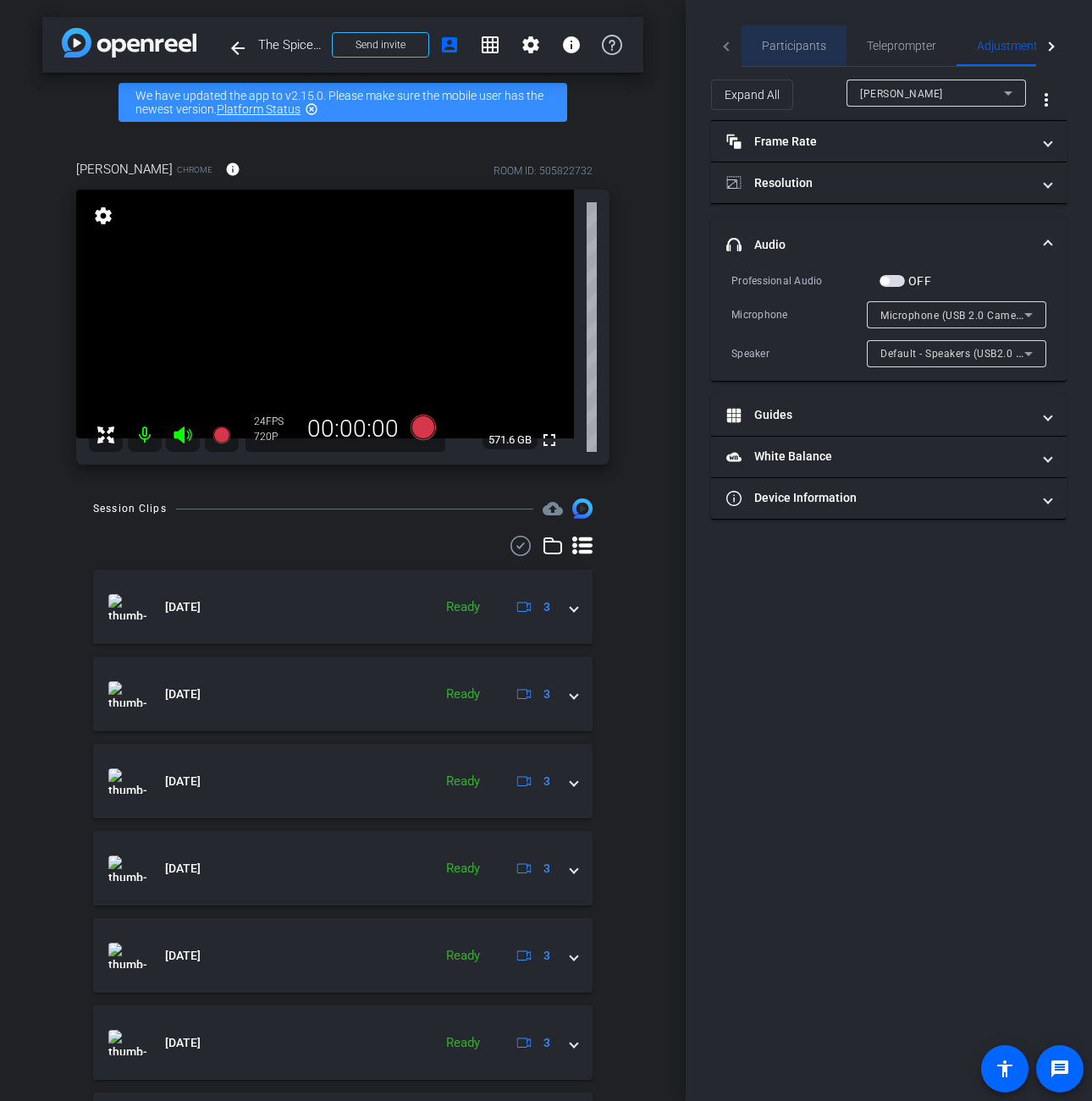
click at [796, 47] on span "Participants" at bounding box center [794, 46] width 64 height 12
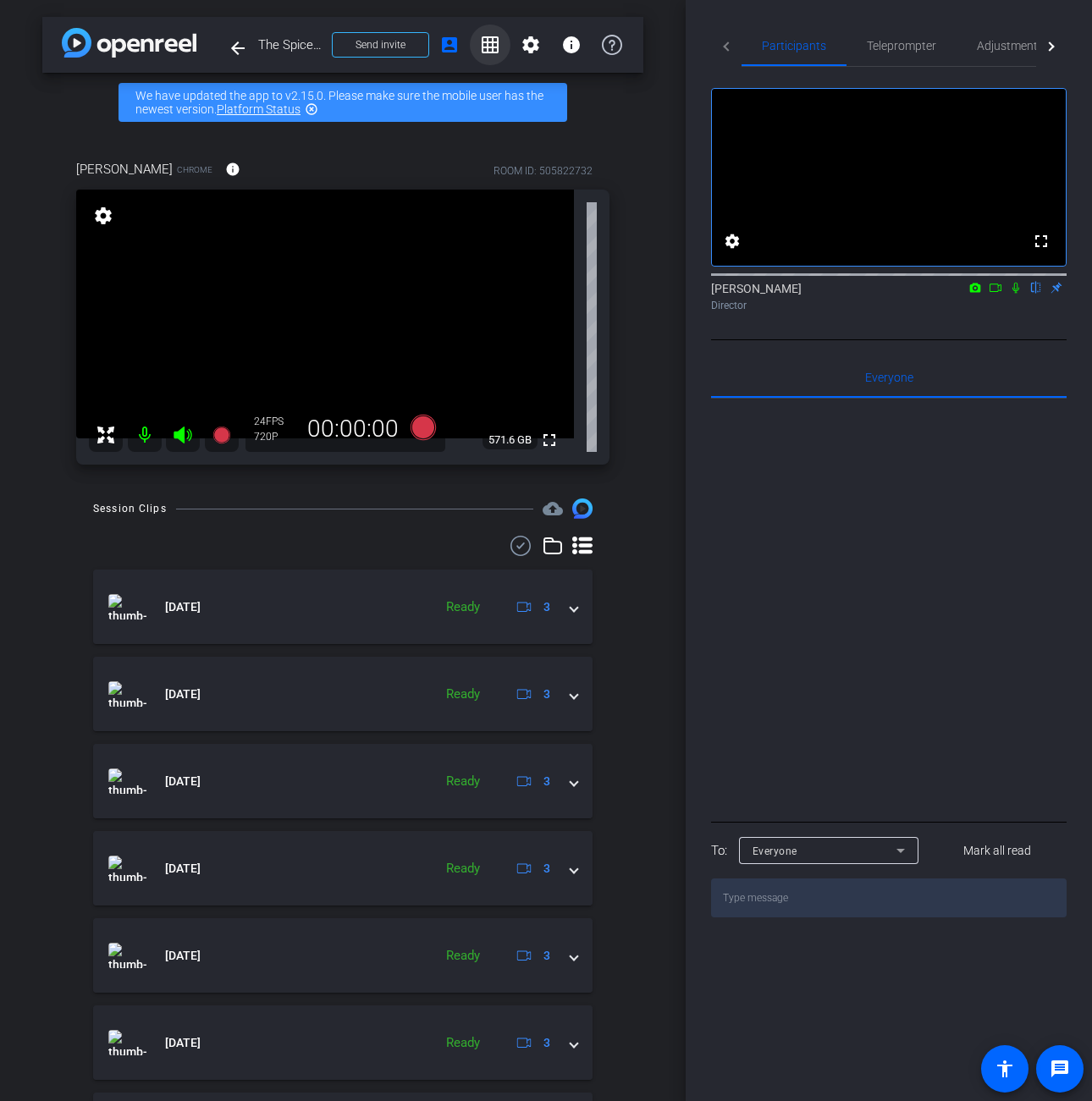
click at [490, 42] on mat-icon "grid_on" at bounding box center [490, 45] width 20 height 20
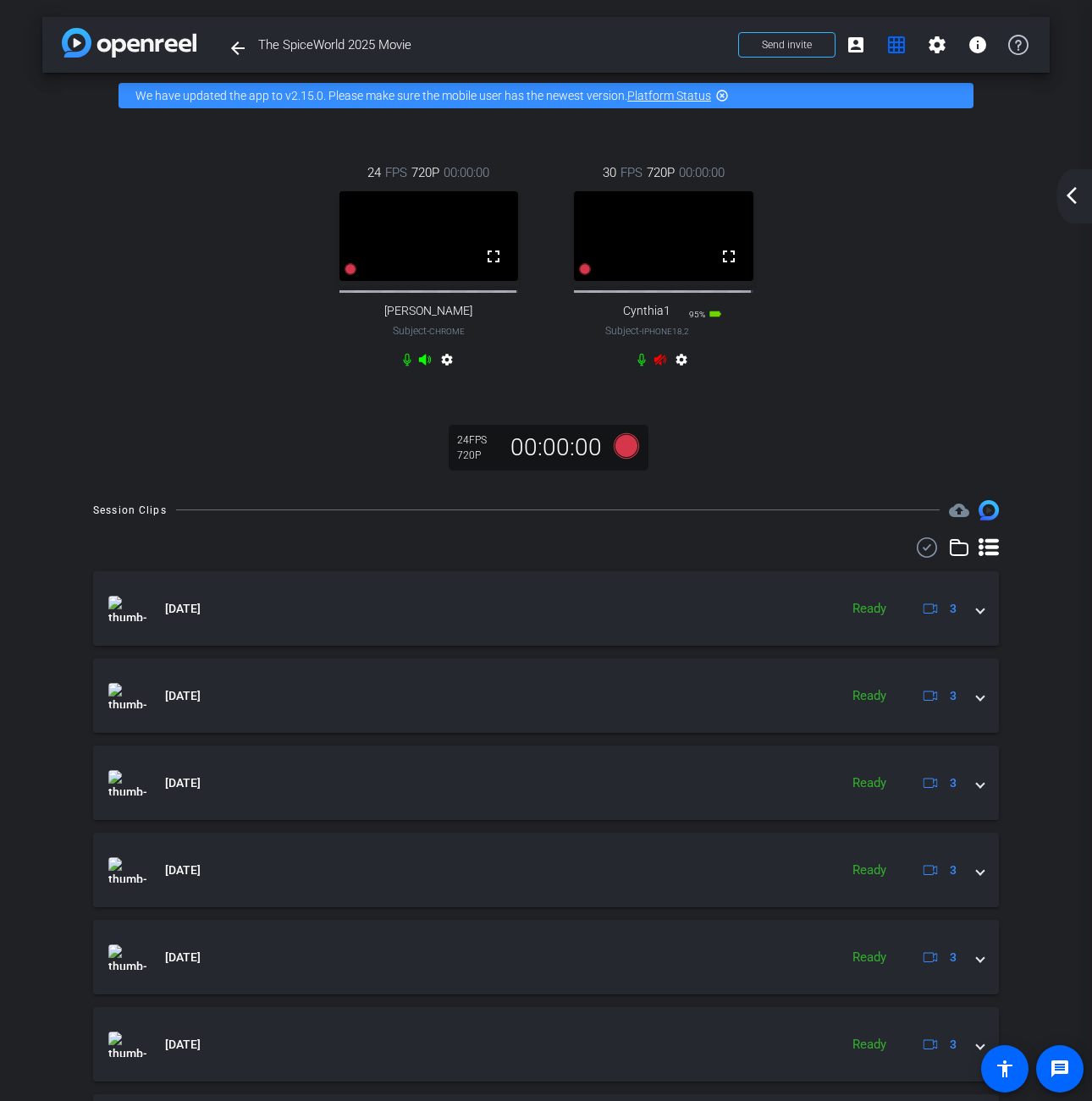
click at [660, 374] on div "settings" at bounding box center [663, 363] width 57 height 20
click at [658, 365] on icon at bounding box center [660, 359] width 12 height 11
click at [403, 367] on icon at bounding box center [407, 360] width 8 height 13
click at [1064, 187] on mat-icon "arrow_back_ios_new" at bounding box center [1072, 196] width 20 height 20
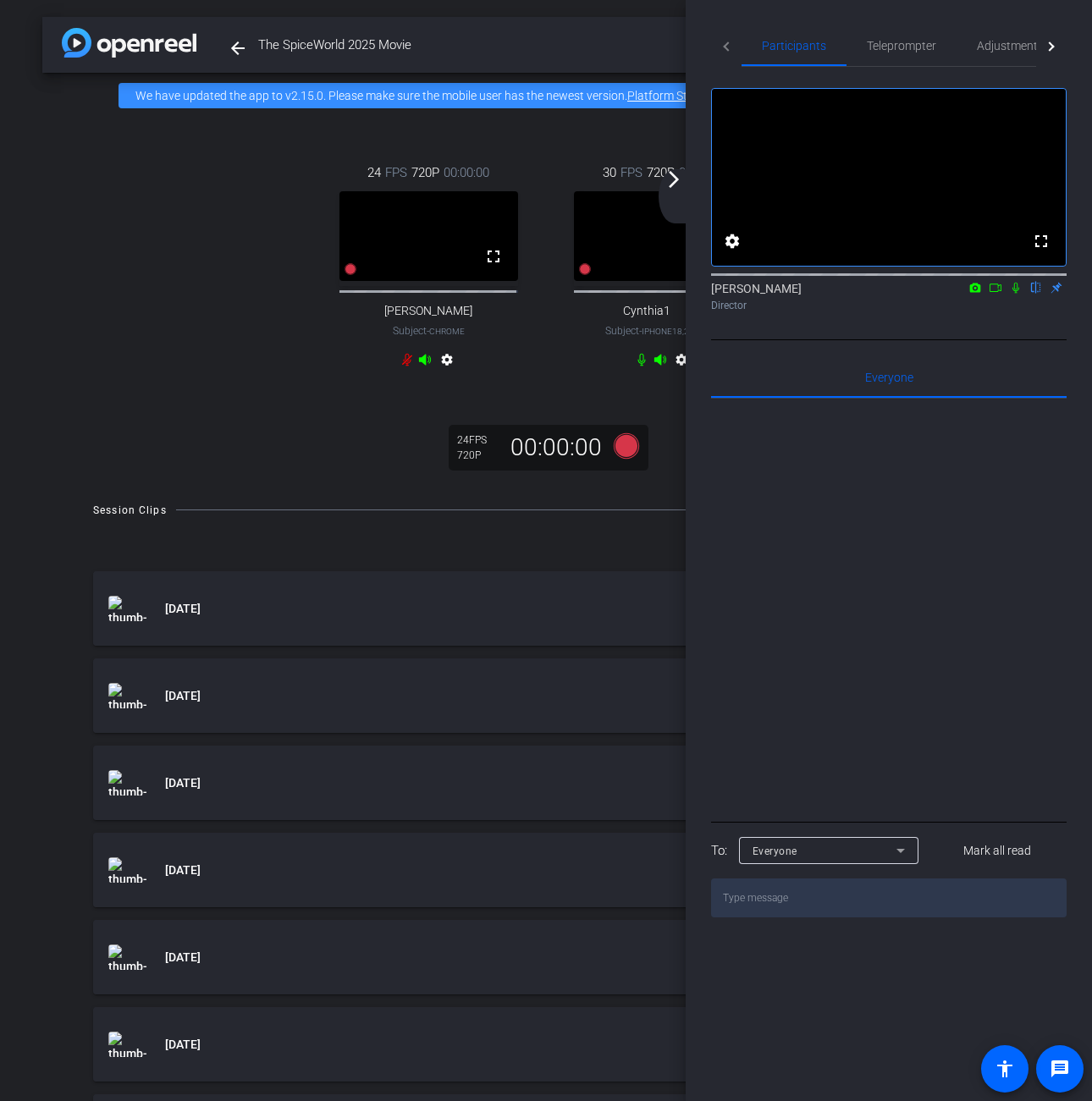
click at [677, 184] on mat-icon "arrow_forward_ios" at bounding box center [673, 179] width 20 height 20
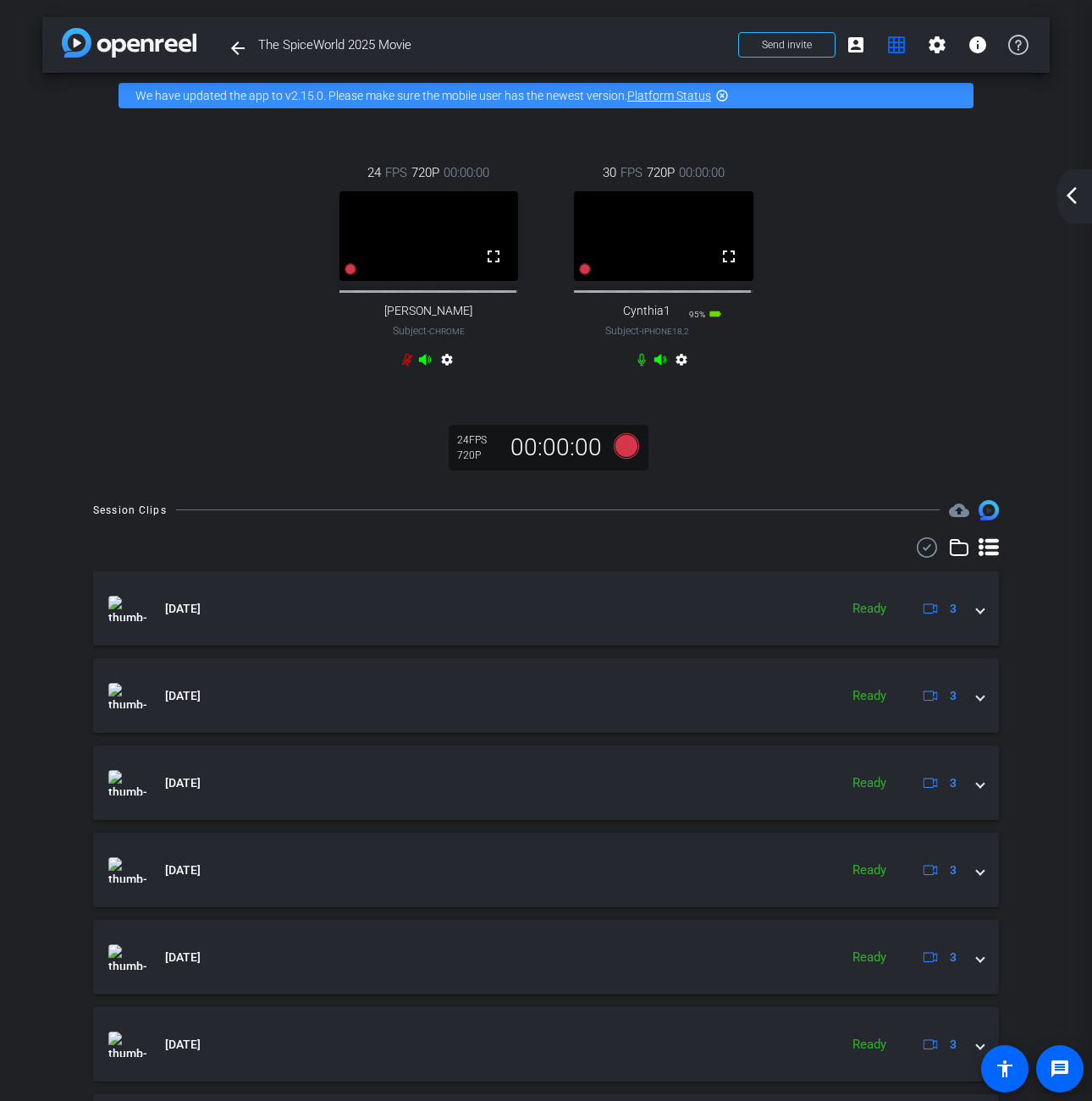
click at [1067, 191] on mat-icon "arrow_back_ios_new" at bounding box center [1072, 196] width 20 height 20
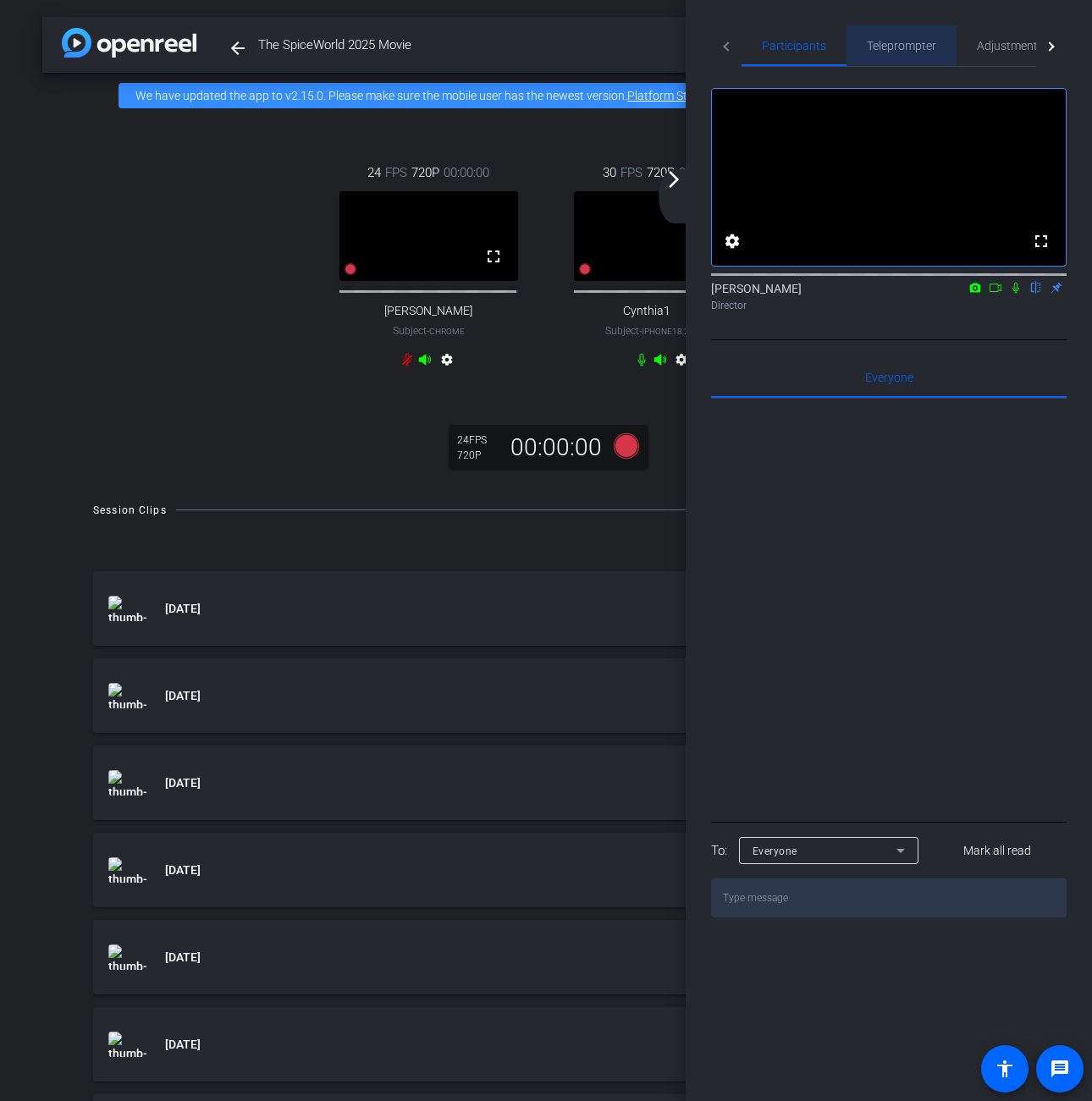
click at [919, 53] on span "Teleprompter" at bounding box center [901, 45] width 69 height 41
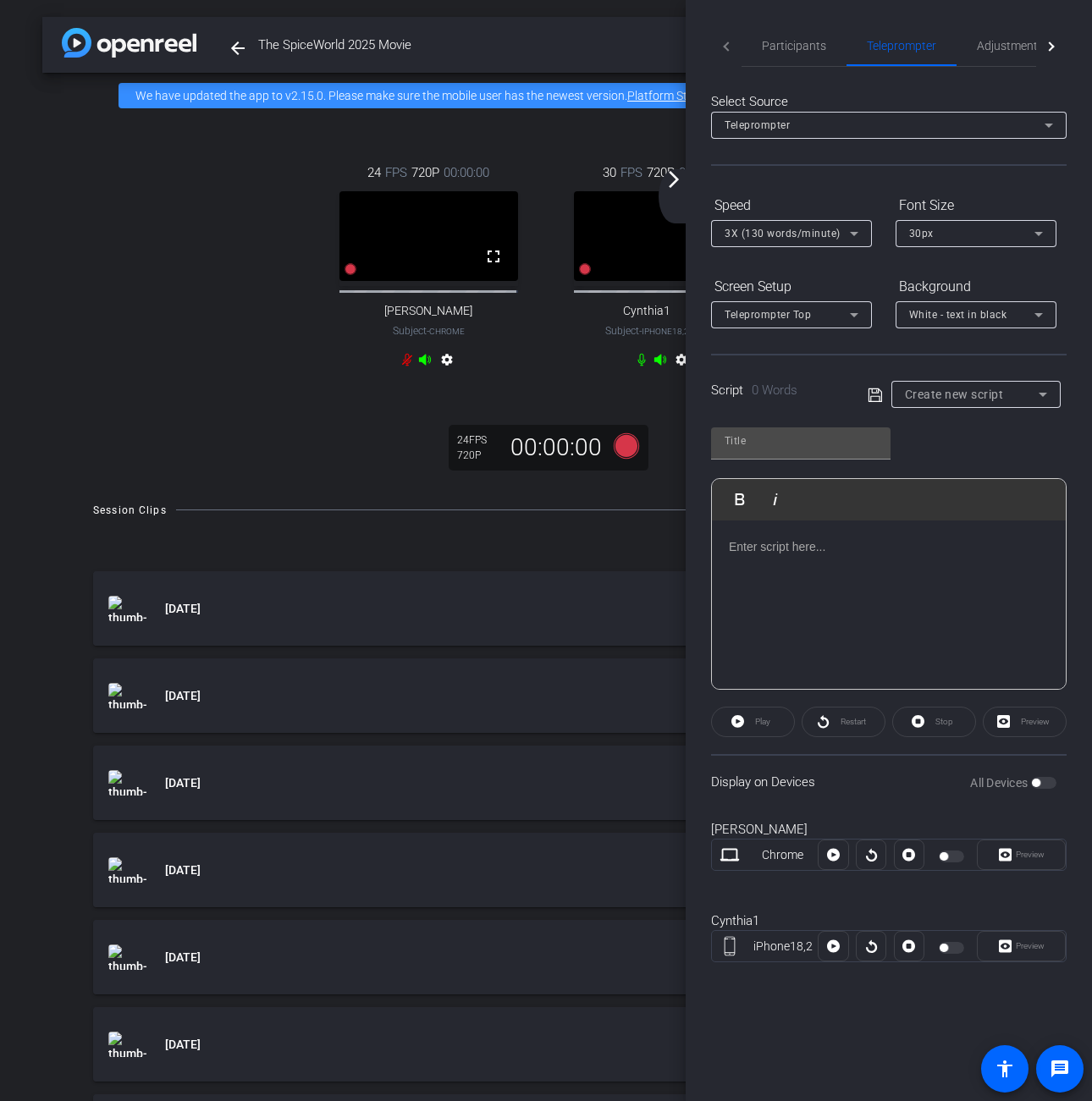
click at [728, 47] on mat-tab-header "Participants Teleprompter Adjustments Live" at bounding box center [889, 46] width 356 height 42
click at [679, 178] on mat-icon "arrow_forward_ios" at bounding box center [673, 179] width 20 height 20
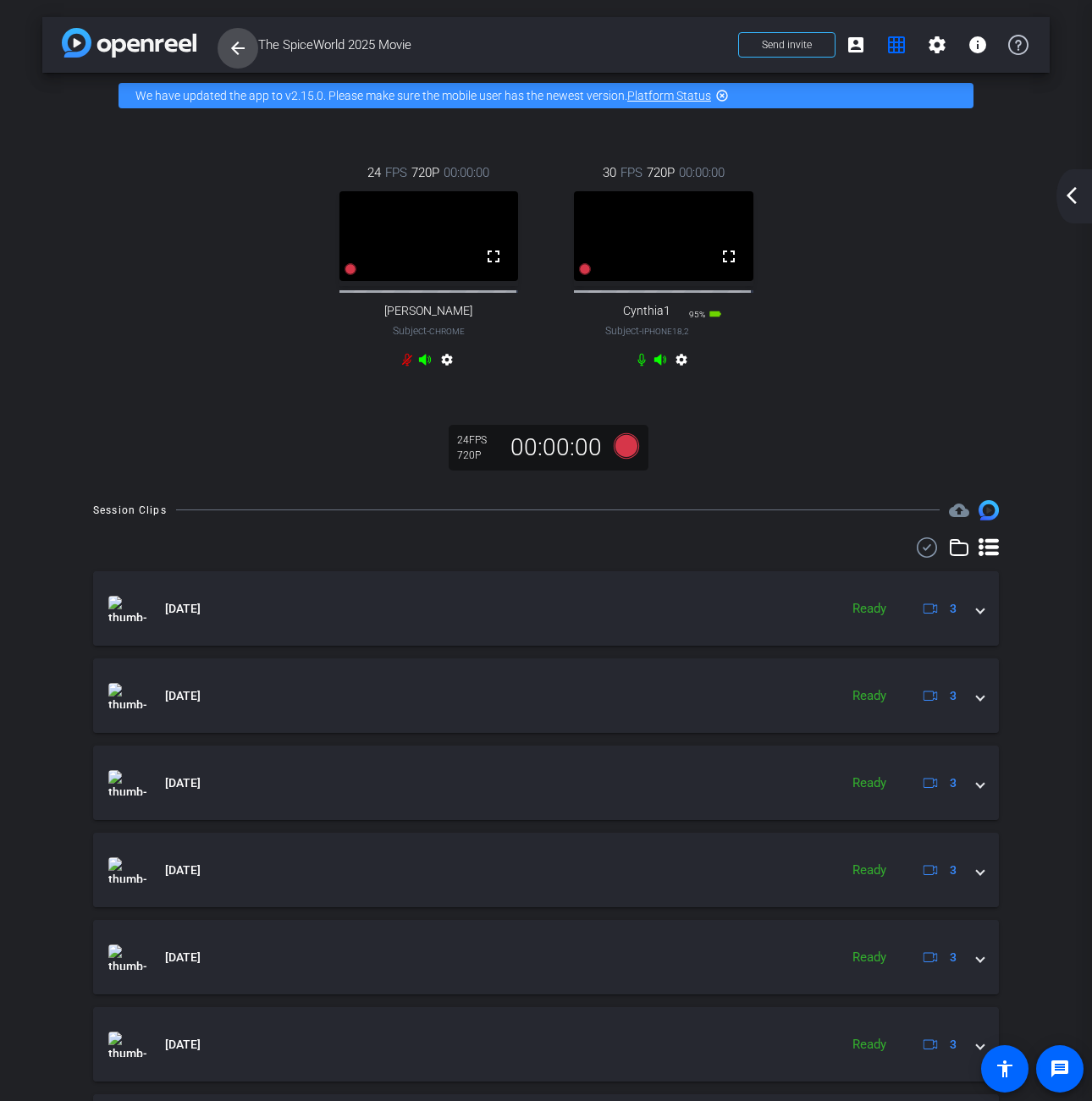
click at [241, 46] on mat-icon "arrow_back" at bounding box center [238, 48] width 20 height 20
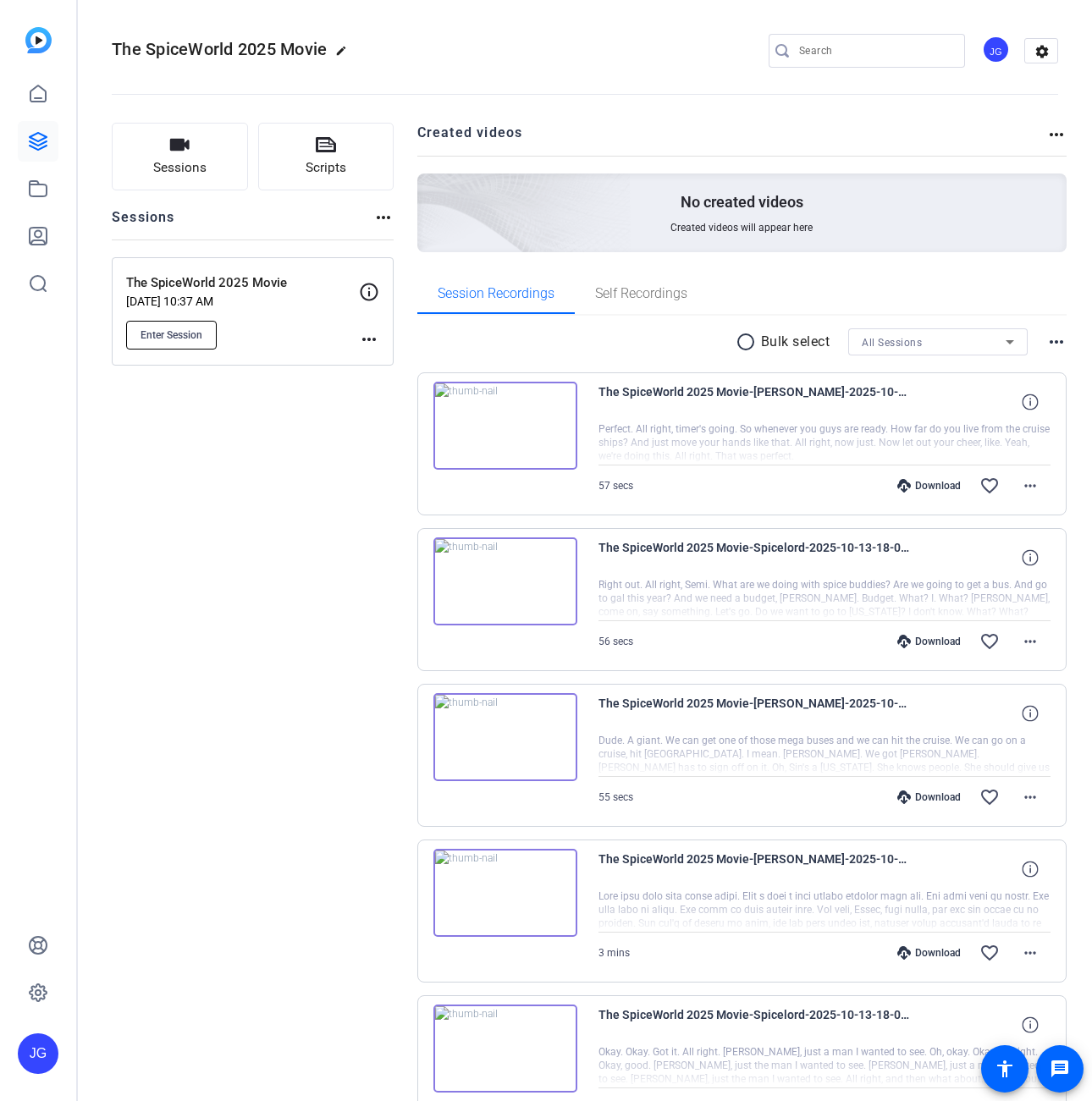
click at [188, 329] on span "Enter Session" at bounding box center [172, 336] width 62 height 14
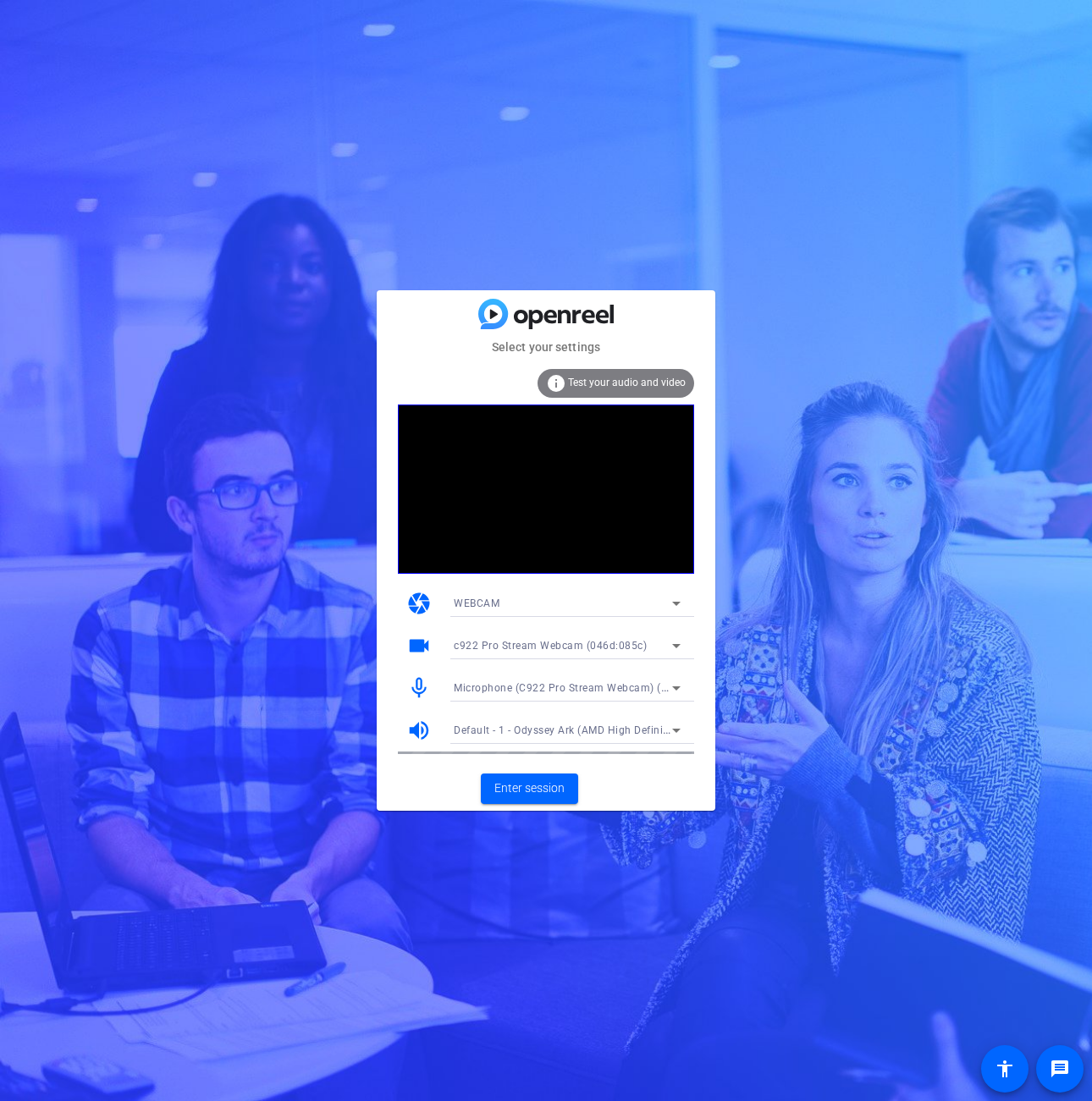
click at [680, 681] on icon at bounding box center [676, 688] width 20 height 20
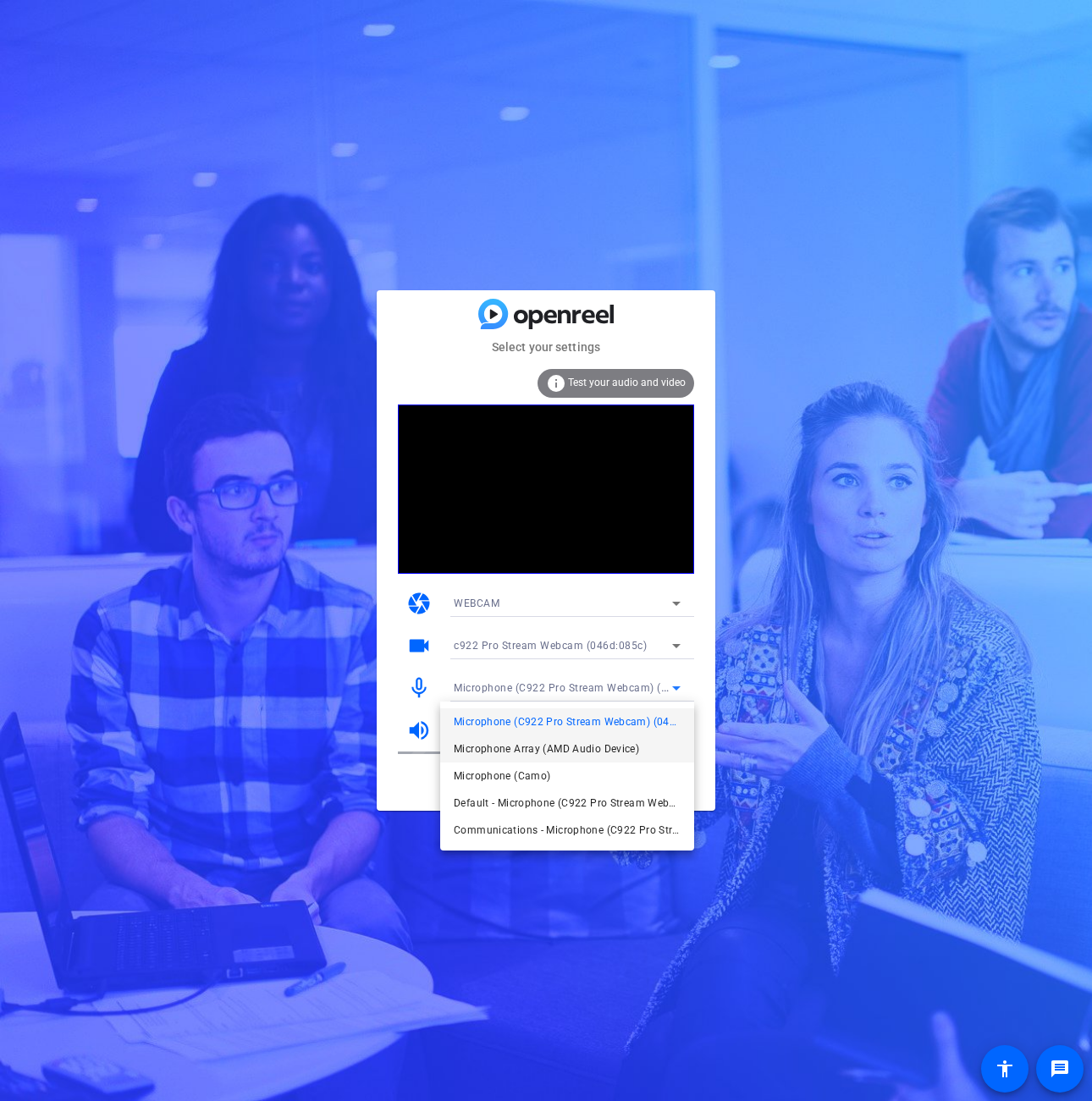
click at [606, 751] on span "Microphone Array (AMD Audio Device)" at bounding box center [546, 749] width 186 height 20
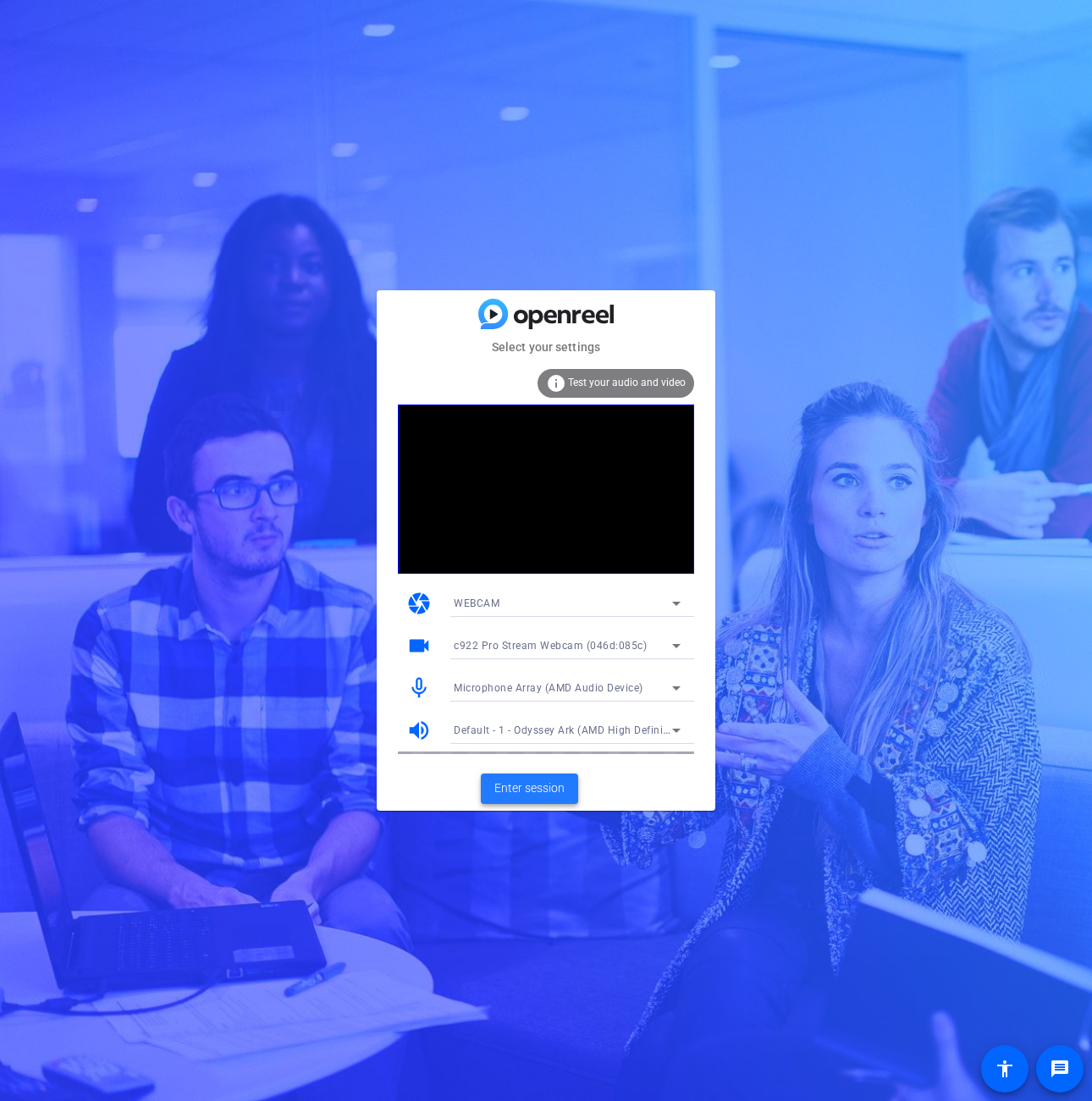
click at [529, 790] on span "Enter session" at bounding box center [530, 788] width 70 height 18
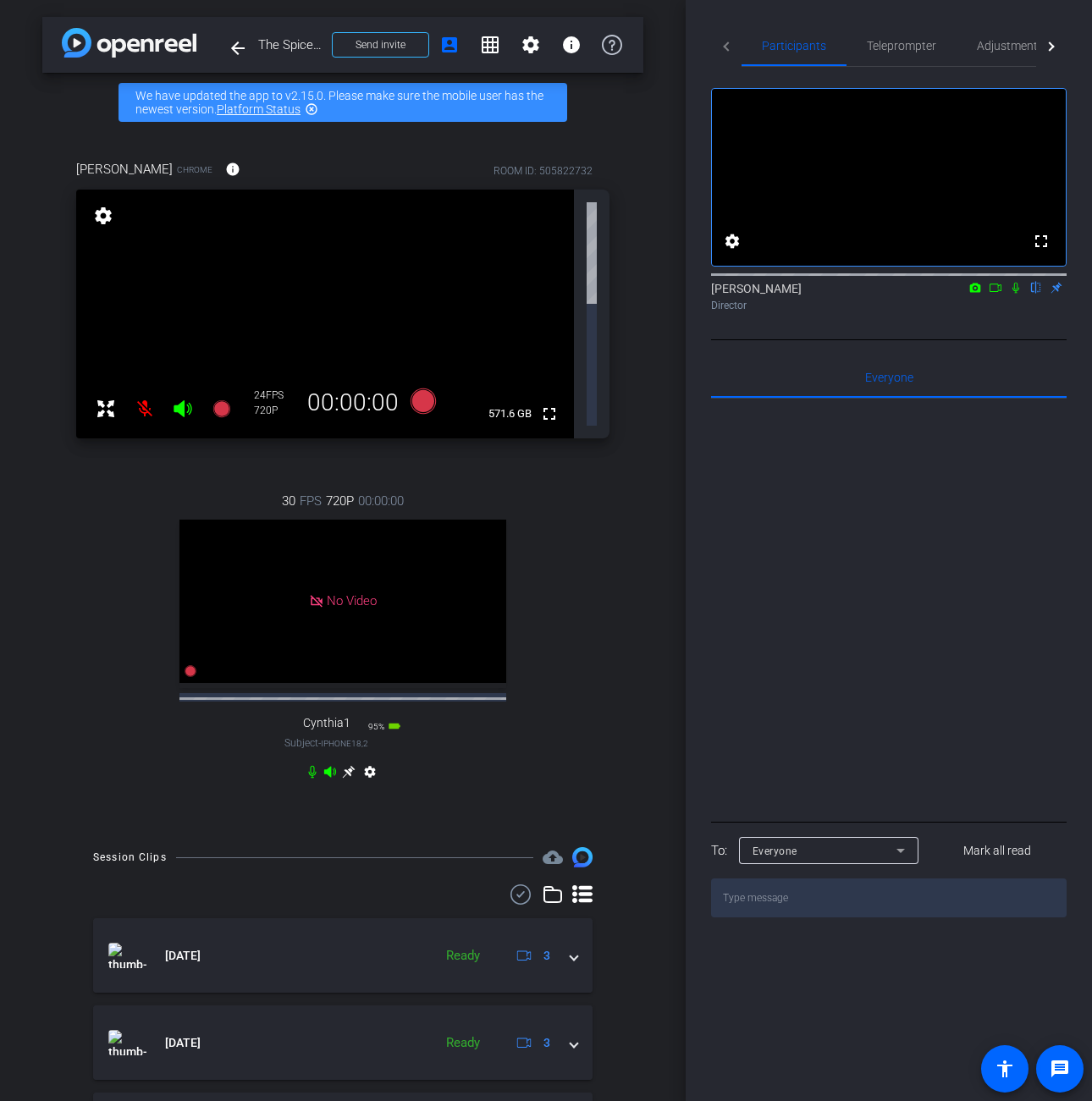
click at [139, 392] on mat-icon at bounding box center [145, 409] width 34 height 34
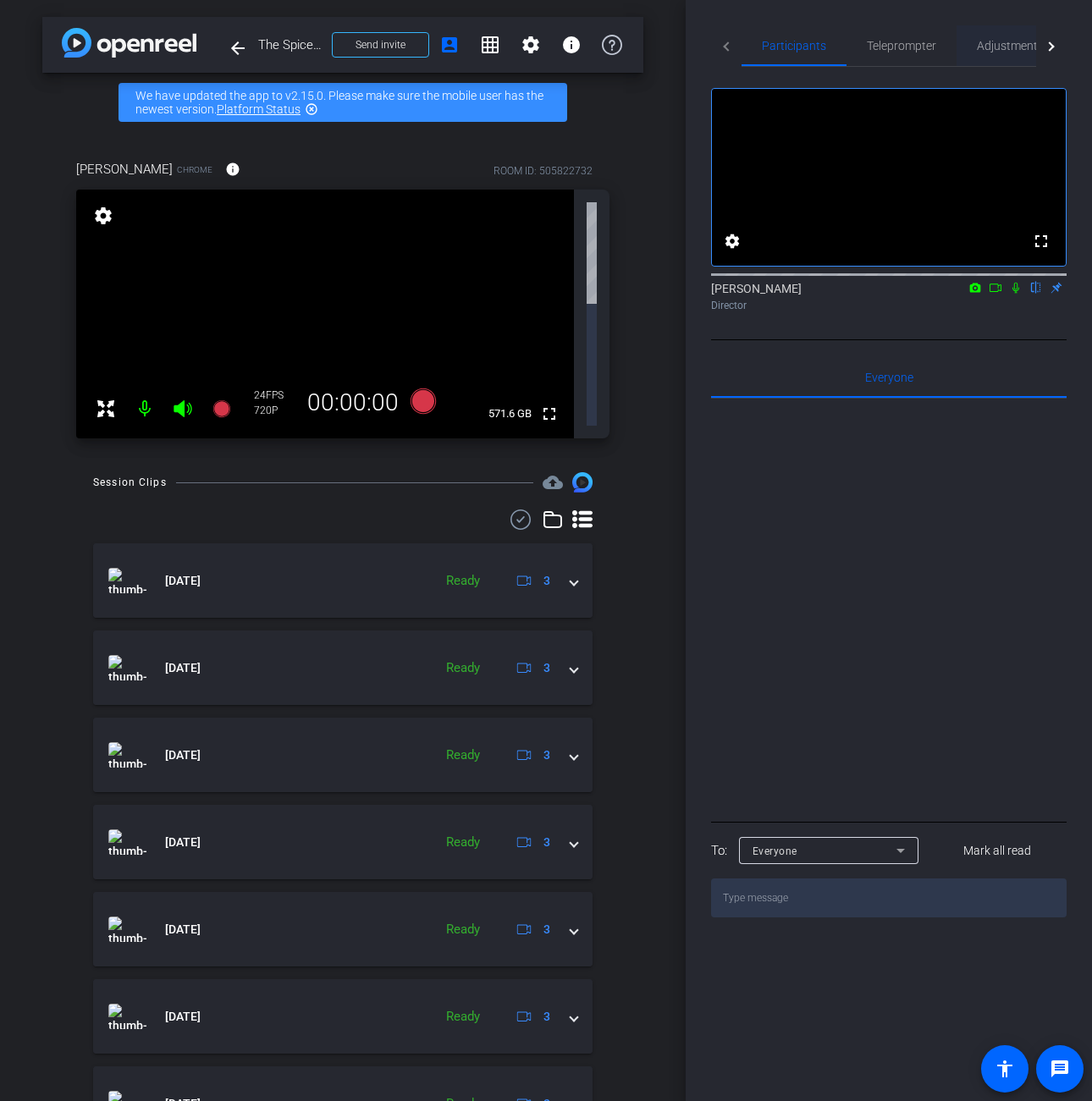
click at [993, 47] on span "Adjustments" at bounding box center [1010, 46] width 67 height 12
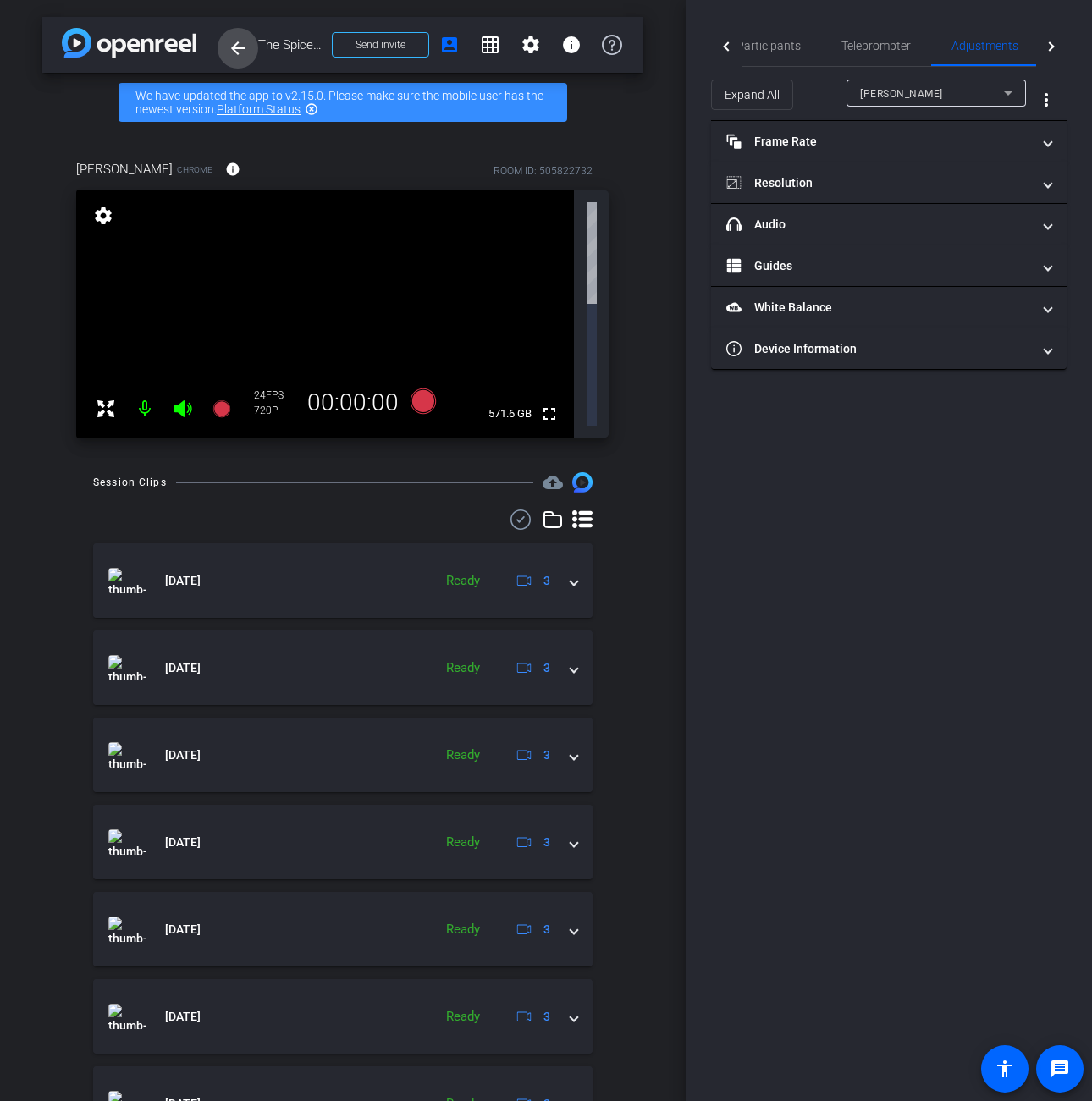
click at [244, 57] on mat-icon "arrow_back" at bounding box center [238, 48] width 20 height 20
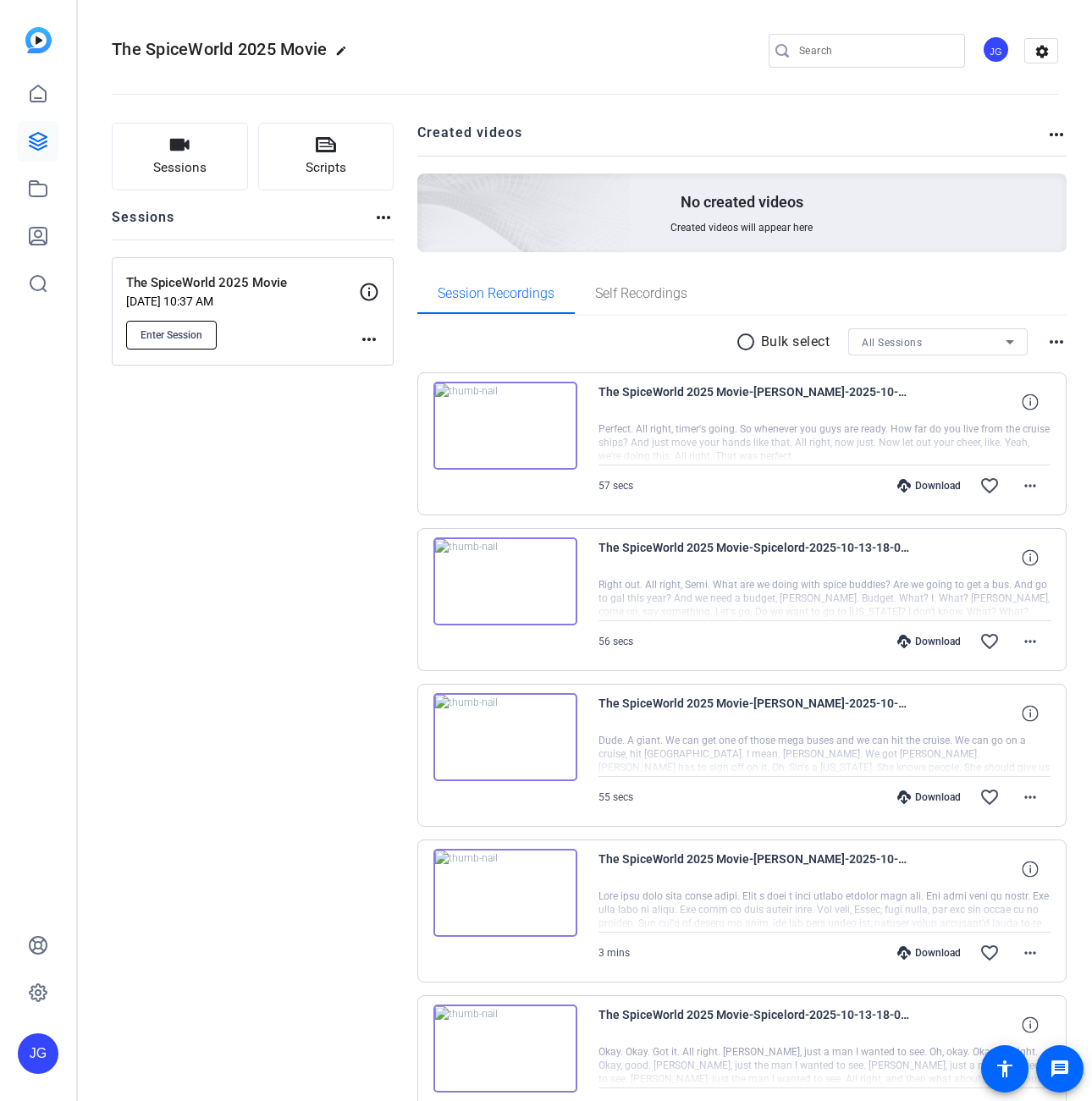
click at [173, 329] on span "Enter Session" at bounding box center [172, 336] width 62 height 14
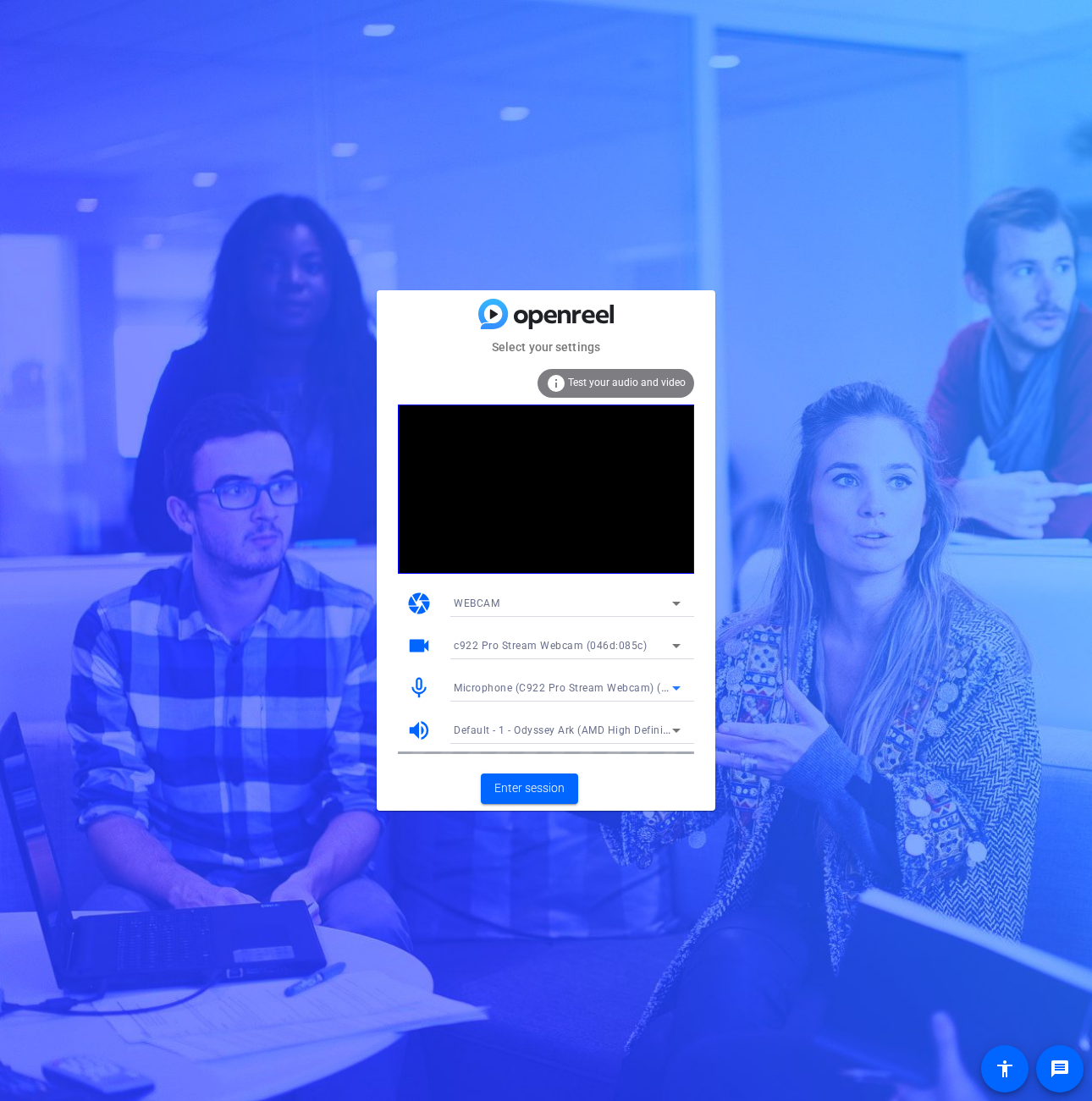
click at [645, 690] on span "Microphone (C922 Pro Stream Webcam) (046d:085c)" at bounding box center [585, 687] width 264 height 14
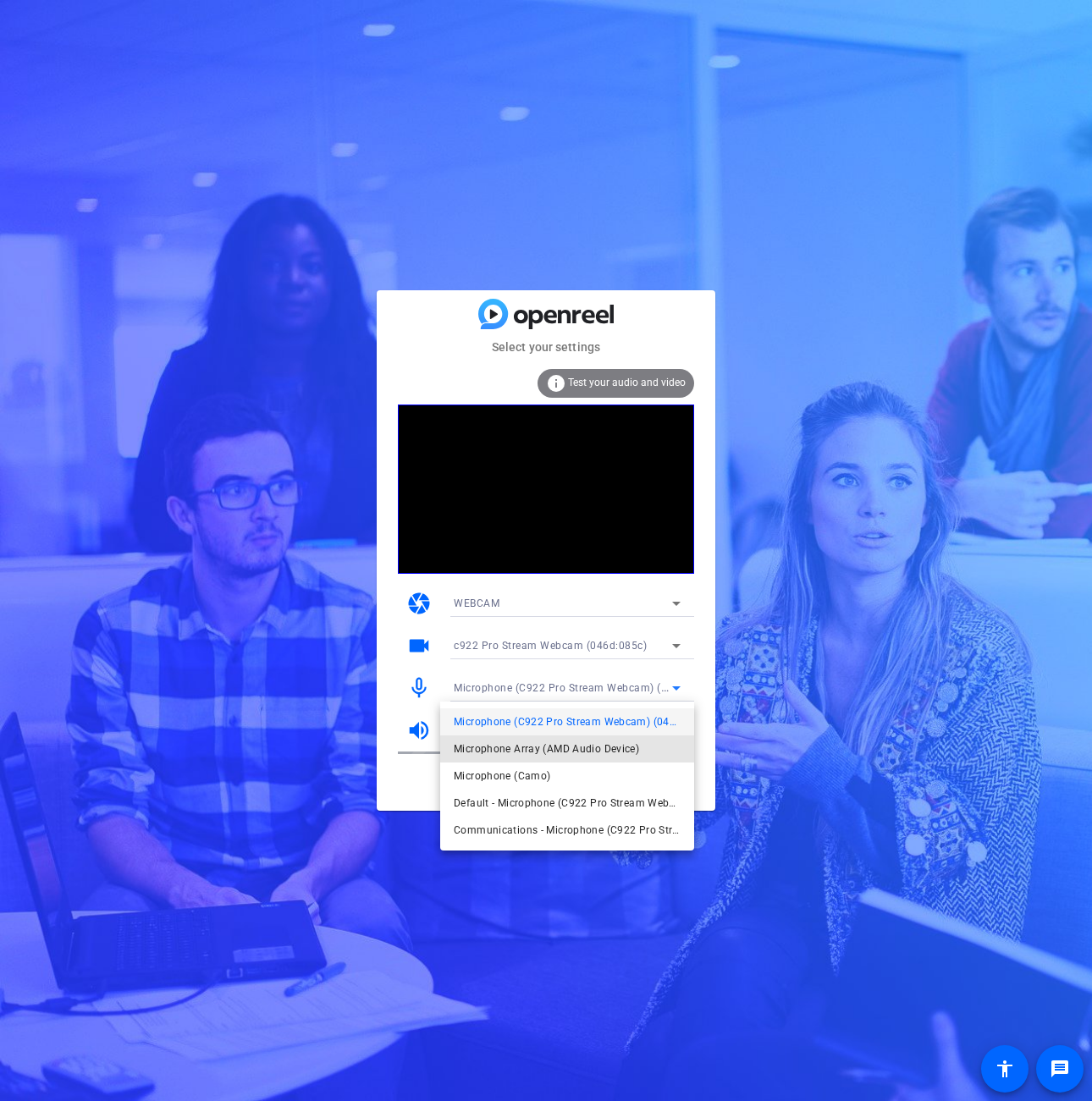
click at [593, 749] on span "Microphone Array (AMD Audio Device)" at bounding box center [546, 749] width 186 height 20
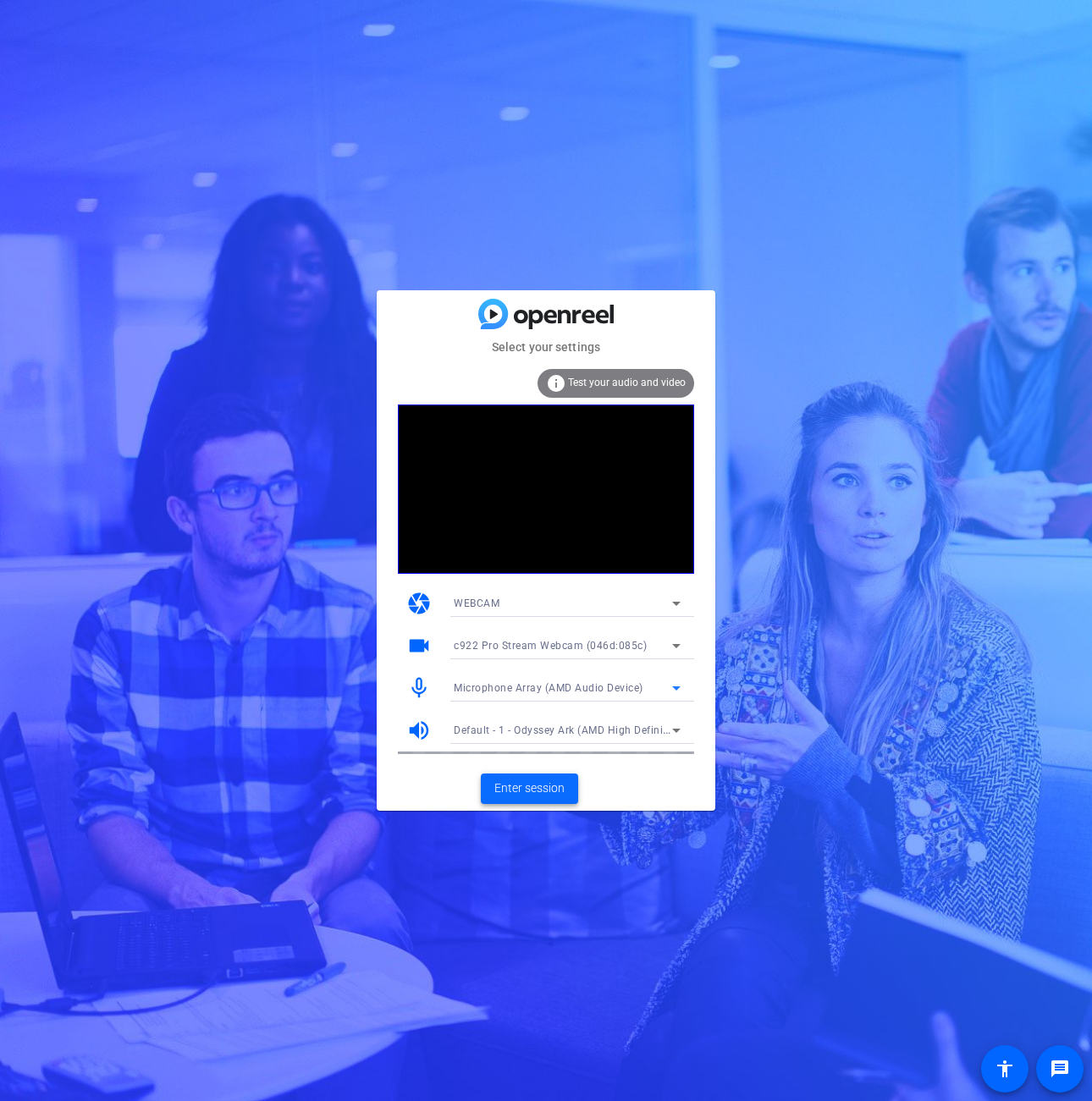
click at [563, 798] on span at bounding box center [529, 788] width 97 height 41
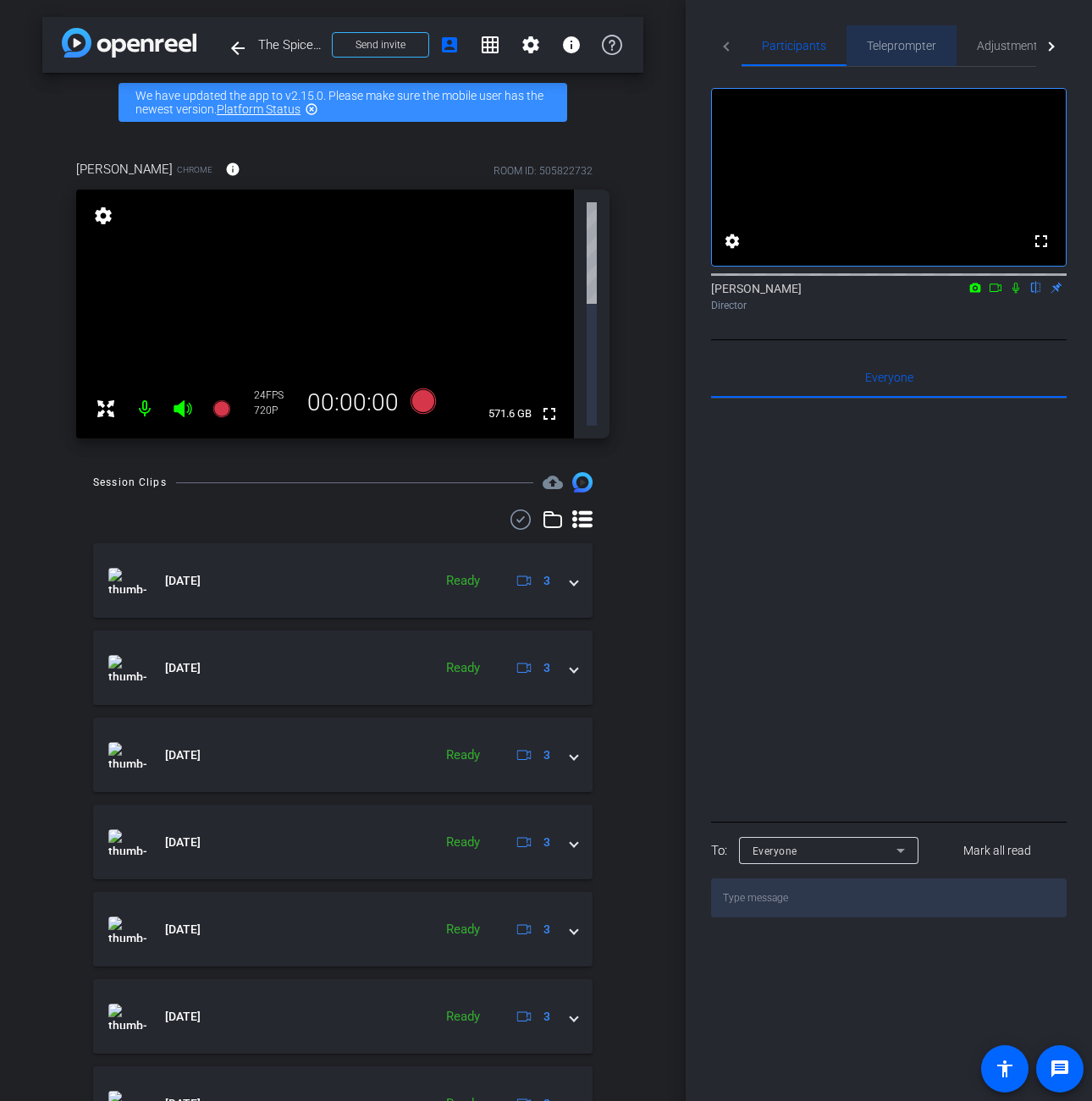
click at [924, 45] on span "Teleprompter" at bounding box center [901, 46] width 69 height 12
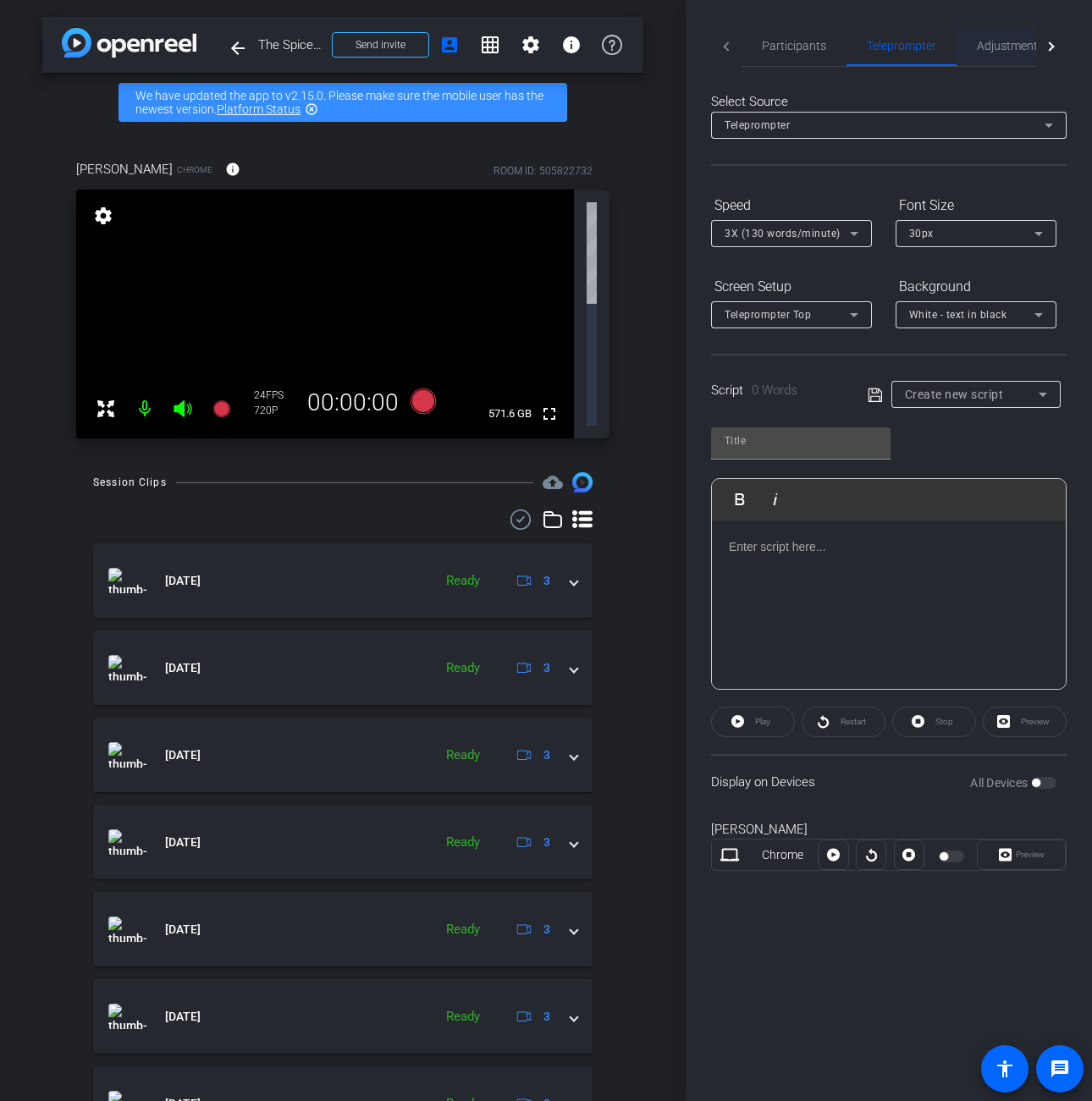
click at [990, 47] on span "Adjustments" at bounding box center [1010, 46] width 67 height 12
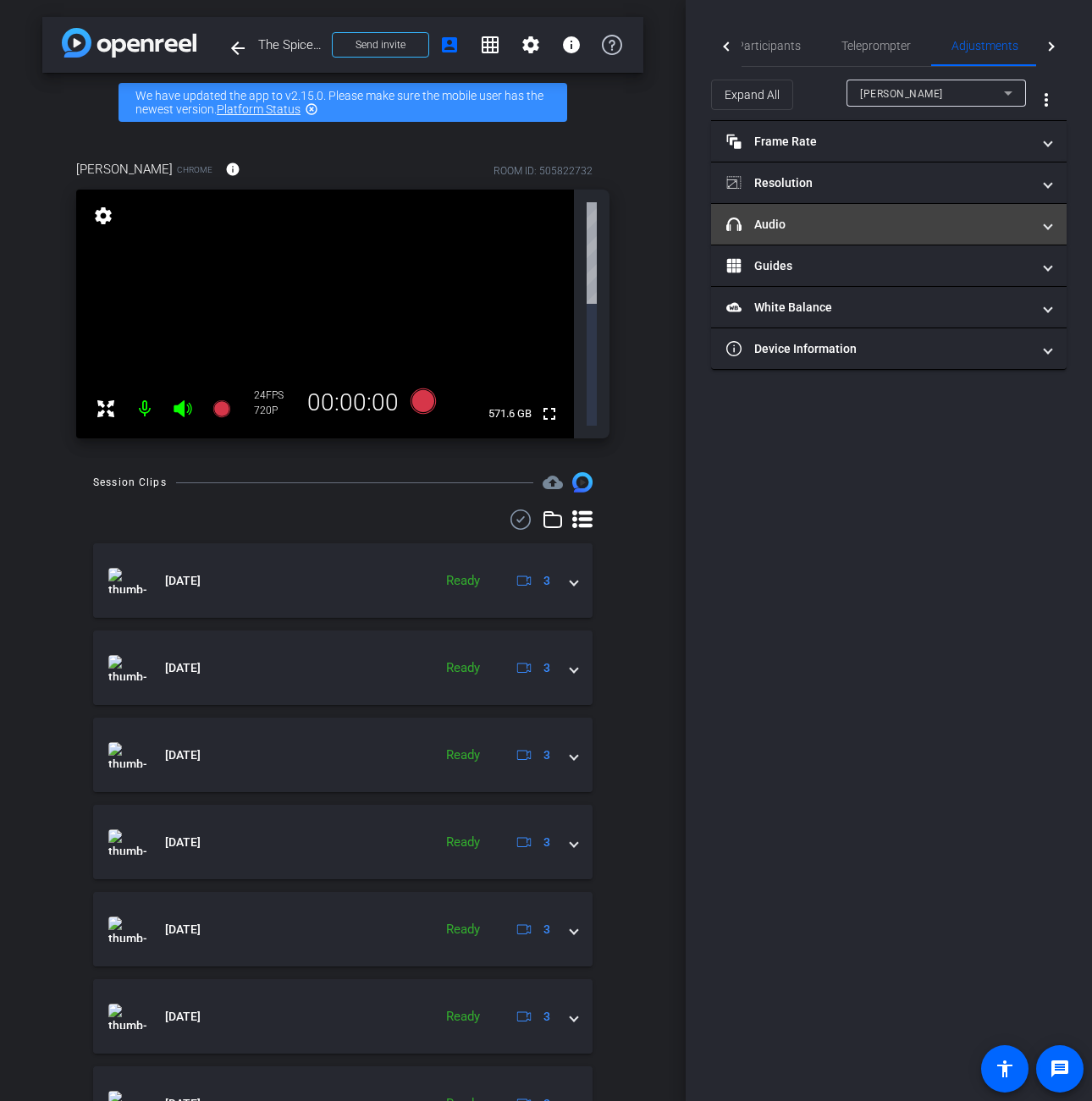
click at [1042, 230] on span "headphone icon Audio" at bounding box center [885, 225] width 319 height 18
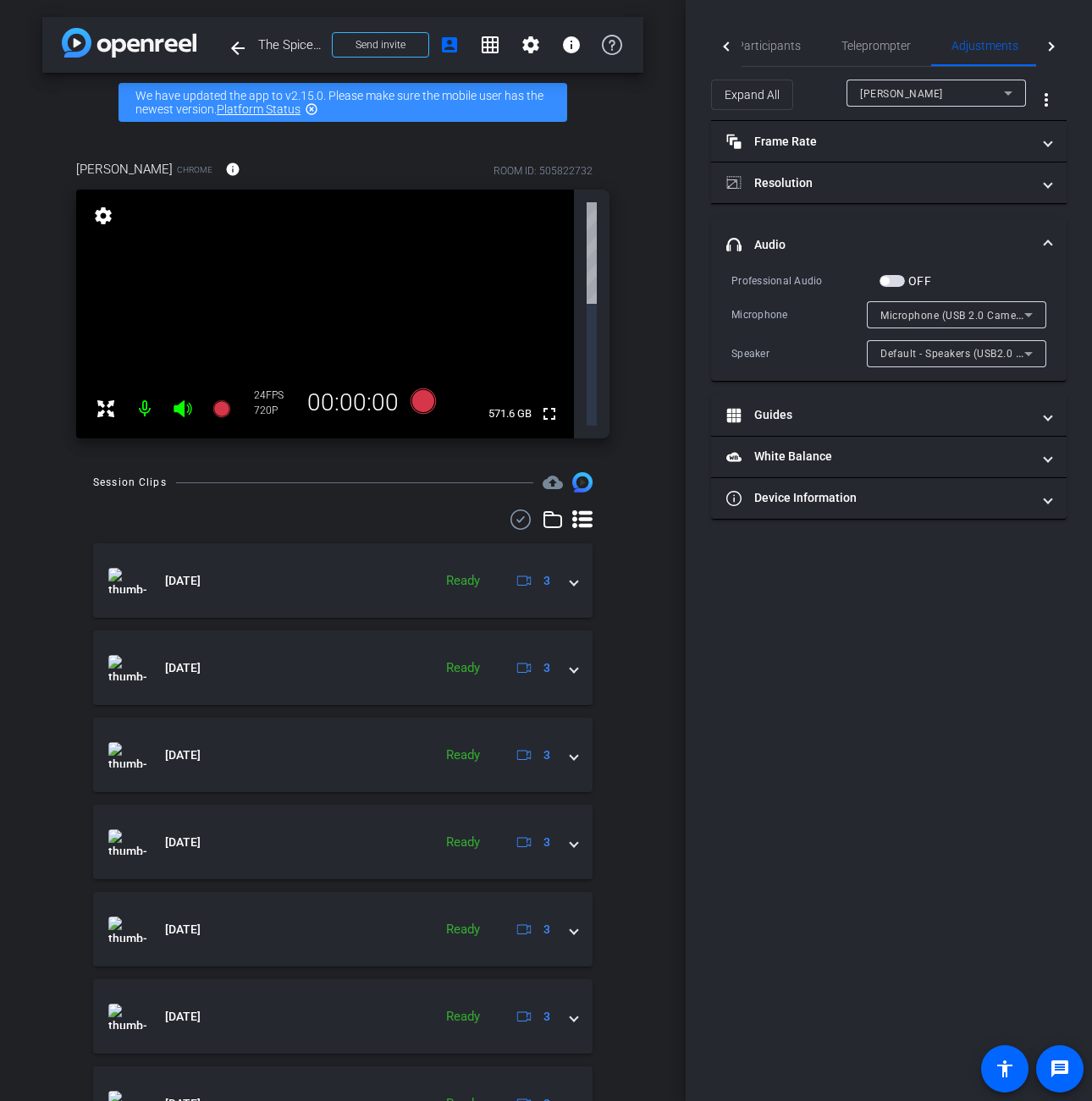
click at [1031, 314] on icon at bounding box center [1028, 316] width 8 height 4
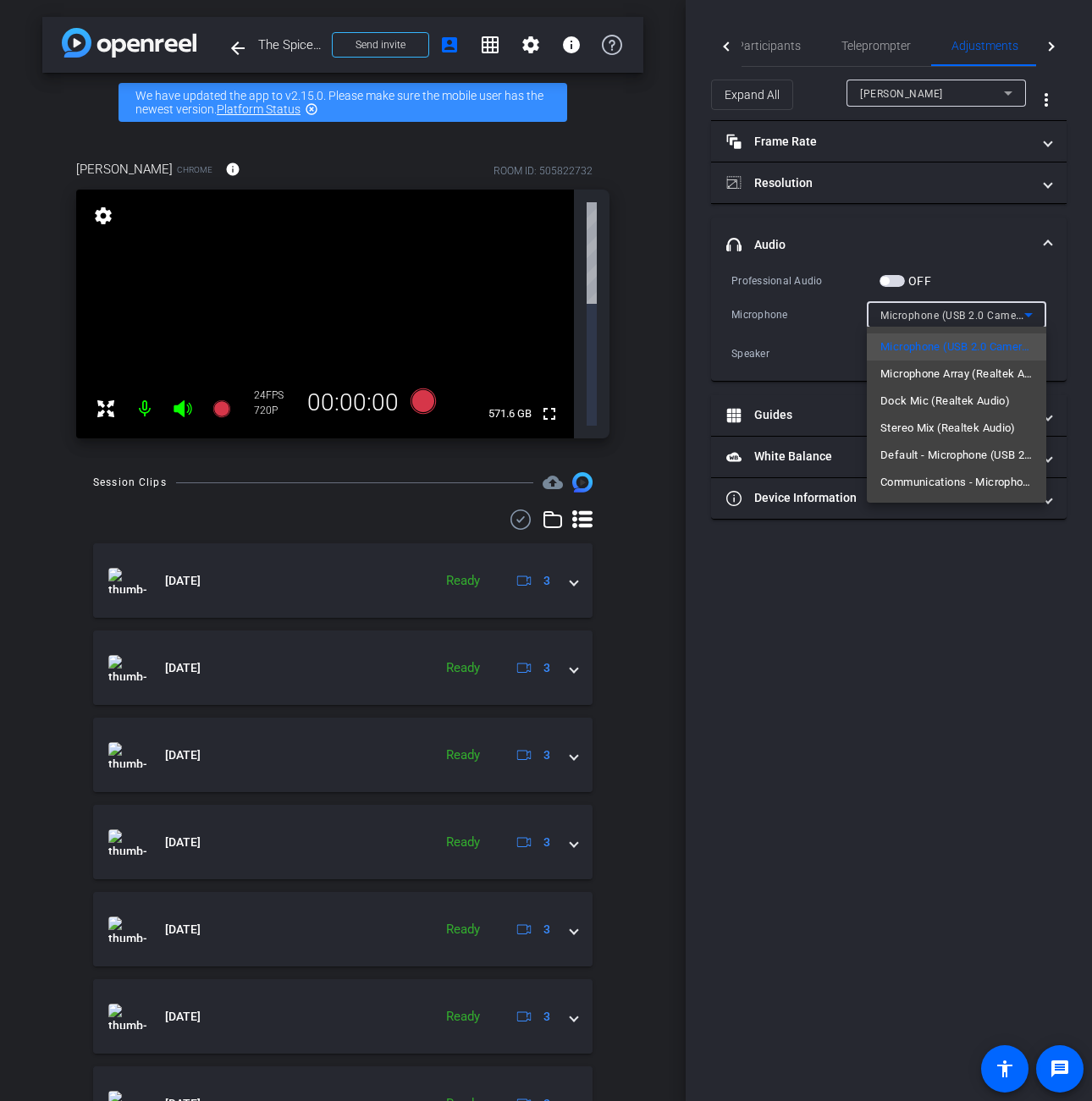
click at [1031, 313] on div at bounding box center [546, 550] width 1092 height 1101
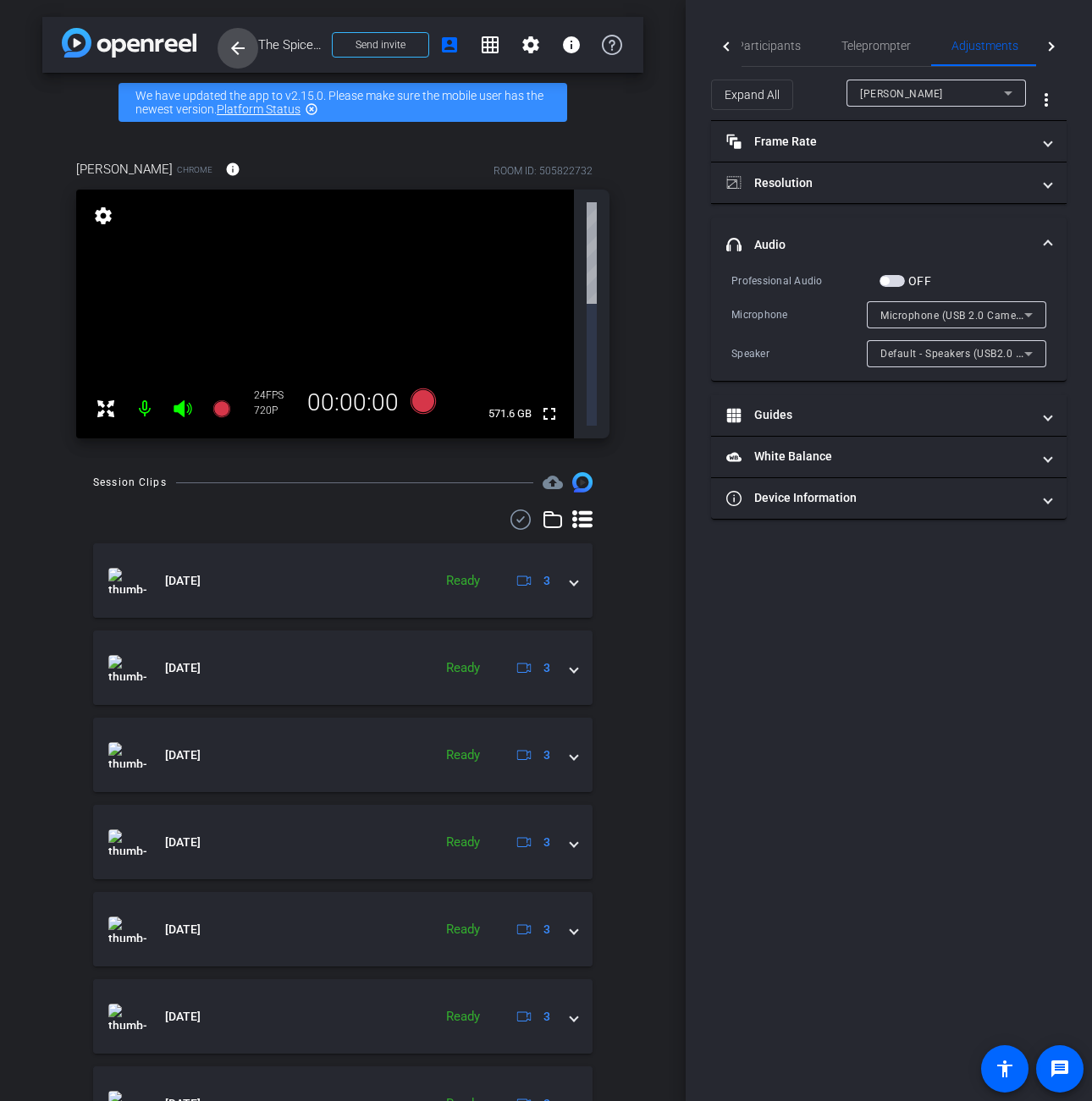
click at [234, 52] on mat-icon "arrow_back" at bounding box center [238, 48] width 20 height 20
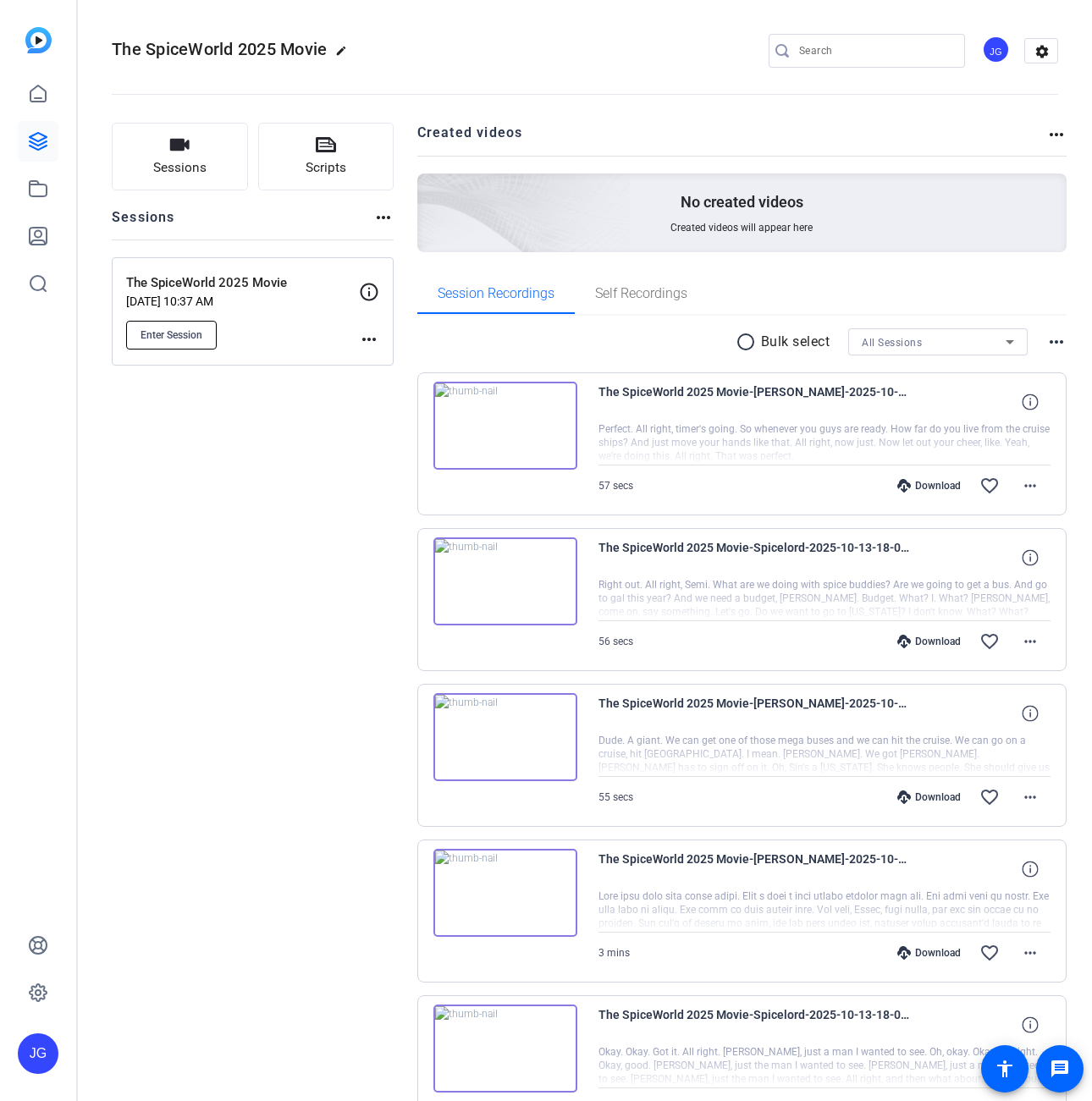
click at [175, 342] on button "Enter Session" at bounding box center [171, 335] width 91 height 29
click at [173, 329] on span "Enter Session" at bounding box center [172, 336] width 62 height 14
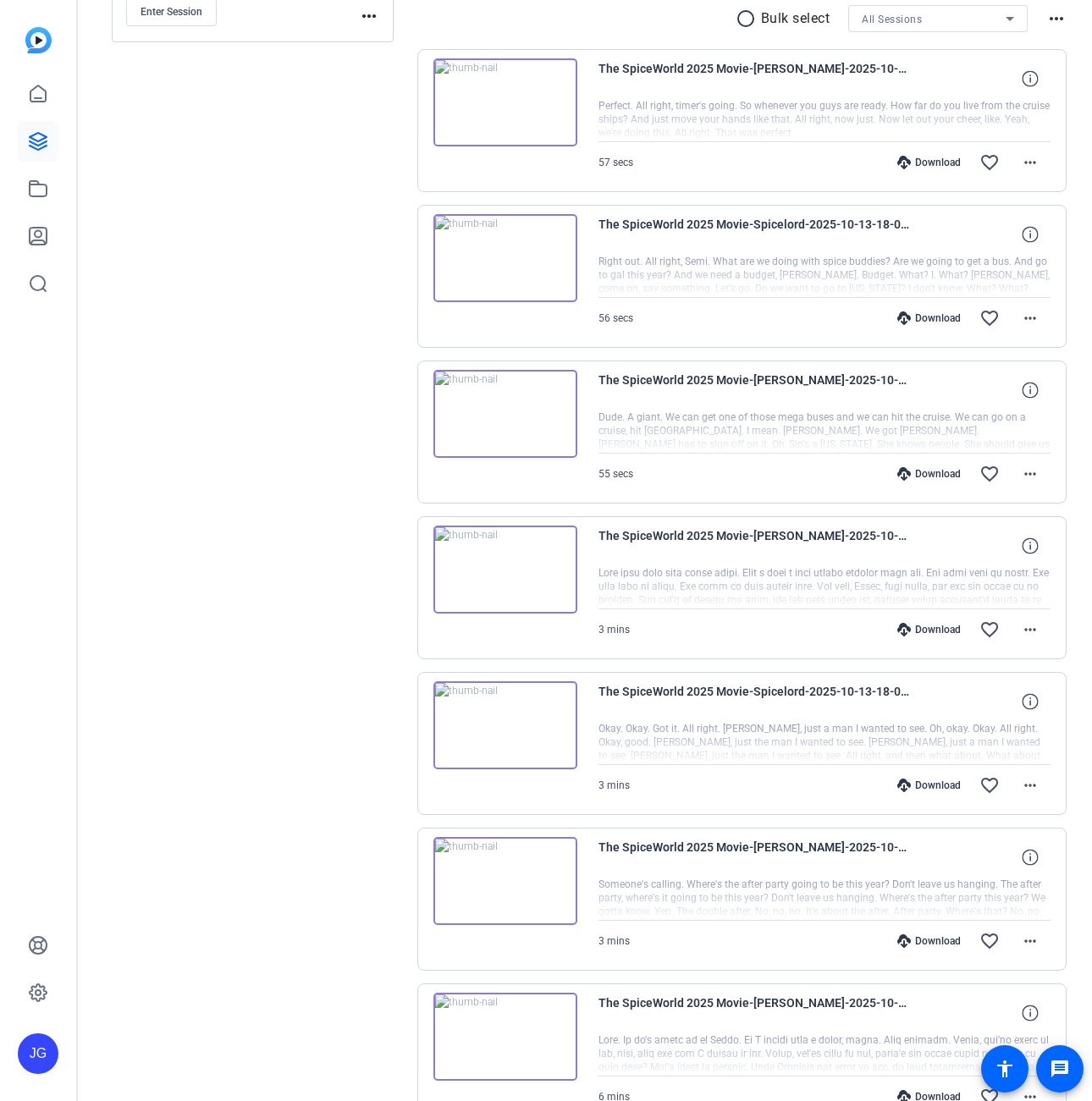
scroll to position [339, 0]
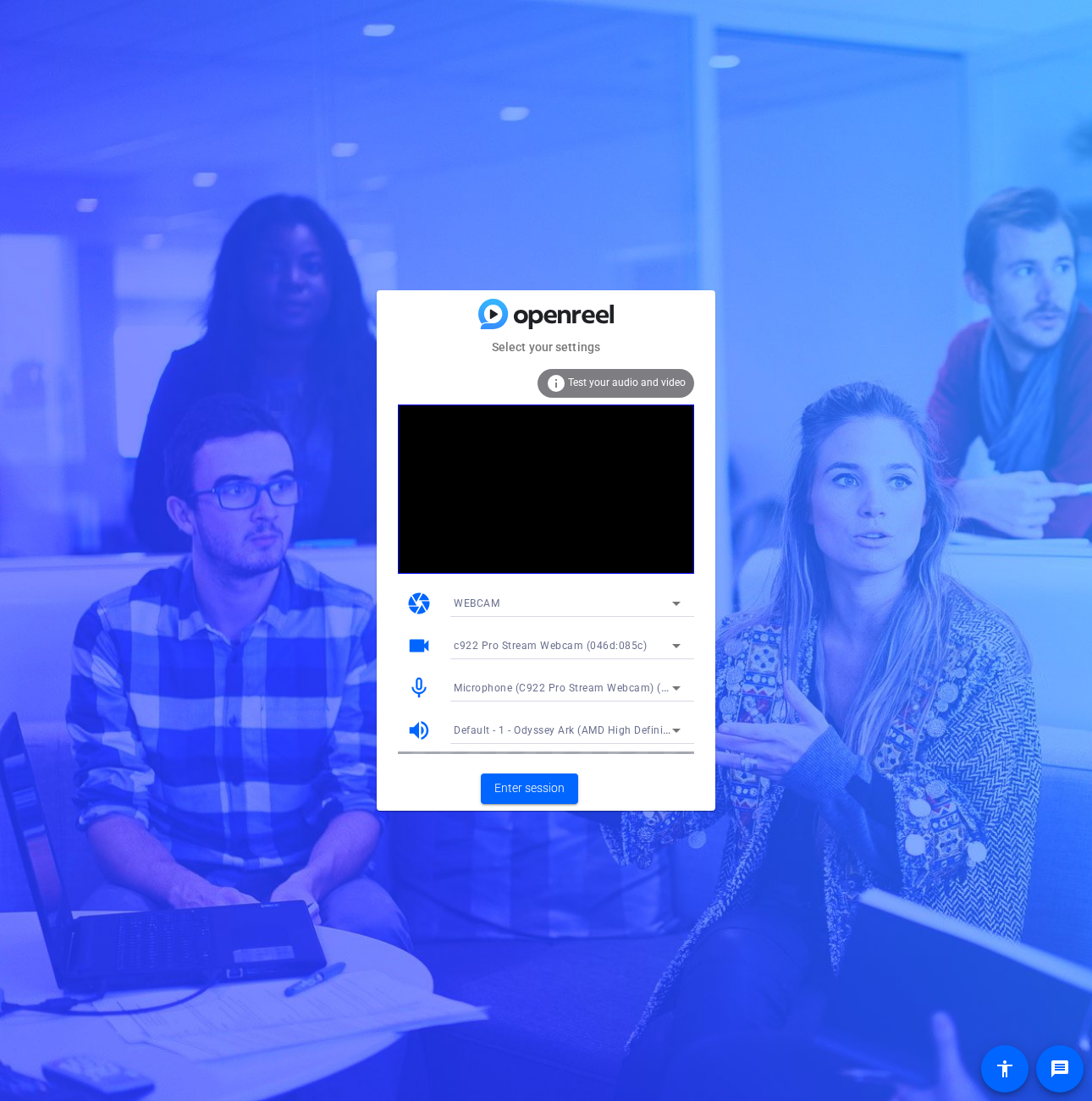
click at [670, 696] on icon at bounding box center [676, 688] width 20 height 20
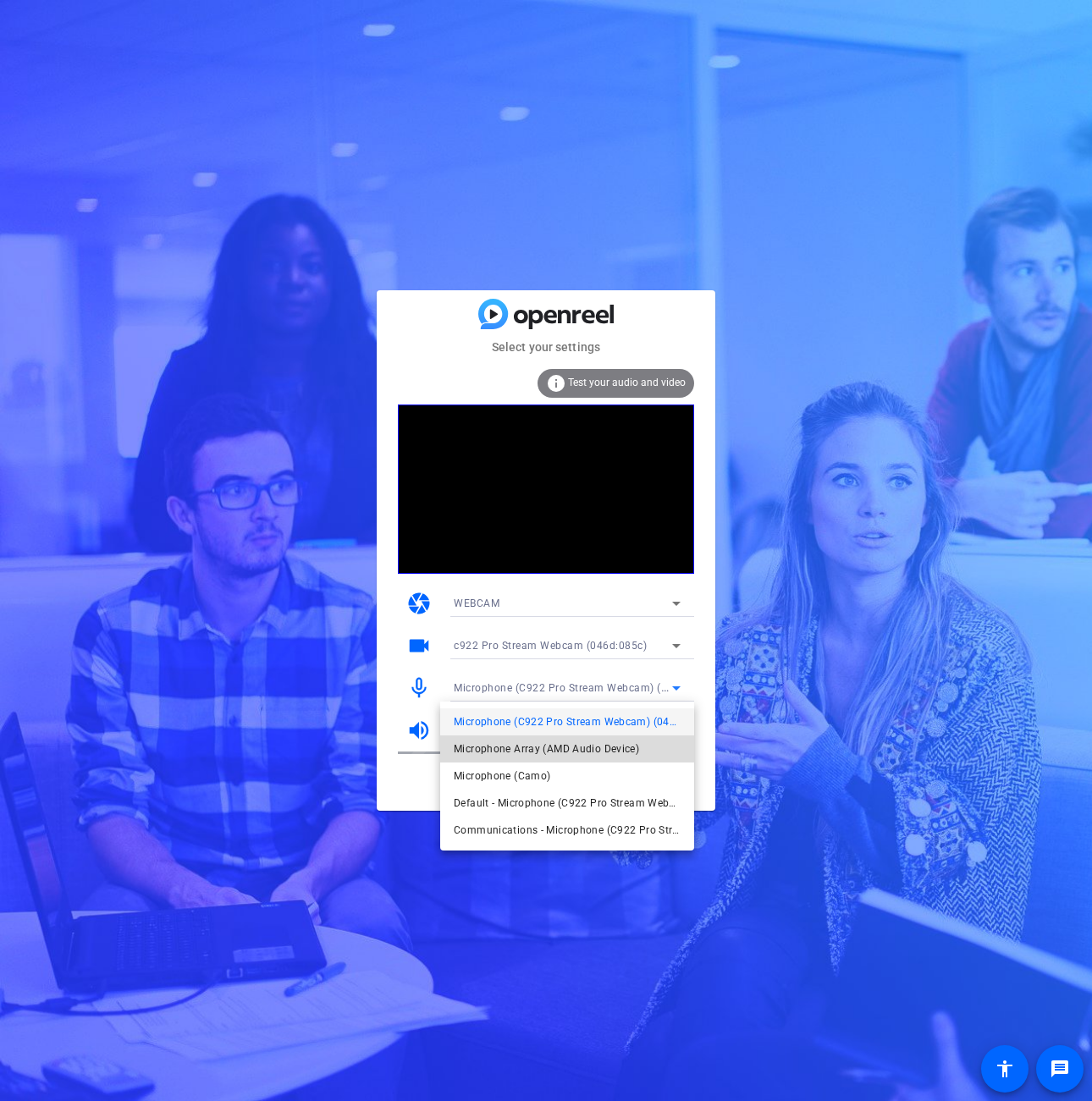
click at [584, 749] on span "Microphone Array (AMD Audio Device)" at bounding box center [546, 749] width 186 height 20
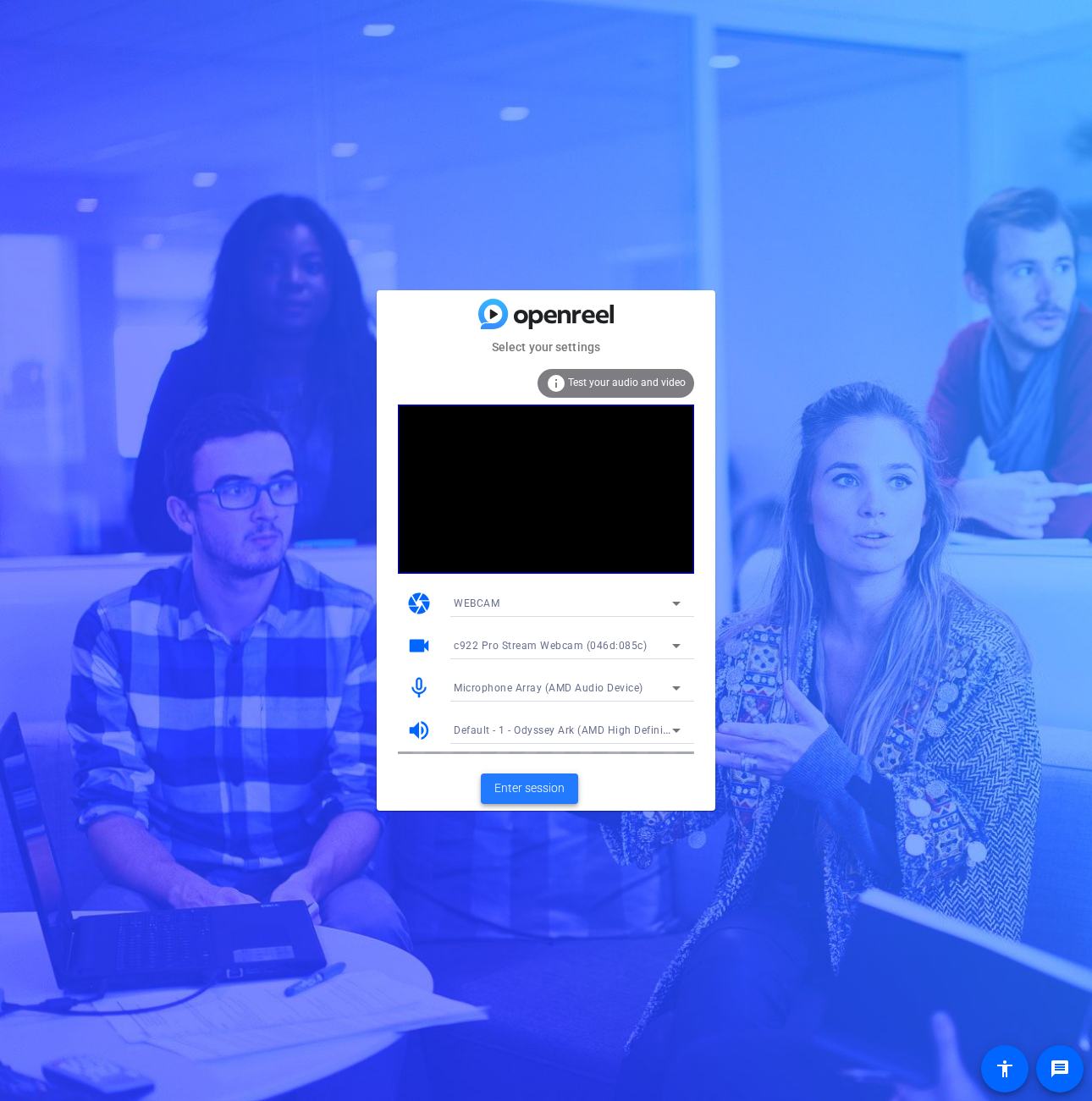
click at [513, 783] on span "Enter session" at bounding box center [530, 788] width 70 height 18
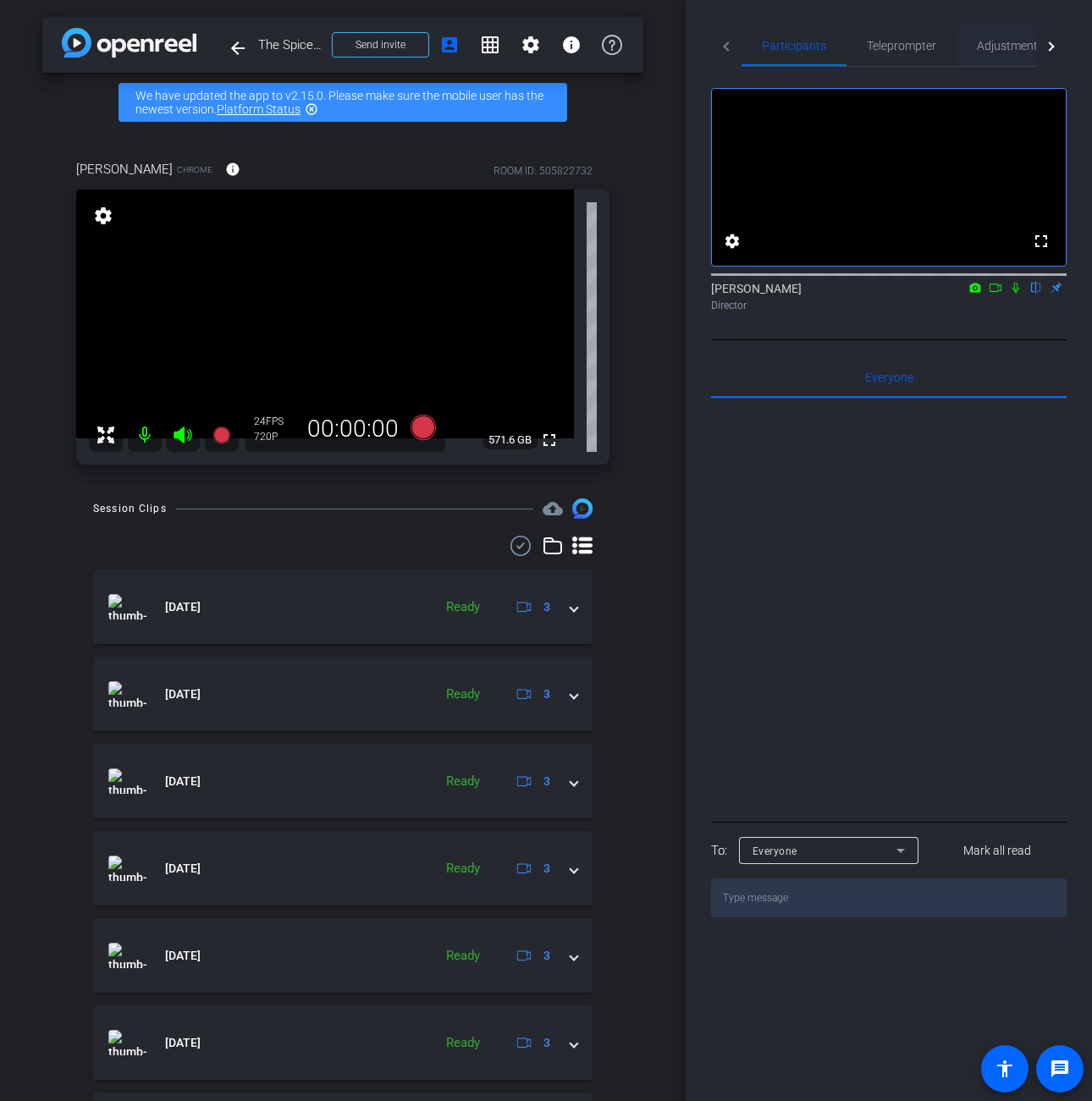
click at [995, 46] on span "Adjustments" at bounding box center [1010, 46] width 67 height 12
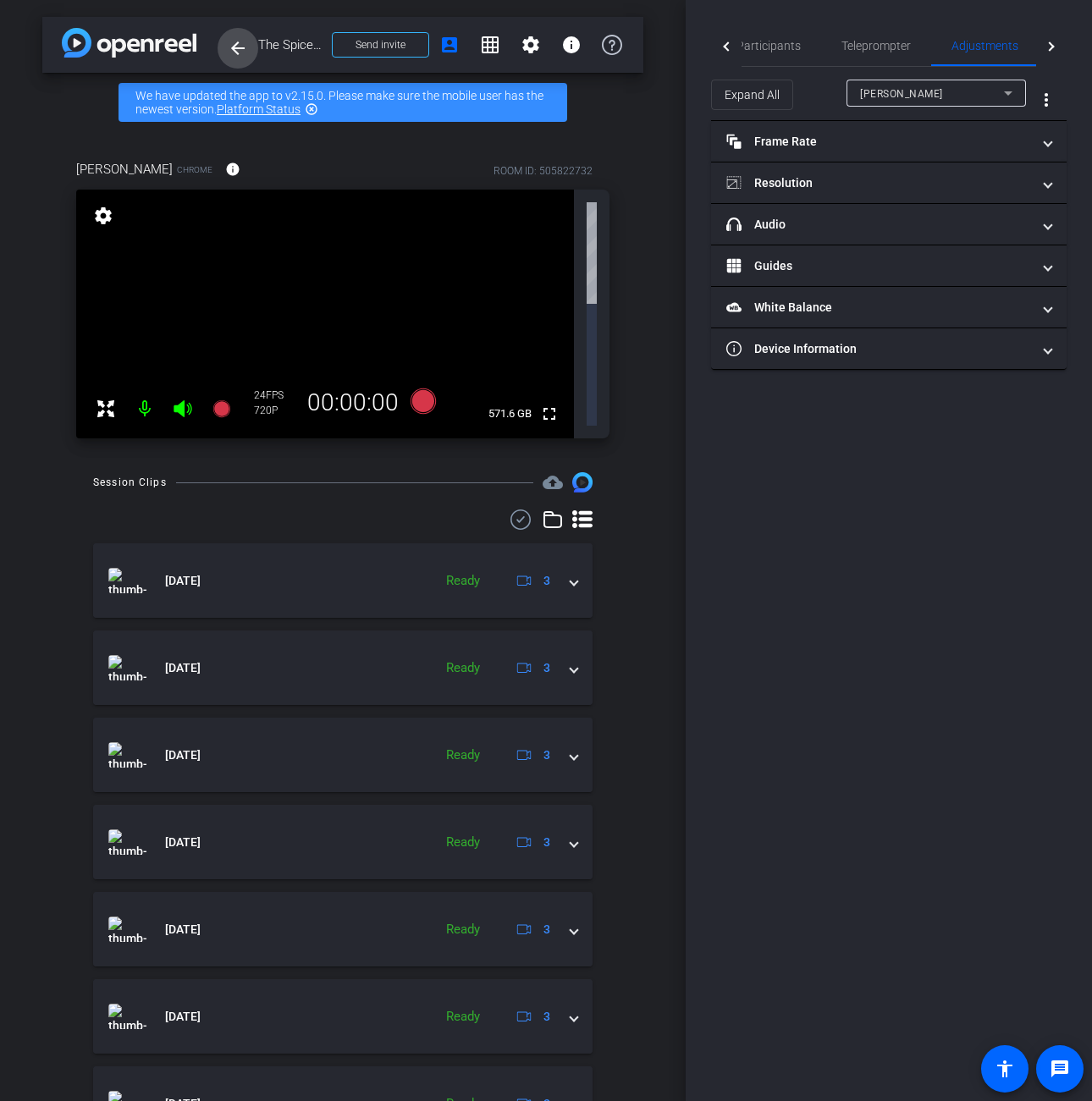
click at [242, 49] on mat-icon "arrow_back" at bounding box center [238, 48] width 20 height 20
